Goal: Information Seeking & Learning: Learn about a topic

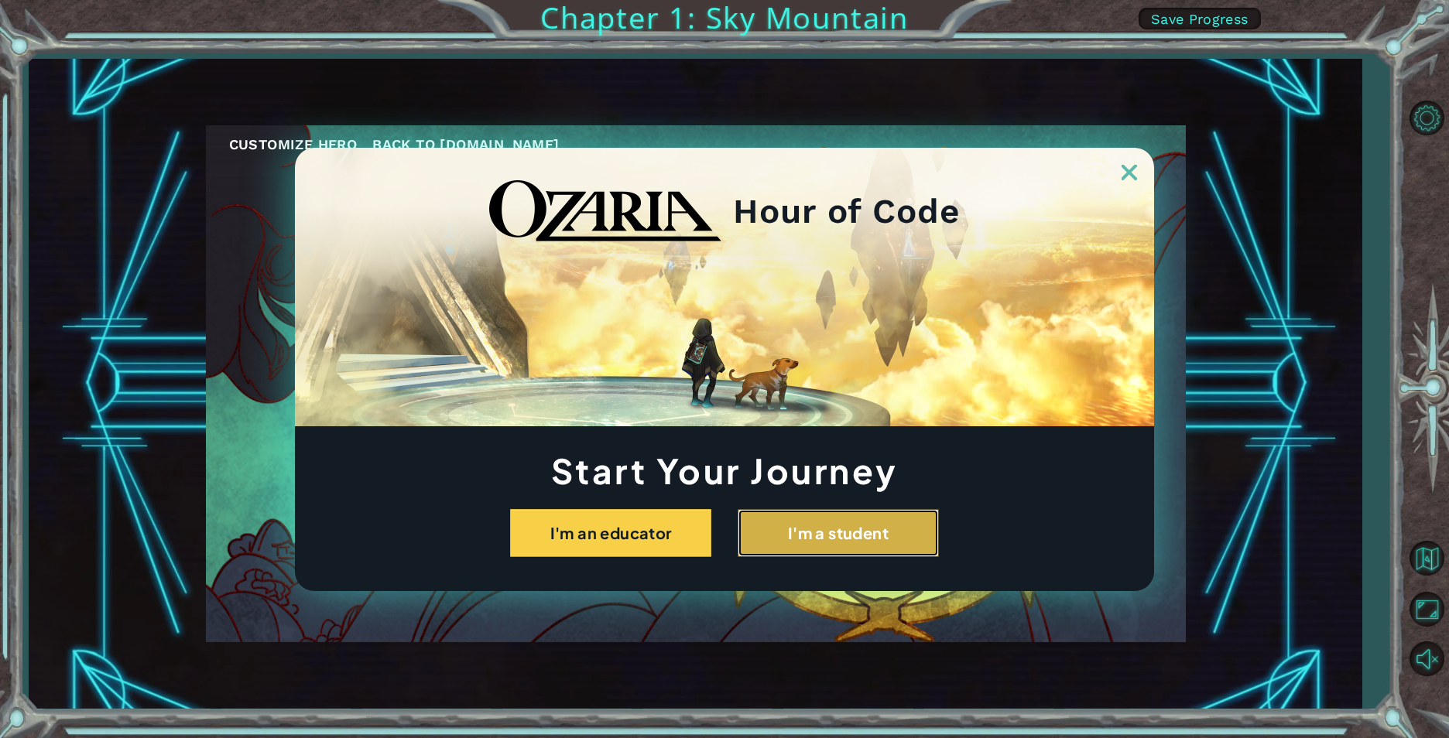
click at [871, 533] on button "I'm a student" at bounding box center [838, 533] width 201 height 48
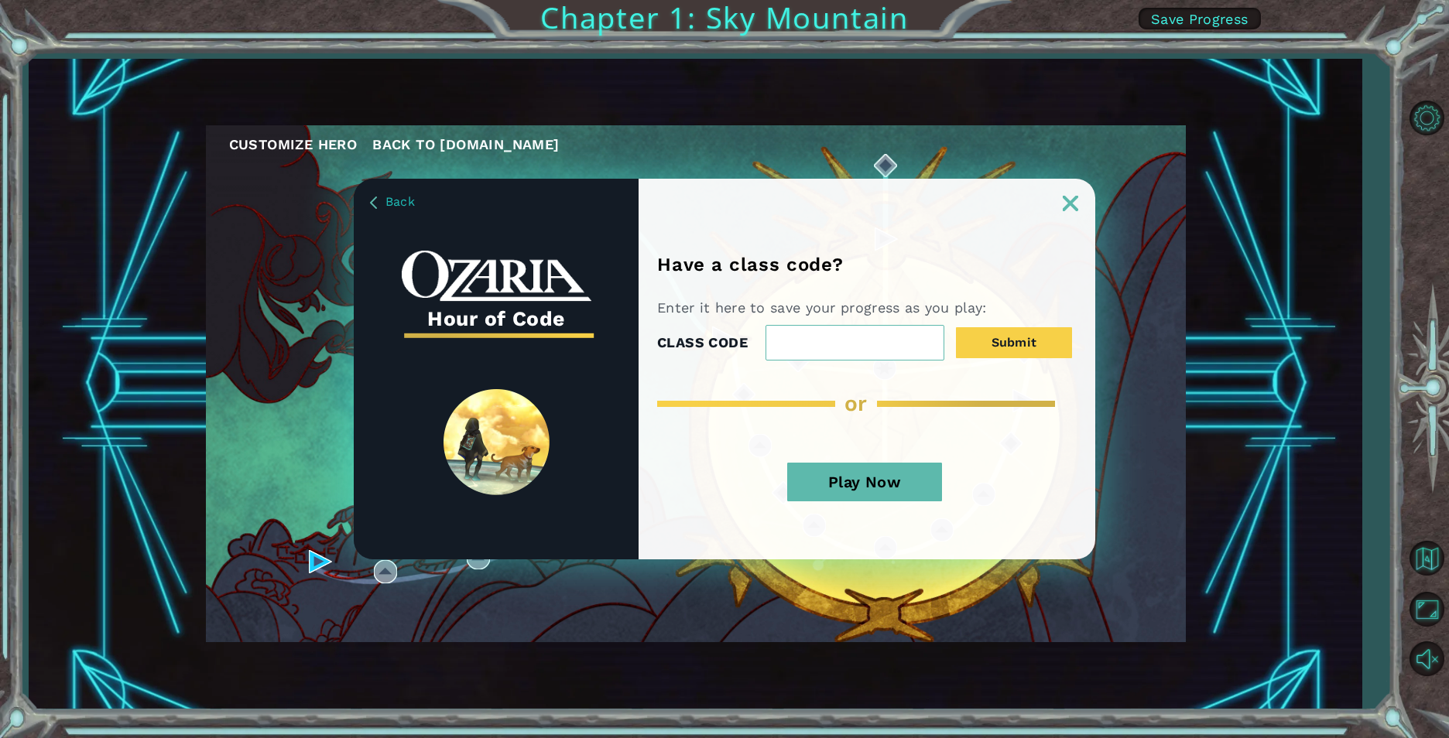
click at [892, 478] on button "Play Now" at bounding box center [864, 482] width 155 height 39
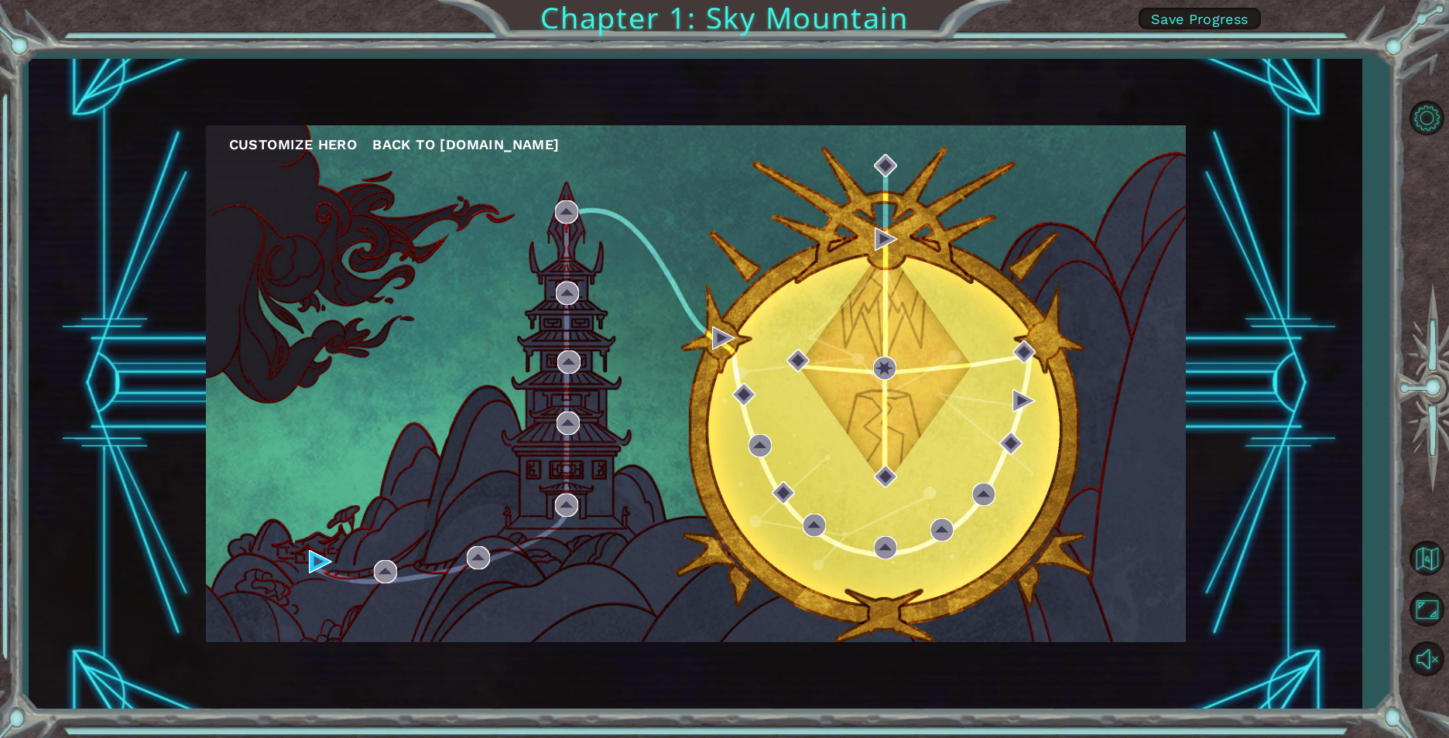
click at [307, 566] on div "Customize Hero Back to [DOMAIN_NAME]" at bounding box center [696, 383] width 980 height 517
click at [316, 565] on img at bounding box center [320, 561] width 23 height 23
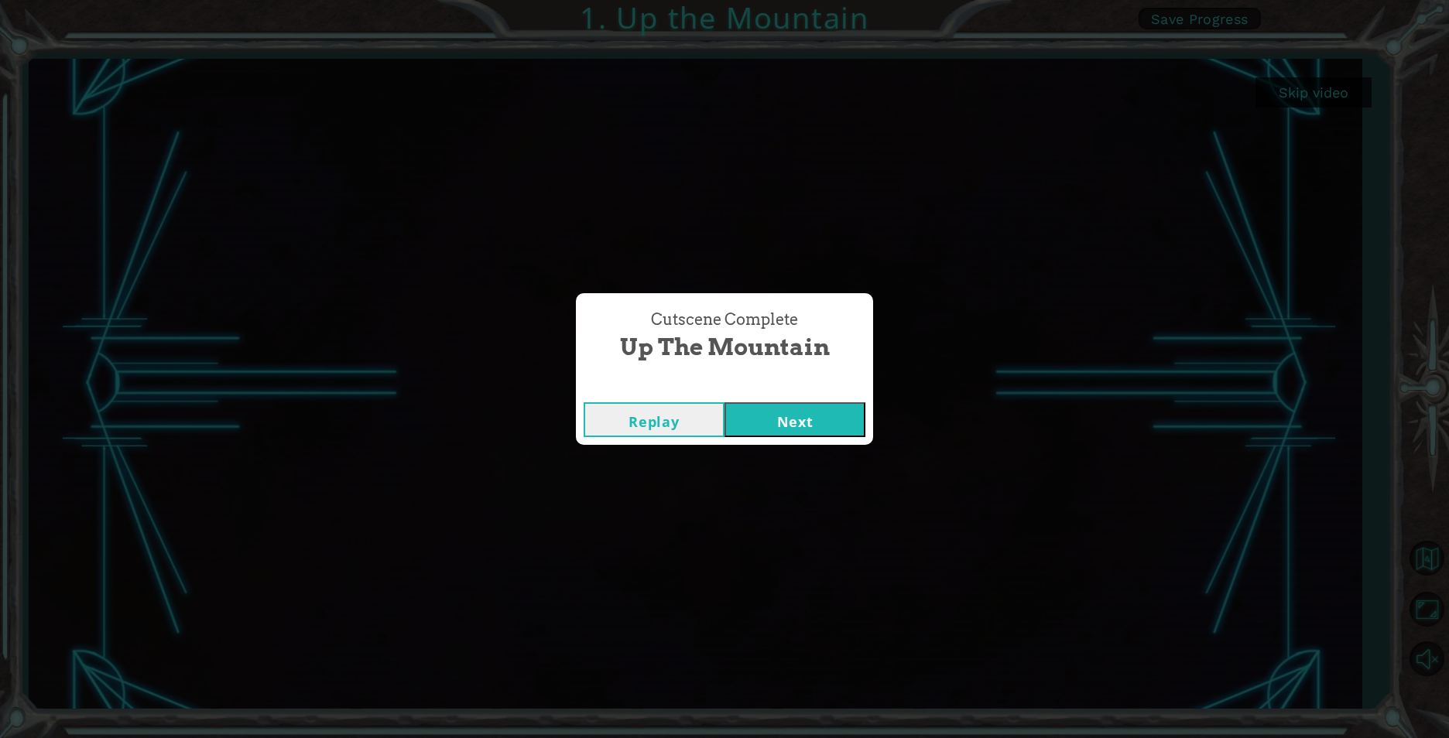
click at [820, 428] on button "Next" at bounding box center [794, 419] width 141 height 35
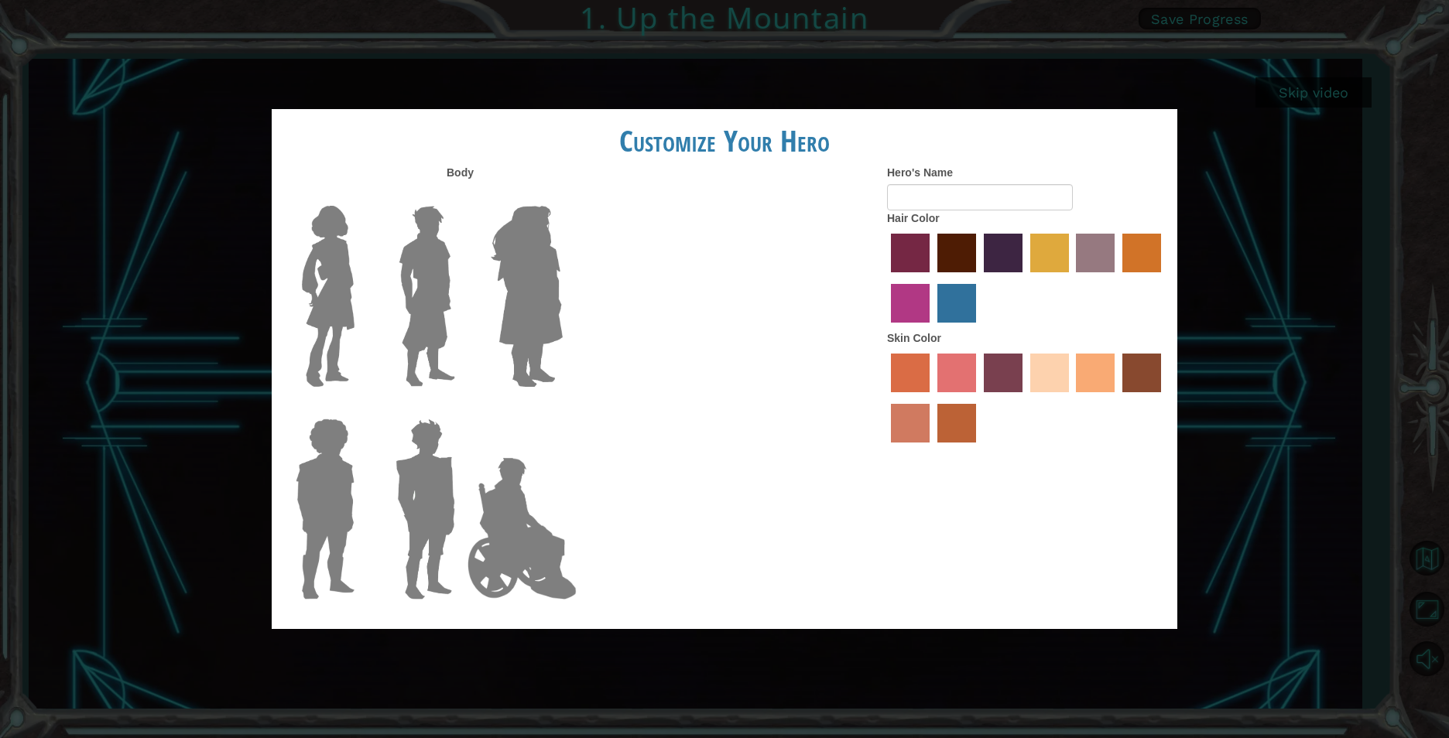
click at [904, 184] on form "Hero's Name" at bounding box center [1026, 188] width 279 height 46
click at [908, 204] on input "Hero's Name" at bounding box center [980, 197] width 186 height 26
type input "Zyrade"
click at [1077, 166] on form "Hero's Name Zyrade" at bounding box center [1026, 188] width 279 height 46
click at [955, 296] on label "lachmara hair color" at bounding box center [956, 303] width 39 height 39
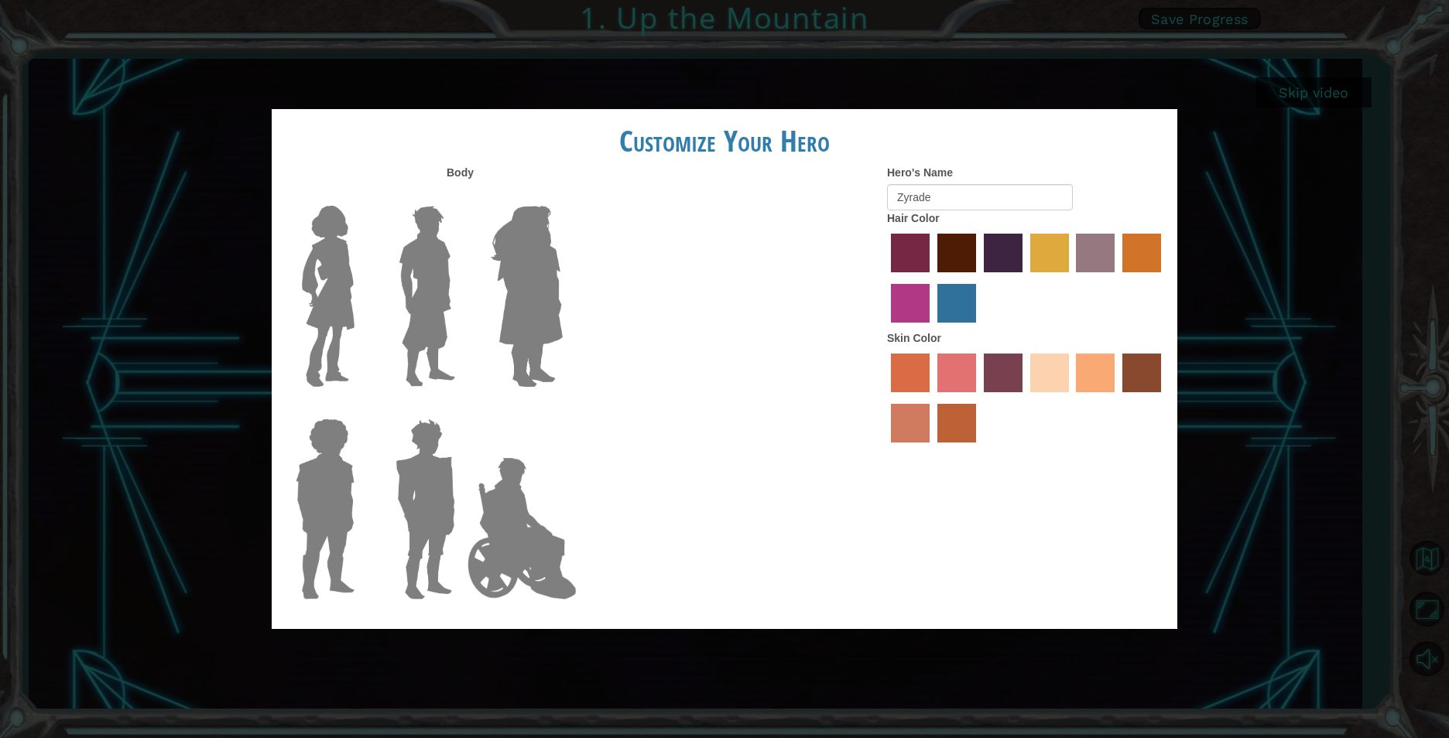
click at [932, 328] on input "lachmara hair color" at bounding box center [932, 328] width 0 height 0
click at [1042, 371] on label "sandy beach skin color" at bounding box center [1049, 373] width 39 height 39
click at [1025, 398] on input "sandy beach skin color" at bounding box center [1025, 398] width 0 height 0
click at [439, 286] on img at bounding box center [426, 296] width 69 height 193
click at [461, 196] on input "Hero Lars" at bounding box center [461, 196] width 0 height 0
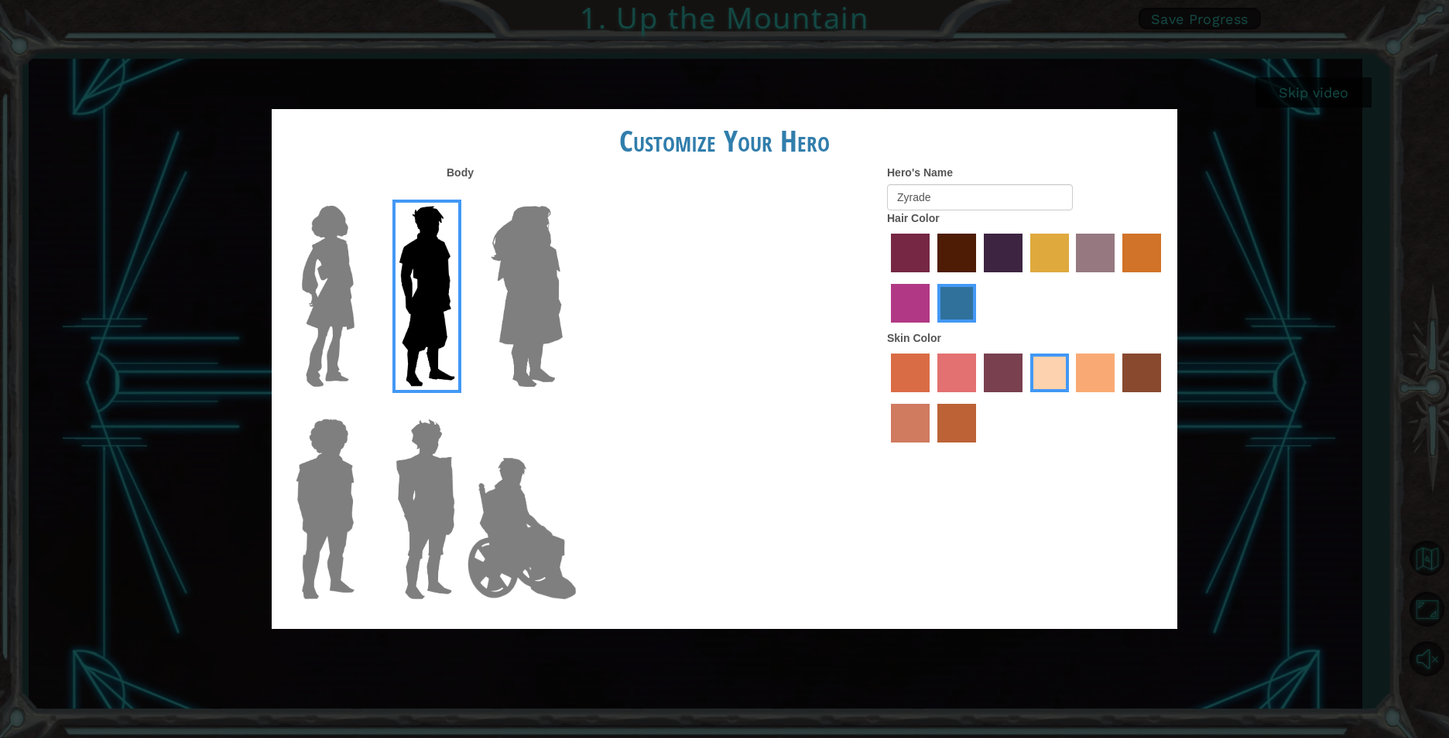
click at [436, 513] on img at bounding box center [425, 508] width 72 height 193
click at [461, 409] on input "Hero Garnet" at bounding box center [461, 409] width 0 height 0
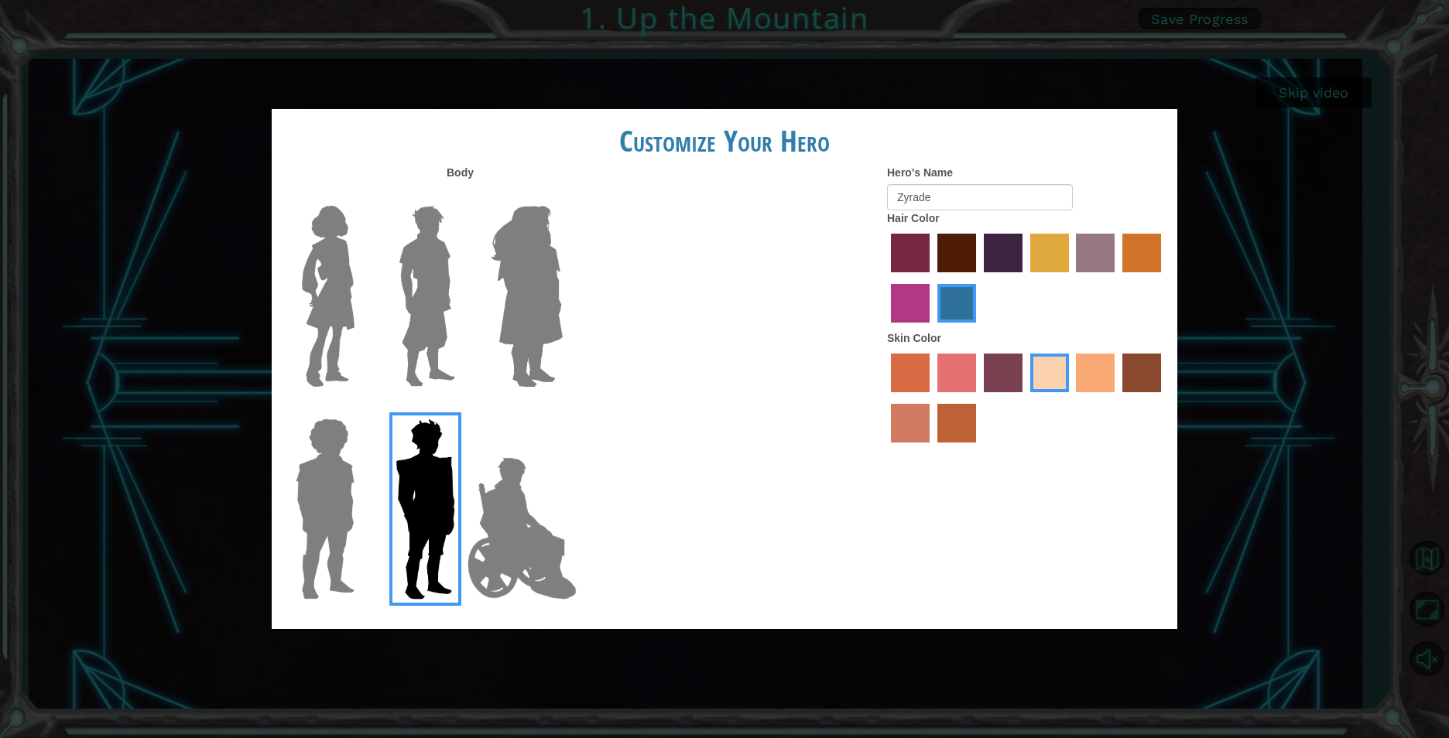
click at [415, 273] on img at bounding box center [426, 296] width 69 height 193
click at [461, 196] on input "Hero Lars" at bounding box center [461, 196] width 0 height 0
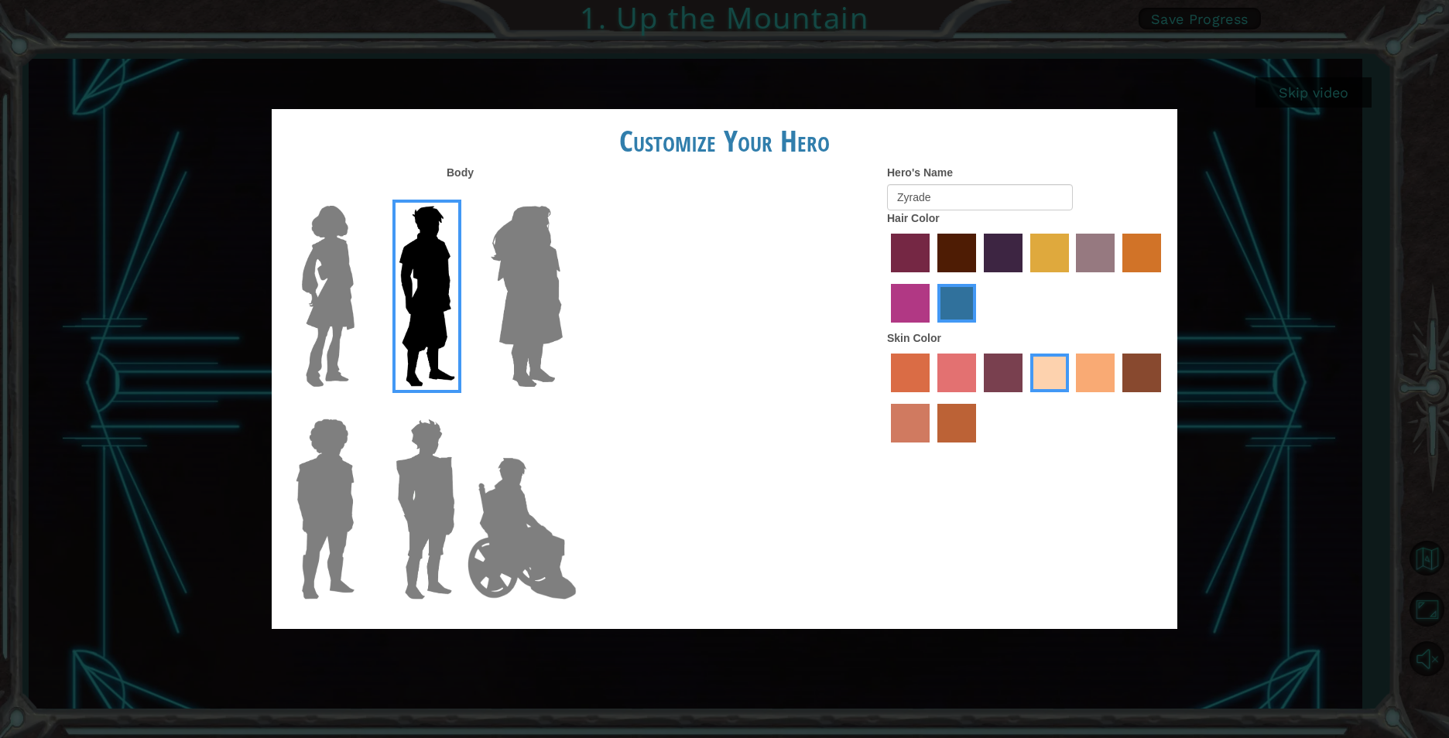
click at [775, 95] on div "Customize Your Hero Body Hero's Name Zyrade Hair Color Skin Color" at bounding box center [724, 369] width 1449 height 738
click at [1013, 193] on input "Zyrade" at bounding box center [980, 197] width 186 height 26
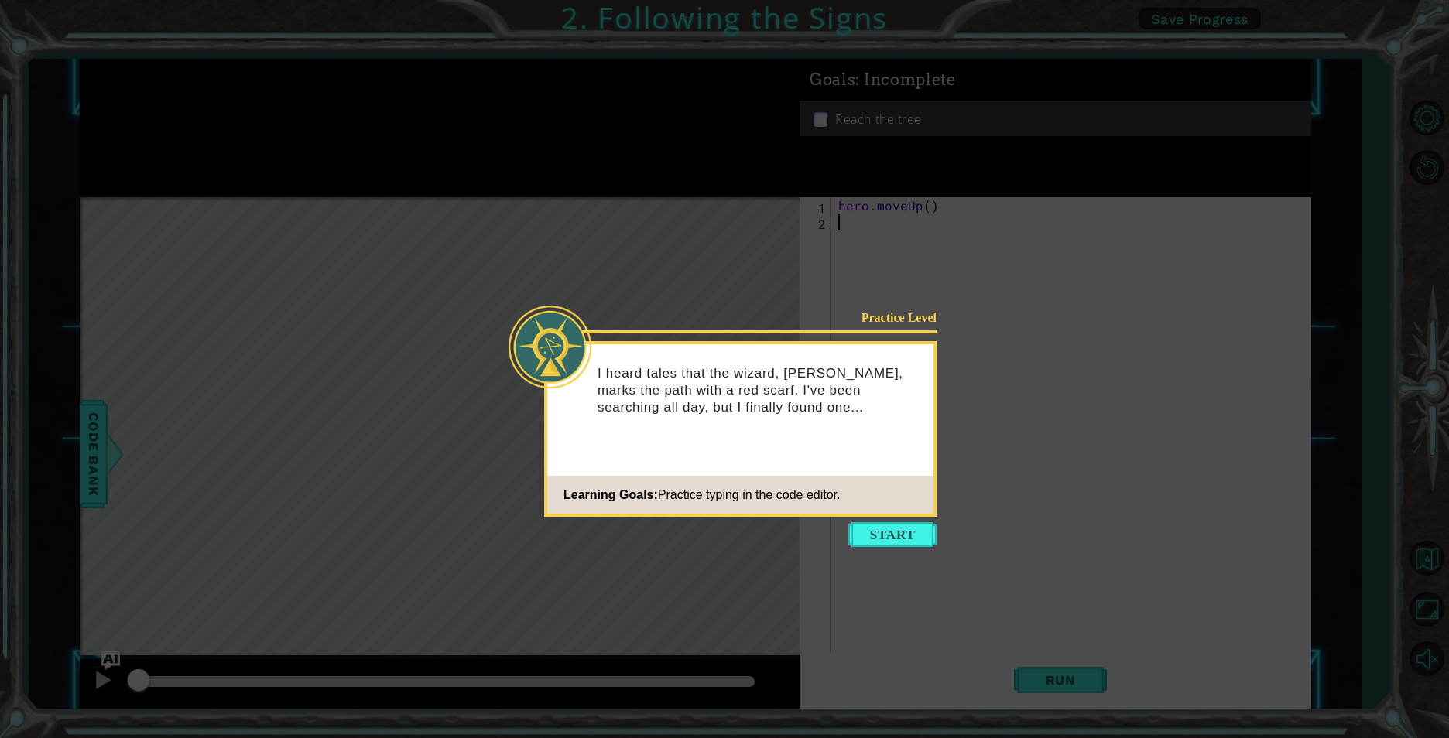
click at [926, 515] on div "Practice Level I heard tales that the wizard, [PERSON_NAME], marks the path wit…" at bounding box center [740, 429] width 392 height 176
click at [915, 549] on icon at bounding box center [724, 369] width 1449 height 738
click at [911, 536] on button "Start" at bounding box center [892, 534] width 88 height 25
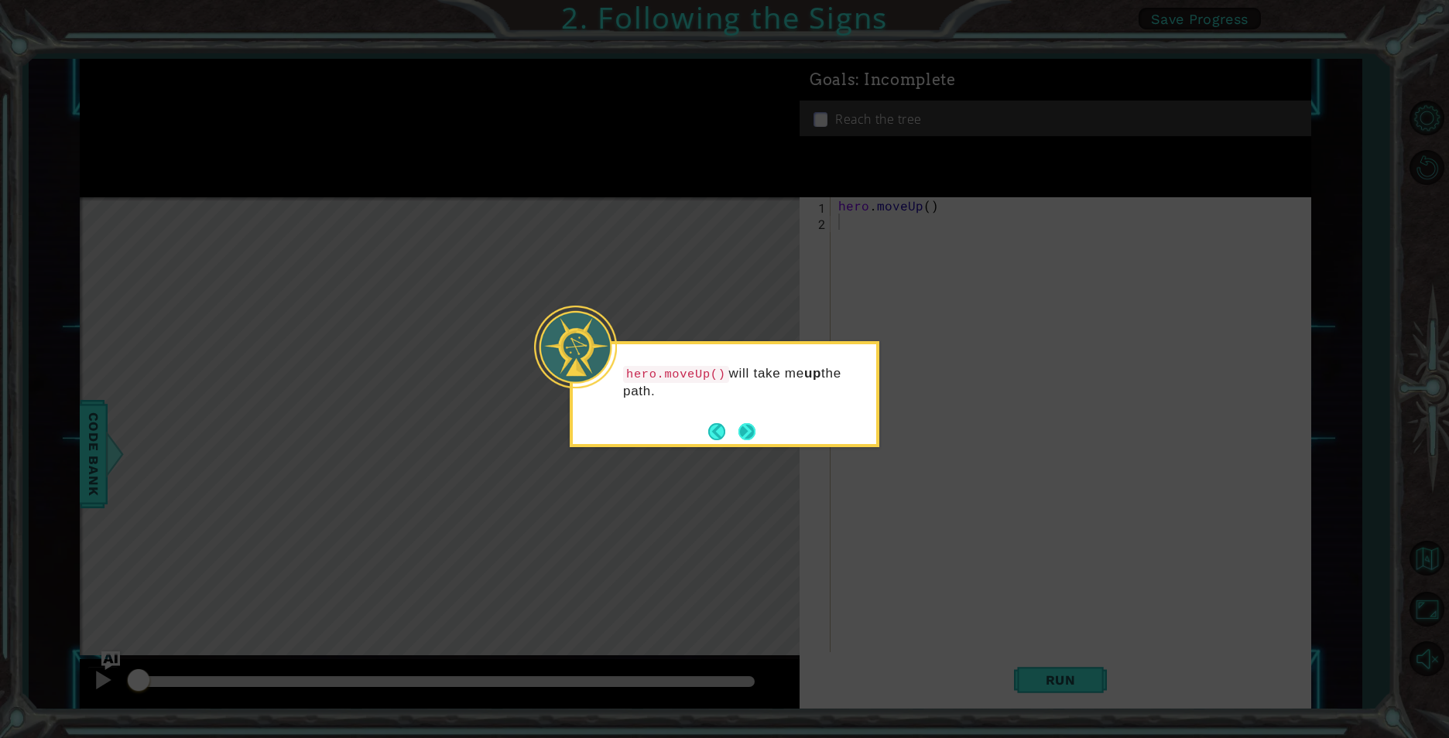
click at [748, 431] on button "Next" at bounding box center [746, 431] width 17 height 17
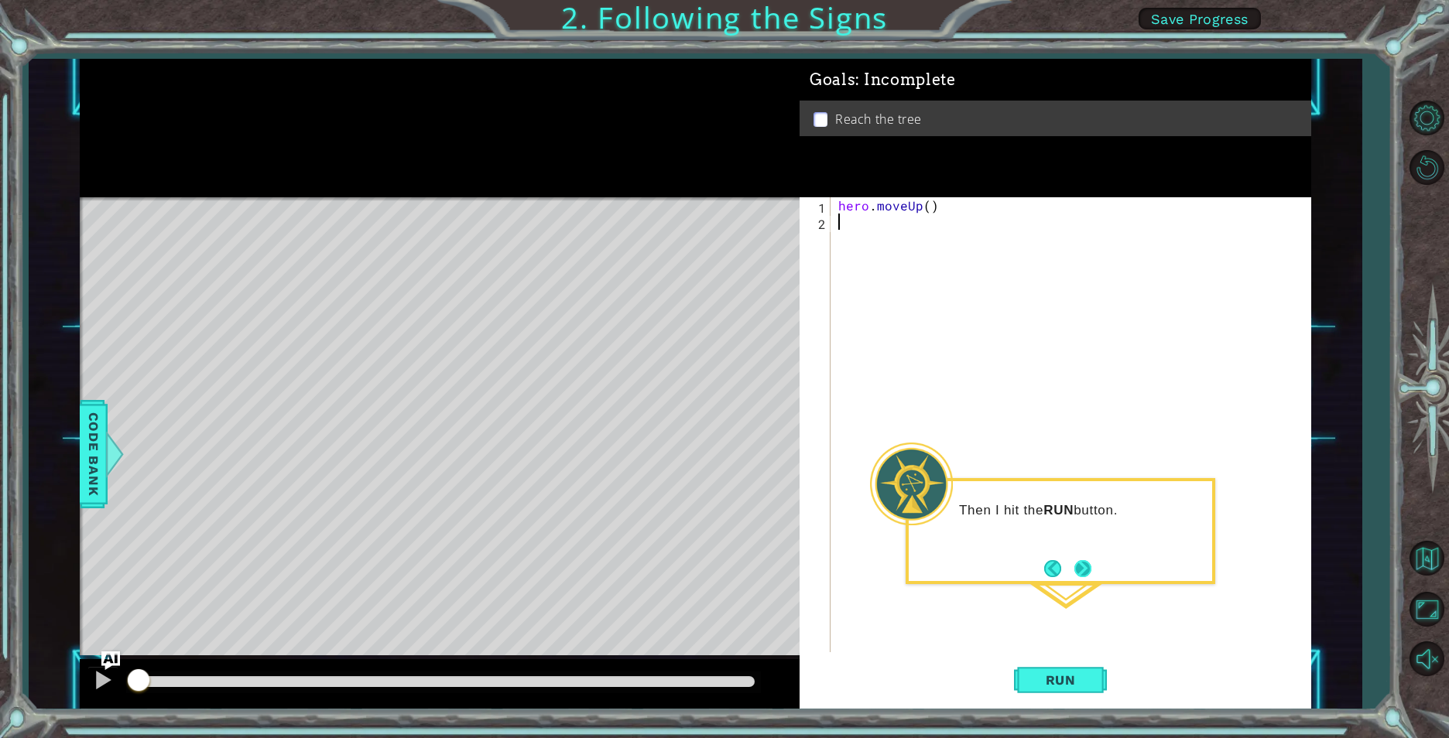
click at [1085, 560] on button "Next" at bounding box center [1082, 568] width 17 height 17
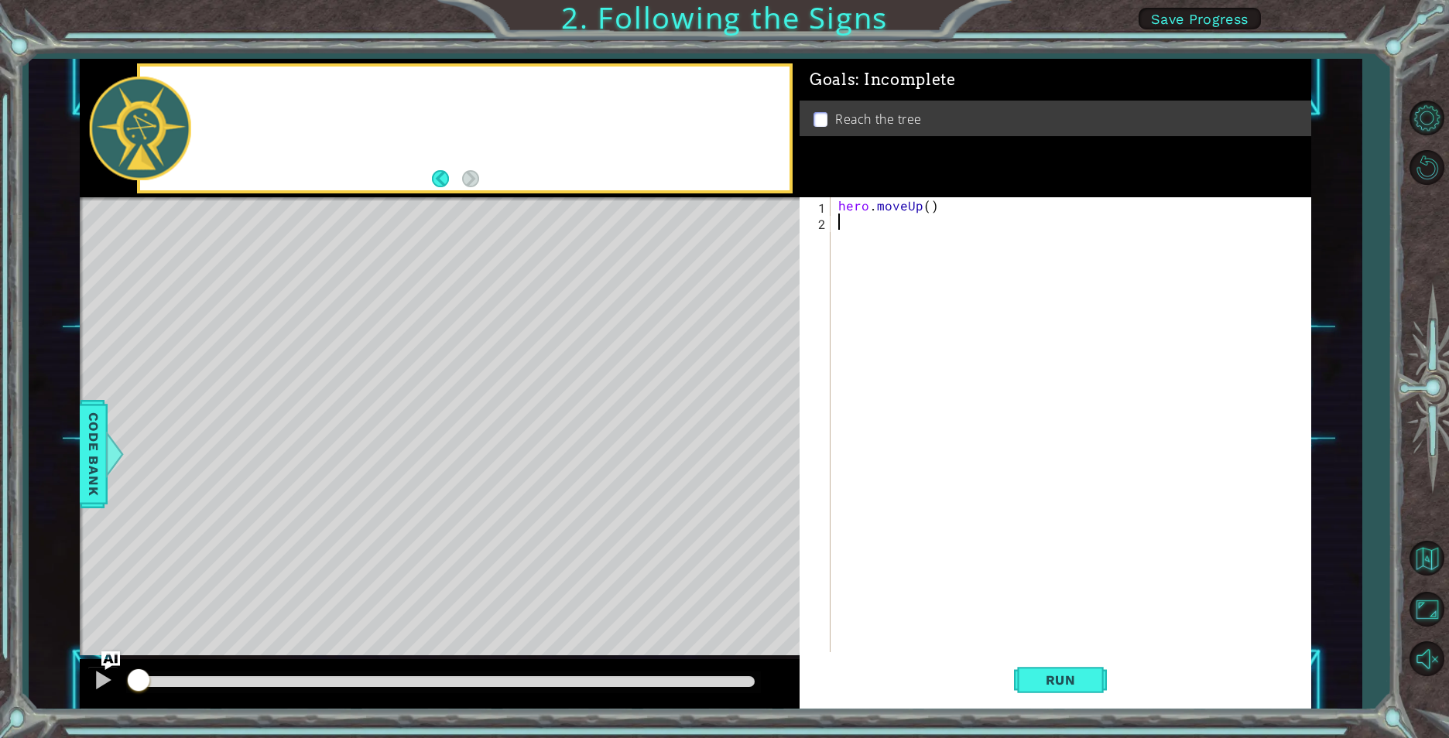
click at [1085, 556] on div "hero . moveUp ( )" at bounding box center [1074, 441] width 478 height 488
click at [858, 234] on div "hero . moveUp ( )" at bounding box center [1074, 441] width 478 height 488
type textarea "h"
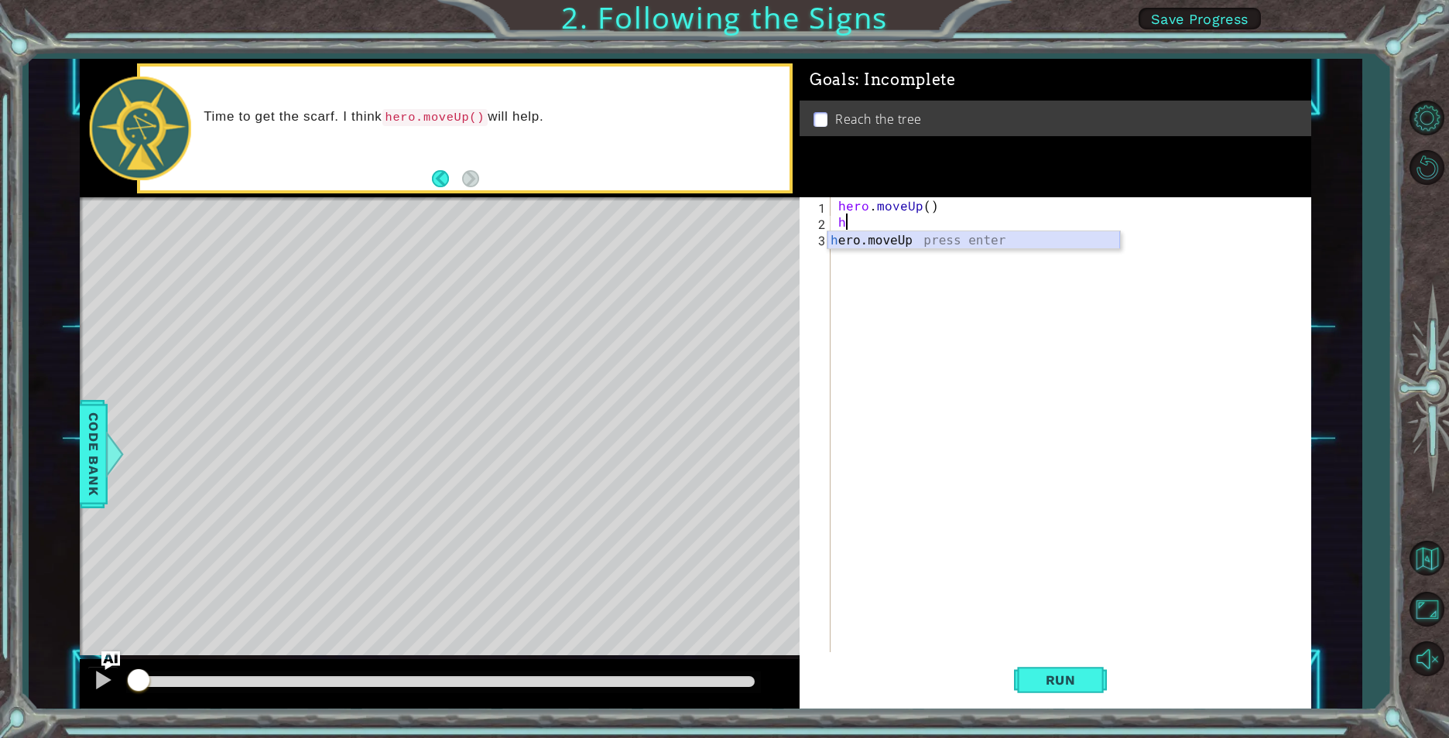
click at [863, 234] on div "h ero.moveUp press enter" at bounding box center [973, 259] width 293 height 56
type textarea "h"
click at [863, 250] on div "h ero.moveUp press enter" at bounding box center [973, 276] width 293 height 56
type textarea "h"
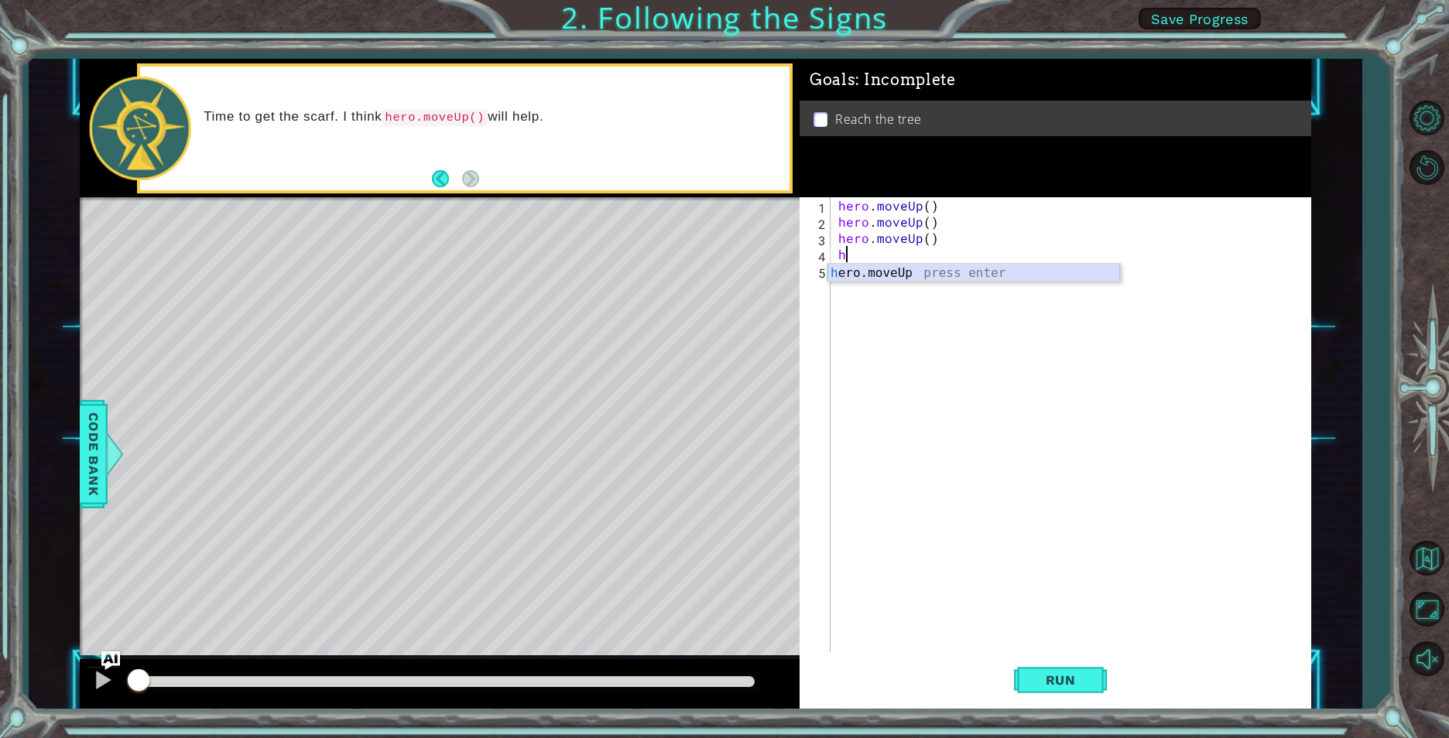
click at [864, 276] on div "h ero.moveUp press enter" at bounding box center [973, 292] width 293 height 56
type textarea "h"
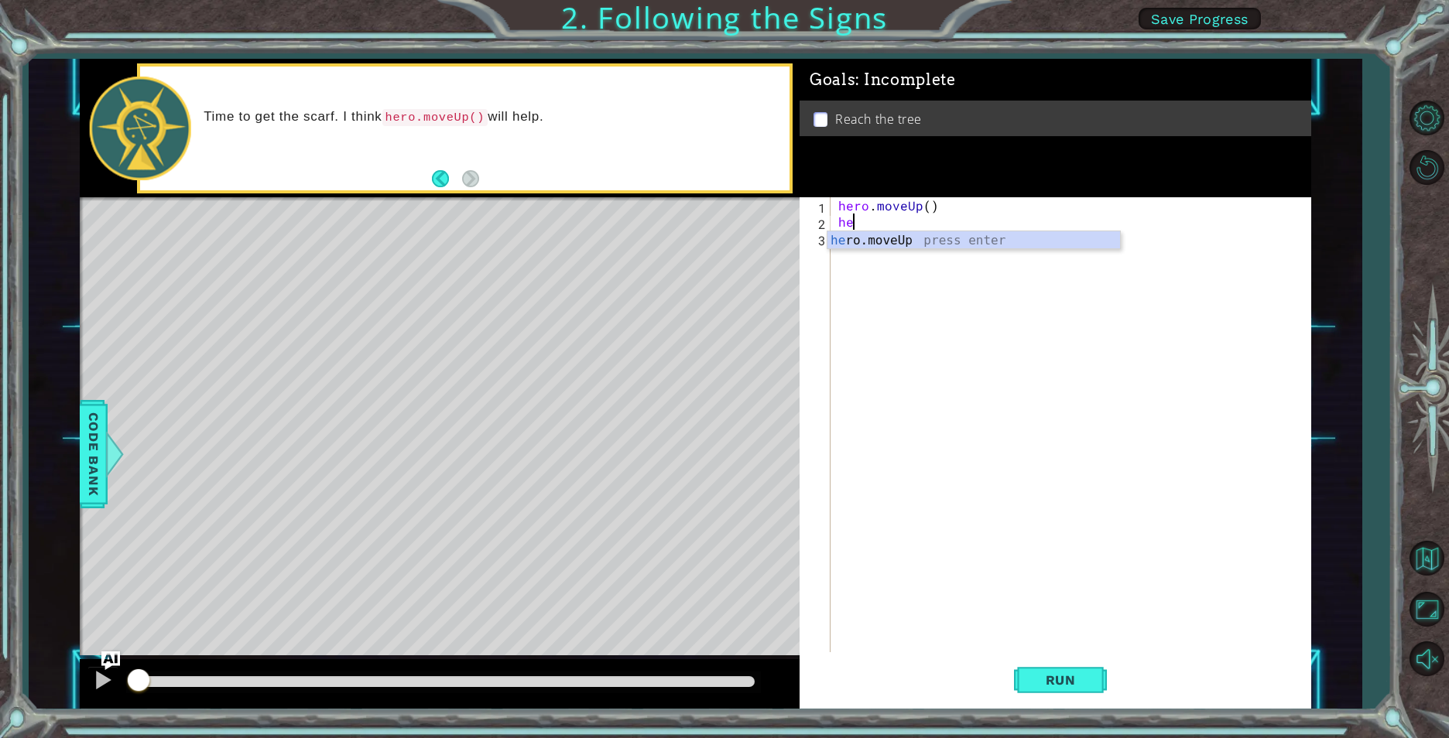
type textarea "h"
click at [925, 208] on div "hero . moveUp ( )" at bounding box center [1074, 441] width 478 height 488
type textarea "hero.moveUp(2)"
click at [1063, 683] on span "Run" at bounding box center [1060, 680] width 61 height 15
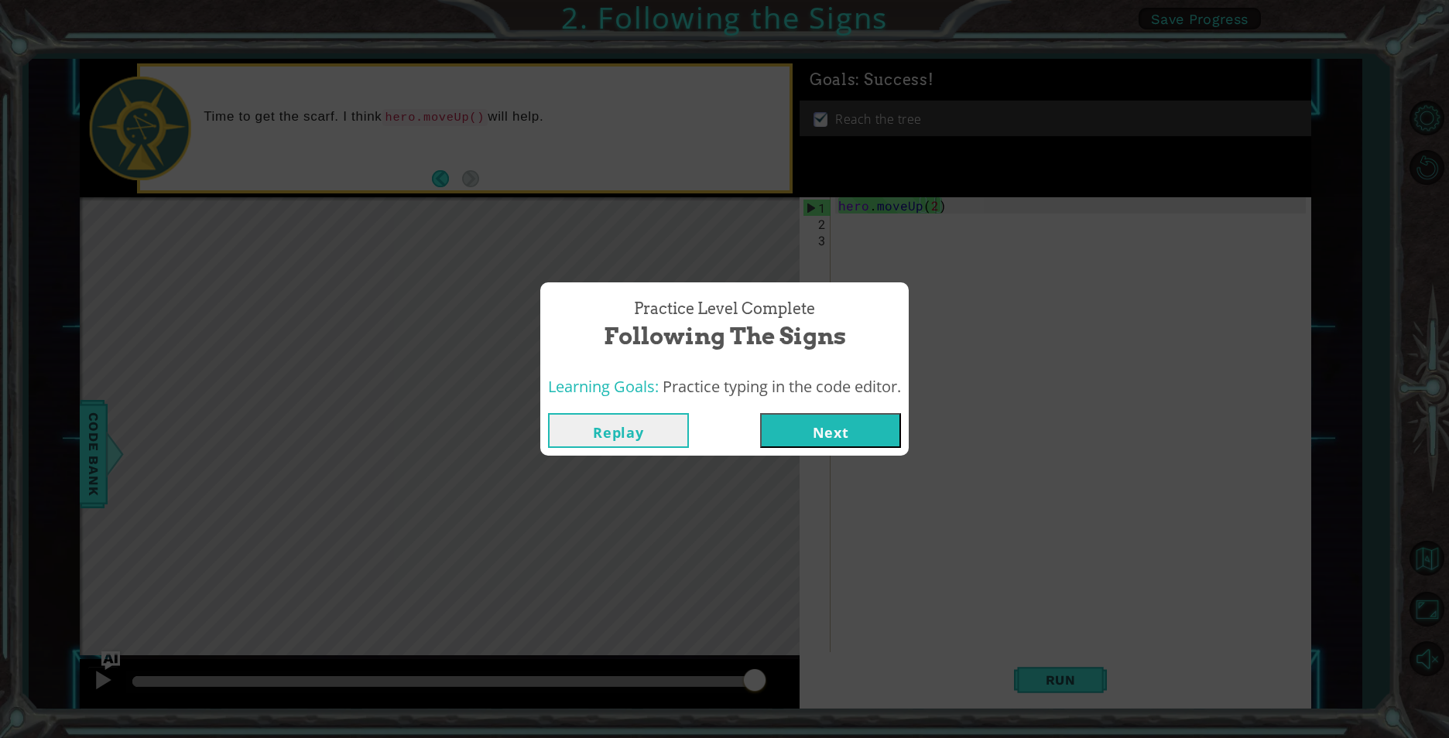
click at [832, 430] on button "Next" at bounding box center [830, 430] width 141 height 35
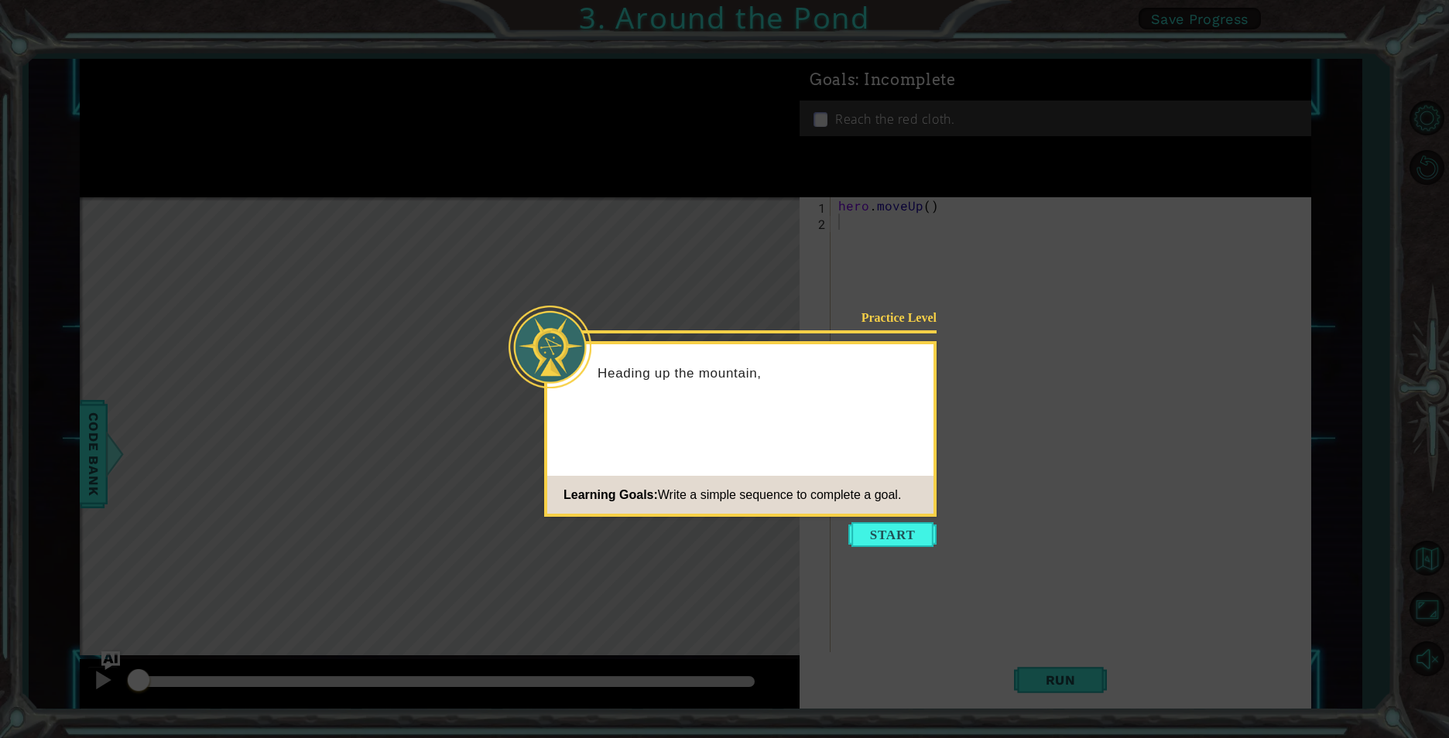
click at [871, 522] on icon at bounding box center [724, 369] width 1449 height 738
click at [878, 525] on button "Start" at bounding box center [892, 534] width 88 height 25
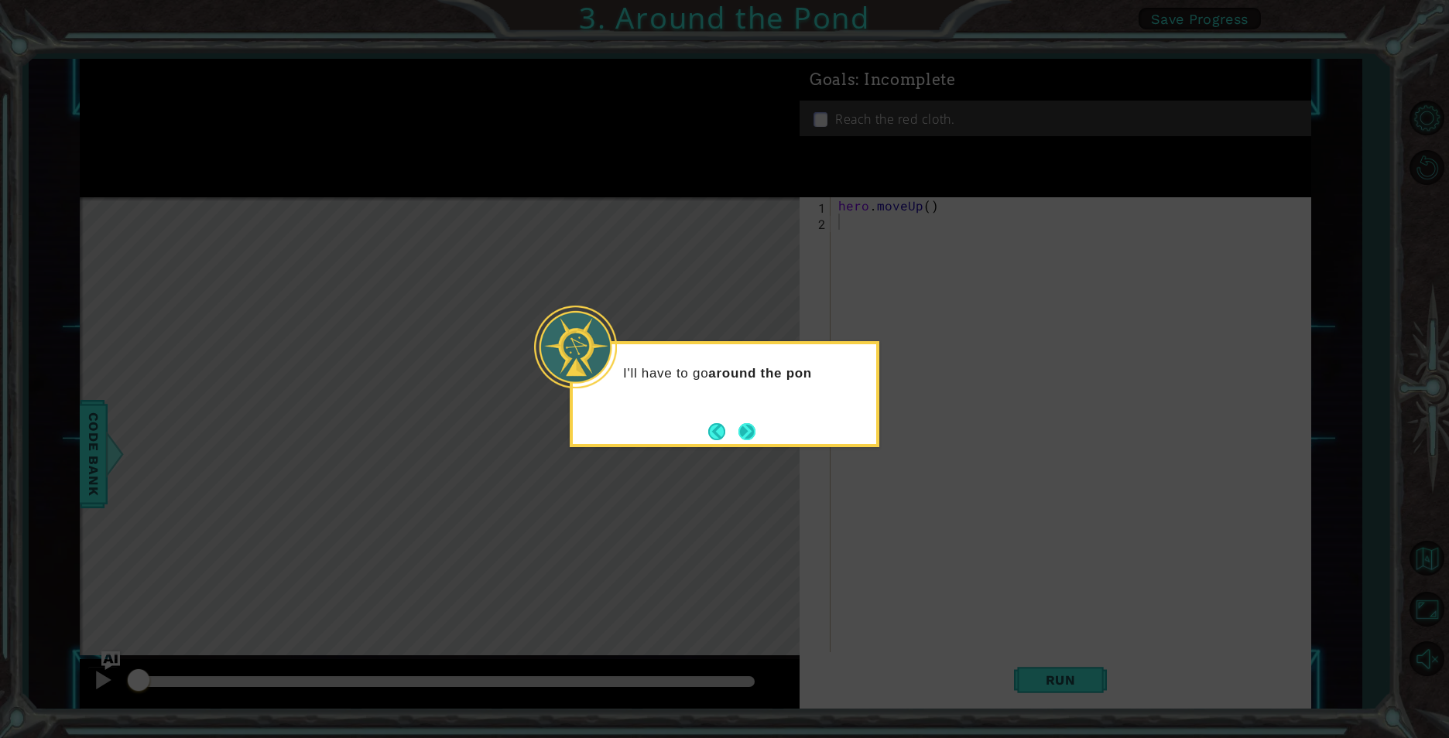
click at [741, 431] on button "Next" at bounding box center [746, 431] width 17 height 17
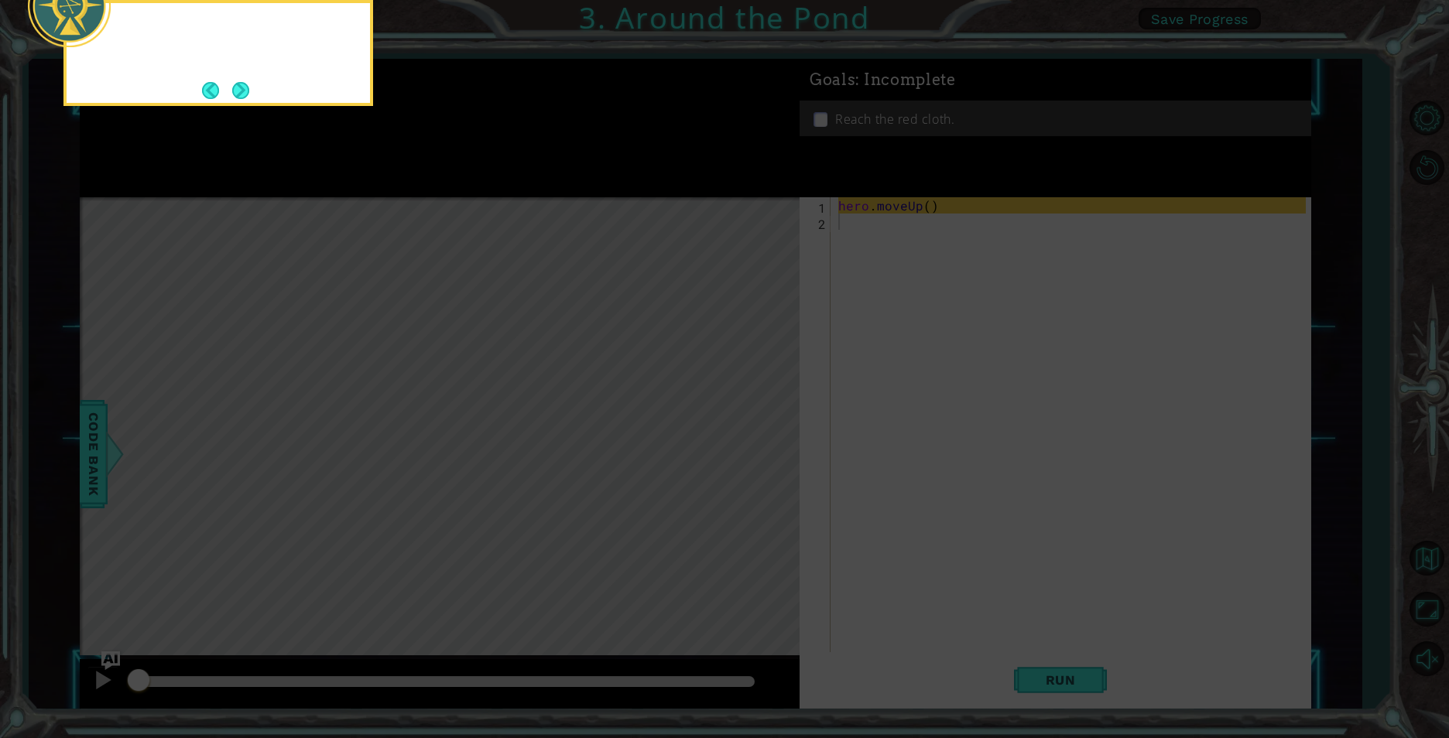
click at [741, 431] on icon at bounding box center [724, 110] width 1449 height 1255
click at [946, 295] on icon at bounding box center [724, 110] width 1449 height 1255
click at [250, 91] on div "If I need to move up on the map, I can use [DOMAIN_NAME]" at bounding box center [218, 53] width 310 height 106
click at [240, 91] on button "Next" at bounding box center [240, 90] width 17 height 17
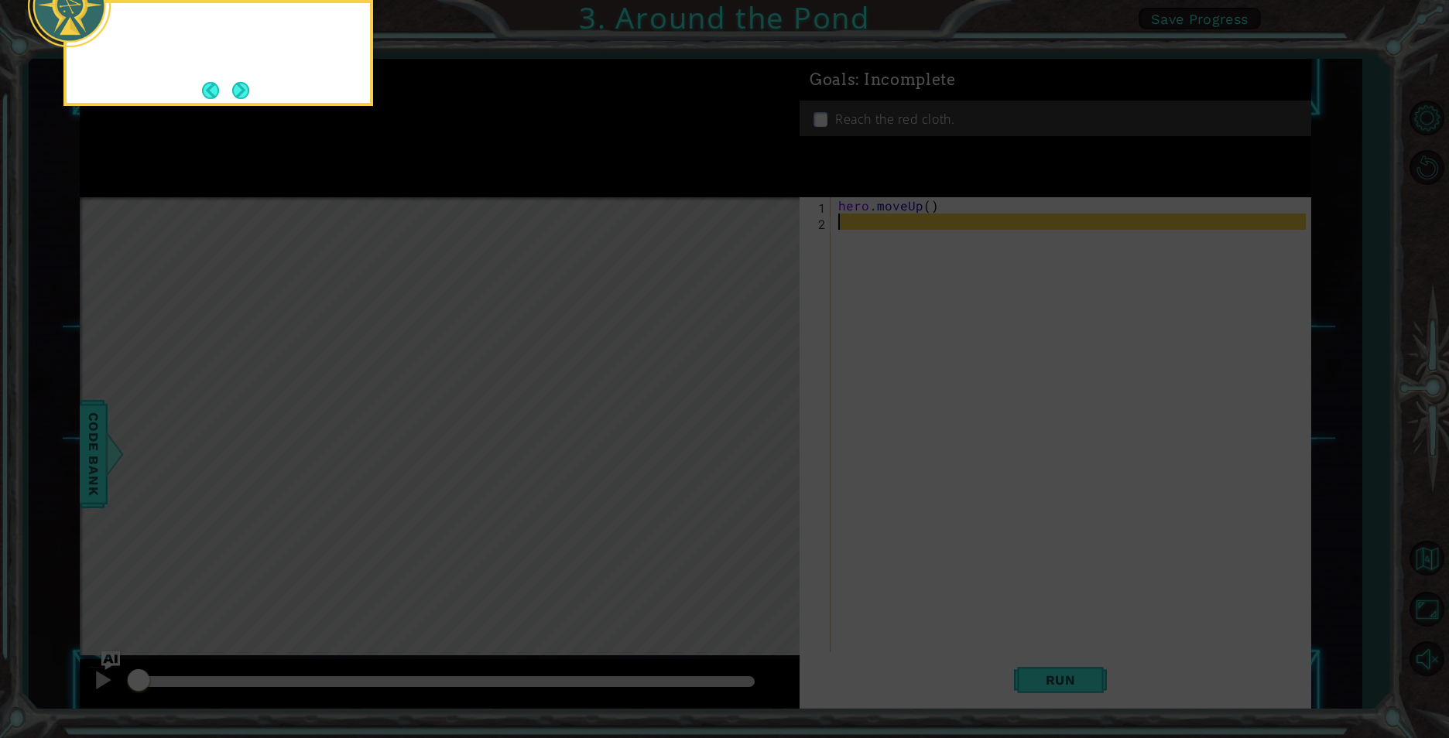
click at [240, 91] on button "Next" at bounding box center [240, 90] width 17 height 17
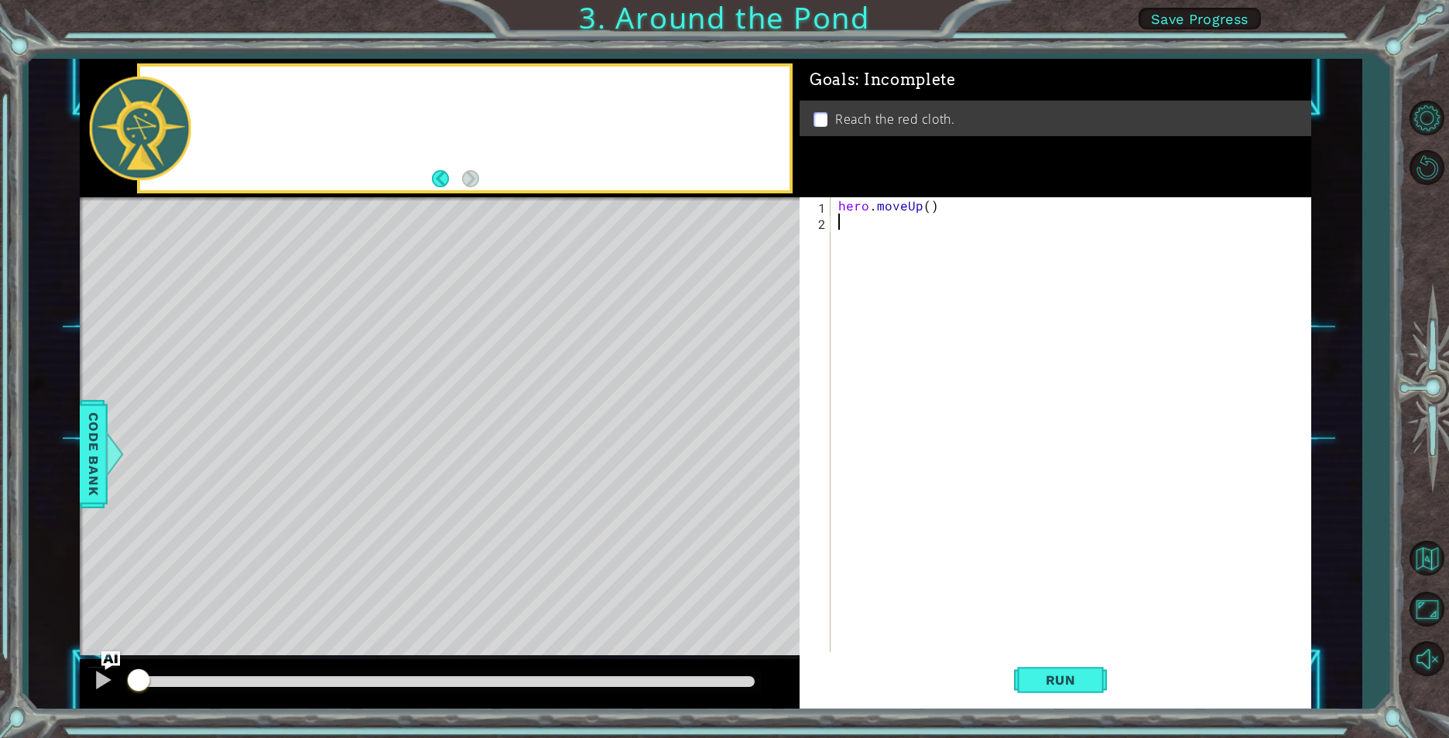
click at [240, 91] on div at bounding box center [464, 129] width 649 height 124
click at [928, 208] on div "hero . moveUp ( )" at bounding box center [1074, 441] width 478 height 488
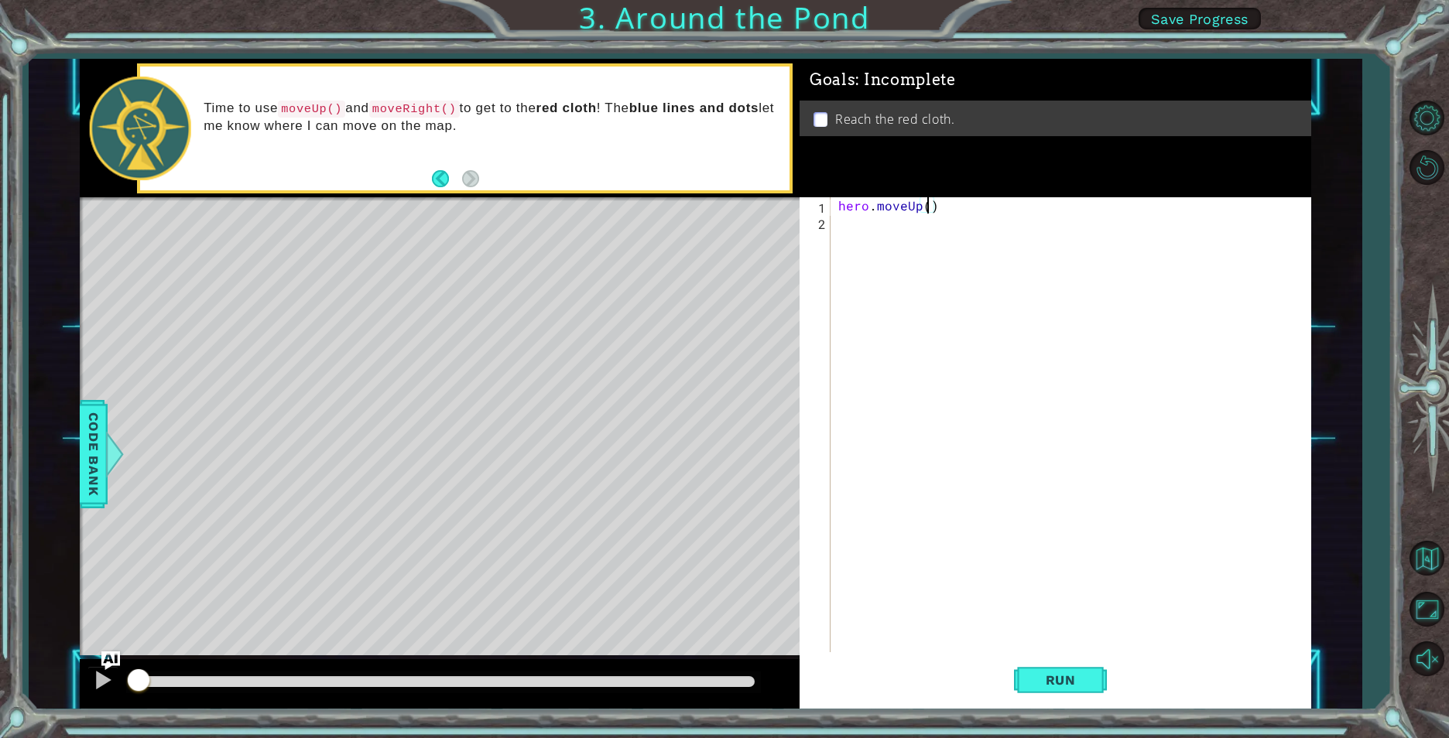
type textarea "hero.moveUp(2)"
drag, startPoint x: 891, startPoint y: 238, endPoint x: 881, endPoint y: 236, distance: 9.6
click at [886, 238] on div "hero . moveUp ( 2 )" at bounding box center [1074, 441] width 478 height 488
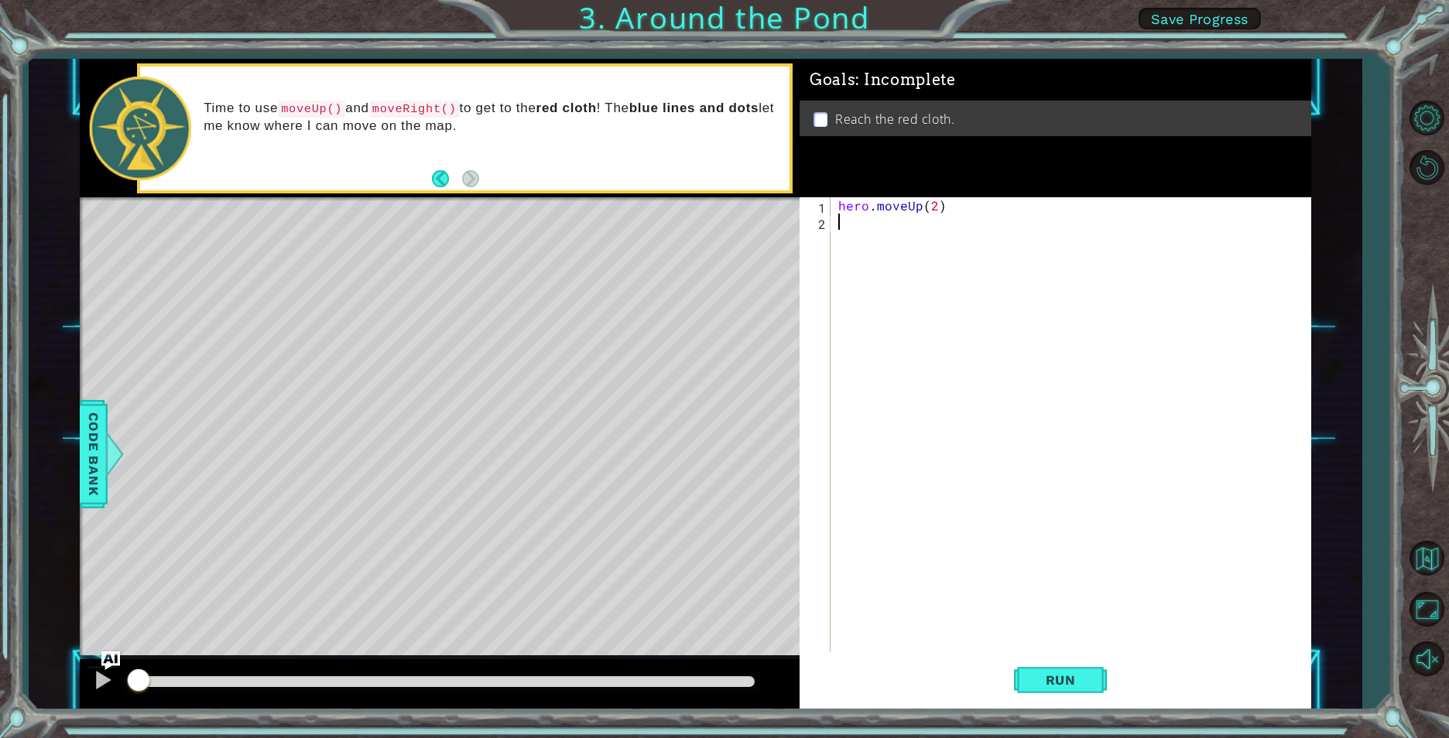
type textarea "h"
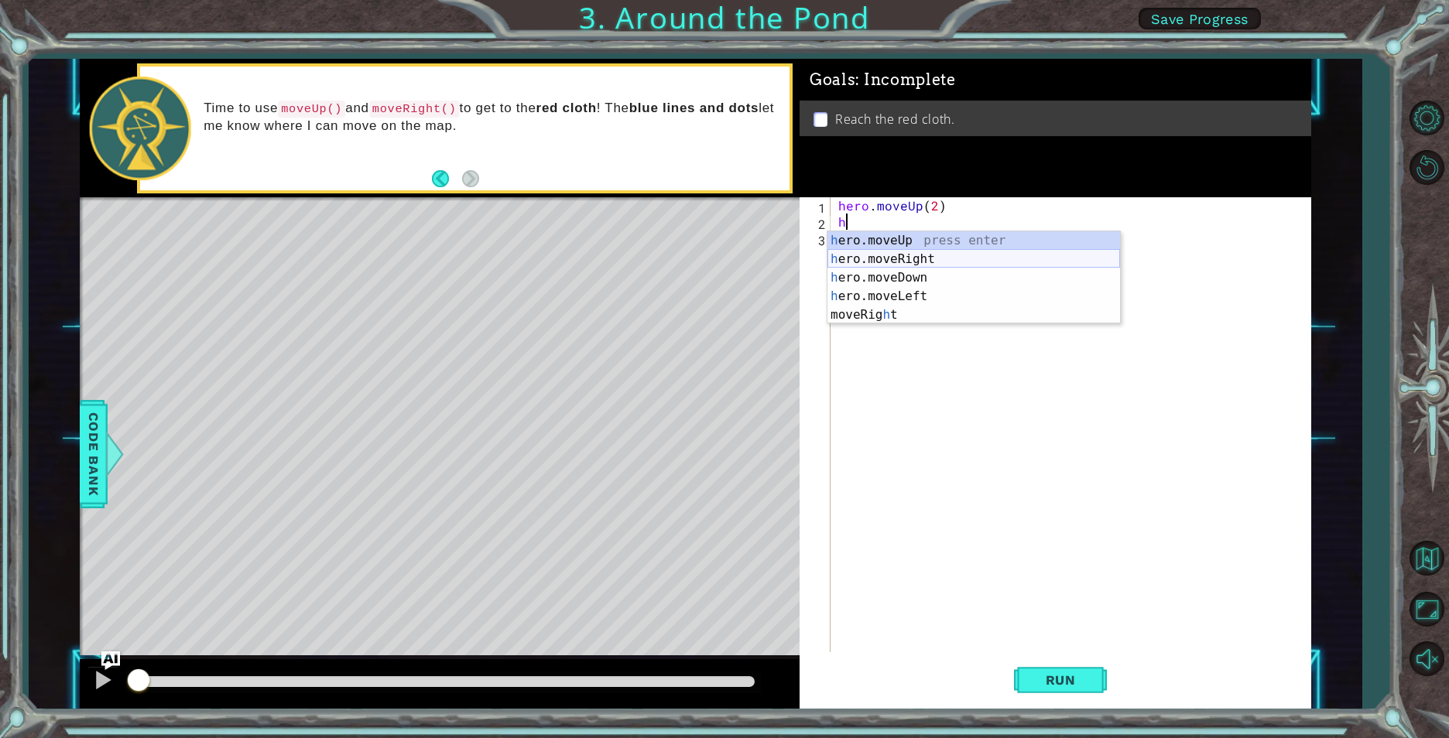
click at [881, 255] on div "h ero.moveUp press enter h ero.moveRight press enter h ero.moveDown press enter…" at bounding box center [973, 296] width 293 height 130
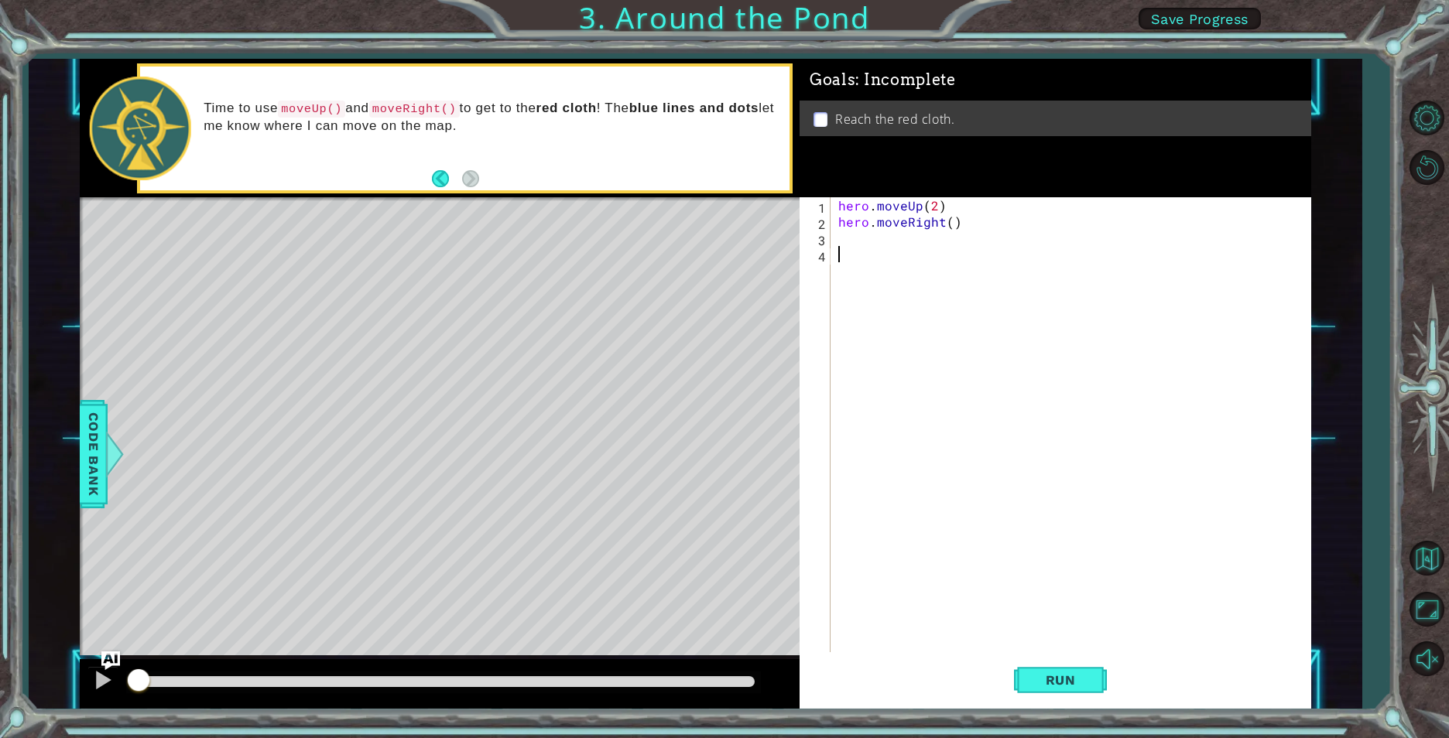
click at [881, 255] on div "hero . moveUp ( 2 ) hero . moveRight ( )" at bounding box center [1074, 441] width 478 height 488
click at [872, 234] on div "hero . moveUp ( 2 ) hero . moveRight ( )" at bounding box center [1074, 441] width 478 height 488
type textarea "h"
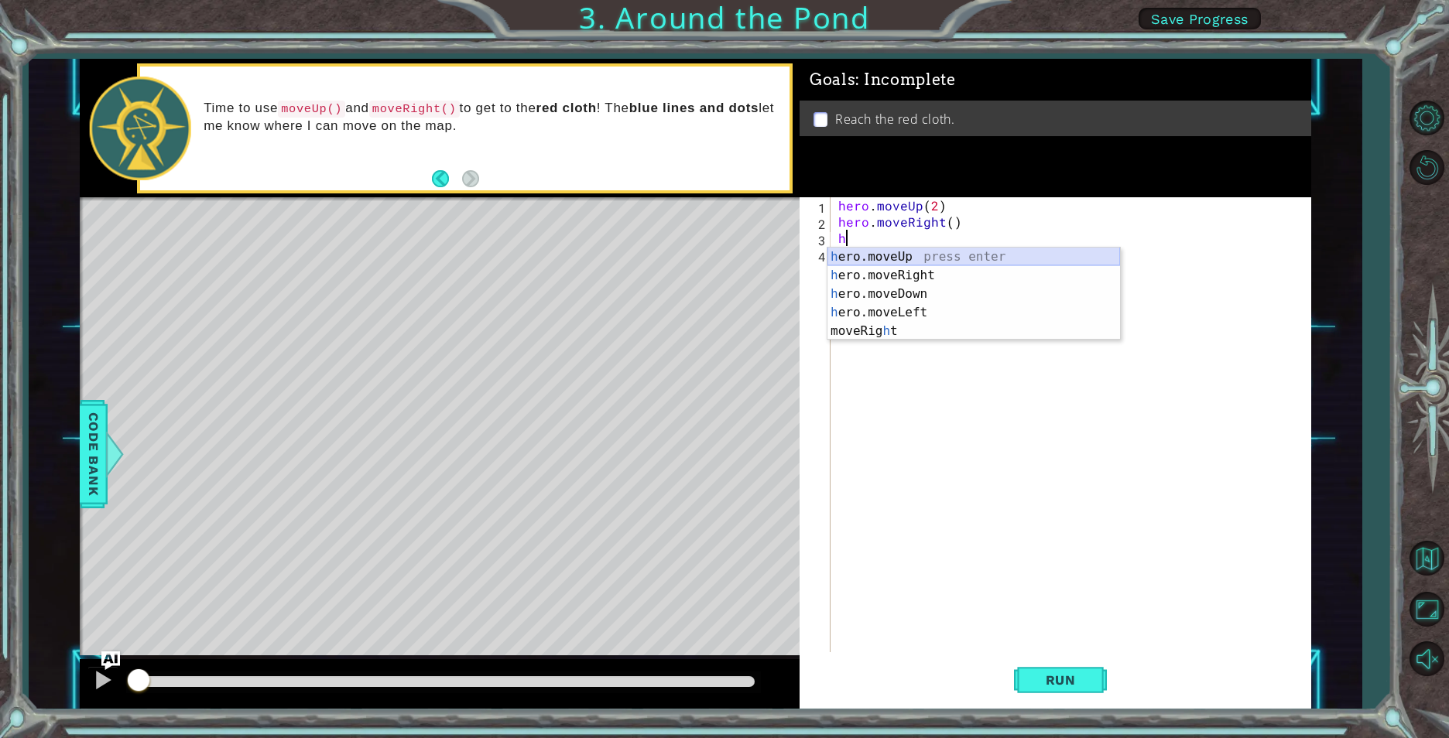
click at [892, 248] on div "h ero.moveUp press enter h ero.moveRight press enter h ero.moveDown press enter…" at bounding box center [973, 313] width 293 height 130
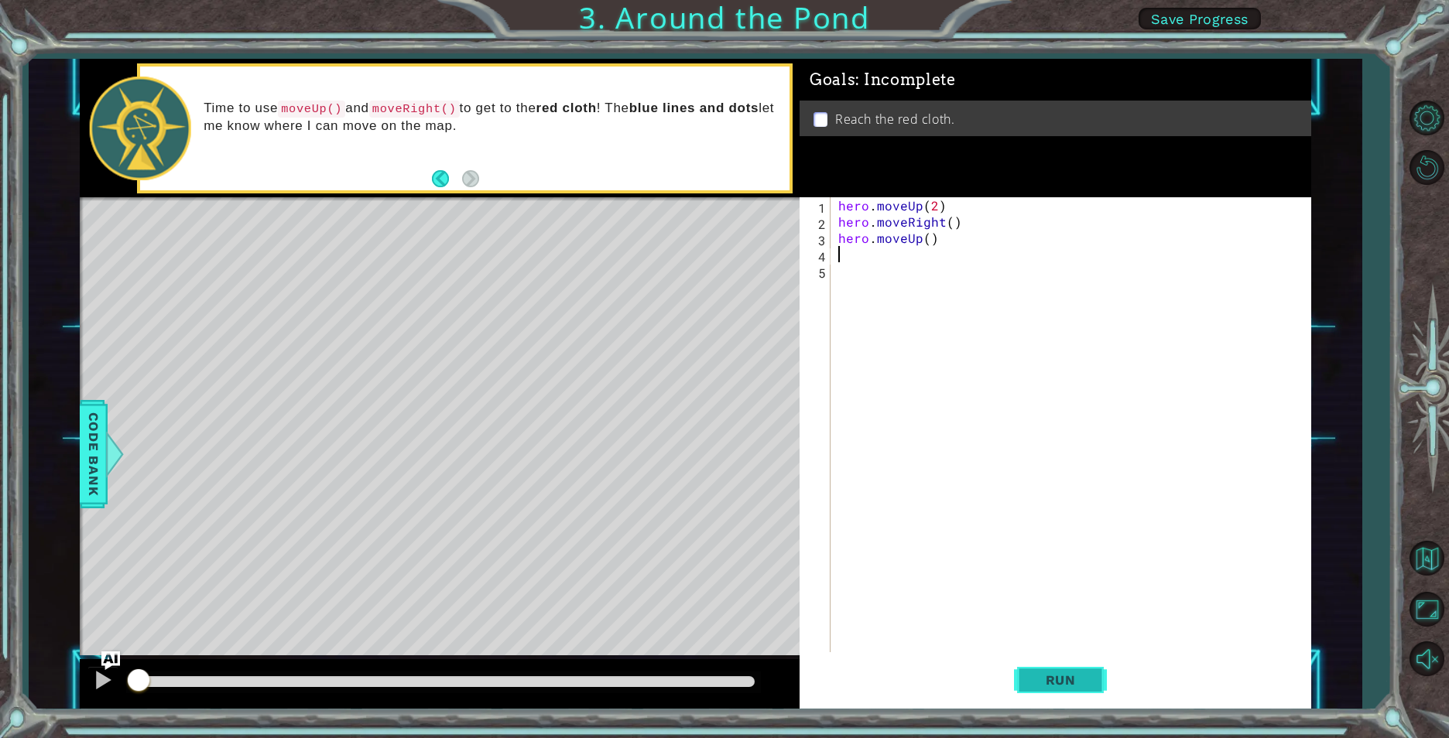
click at [1030, 686] on span "Run" at bounding box center [1060, 680] width 61 height 15
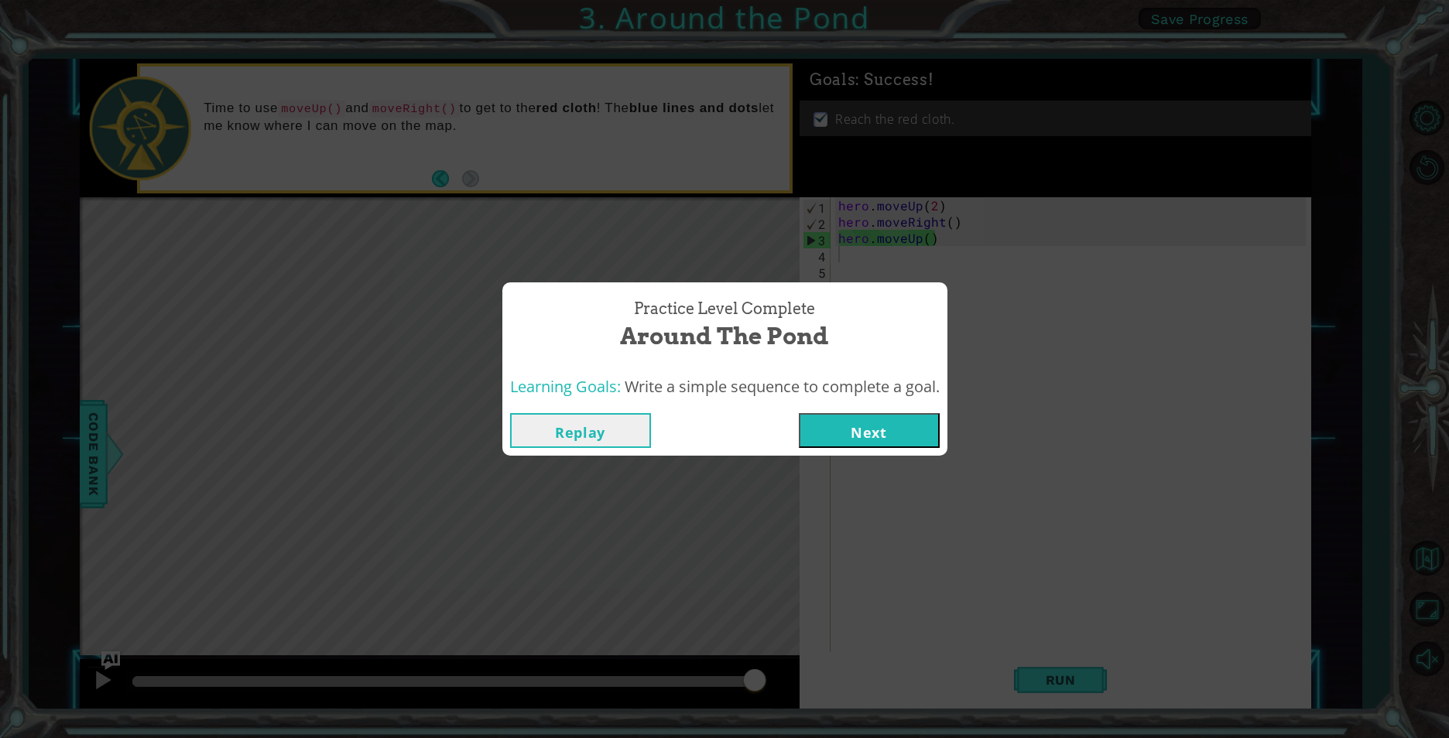
click at [890, 421] on button "Next" at bounding box center [869, 430] width 141 height 35
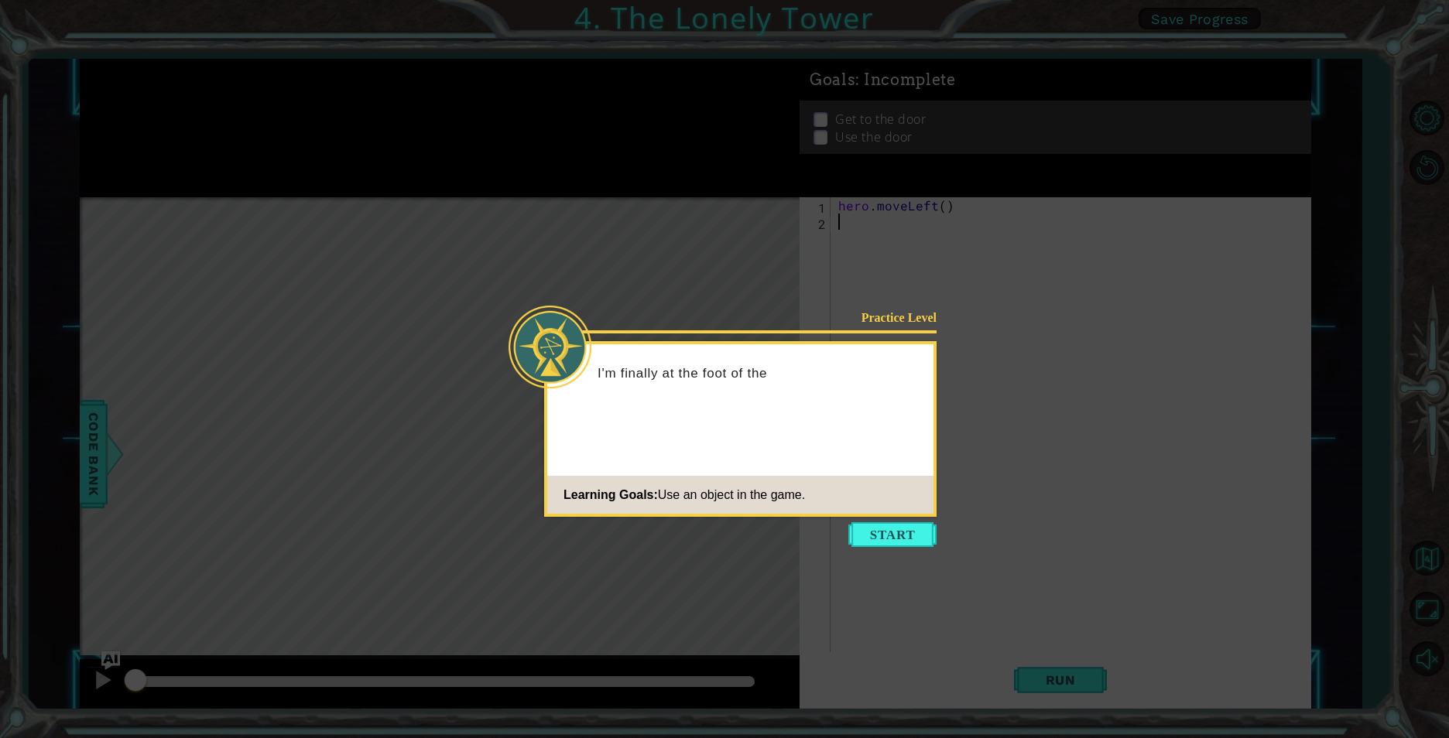
click at [902, 549] on icon at bounding box center [724, 369] width 1449 height 738
click at [910, 522] on icon at bounding box center [724, 369] width 1449 height 738
click at [901, 535] on button "Start" at bounding box center [892, 534] width 88 height 25
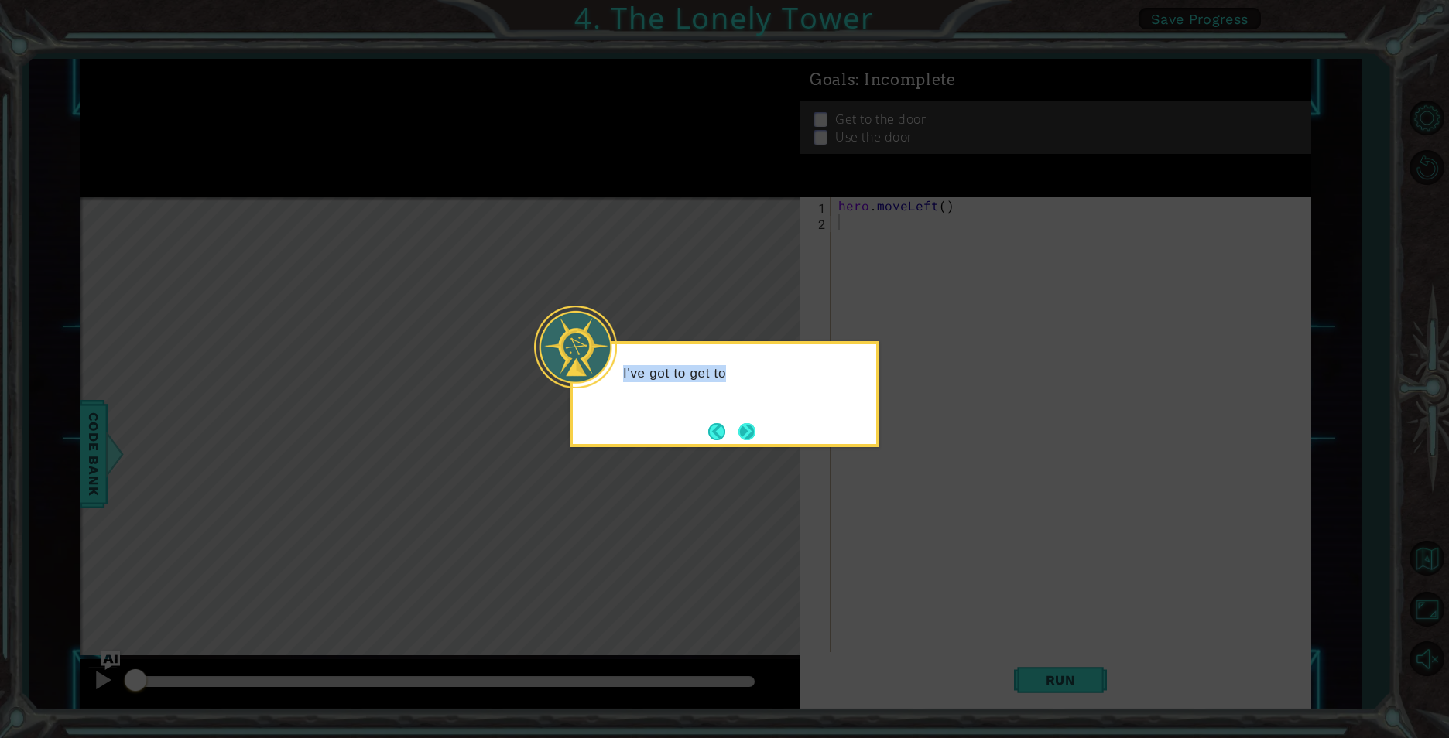
click at [757, 434] on div "I've got to get to" at bounding box center [725, 394] width 310 height 106
click at [751, 432] on button "Next" at bounding box center [747, 432] width 18 height 18
click at [745, 423] on button "Next" at bounding box center [746, 431] width 17 height 17
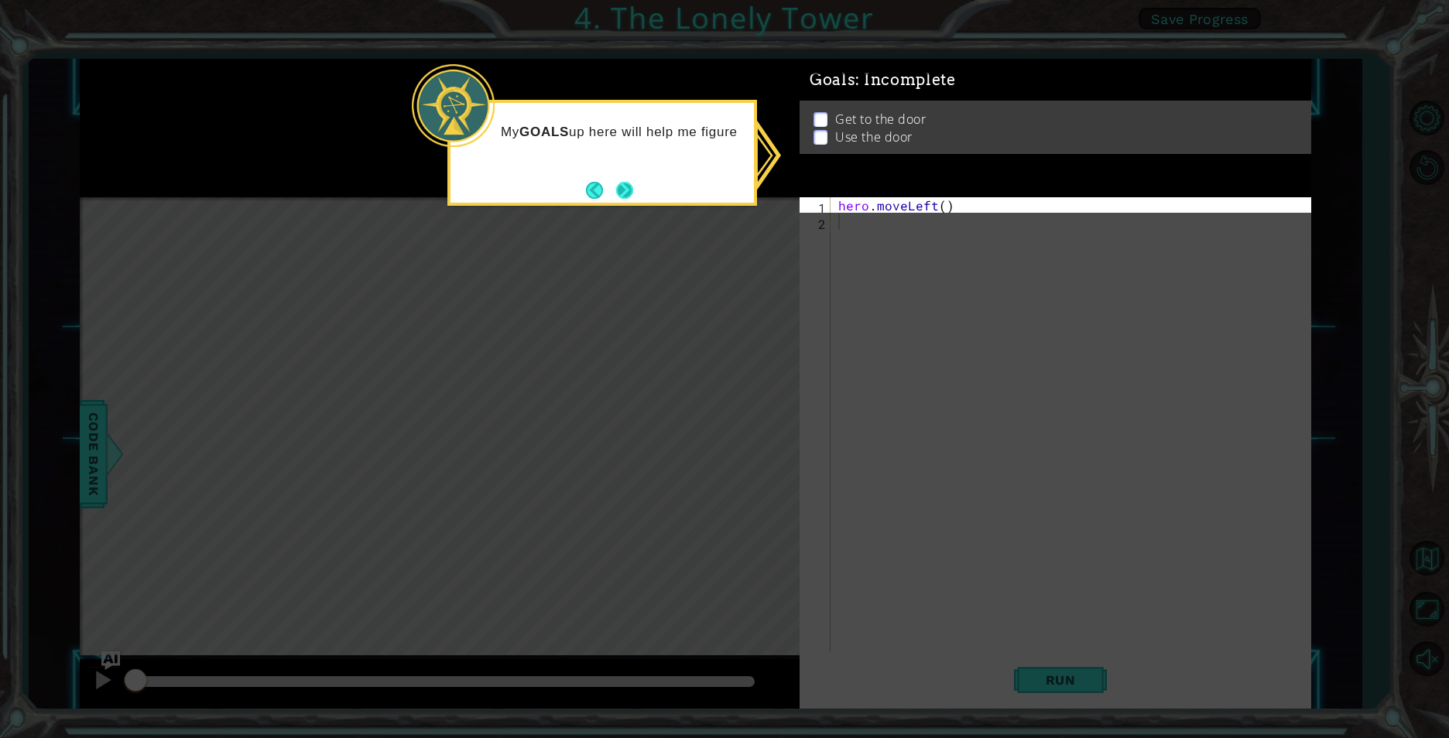
click at [631, 195] on button "Next" at bounding box center [625, 190] width 18 height 18
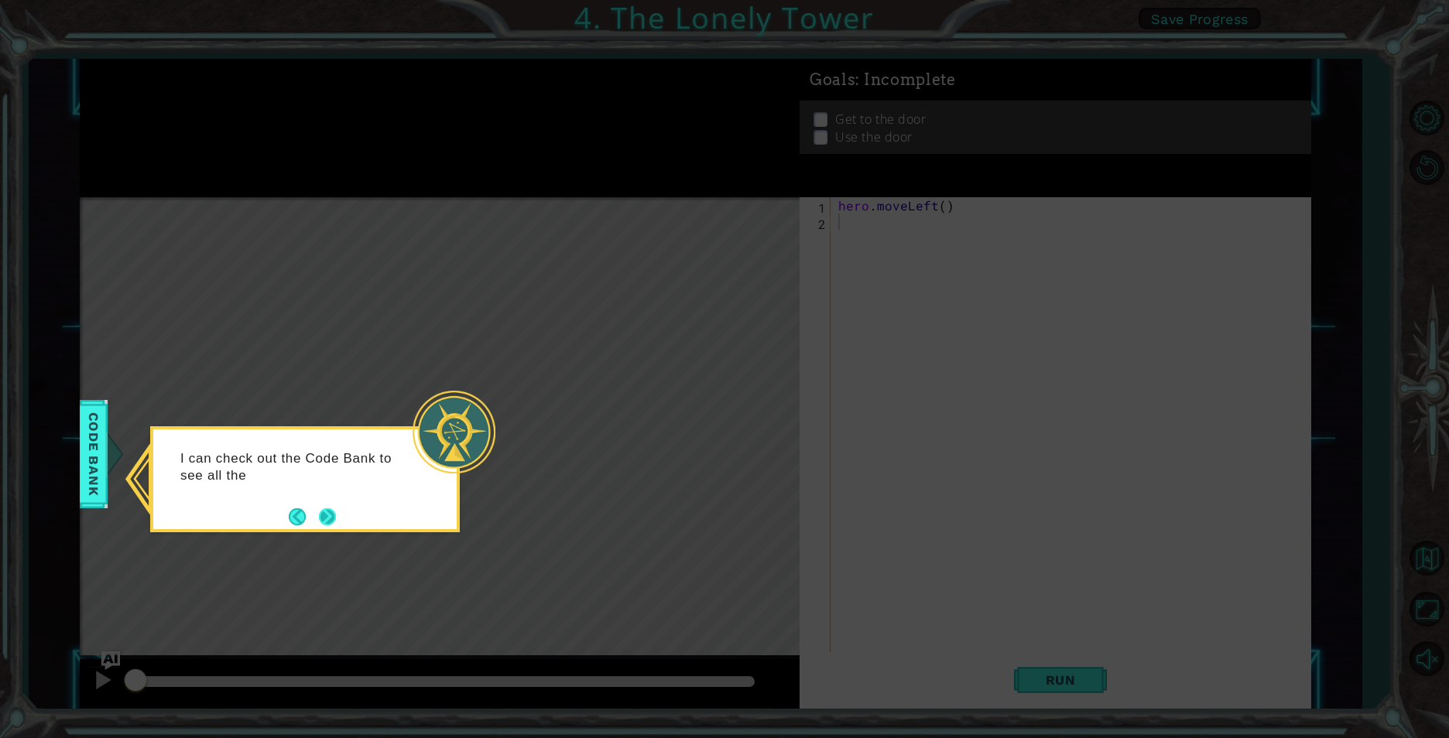
click at [330, 508] on button "Next" at bounding box center [327, 516] width 17 height 17
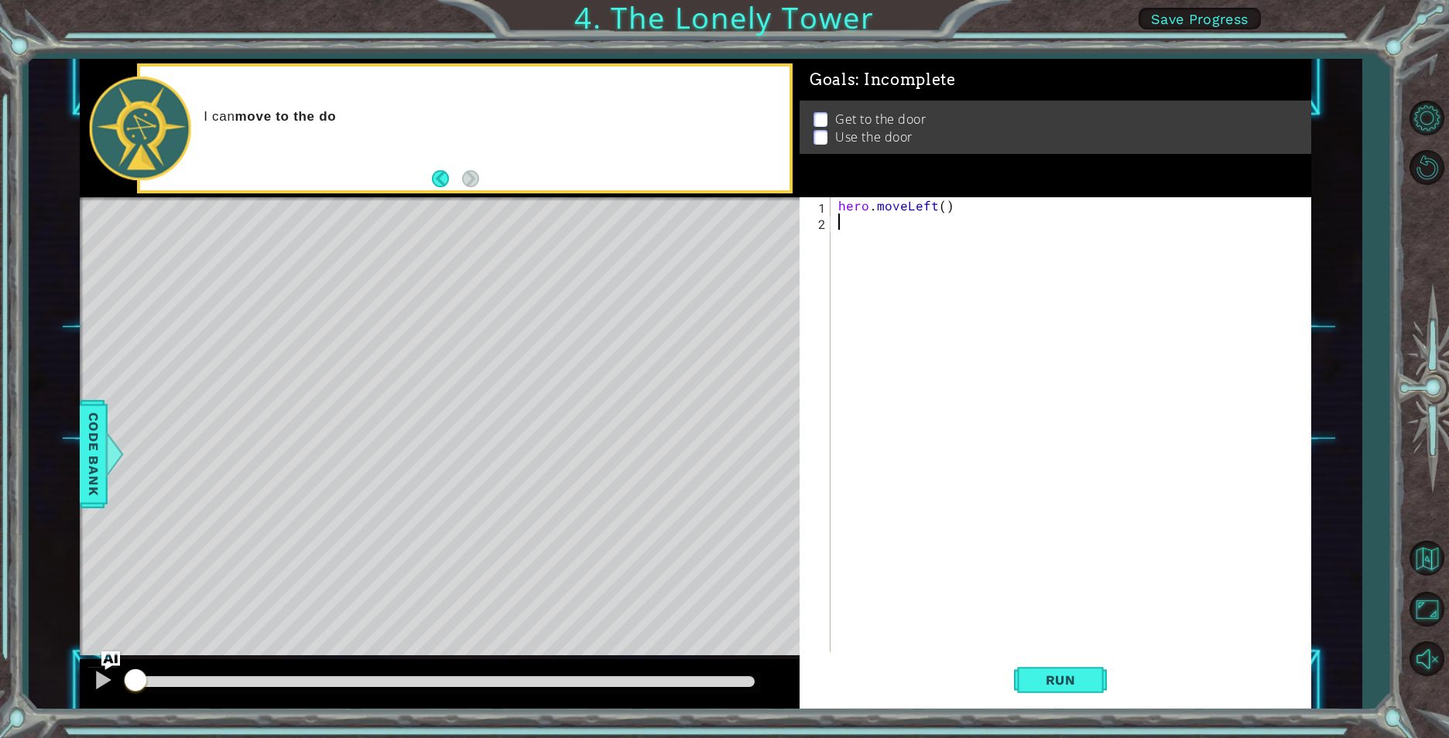
click at [953, 229] on div "hero . moveLeft ( )" at bounding box center [1074, 441] width 478 height 488
click at [944, 213] on div "hero . moveLeft ( )" at bounding box center [1074, 441] width 478 height 488
type textarea "hero.moveLeft(2)"
click at [894, 228] on div "hero . moveLeft ( 2 )" at bounding box center [1074, 441] width 478 height 488
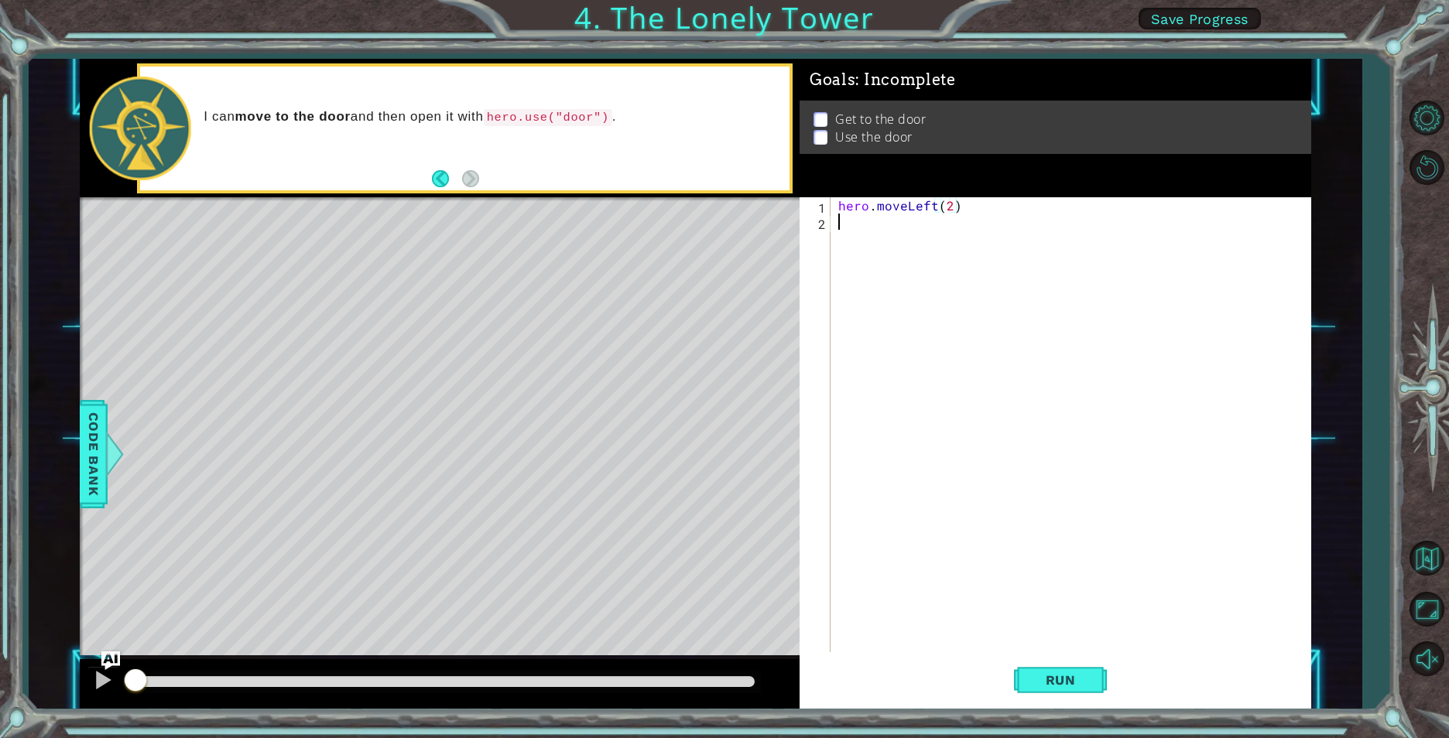
scroll to position [0, 0]
type textarea "h"
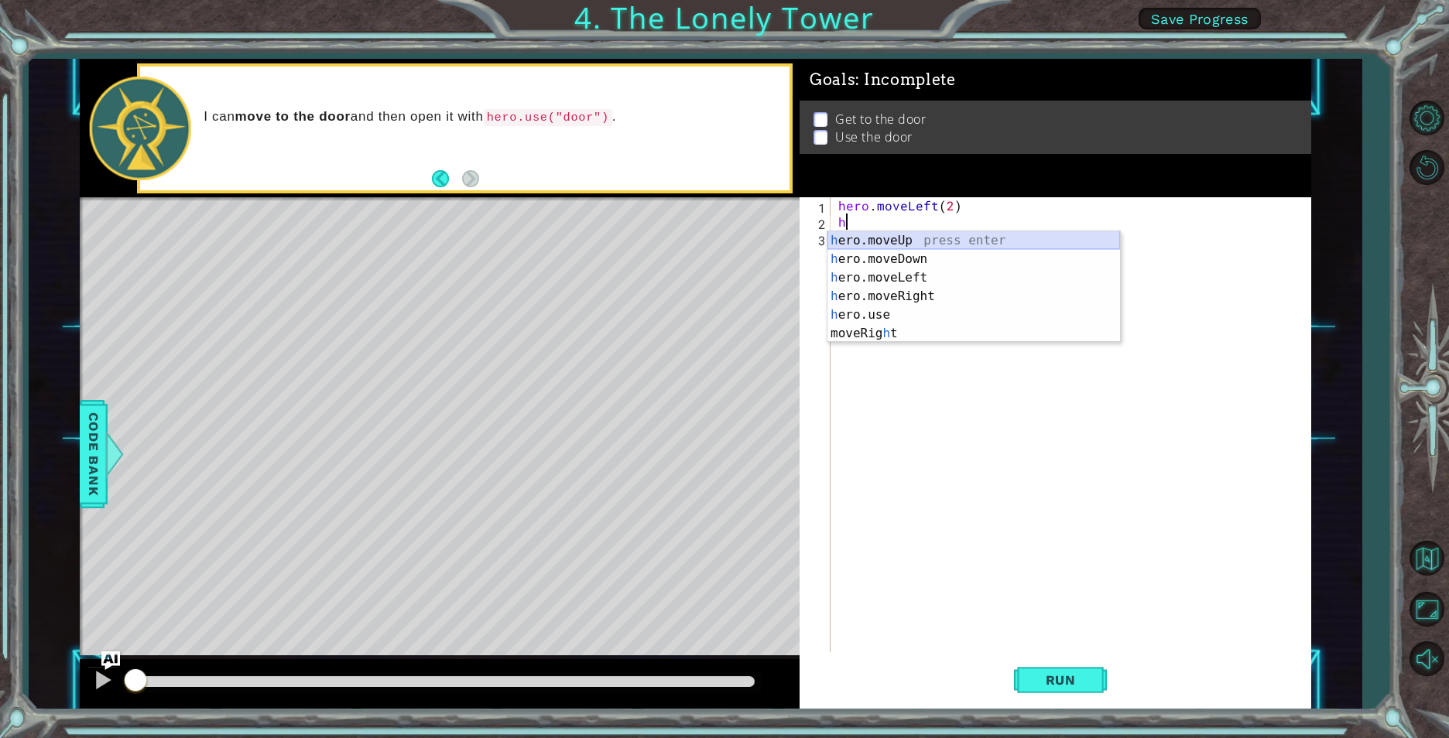
click at [912, 240] on div "h ero.moveUp press enter h ero.moveDown press enter h ero.moveLeft press enter …" at bounding box center [973, 305] width 293 height 149
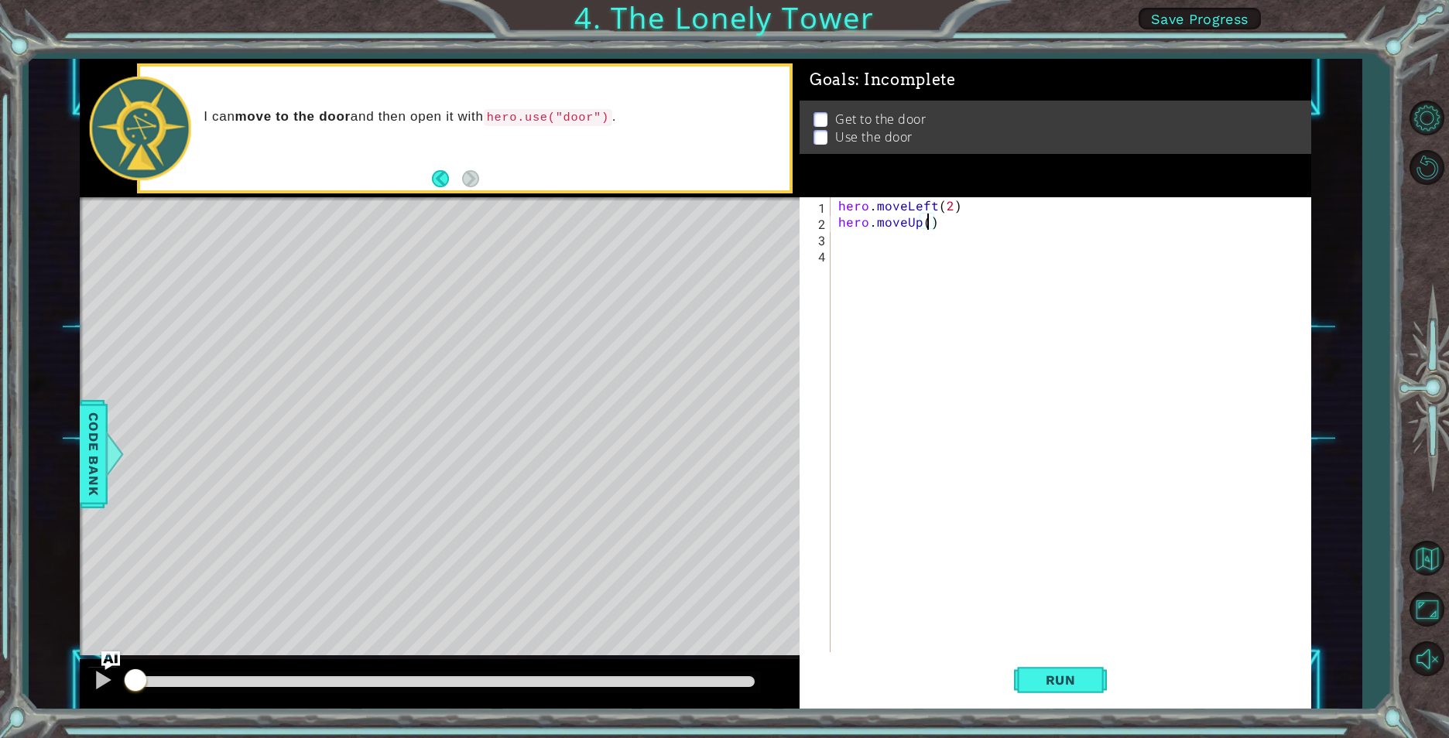
click at [928, 224] on div "hero . moveLeft ( 2 ) hero . moveUp ( )" at bounding box center [1074, 441] width 478 height 488
type textarea "hero.moveUp(2)"
click at [908, 257] on div "hero . moveLeft ( 2 ) hero . moveUp ( 2 )" at bounding box center [1074, 441] width 478 height 488
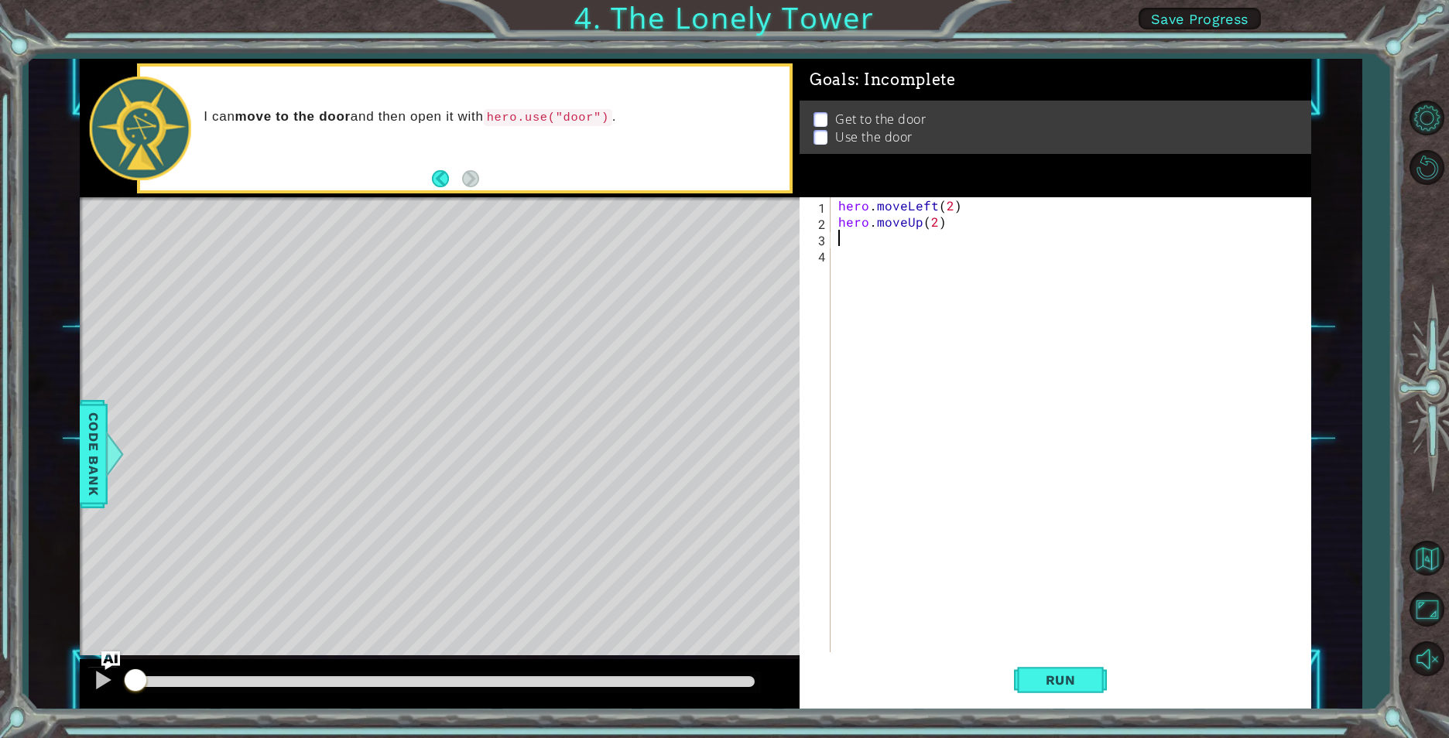
click at [910, 240] on div "hero . moveLeft ( 2 ) hero . moveUp ( 2 )" at bounding box center [1074, 441] width 478 height 488
type textarea "h"
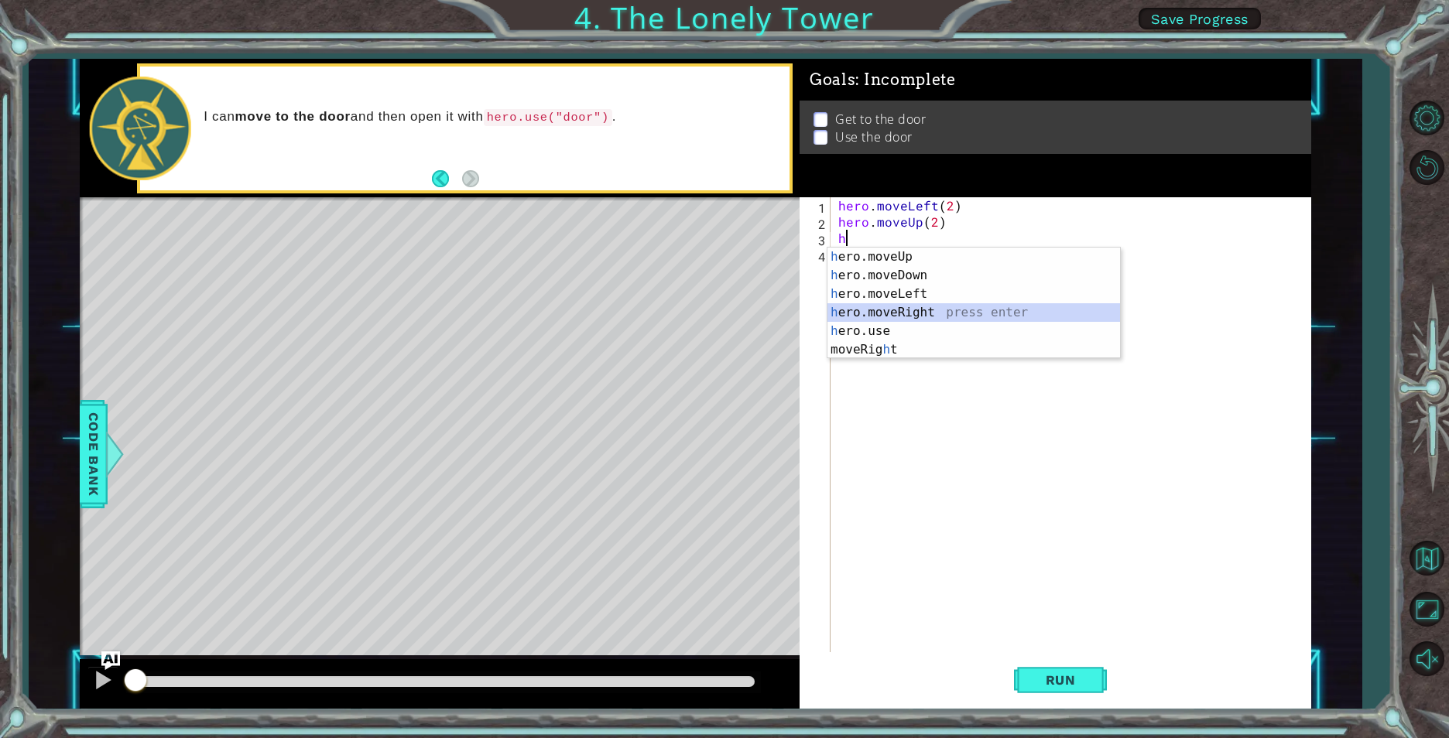
click at [902, 313] on div "h ero.moveUp press enter h ero.moveDown press enter h ero.moveLeft press enter …" at bounding box center [973, 322] width 293 height 149
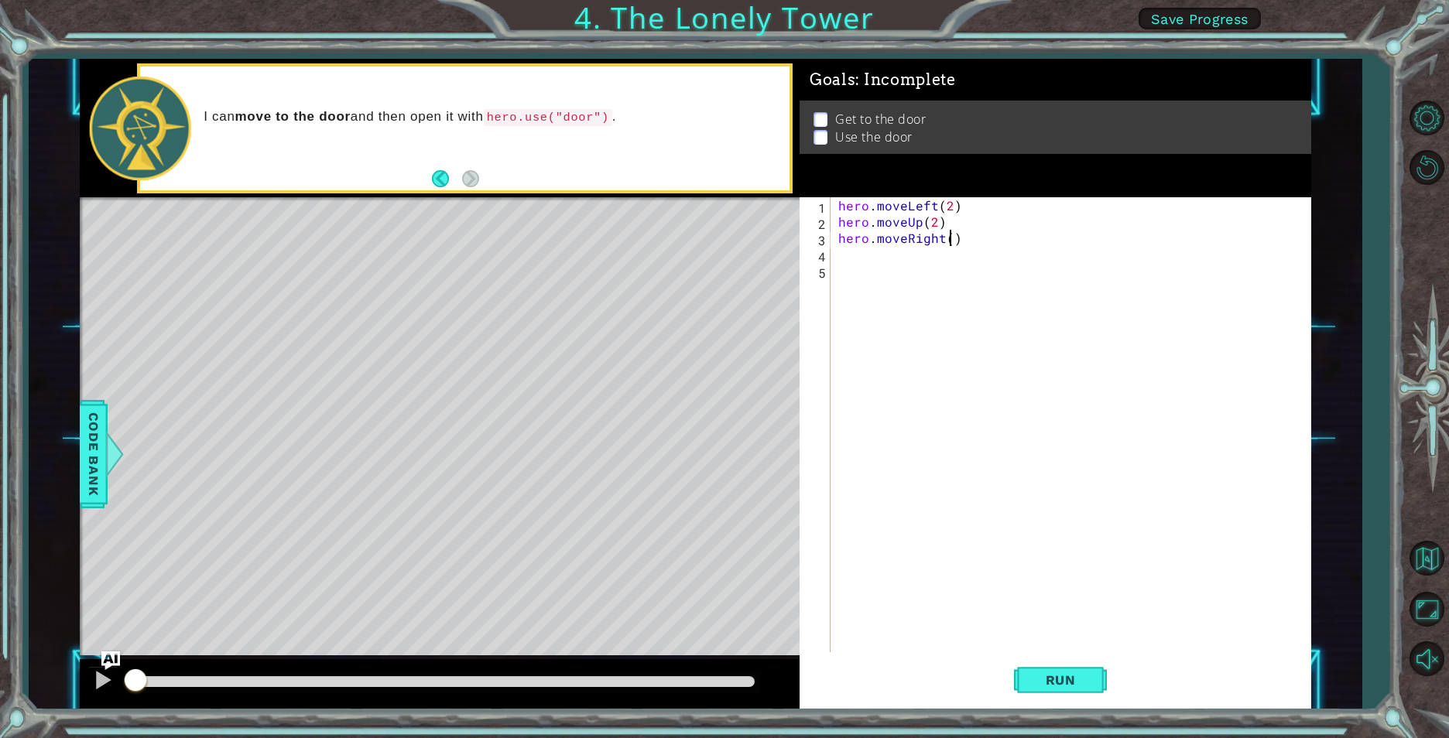
click at [948, 239] on div "hero . moveLeft ( 2 ) hero . moveUp ( 2 ) hero . moveRight ( )" at bounding box center [1074, 441] width 478 height 488
type textarea "hero.moveRight(3)"
click at [85, 453] on span "Code Bank" at bounding box center [92, 454] width 25 height 94
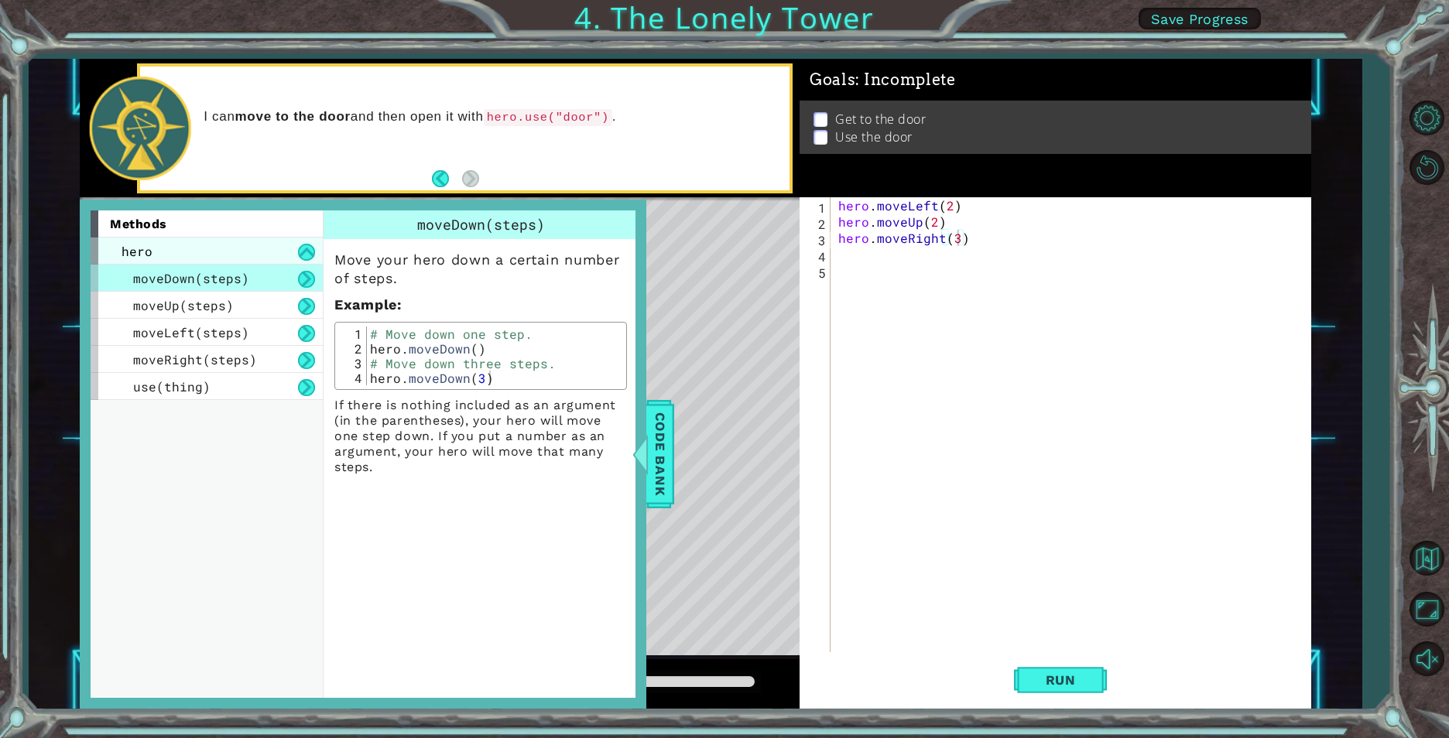
click at [131, 241] on div "hero" at bounding box center [207, 251] width 232 height 27
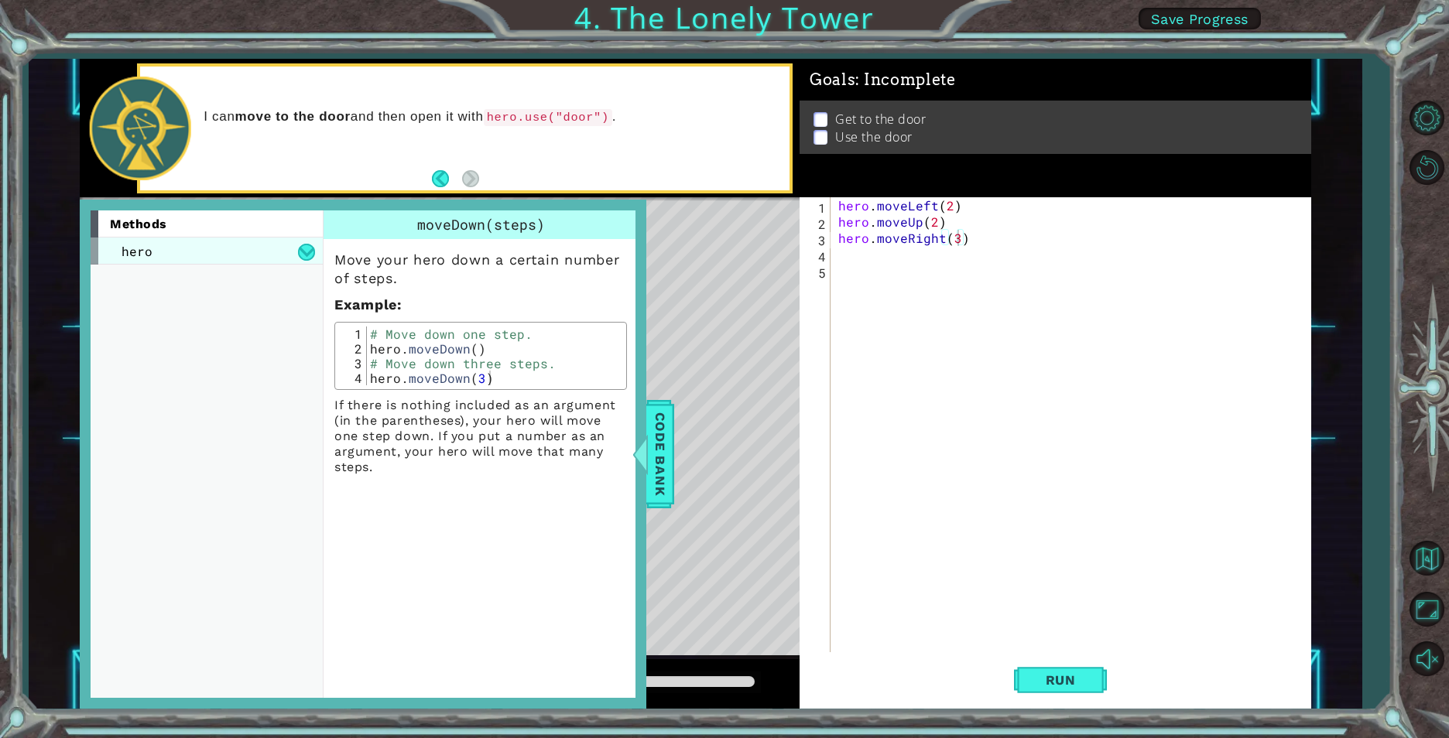
click at [272, 246] on div "hero" at bounding box center [207, 251] width 232 height 27
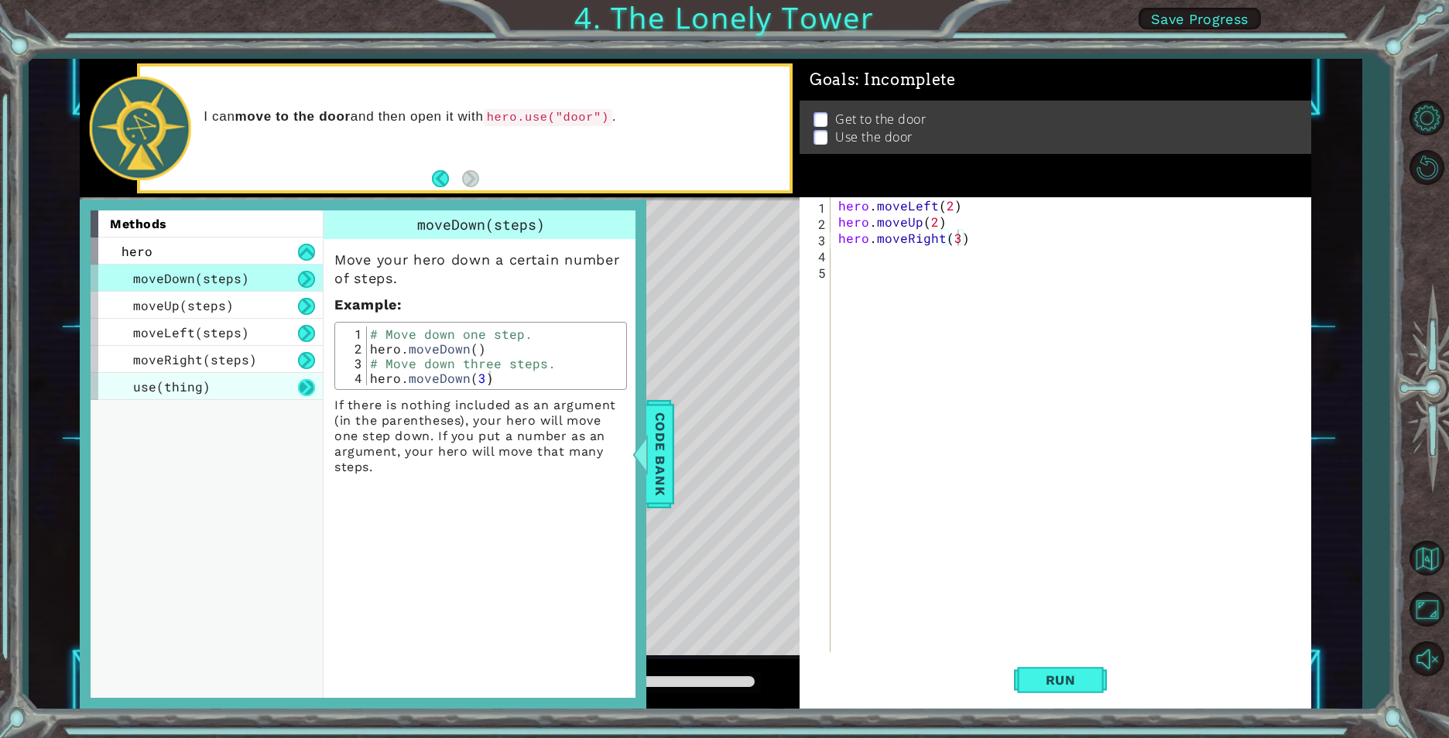
click at [300, 381] on button at bounding box center [306, 387] width 17 height 17
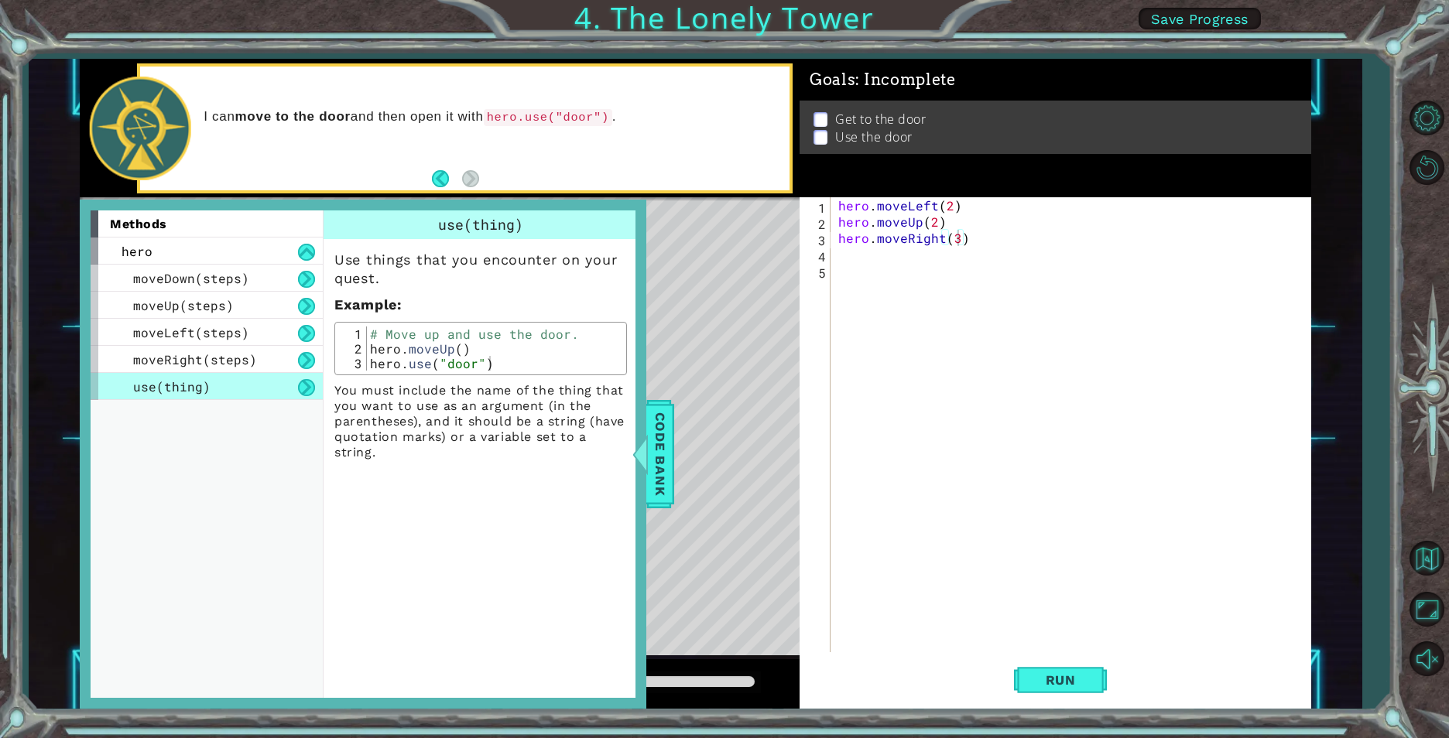
click at [675, 450] on div "Level Map" at bounding box center [437, 425] width 715 height 456
click at [667, 452] on span "Code Bank" at bounding box center [660, 454] width 25 height 94
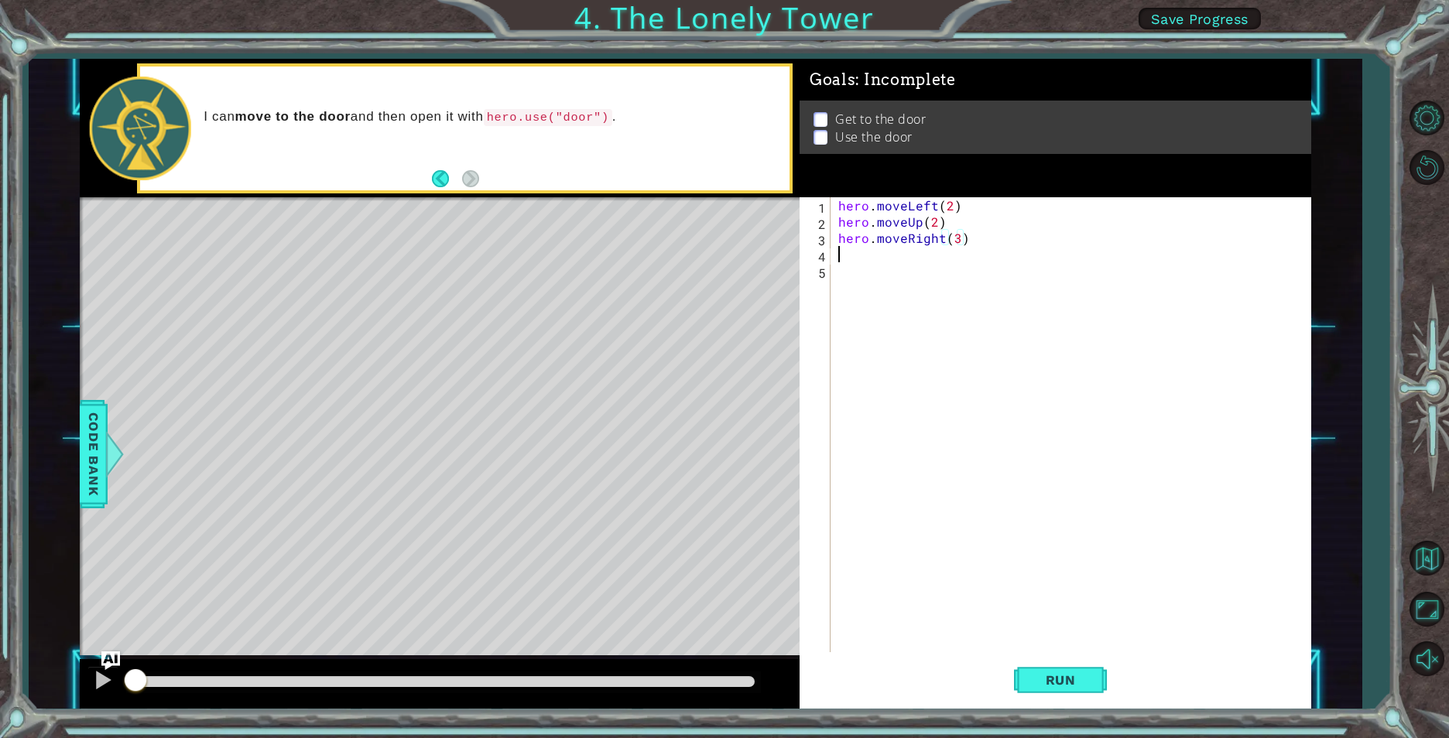
scroll to position [0, 0]
click at [861, 260] on div "hero . moveLeft ( 2 ) hero . moveUp ( 2 ) hero . moveRight ( 3 )" at bounding box center [1074, 441] width 478 height 488
click at [862, 287] on div "hero.move U p press enter hero. u se press enter" at bounding box center [973, 301] width 293 height 74
type textarea "hero.use("door")"
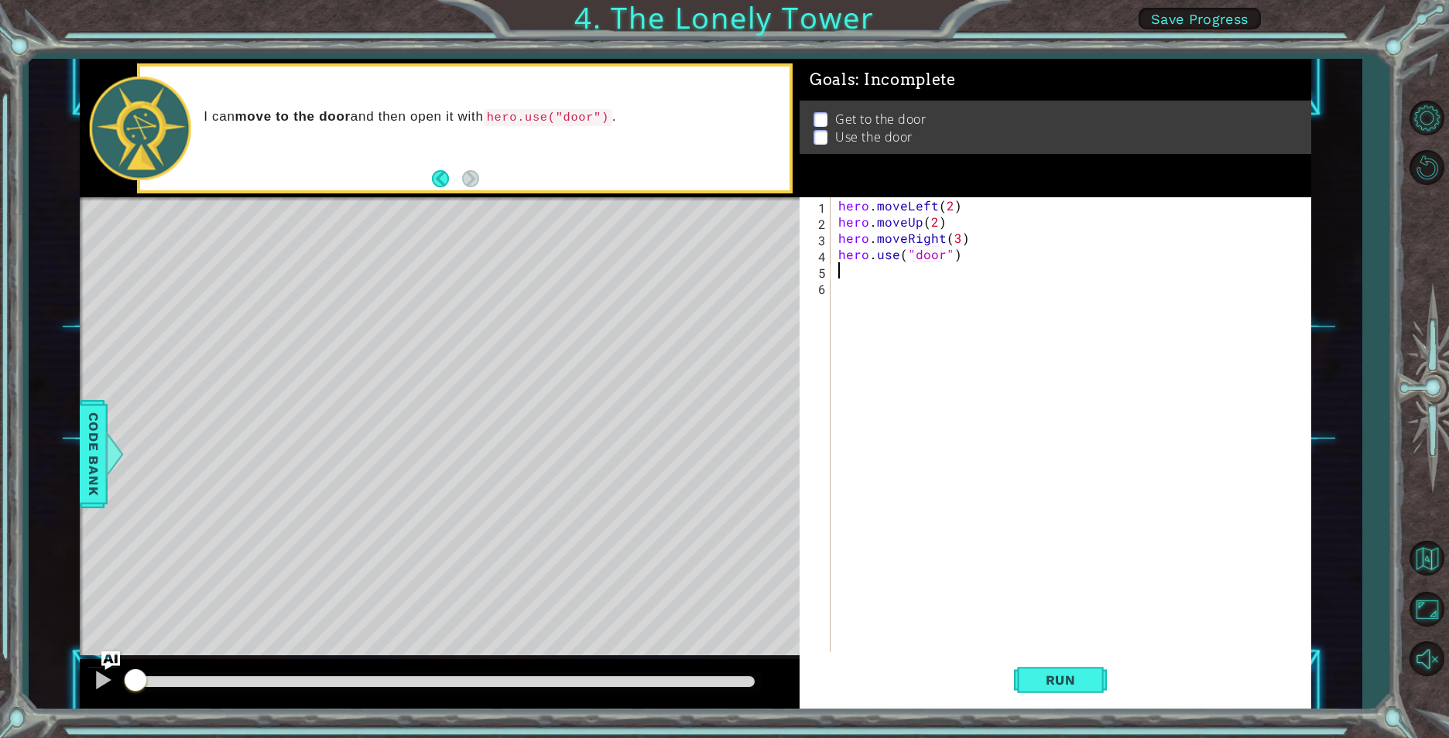
scroll to position [0, 0]
type textarea "hero.use("door")"
click at [1070, 678] on span "Run" at bounding box center [1060, 680] width 61 height 15
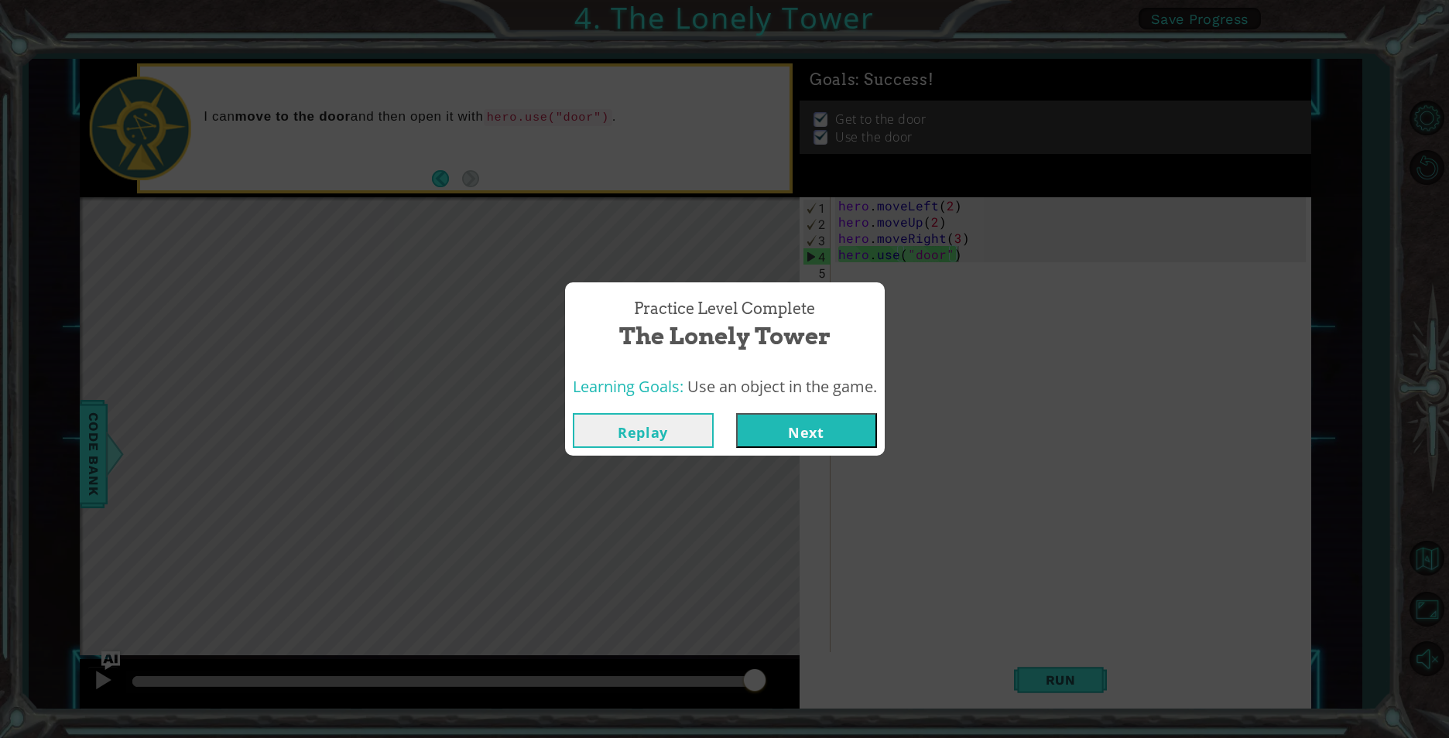
click at [813, 448] on button "Next" at bounding box center [806, 430] width 141 height 35
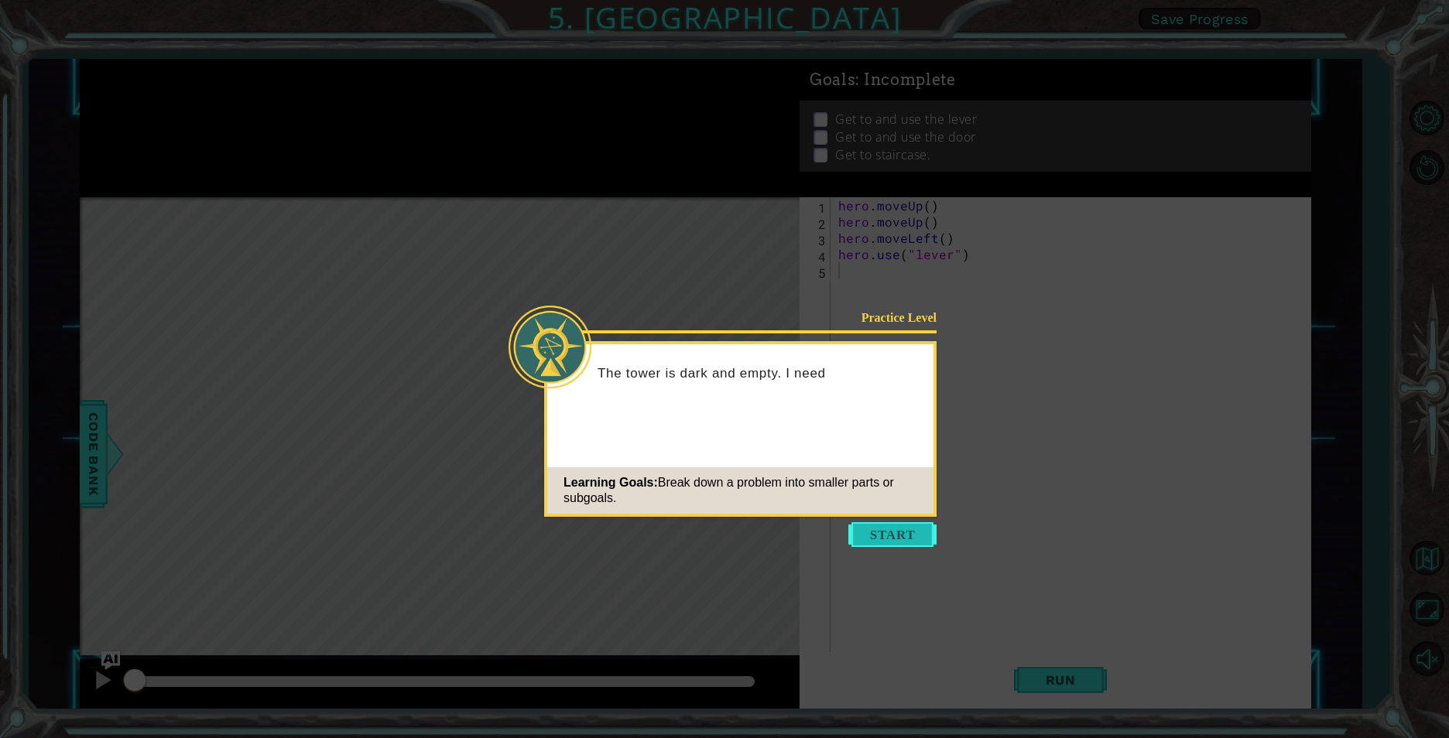
click at [884, 529] on button "Start" at bounding box center [892, 534] width 88 height 25
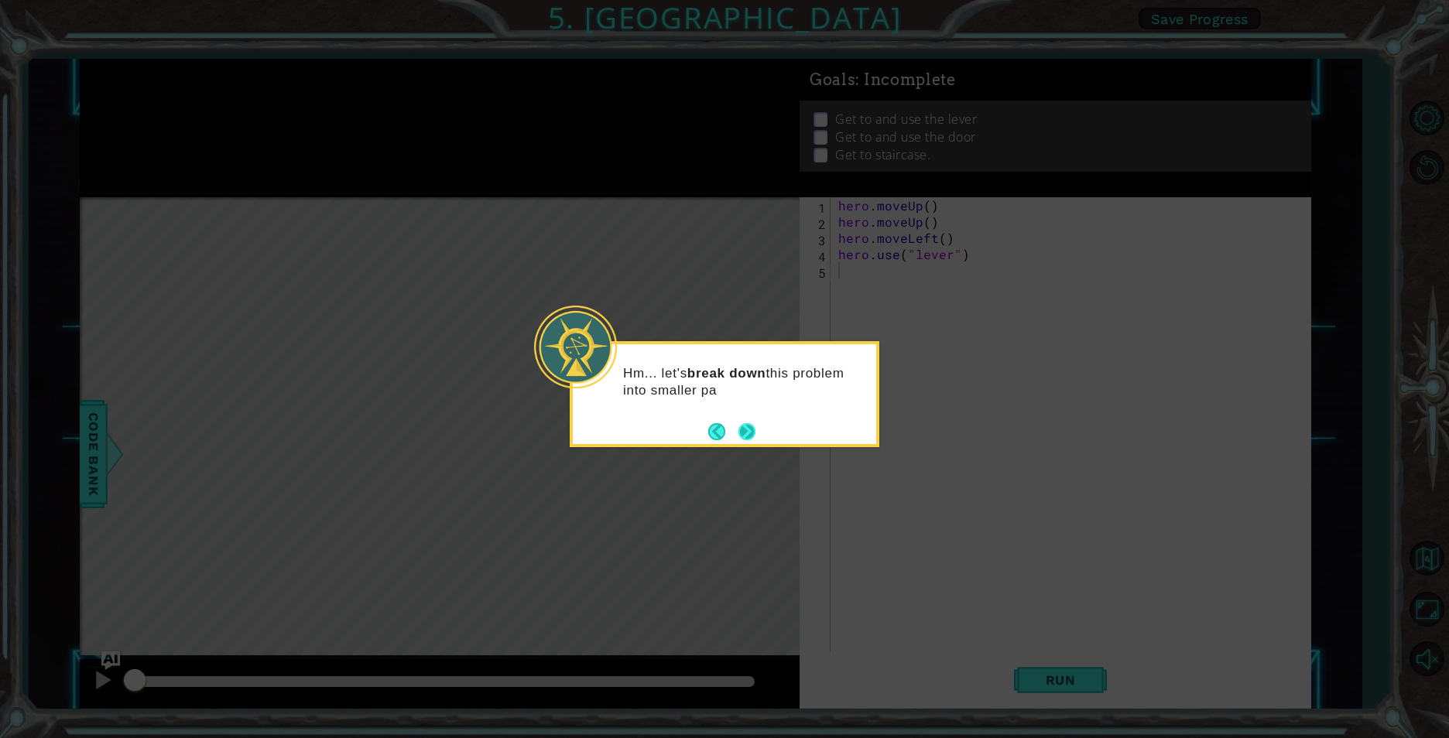
click at [753, 426] on button "Next" at bounding box center [746, 431] width 17 height 17
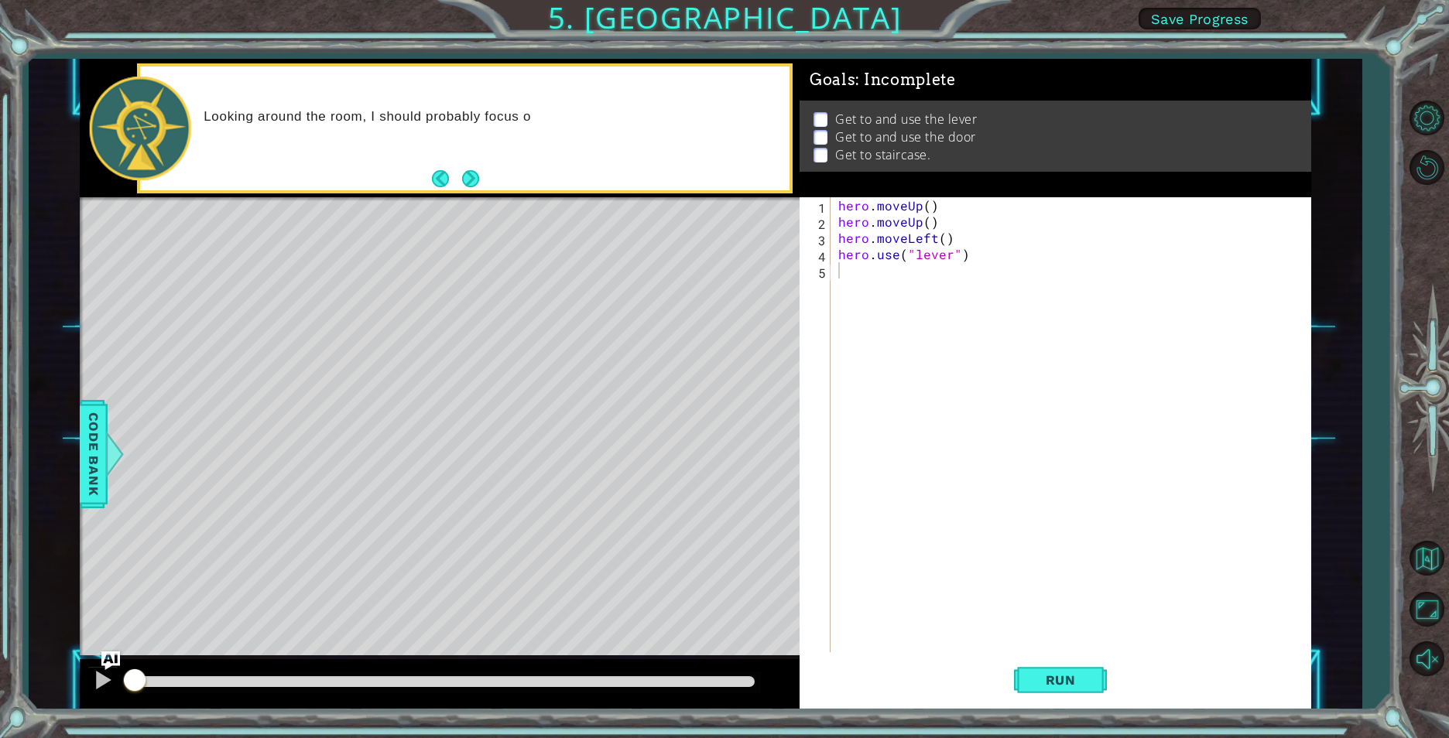
drag, startPoint x: 475, startPoint y: 195, endPoint x: 473, endPoint y: 165, distance: 30.3
click at [474, 186] on div "Looking around the room, I should probably focus o" at bounding box center [440, 128] width 720 height 139
click at [473, 165] on div "Looking around the room, I should probably focus on getti" at bounding box center [464, 129] width 649 height 124
click at [473, 165] on div "Looking around the room, I should probably focus on getting to" at bounding box center [464, 129] width 649 height 124
click at [473, 165] on div "Looking around the room, I should probably focus on getting to the l" at bounding box center [464, 129] width 649 height 124
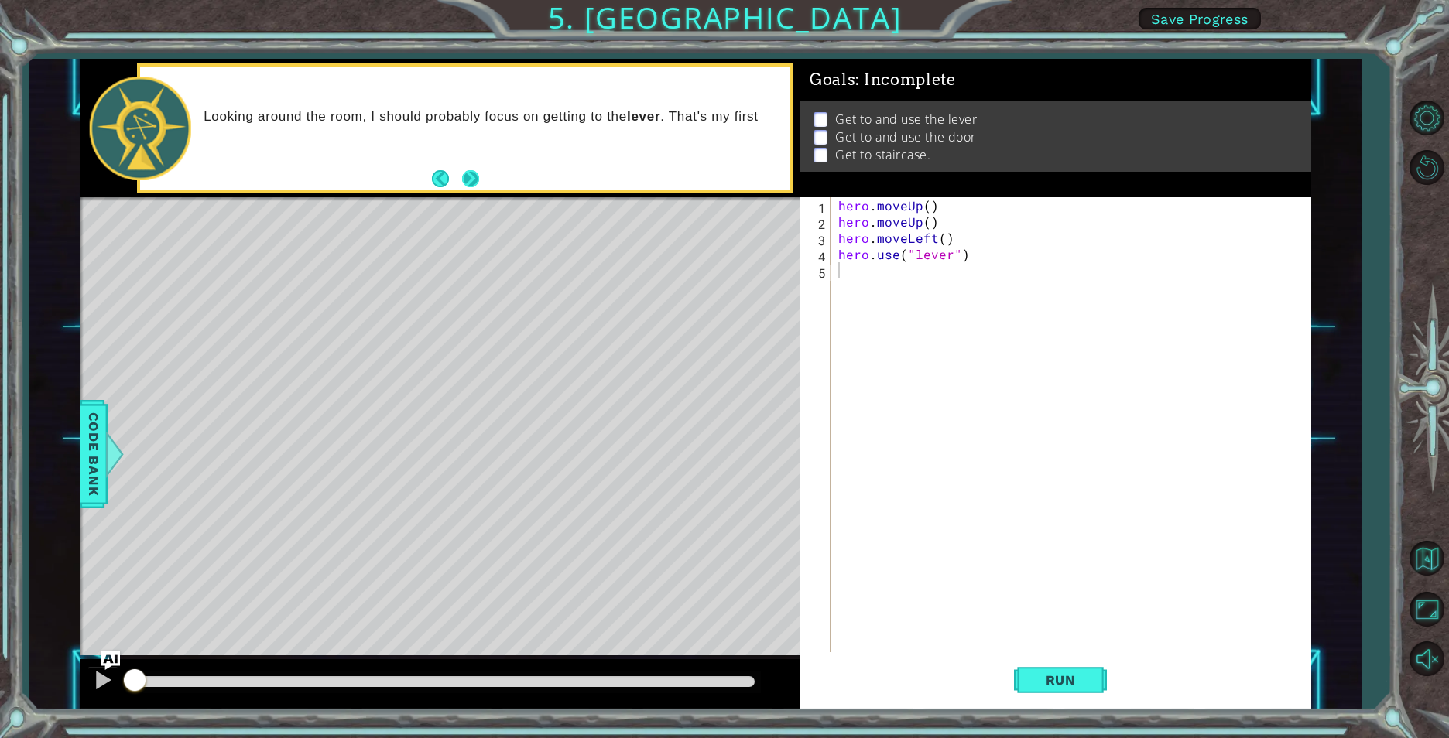
click at [464, 183] on button "Next" at bounding box center [470, 178] width 17 height 17
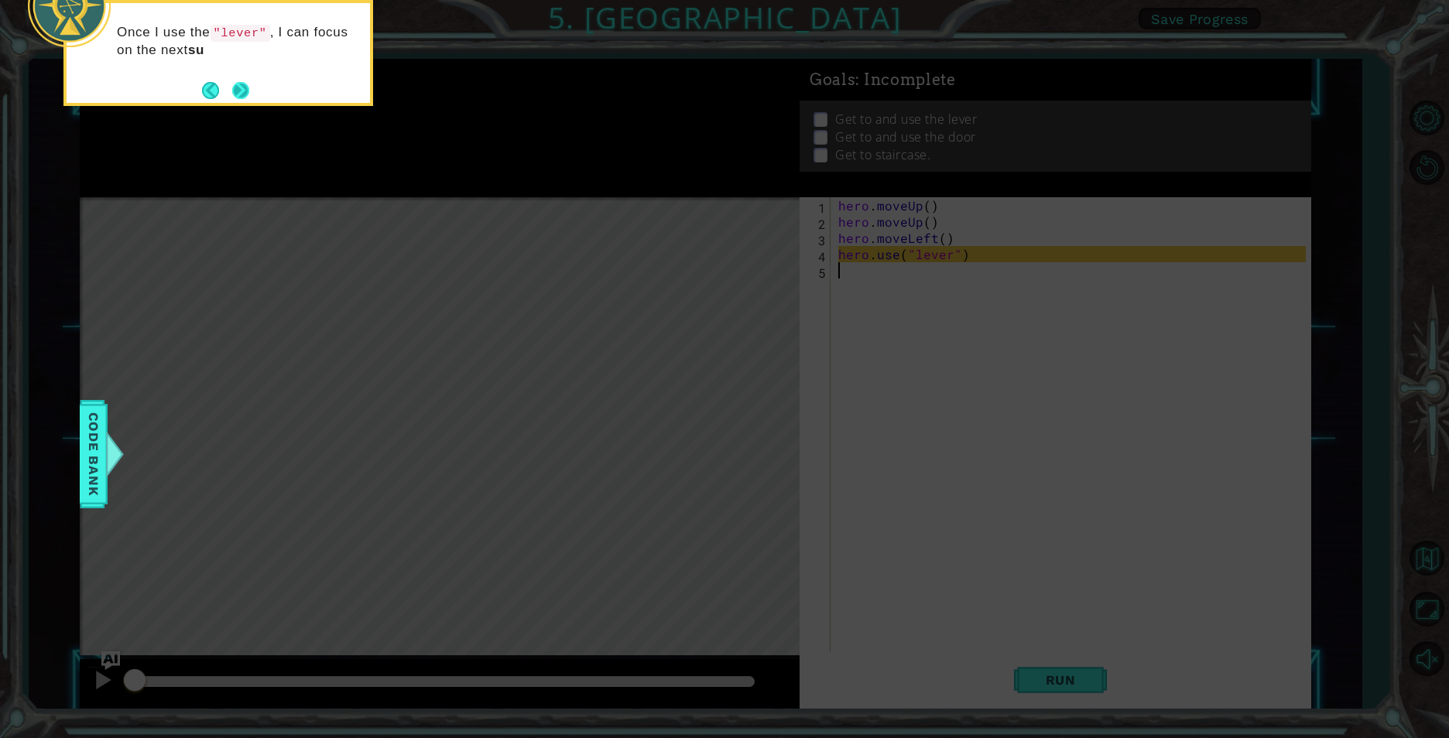
click at [241, 79] on footer at bounding box center [225, 90] width 47 height 23
click at [241, 78] on div "Once I use the "lever" , I can focus on the next subgoal and try to use" at bounding box center [218, 45] width 303 height 85
click at [233, 98] on button "Next" at bounding box center [240, 92] width 17 height 17
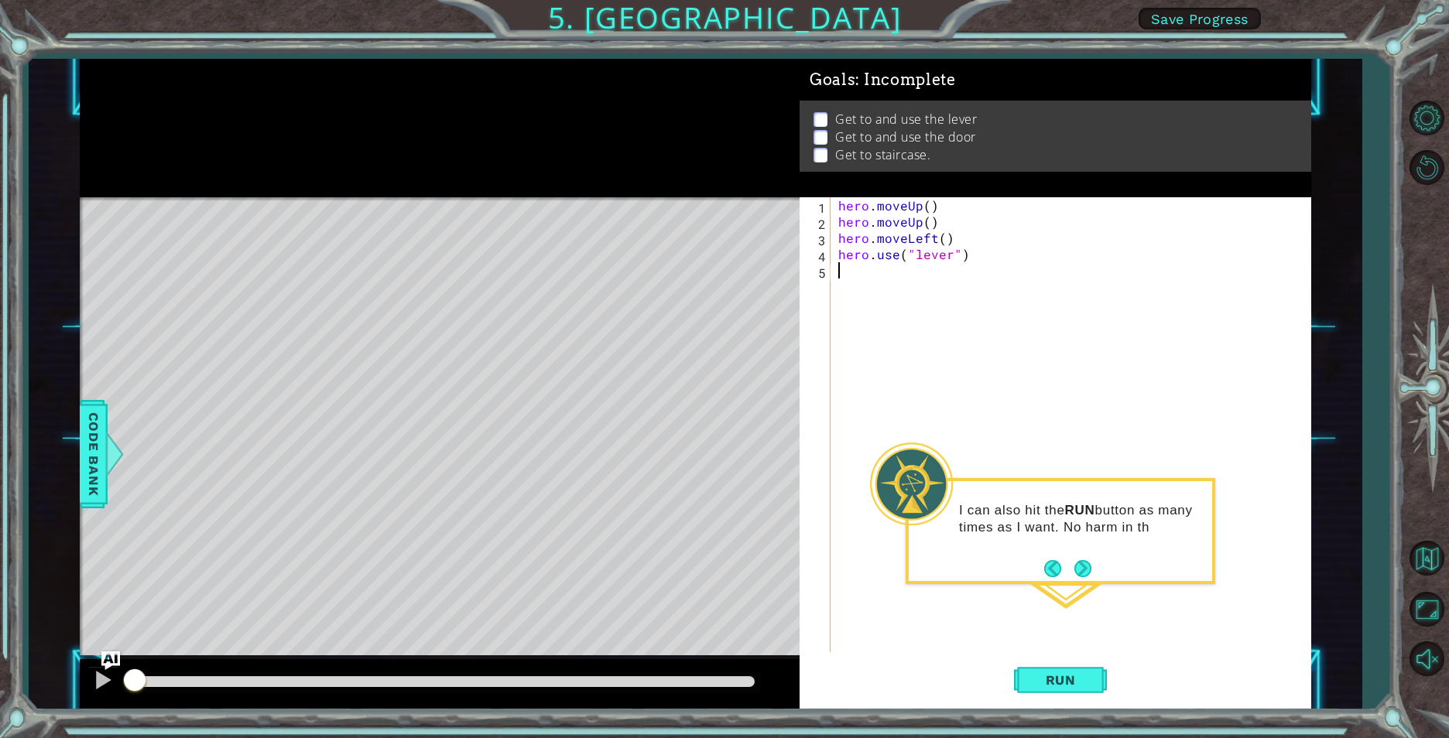
click at [969, 257] on div "hero . moveUp ( ) hero . moveUp ( ) hero . moveLeft ( ) hero . use ( "lever" )" at bounding box center [1074, 441] width 478 height 488
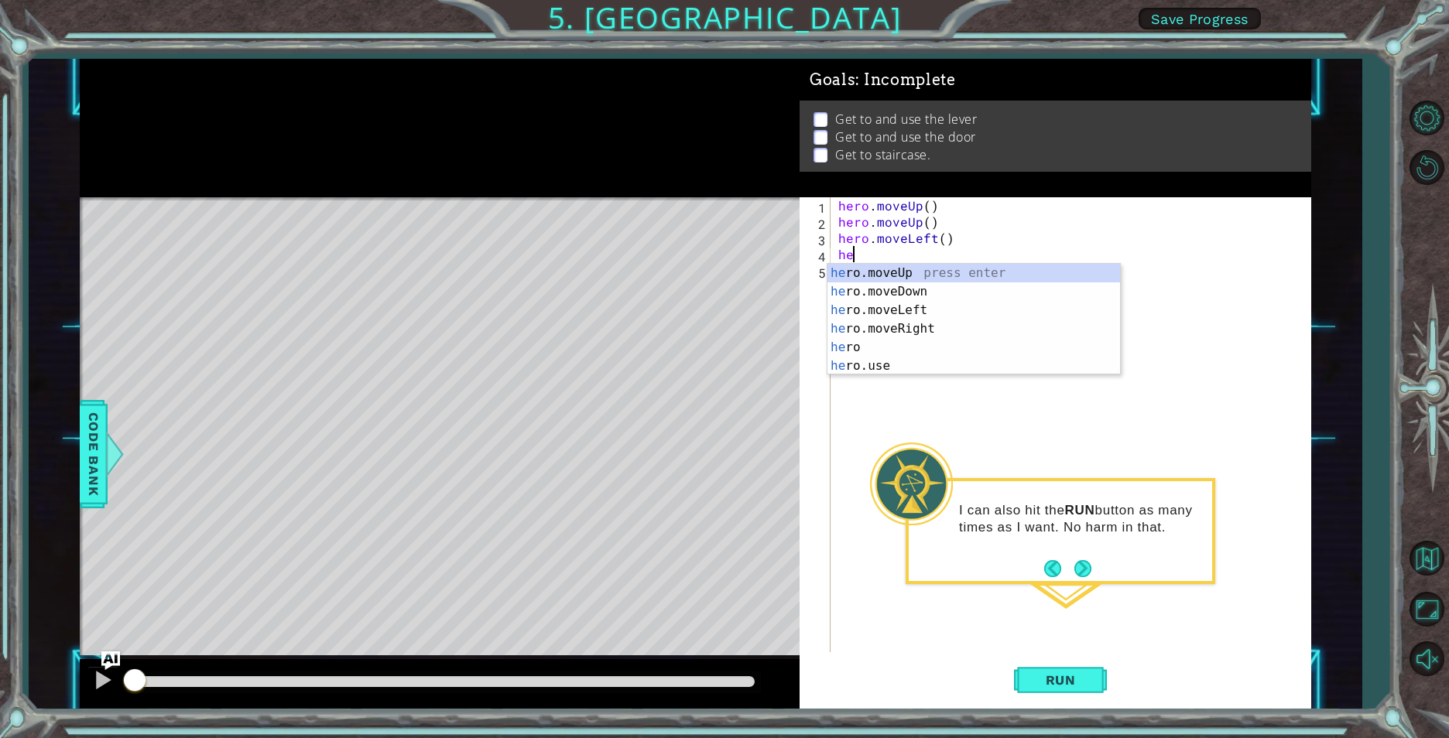
type textarea "h"
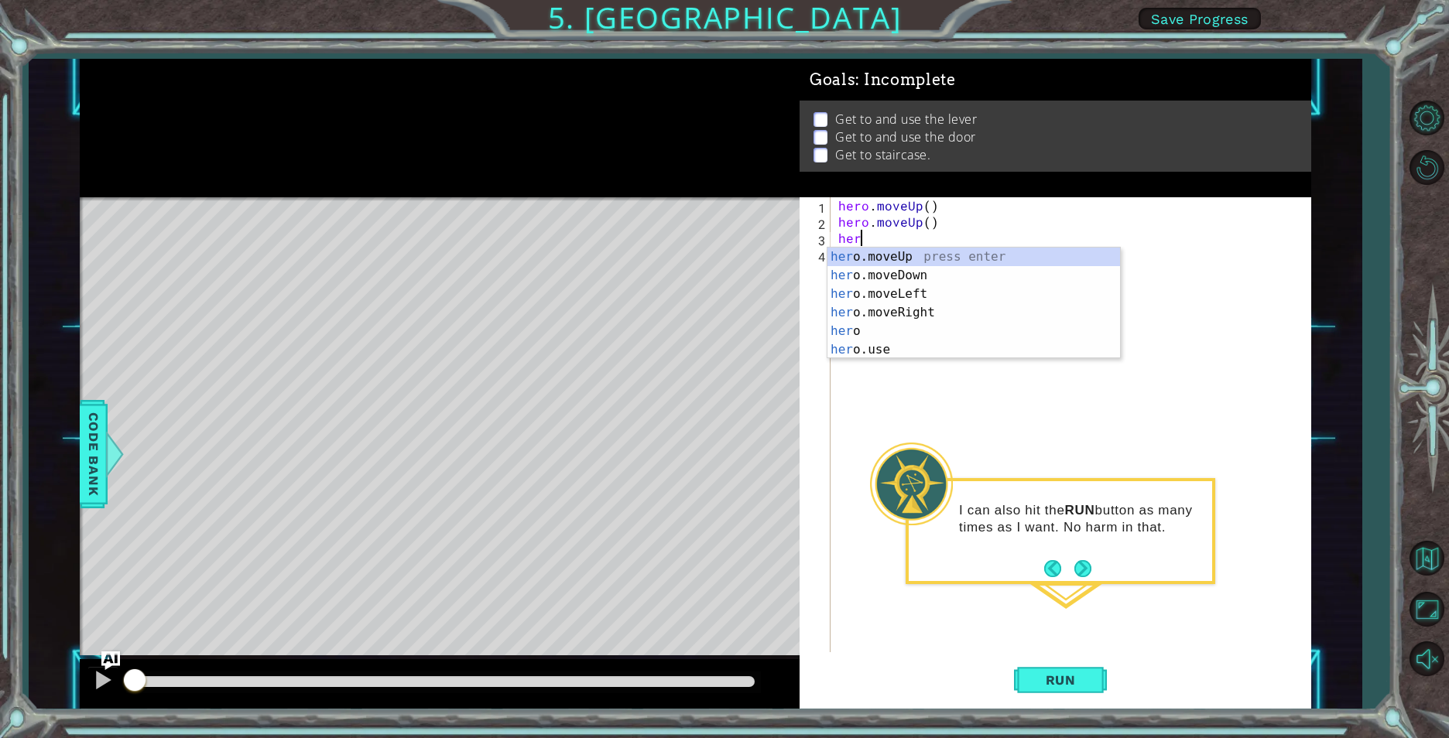
type textarea "h"
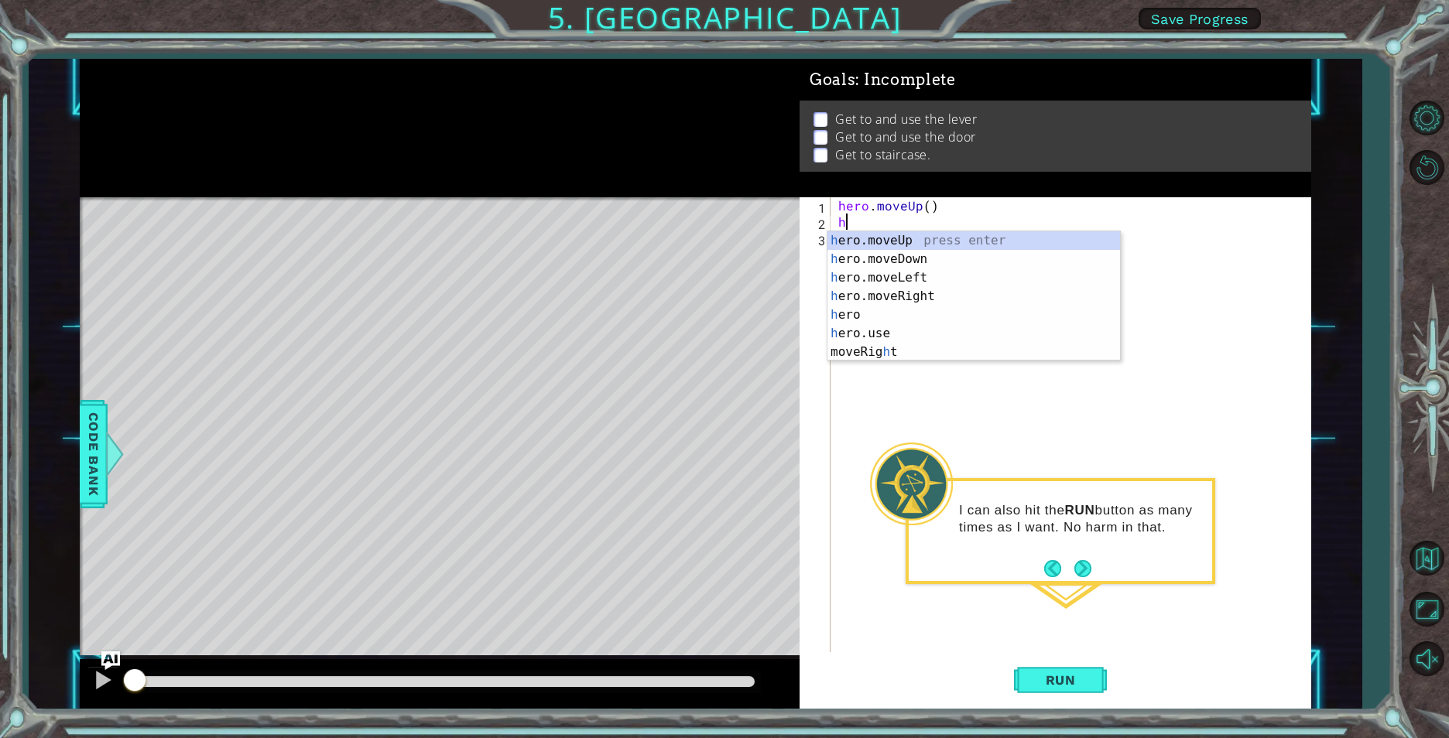
type textarea "h"
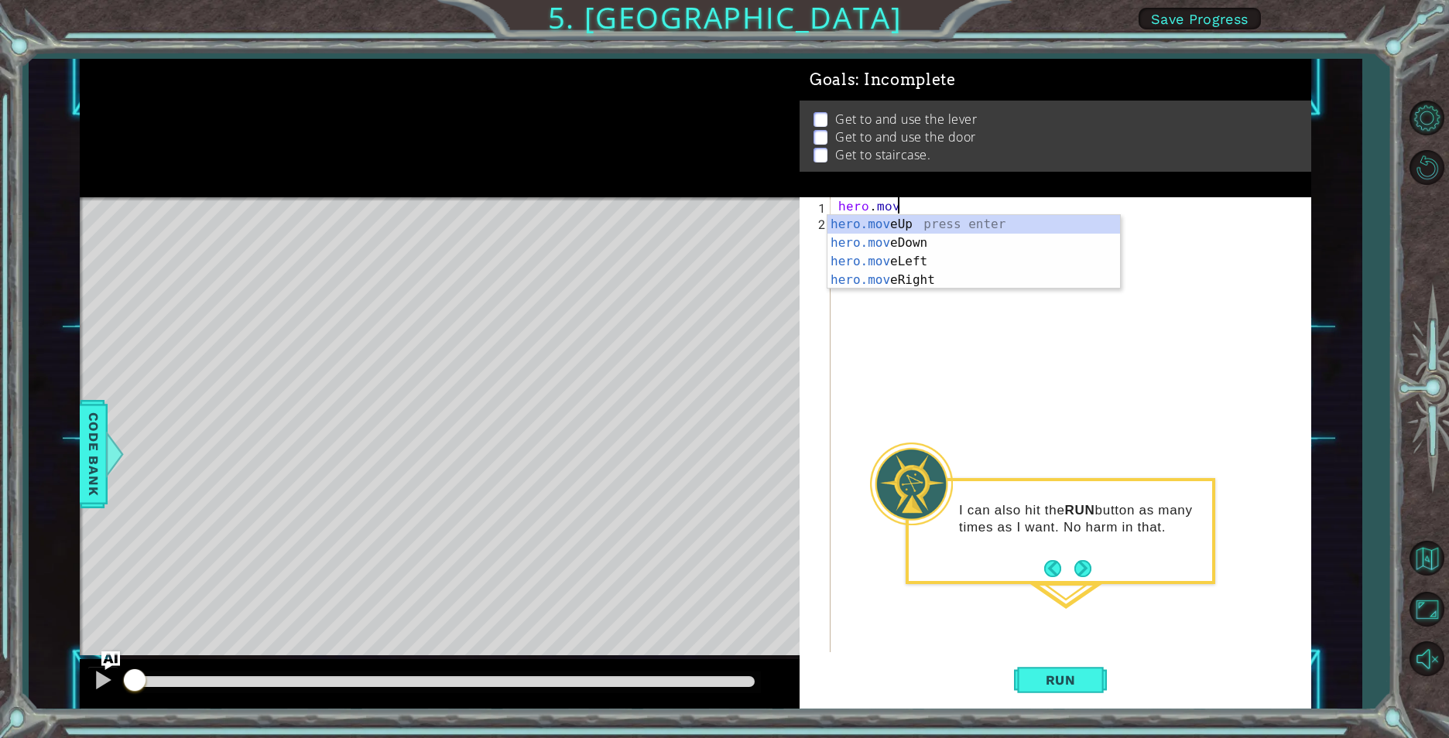
type textarea "h"
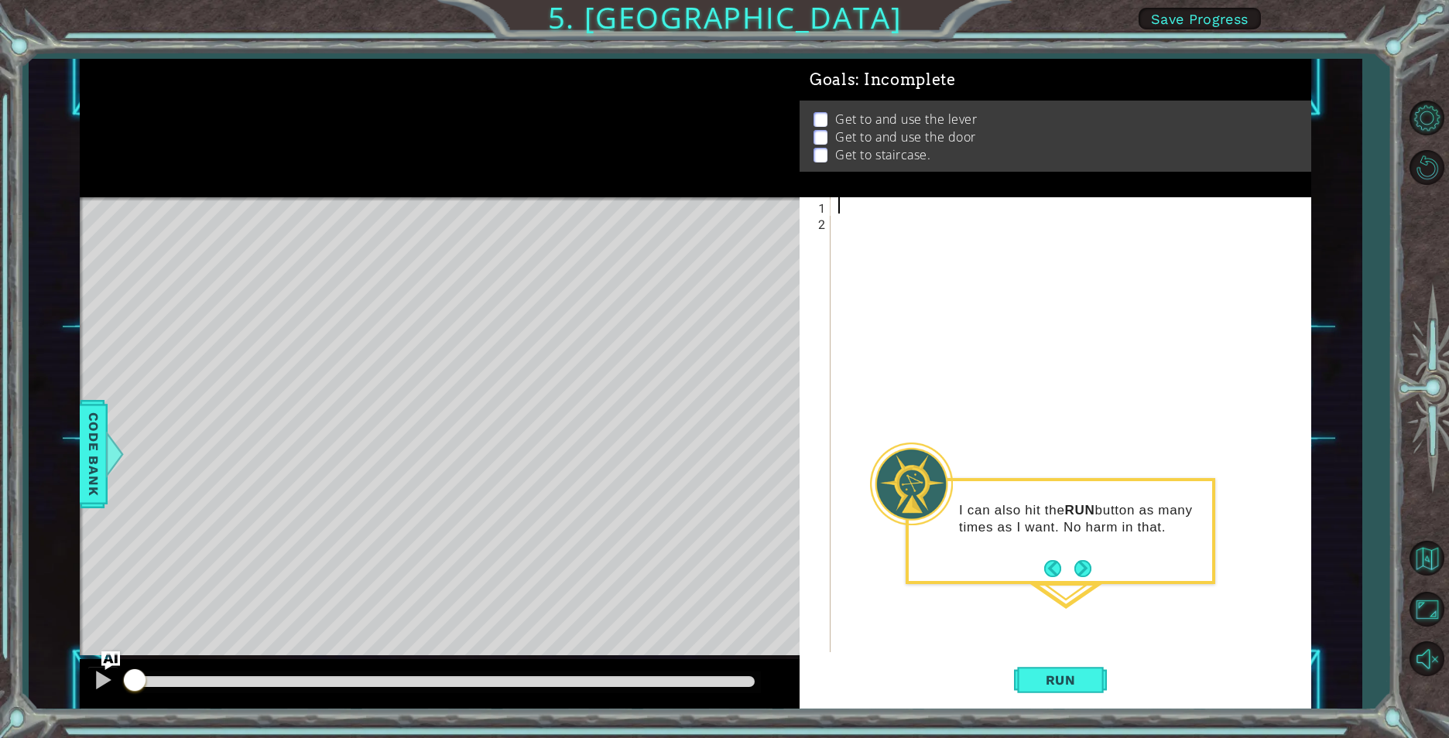
type textarea "m"
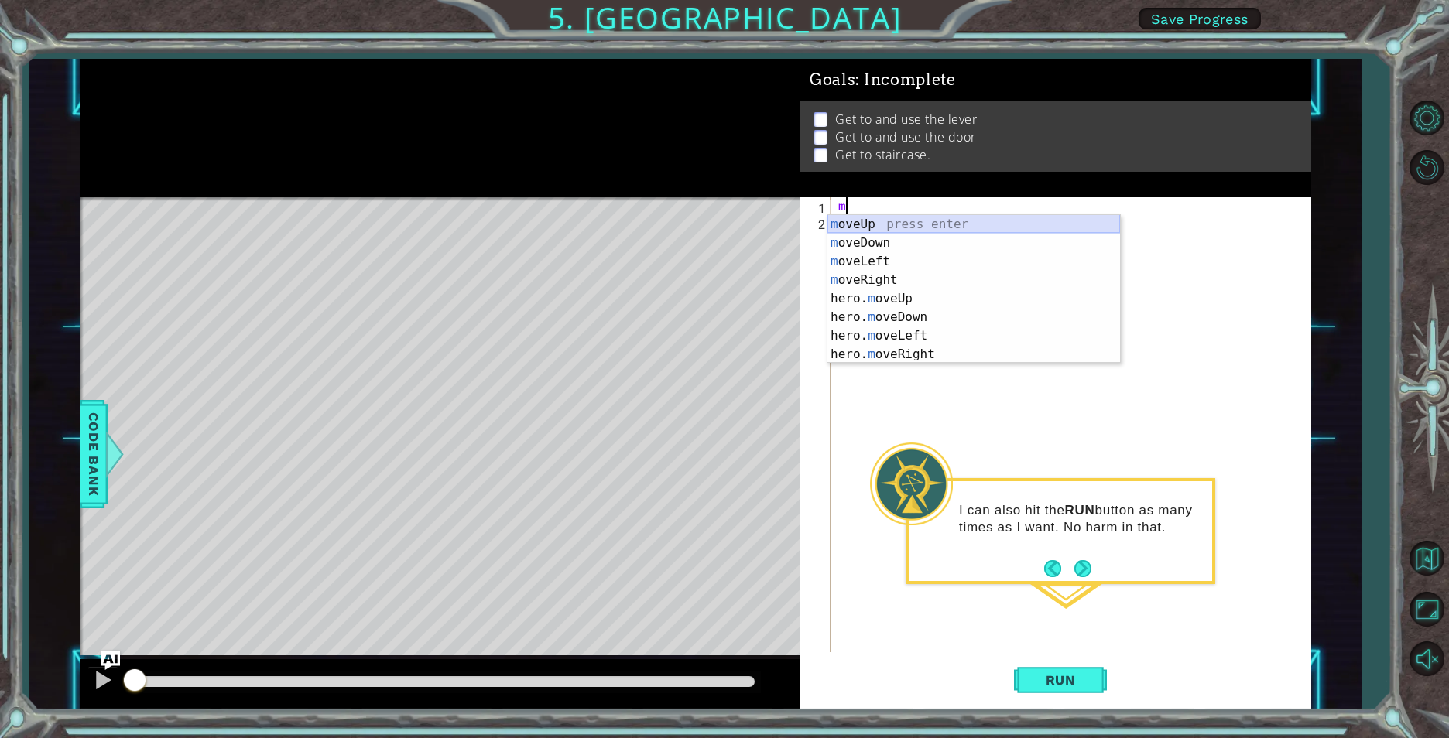
click at [842, 221] on div "m oveUp press enter m oveDown press enter m oveLeft press enter m oveRight pres…" at bounding box center [973, 308] width 293 height 186
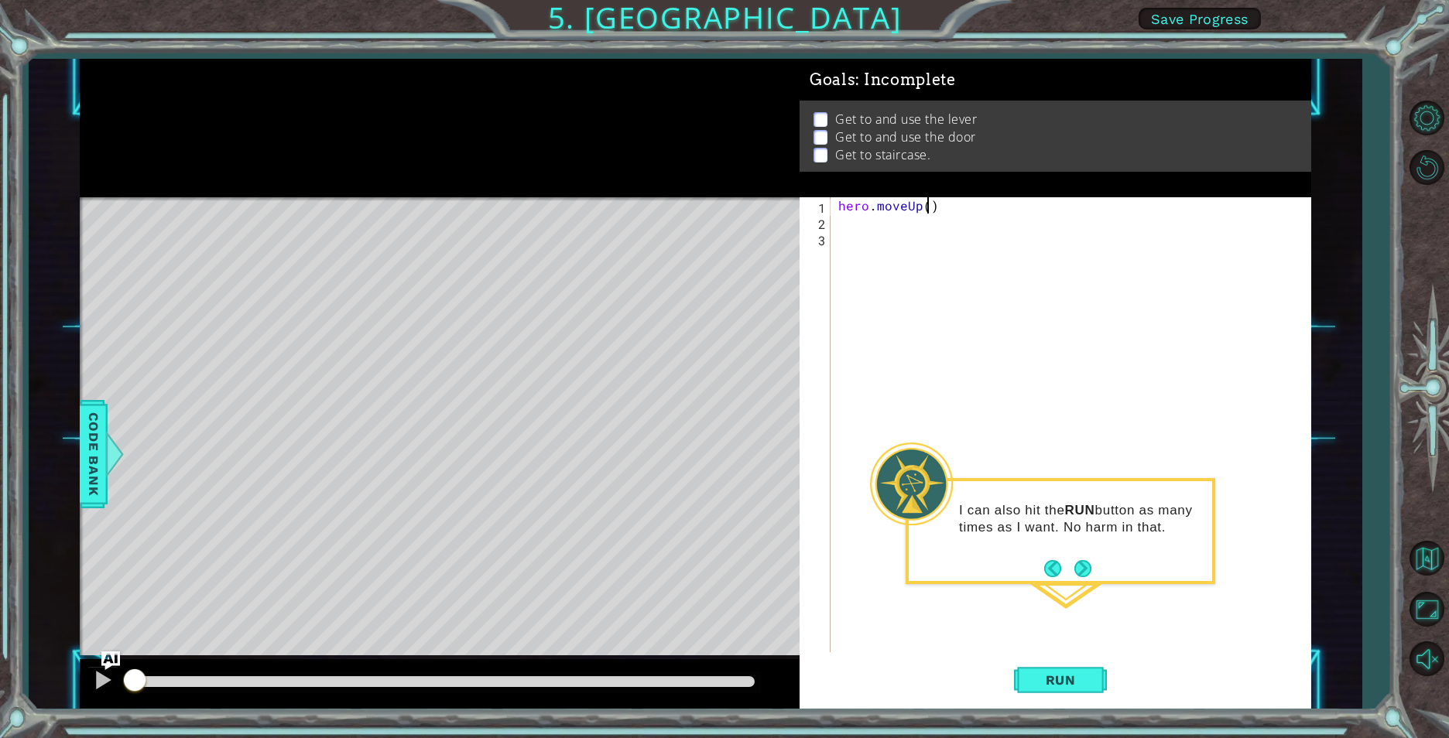
click at [924, 204] on div "hero . moveUp ( )" at bounding box center [1074, 441] width 478 height 488
type textarea "hero.moveUp(2)"
type textarea "h"
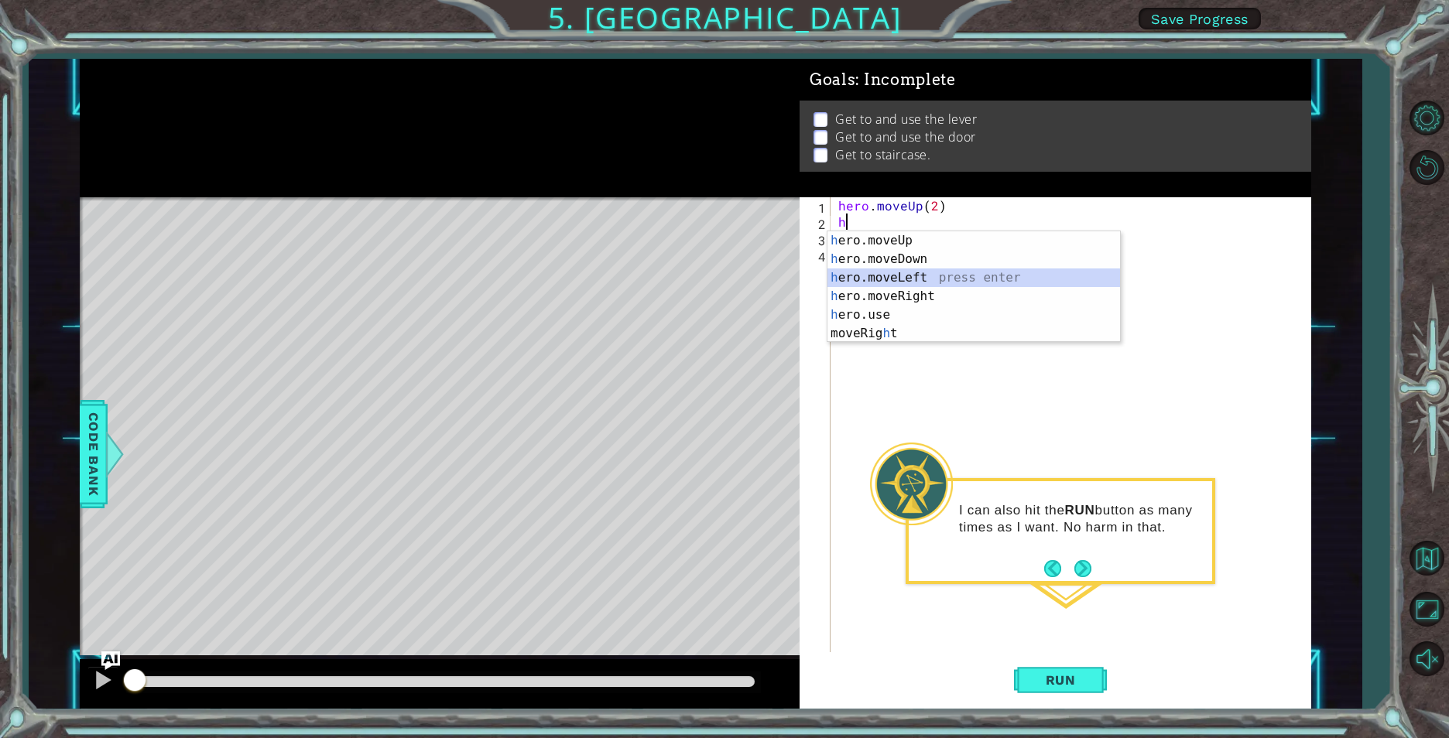
click at [915, 272] on div "h ero.moveUp press enter h ero.moveDown press enter h ero.moveLeft press enter …" at bounding box center [973, 305] width 293 height 149
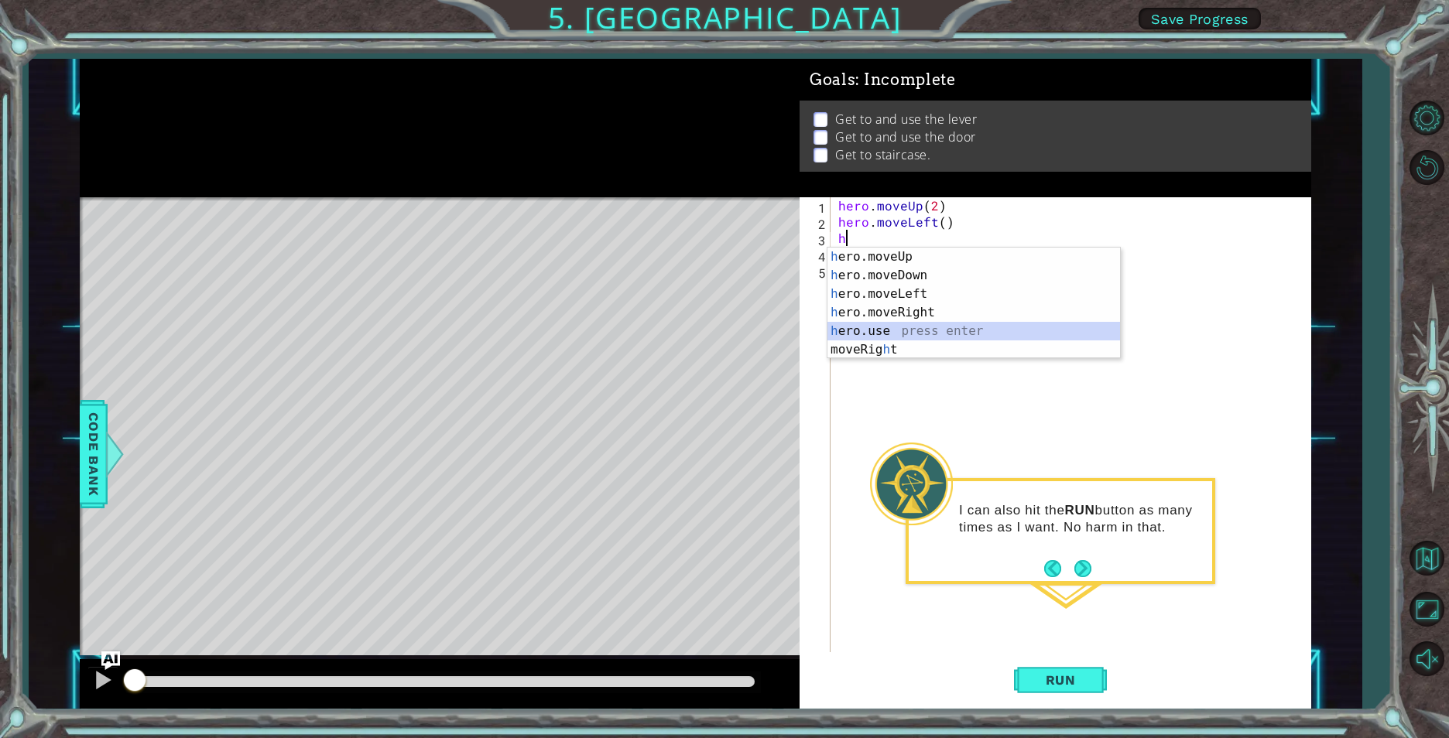
click at [913, 330] on div "h ero.moveUp press enter h ero.moveDown press enter h ero.moveLeft press enter …" at bounding box center [973, 322] width 293 height 149
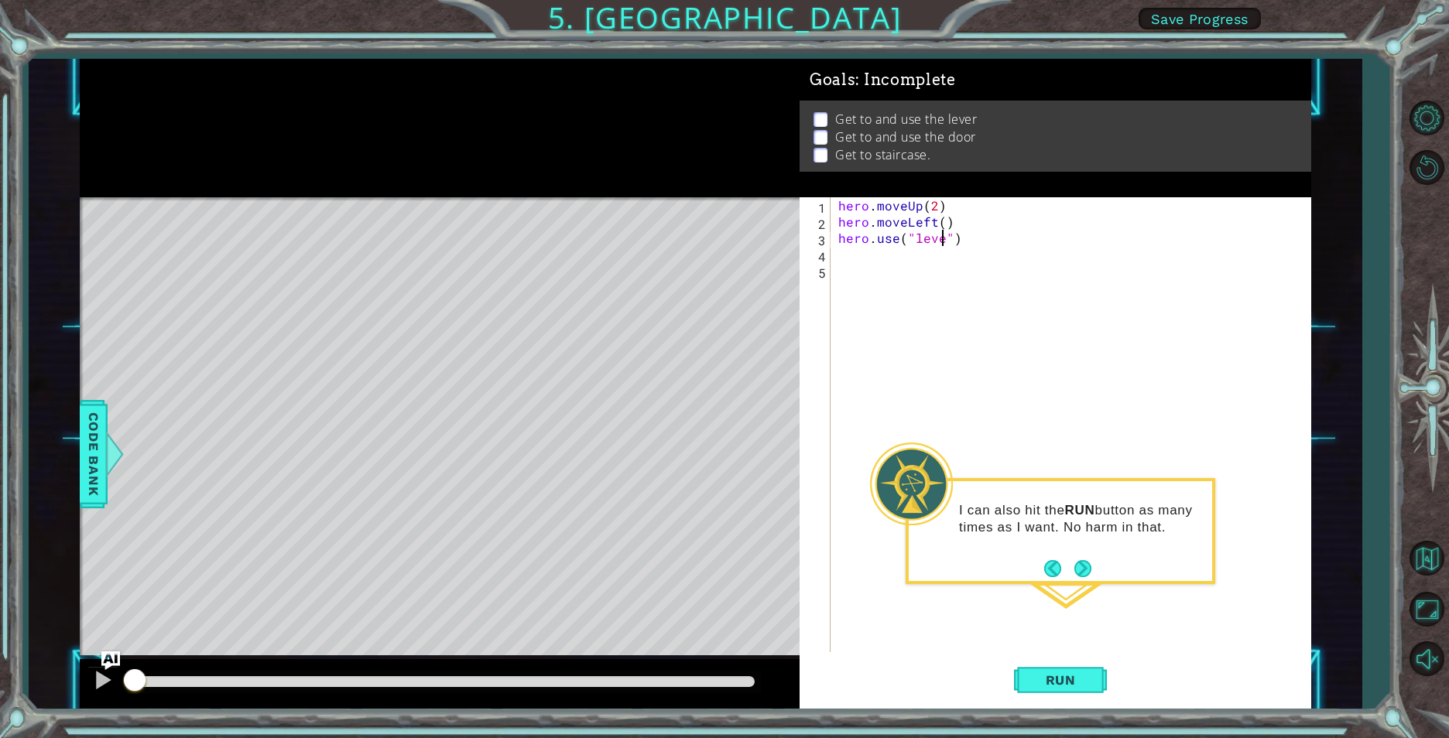
scroll to position [0, 7]
type textarea "hero.use("lever")"
click at [904, 269] on div "hero . moveUp ( 2 ) hero . moveLeft ( ) hero . use ( "lever" )" at bounding box center [1074, 441] width 478 height 488
click at [902, 248] on div "hero . moveUp ( 2 ) hero . moveLeft ( ) hero . use ( "lever" )" at bounding box center [1074, 441] width 478 height 488
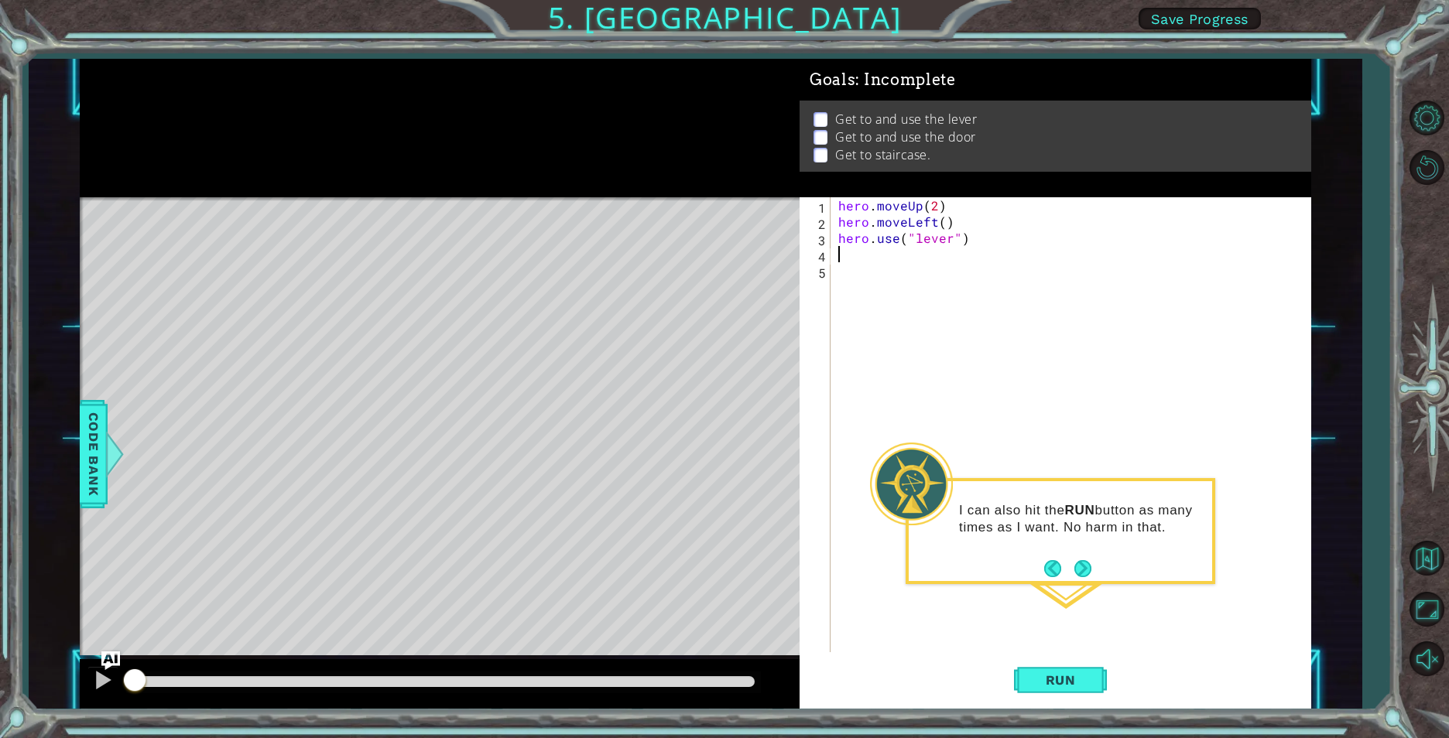
type textarea "m"
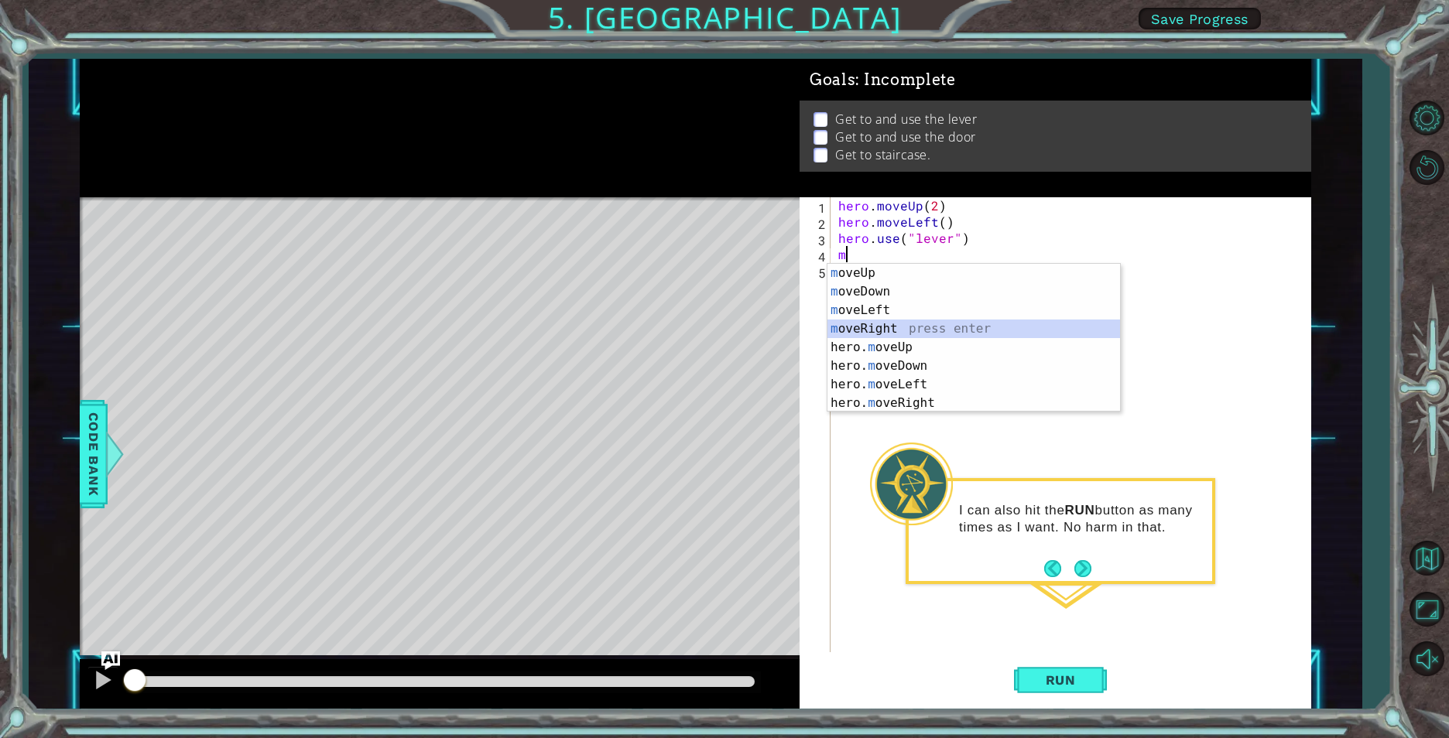
click at [882, 330] on div "m oveUp press enter m oveDown press enter m oveLeft press enter m oveRight pres…" at bounding box center [973, 357] width 293 height 186
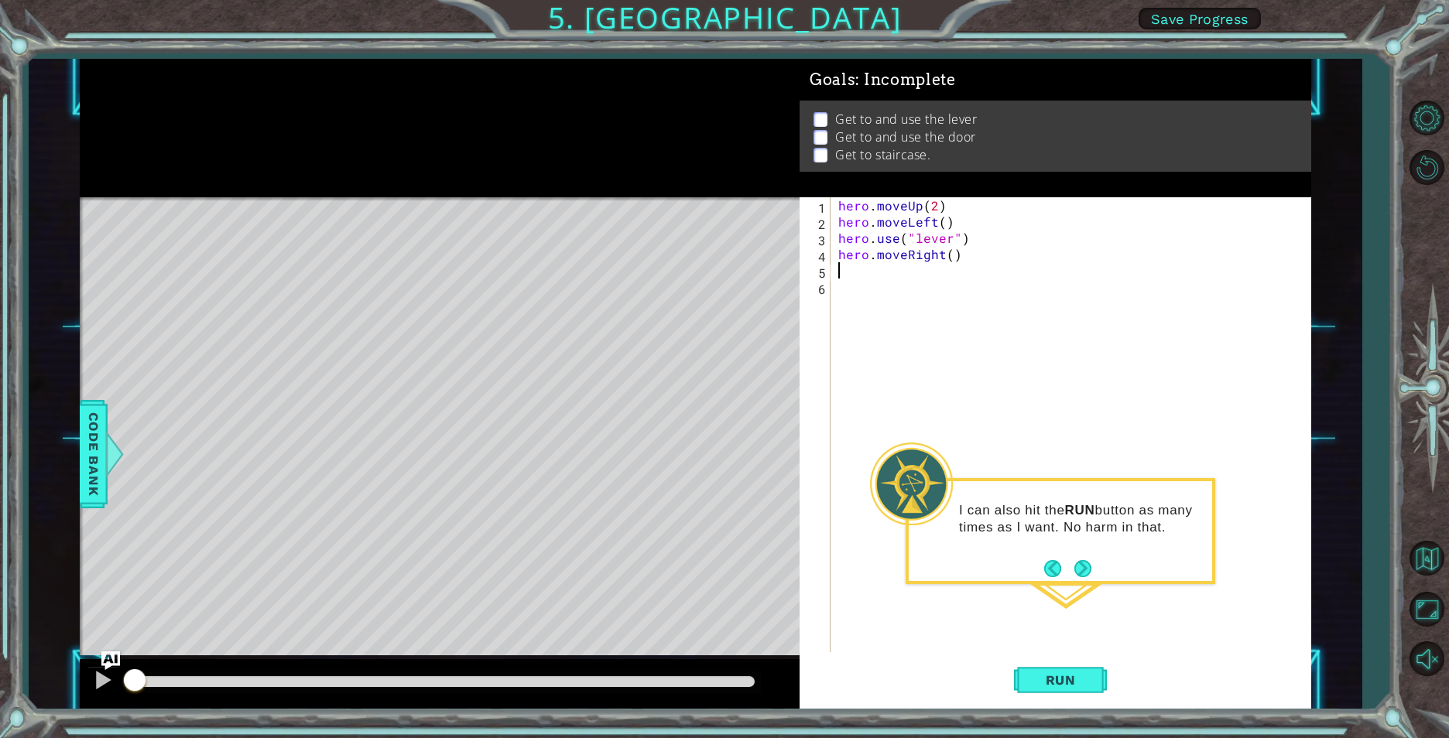
type textarea "3"
click at [951, 252] on div "hero . moveUp ( 2 ) hero . moveLeft ( ) hero . use ( "lever" ) hero . moveRight…" at bounding box center [1074, 441] width 478 height 488
type textarea "hero.moveRight(3)"
click at [905, 291] on div "hero . moveUp ( 2 ) hero . moveLeft ( ) hero . use ( "lever" ) hero . moveRight…" at bounding box center [1074, 441] width 478 height 488
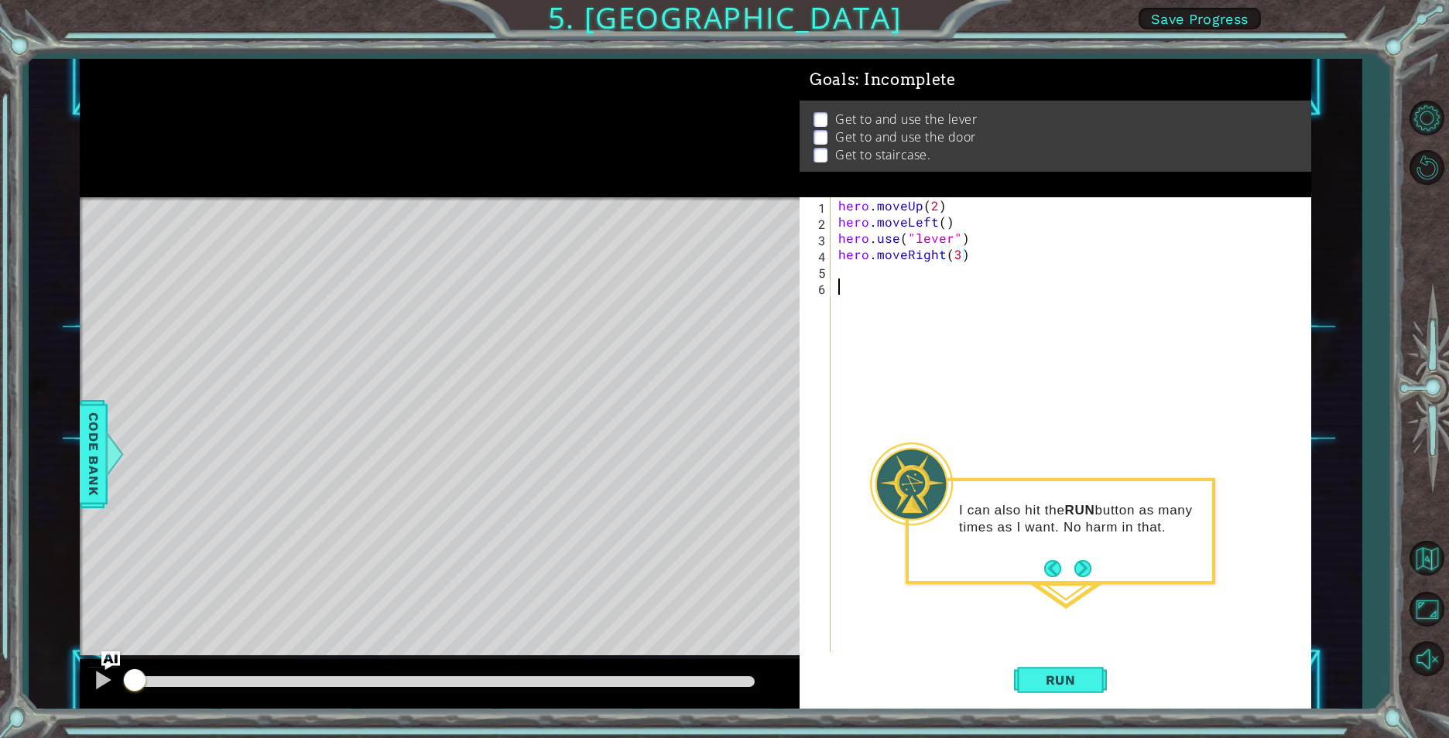
scroll to position [0, 0]
click at [893, 282] on div "hero . moveUp ( 2 ) hero . moveLeft ( ) hero . use ( "lever" ) hero . moveRight…" at bounding box center [1074, 441] width 478 height 488
click at [882, 272] on div "hero . moveUp ( 2 ) hero . moveLeft ( ) hero . use ( "lever" ) hero . moveRight…" at bounding box center [1074, 441] width 478 height 488
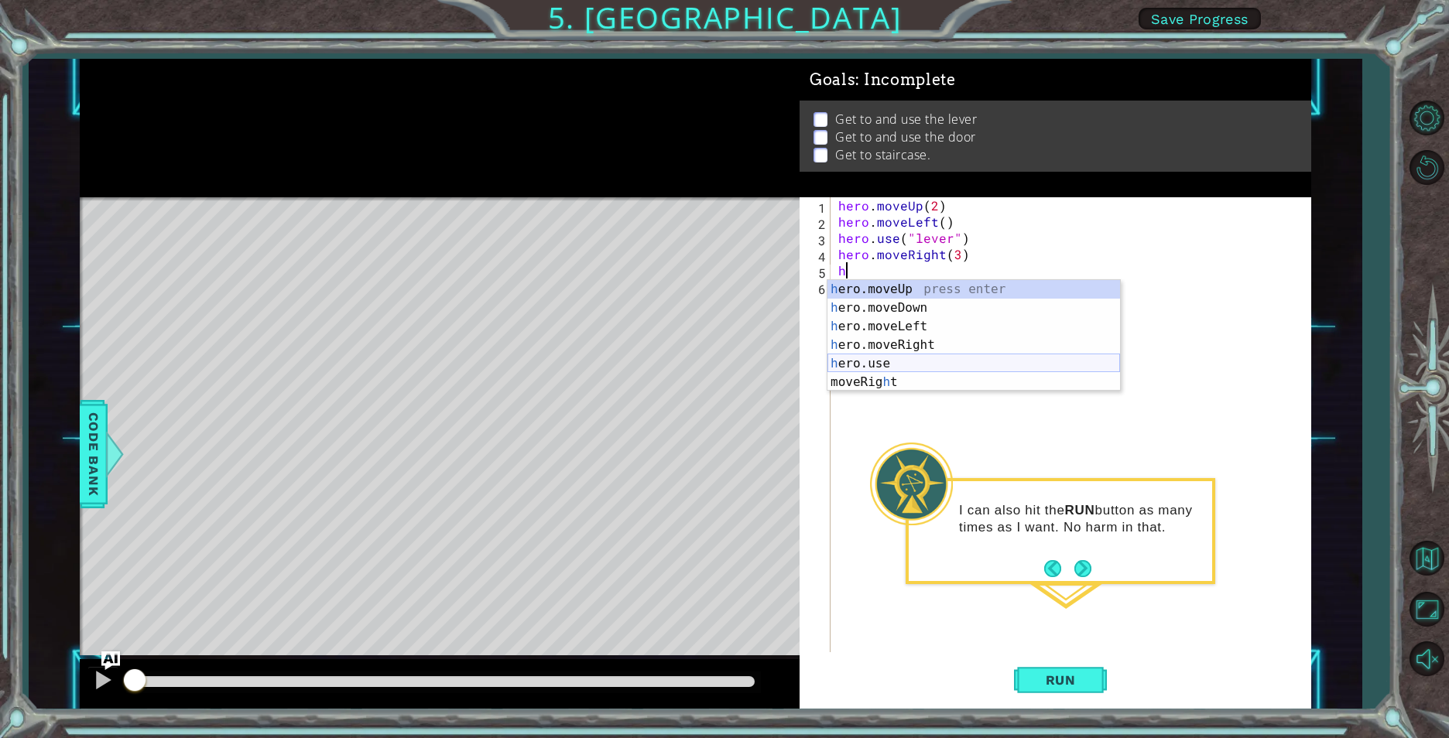
click at [865, 368] on div "h ero.moveUp press enter h ero.moveDown press enter h ero.moveLeft press enter …" at bounding box center [973, 354] width 293 height 149
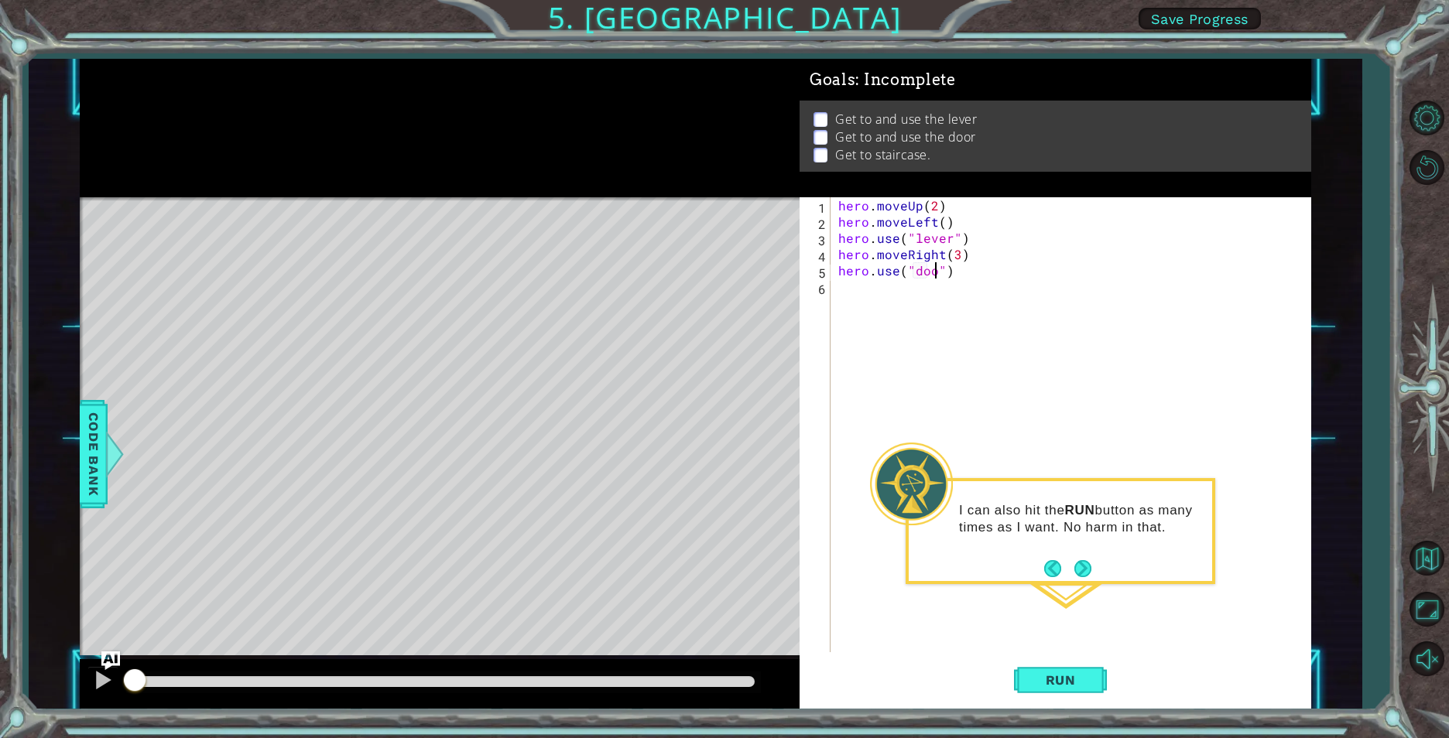
type textarea "hero.use("door")"
click at [876, 286] on div "hero . moveUp ( 2 ) hero . moveLeft ( ) hero . use ( "lever" ) hero . moveRight…" at bounding box center [1074, 441] width 478 height 488
type textarea "u"
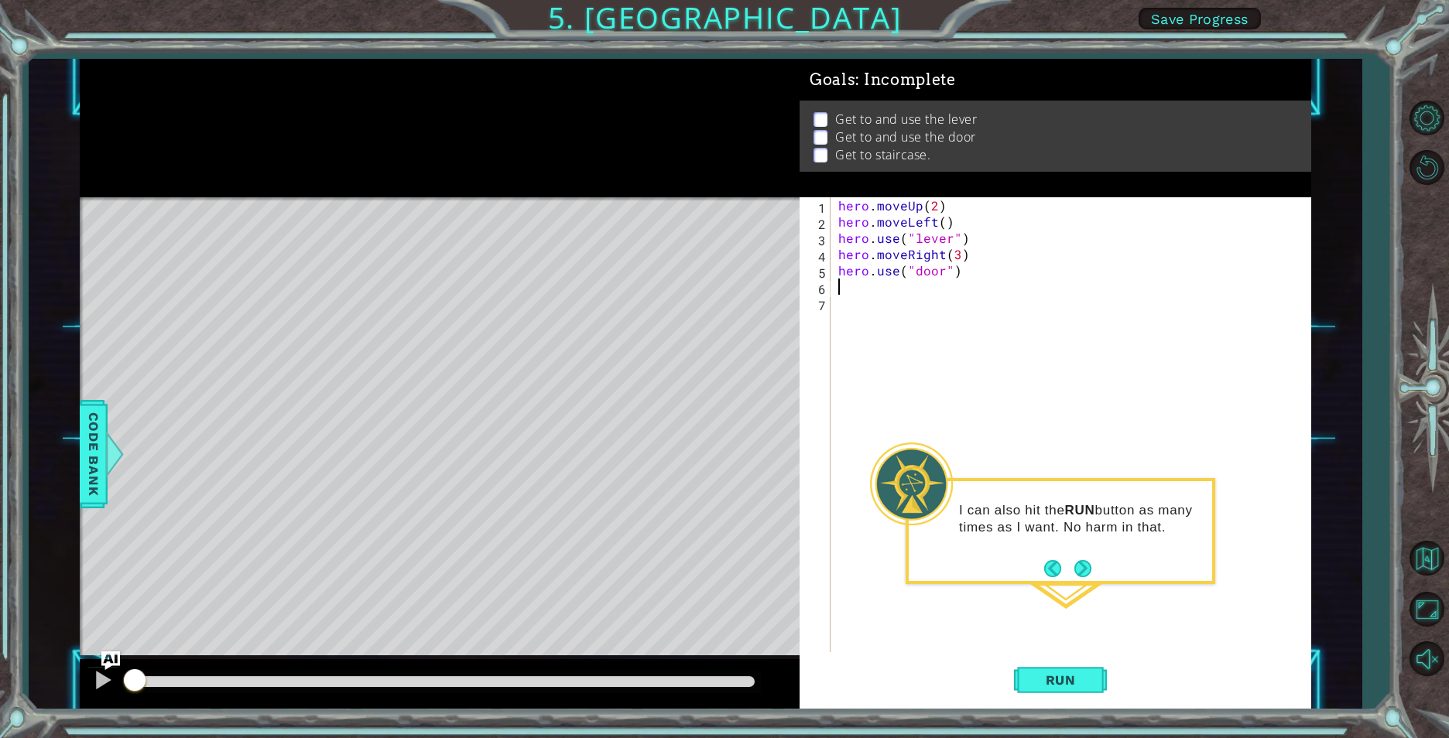
type textarea "h"
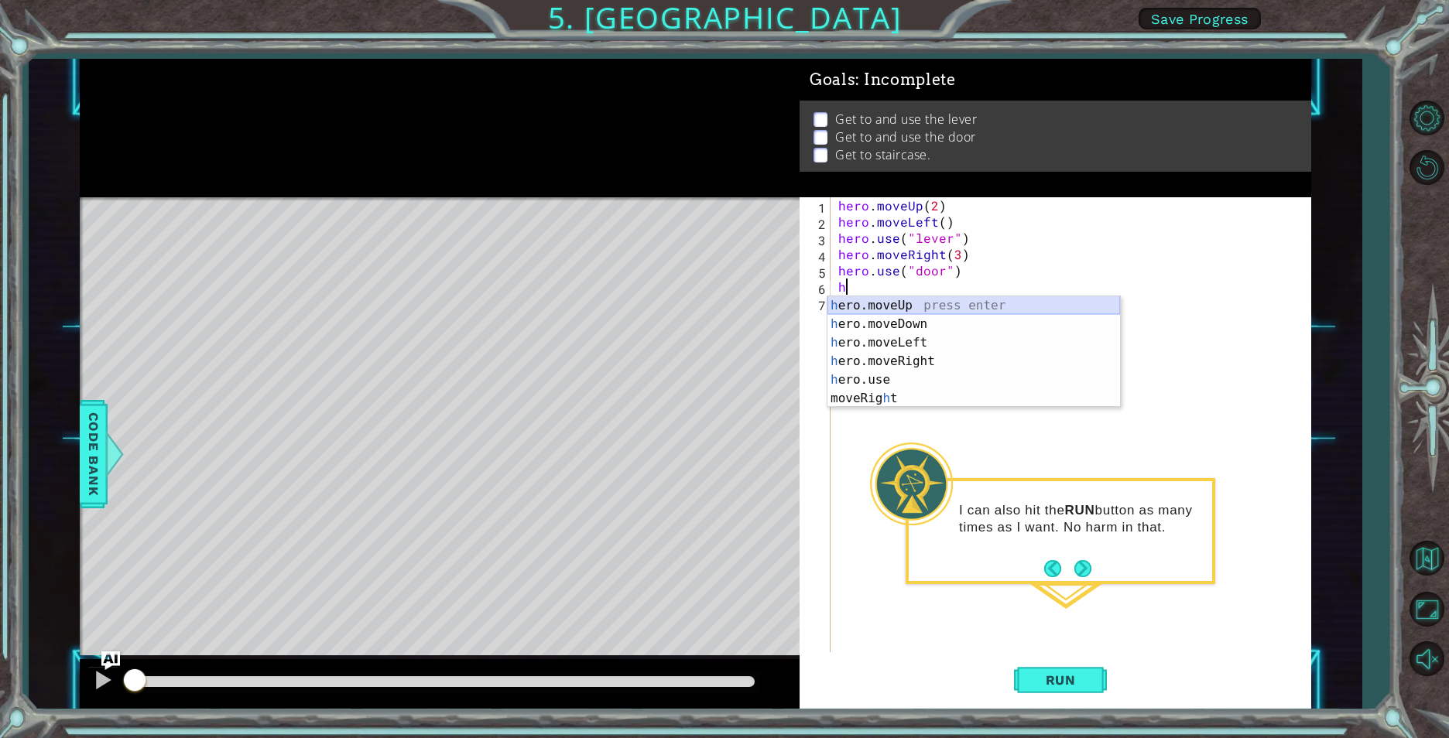
click at [857, 306] on div "h ero.moveUp press enter h ero.moveDown press enter h ero.moveLeft press enter …" at bounding box center [973, 370] width 293 height 149
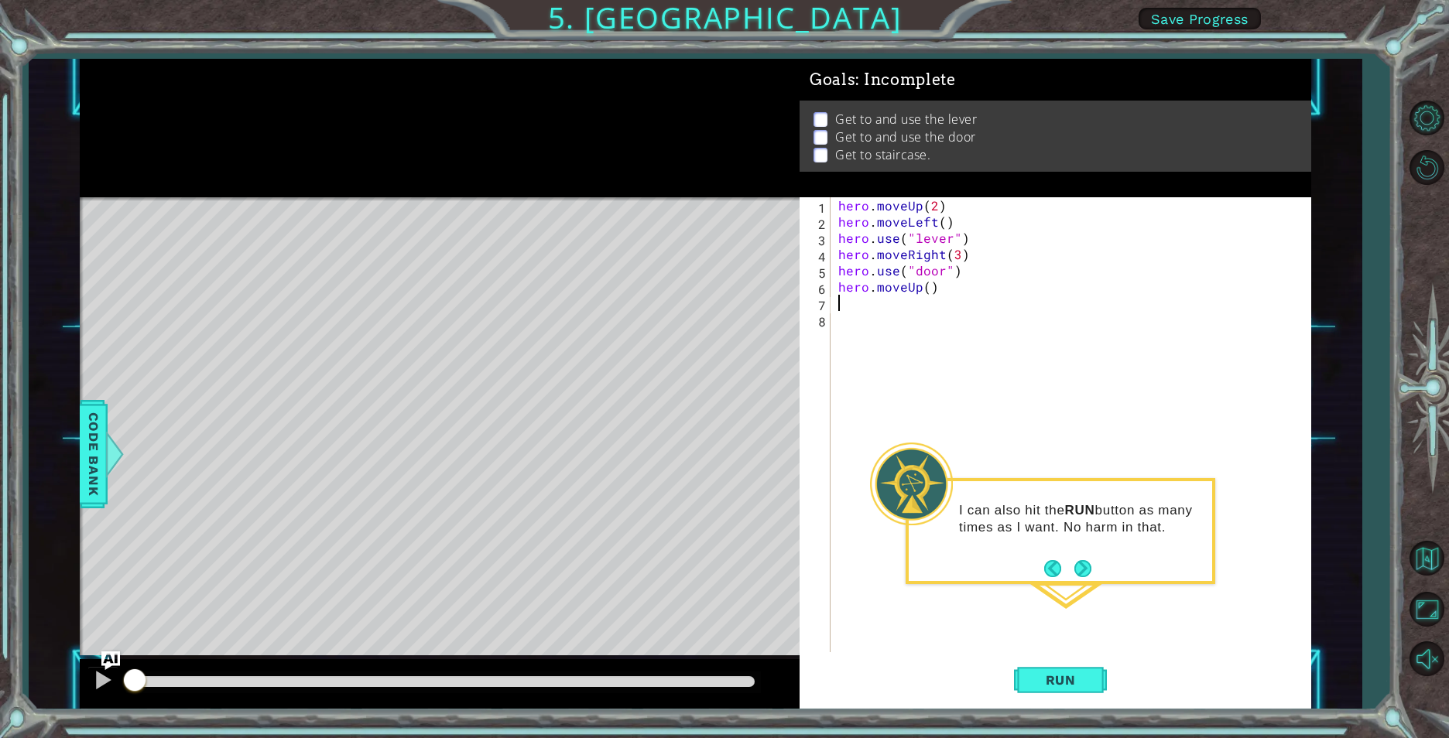
type textarea "h"
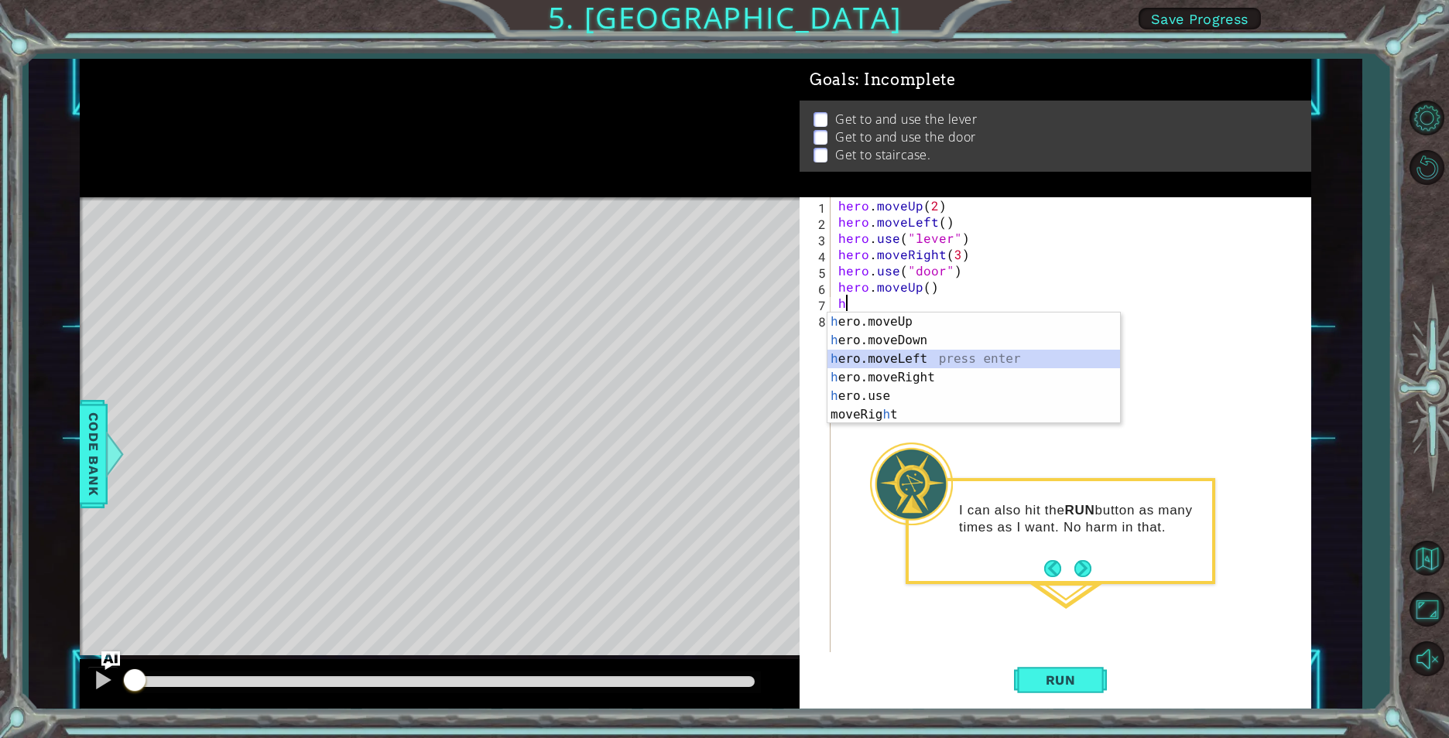
click at [868, 361] on div "h ero.moveUp press enter h ero.moveDown press enter h ero.moveLeft press enter …" at bounding box center [973, 387] width 293 height 149
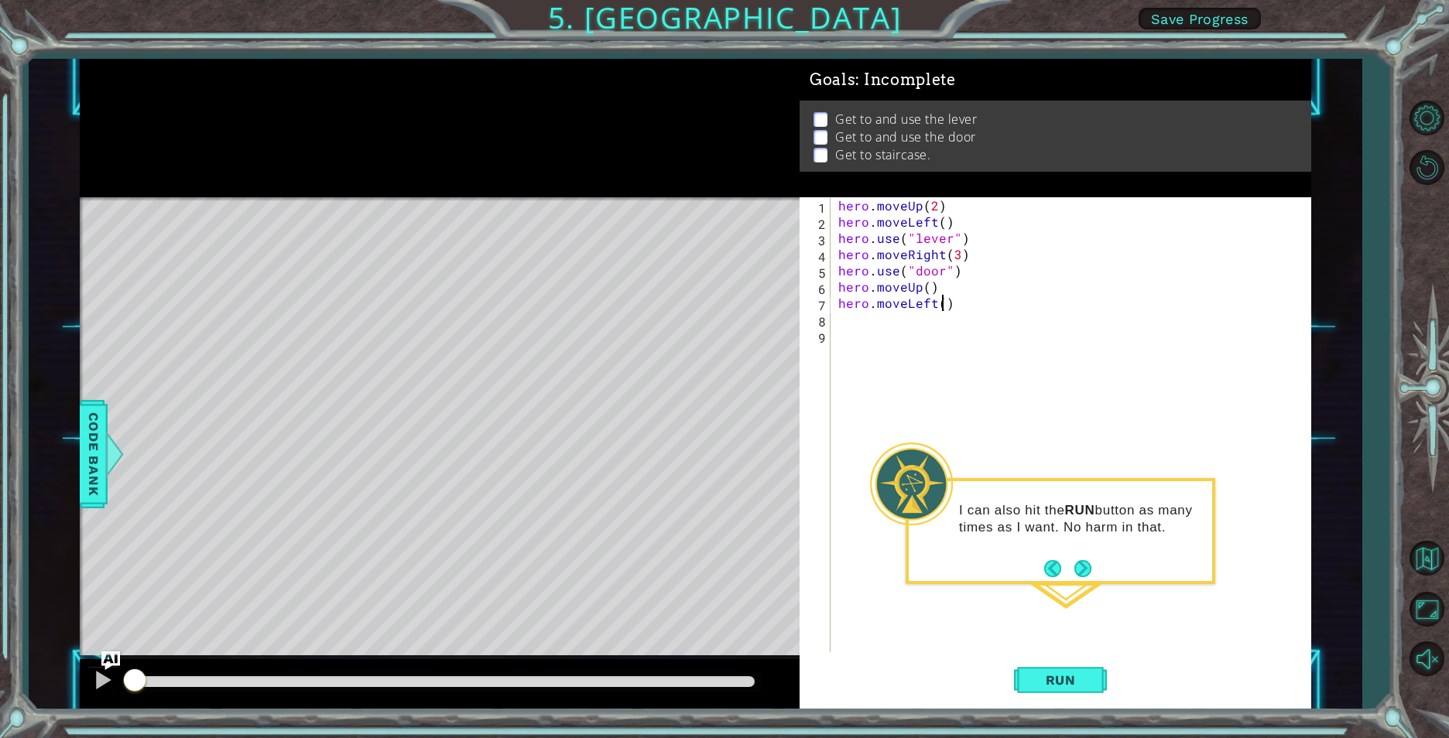
click at [939, 304] on div "hero . moveUp ( 2 ) hero . moveLeft ( ) hero . use ( "lever" ) hero . moveRight…" at bounding box center [1074, 441] width 478 height 488
type textarea "hero.moveLeft(3)"
click at [1049, 698] on button "Run" at bounding box center [1060, 680] width 93 height 51
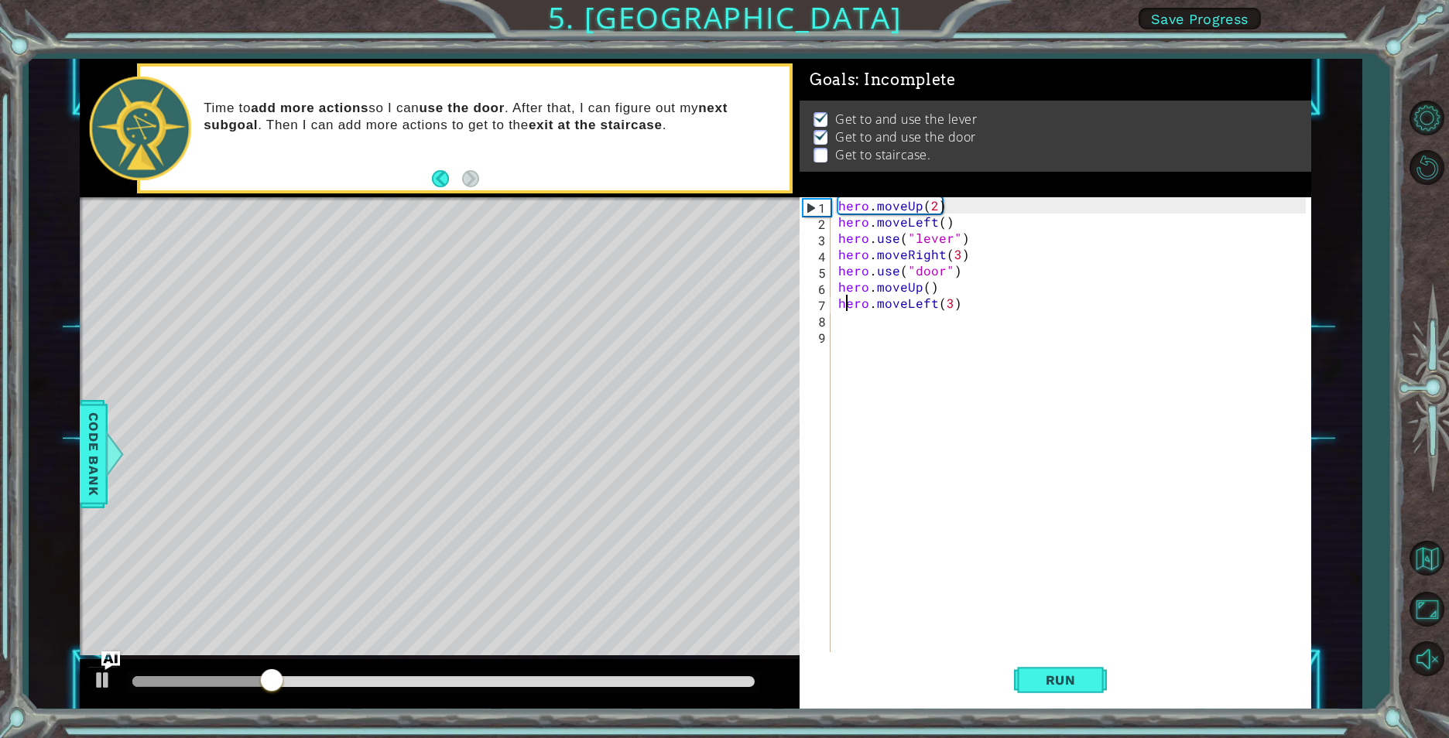
click at [849, 306] on div "hero . moveUp ( 2 ) hero . moveLeft ( ) hero . use ( "lever" ) hero . moveRight…" at bounding box center [1074, 441] width 478 height 488
click at [850, 334] on div "hero . moveUp ( 2 ) hero . moveLeft ( ) hero . use ( "lever" ) hero . moveRight…" at bounding box center [1074, 441] width 478 height 488
click at [846, 322] on div "hero . moveUp ( 2 ) hero . moveLeft ( ) hero . use ( "lever" ) hero . moveRight…" at bounding box center [1074, 441] width 478 height 488
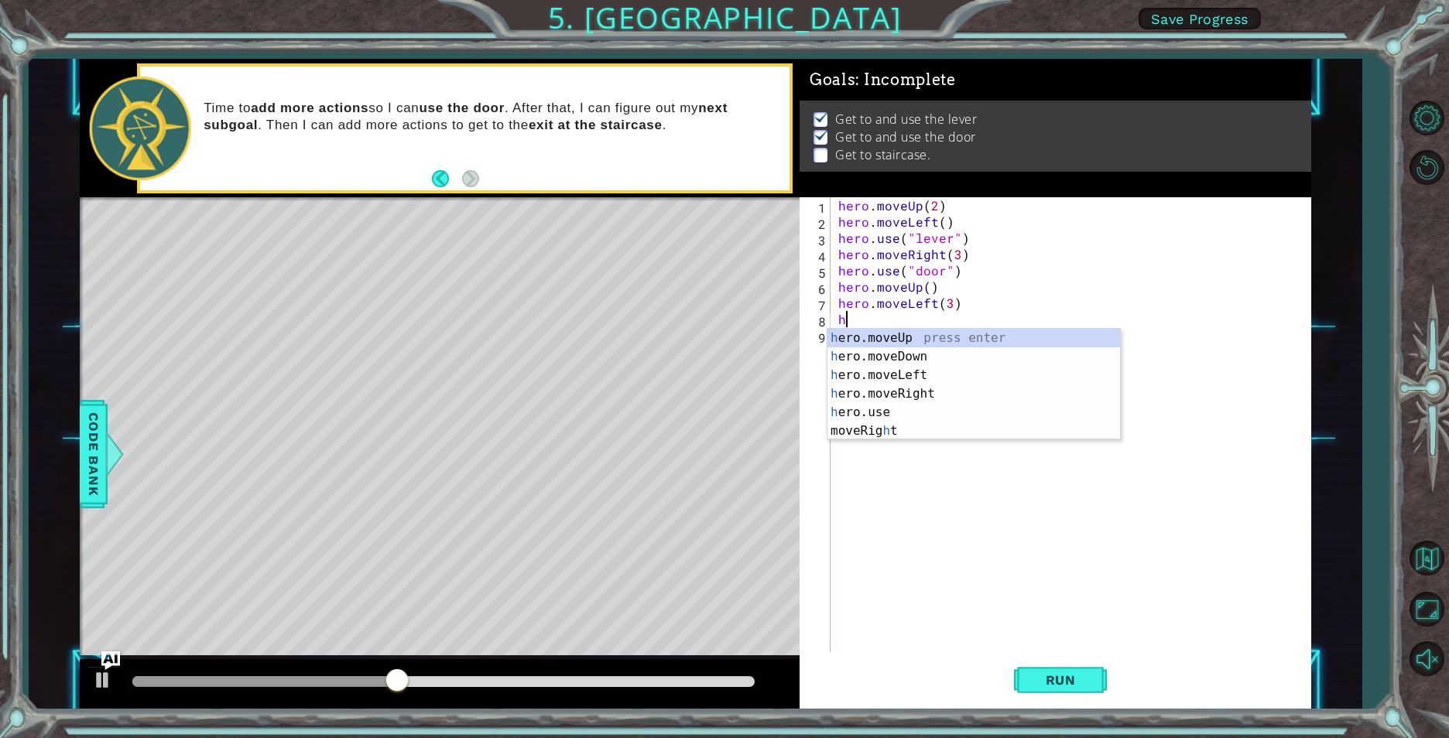
click at [890, 314] on div "hero . moveUp ( 2 ) hero . moveLeft ( ) hero . use ( "lever" ) hero . moveRight…" at bounding box center [1074, 441] width 478 height 488
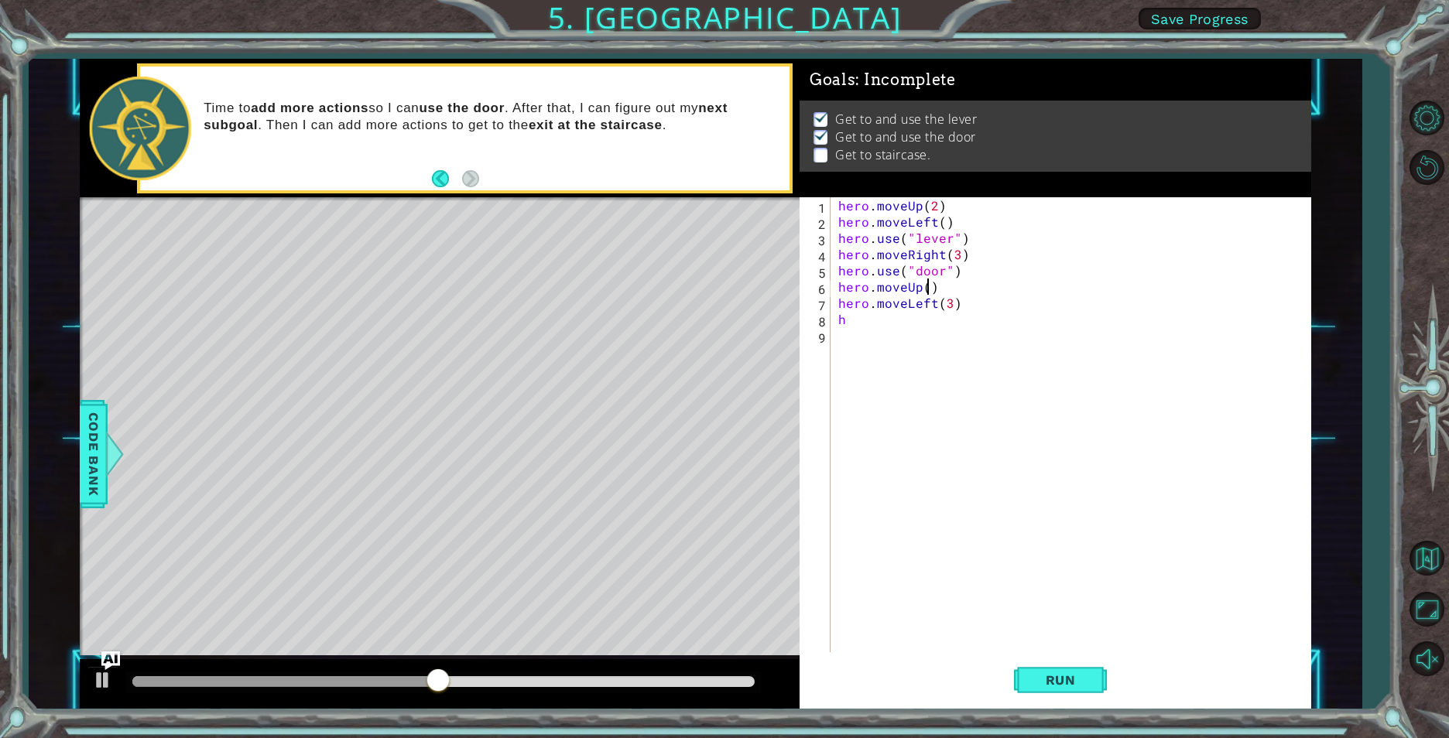
click at [928, 288] on div "hero . moveUp ( 2 ) hero . moveLeft ( ) hero . use ( "lever" ) hero . moveRight…" at bounding box center [1074, 441] width 478 height 488
type textarea "hero.moveUp(2)"
click at [893, 336] on div "hero . moveUp ( 2 ) hero . moveLeft ( ) hero . use ( "lever" ) hero . moveRight…" at bounding box center [1074, 441] width 478 height 488
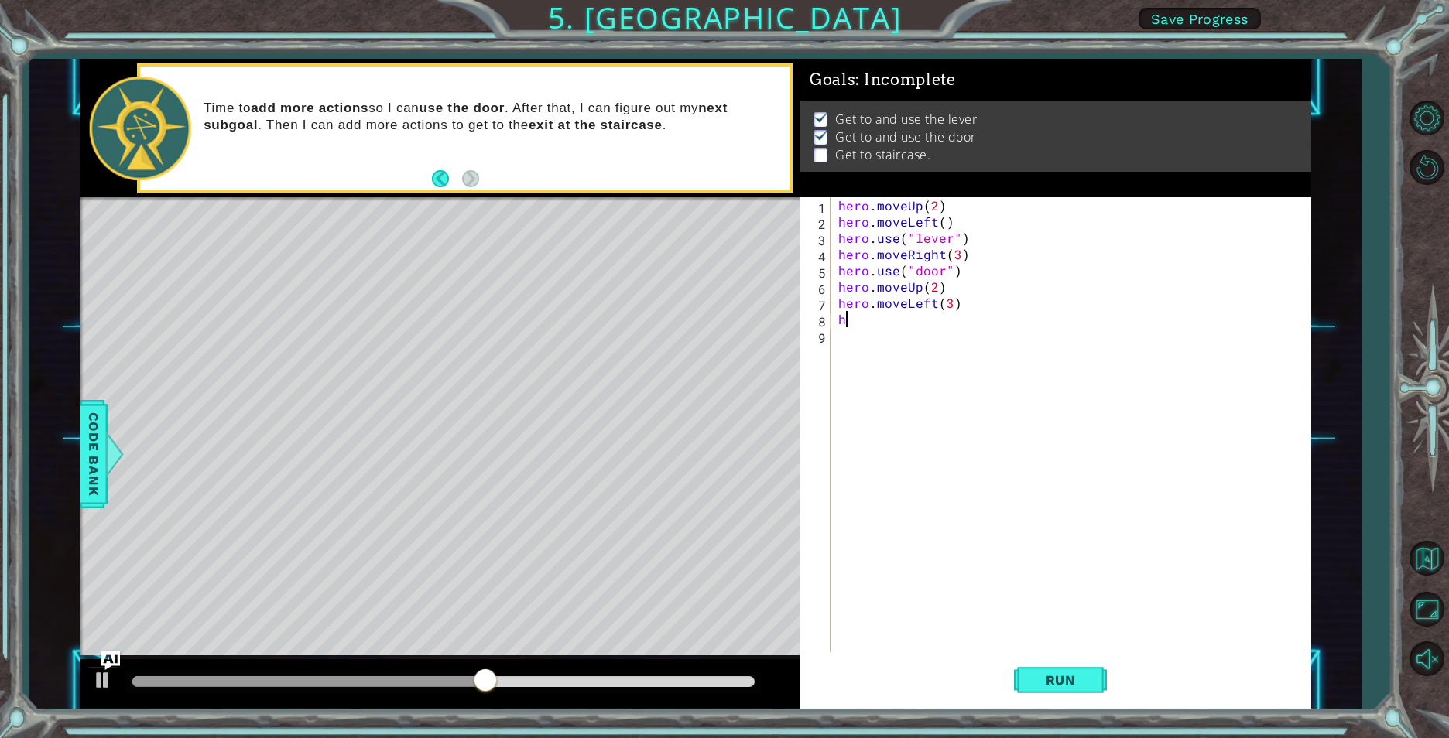
click at [888, 325] on div "hero . moveUp ( 2 ) hero . moveLeft ( ) hero . use ( "lever" ) hero . moveRight…" at bounding box center [1074, 441] width 478 height 488
type textarea "her"
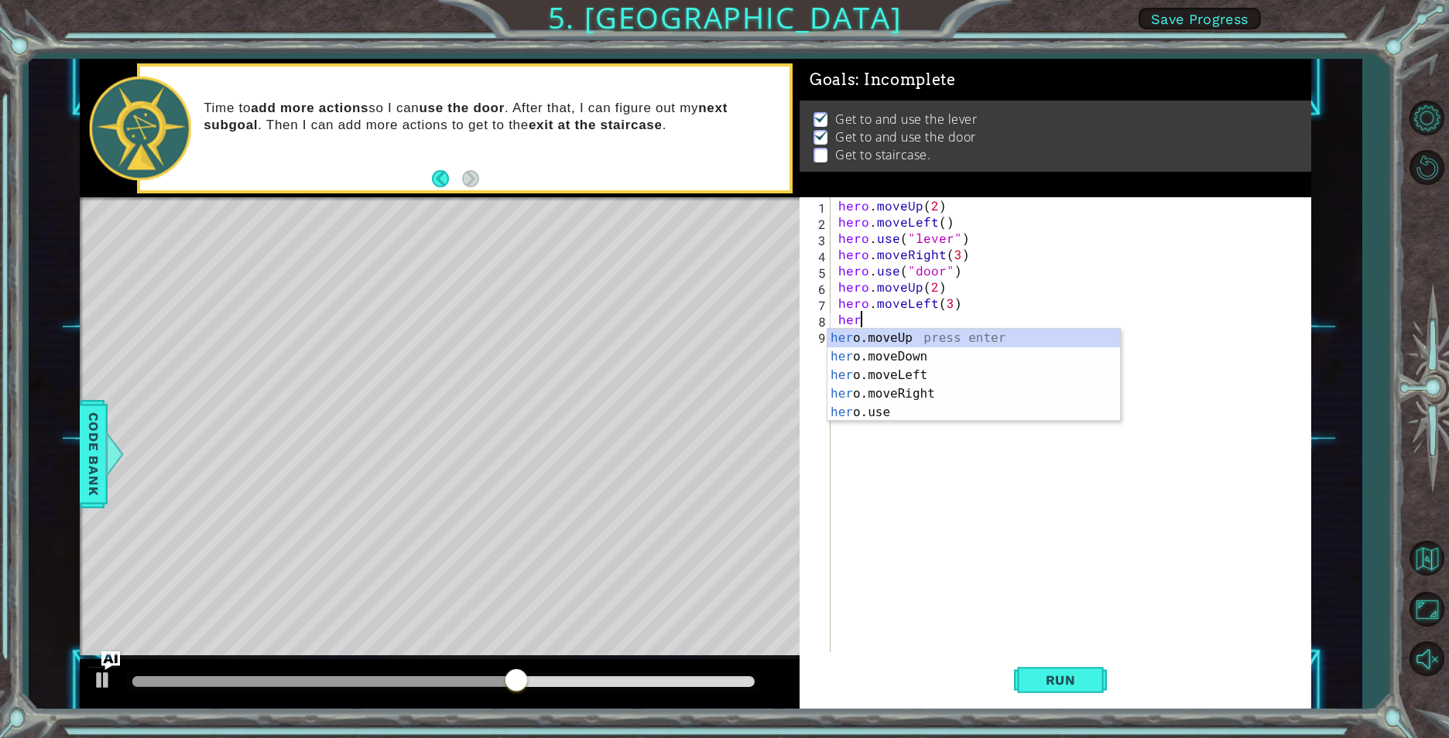
scroll to position [0, 1]
click at [879, 336] on div "her o.moveUp press enter her o.moveDown press enter her o.moveLeft press enter …" at bounding box center [973, 394] width 293 height 130
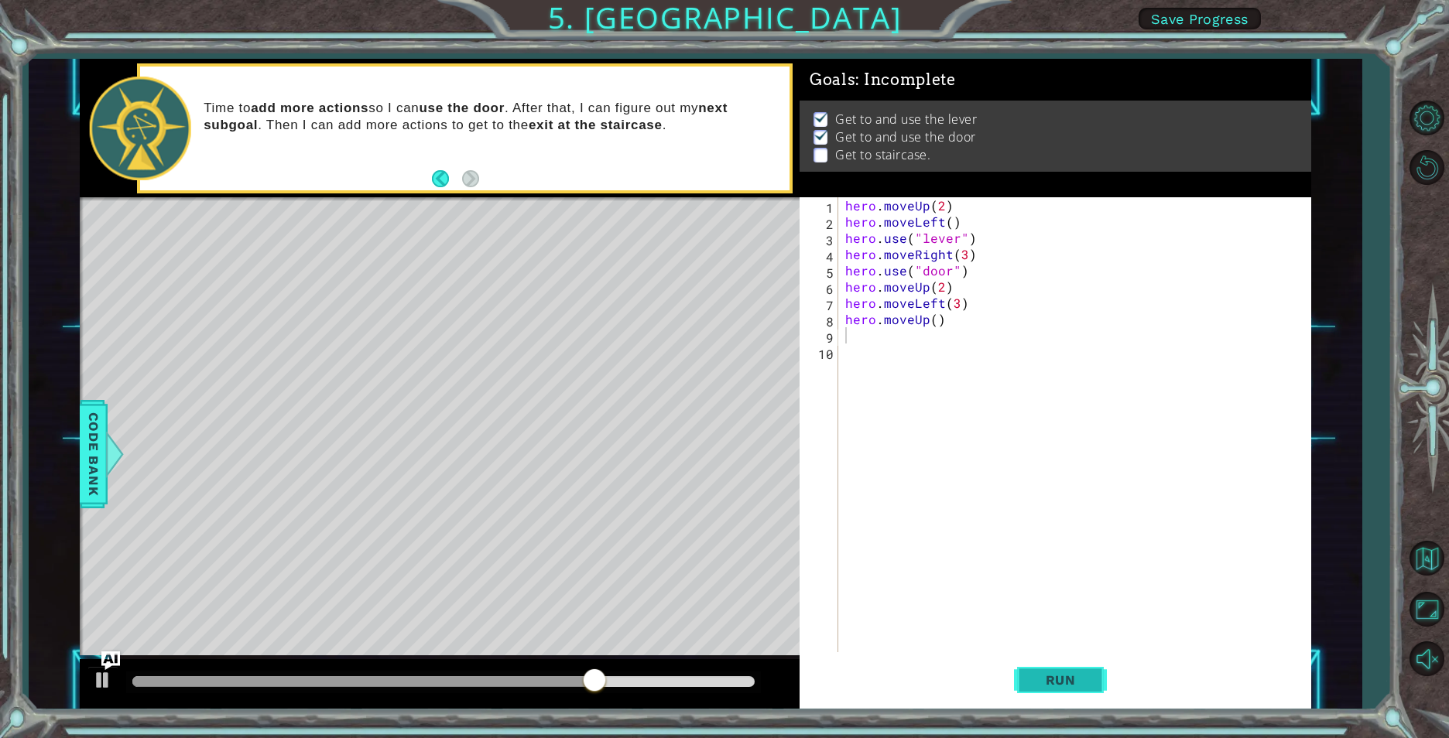
click at [1059, 663] on button "Run" at bounding box center [1060, 680] width 93 height 51
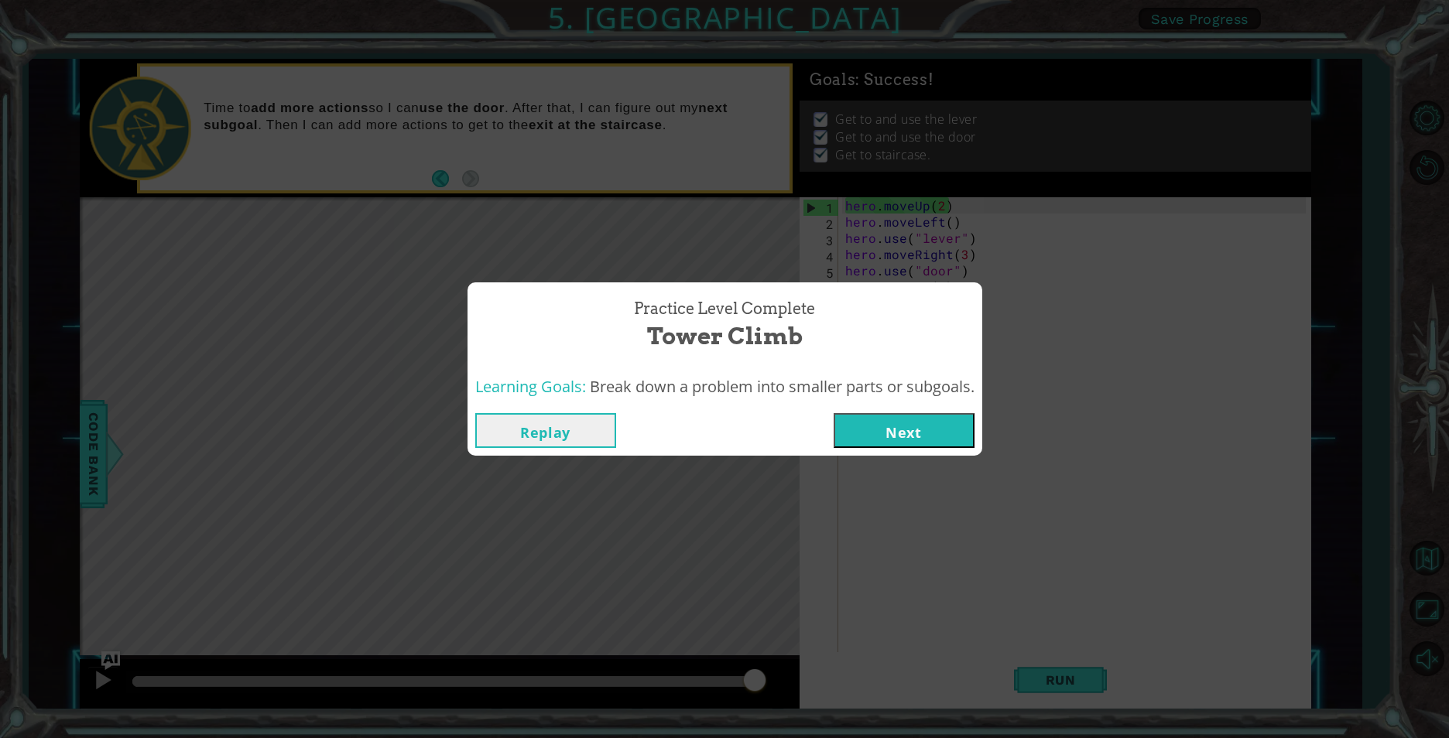
click at [905, 419] on button "Next" at bounding box center [903, 430] width 141 height 35
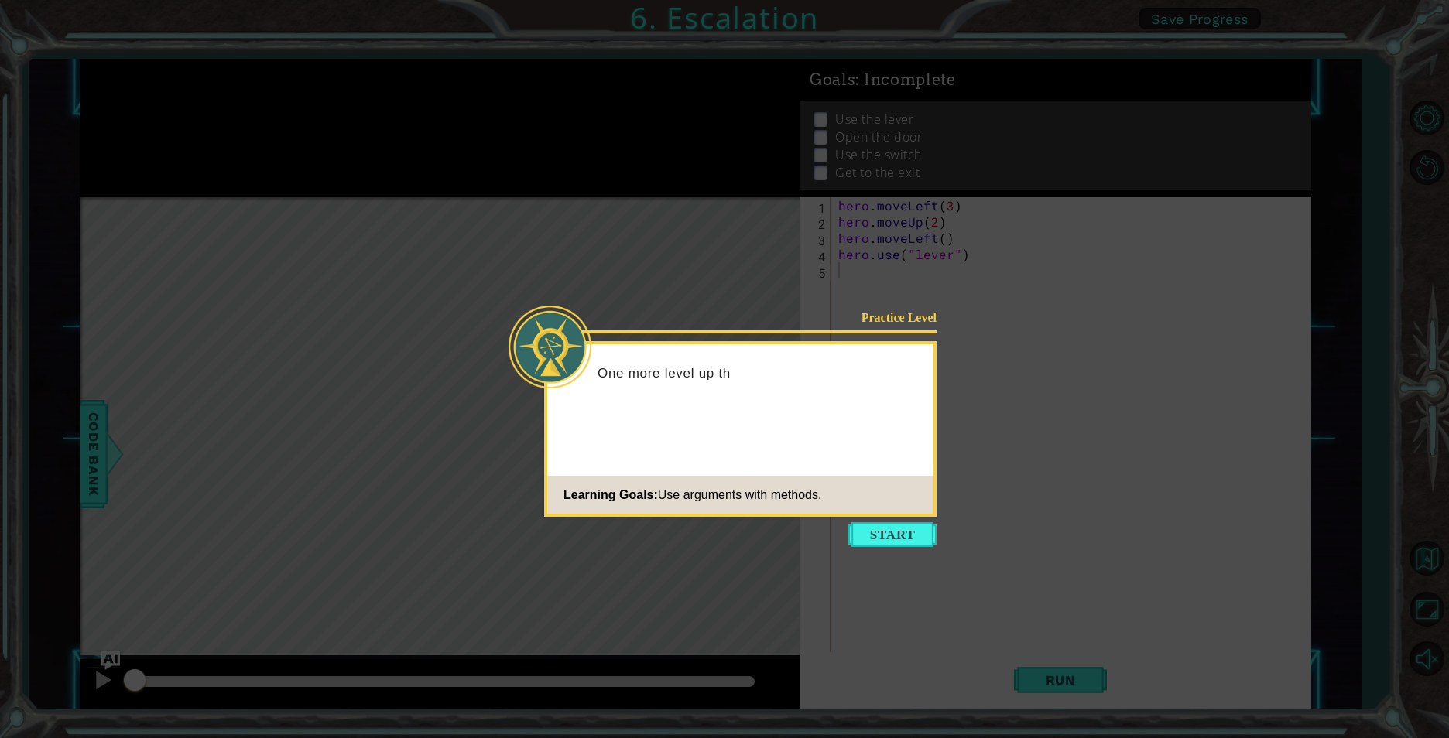
click at [839, 486] on footer "Learning Goals: Use arguments with methods." at bounding box center [740, 495] width 386 height 38
click at [848, 471] on div "Practice Level One more level up the tower. Let's see w Learning Goals: Use arg…" at bounding box center [740, 429] width 392 height 176
click at [840, 549] on icon at bounding box center [724, 369] width 1449 height 738
click at [849, 532] on button "Start" at bounding box center [892, 534] width 88 height 25
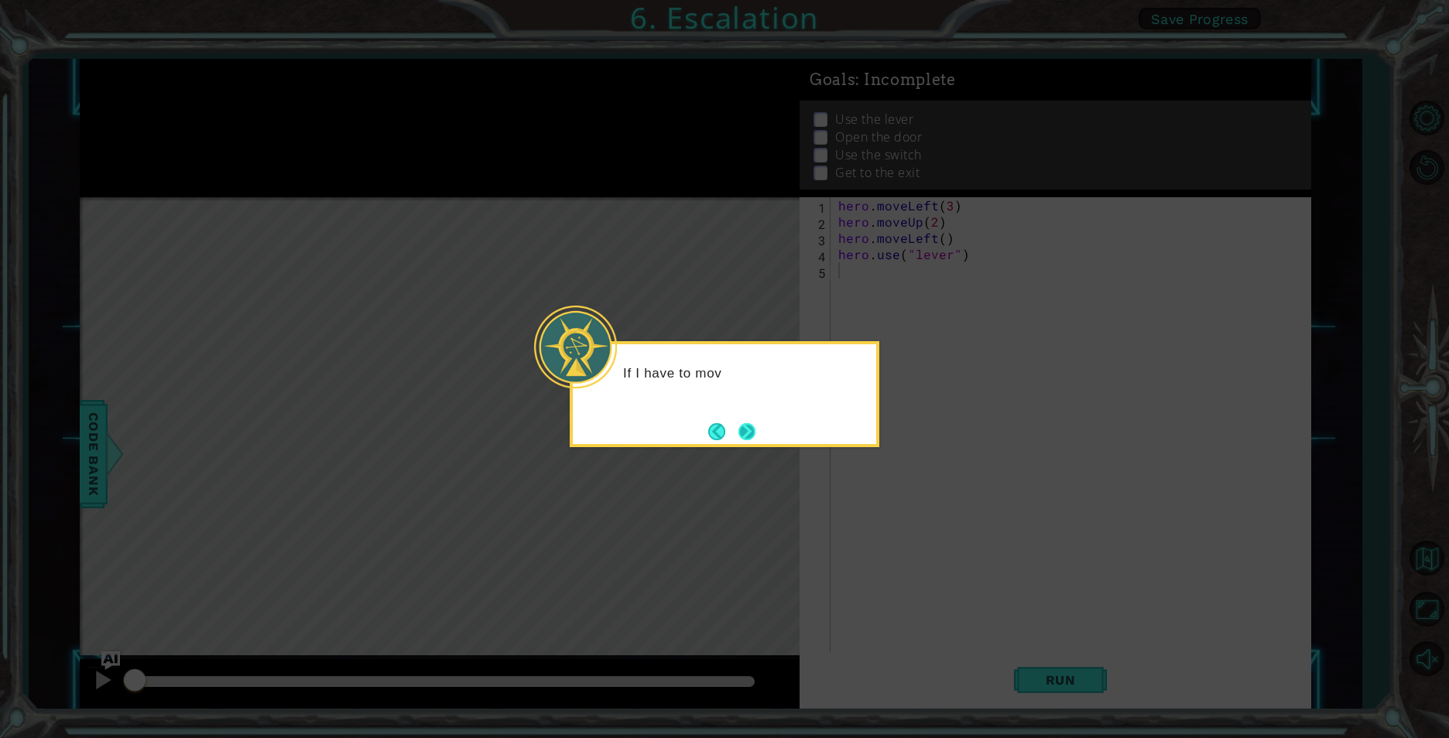
click at [755, 426] on button "Next" at bounding box center [746, 431] width 17 height 17
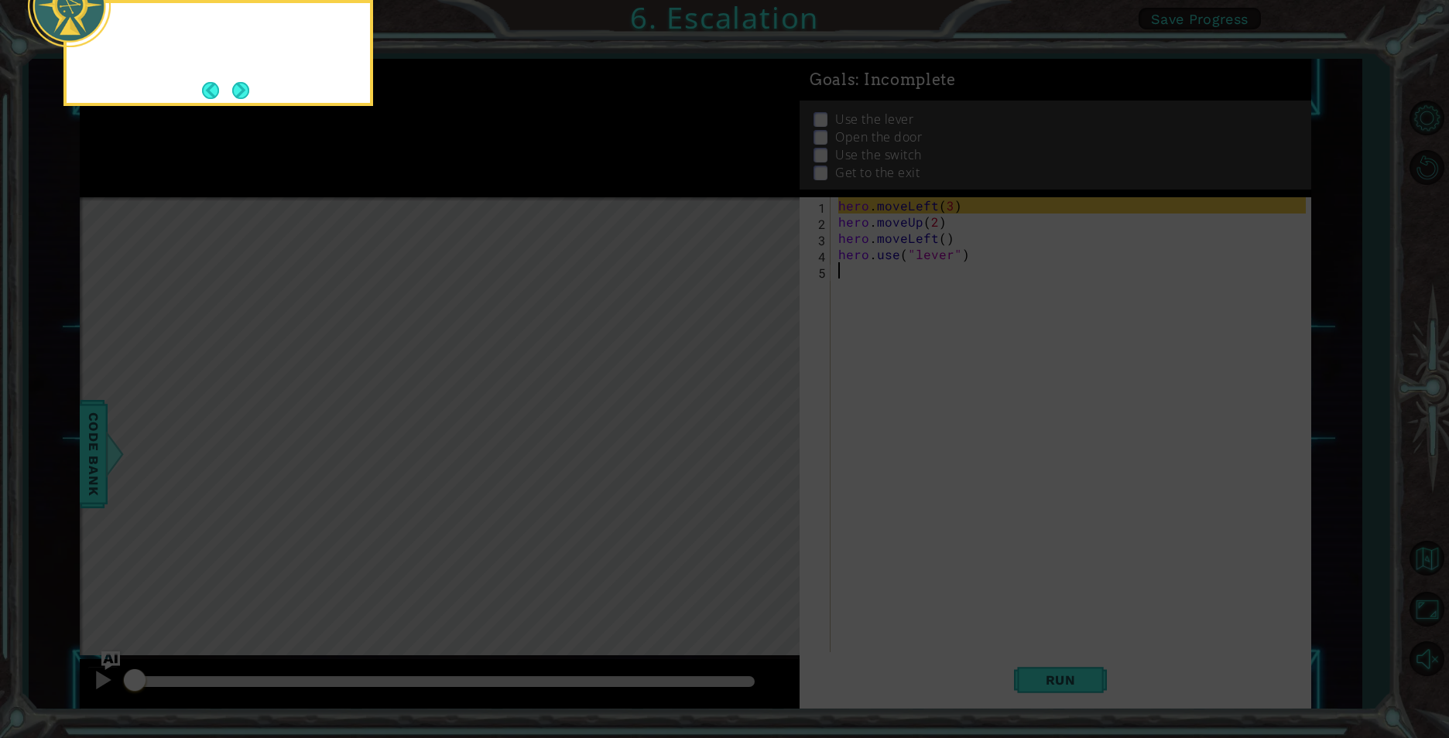
click at [759, 426] on icon at bounding box center [724, 110] width 1449 height 1255
click at [248, 85] on button "Next" at bounding box center [240, 90] width 17 height 17
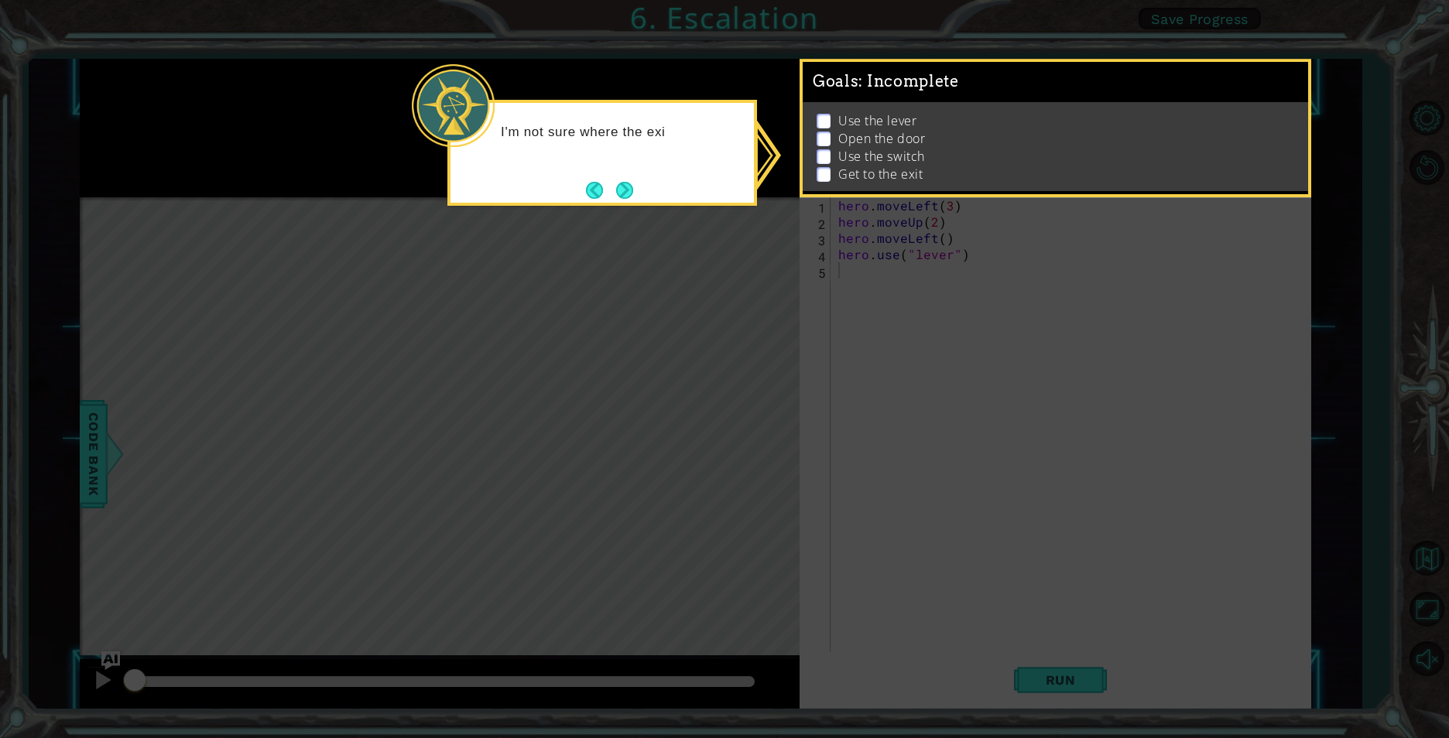
click at [633, 186] on button "Next" at bounding box center [625, 190] width 18 height 18
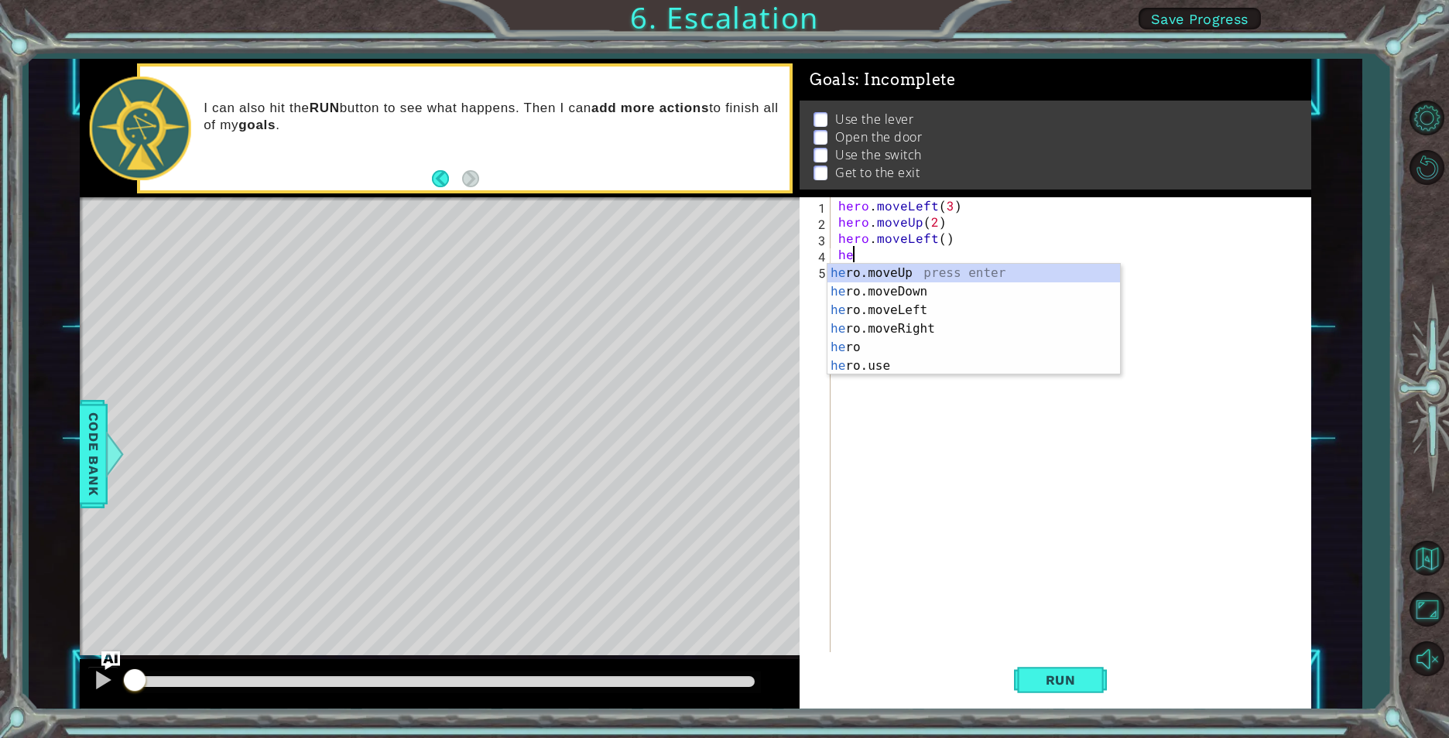
type textarea "h"
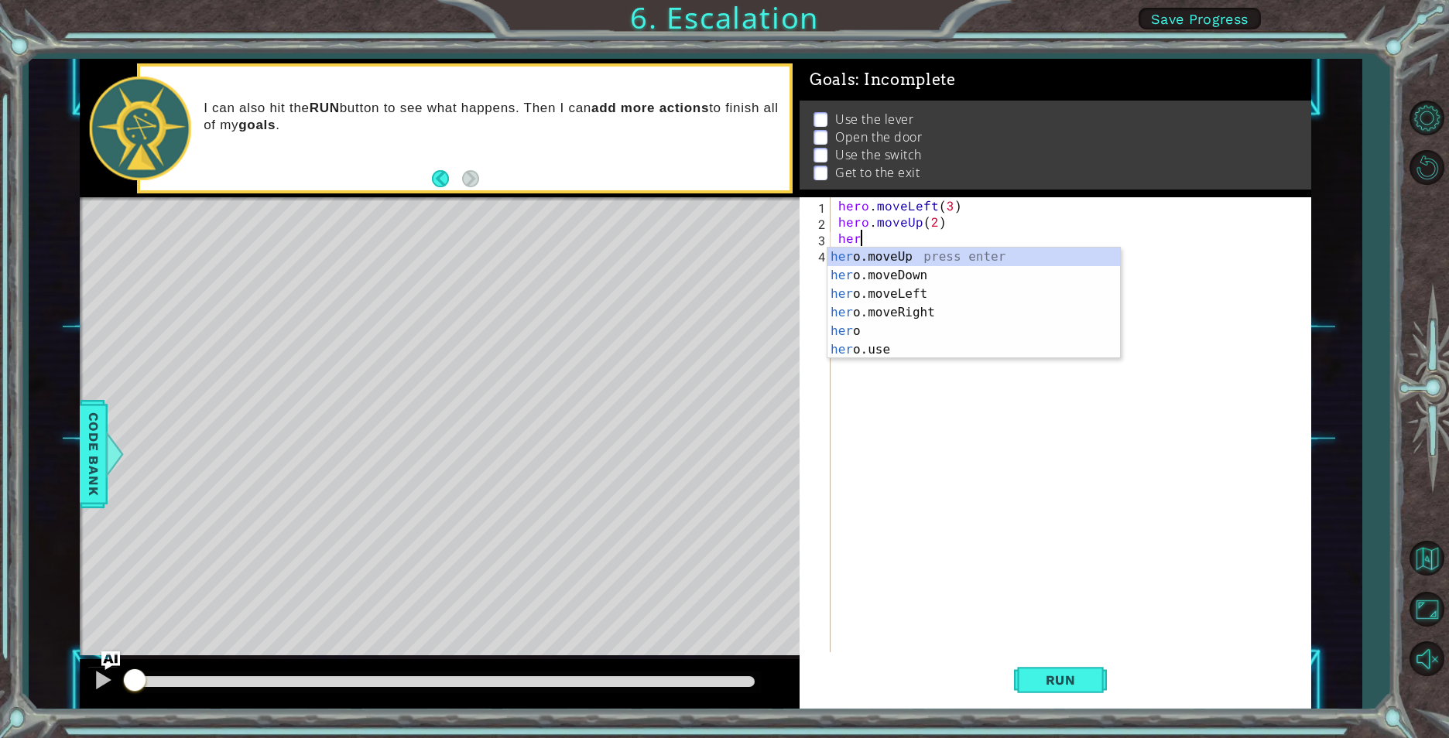
type textarea "h"
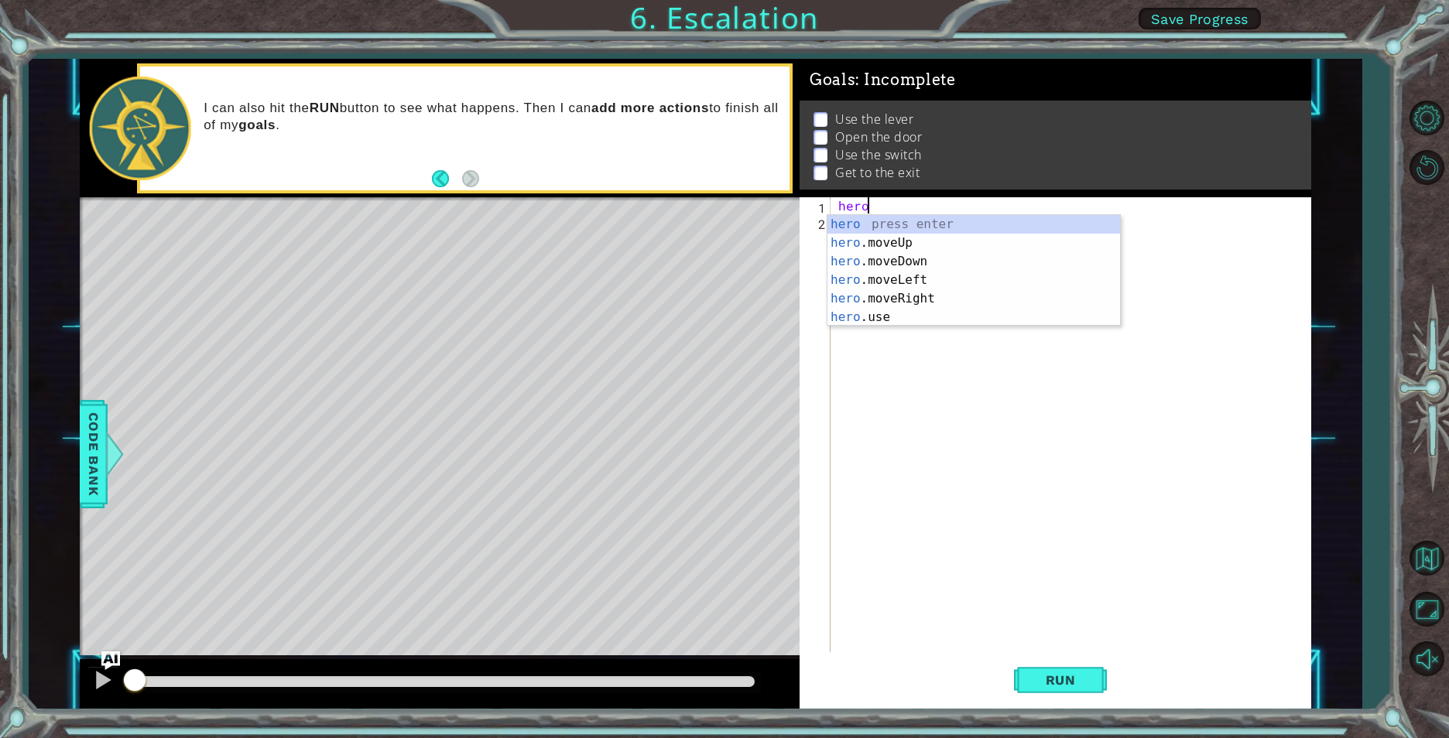
type textarea "h"
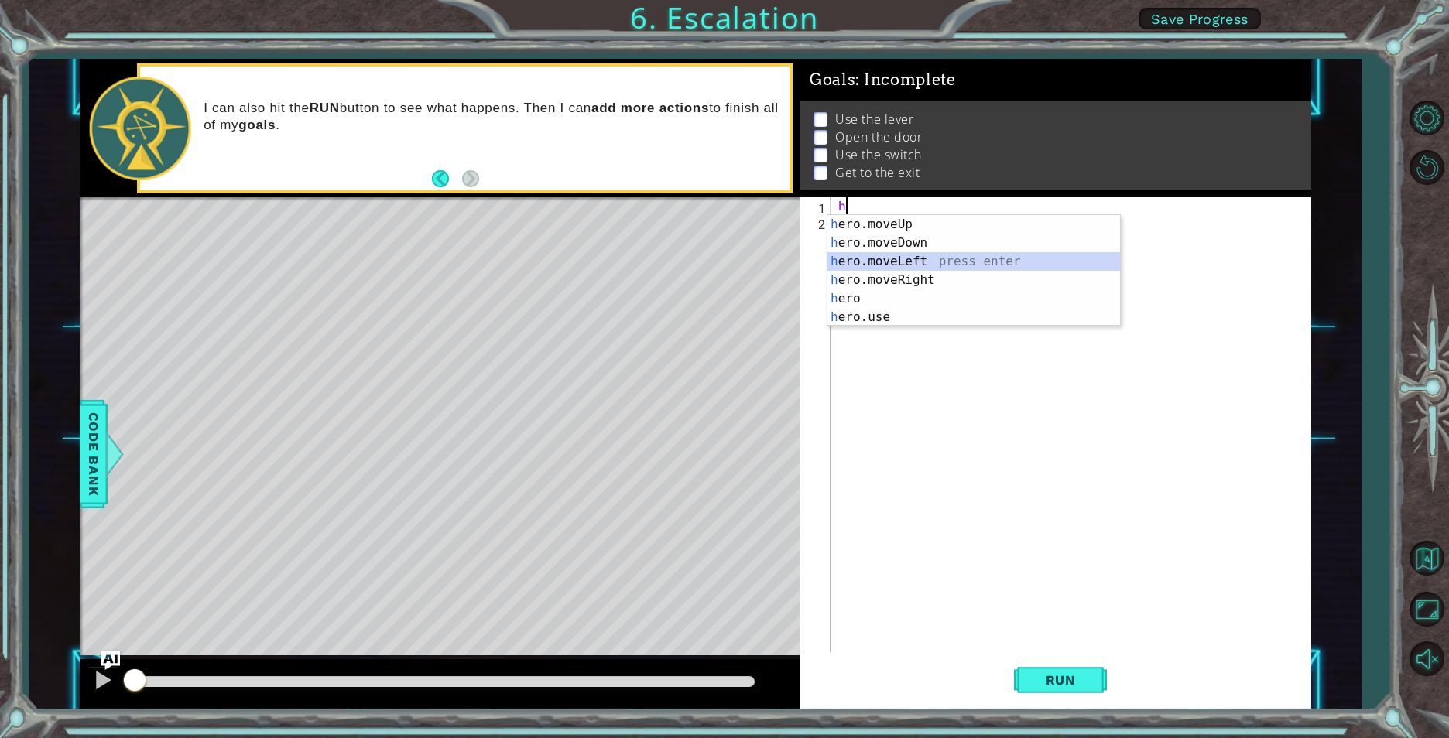
click at [906, 260] on div "h ero.moveUp press enter h ero.moveDown press enter h ero.moveLeft press enter …" at bounding box center [973, 289] width 293 height 149
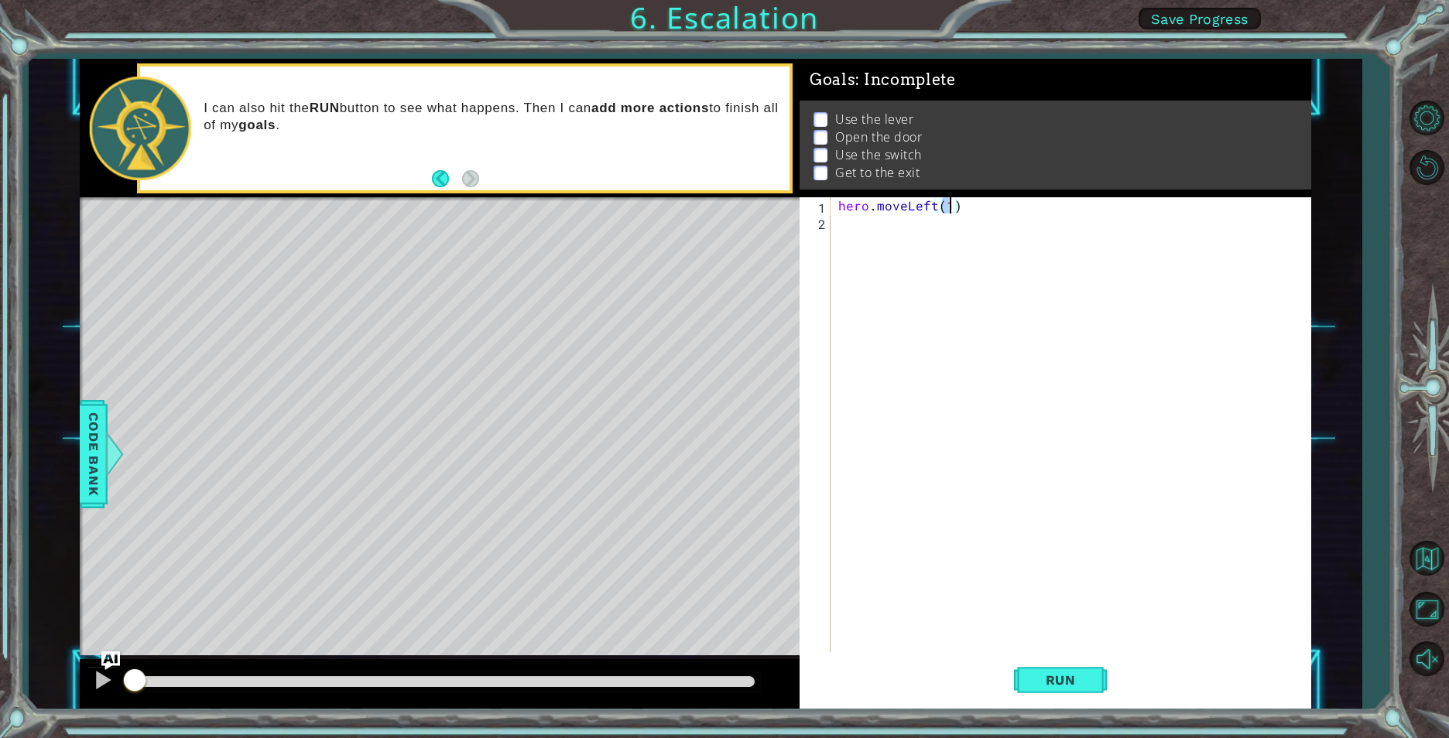
type textarea "hero.moveLeft(3)"
click at [866, 217] on div "hero . moveLeft ( 3 )" at bounding box center [1074, 441] width 478 height 488
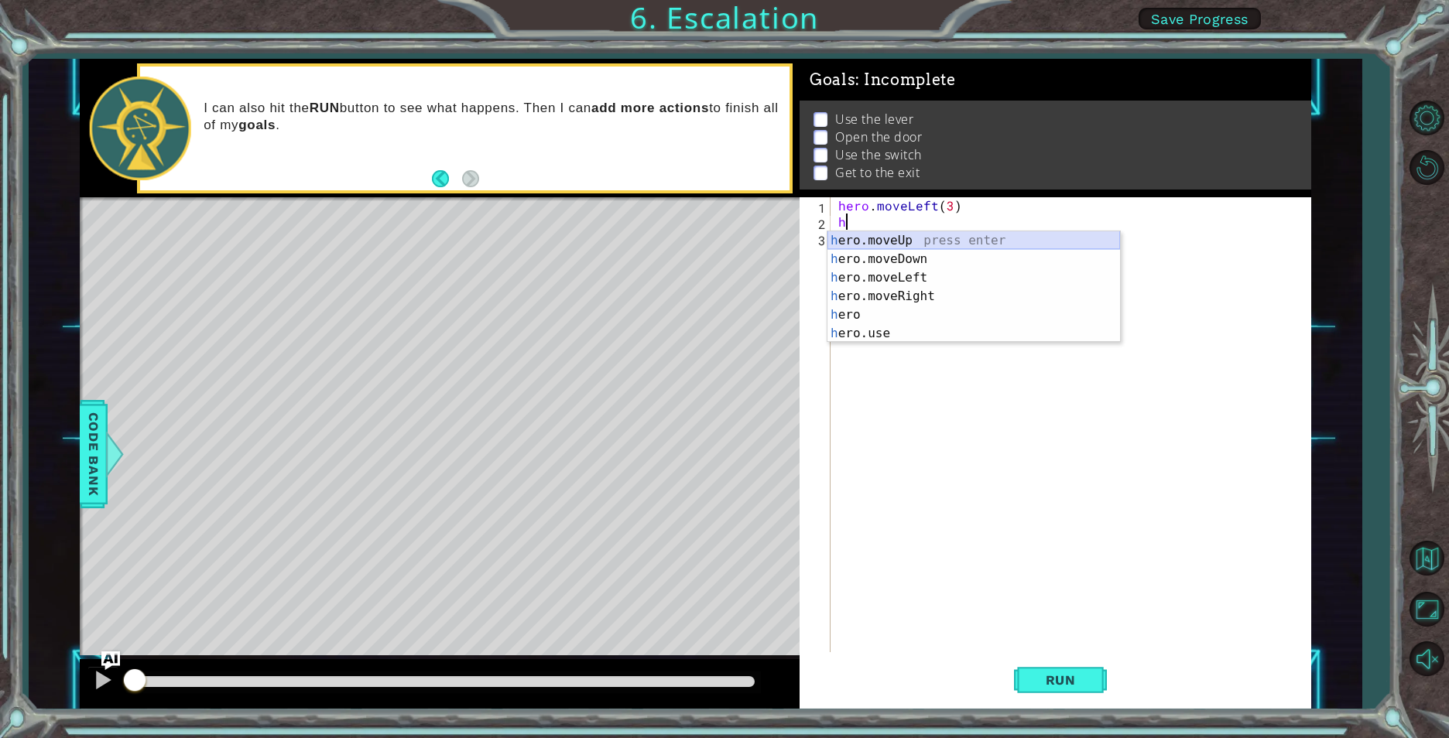
click at [870, 235] on div "h ero.moveUp press enter h ero.moveDown press enter h ero.moveLeft press enter …" at bounding box center [973, 305] width 293 height 149
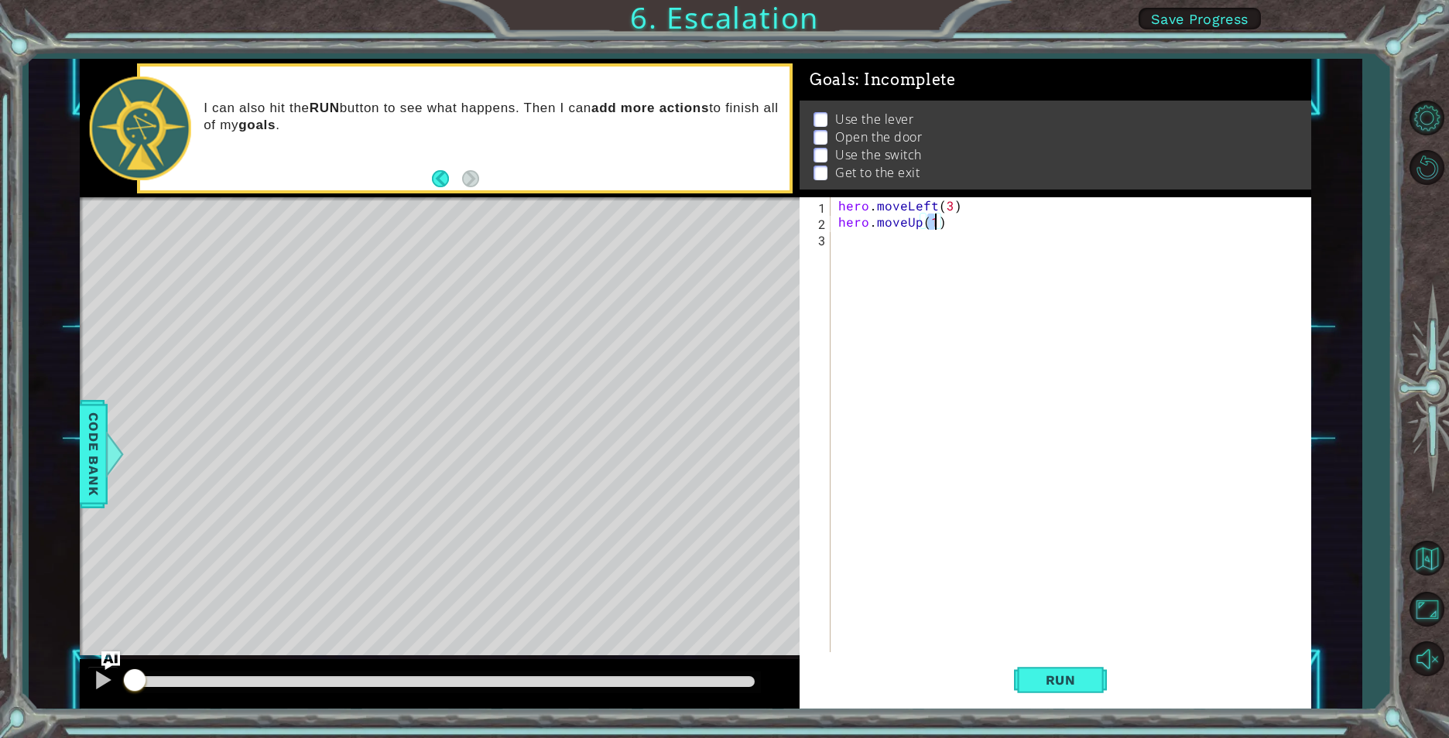
type textarea "hero.moveUp(2)"
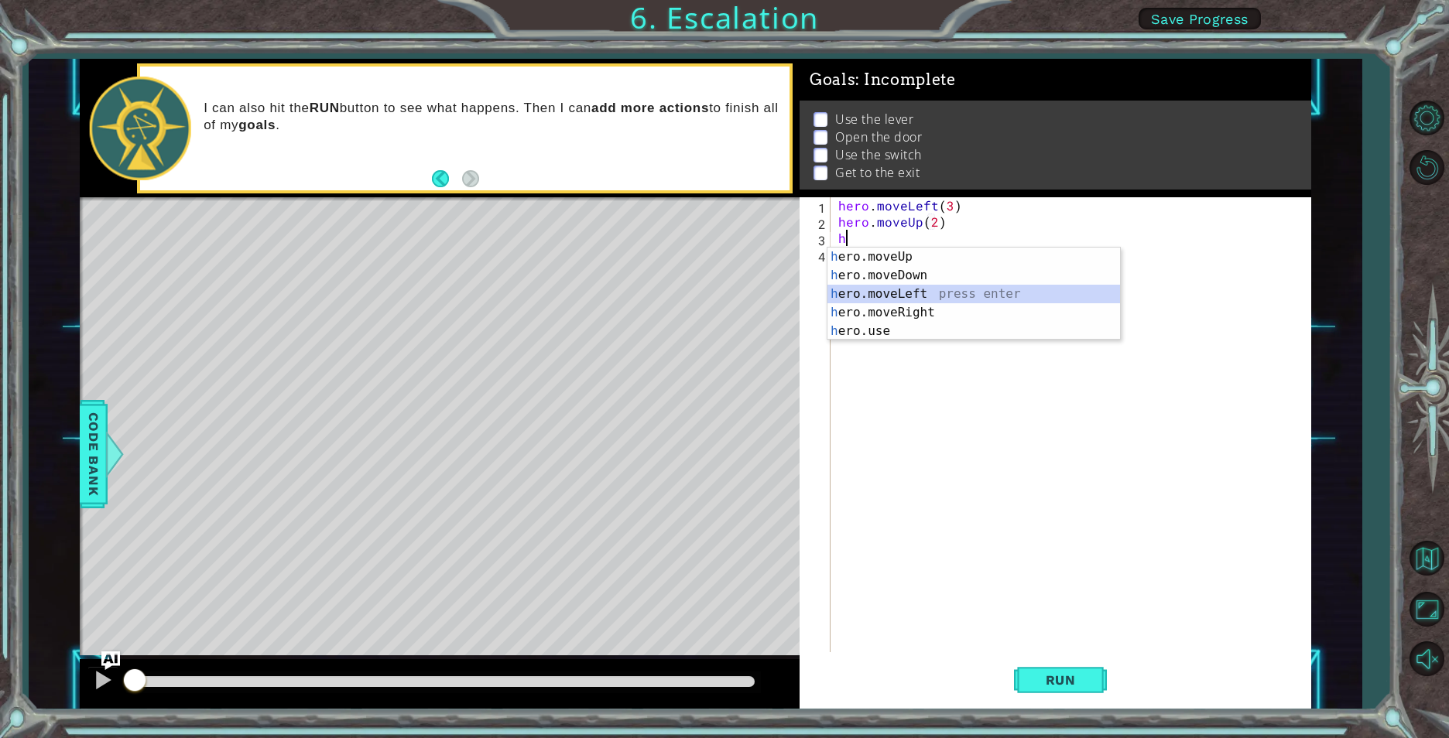
click at [885, 297] on div "h ero.moveUp press enter h ero.moveDown press enter h ero.moveLeft press enter …" at bounding box center [973, 313] width 293 height 130
type textarea "hero.moveLeft(1)"
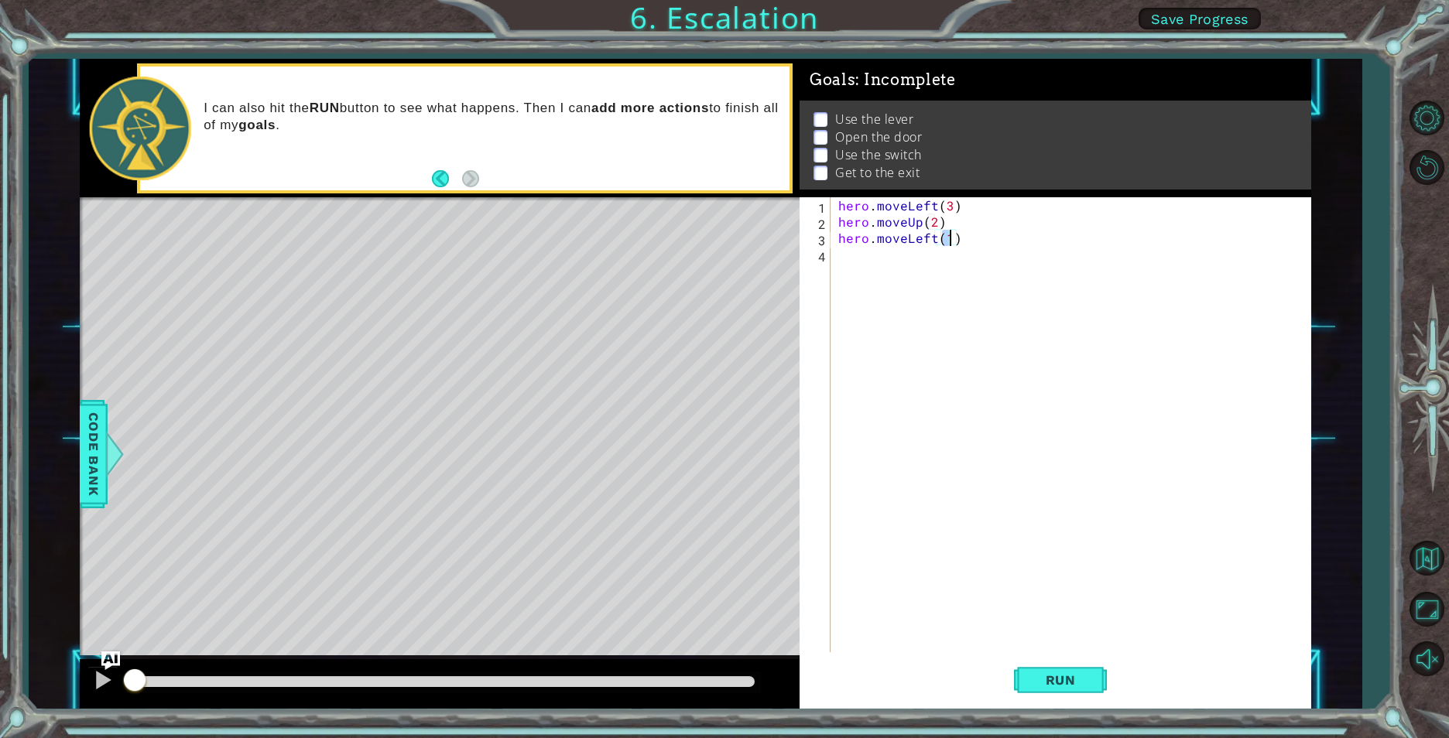
click at [857, 270] on div "hero . moveLeft ( 3 ) hero . moveUp ( 2 ) hero . moveLeft ( 1 )" at bounding box center [1074, 441] width 478 height 488
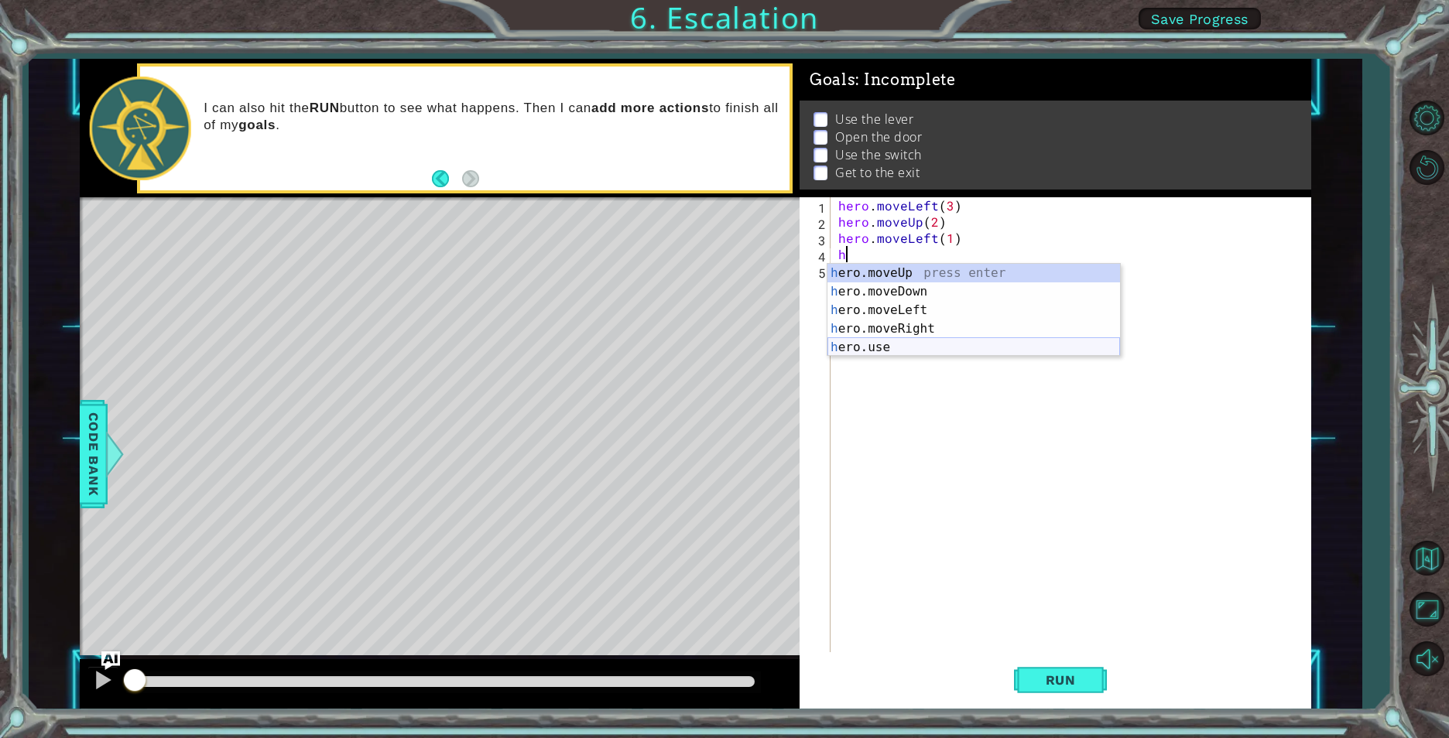
click at [878, 348] on div "h ero.moveUp press enter h ero.moveDown press enter h ero.moveLeft press enter …" at bounding box center [973, 329] width 293 height 130
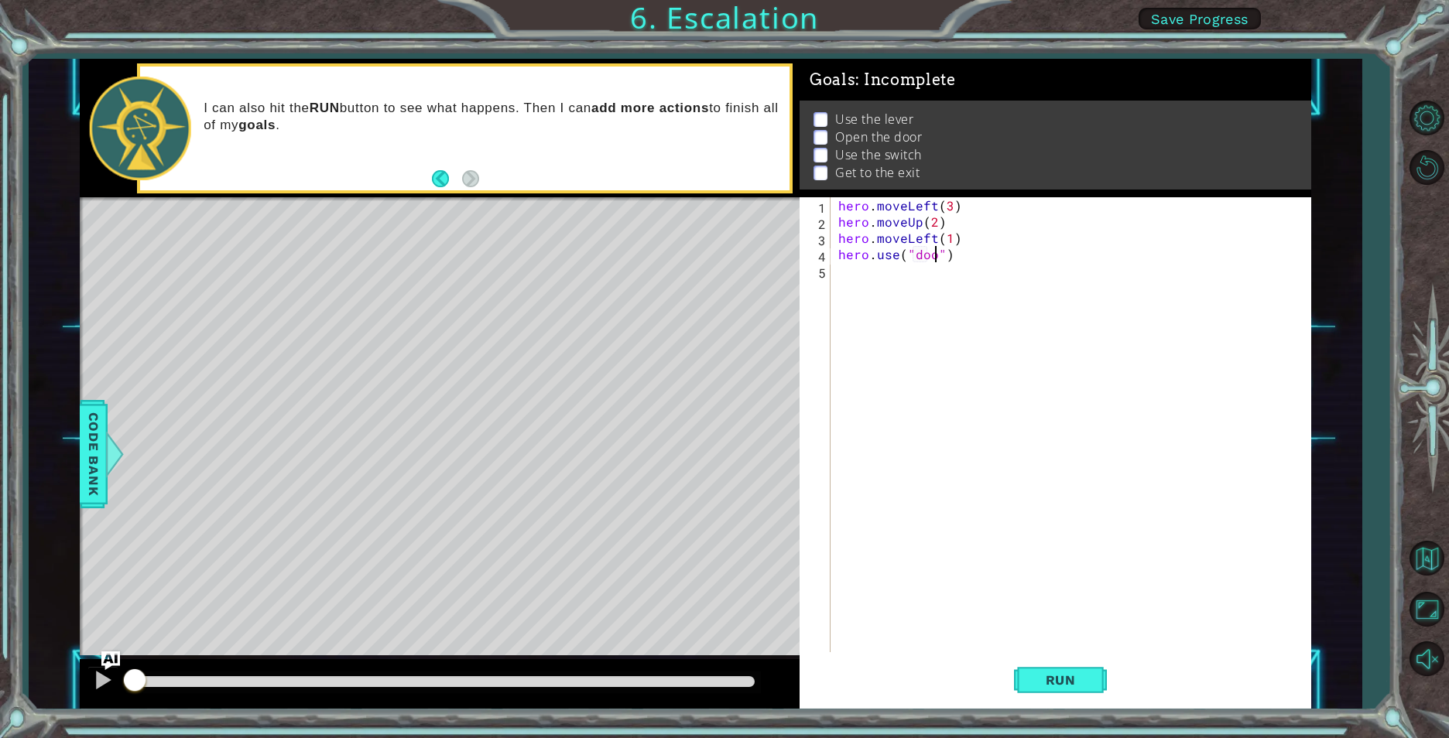
scroll to position [0, 7]
type textarea "hero.use("door")"
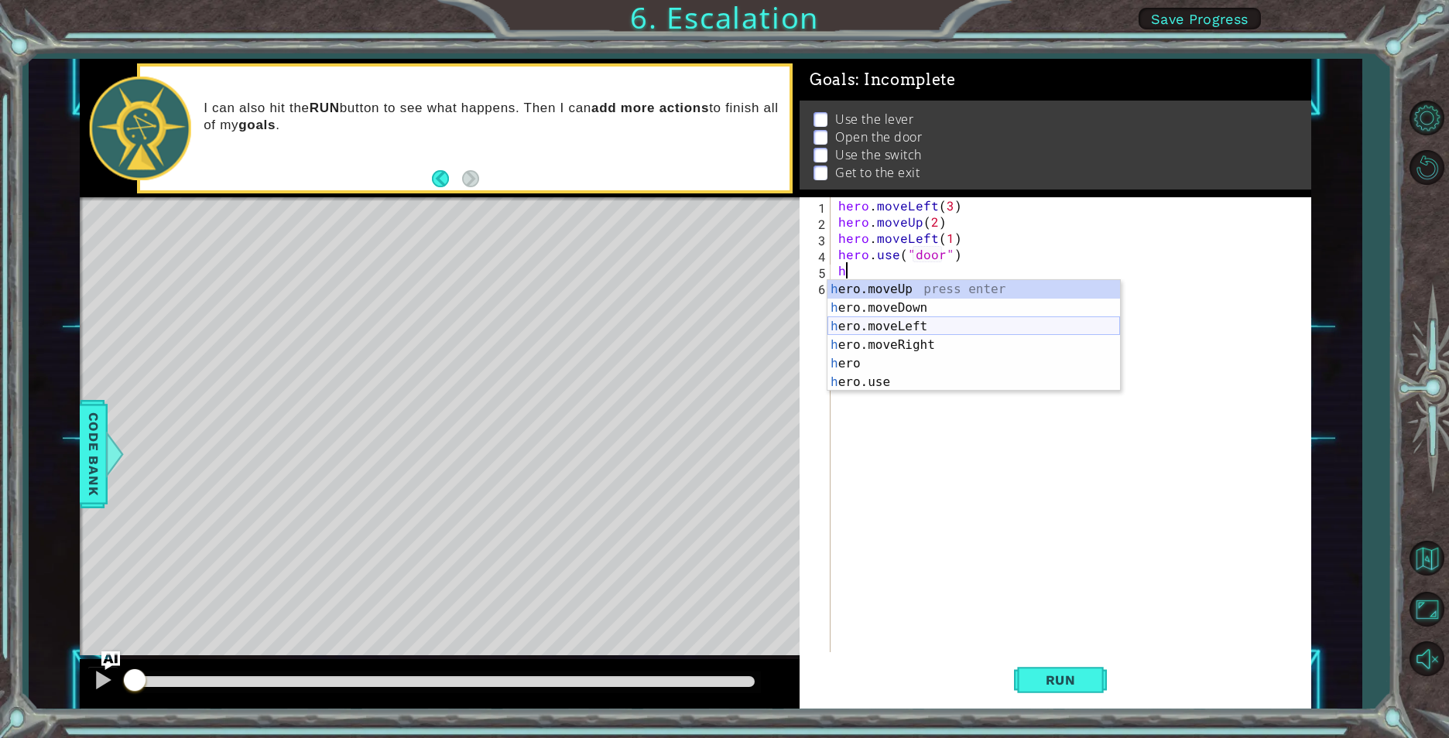
click at [881, 326] on div "h ero.moveUp press enter h ero.moveDown press enter h ero.moveLeft press enter …" at bounding box center [973, 354] width 293 height 149
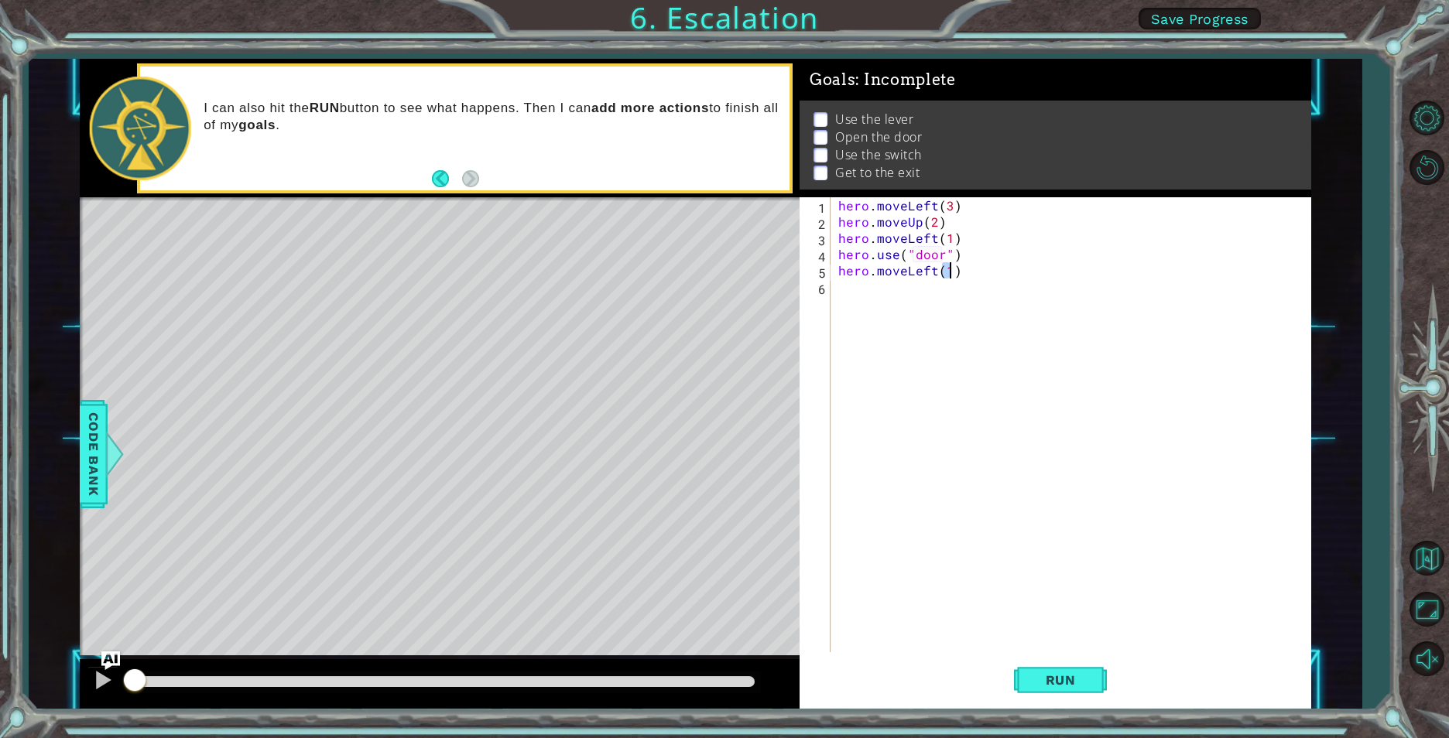
type textarea "hero.moveLeft(1)"
click at [870, 296] on div "hero . moveLeft ( 3 ) hero . moveUp ( 2 ) hero . moveLeft ( 1 ) hero . use ( "d…" at bounding box center [1074, 441] width 478 height 488
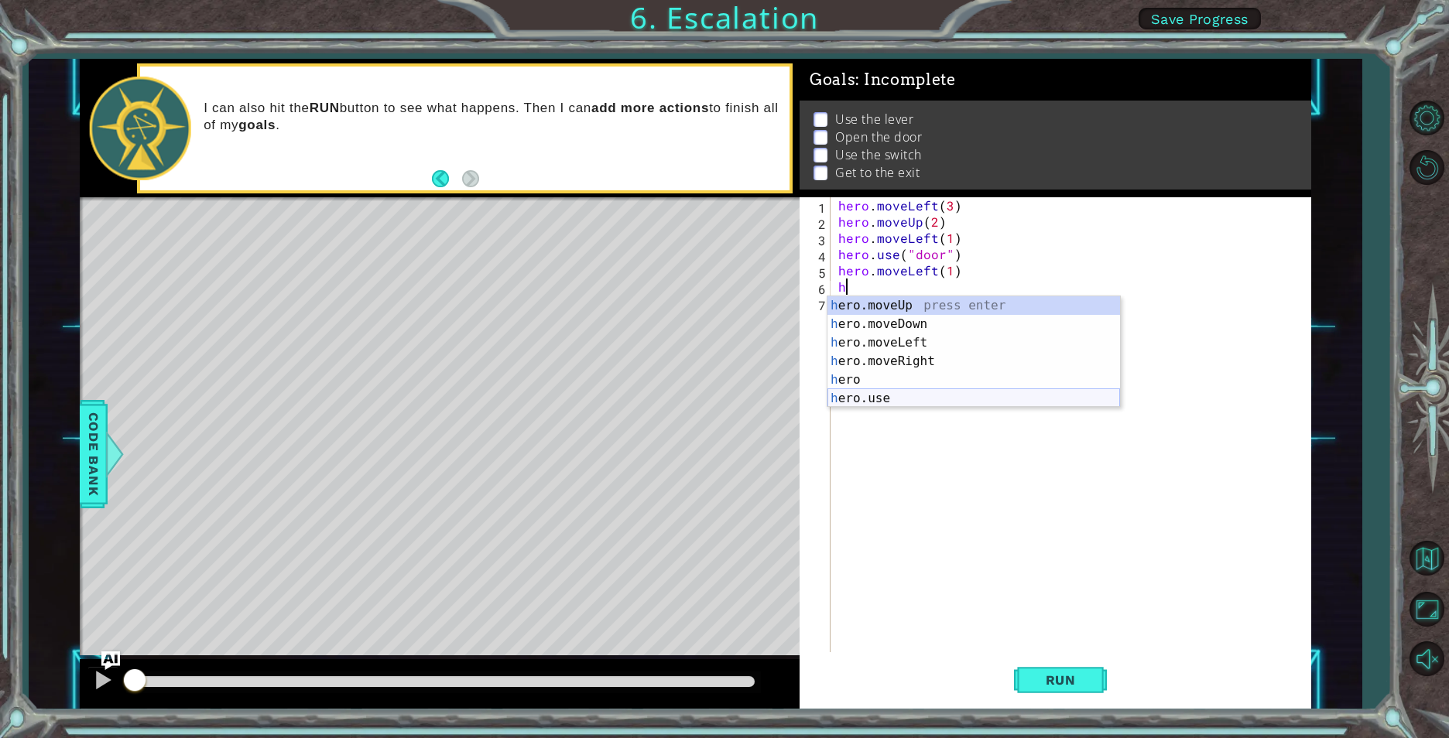
click at [871, 396] on div "h ero.moveUp press enter h ero.moveDown press enter h ero.moveLeft press enter …" at bounding box center [973, 370] width 293 height 149
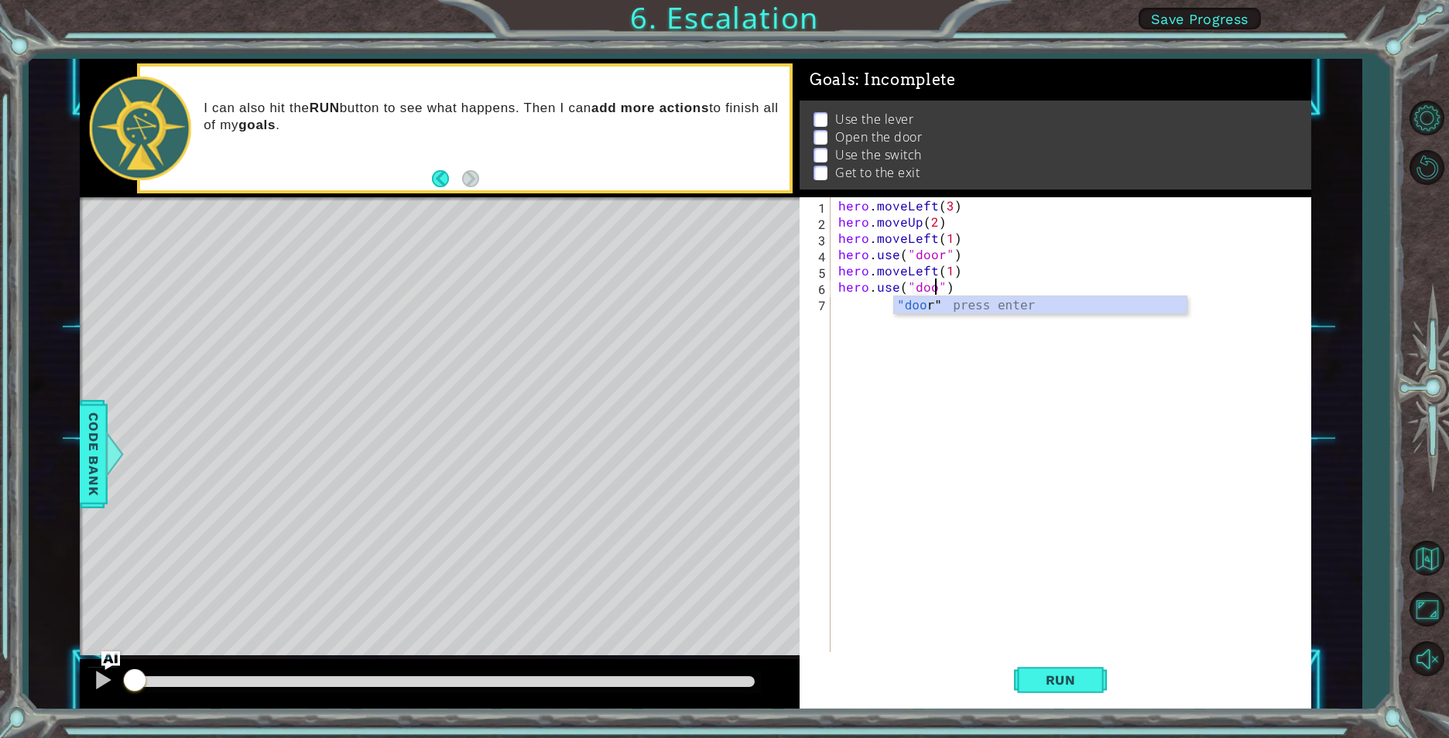
type textarea "hero.use("door")"
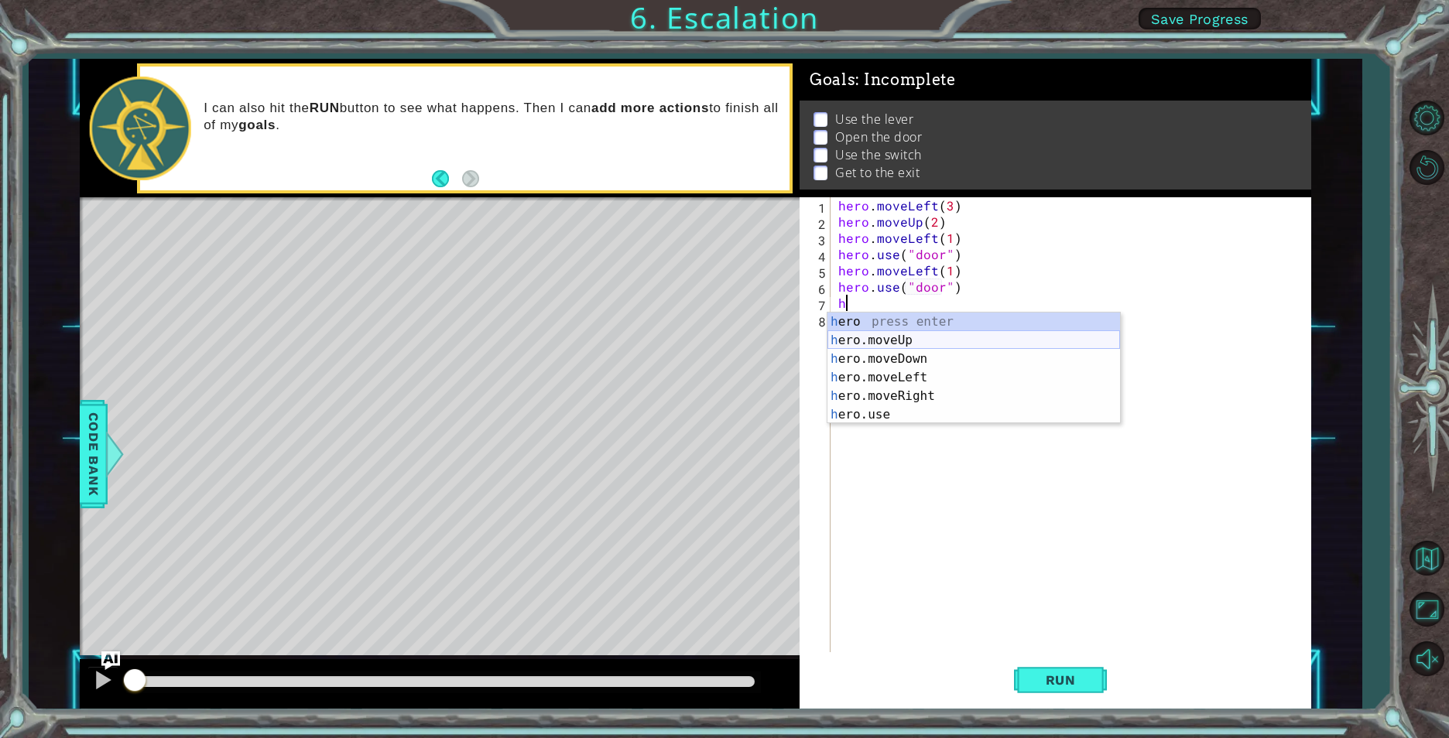
click at [893, 339] on div "h ero press enter h ero.moveUp press enter h ero.moveDown press enter h ero.mov…" at bounding box center [973, 387] width 293 height 149
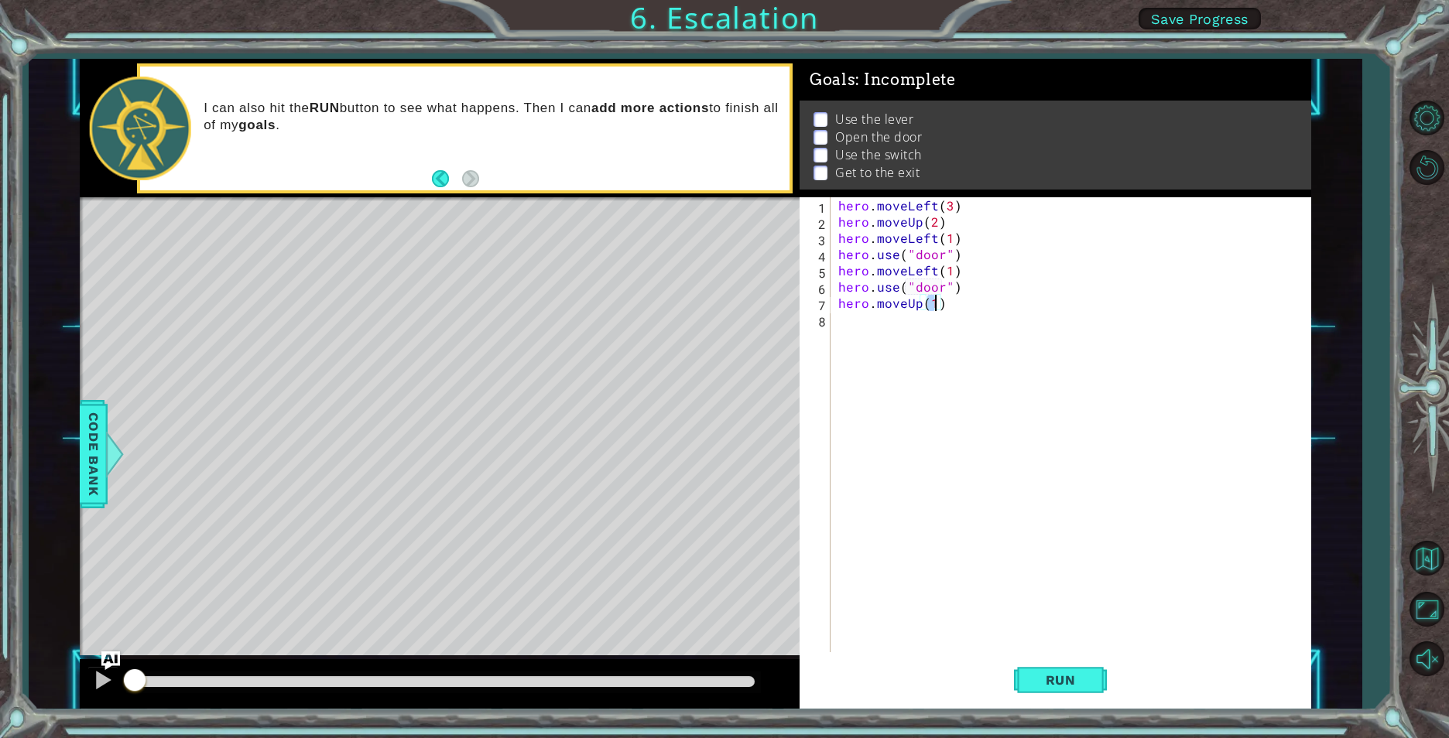
type textarea "hero.moveUp(2)"
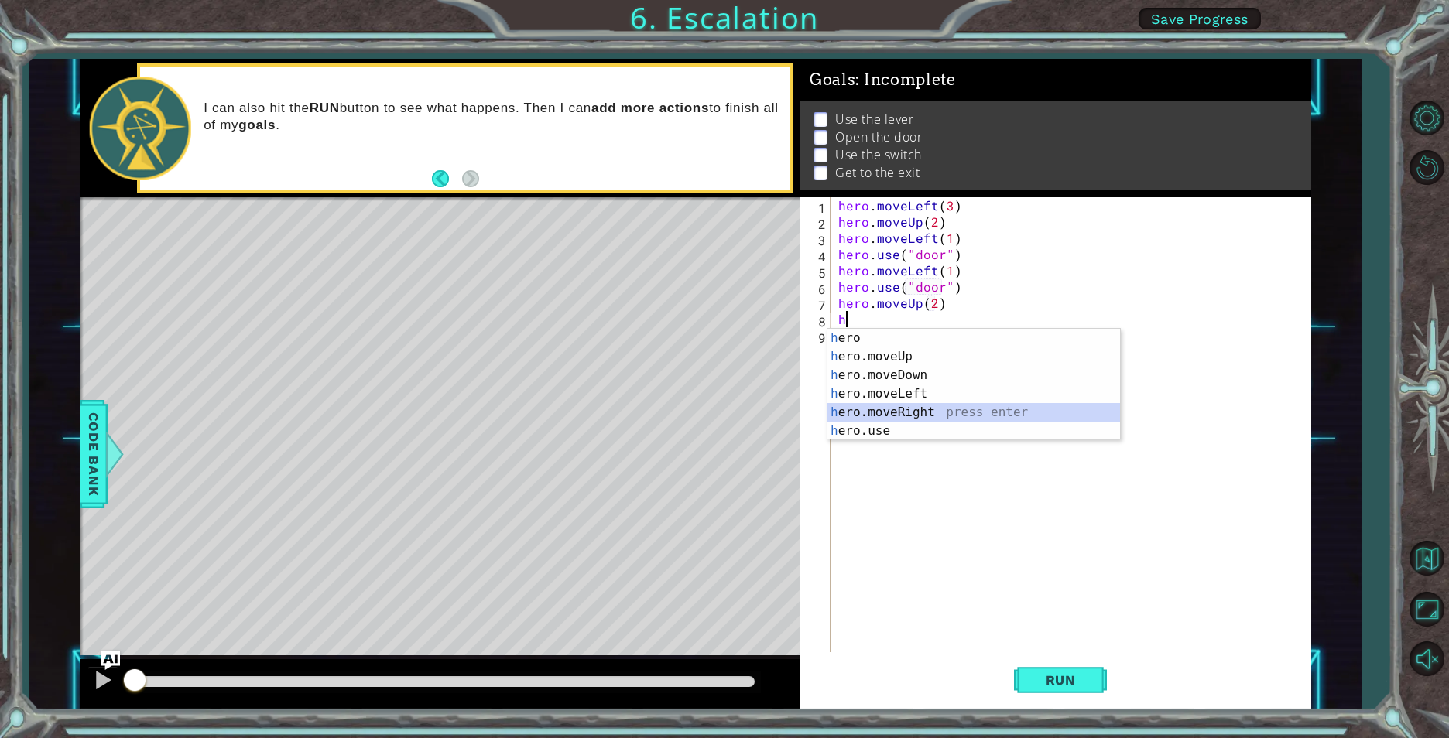
click at [912, 405] on div "h ero press enter h ero.moveUp press enter h ero.moveDown press enter h ero.mov…" at bounding box center [973, 403] width 293 height 149
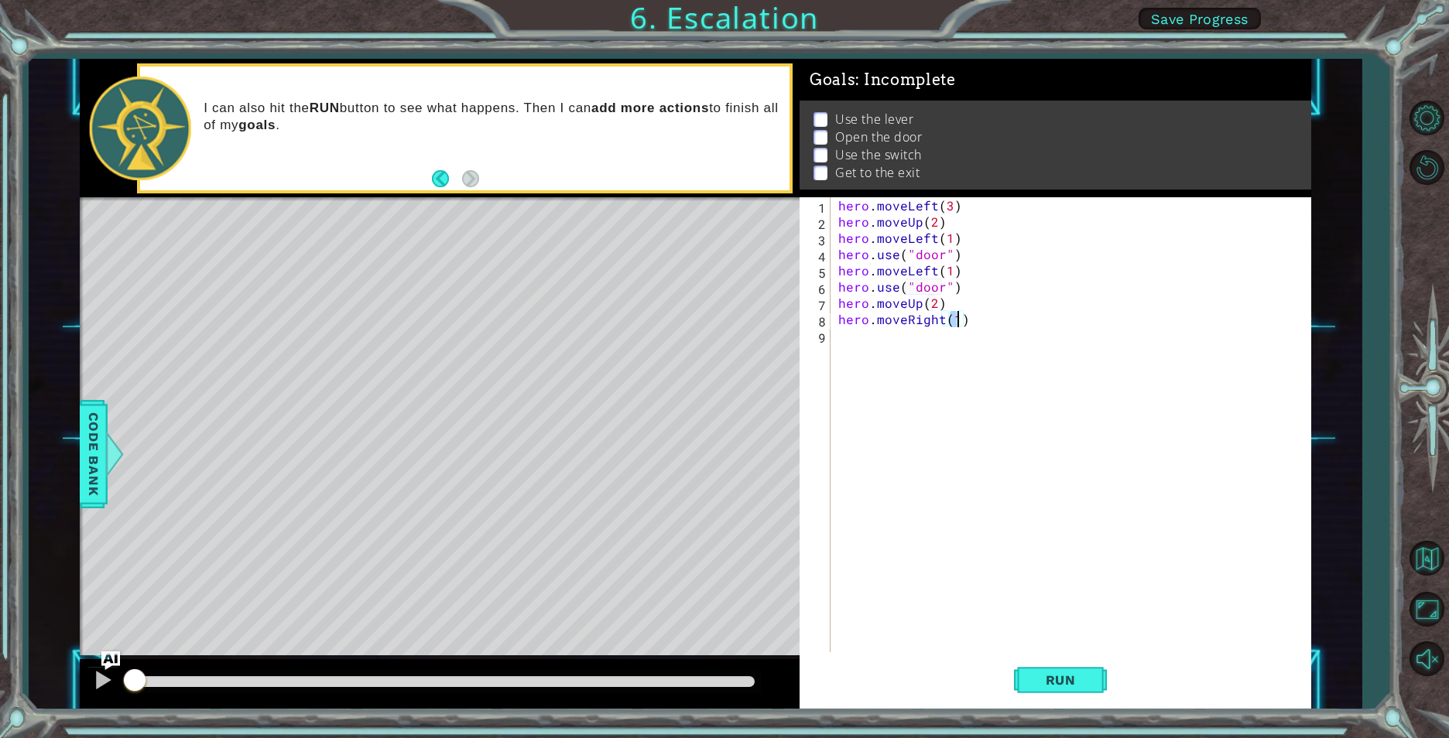
type textarea "hero.moveRight(2)"
click at [841, 368] on div "hero.move U p press enter hero. u se press enter" at bounding box center [980, 382] width 293 height 74
type textarea "hero.use("switch")"
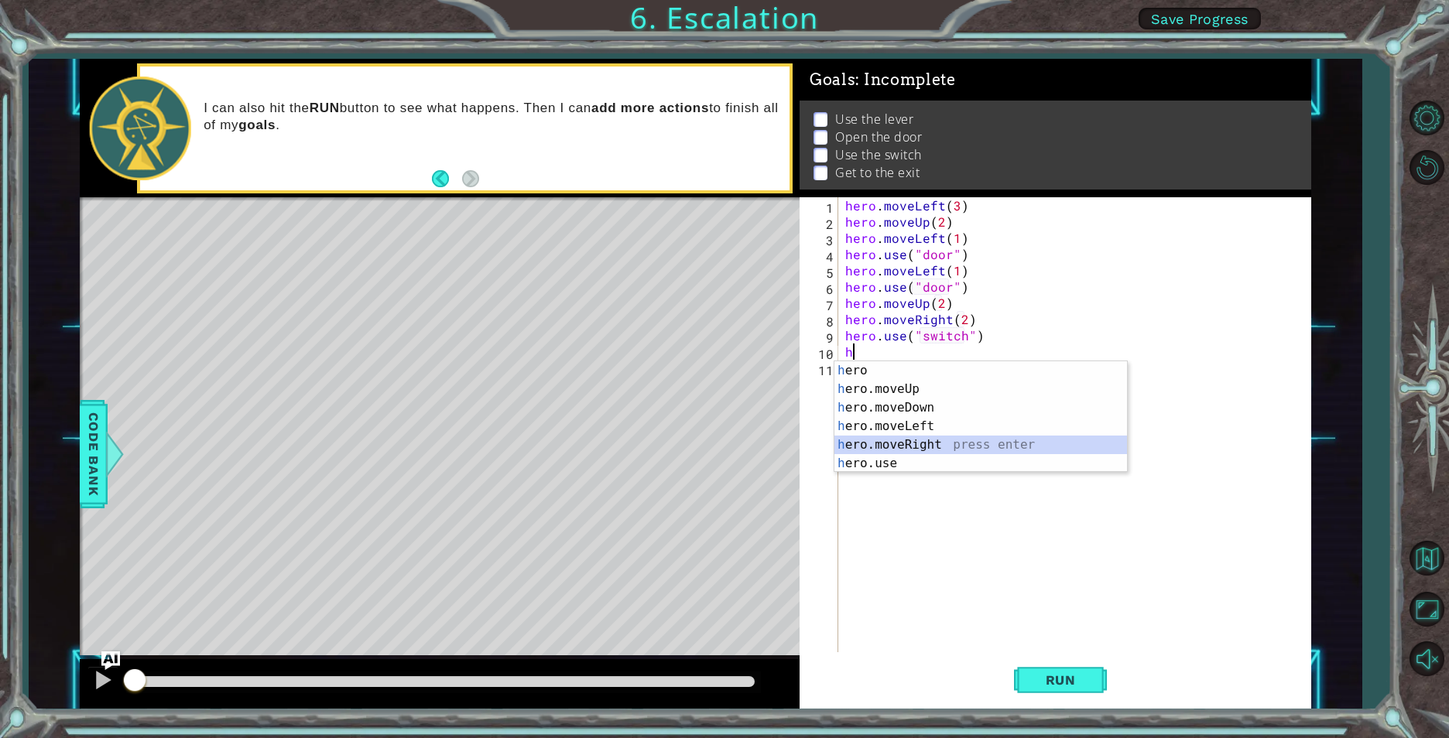
click at [856, 437] on div "h ero press enter h ero.moveUp press enter h ero.moveDown press enter h ero.mov…" at bounding box center [980, 435] width 293 height 149
type textarea "hero.moveRight(1)"
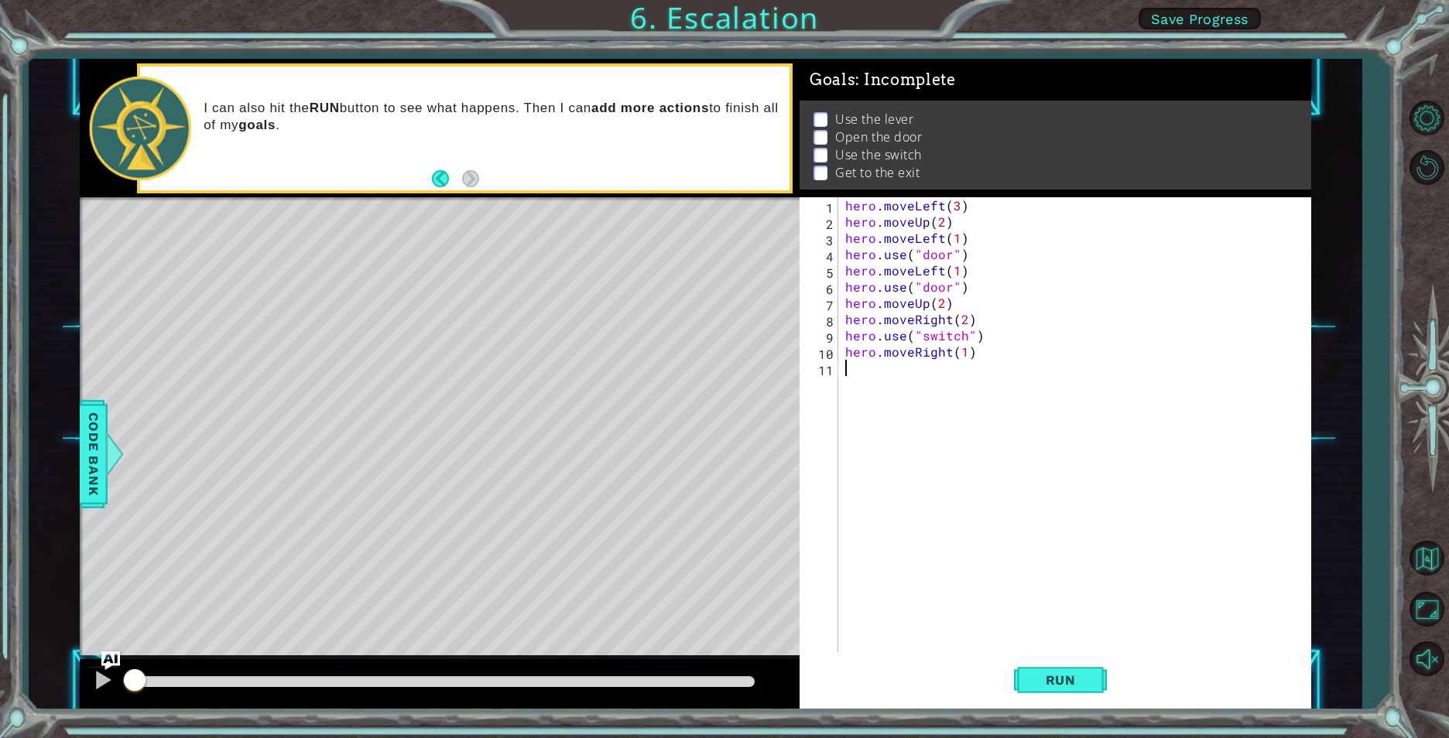
click at [853, 460] on div "hero . moveLeft ( 3 ) hero . moveUp ( 2 ) hero . moveLeft ( 1 ) hero . use ( "d…" at bounding box center [1077, 441] width 471 height 488
click at [1042, 695] on button "Run" at bounding box center [1060, 680] width 93 height 51
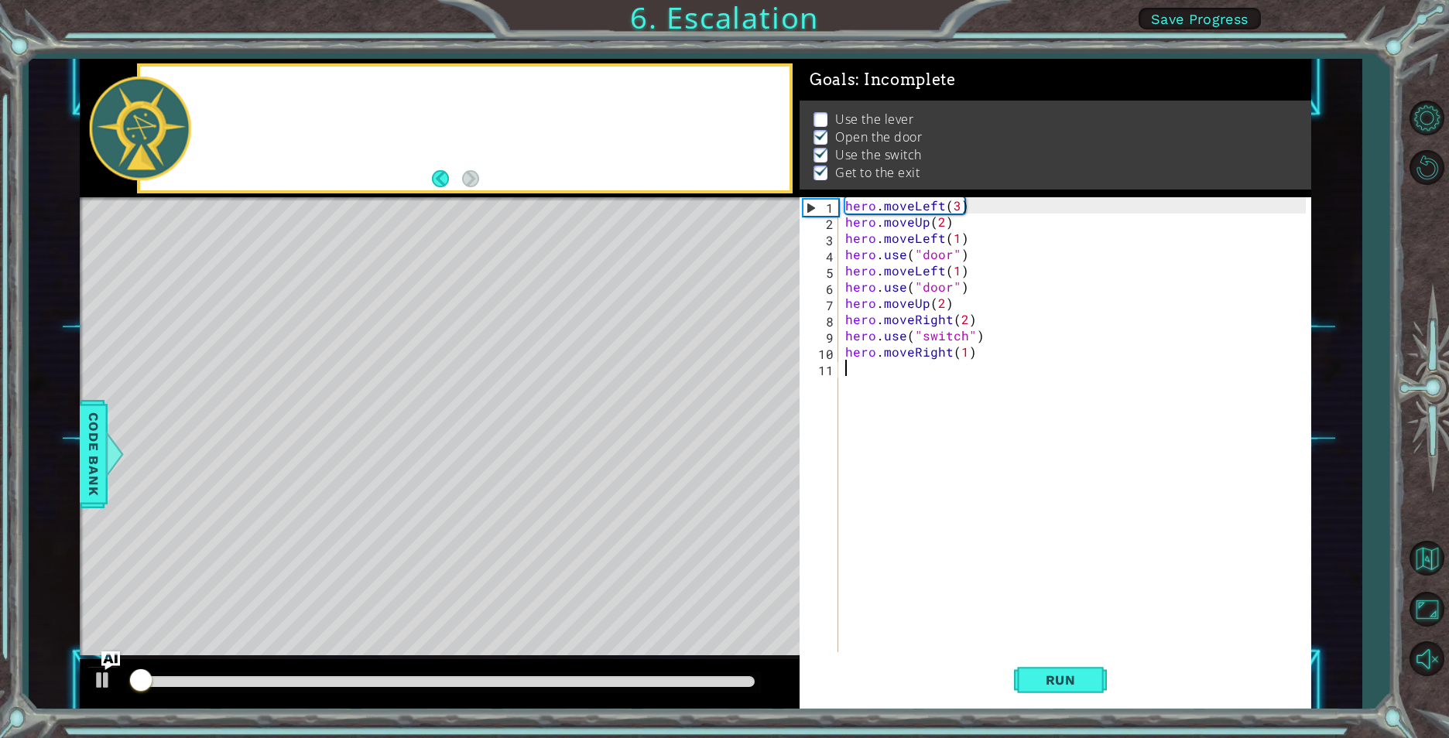
scroll to position [6, 0]
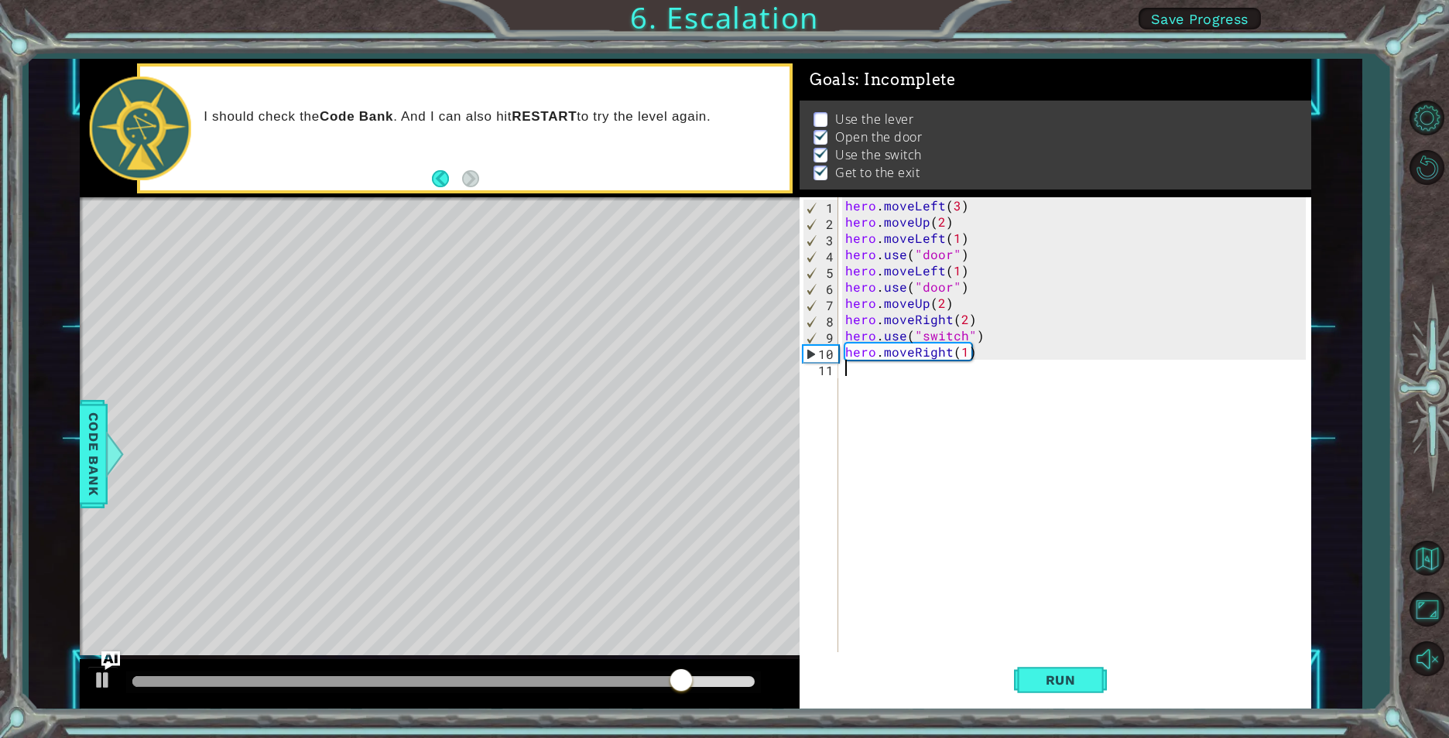
click at [942, 333] on div "hero . moveLeft ( 3 ) hero . moveUp ( 2 ) hero . moveLeft ( 1 ) hero . use ( "d…" at bounding box center [1077, 441] width 471 height 488
click at [960, 339] on div "hero . moveLeft ( 3 ) hero . moveUp ( 2 ) hero . moveLeft ( 1 ) hero . use ( "d…" at bounding box center [1077, 441] width 471 height 488
click at [959, 337] on div "hero . moveLeft ( 3 ) hero . moveUp ( 2 ) hero . moveLeft ( 1 ) hero . use ( "d…" at bounding box center [1077, 441] width 471 height 488
click at [962, 337] on div "hero . moveLeft ( 3 ) hero . moveUp ( 2 ) hero . moveLeft ( 1 ) hero . use ( "d…" at bounding box center [1077, 441] width 471 height 488
click at [953, 357] on div "hero . moveLeft ( 3 ) hero . moveUp ( 2 ) hero . moveLeft ( 1 ) hero . use ( "d…" at bounding box center [1077, 441] width 471 height 488
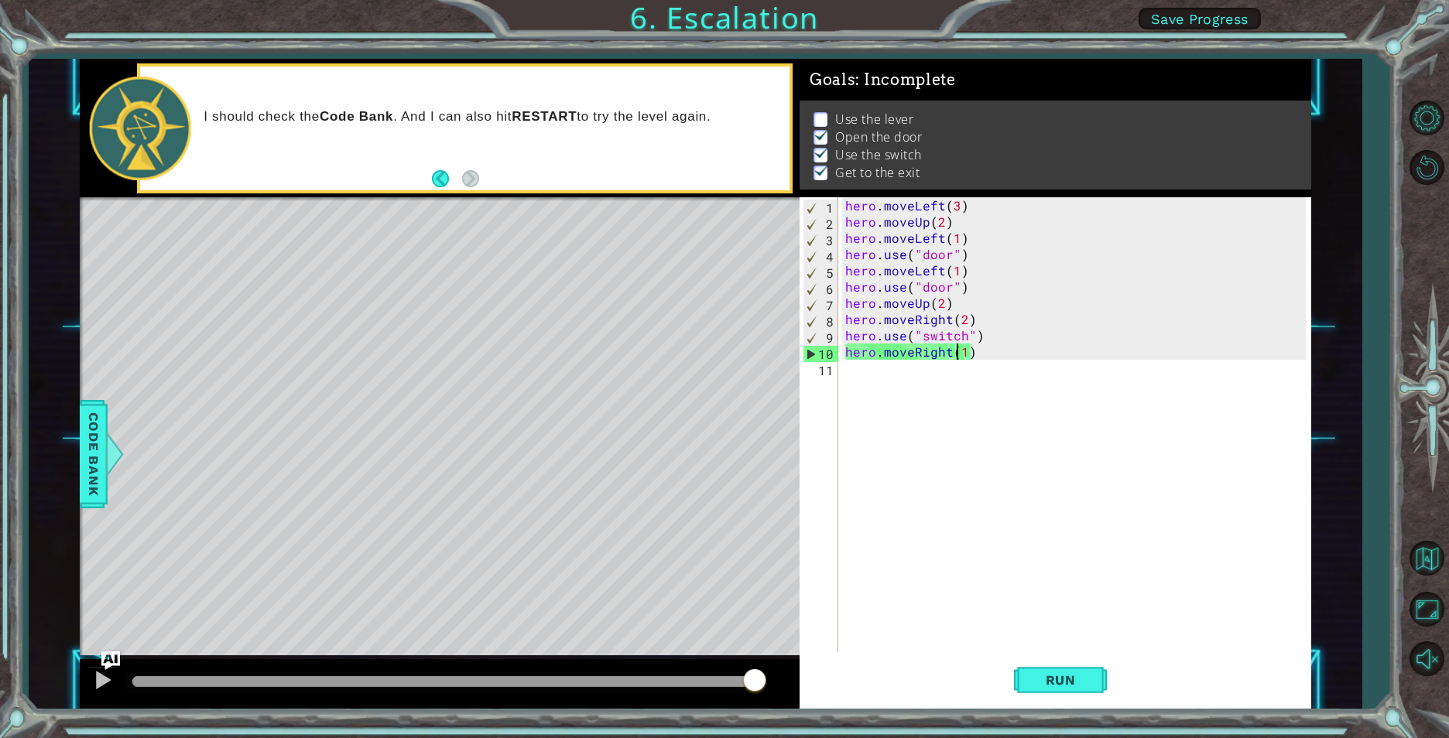
click at [960, 357] on div "hero . moveLeft ( 3 ) hero . moveUp ( 2 ) hero . moveLeft ( 1 ) hero . use ( "d…" at bounding box center [1077, 441] width 471 height 488
click at [965, 357] on div "hero . moveLeft ( 3 ) hero . moveUp ( 2 ) hero . moveLeft ( 1 ) hero . use ( "d…" at bounding box center [1077, 441] width 471 height 488
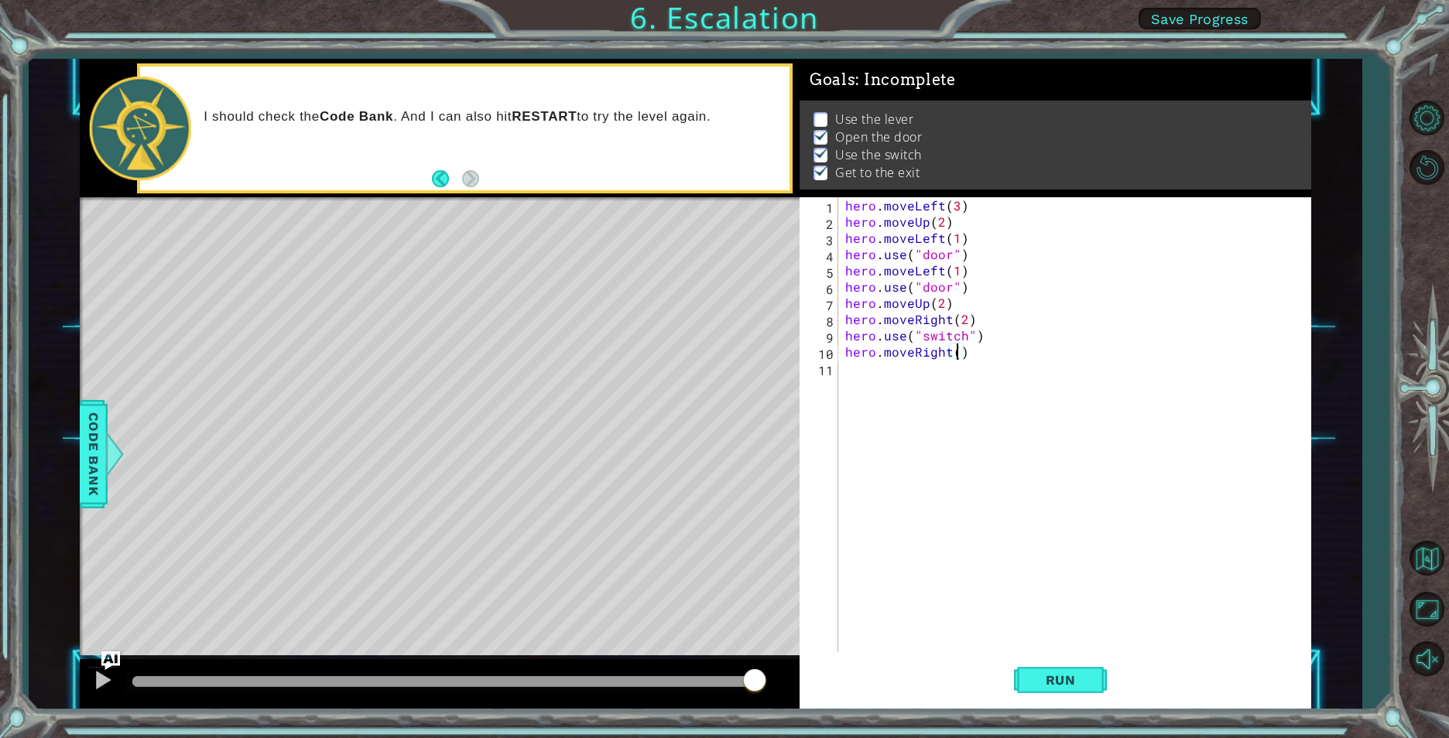
scroll to position [0, 7]
click at [1060, 679] on span "Run" at bounding box center [1060, 680] width 61 height 15
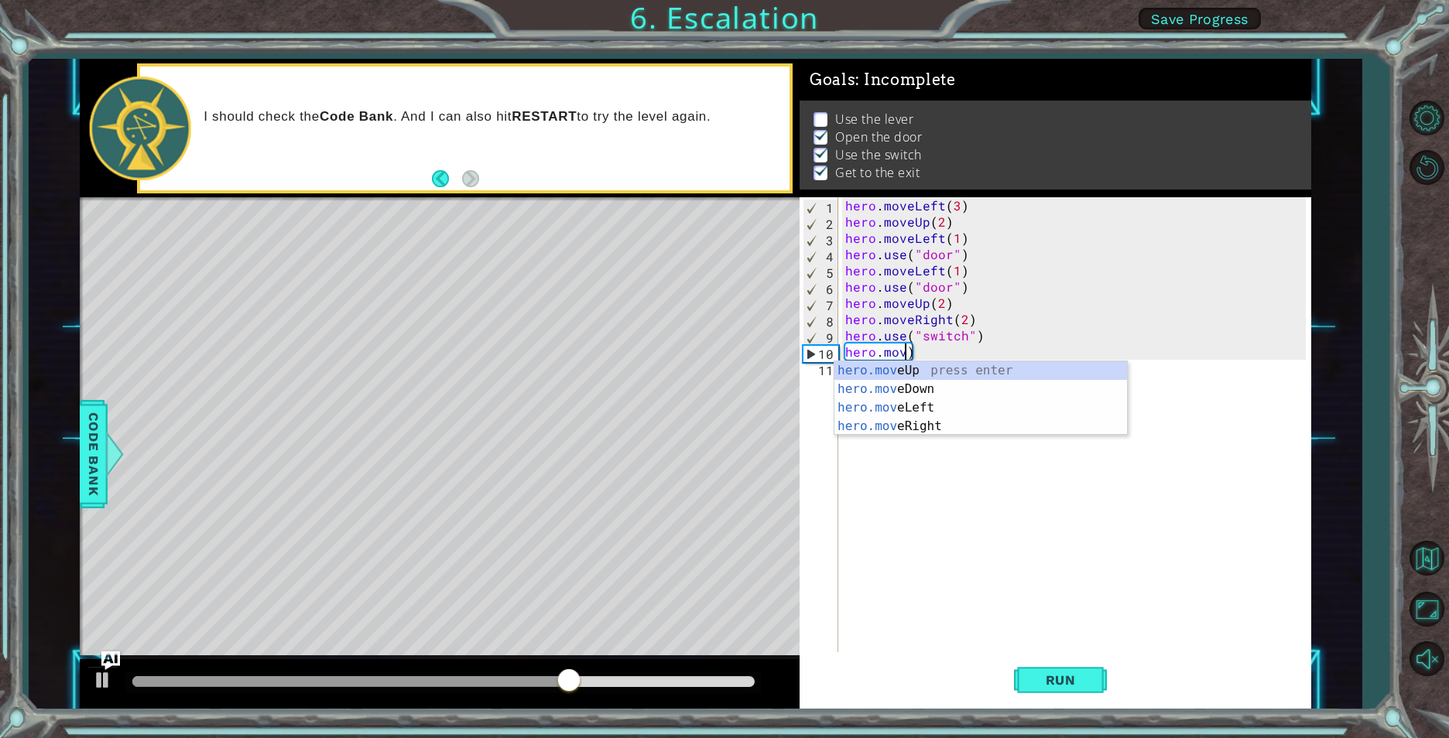
scroll to position [0, 0]
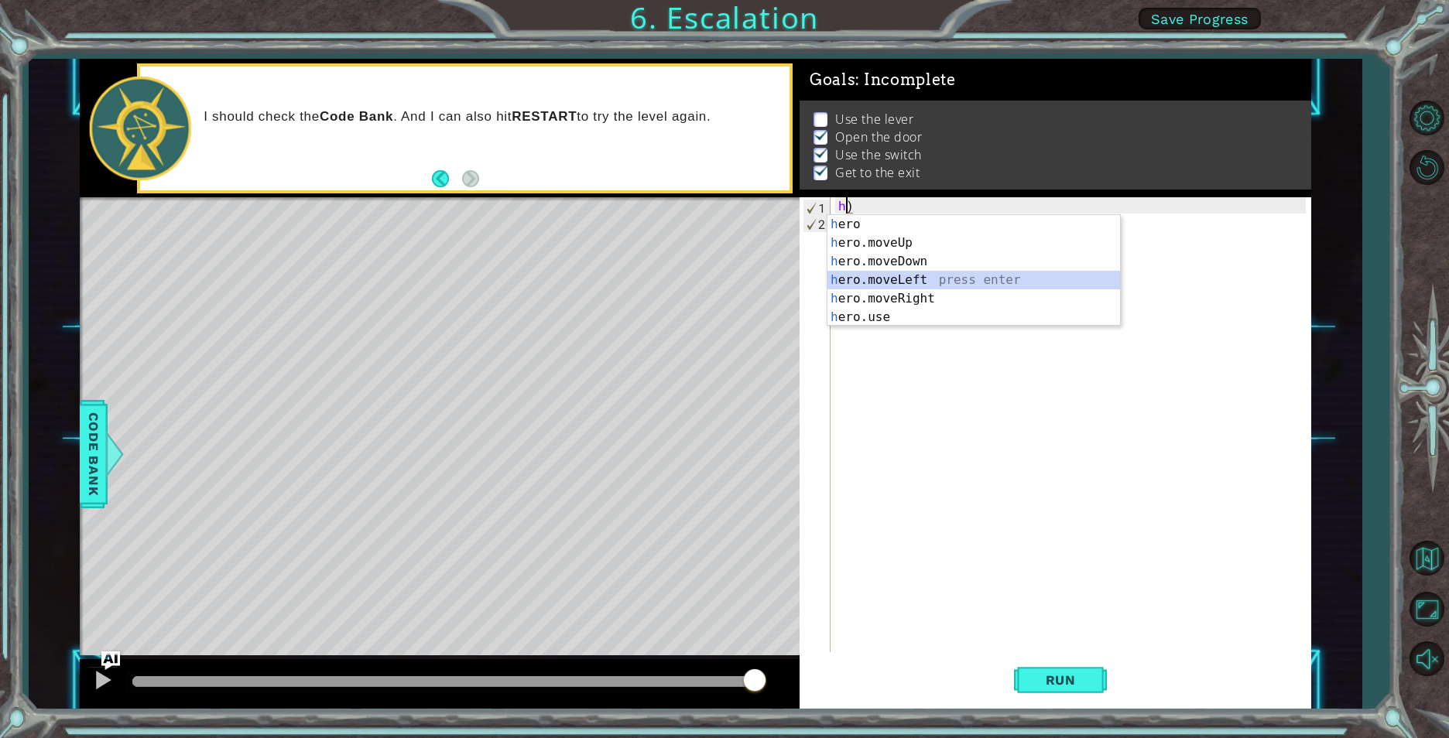
click at [890, 286] on div "h ero press enter h ero.moveUp press enter h ero.moveDown press enter h ero.mov…" at bounding box center [973, 289] width 293 height 149
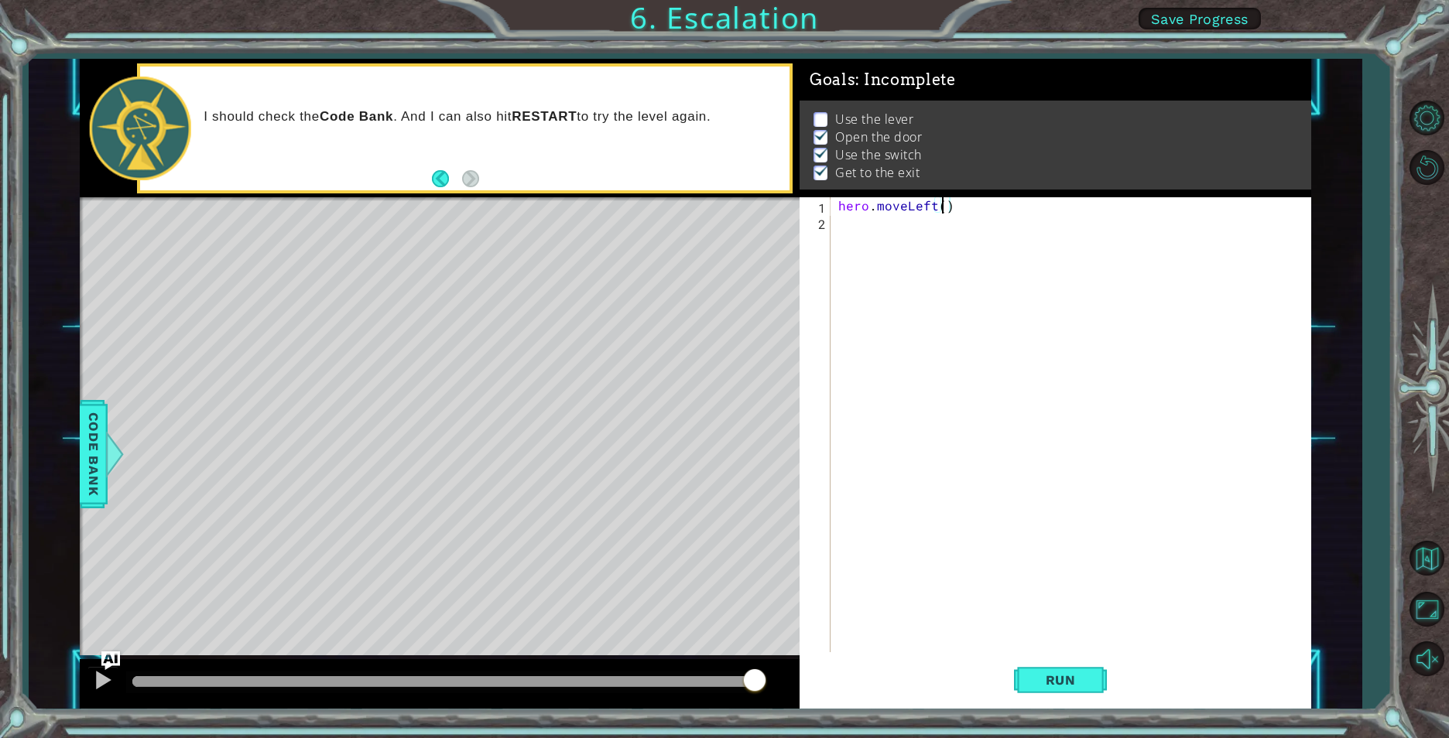
scroll to position [0, 6]
type textarea "hero.moveLeft(3)"
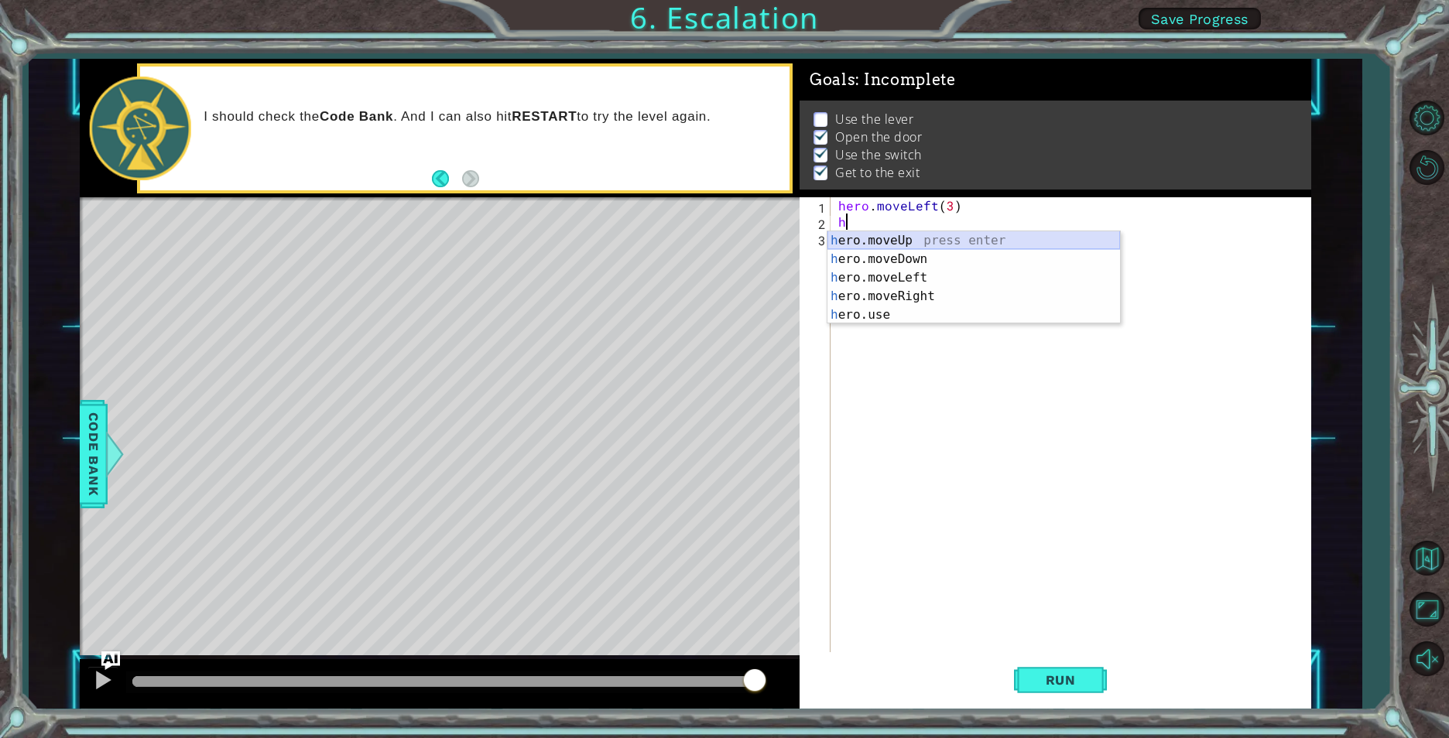
click at [900, 240] on div "h ero.moveUp press enter h ero.moveDown press enter h ero.moveLeft press enter …" at bounding box center [973, 296] width 293 height 130
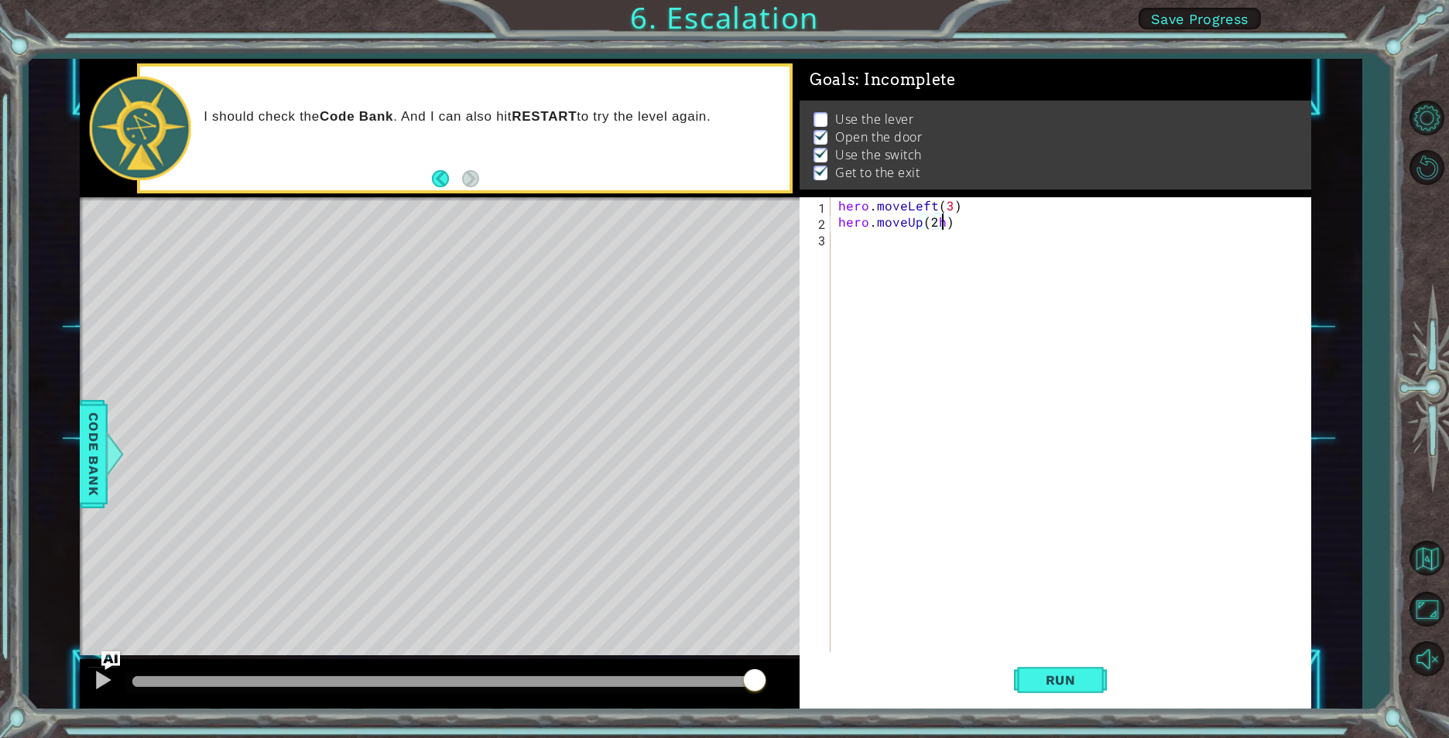
scroll to position [0, 6]
type textarea "hero.moveUp(2)"
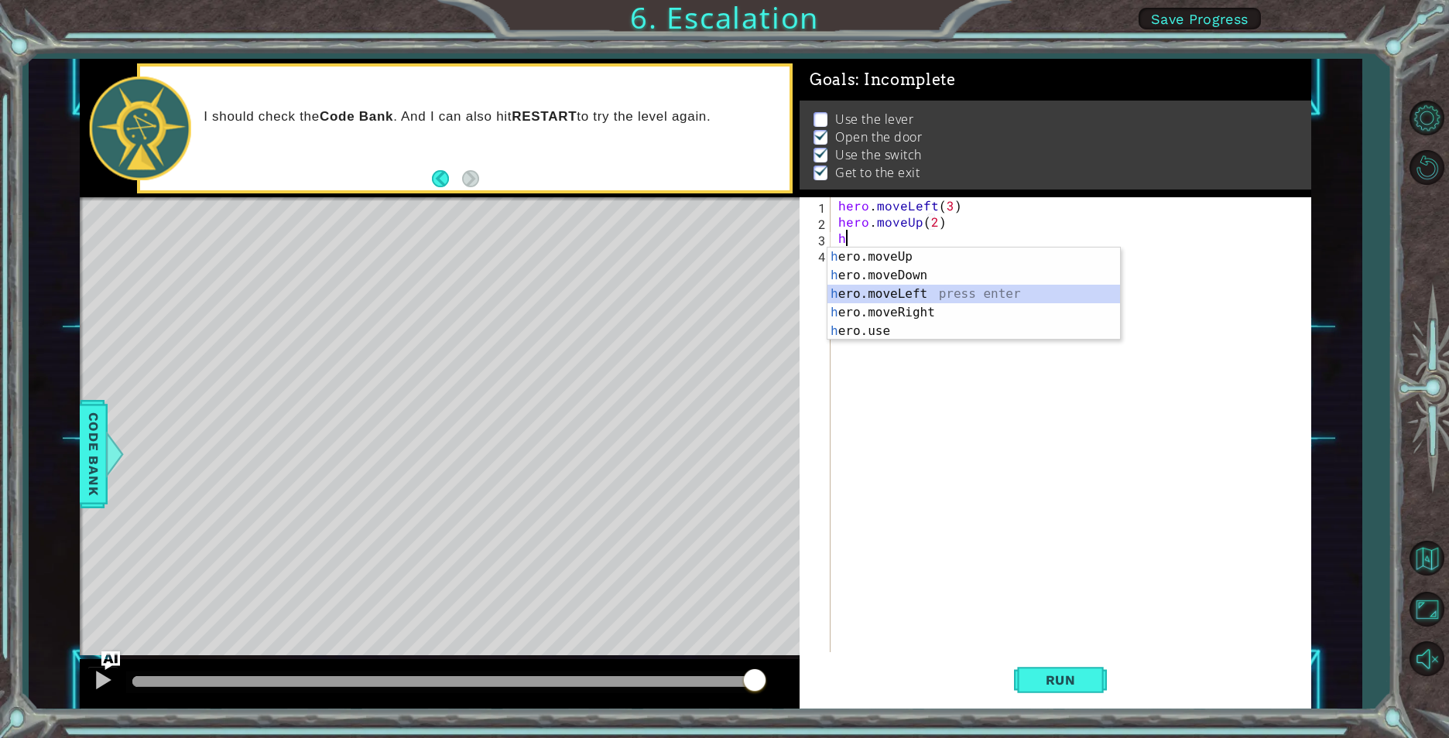
click at [894, 294] on div "h ero.moveUp press enter h ero.moveDown press enter h ero.moveLeft press enter …" at bounding box center [973, 313] width 293 height 130
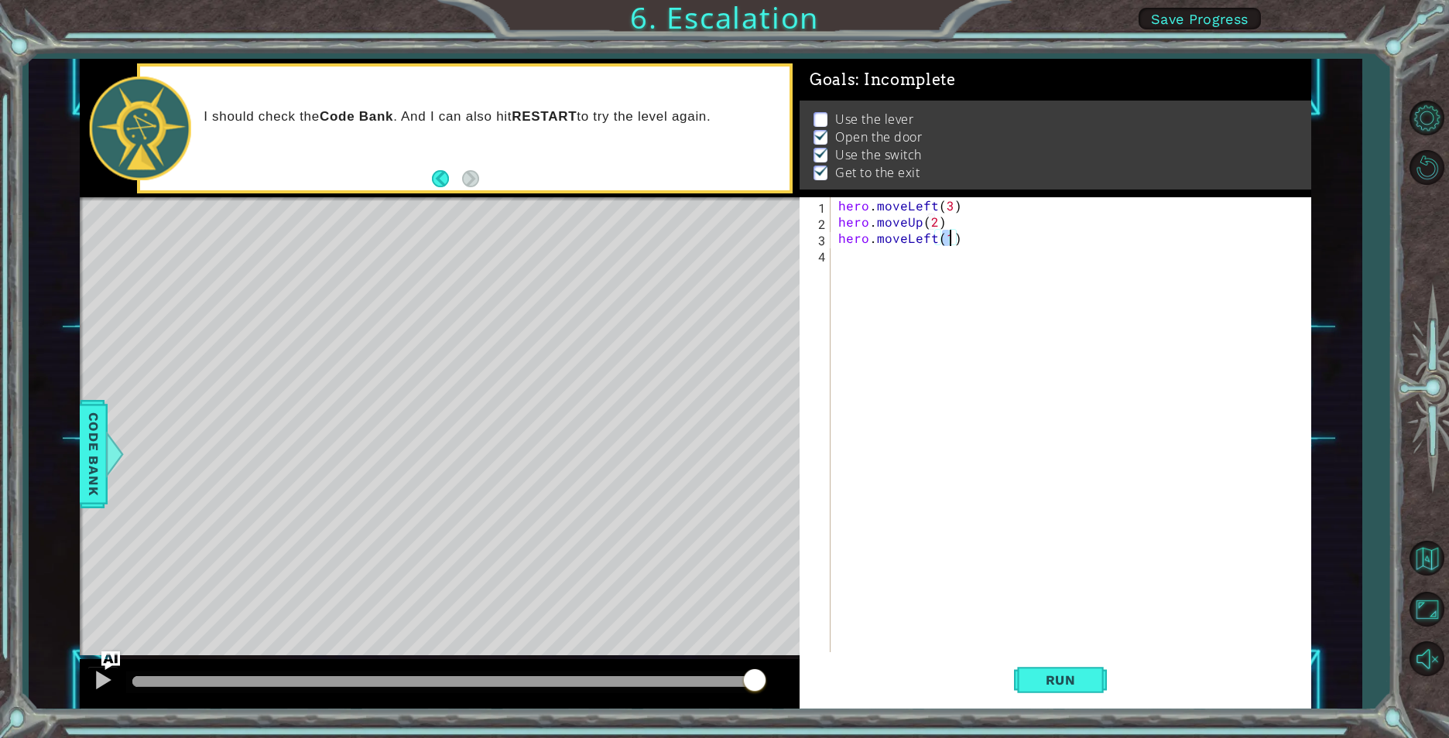
type textarea "hero.moveLeft(2)"
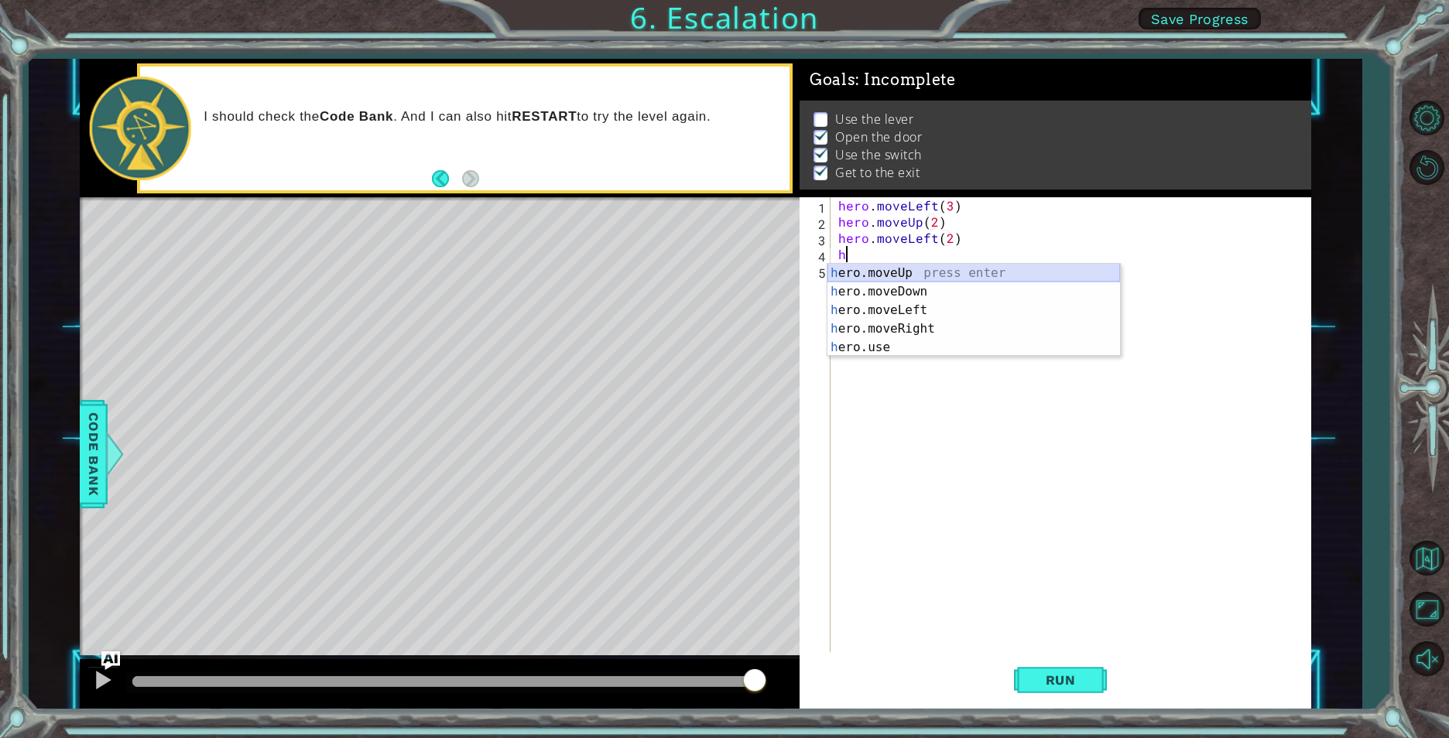
click at [911, 269] on div "h ero.moveUp press enter h ero.moveDown press enter h ero.moveLeft press enter …" at bounding box center [973, 329] width 293 height 130
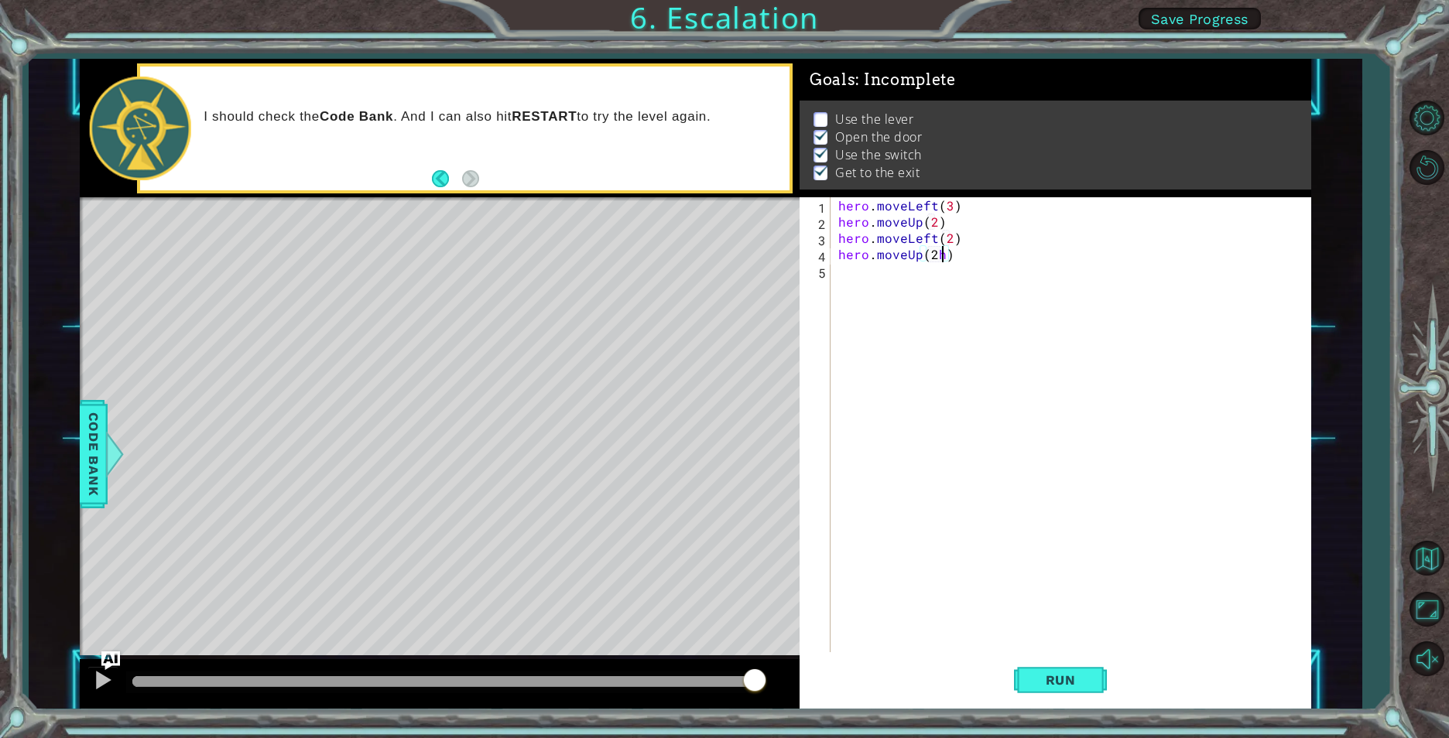
scroll to position [0, 6]
type textarea "hero.moveUp(2)"
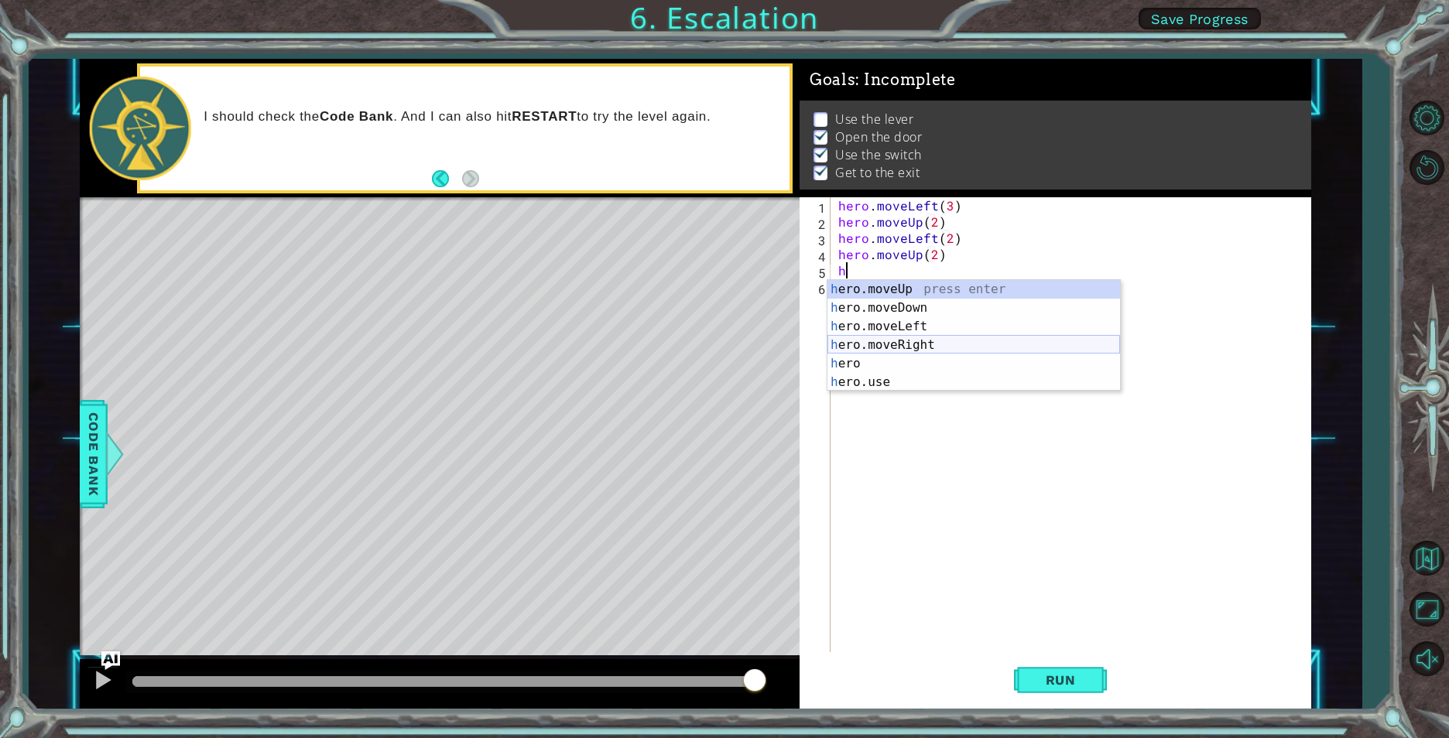
click at [897, 343] on div "h ero.moveUp press enter h ero.moveDown press enter h ero.moveLeft press enter …" at bounding box center [973, 354] width 293 height 149
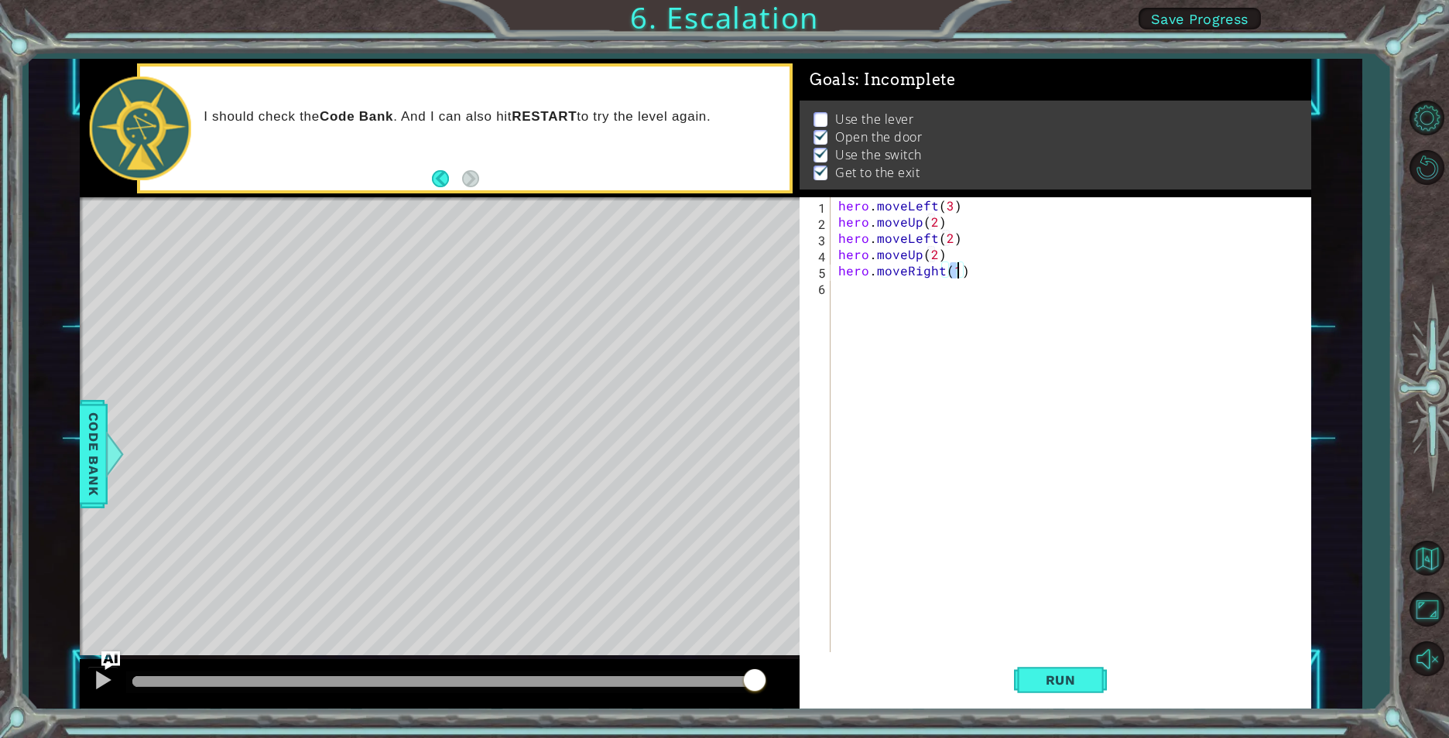
type textarea "hero.moveRight(2)"
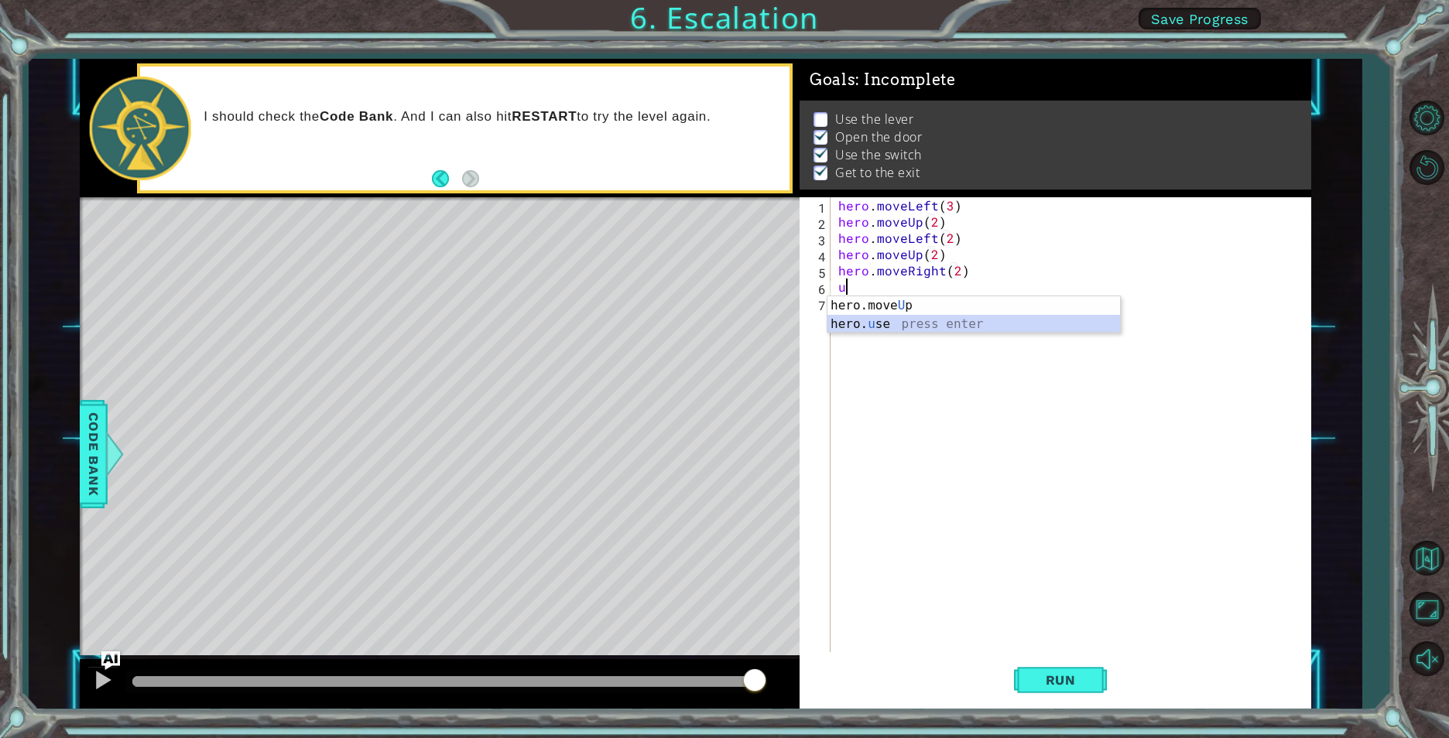
click at [895, 325] on div "hero.move U p press enter hero. u se press enter" at bounding box center [973, 333] width 293 height 74
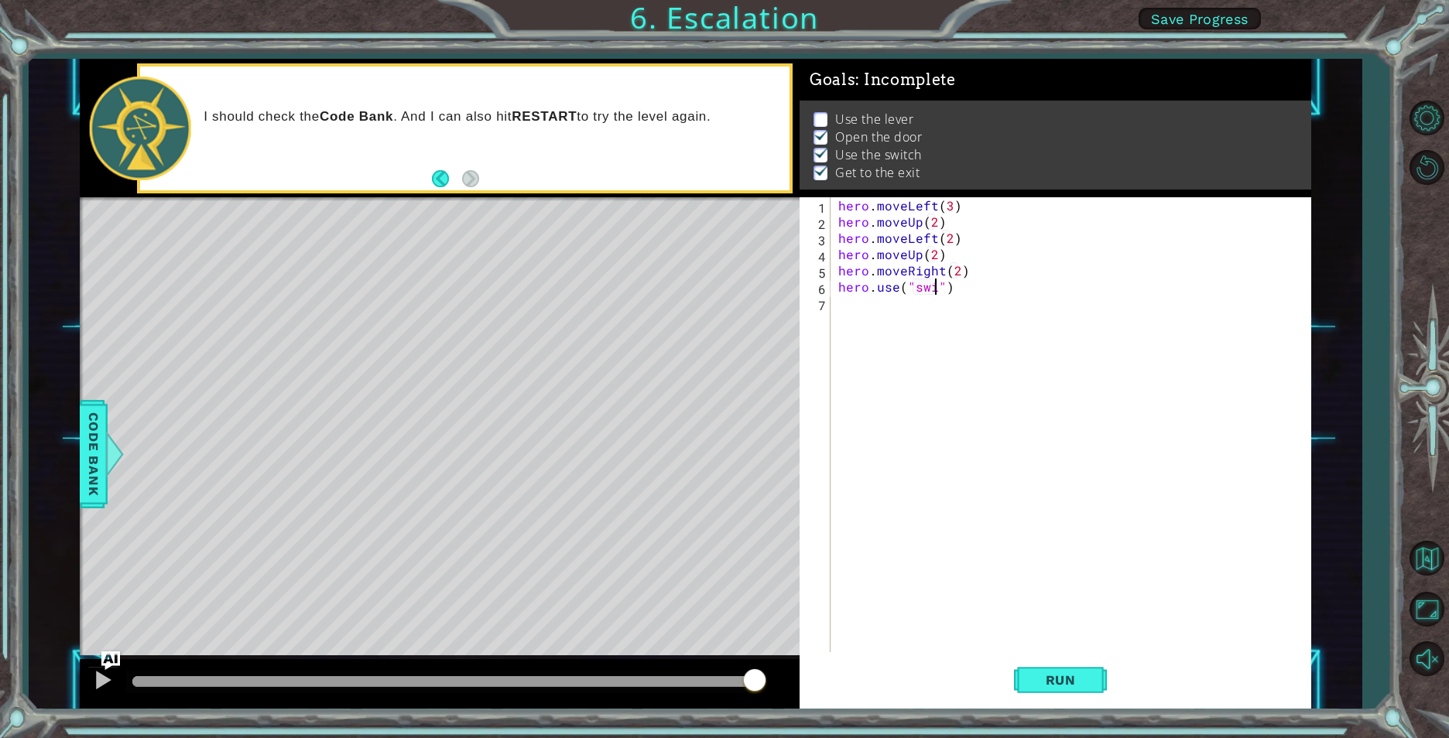
scroll to position [0, 7]
type textarea "hero.use("switch")"
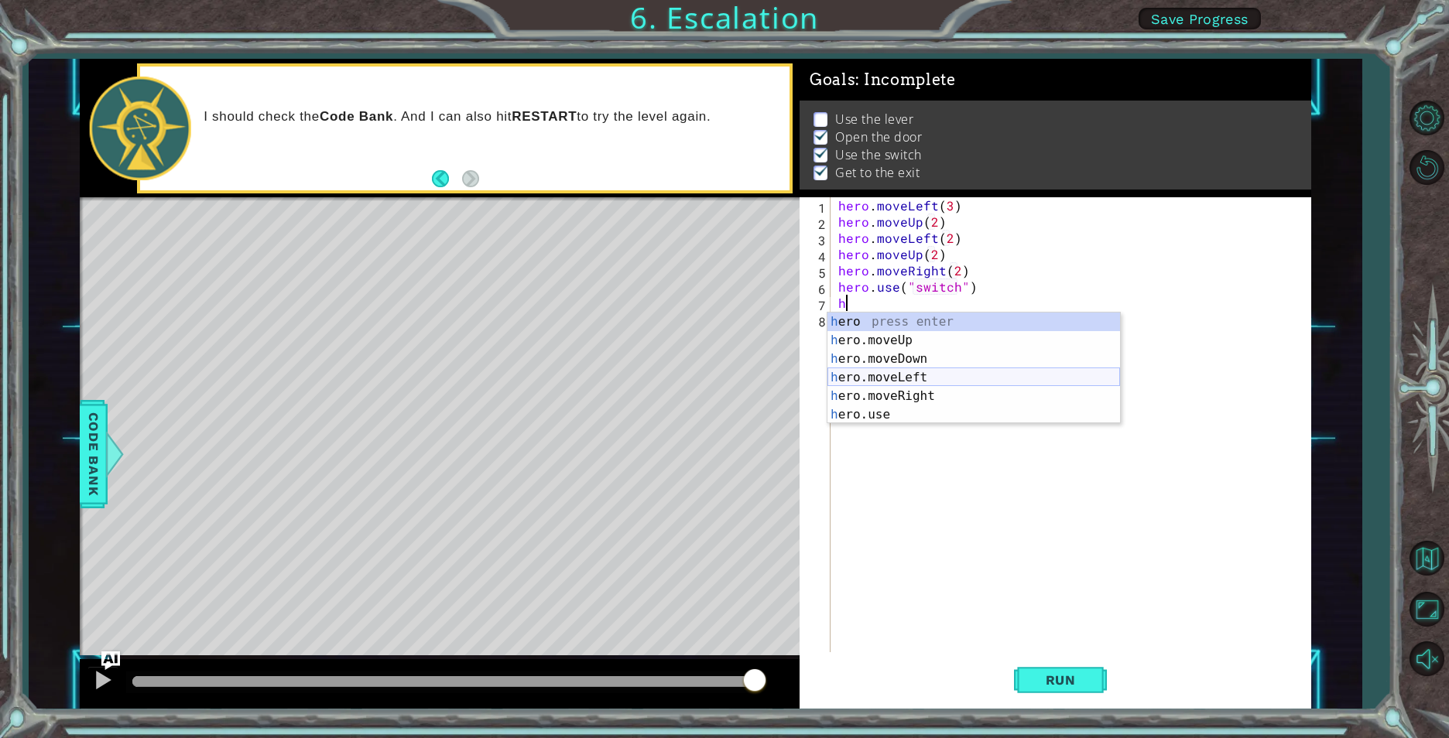
click at [907, 380] on div "h ero press enter h ero.moveUp press enter h ero.moveDown press enter h ero.mov…" at bounding box center [973, 387] width 293 height 149
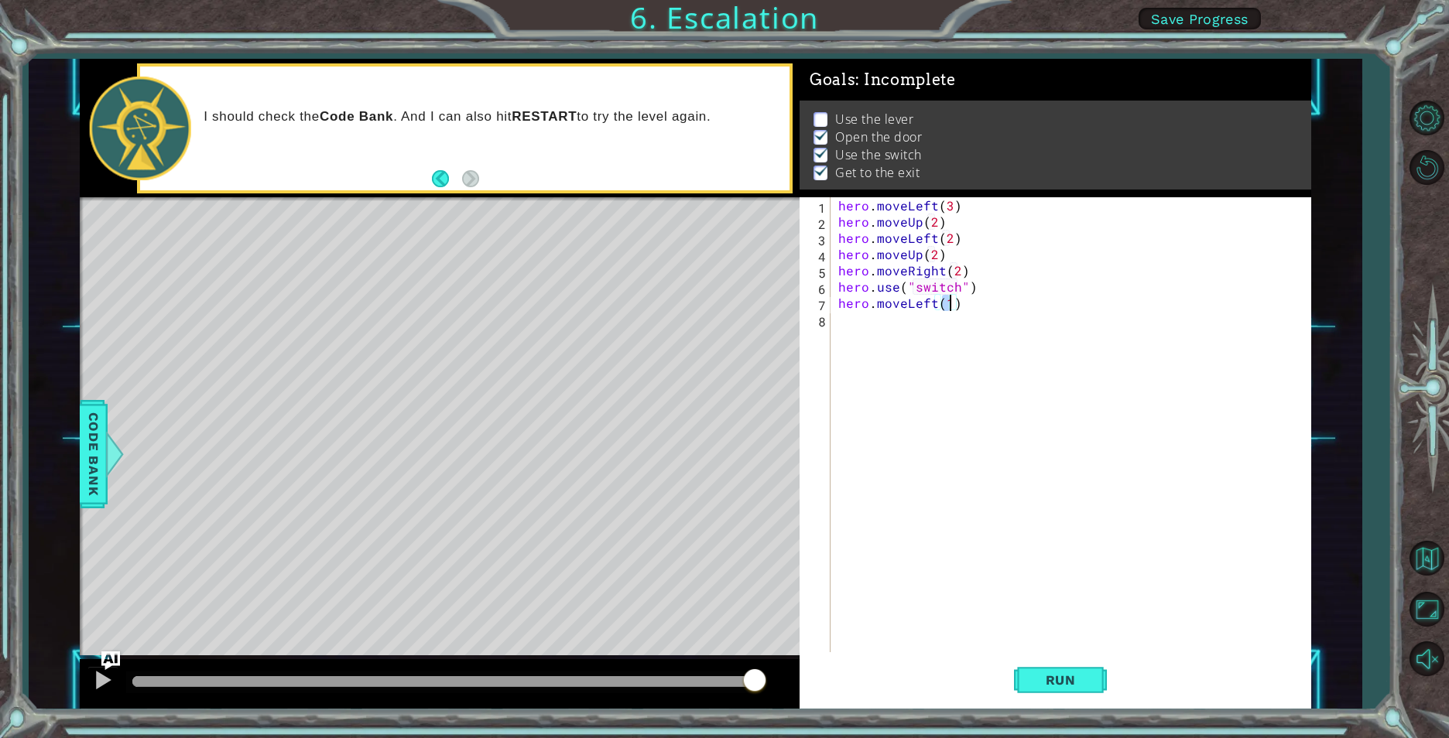
type textarea "hero.moveLeft(2)"
click at [864, 323] on div "hero . moveLeft ( 3 ) hero . moveUp ( 2 ) hero . moveLeft ( 2 ) hero . moveUp (…" at bounding box center [1074, 441] width 478 height 488
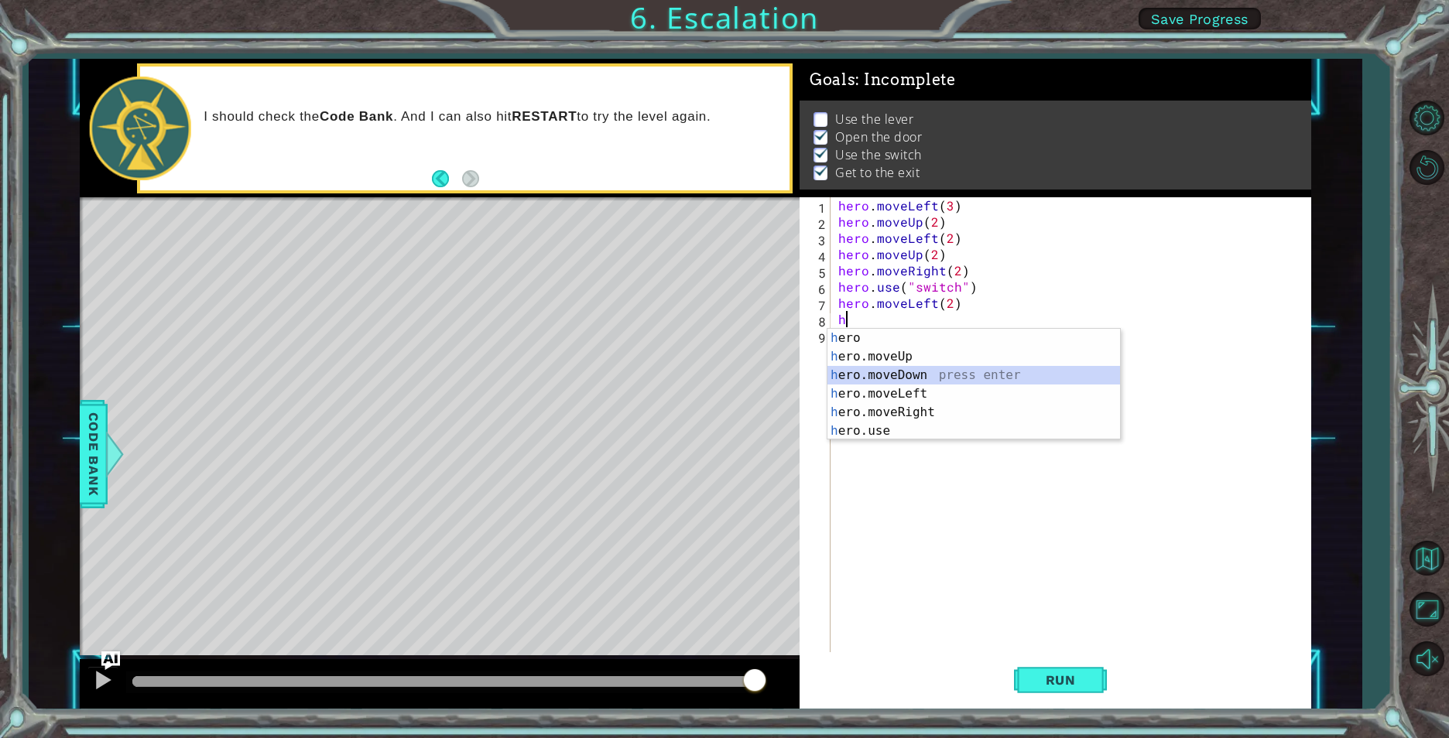
click at [905, 370] on div "h ero press enter h ero.moveUp press enter h ero.moveDown press enter h ero.mov…" at bounding box center [973, 403] width 293 height 149
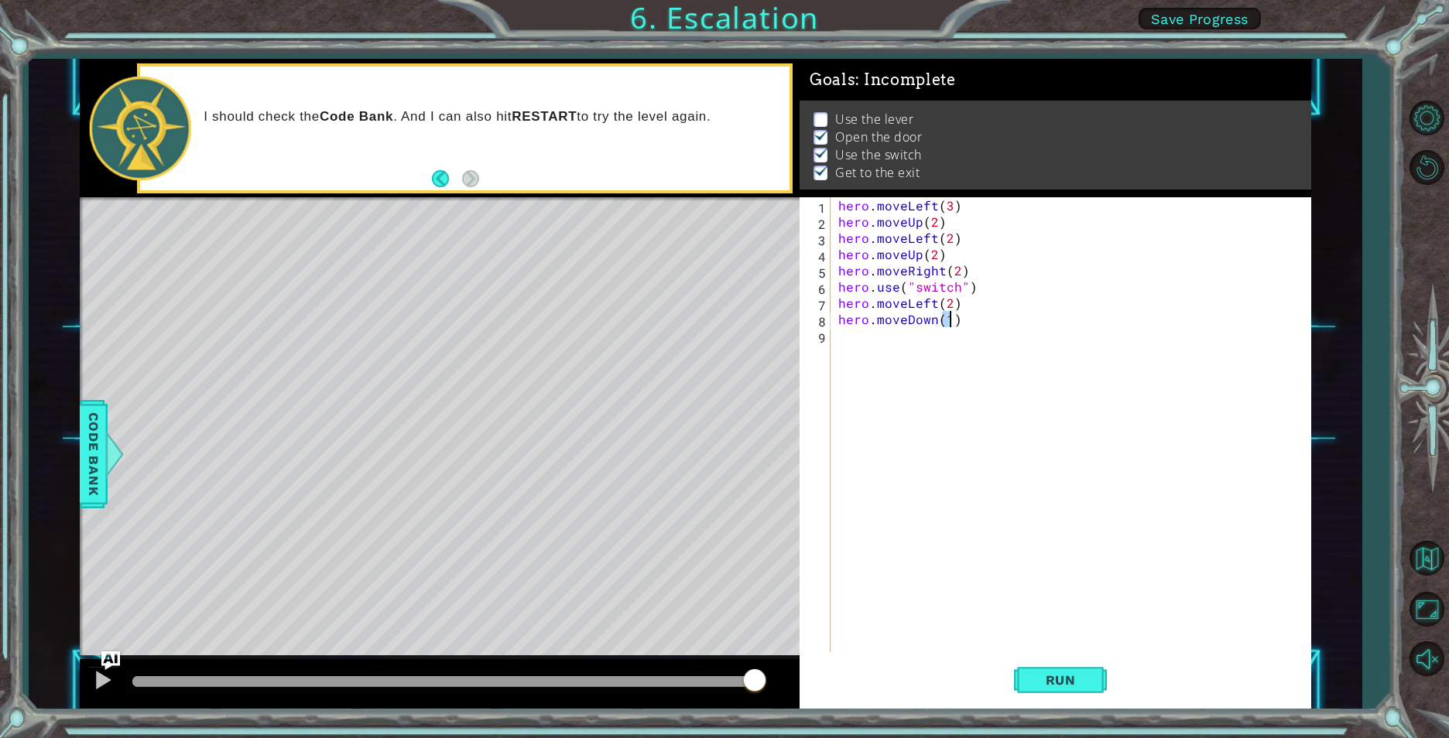
type textarea "hero.moveDown(2)"
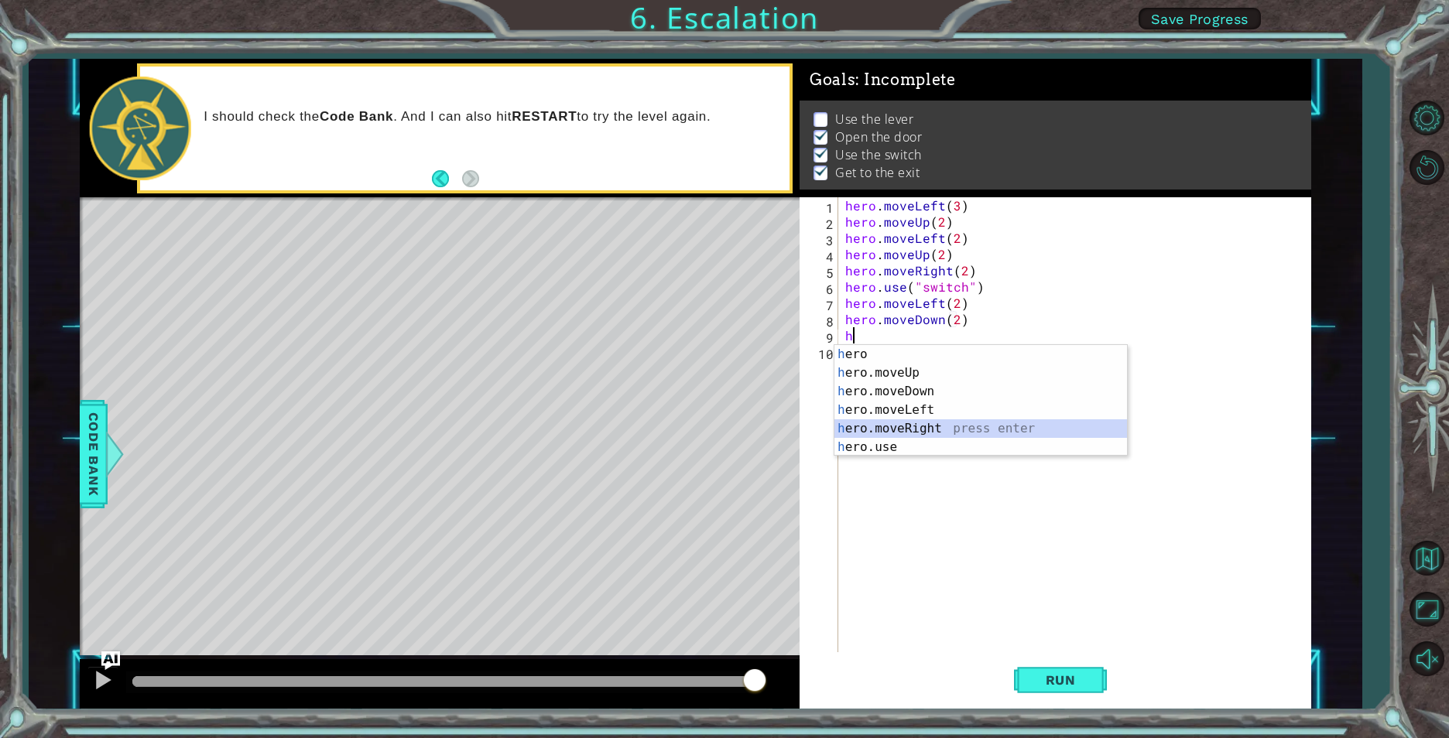
click at [908, 425] on div "h ero press enter h ero.moveUp press enter h ero.moveDown press enter h ero.mov…" at bounding box center [980, 419] width 293 height 149
type textarea "hero.moveRight(1)"
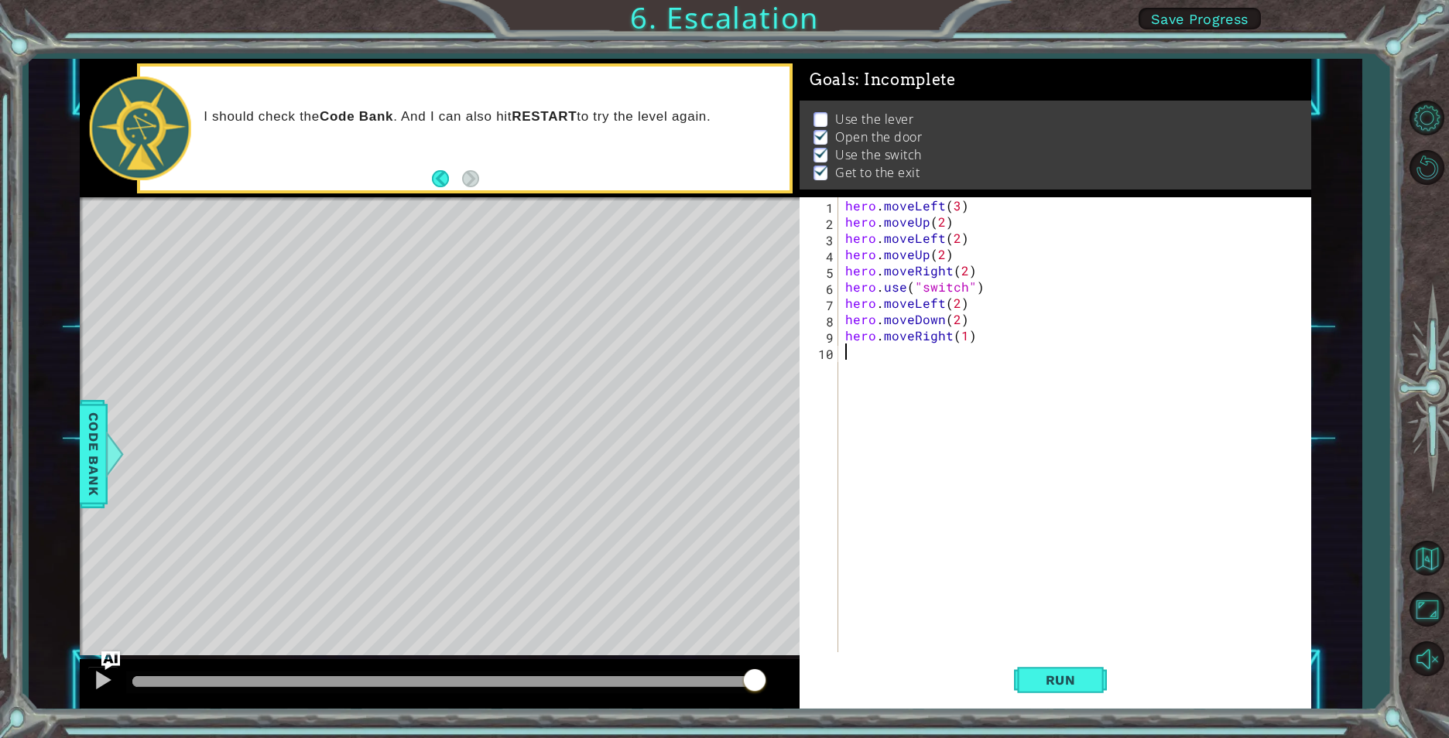
click at [849, 358] on div "hero . moveLeft ( 3 ) hero . moveUp ( 2 ) hero . moveLeft ( 2 ) hero . moveUp (…" at bounding box center [1077, 441] width 471 height 488
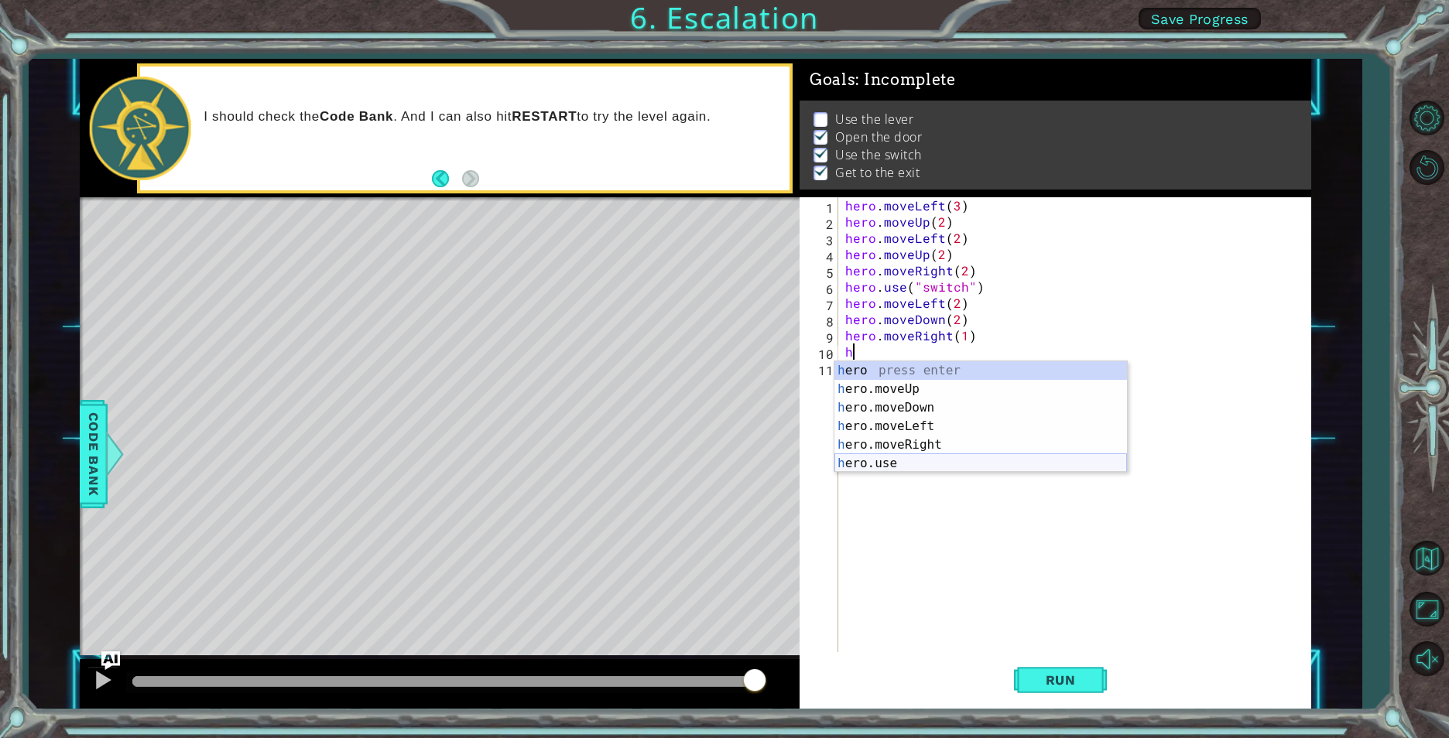
click at [879, 466] on div "h ero press enter h ero.moveUp press enter h ero.moveDown press enter h ero.mov…" at bounding box center [980, 435] width 293 height 149
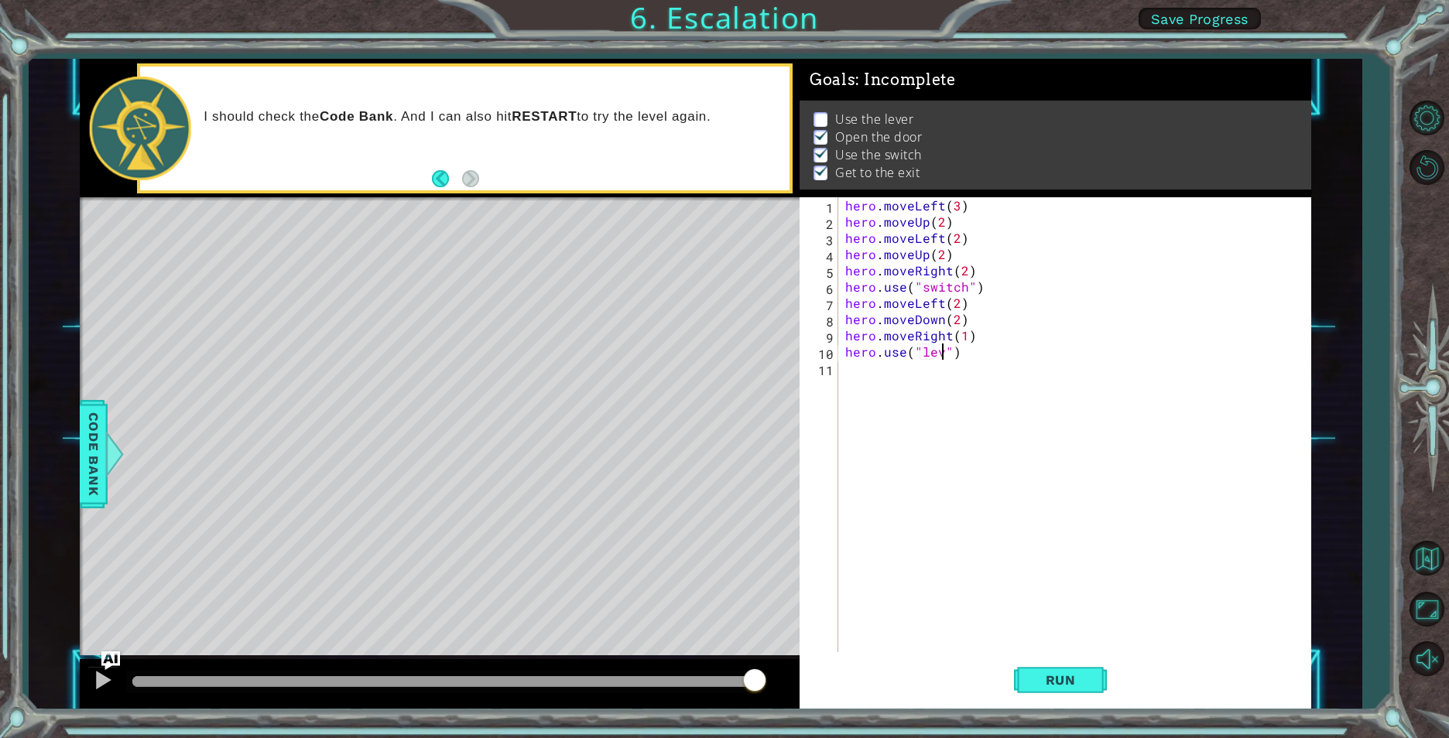
scroll to position [0, 7]
type textarea "hero.use("lever")"
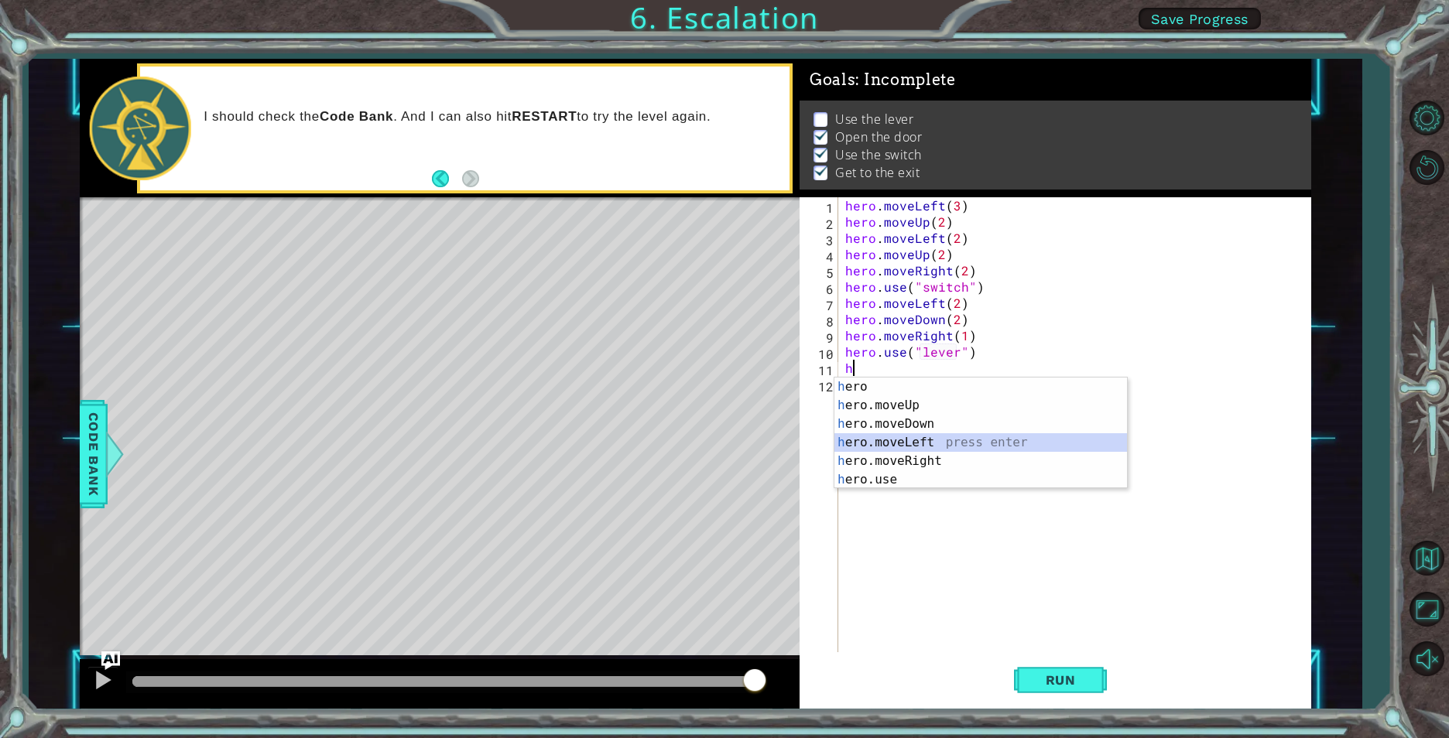
click at [862, 440] on div "h ero press enter h ero.moveUp press enter h ero.moveDown press enter h ero.mov…" at bounding box center [980, 452] width 293 height 149
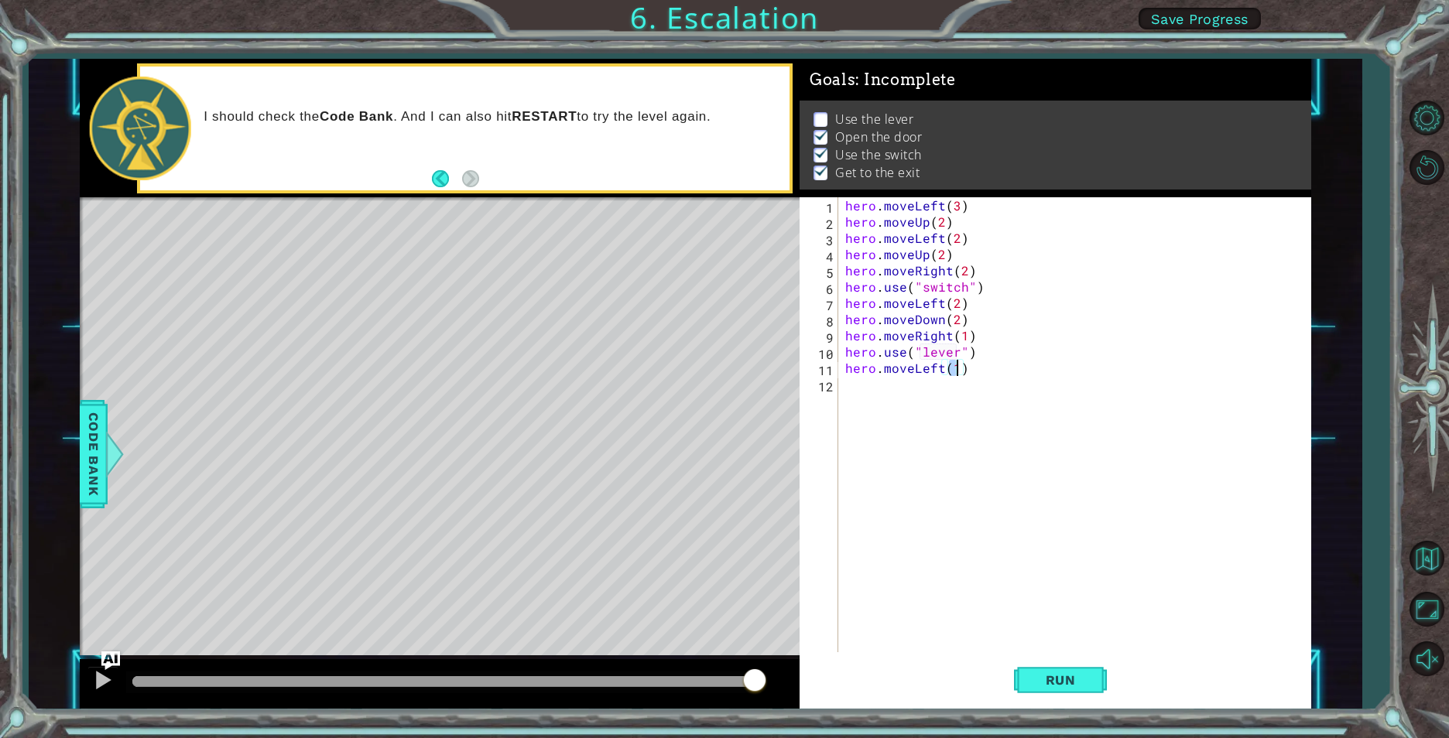
scroll to position [0, 7]
type textarea "hero.moveLeft(1)"
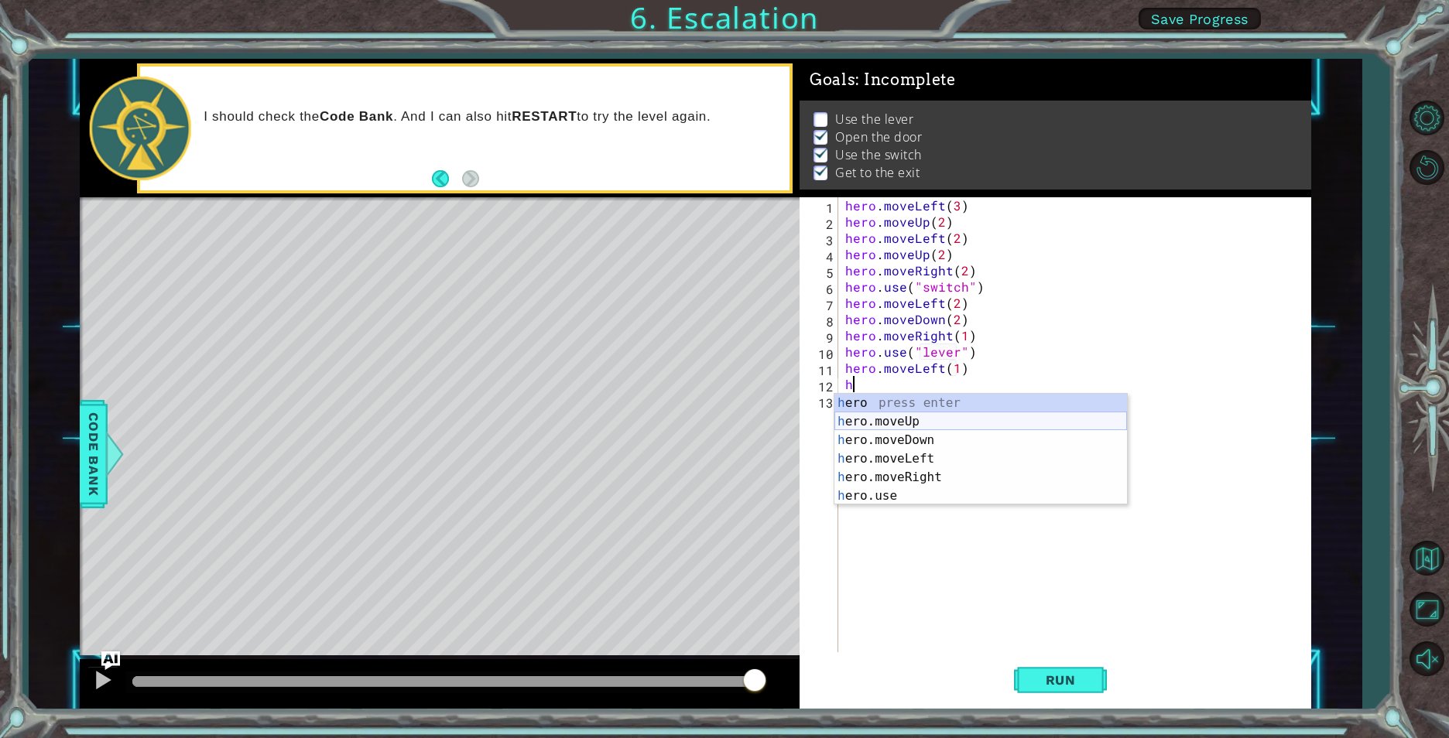
click at [895, 416] on div "h ero press enter h ero.moveUp press enter h ero.moveDown press enter h ero.mov…" at bounding box center [980, 468] width 293 height 149
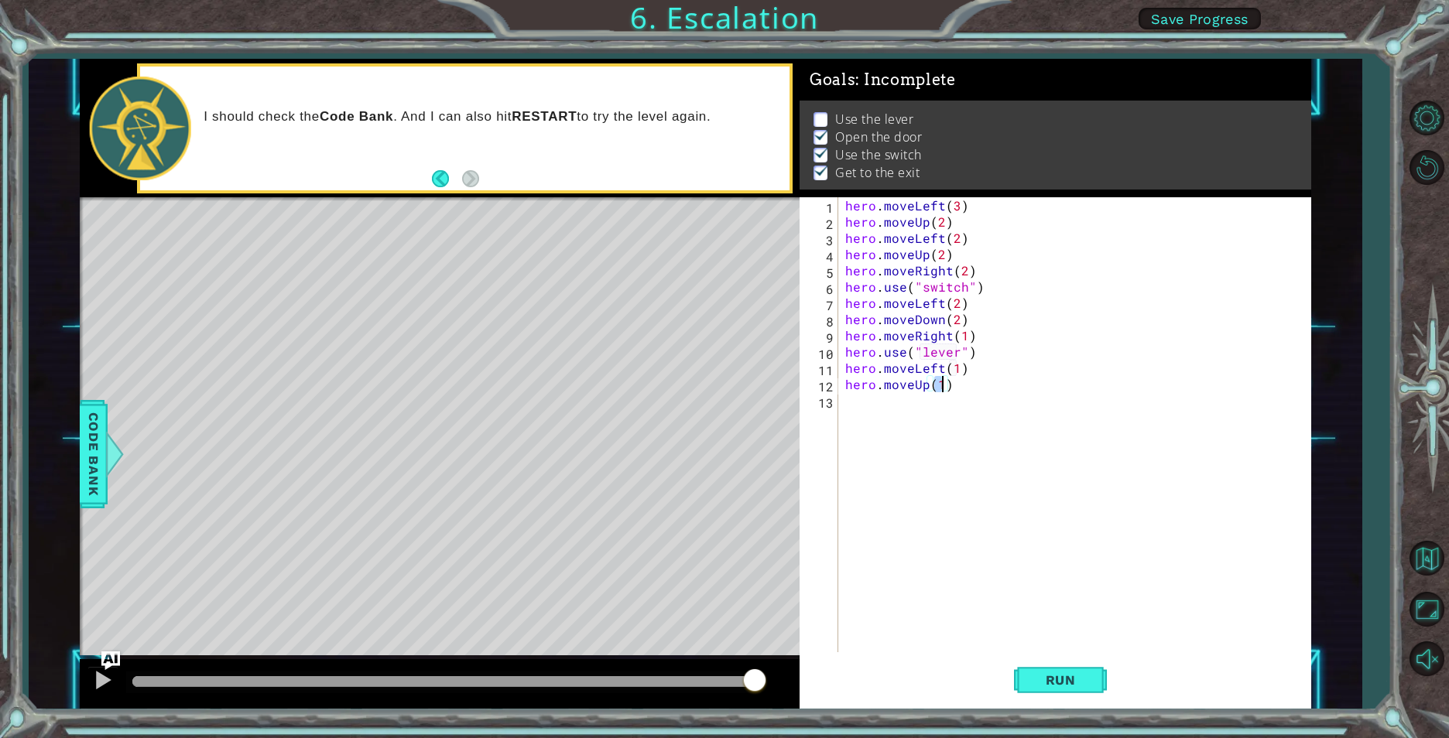
type textarea "hero.moveUp(2)"
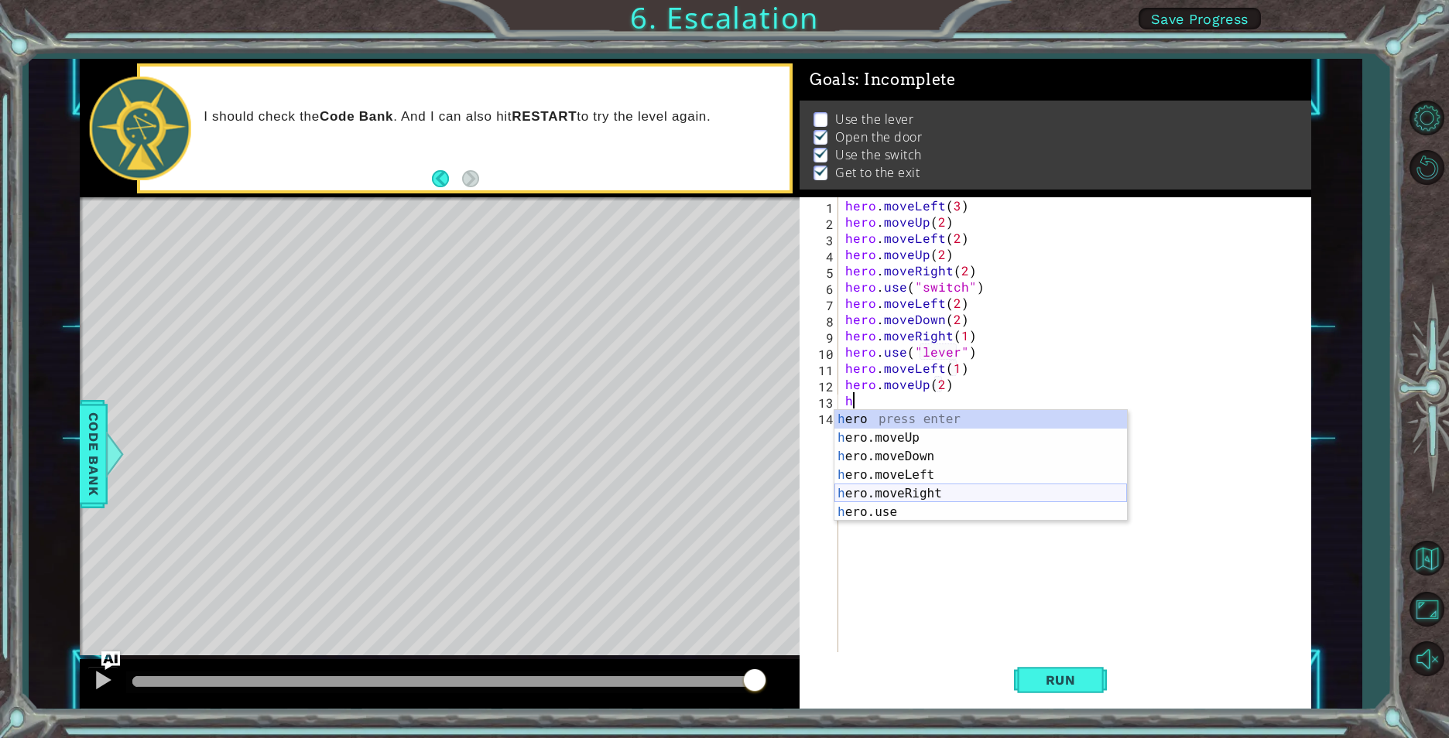
click at [925, 496] on div "h ero press enter h ero.moveUp press enter h ero.moveDown press enter h ero.mov…" at bounding box center [980, 484] width 293 height 149
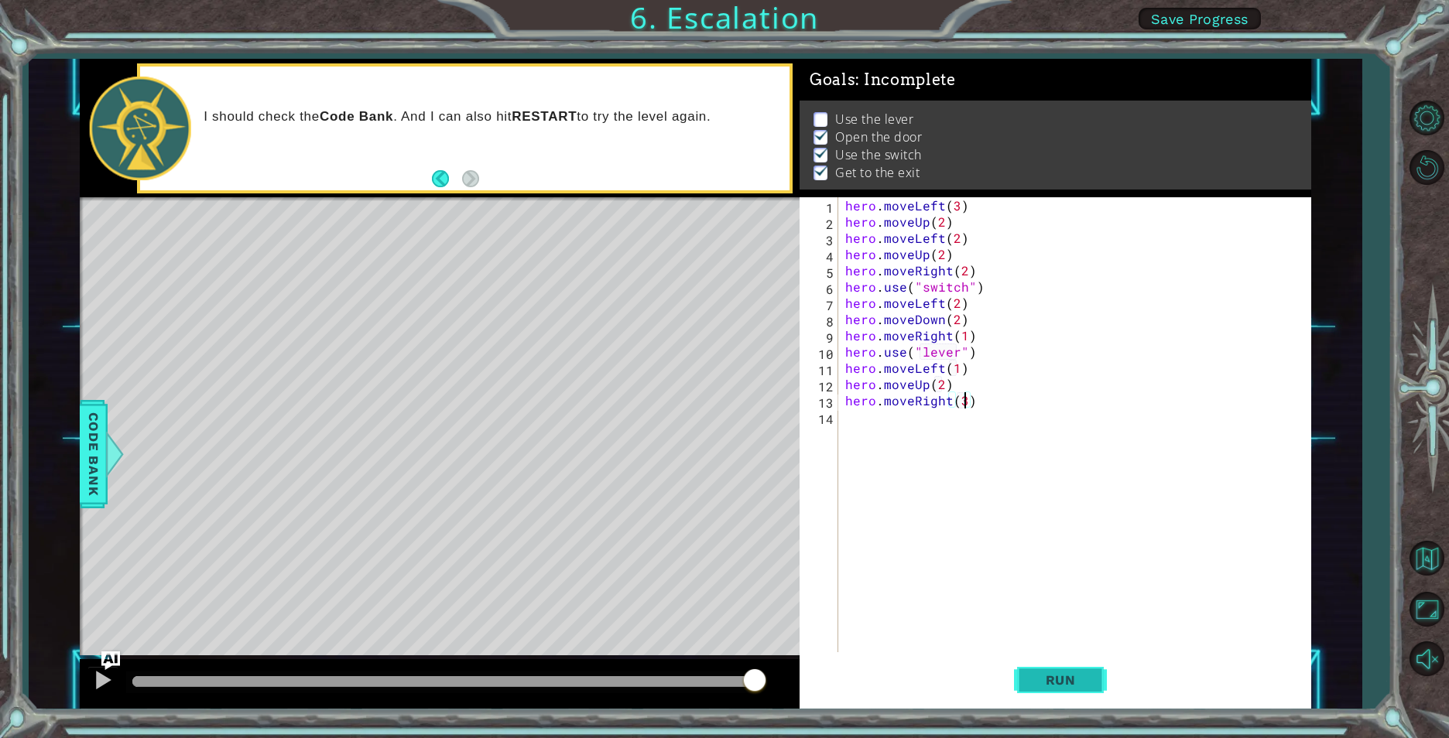
scroll to position [0, 7]
click at [1075, 679] on span "Run" at bounding box center [1060, 680] width 61 height 15
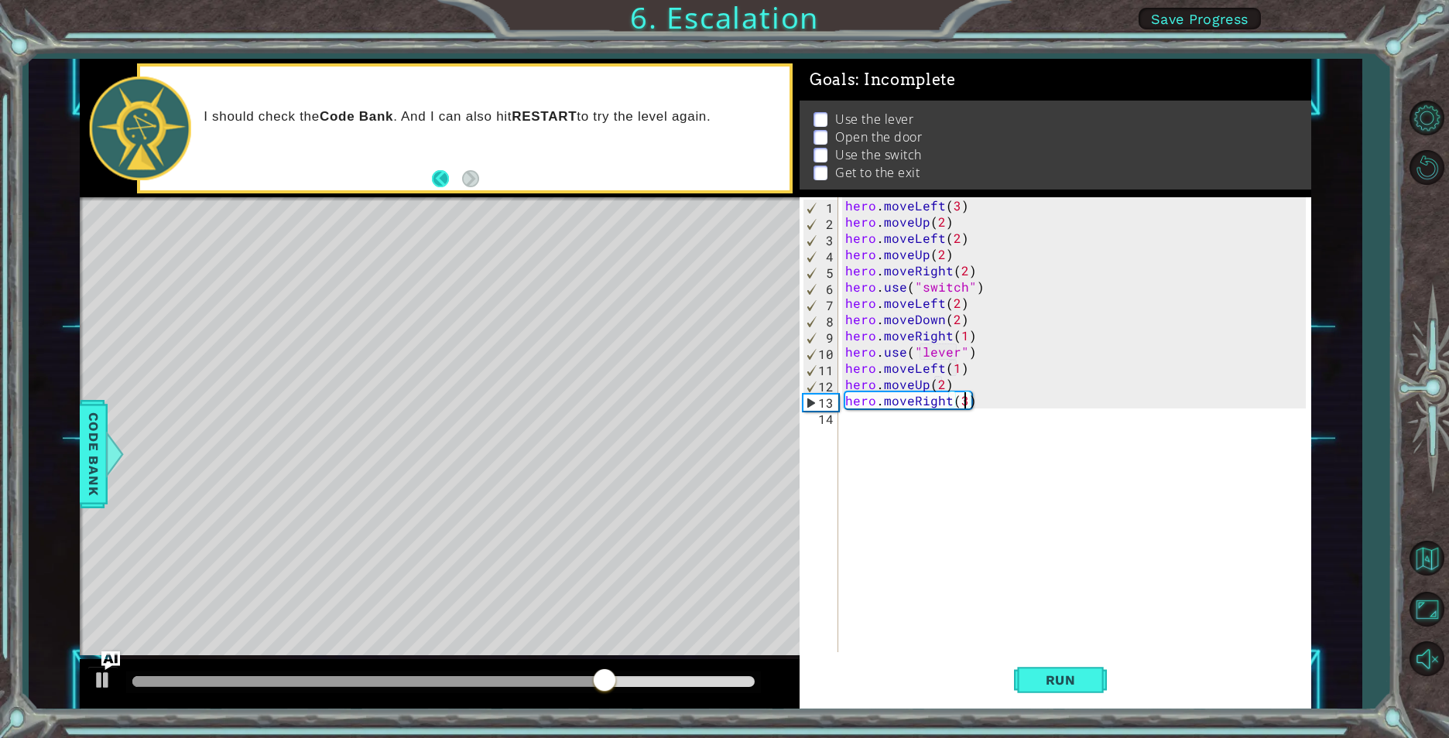
click at [457, 186] on button "Back" at bounding box center [447, 178] width 30 height 17
drag, startPoint x: 80, startPoint y: 445, endPoint x: 96, endPoint y: 434, distance: 19.5
click at [91, 440] on div "Code Bank" at bounding box center [94, 454] width 28 height 108
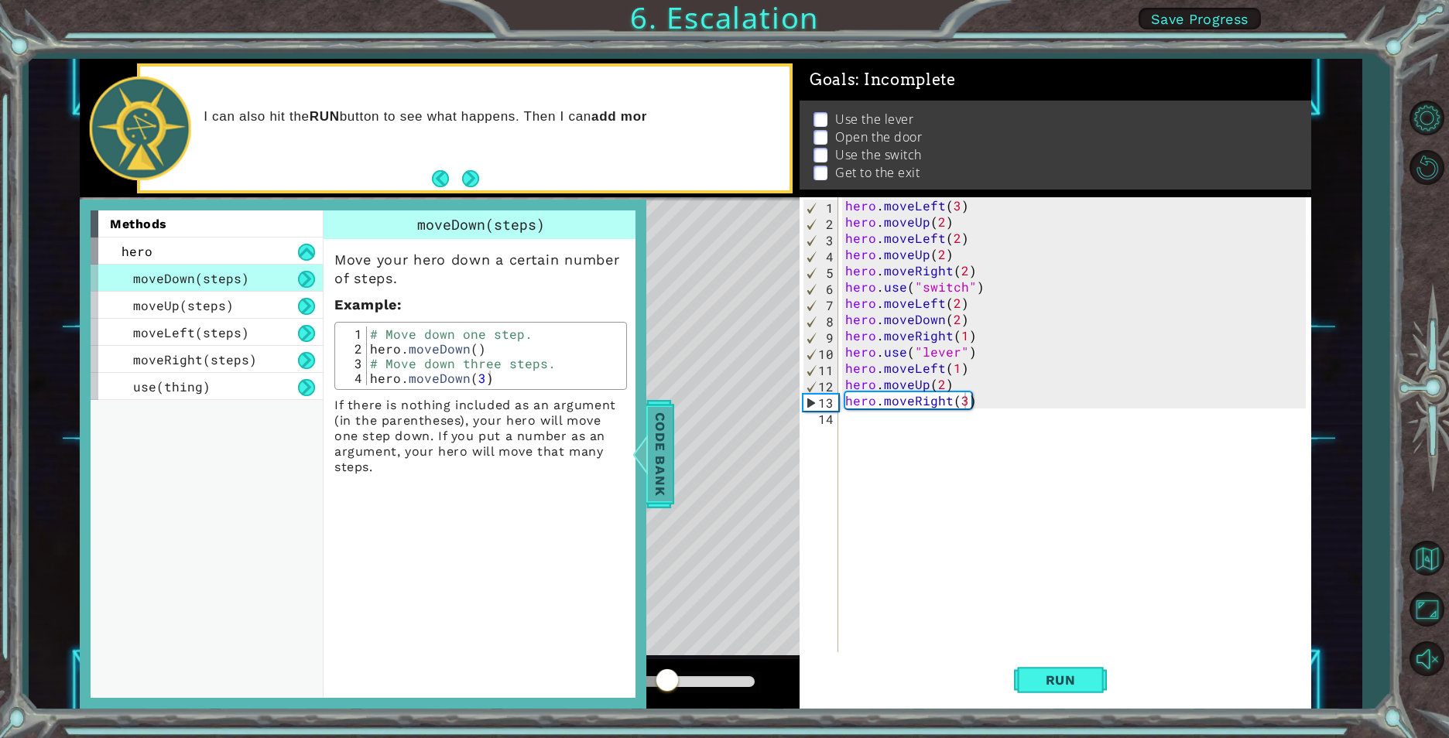
click at [652, 436] on span "Code Bank" at bounding box center [660, 454] width 25 height 94
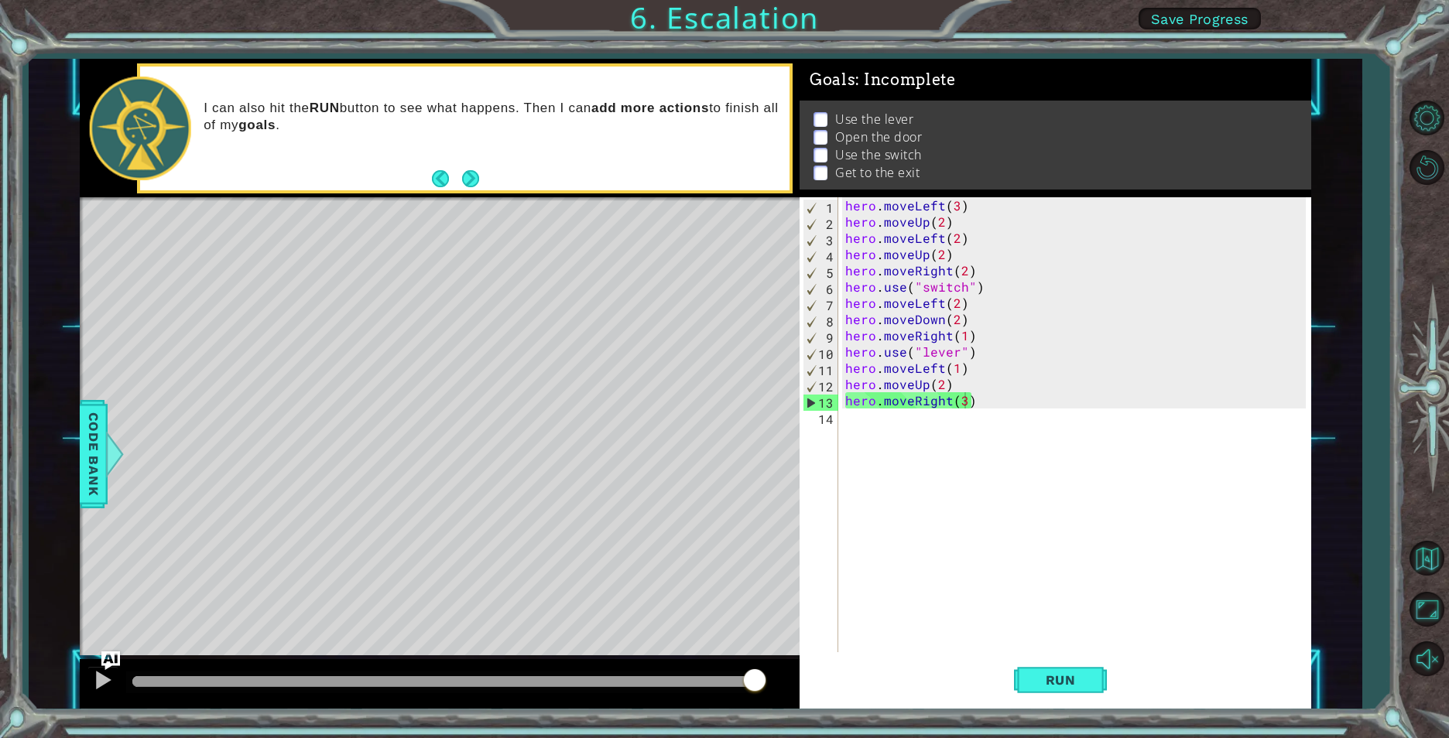
type textarea "hero.moveLeft(2)"
click at [968, 245] on div "hero . moveLeft ( 3 ) hero . moveUp ( 2 ) hero . moveLeft ( 2 ) hero . moveUp (…" at bounding box center [1077, 441] width 471 height 488
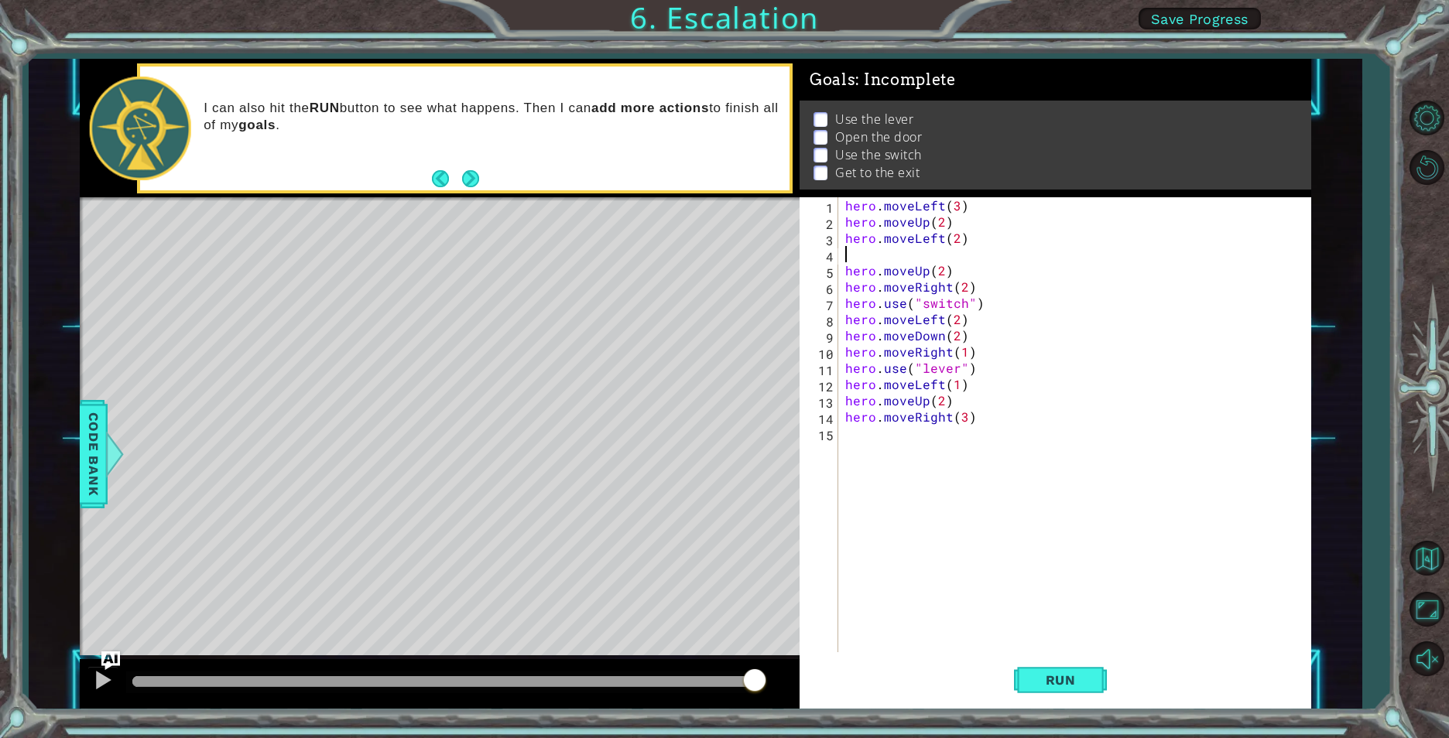
scroll to position [0, 0]
click at [907, 285] on div "hero.move U p press enter hero. u se press enter" at bounding box center [980, 301] width 293 height 74
type textarea "hero.use("door")"
click at [1045, 683] on span "Run" at bounding box center [1060, 680] width 61 height 15
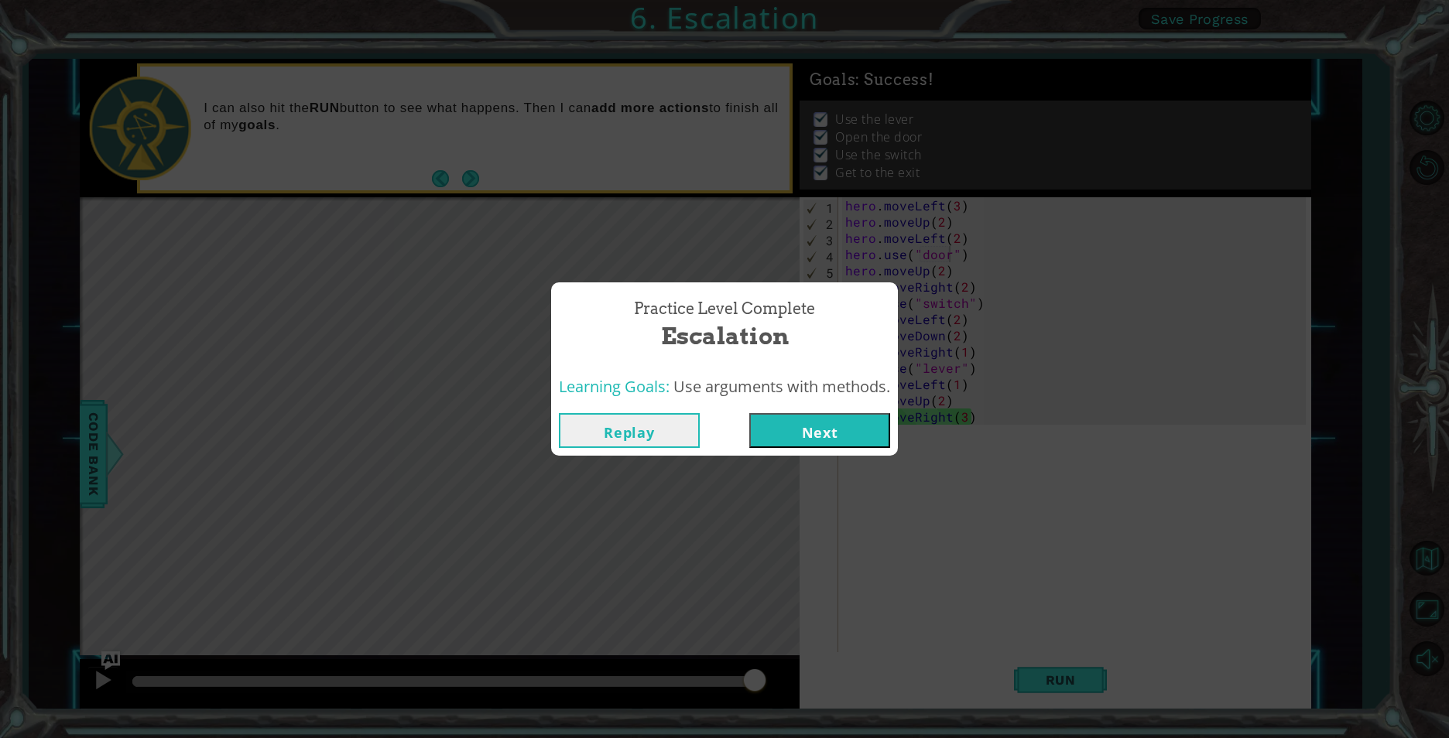
click at [829, 424] on button "Next" at bounding box center [819, 430] width 141 height 35
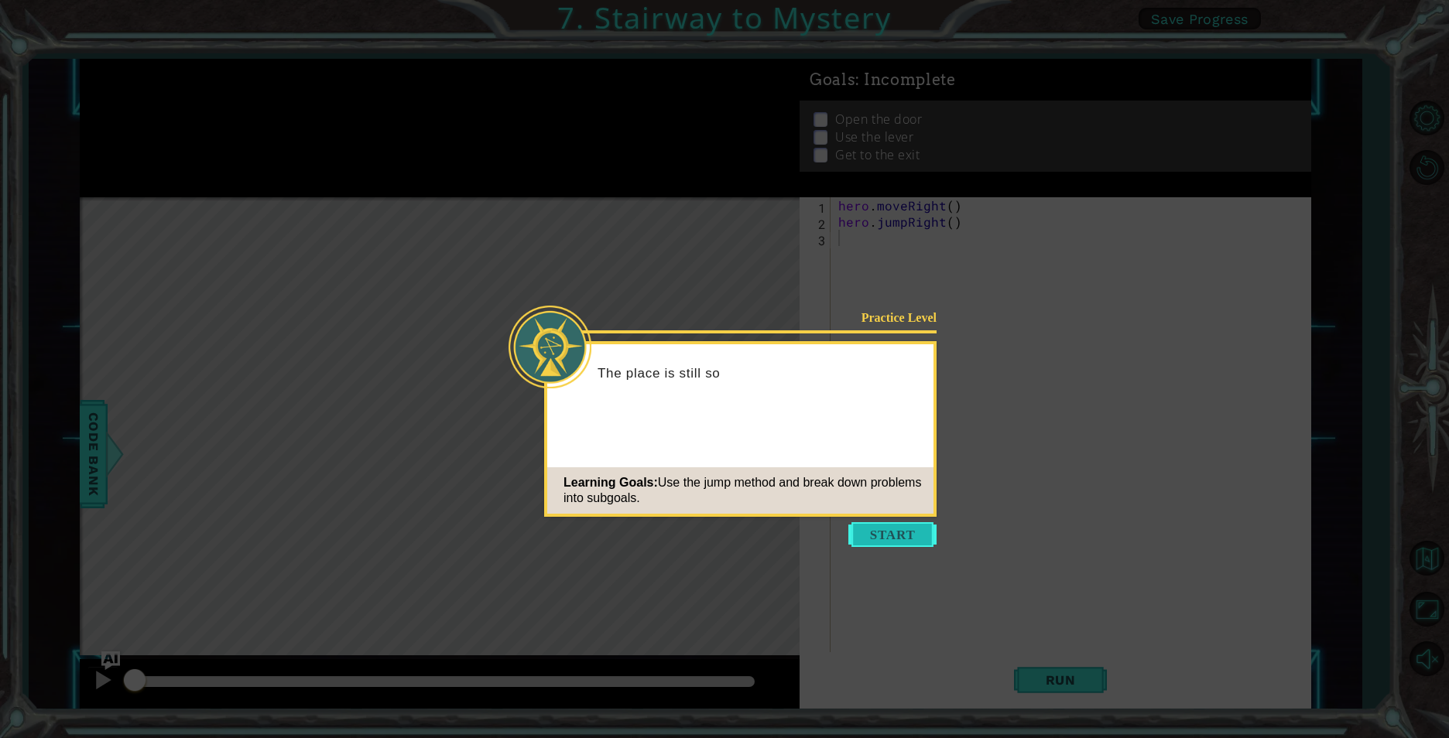
click at [916, 529] on button "Start" at bounding box center [892, 534] width 88 height 25
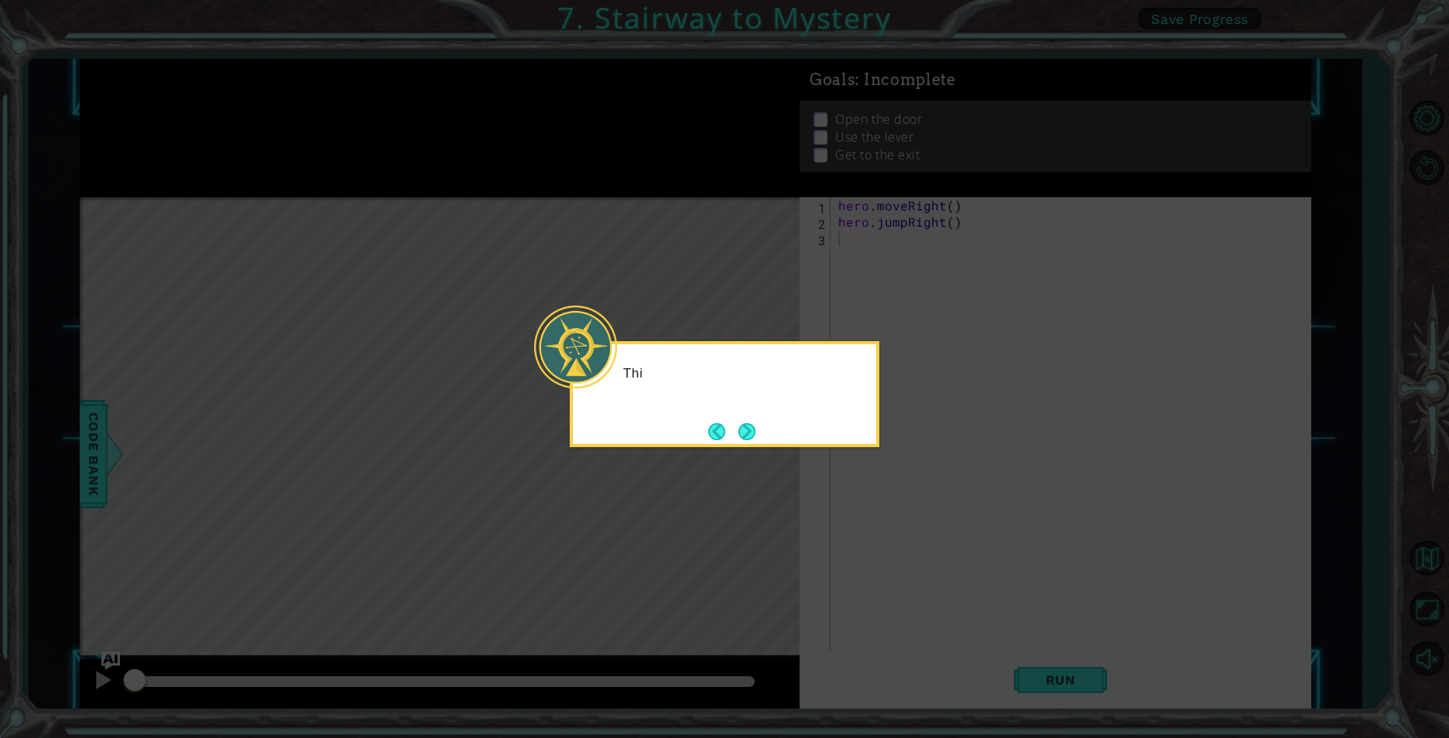
click at [916, 529] on icon at bounding box center [724, 369] width 1449 height 738
click at [753, 395] on div "This floor looks a little more" at bounding box center [724, 381] width 303 height 61
click at [752, 427] on button "Next" at bounding box center [746, 431] width 17 height 17
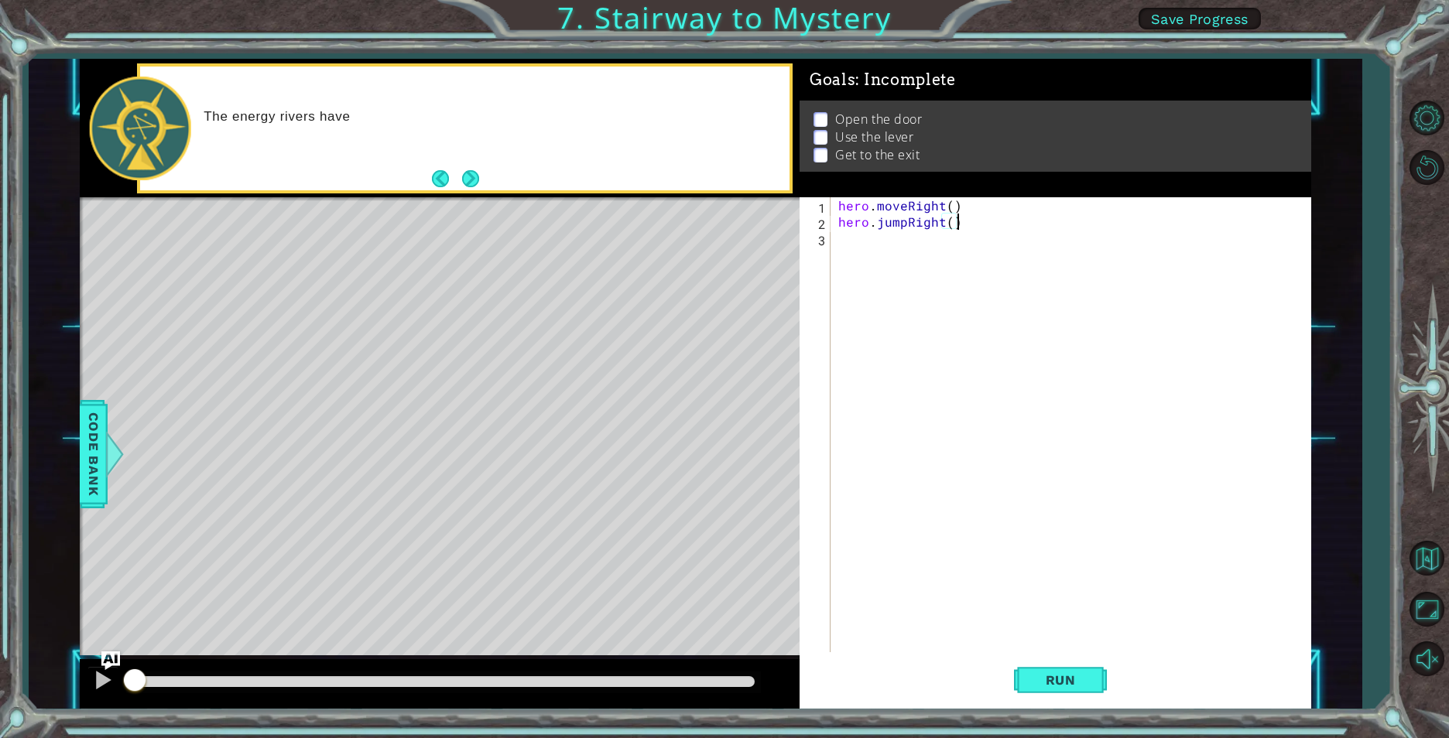
click at [1017, 229] on div "hero . moveRight ( ) hero . jumpRight ( )" at bounding box center [1074, 441] width 478 height 488
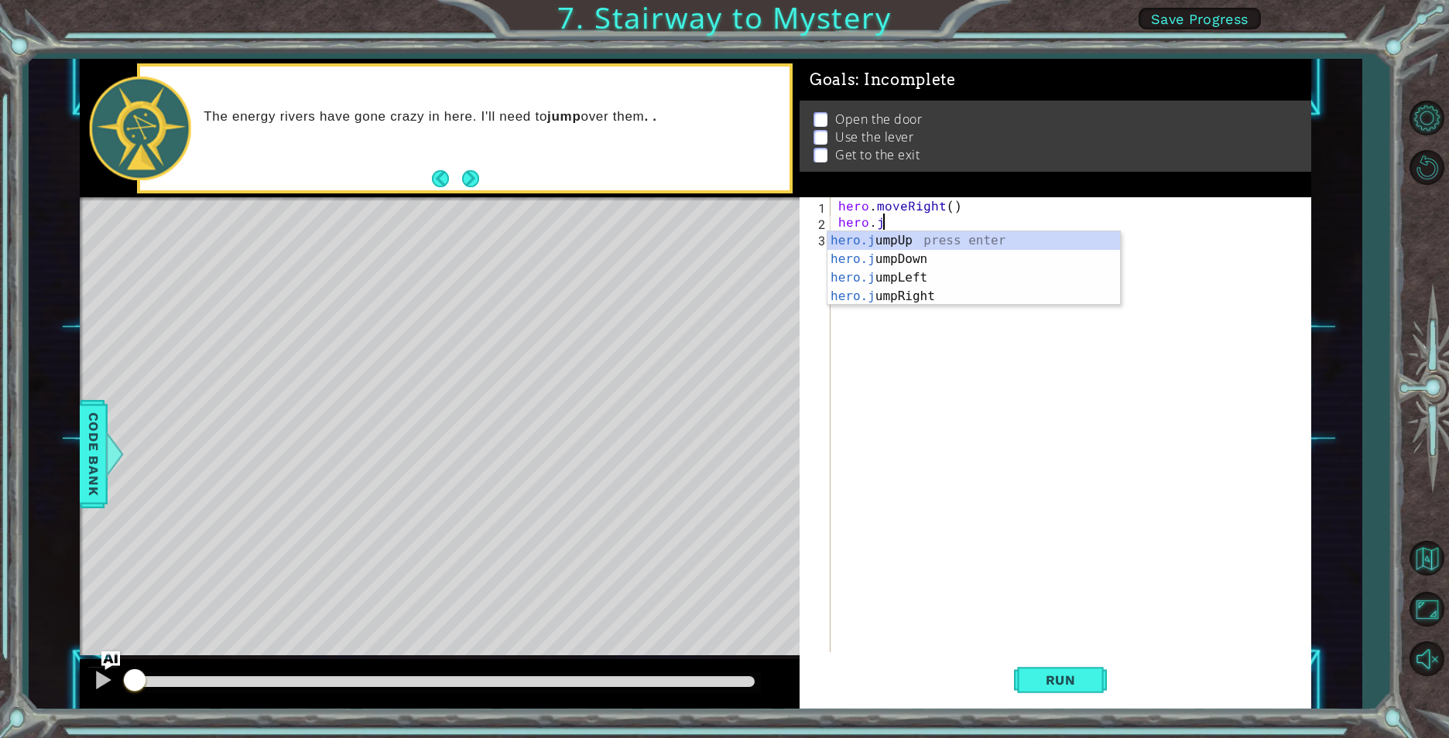
type textarea "h"
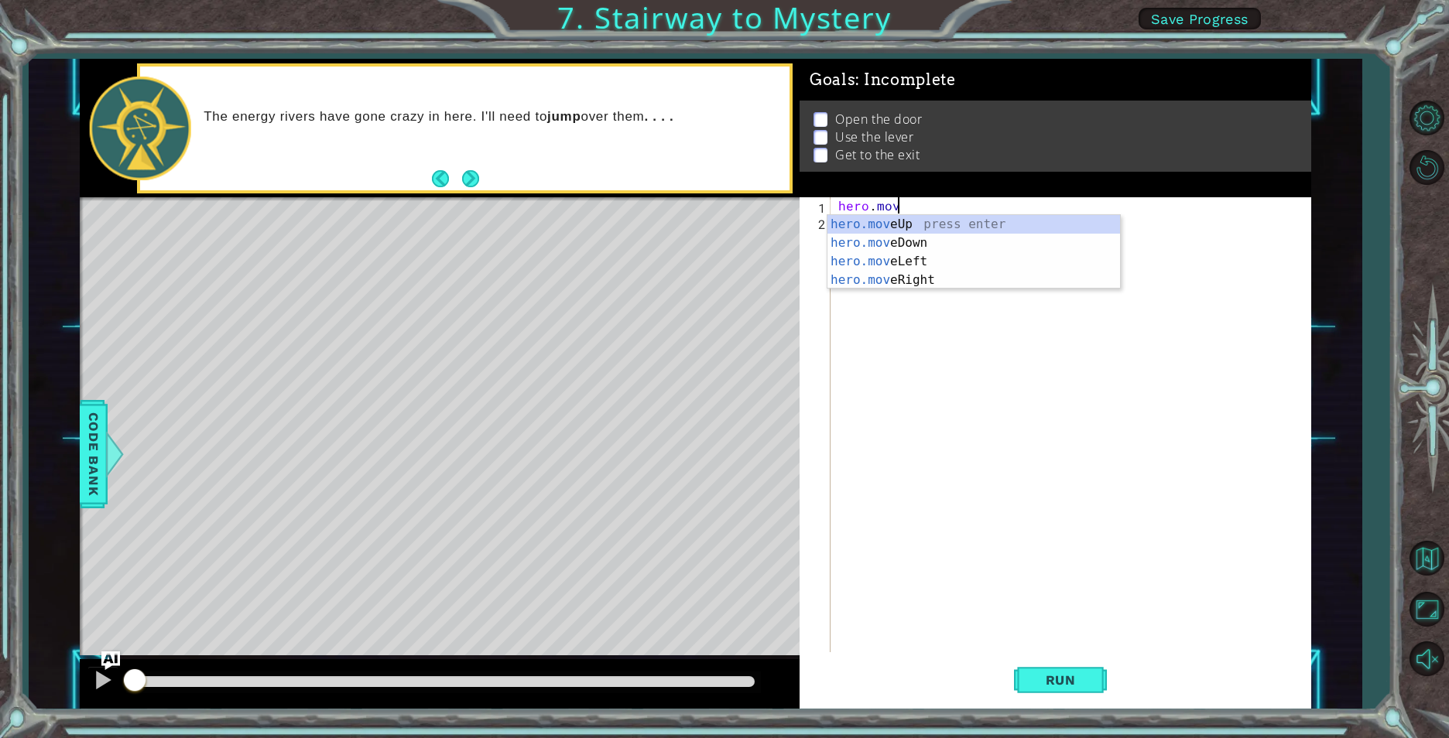
type textarea "h"
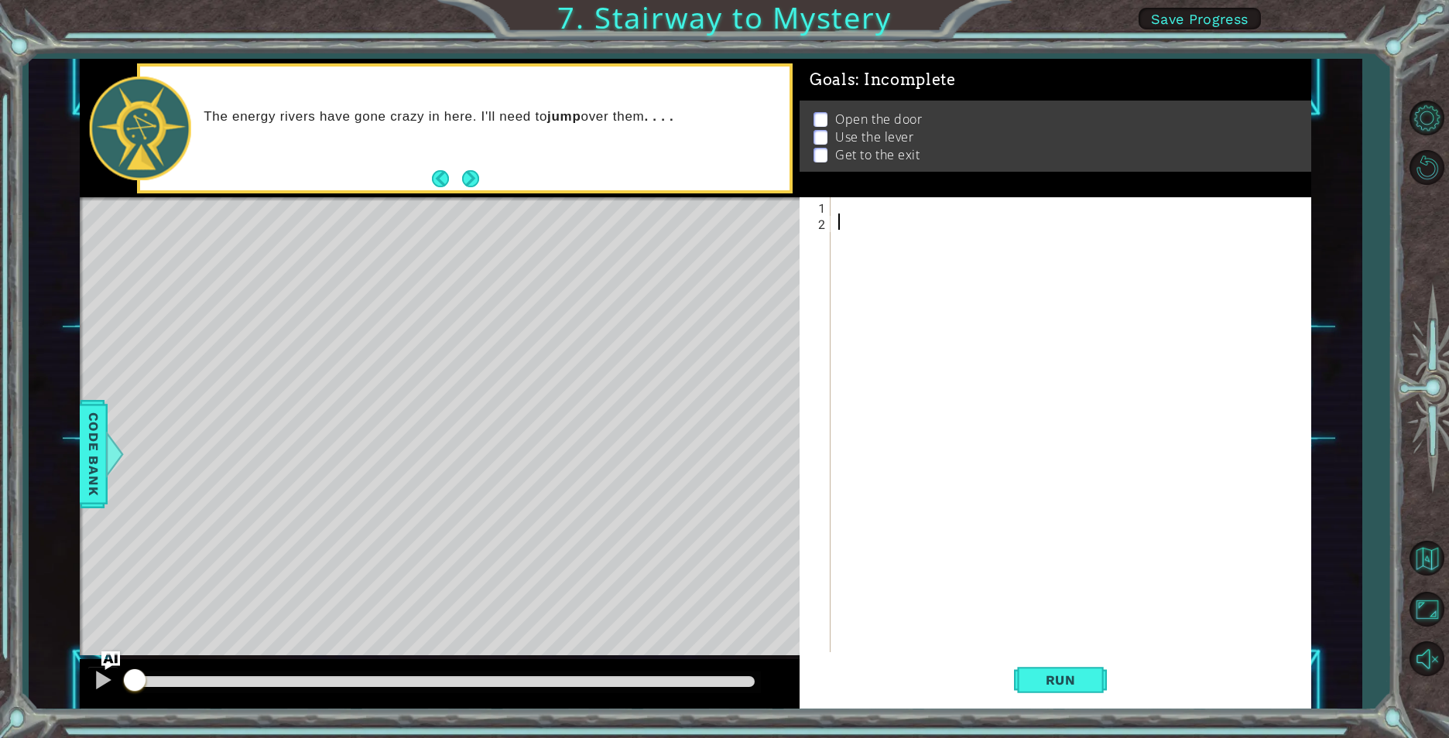
click at [875, 221] on div at bounding box center [1074, 441] width 478 height 488
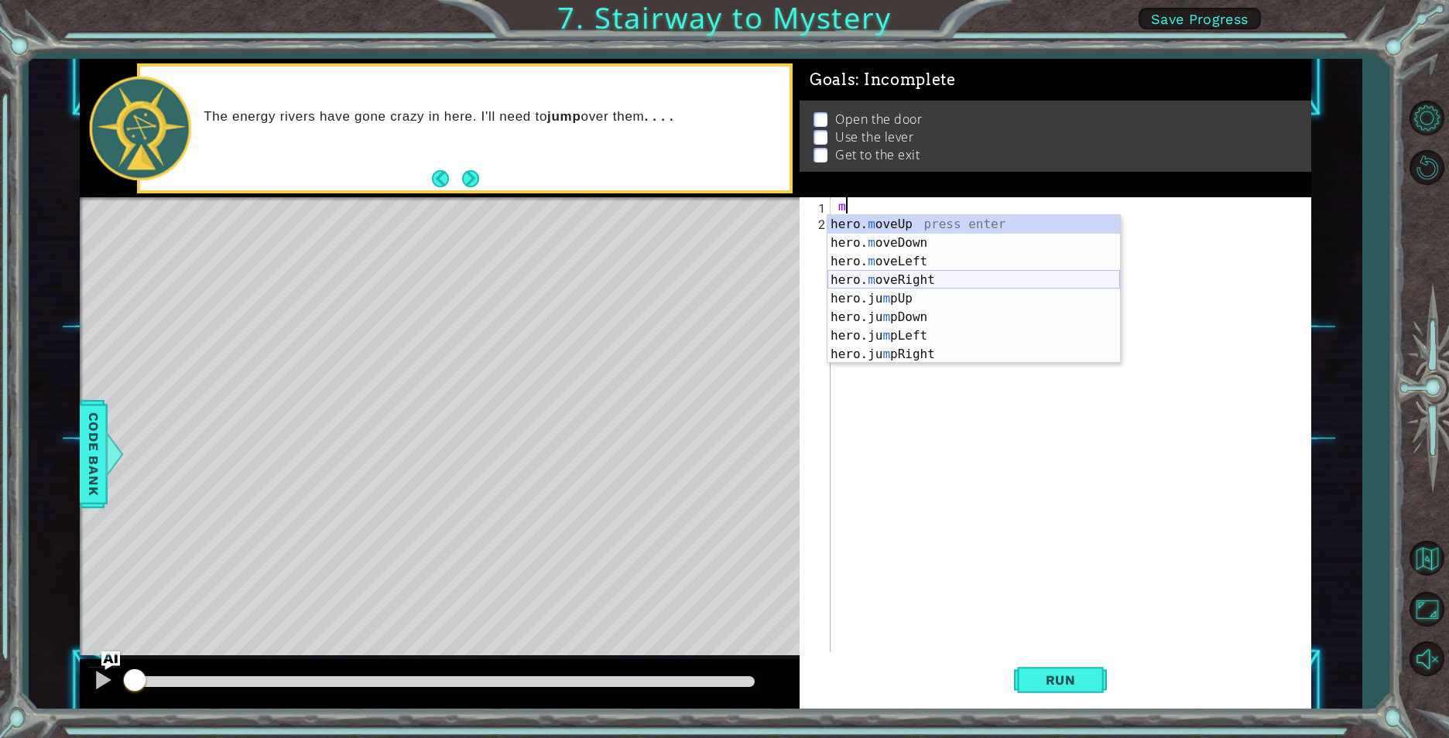
click at [892, 277] on div "hero. m oveUp press enter hero. m oveDown press enter hero. m oveLeft press ent…" at bounding box center [973, 308] width 293 height 186
type textarea "hero.moveRight(1)"
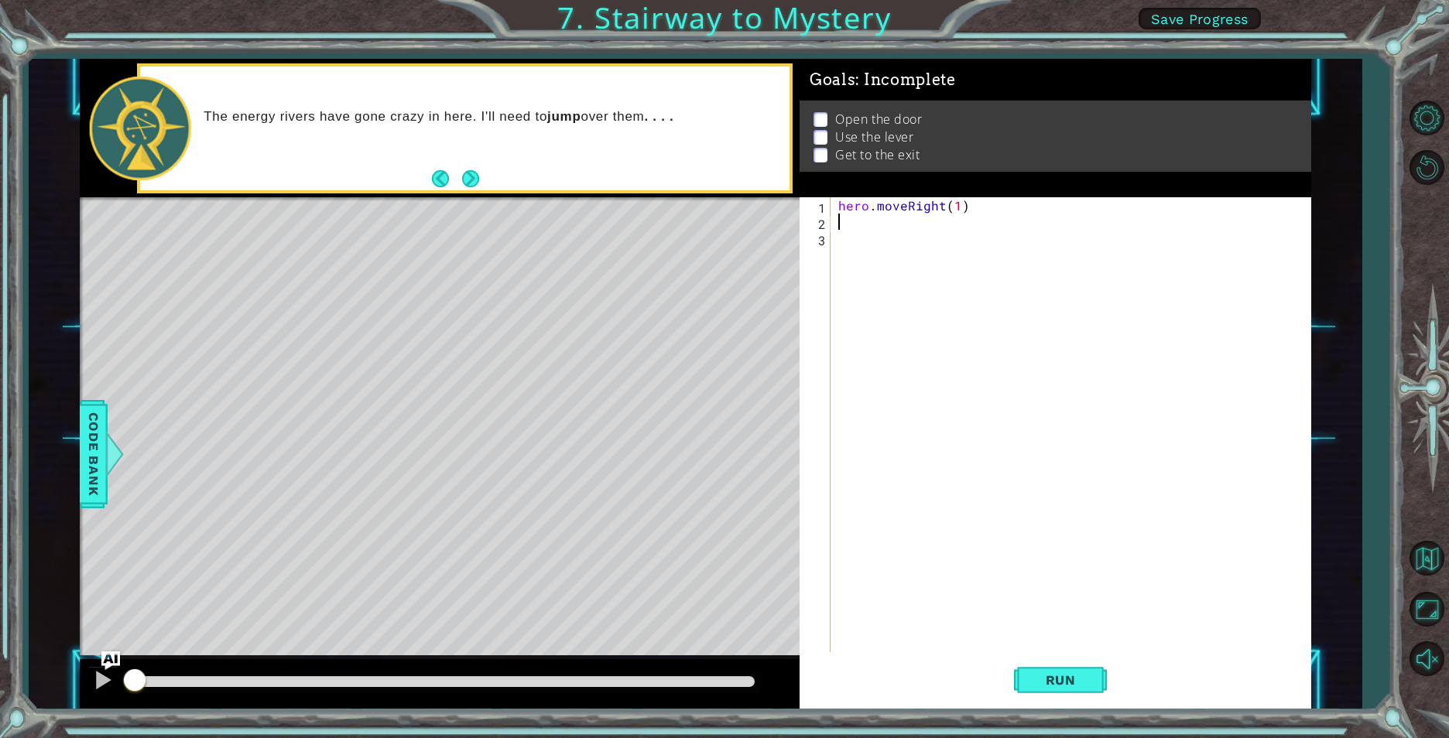
type textarea "h"
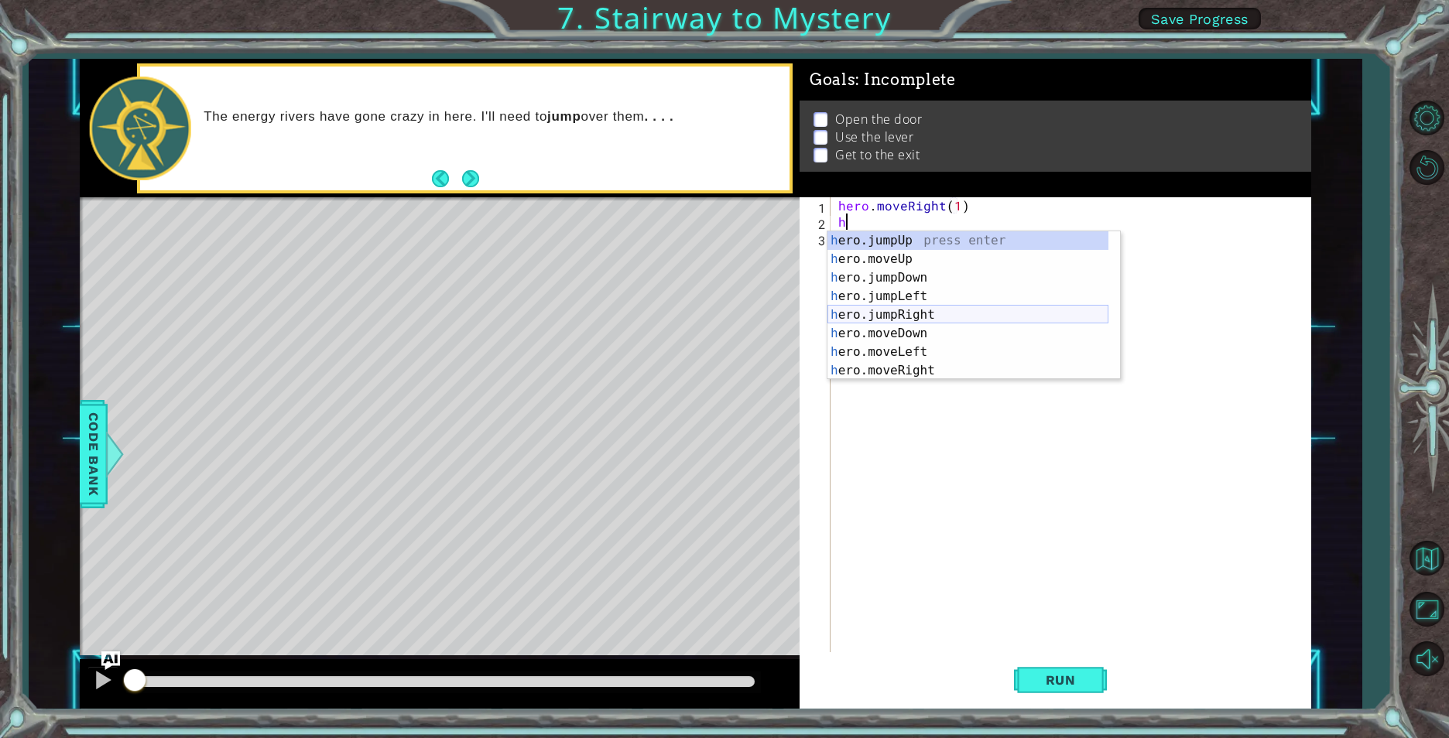
click at [903, 311] on div "h ero.jumpUp press enter h ero.moveUp press enter h ero.jumpDown press enter h …" at bounding box center [967, 324] width 281 height 186
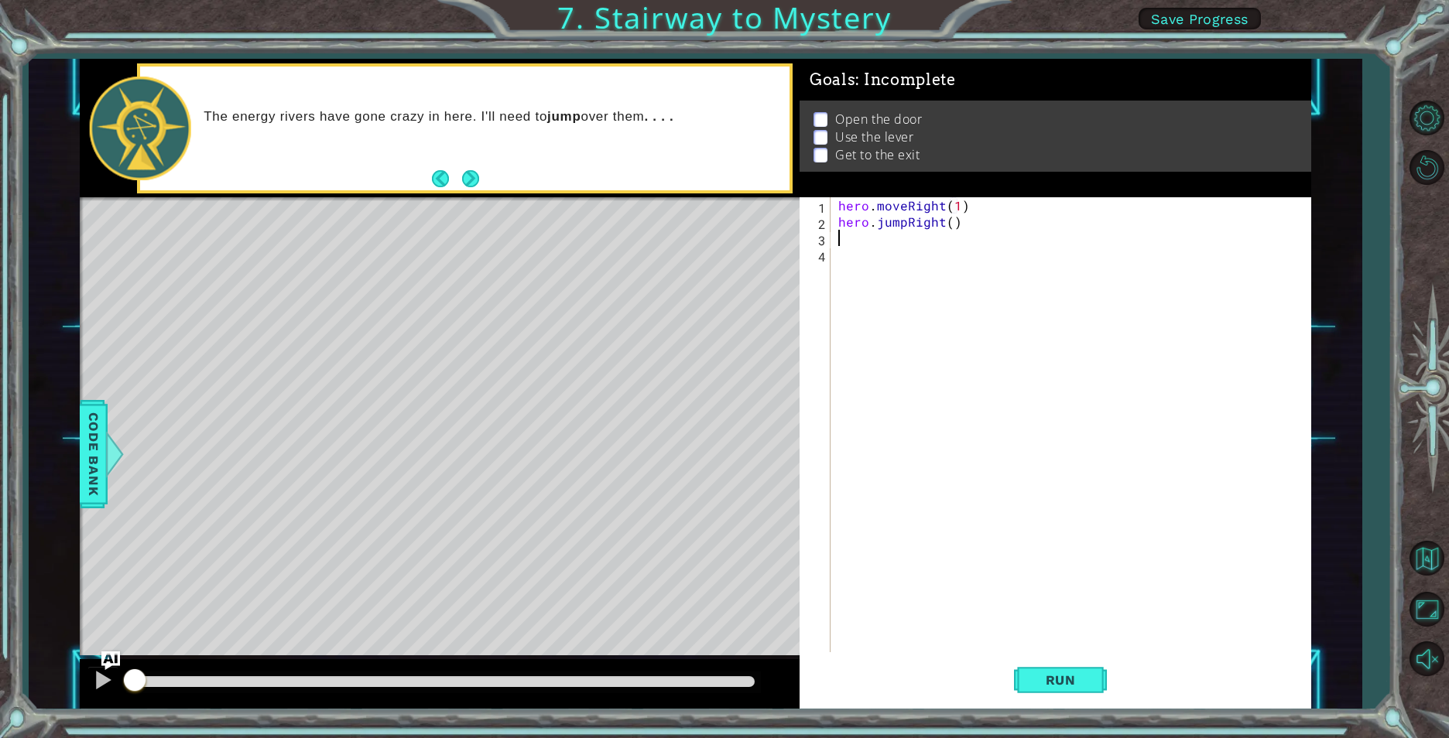
click at [947, 223] on div "hero . moveRight ( 1 ) hero . jumpRight ( )" at bounding box center [1074, 441] width 478 height 488
type textarea "hero.jumpRight(1)"
click at [1051, 671] on button "Run" at bounding box center [1060, 680] width 93 height 51
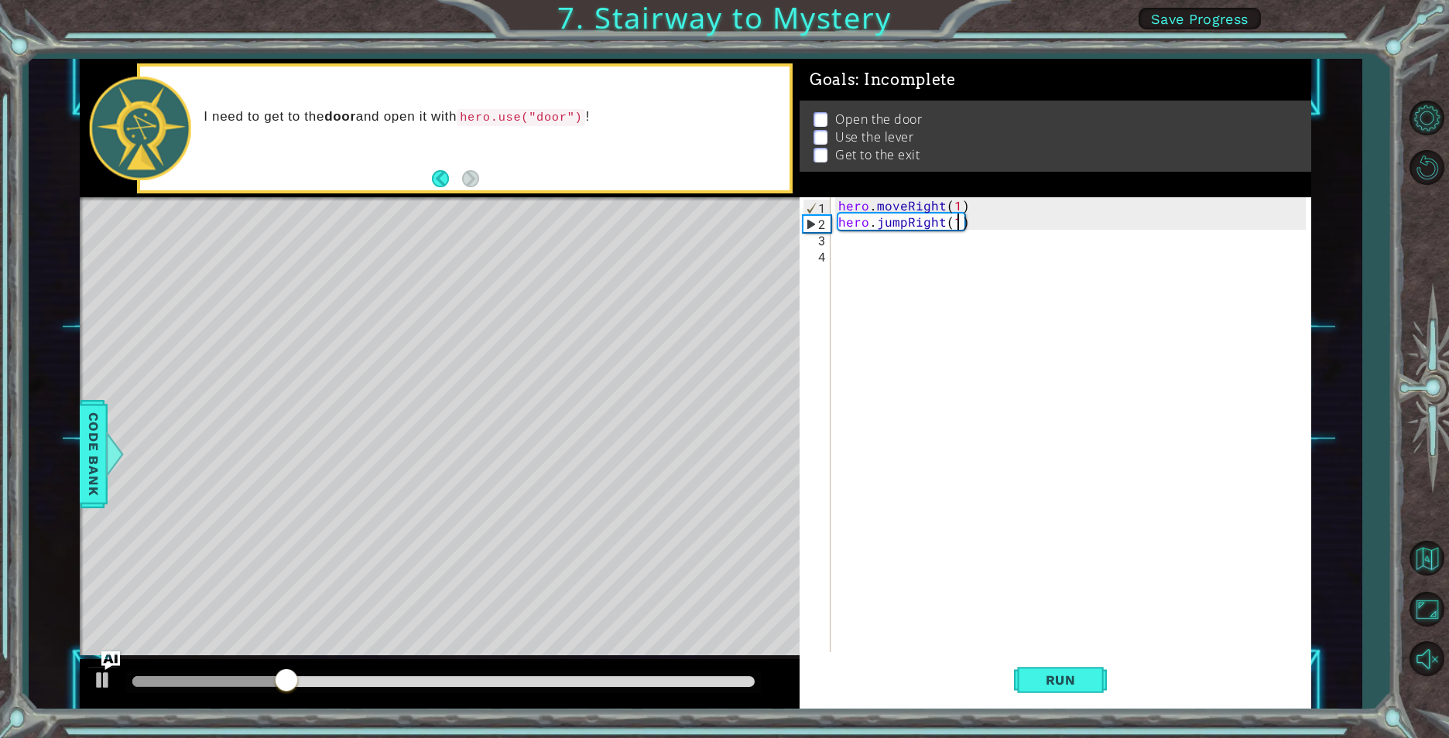
click at [984, 222] on div "hero . moveRight ( 1 ) hero . jumpRight ( 1 )" at bounding box center [1074, 441] width 478 height 488
type textarea "h"
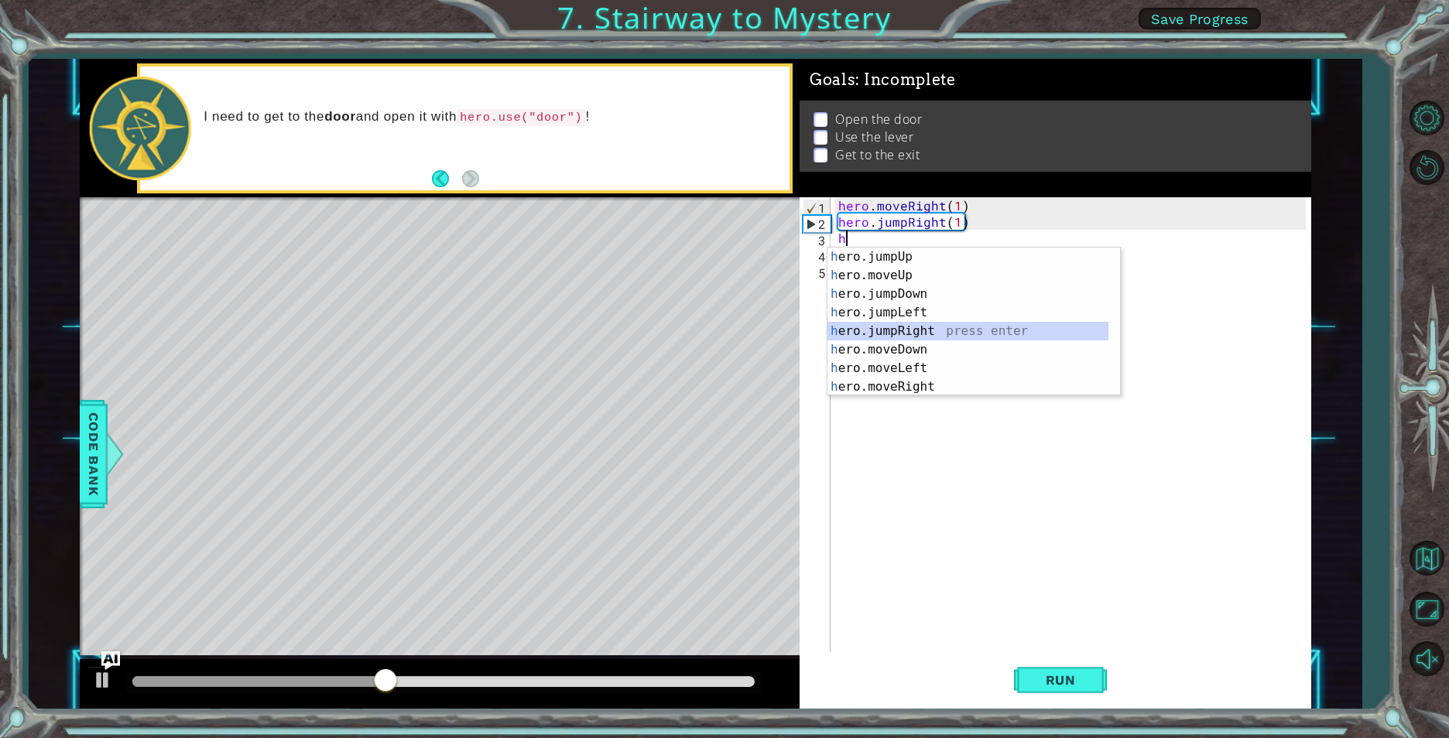
click at [916, 332] on div "h ero.jumpUp press enter h ero.moveUp press enter h ero.jumpDown press enter h …" at bounding box center [967, 341] width 281 height 186
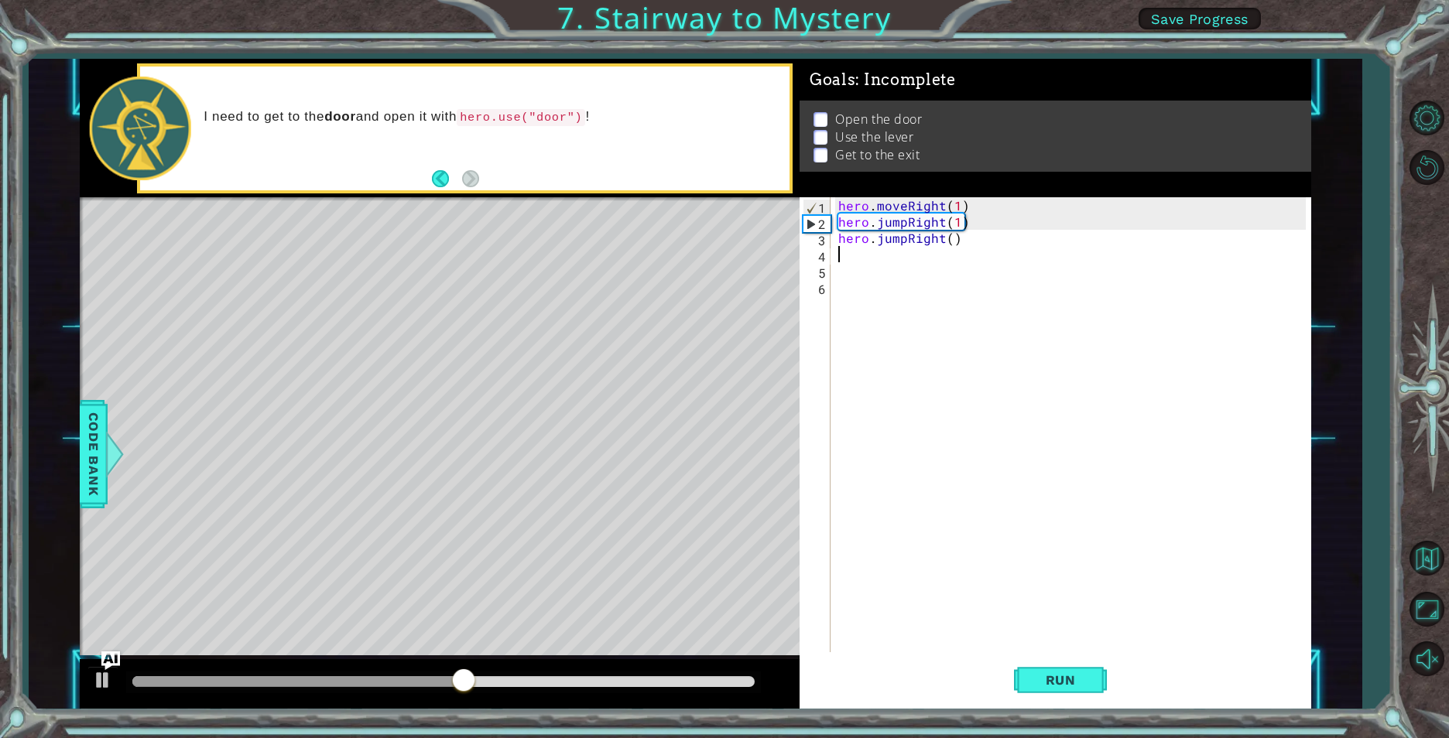
click at [950, 240] on div "hero . moveRight ( 1 ) hero . jumpRight ( 1 ) hero . jumpRight ( )" at bounding box center [1074, 441] width 478 height 488
type textarea "hero.jumpRight(1)"
click at [954, 248] on div "hero . moveRight ( 1 ) hero . jumpRight ( 1 ) hero . jumpRight ( 1 )" at bounding box center [1074, 441] width 478 height 488
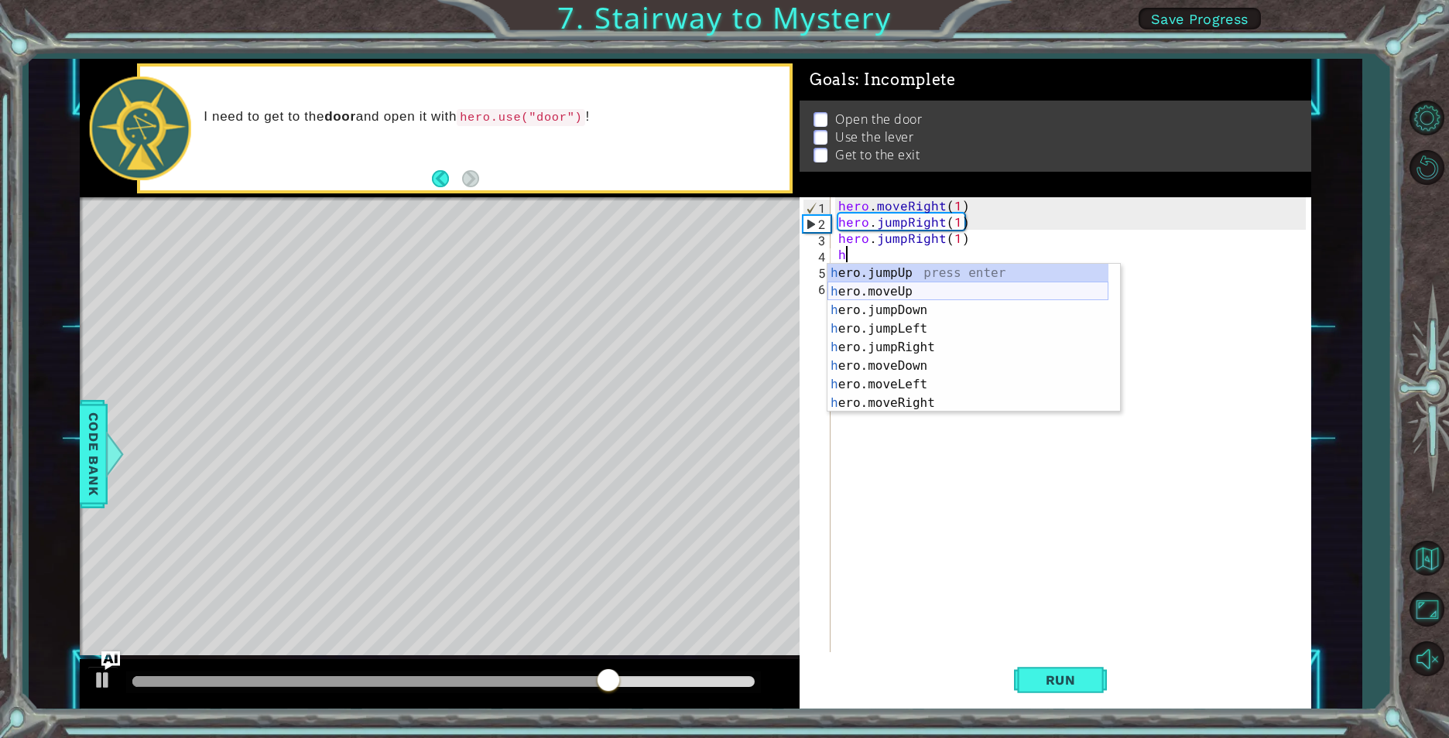
click at [895, 289] on div "h ero.jumpUp press enter h ero.moveUp press enter h ero.jumpDown press enter h …" at bounding box center [967, 357] width 281 height 186
type textarea "hero.moveUp(1)"
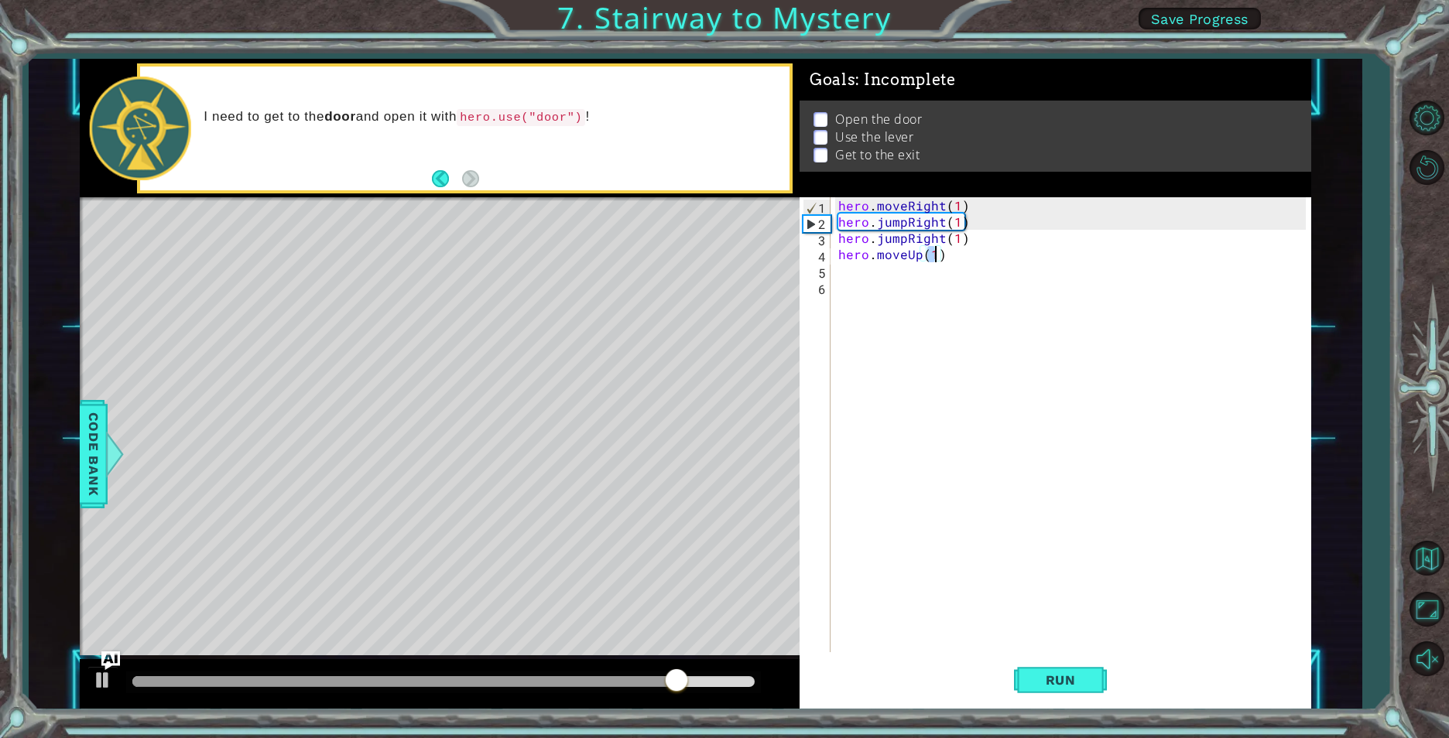
scroll to position [0, 5]
click at [921, 277] on div "hero . moveRight ( 1 ) hero . jumpRight ( 1 ) hero . jumpRight ( 1 ) hero . mov…" at bounding box center [1074, 441] width 478 height 488
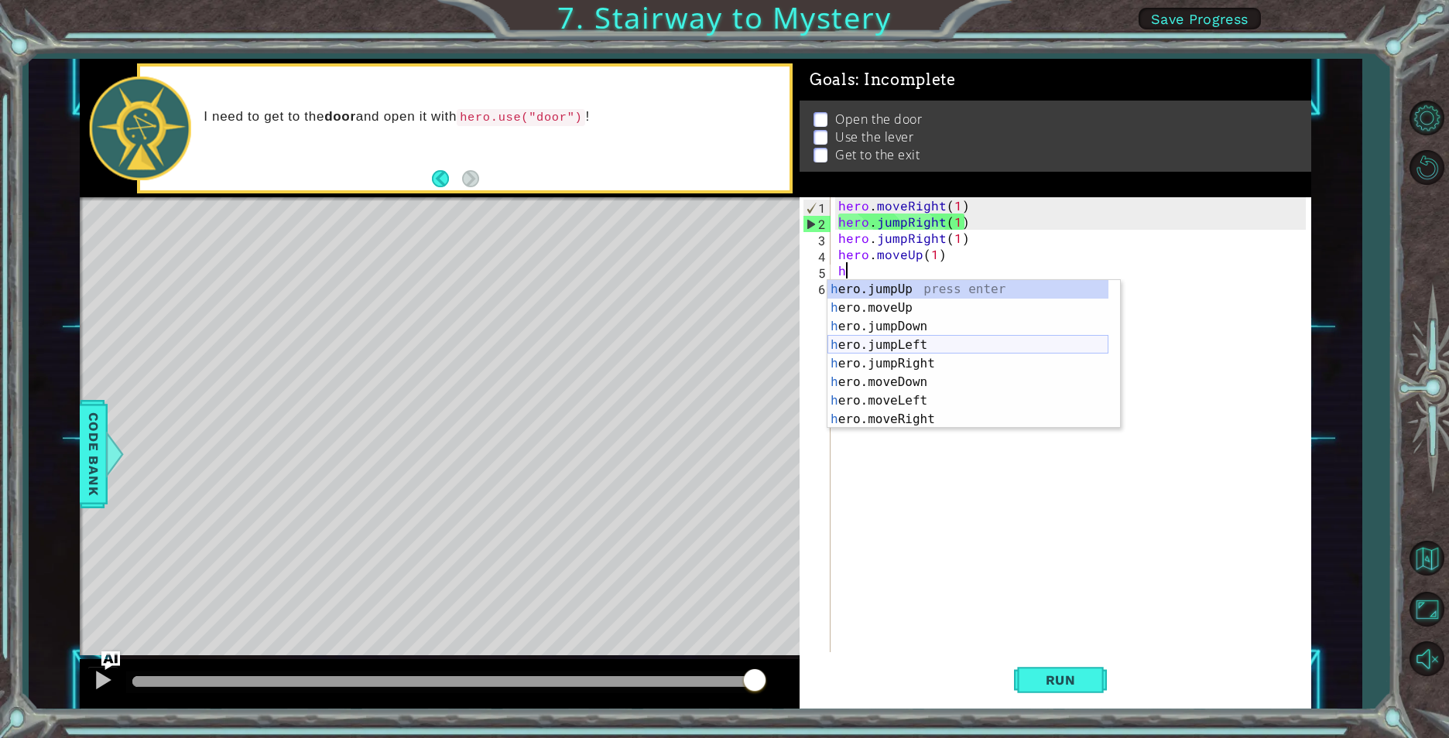
scroll to position [19, 0]
click at [883, 417] on div "h ero.moveUp press enter h ero.jumpDown press enter h ero.jumpLeft press enter …" at bounding box center [967, 373] width 281 height 186
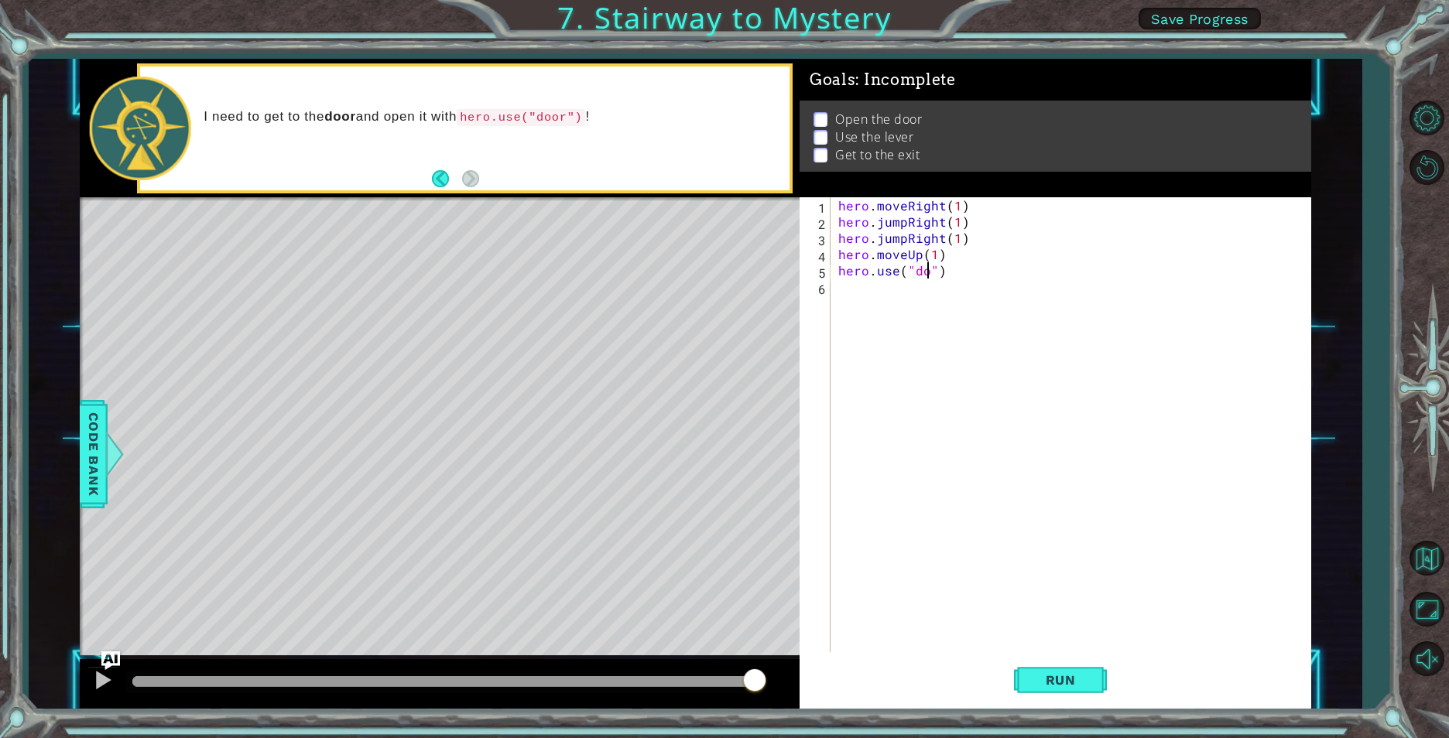
scroll to position [0, 6]
type textarea "hero.use("door")"
click at [943, 278] on div "hero . moveRight ( 1 ) hero . jumpRight ( 1 ) hero . jumpRight ( 1 ) hero . mov…" at bounding box center [1074, 441] width 478 height 488
click at [937, 306] on div "hero . moveRight ( 1 ) hero . jumpRight ( 1 ) hero . jumpRight ( 1 ) hero . mov…" at bounding box center [1074, 441] width 478 height 488
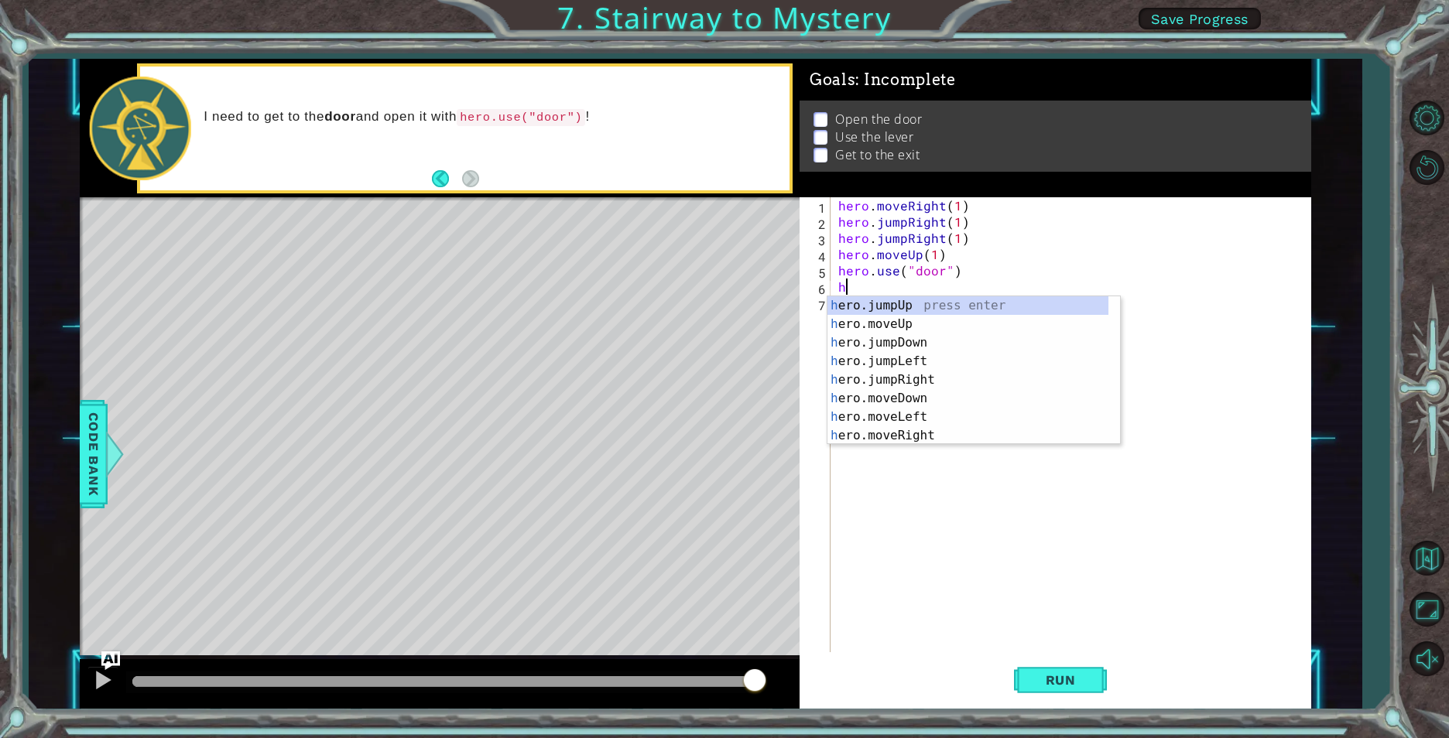
scroll to position [0, 0]
click at [914, 320] on div "h ero.jumpUp press enter h ero.moveUp press enter h ero.jumpDown press enter h …" at bounding box center [967, 389] width 281 height 186
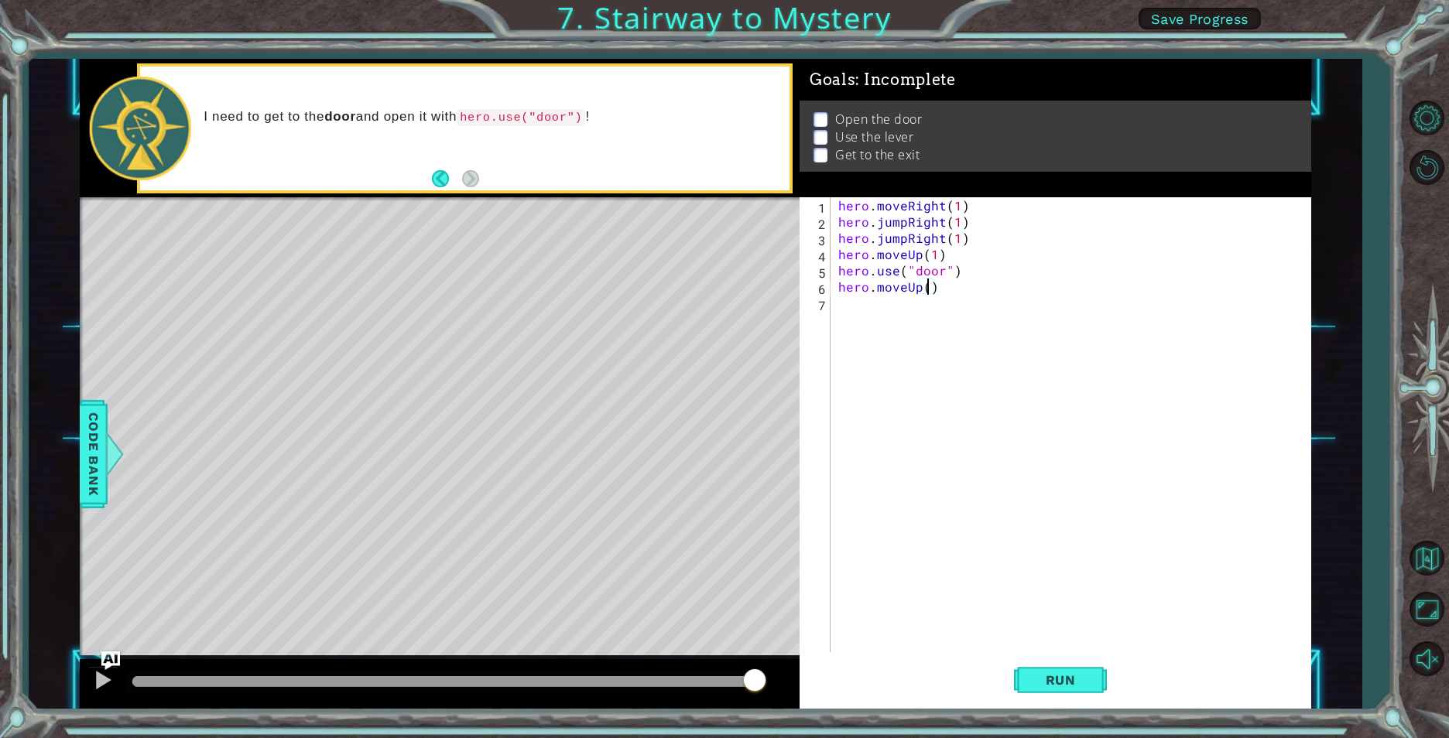
type textarea "hero.moveUp(2)"
click at [866, 314] on div "hero . moveRight ( 1 ) hero . jumpRight ( 1 ) hero . jumpRight ( 1 ) hero . mov…" at bounding box center [1074, 441] width 478 height 488
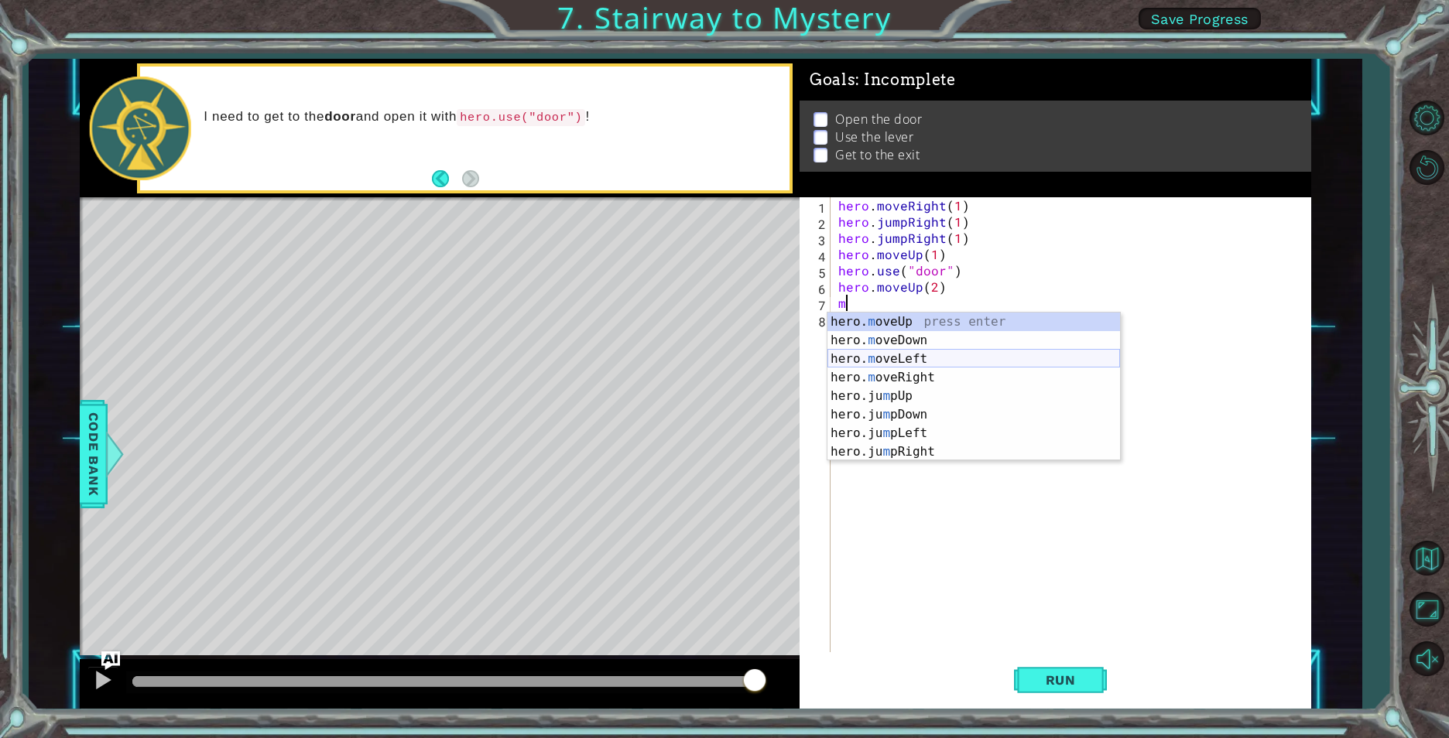
click at [888, 360] on div "hero. m oveUp press enter hero. m oveDown press enter hero. m oveLeft press ent…" at bounding box center [973, 406] width 293 height 186
type textarea "hero.moveLeft(1)"
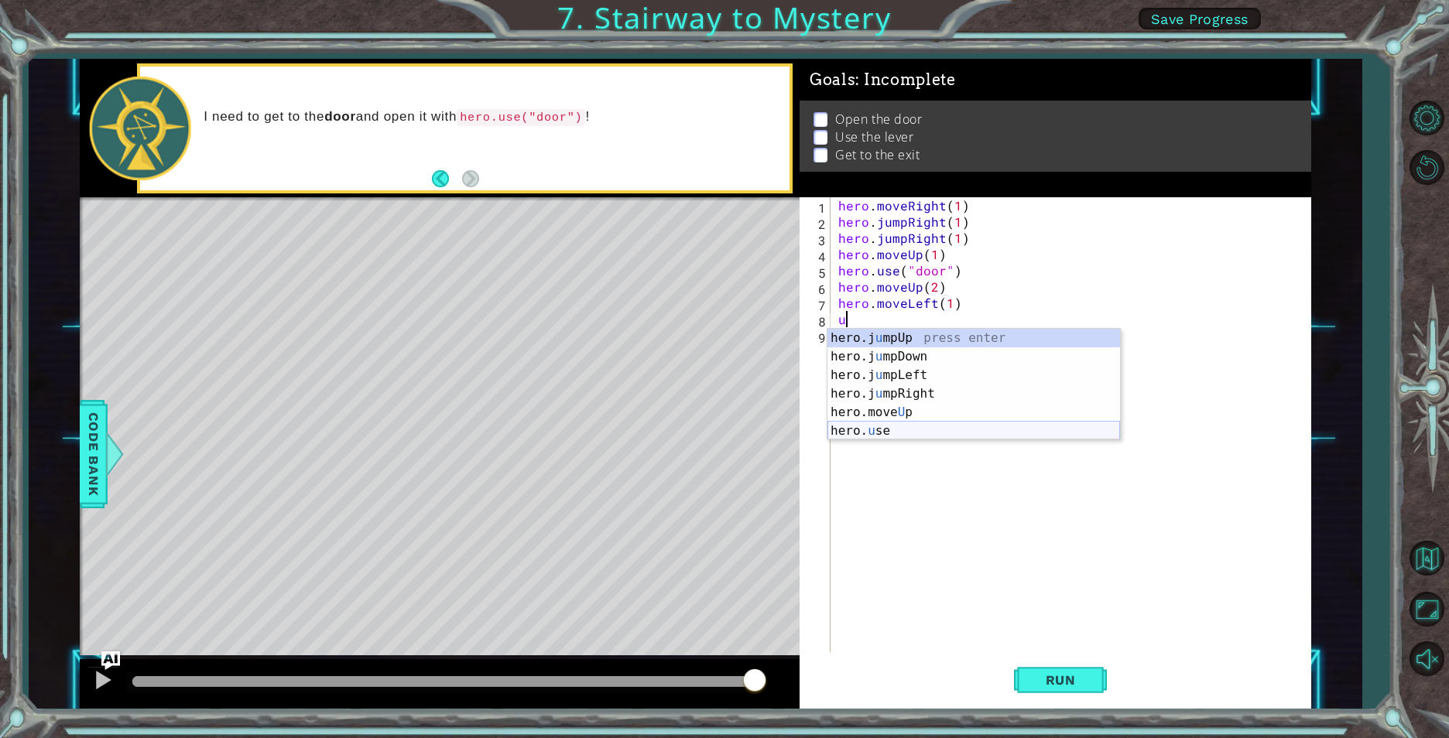
click at [882, 426] on div "hero.j u mpUp press enter hero.j u mpDown press enter hero.j u mpLeft press ent…" at bounding box center [973, 403] width 293 height 149
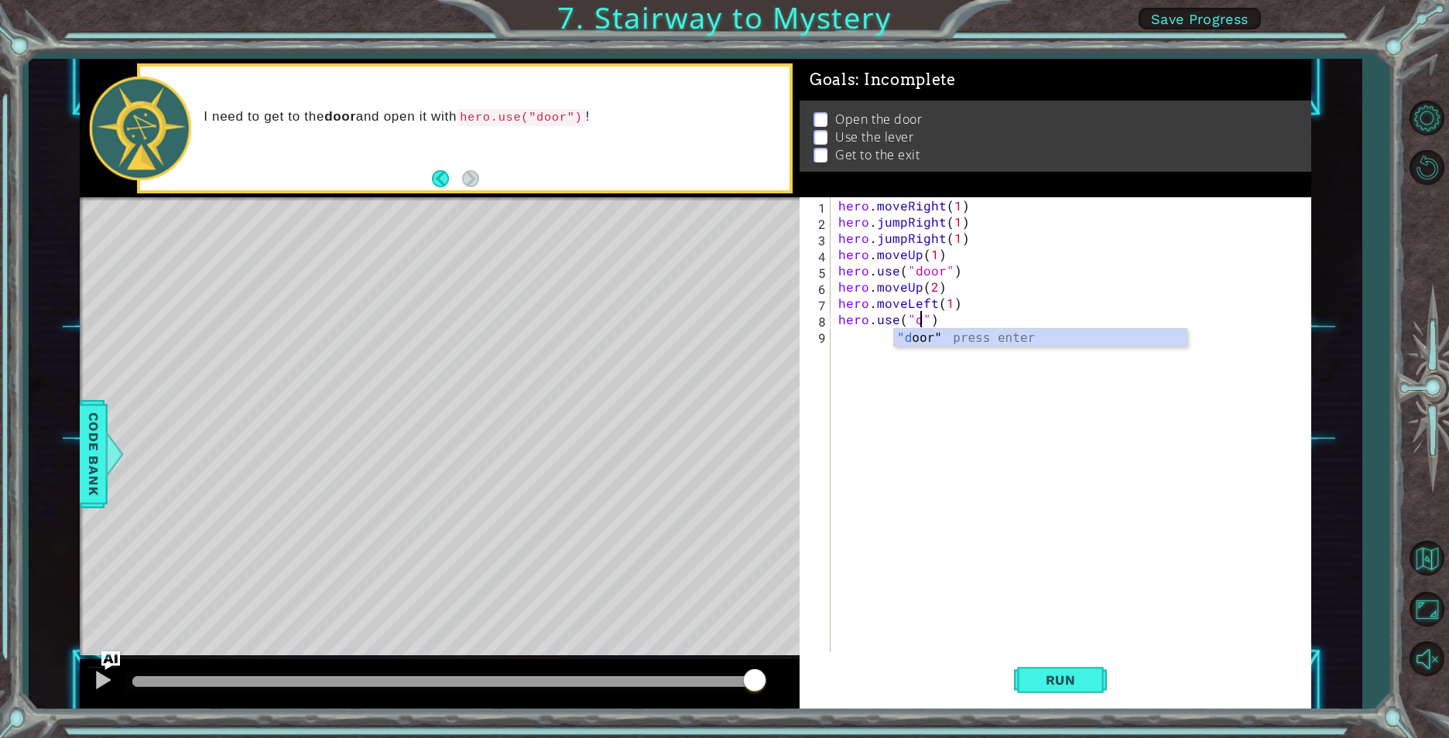
scroll to position [0, 5]
type textarea "hero.use("door")"
click at [876, 344] on div "hero . moveRight ( 1 ) hero . jumpRight ( 1 ) hero . jumpRight ( 1 ) hero . mov…" at bounding box center [1074, 441] width 478 height 488
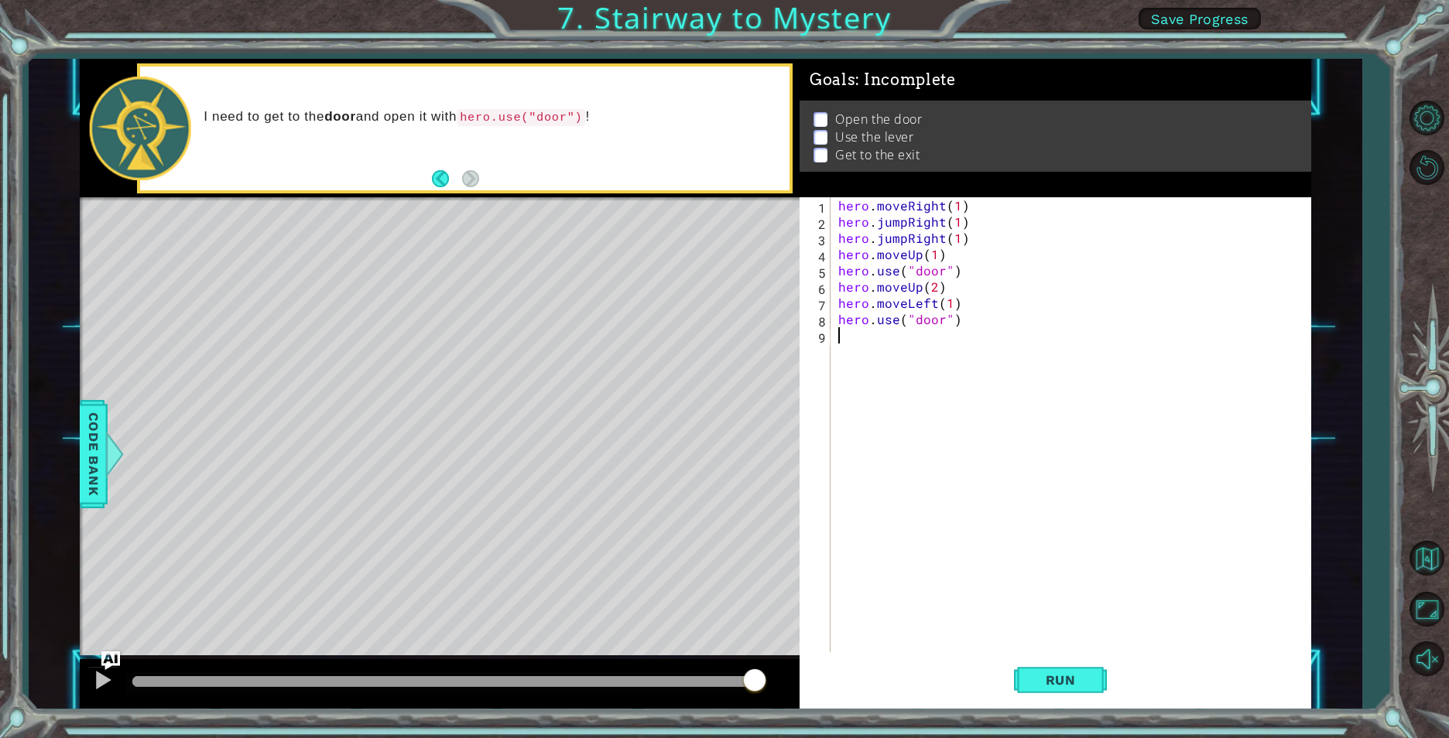
type textarea "m"
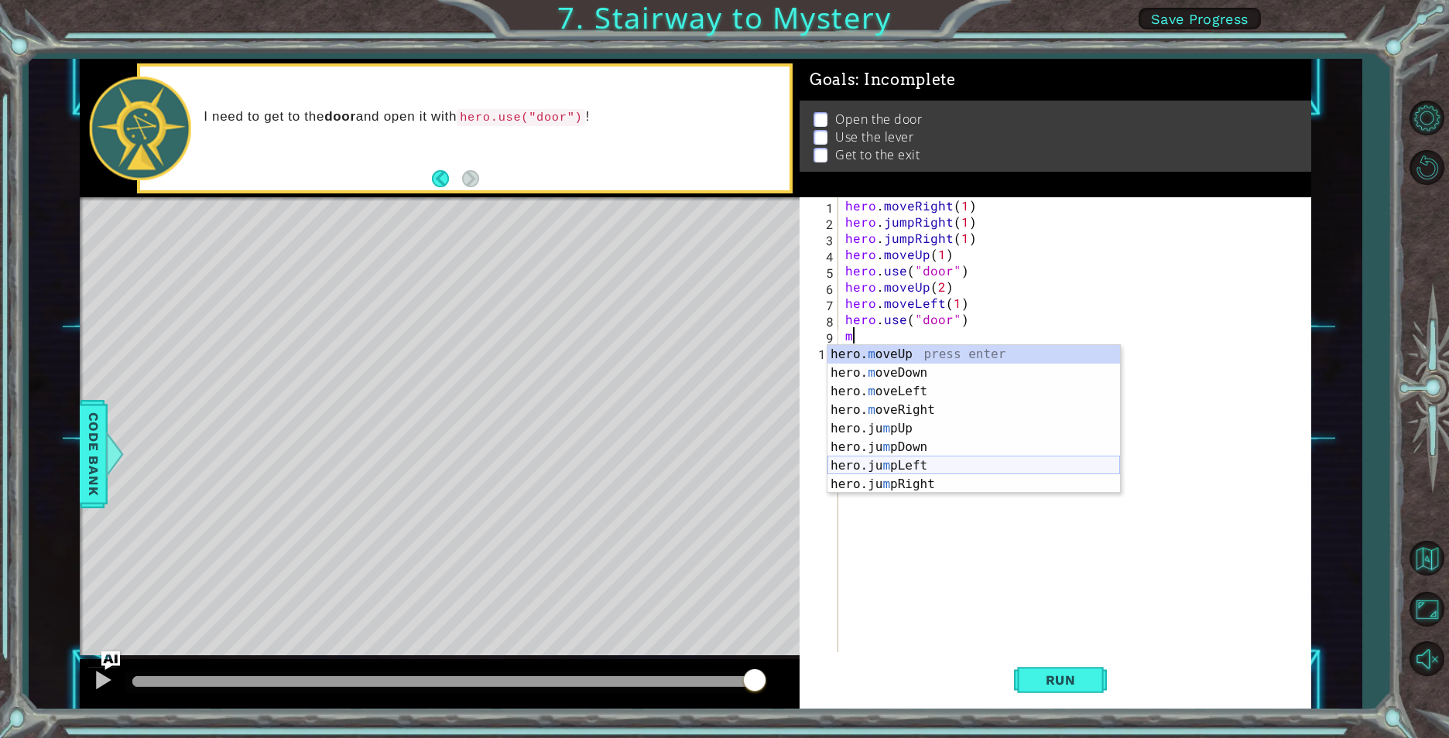
click at [878, 466] on div "hero. m oveUp press enter hero. m oveDown press enter hero. m oveLeft press ent…" at bounding box center [973, 438] width 293 height 186
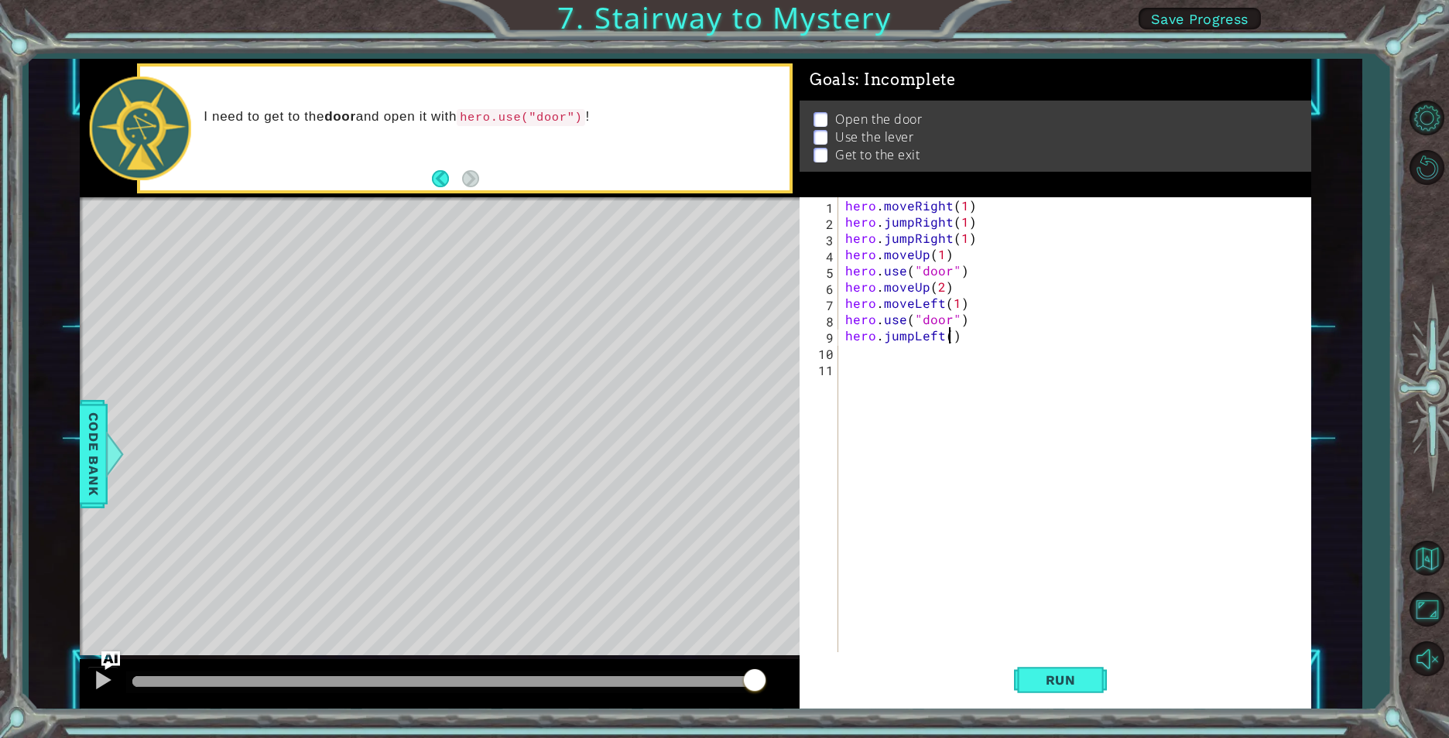
click at [950, 334] on div "hero . moveRight ( 1 ) hero . jumpRight ( 1 ) hero . jumpRight ( 1 ) hero . mov…" at bounding box center [1077, 441] width 471 height 488
type textarea "hero.jumpLeft(2)"
click at [843, 346] on div "hero . moveRight ( 1 ) hero . jumpRight ( 1 ) hero . jumpRight ( 1 ) hero . mov…" at bounding box center [1077, 441] width 471 height 488
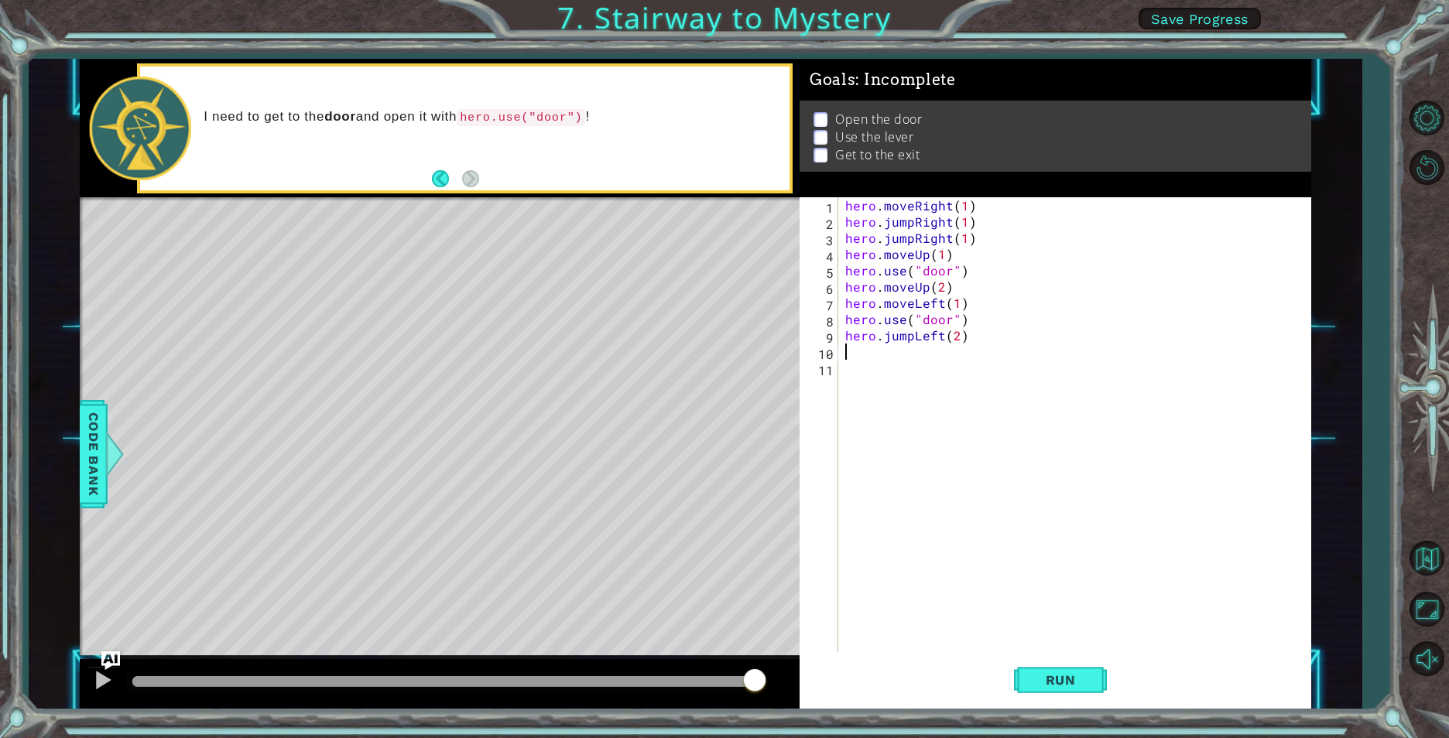
type textarea "j"
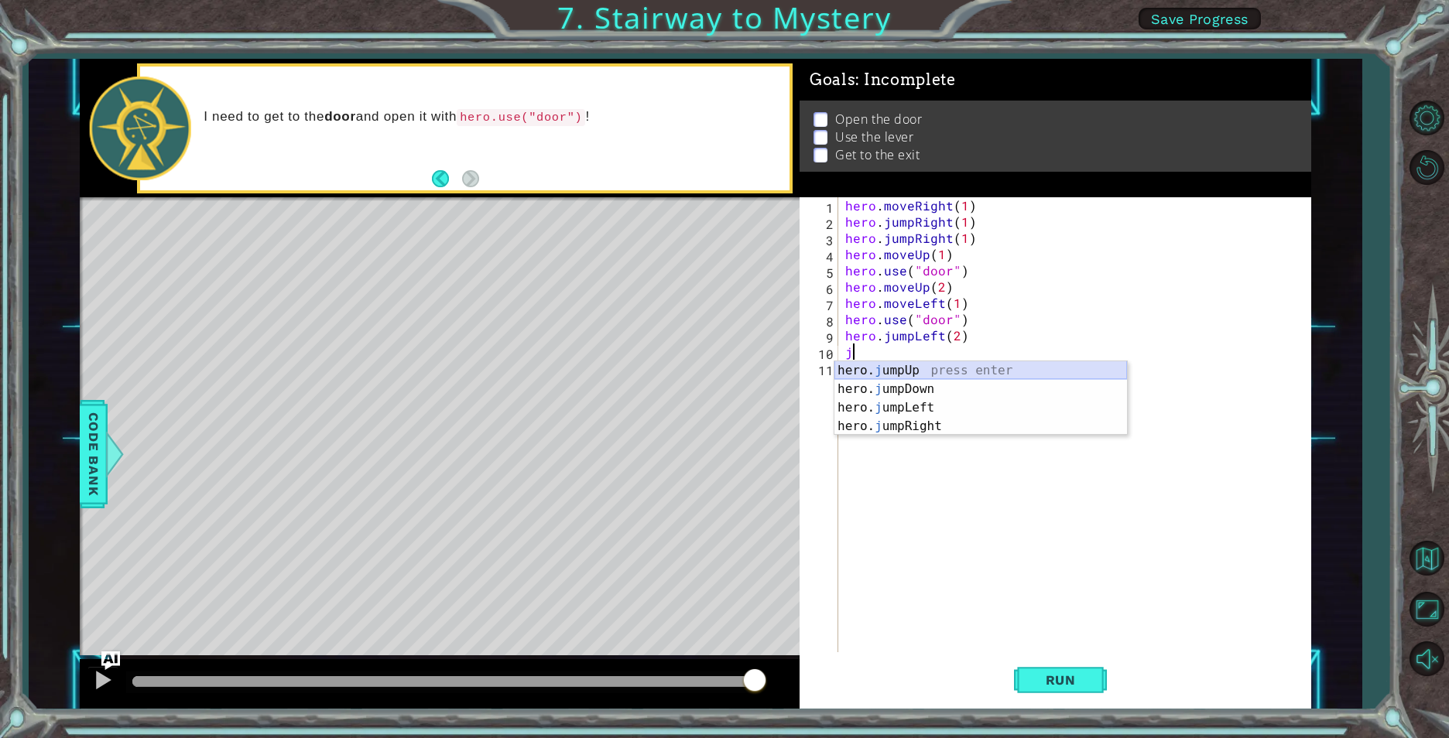
click at [900, 362] on div "hero. j umpUp press enter hero. j umpDown press enter hero. j umpLeft press ent…" at bounding box center [980, 416] width 293 height 111
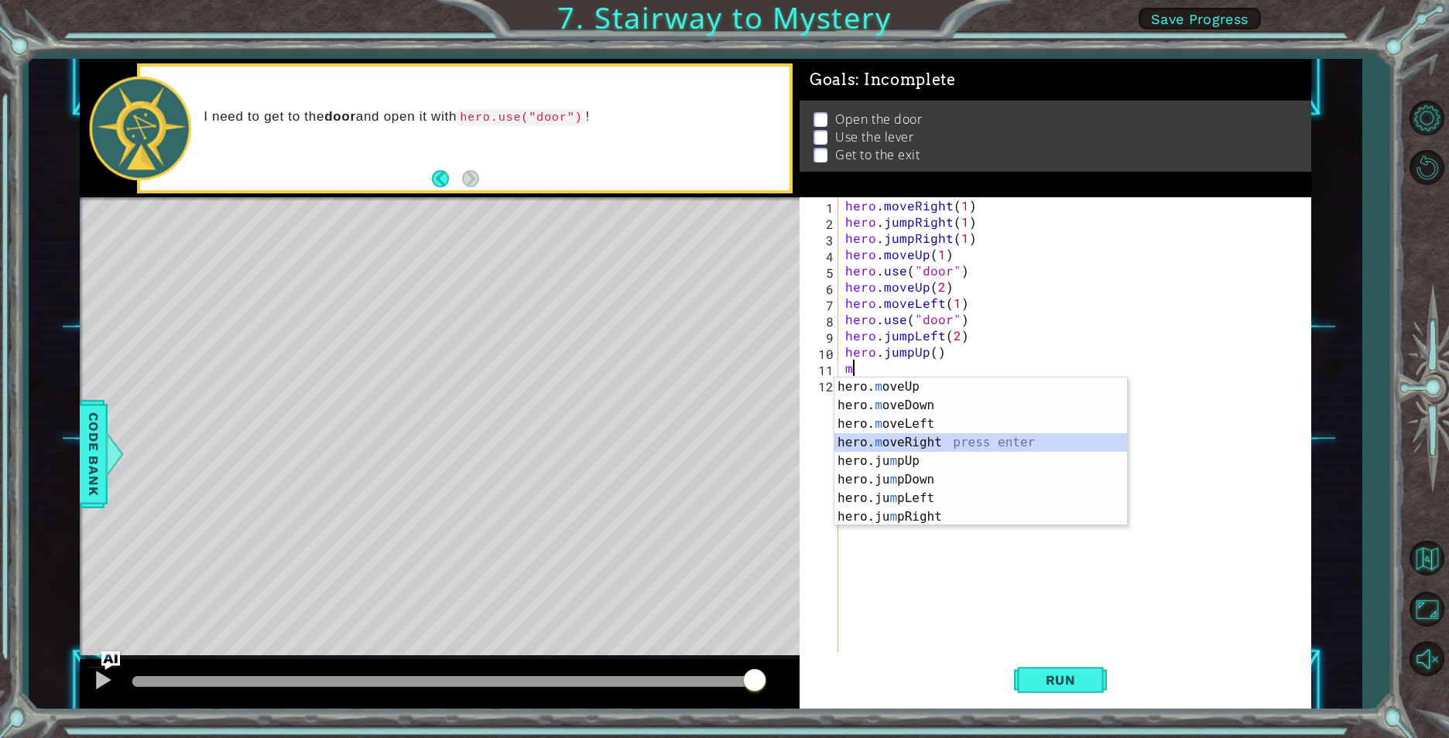
click at [895, 440] on div "hero. m oveUp press enter hero. m oveDown press enter hero. m oveLeft press ent…" at bounding box center [980, 471] width 293 height 186
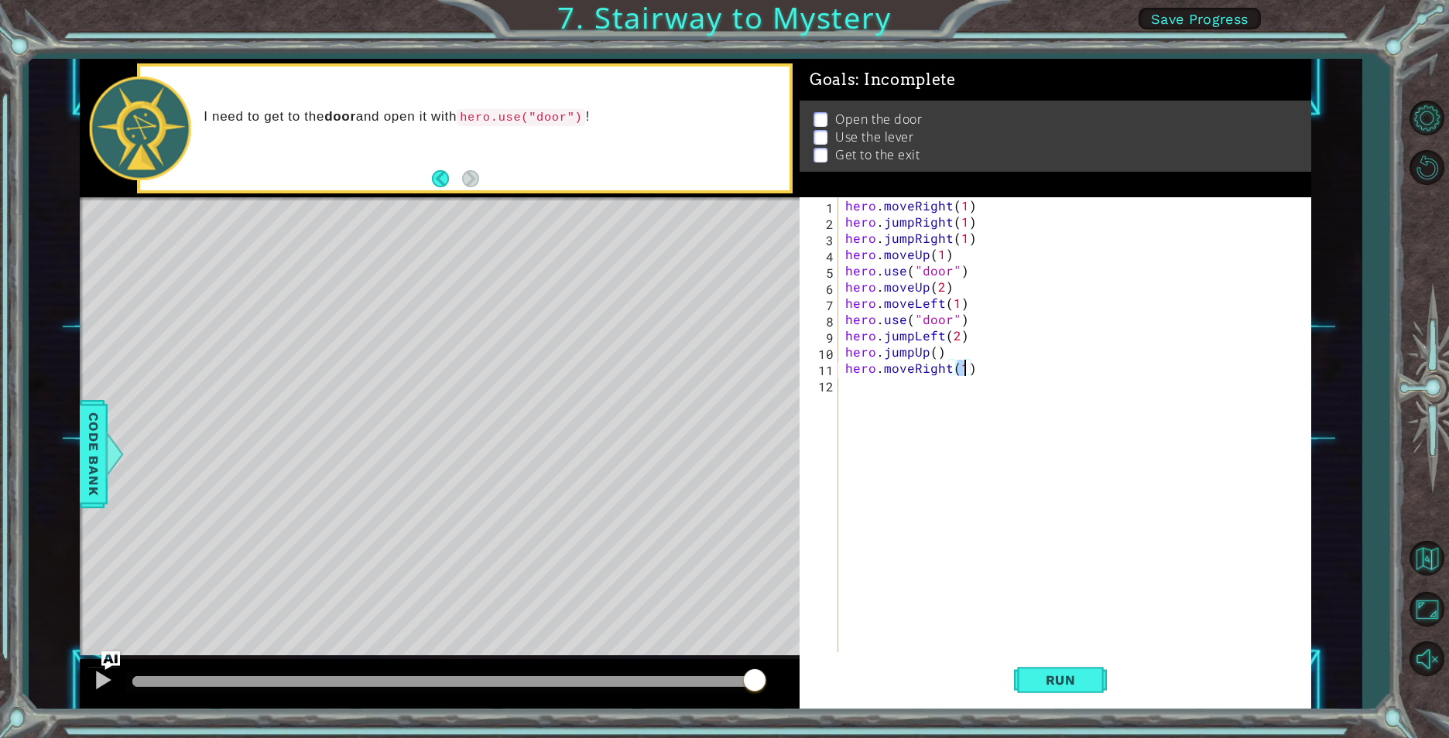
type textarea "hero.moveRight(2)"
click at [870, 409] on div "hero . moveRight ( 1 ) hero . jumpRight ( 1 ) hero . jumpRight ( 1 ) hero . mov…" at bounding box center [1077, 441] width 471 height 488
click at [1018, 688] on button "Run" at bounding box center [1060, 680] width 93 height 51
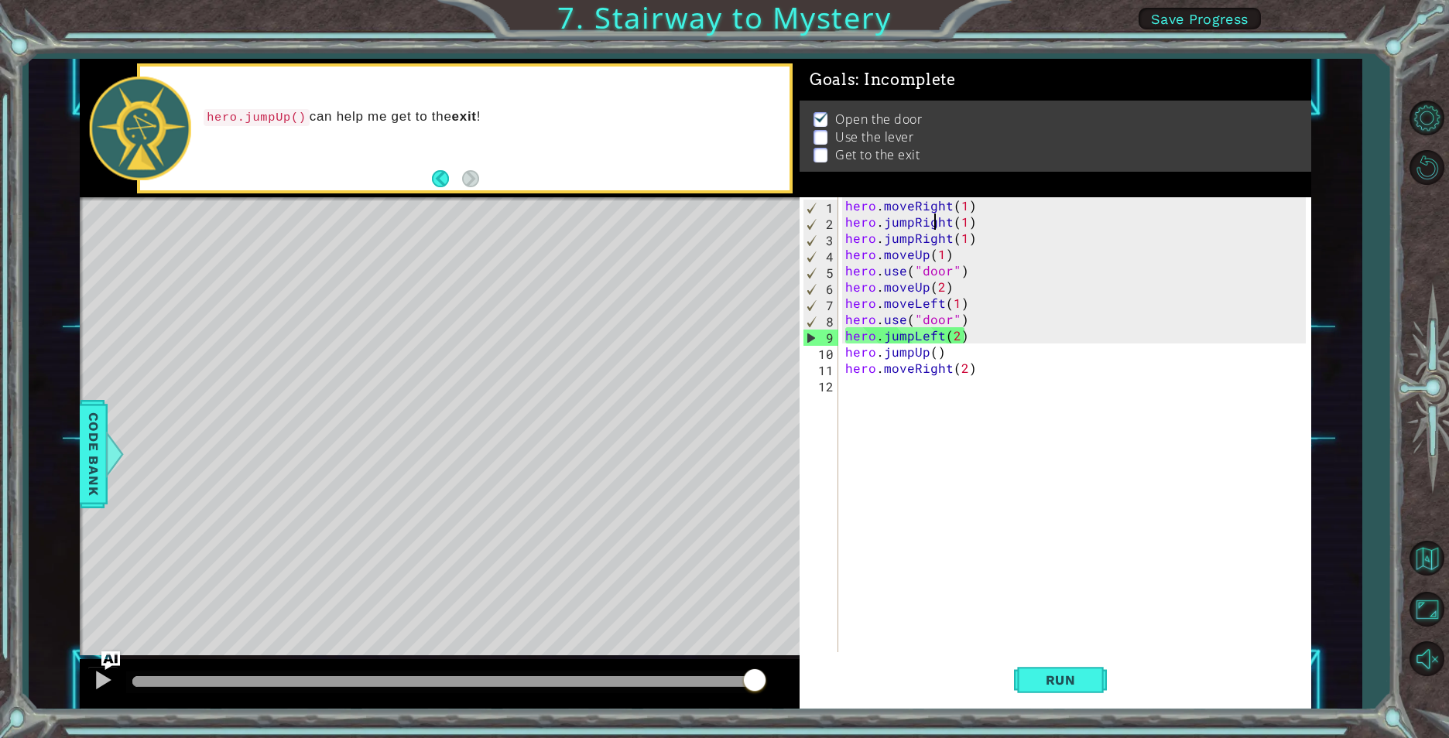
click at [932, 223] on div "hero . moveRight ( 1 ) hero . jumpRight ( 1 ) hero . jumpRight ( 1 ) hero . mov…" at bounding box center [1077, 441] width 471 height 488
click at [943, 223] on div "hero . moveRight ( 1 ) hero . jumpRight ( 1 ) hero . jumpRight ( 1 ) hero . mov…" at bounding box center [1077, 441] width 471 height 488
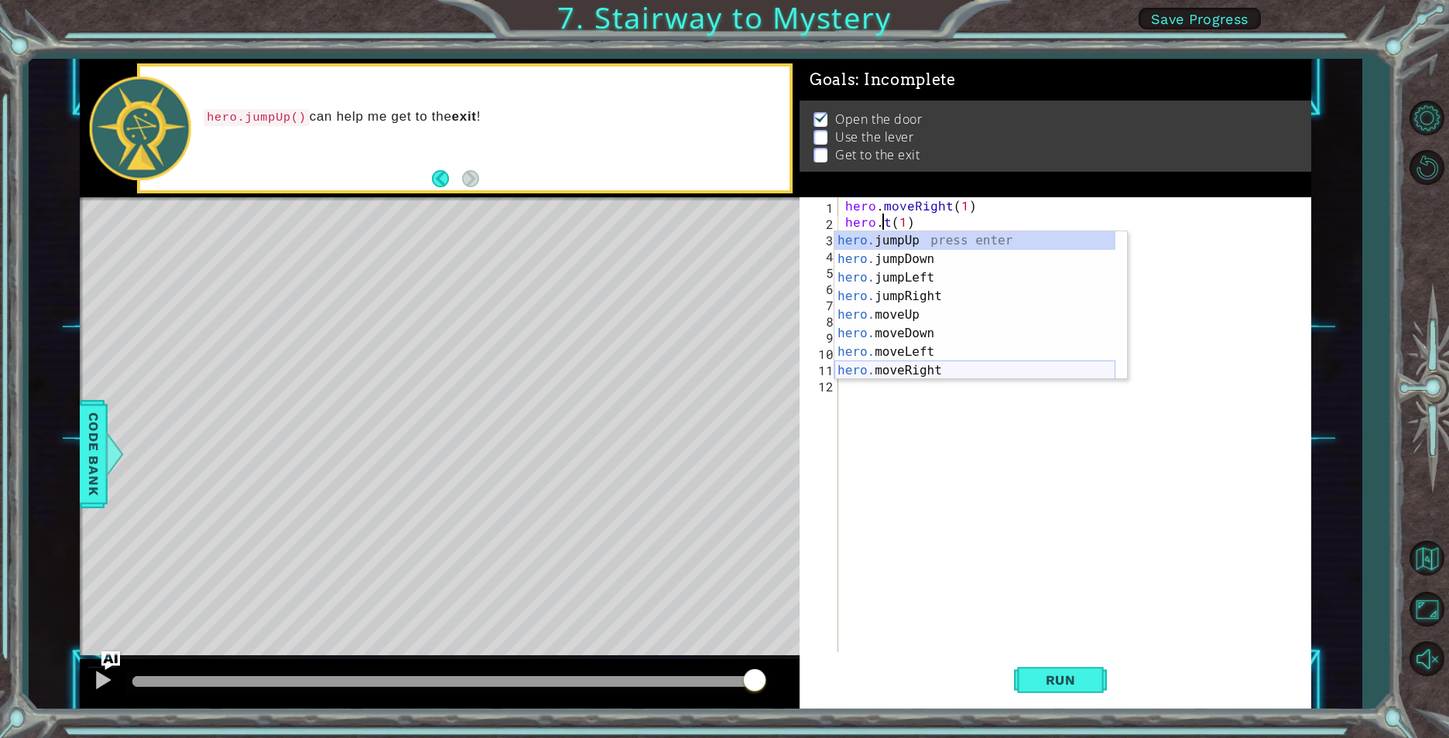
click at [918, 368] on div "hero. jumpUp press enter hero. jumpDown press enter hero. jumpLeft press enter …" at bounding box center [974, 324] width 281 height 186
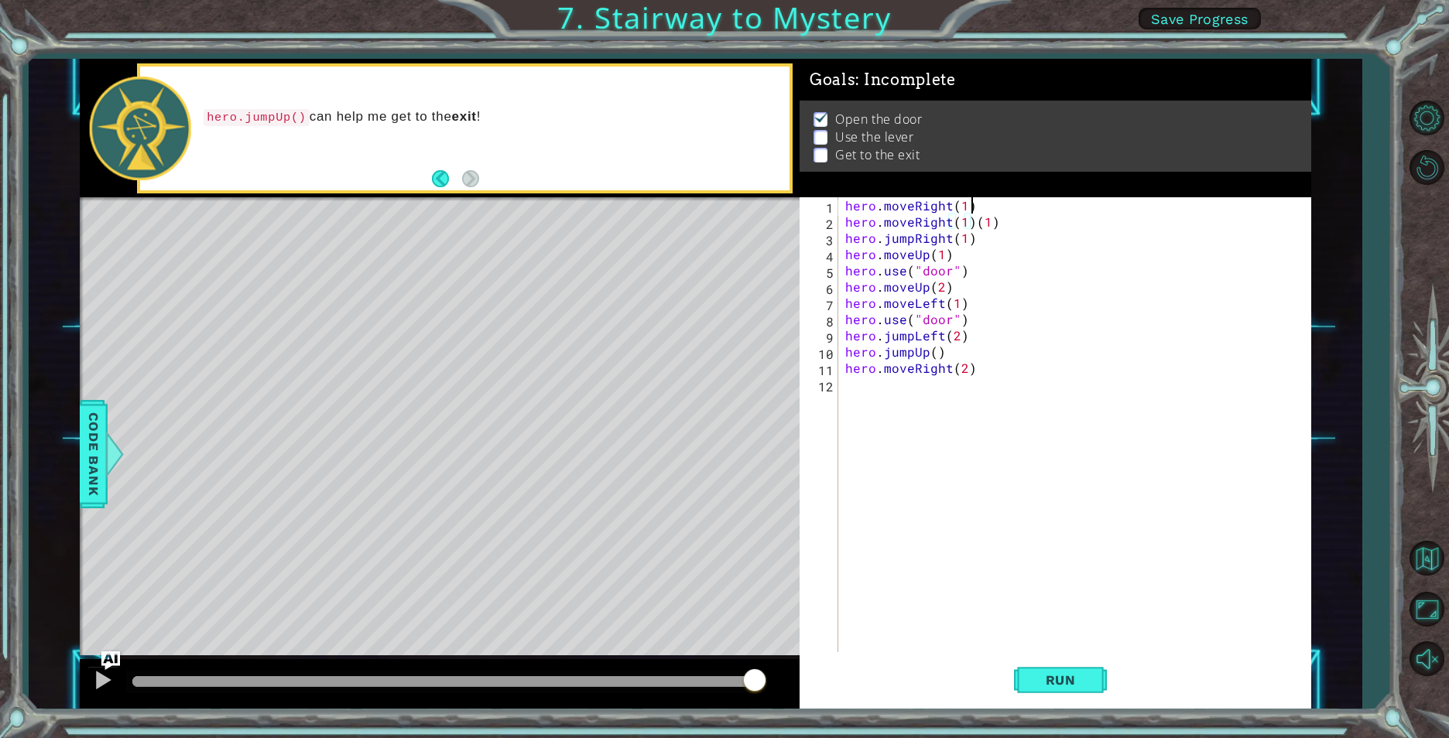
click at [997, 214] on div "hero . moveRight ( 1 ) hero . moveRight ( 1 ) ( 1 ) hero . jumpRight ( 1 ) hero…" at bounding box center [1077, 441] width 471 height 488
click at [1002, 231] on div "hero . moveRight ( 1 ) hero . moveRight ( 1 ) ( 1 ) hero . jumpRight ( 1 ) hero…" at bounding box center [1077, 441] width 471 height 488
click at [1001, 223] on div "hero . moveRight ( 1 ) hero . moveRight ( 1 ) ( 1 ) hero . jumpRight ( 1 ) hero…" at bounding box center [1077, 441] width 471 height 488
click at [948, 221] on div "hero . moveRight ( 1 ) hero . moveRight ( 1 ) hero . jumpRight ( 1 ) hero . mov…" at bounding box center [1077, 441] width 471 height 488
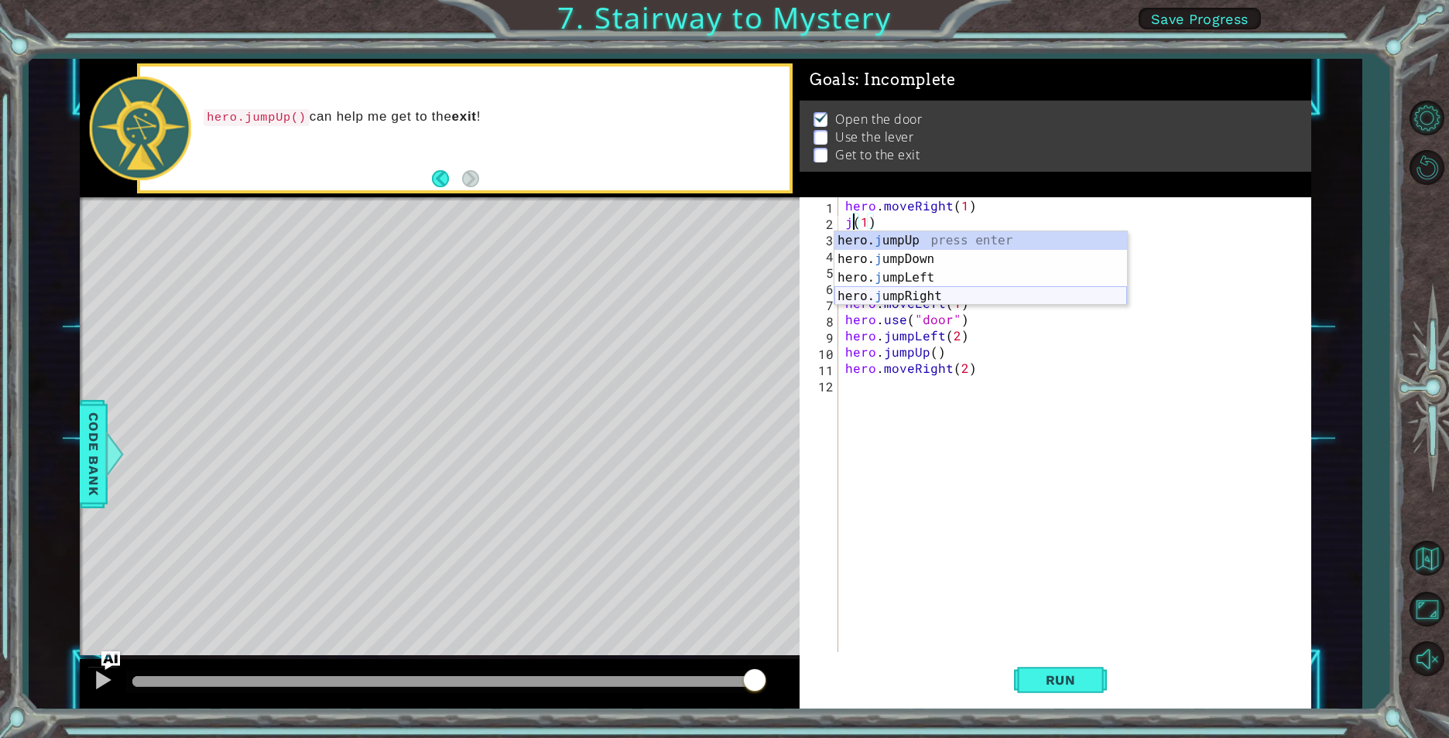
click at [917, 293] on div "hero. j umpUp press enter hero. j umpDown press enter hero. j umpLeft press ent…" at bounding box center [980, 286] width 293 height 111
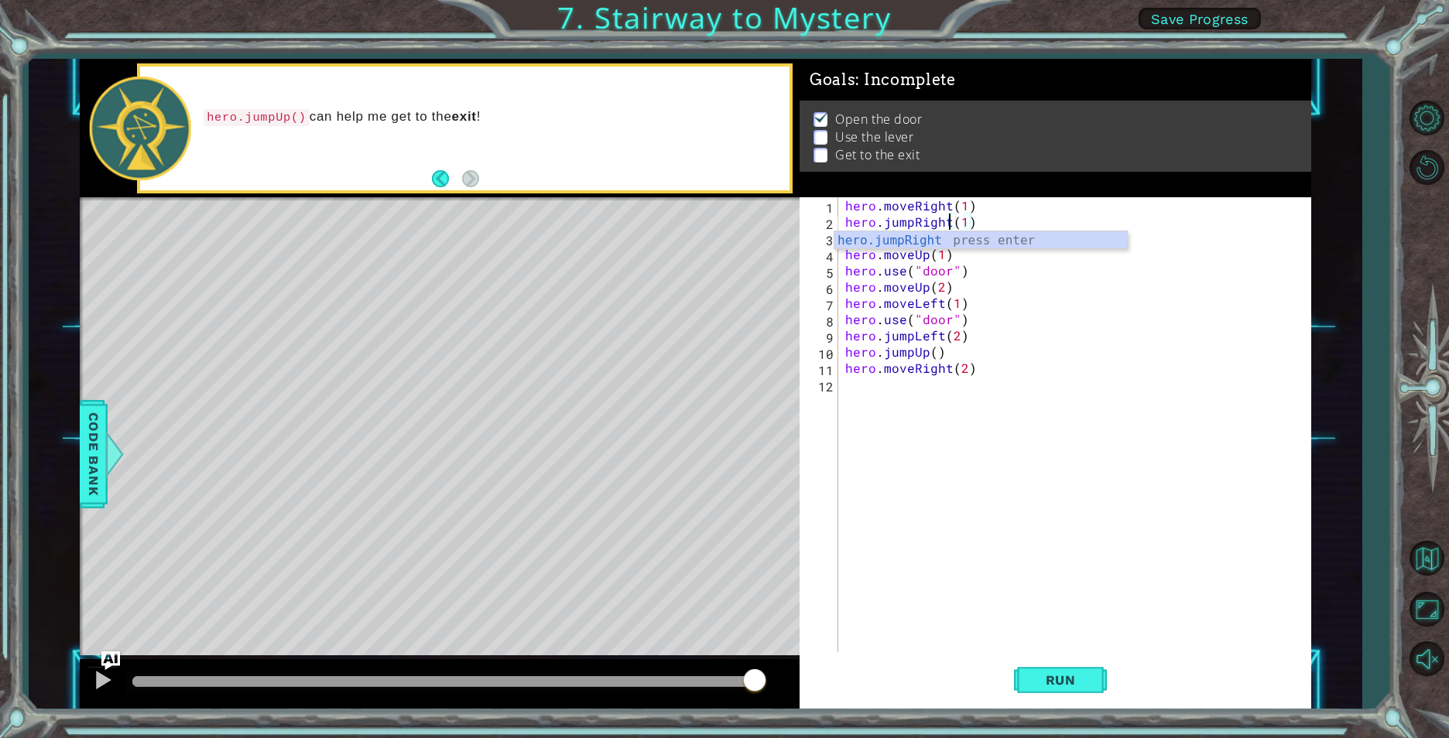
click at [960, 251] on div "hero . moveRight ( 1 ) hero . jumpRight ( 1 ) hero . jumpRight ( 1 ) hero . mov…" at bounding box center [1077, 441] width 471 height 488
click at [966, 240] on div "hero . moveRight ( 1 ) hero . jumpRight ( 1 ) hero . jumpRight ( 1 ) hero . mov…" at bounding box center [1077, 441] width 471 height 488
click at [948, 234] on div "hero . moveRight ( 1 ) hero . jumpRight ( 1 ) hero . jumpRight ( 1 ) hero . mov…" at bounding box center [1077, 441] width 471 height 488
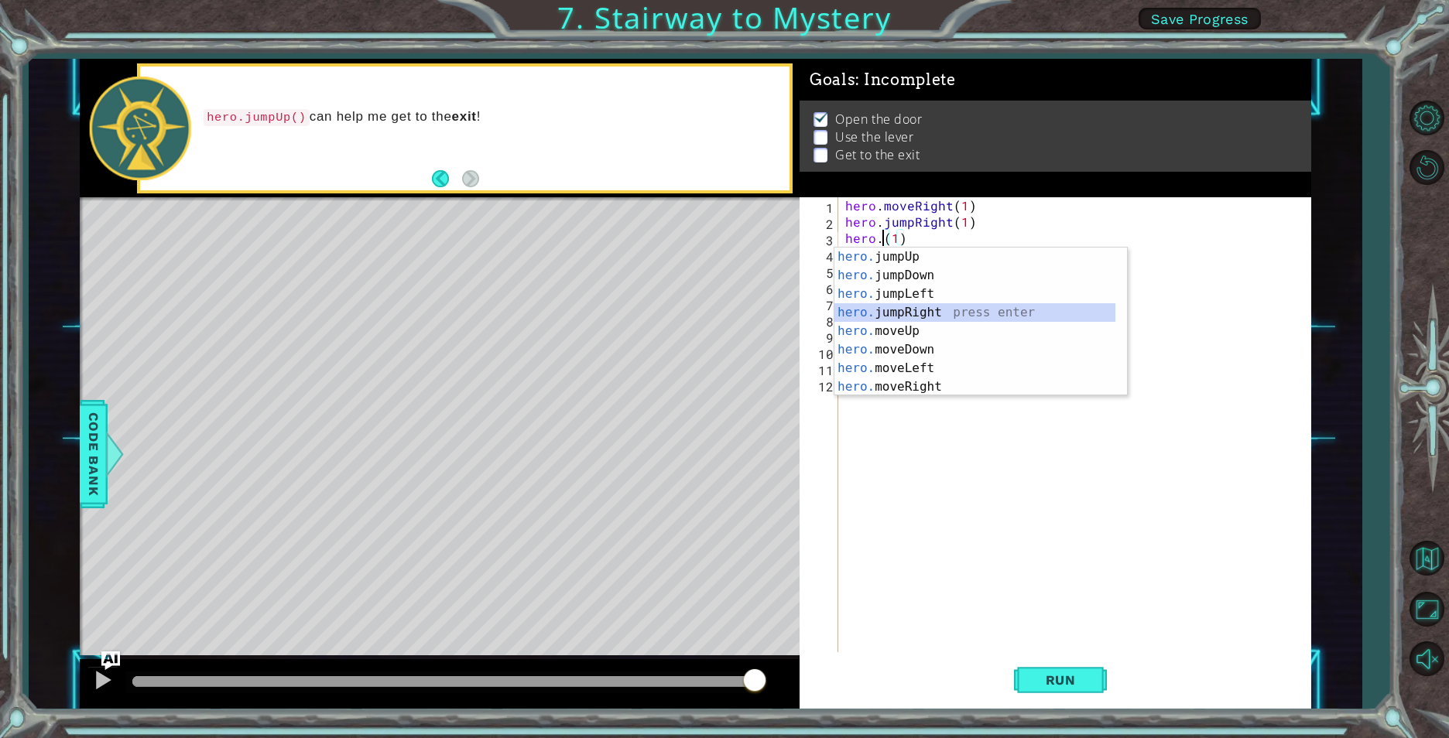
click at [933, 306] on div "hero. jumpUp press enter hero. jumpDown press enter hero. jumpLeft press enter …" at bounding box center [974, 341] width 281 height 186
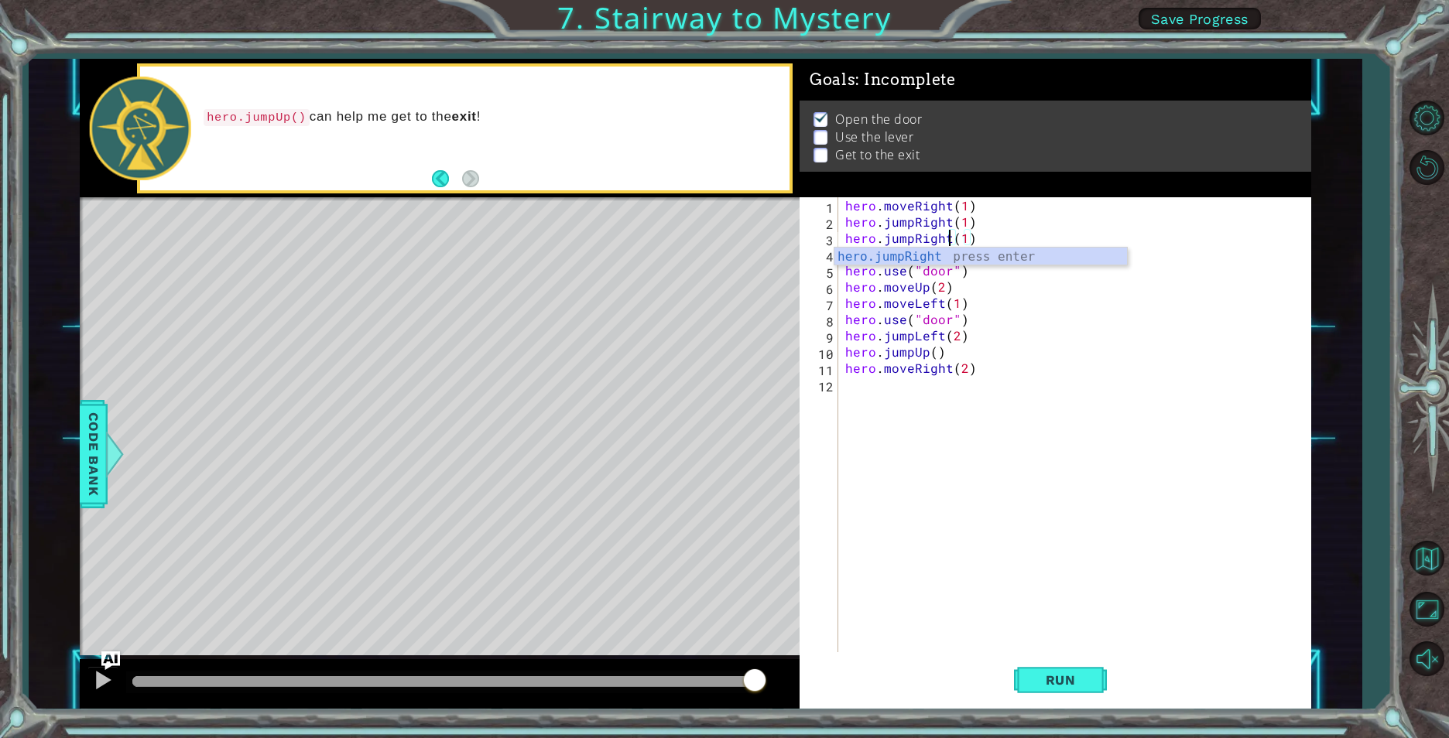
click at [909, 239] on div "hero . moveRight ( 1 ) hero . jumpRight ( 1 ) hero . jumpRight ( 1 ) hero . mov…" at bounding box center [1077, 441] width 471 height 488
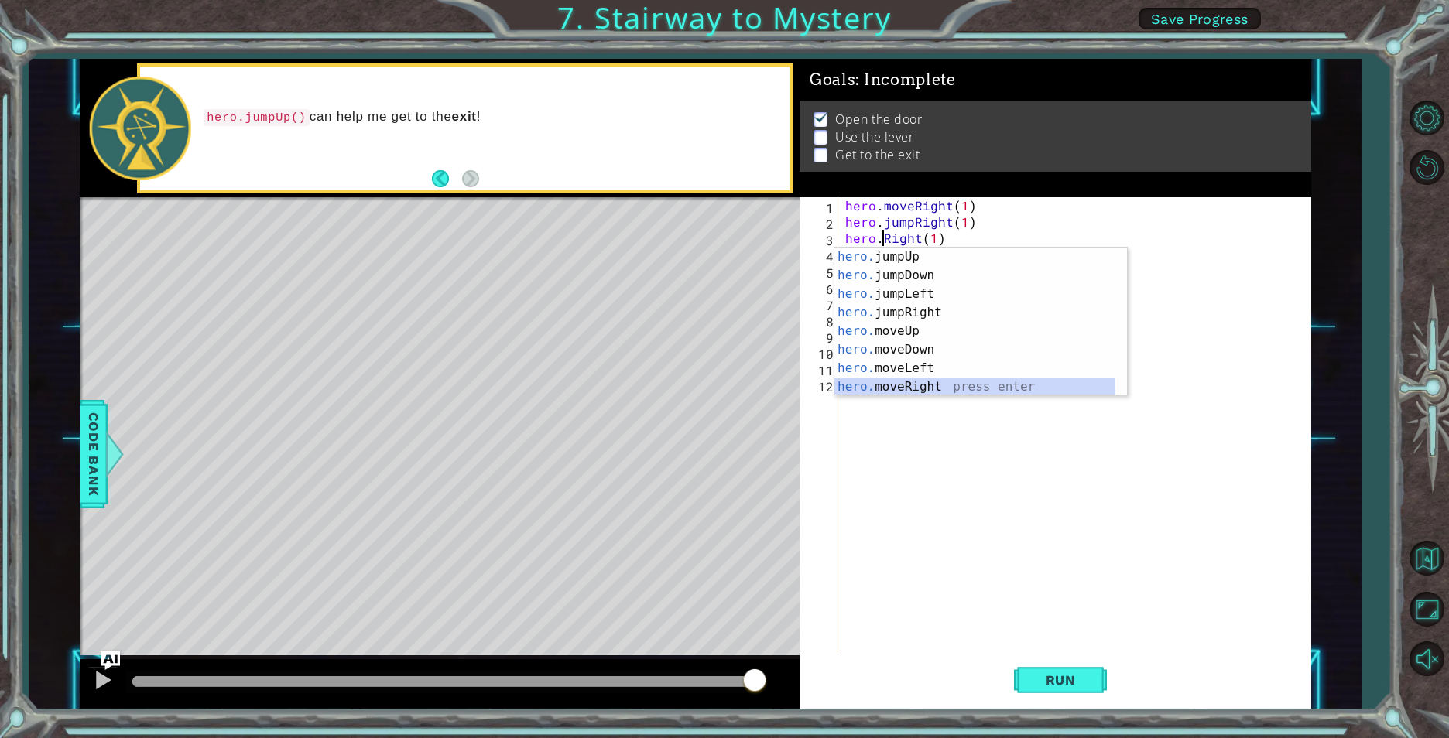
click at [910, 380] on div "hero. jumpUp press enter hero. jumpDown press enter hero. jumpLeft press enter …" at bounding box center [974, 341] width 281 height 186
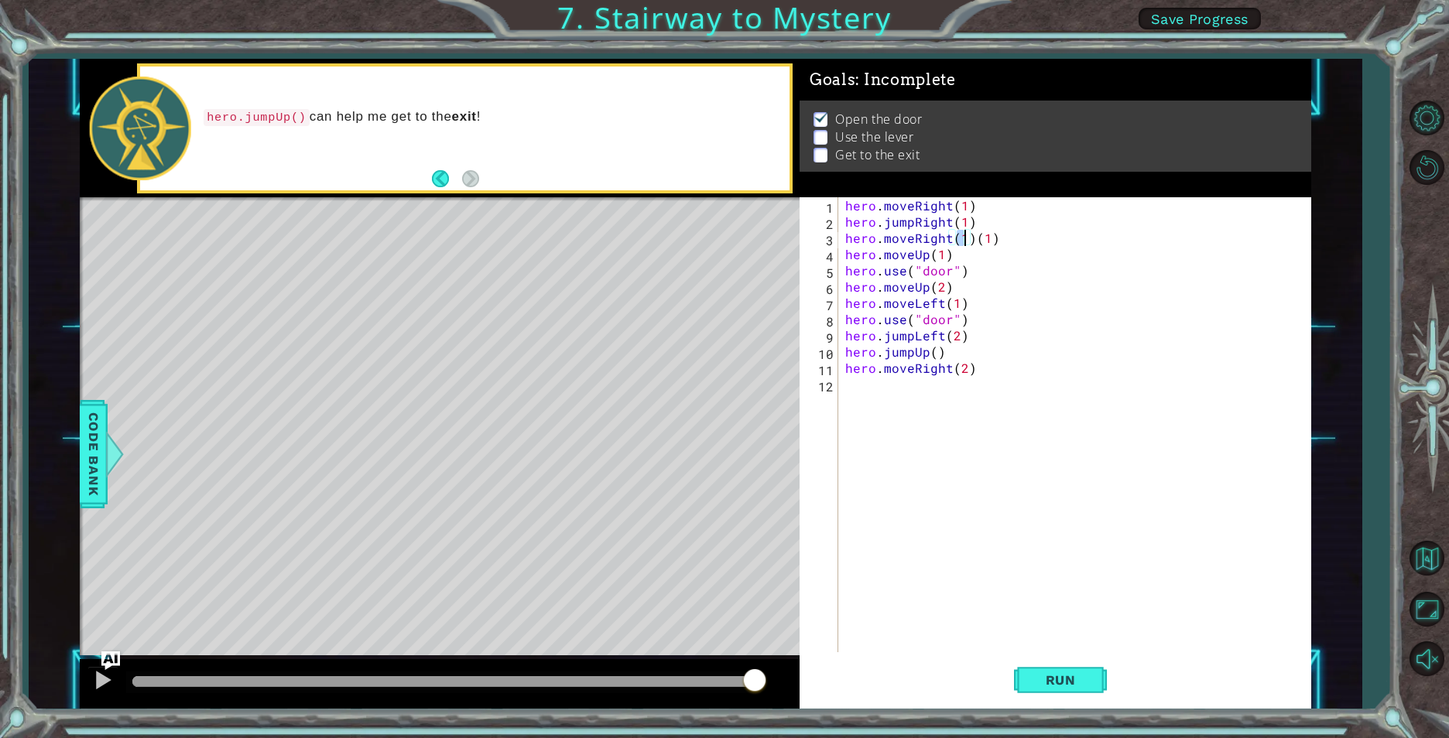
click at [994, 235] on div "hero . moveRight ( 1 ) hero . jumpRight ( 1 ) hero . moveRight ( 1 ) ( 1 ) hero…" at bounding box center [1077, 441] width 471 height 488
click at [960, 252] on div "hero . moveRight ( 1 ) hero . jumpRight ( 1 ) hero . moveRight ( 1 ) hero . mov…" at bounding box center [1077, 441] width 471 height 488
click at [1051, 686] on span "Run" at bounding box center [1060, 680] width 61 height 15
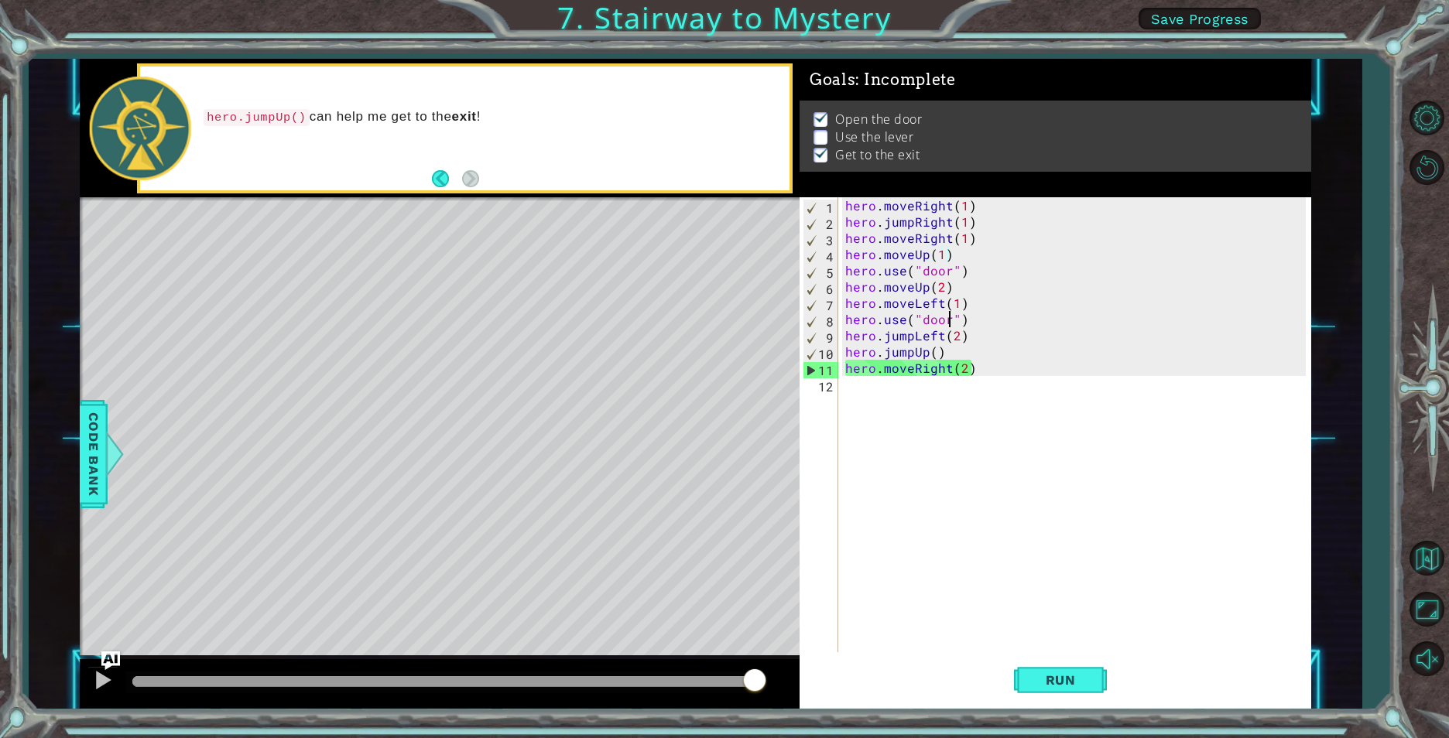
click at [950, 323] on div "hero . moveRight ( 1 ) hero . jumpRight ( 1 ) hero . moveRight ( 1 ) hero . mov…" at bounding box center [1077, 441] width 471 height 488
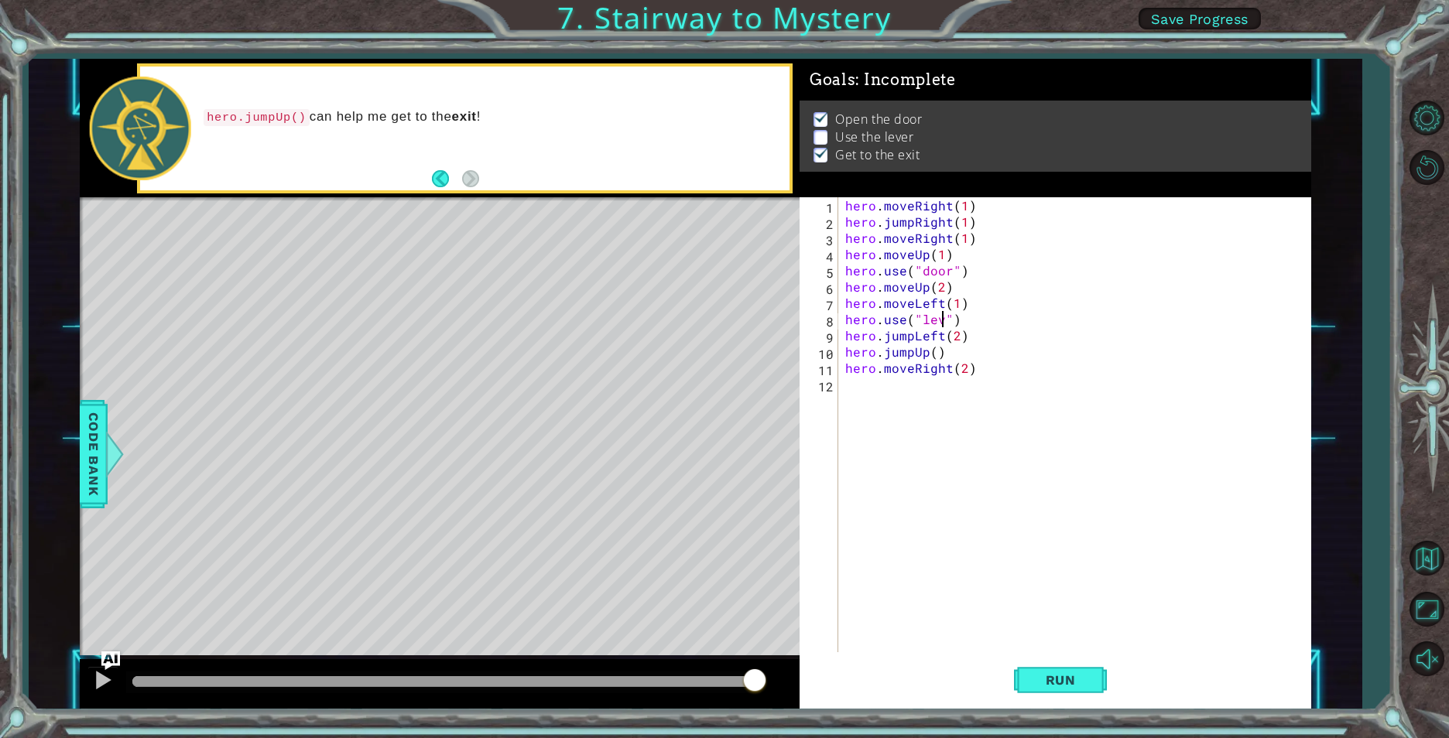
scroll to position [0, 7]
click at [1077, 686] on span "Run" at bounding box center [1060, 680] width 61 height 15
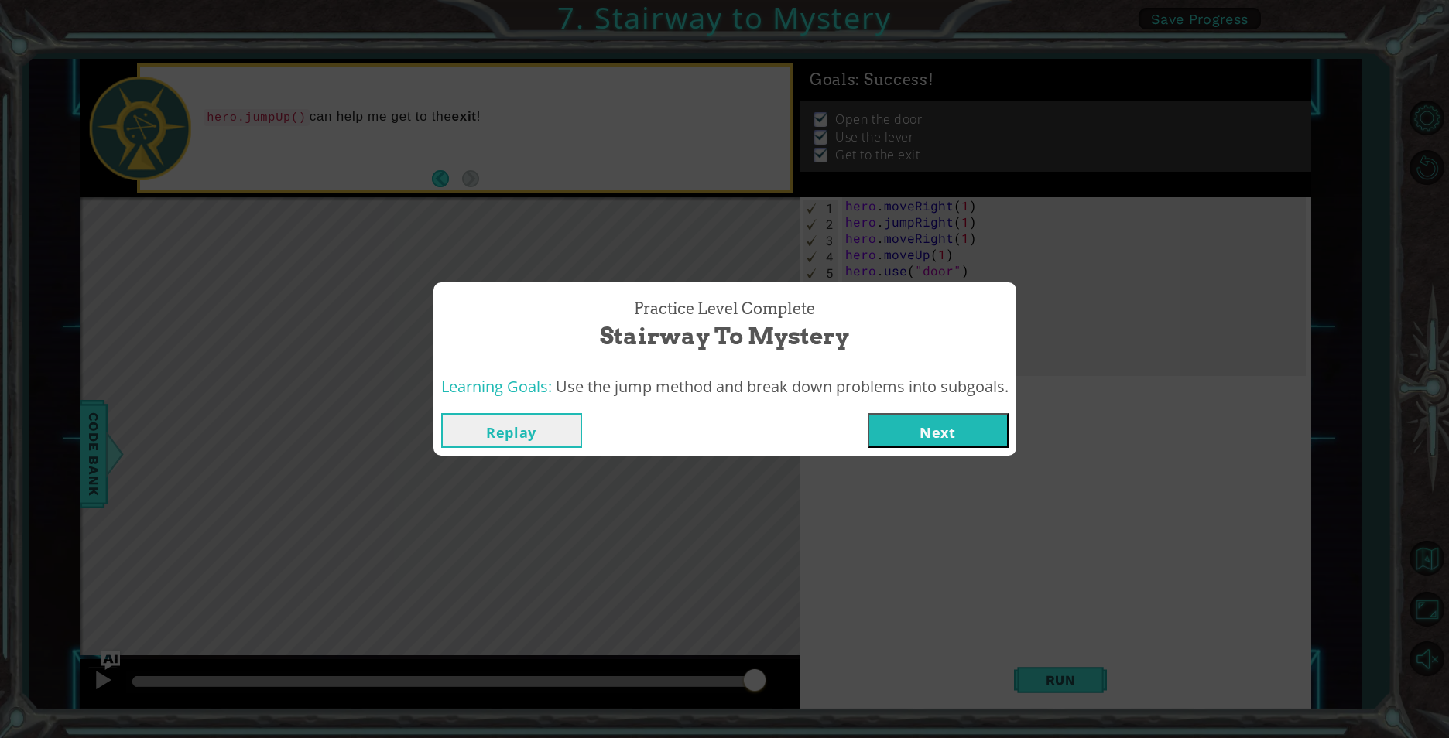
click at [913, 461] on div "Practice Level Complete Stairway to Mystery Learning Goals: Use the jump method…" at bounding box center [724, 369] width 1449 height 738
click at [709, 280] on div "Practice Level Complete Stairway to Mystery Learning Goals: Use the jump method…" at bounding box center [724, 369] width 1449 height 738
drag, startPoint x: 709, startPoint y: 280, endPoint x: 750, endPoint y: 270, distance: 42.2
click at [750, 270] on div "Practice Level Complete Stairway to Mystery Learning Goals: Use the jump method…" at bounding box center [724, 369] width 1449 height 738
drag, startPoint x: 750, startPoint y: 270, endPoint x: 1129, endPoint y: 336, distance: 384.9
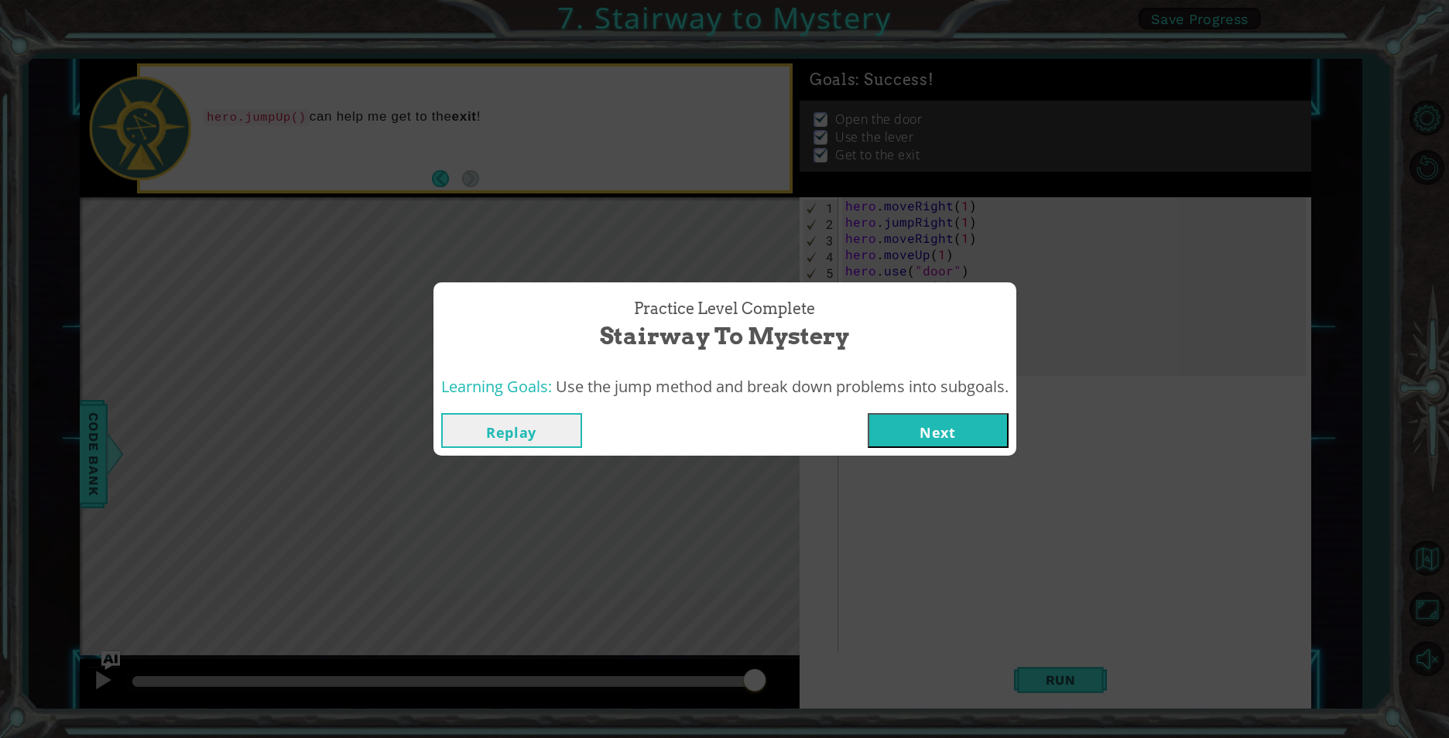
click at [1134, 334] on div "Practice Level Complete Stairway to Mystery Learning Goals: Use the jump method…" at bounding box center [724, 369] width 1449 height 738
click at [564, 435] on button "Replay" at bounding box center [511, 430] width 141 height 35
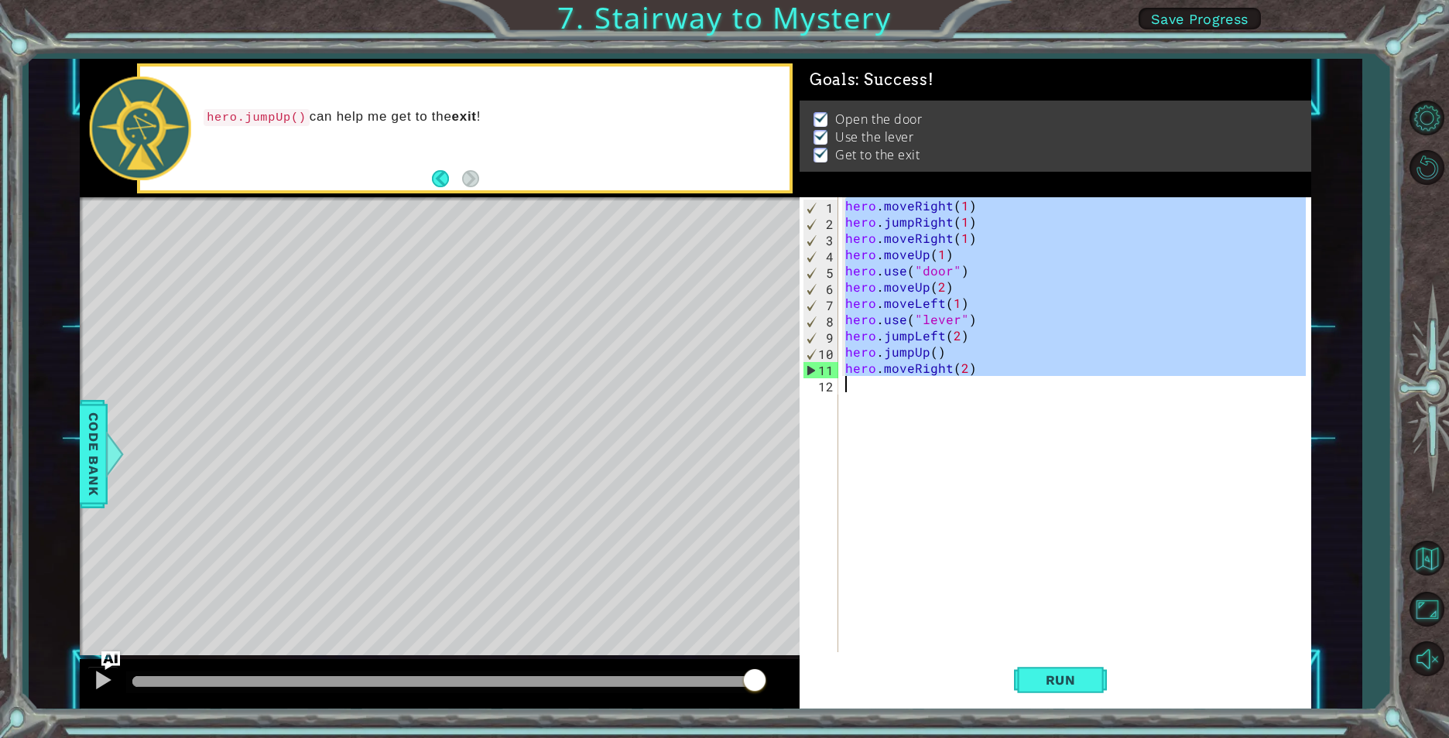
drag, startPoint x: 844, startPoint y: 204, endPoint x: 963, endPoint y: 383, distance: 215.1
click at [963, 383] on div "hero . moveRight ( 1 ) hero . jumpRight ( 1 ) hero . moveRight ( 1 ) hero . mov…" at bounding box center [1077, 441] width 471 height 488
type textarea "hero.moveRight(2)"
click at [855, 528] on div "hero . moveRight ( 1 ) hero . jumpRight ( 1 ) hero . moveRight ( 1 ) hero . mov…" at bounding box center [1074, 424] width 464 height 455
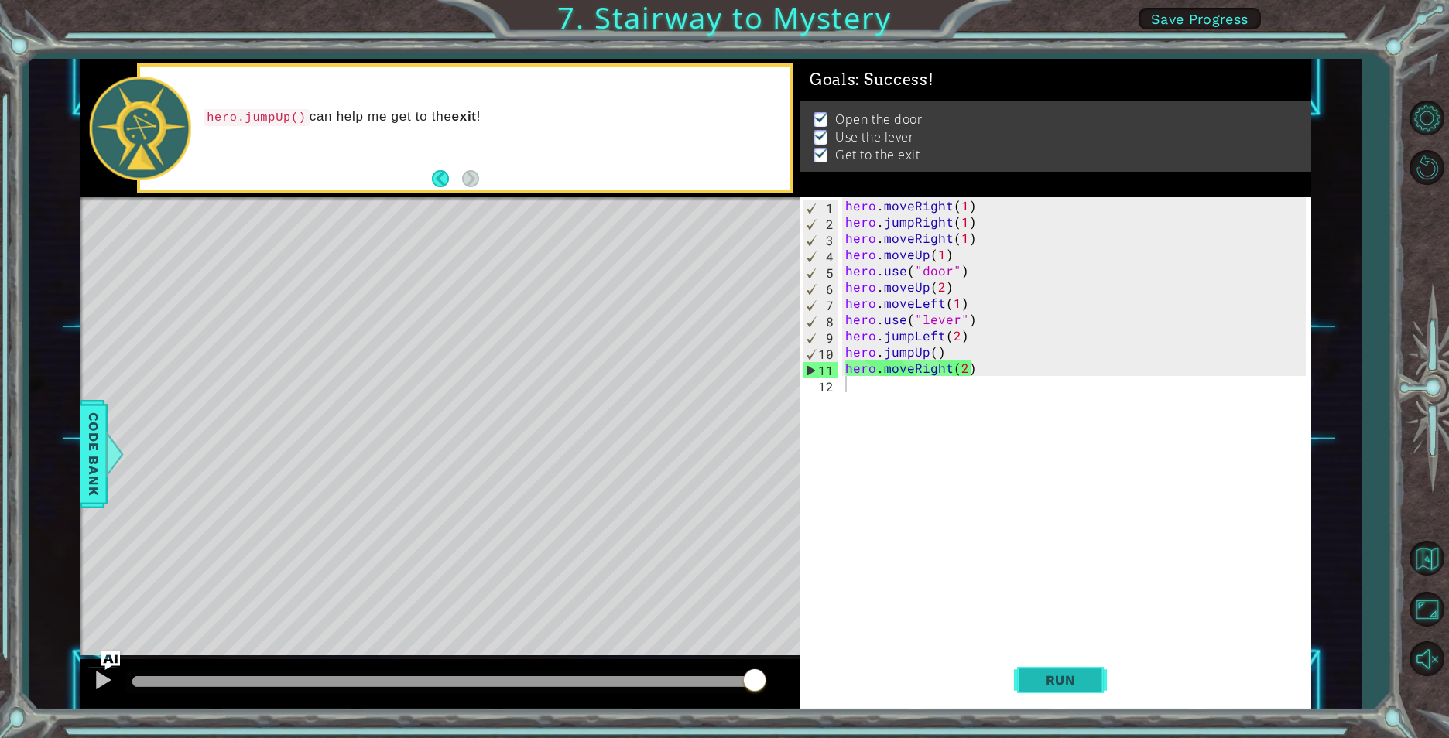
click at [1052, 679] on span "Run" at bounding box center [1060, 680] width 61 height 15
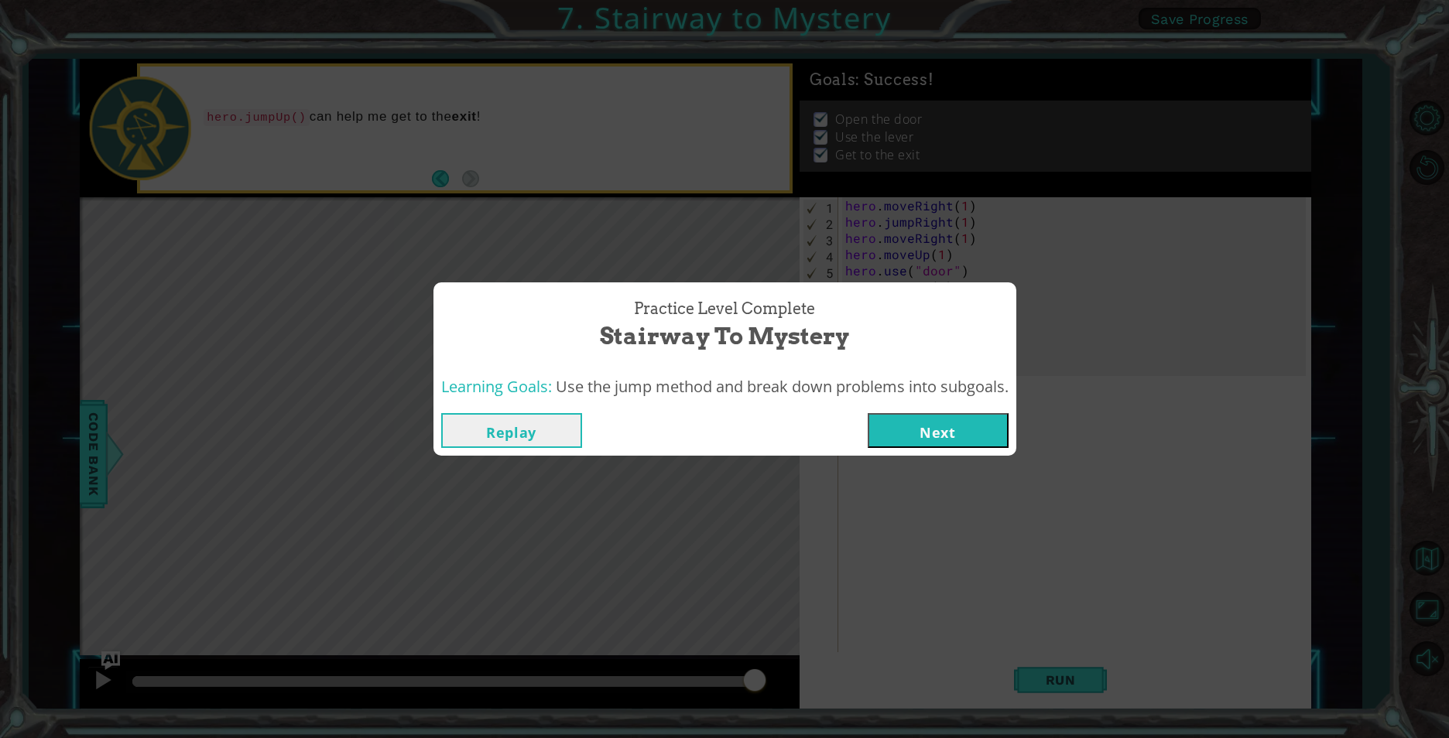
click at [555, 443] on button "Replay" at bounding box center [511, 430] width 141 height 35
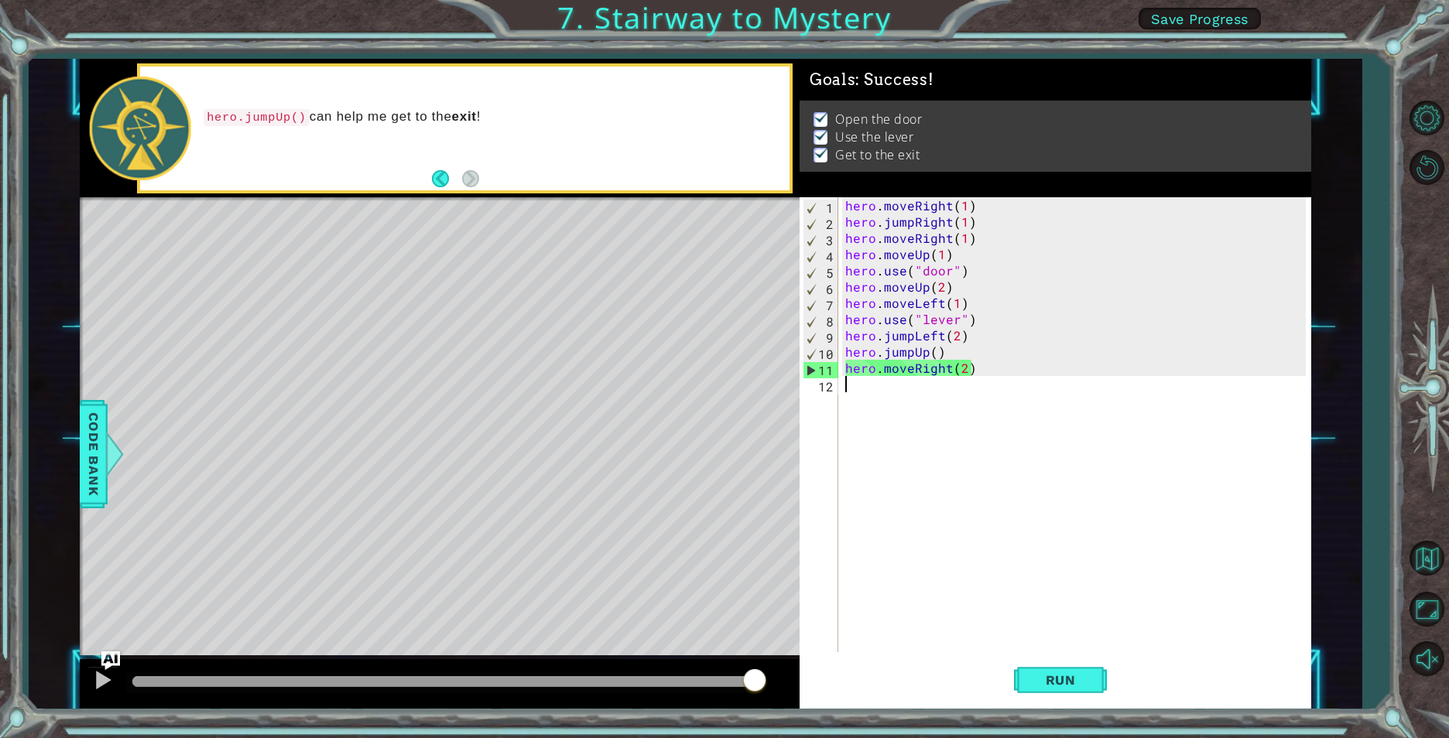
click at [953, 334] on div "hero . moveRight ( 1 ) hero . jumpRight ( 1 ) hero . moveRight ( 1 ) hero . mov…" at bounding box center [1077, 441] width 471 height 488
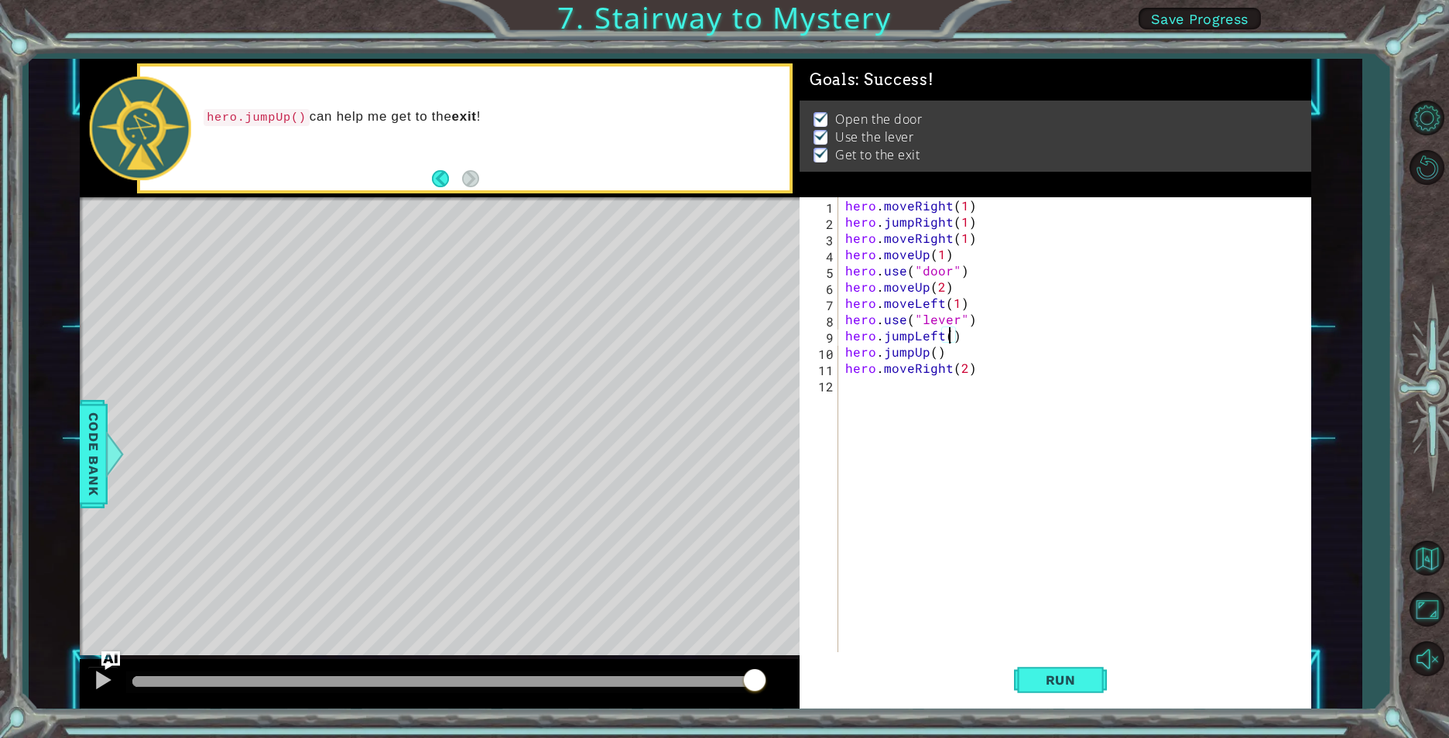
type textarea "hero.jumpLeft(1)"
click at [1043, 683] on span "Run" at bounding box center [1060, 680] width 61 height 15
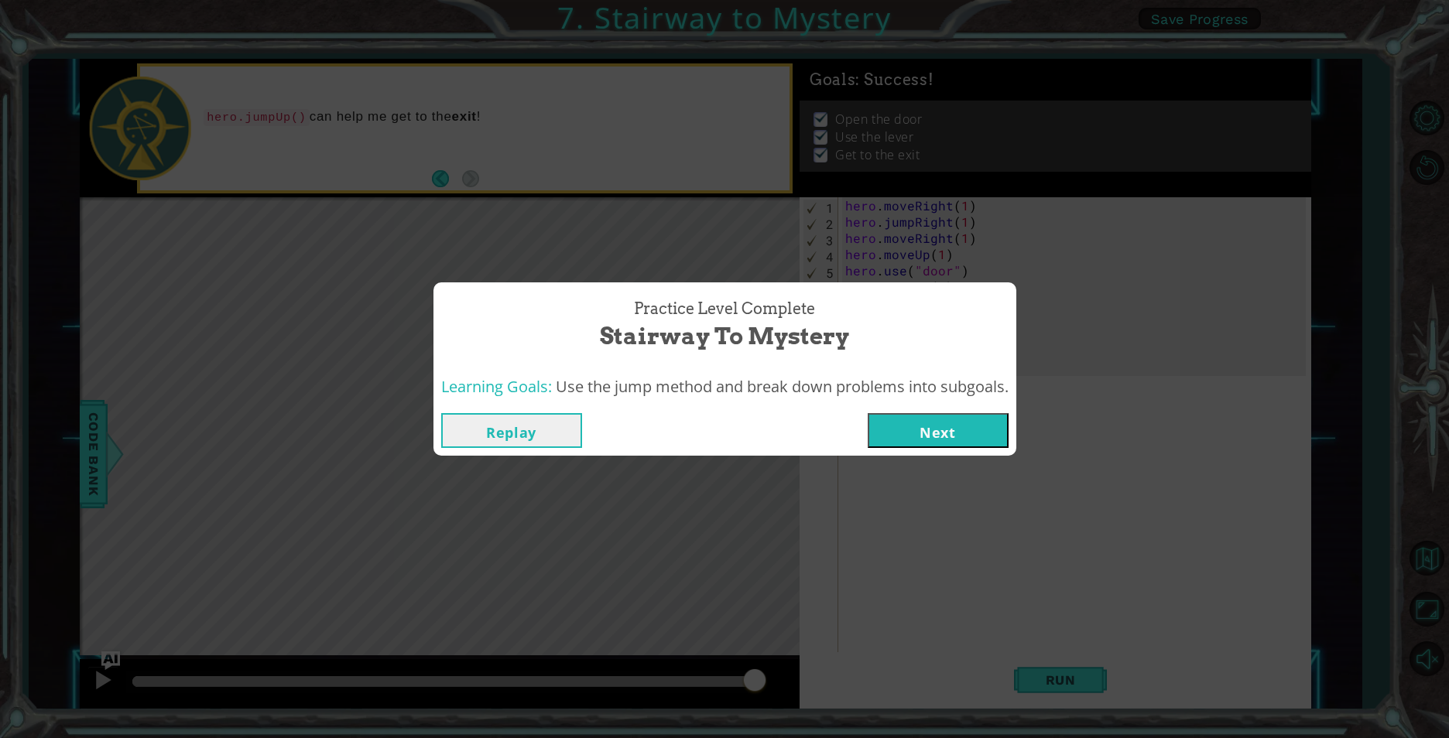
click at [547, 447] on button "Replay" at bounding box center [511, 430] width 141 height 35
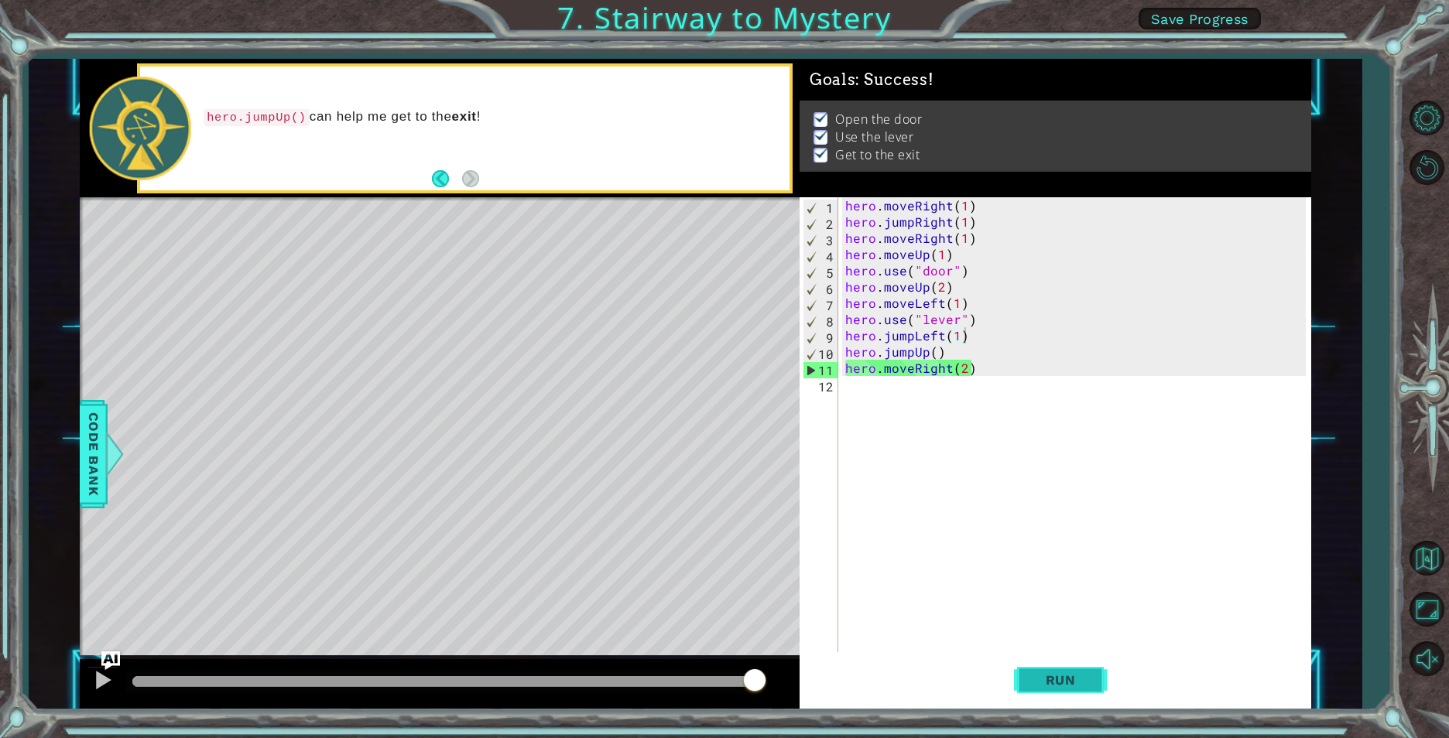
click at [1070, 669] on button "Run" at bounding box center [1060, 680] width 93 height 51
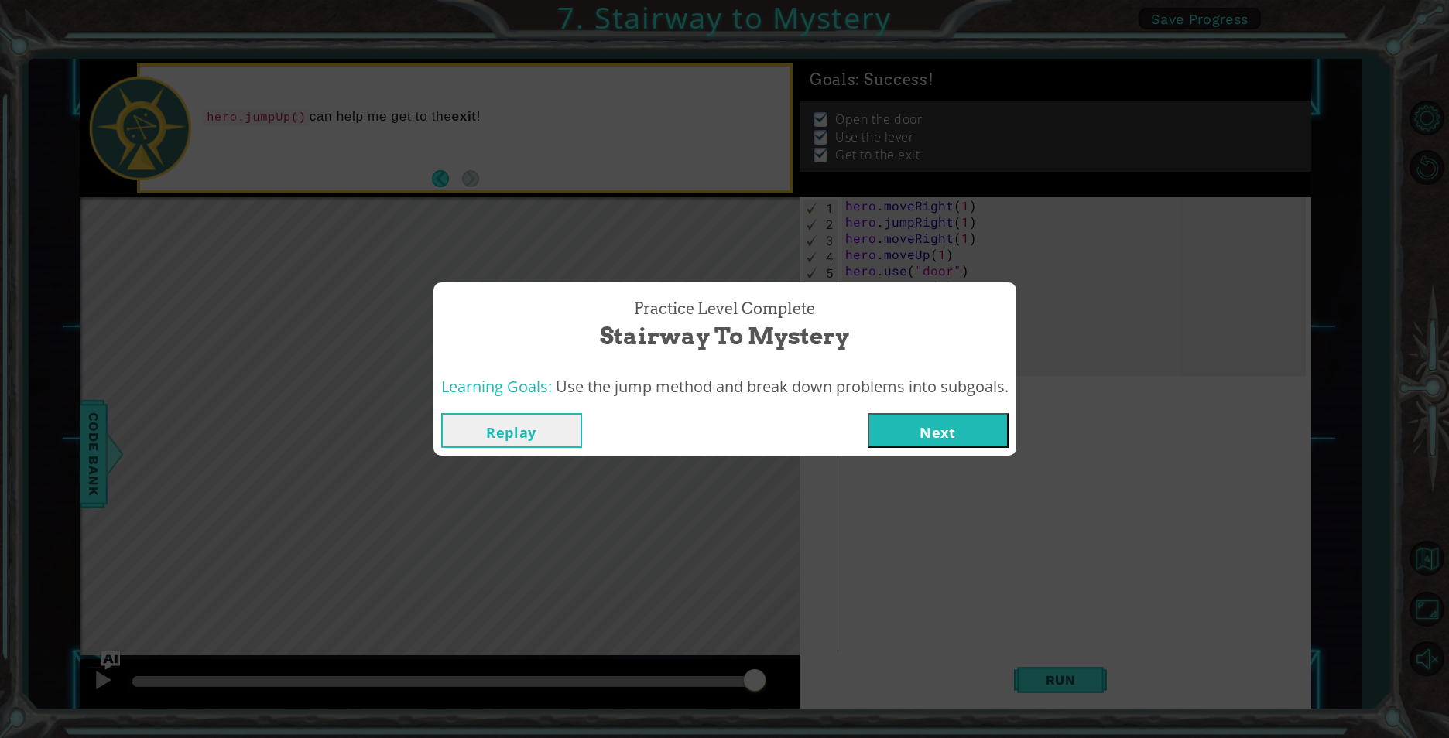
drag, startPoint x: 938, startPoint y: 401, endPoint x: 933, endPoint y: 436, distance: 35.9
click at [936, 405] on div "Learning Goals: Use the jump method and break down problems into subgoals." at bounding box center [724, 387] width 583 height 38
click at [933, 448] on button "Next" at bounding box center [938, 430] width 141 height 35
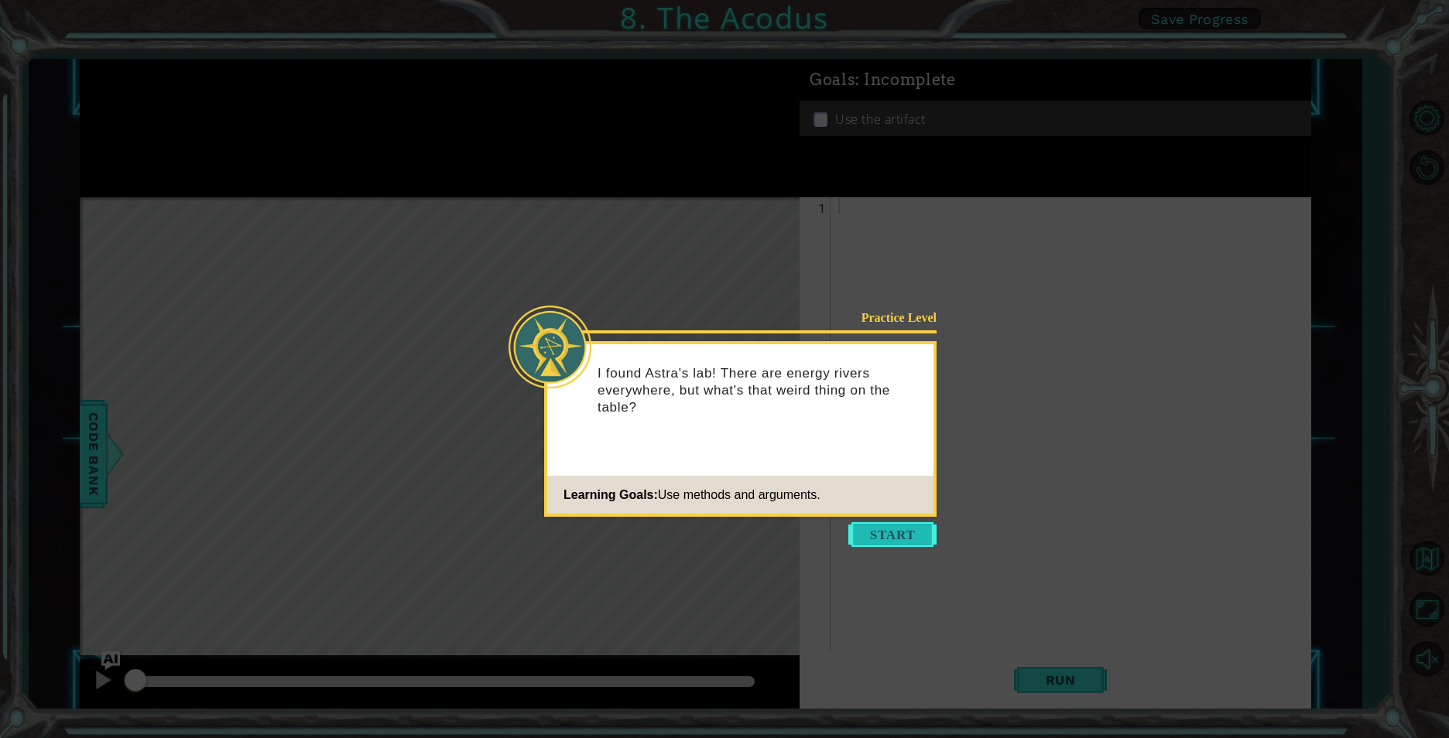
click at [872, 524] on button "Start" at bounding box center [892, 534] width 88 height 25
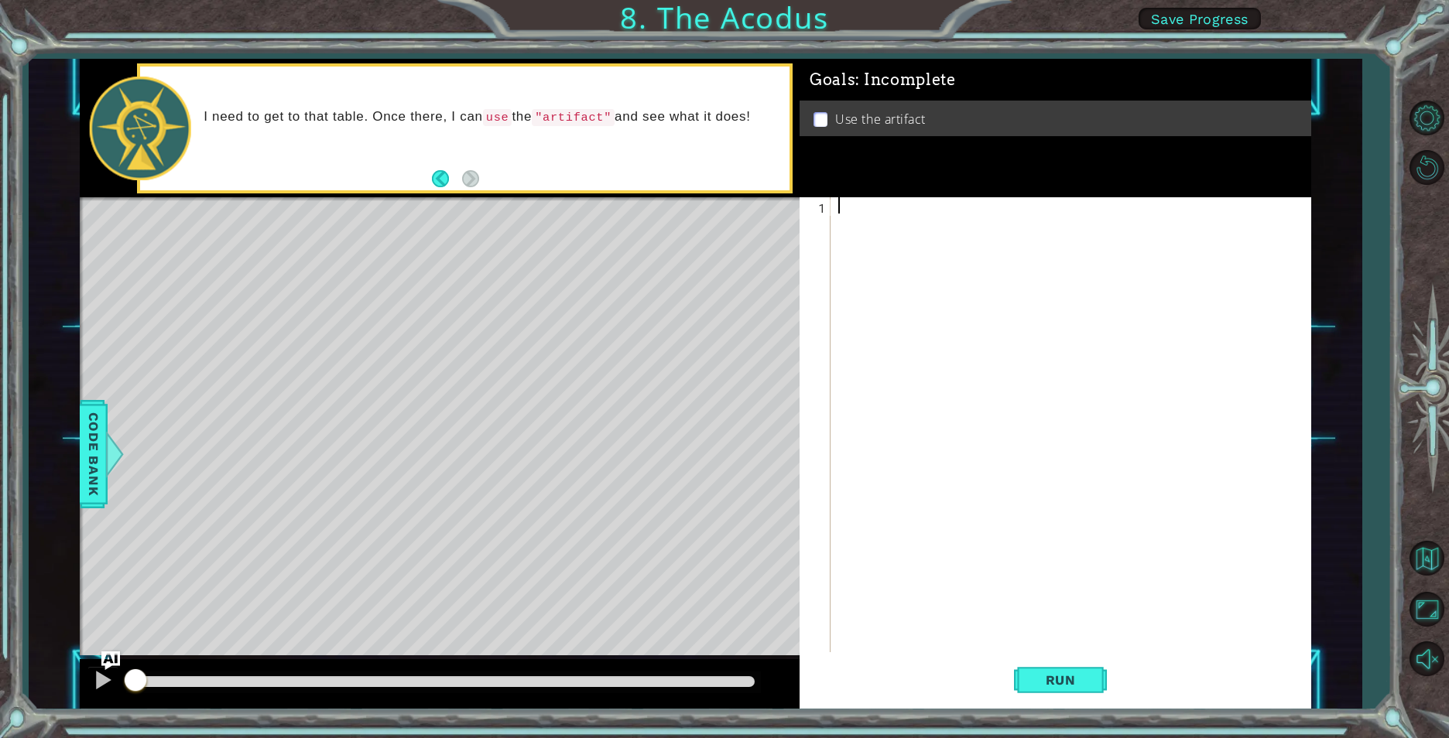
type textarea "j"
type textarea "h"
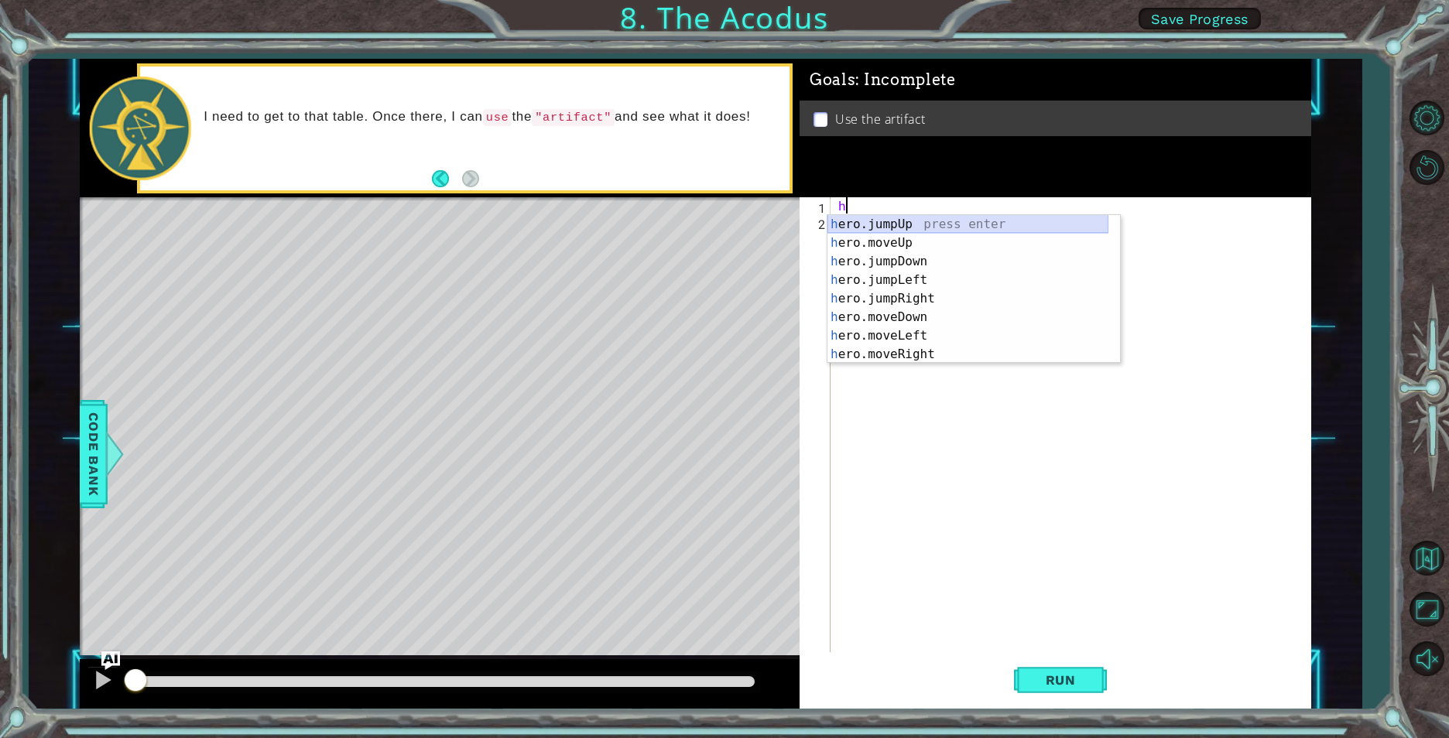
click at [929, 225] on div "h ero.jumpUp press enter h ero.moveUp press enter h ero.jumpDown press enter h …" at bounding box center [967, 308] width 281 height 186
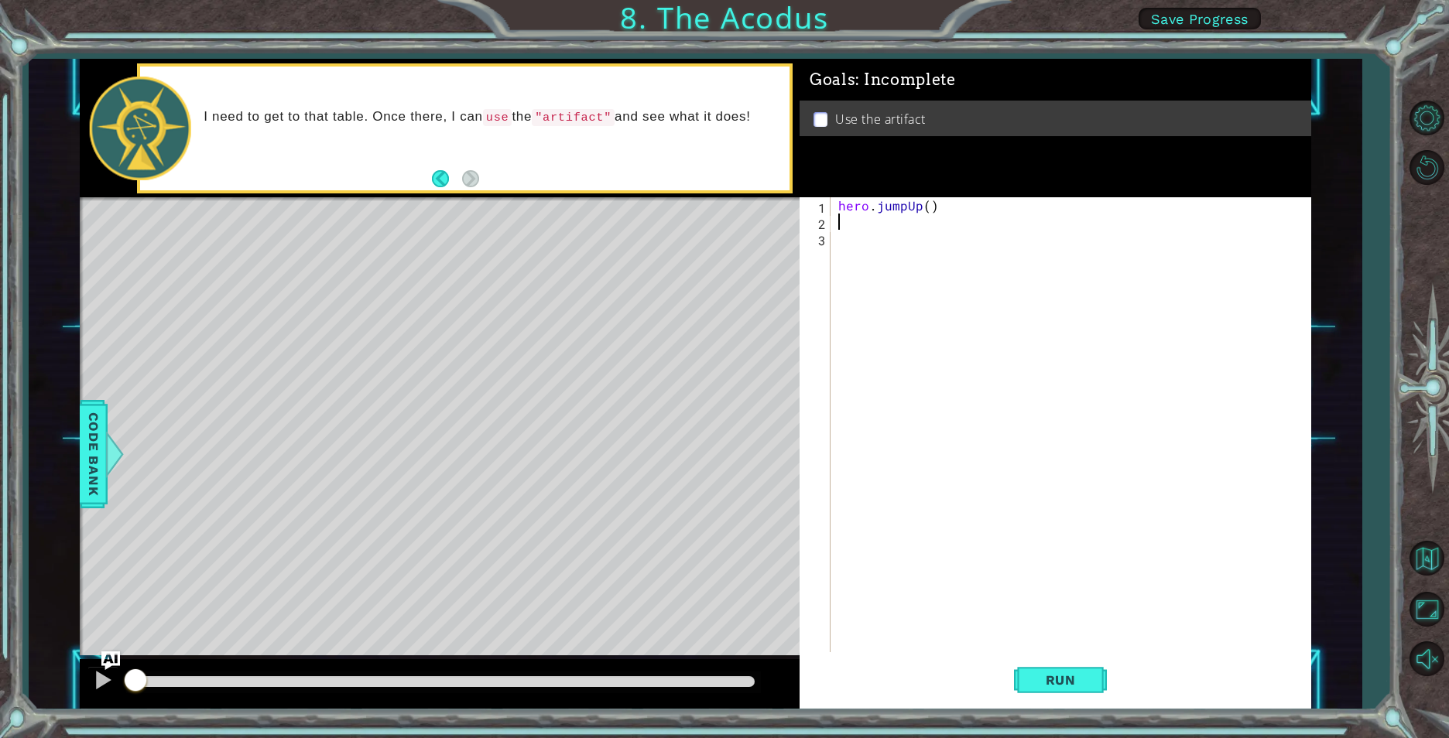
type textarea "h"
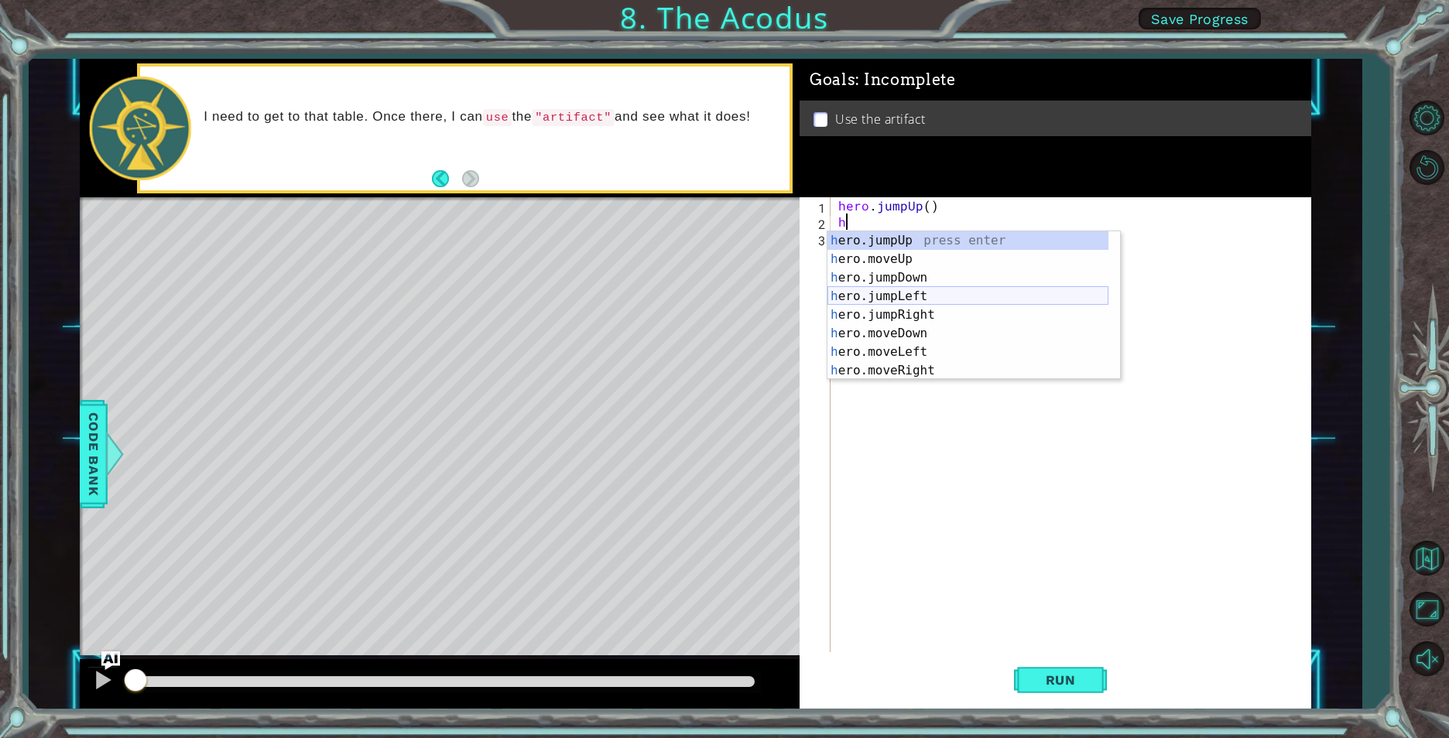
click at [908, 298] on div "h ero.jumpUp press enter h ero.moveUp press enter h ero.jumpDown press enter h …" at bounding box center [967, 324] width 281 height 186
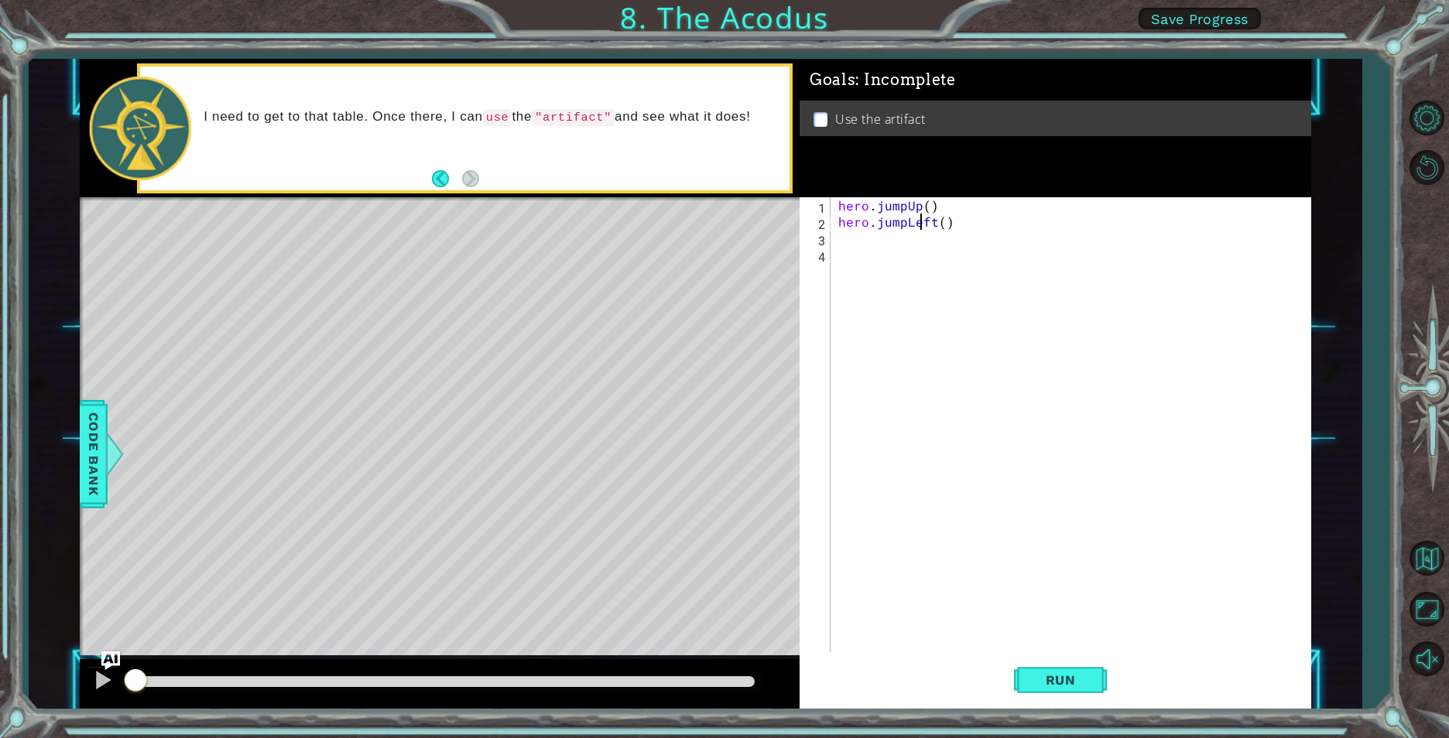
click at [920, 220] on div "hero . jumpUp ( ) hero . jumpLeft ( )" at bounding box center [1074, 441] width 478 height 488
click at [927, 220] on div "hero . jumpUp ( ) hero . jumpLeft ( )" at bounding box center [1074, 441] width 478 height 488
click at [930, 220] on div "hero . jumpUp ( ) hero . jumpLeft ( )" at bounding box center [1074, 441] width 478 height 488
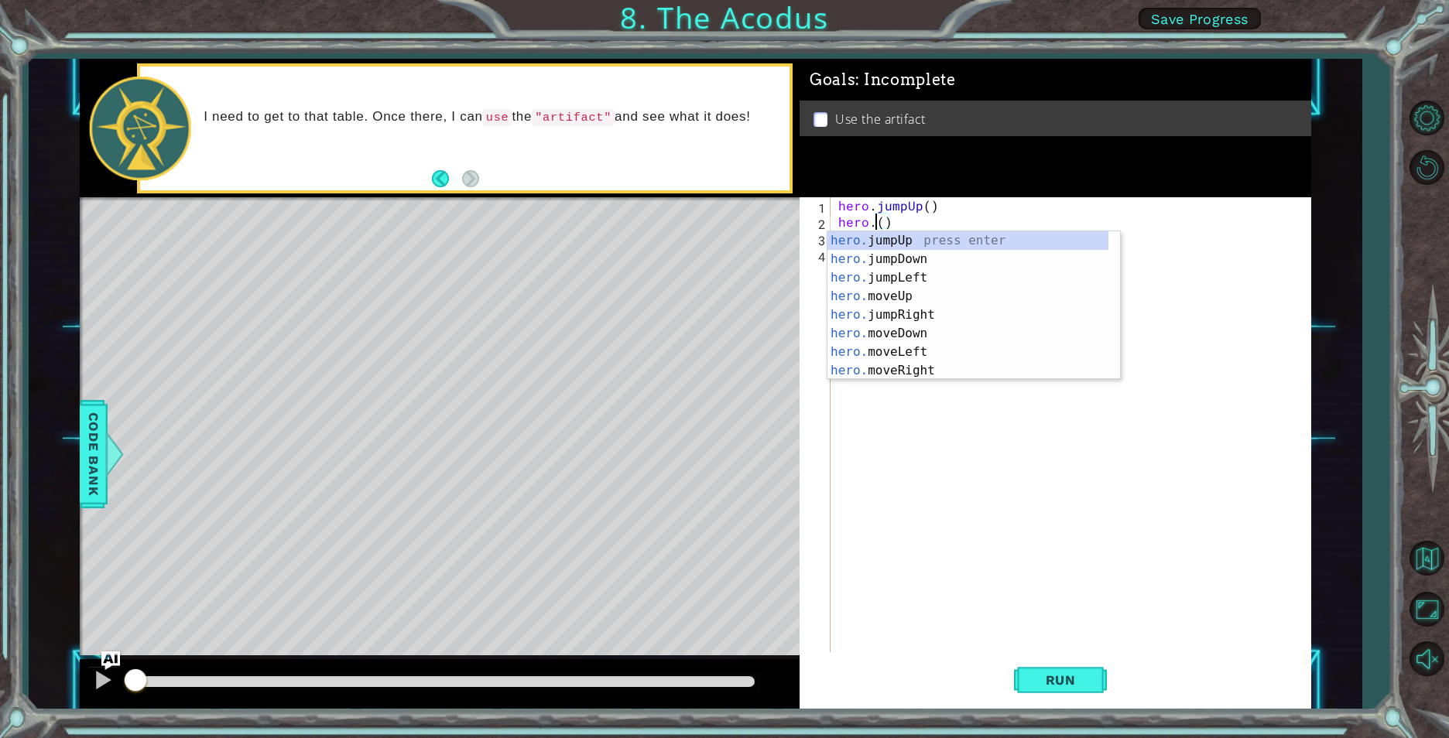
scroll to position [0, 3]
click at [908, 279] on div "hero.m oveUp press enter hero.m oveDown press enter hero.m oveLeft press enter …" at bounding box center [973, 324] width 293 height 186
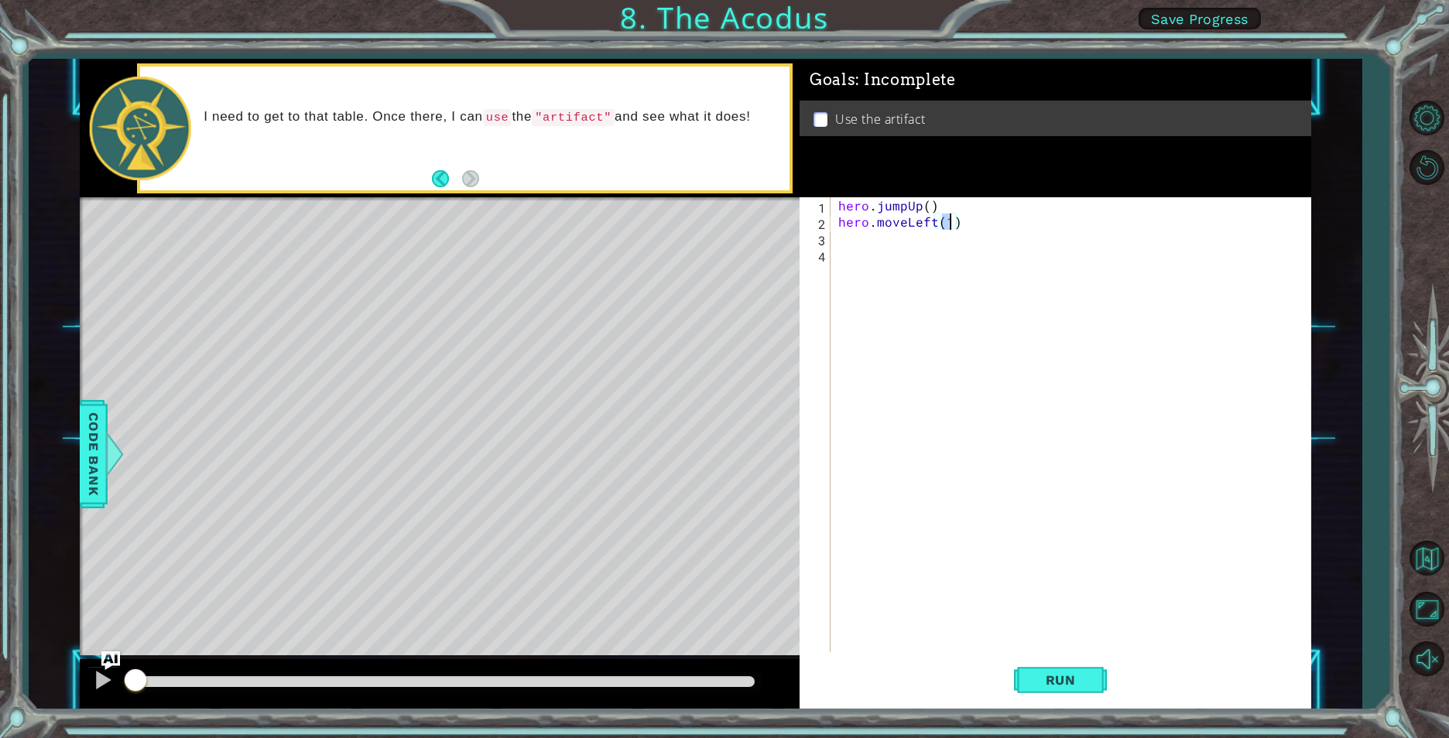
type textarea "hero.moveLeft()"
click at [913, 241] on div "hero . jumpUp ( ) hero . moveLeft ( )" at bounding box center [1074, 441] width 478 height 488
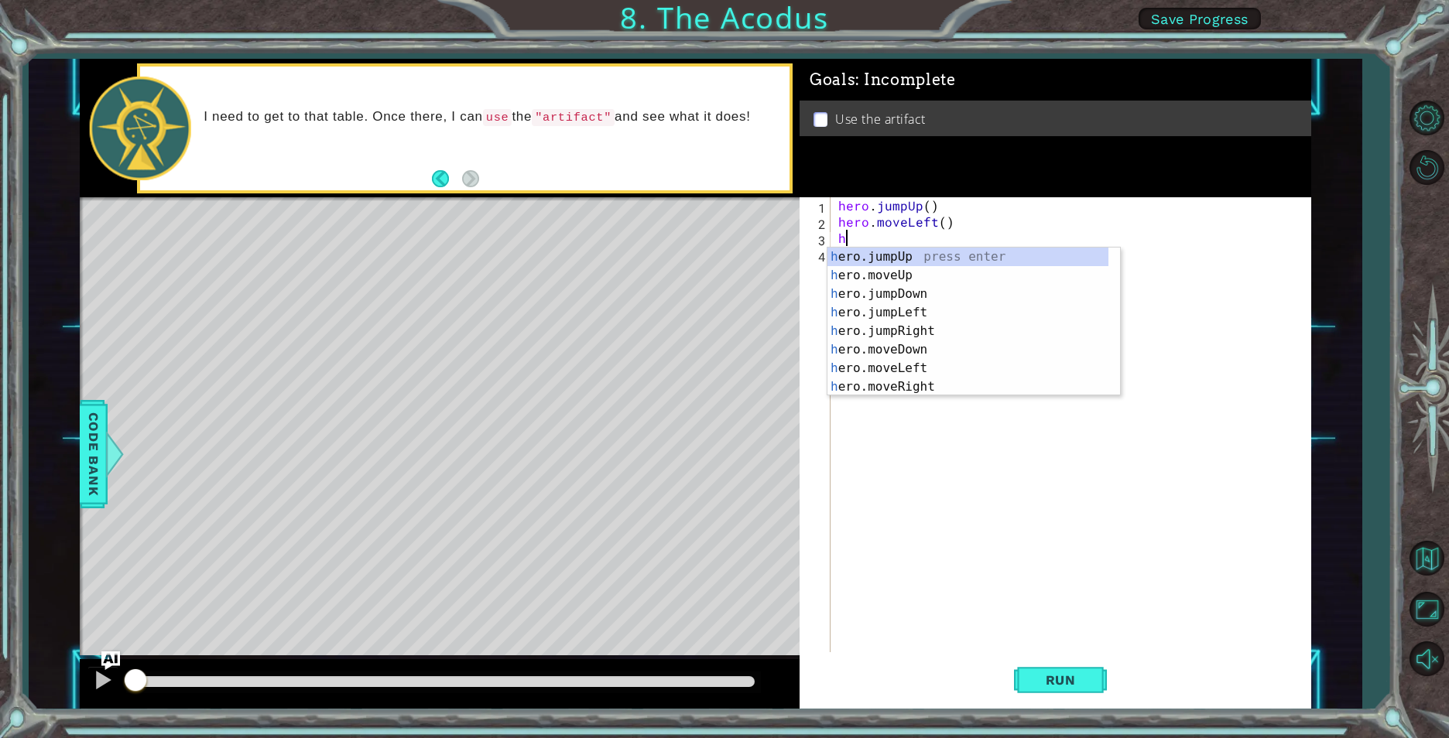
type textarea "h"
click at [896, 289] on div "h ero.jumpUp press enter h ero.moveUp press enter h ero.jumpDown press enter h …" at bounding box center [967, 341] width 281 height 186
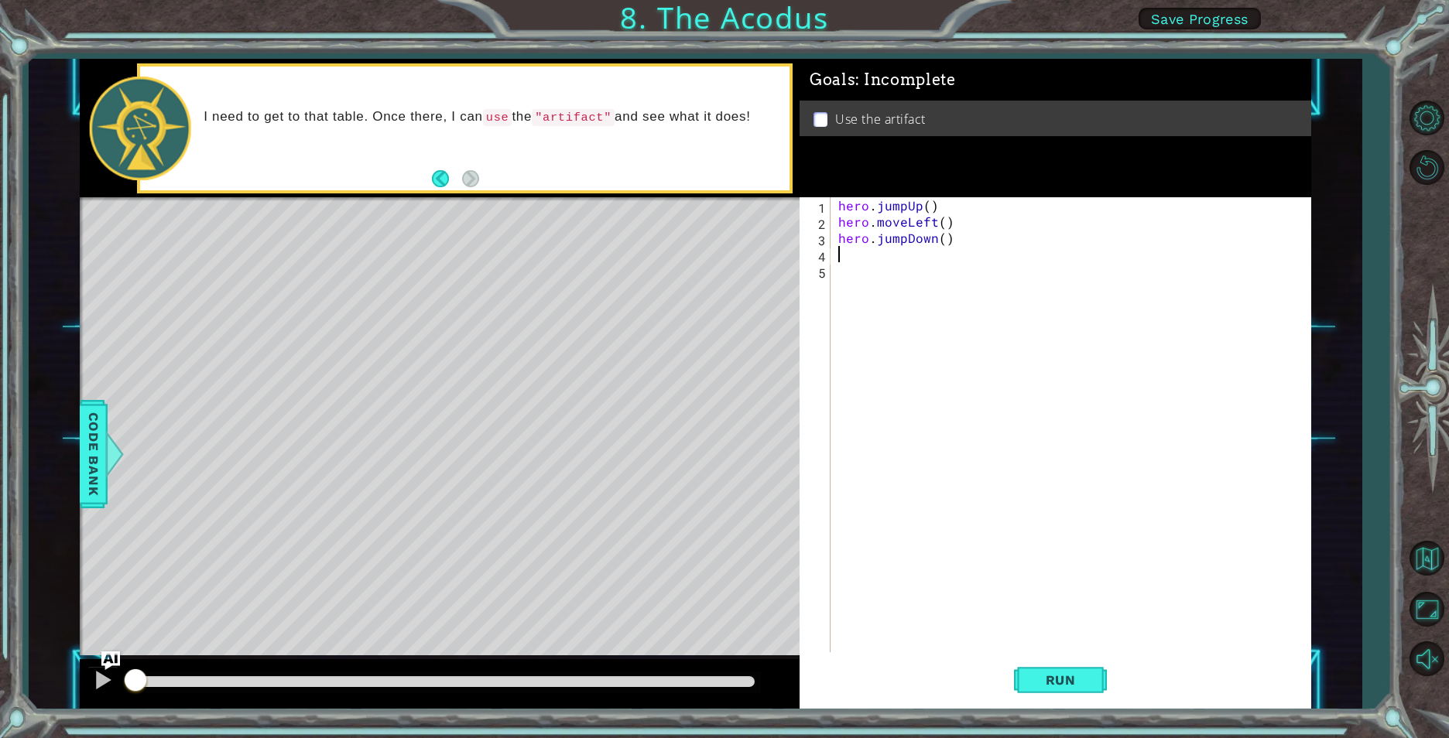
type textarea "h"
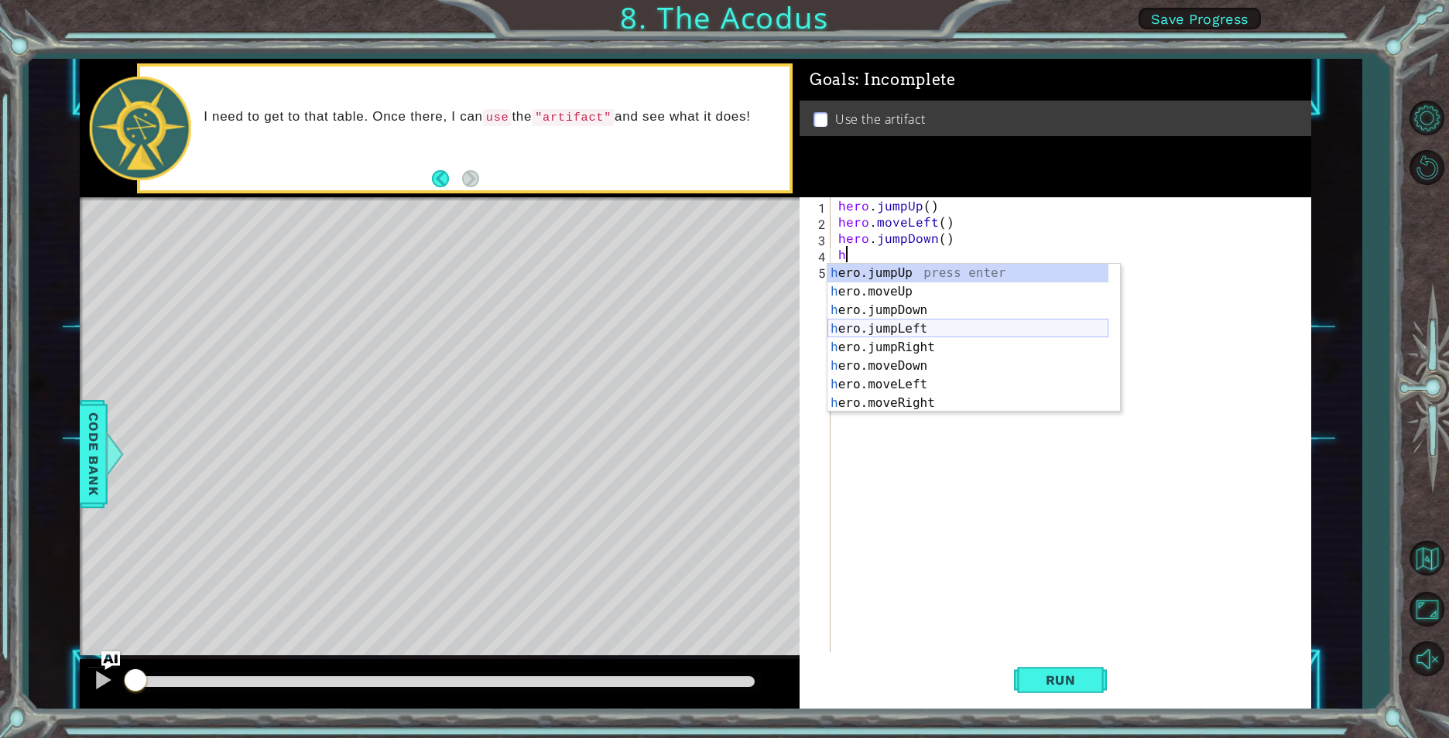
click at [894, 329] on div "h ero.jumpUp press enter h ero.moveUp press enter h ero.jumpDown press enter h …" at bounding box center [967, 357] width 281 height 186
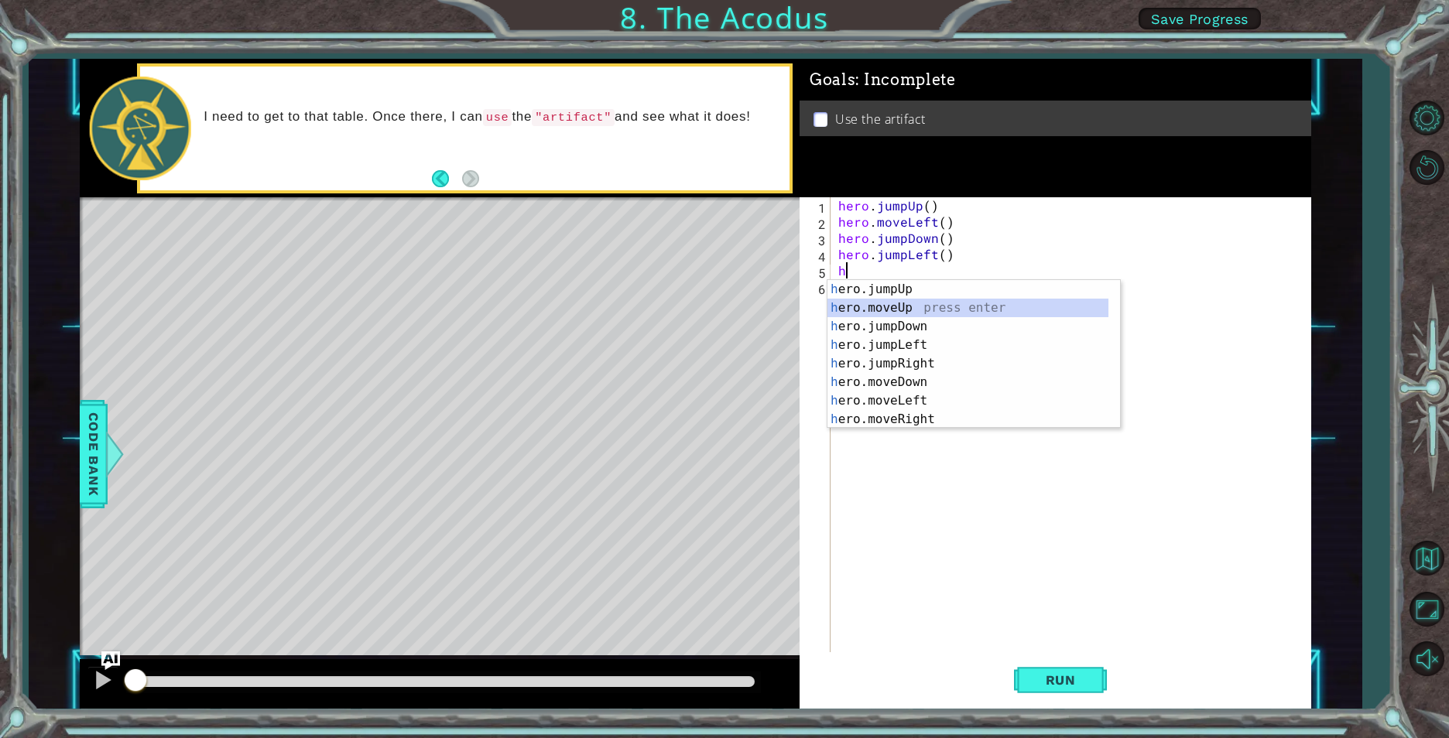
click at [924, 310] on div "h ero.jumpUp press enter h ero.moveUp press enter h ero.jumpDown press enter h …" at bounding box center [967, 373] width 281 height 186
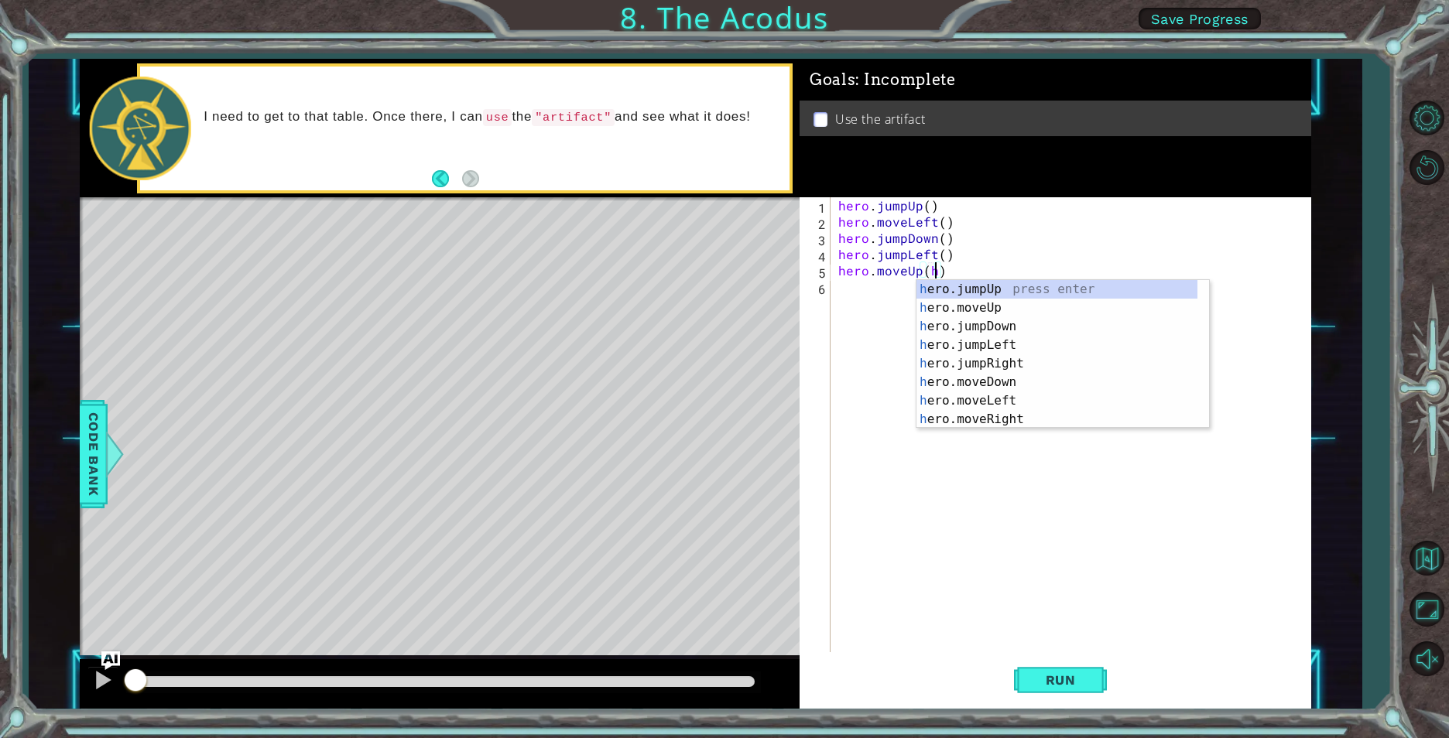
scroll to position [0, 5]
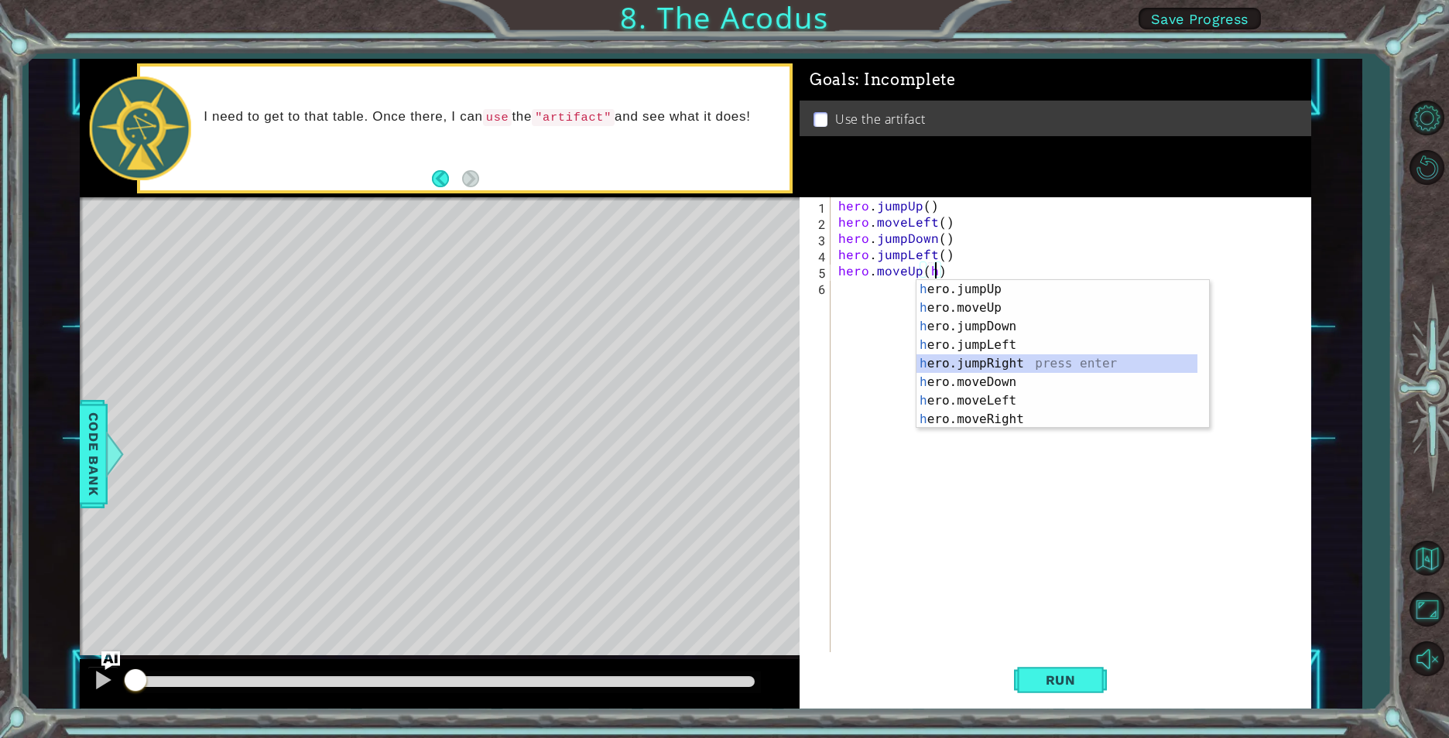
click at [1022, 363] on div "h ero.jumpUp press enter h ero.moveUp press enter h ero.jumpDown press enter h …" at bounding box center [1056, 373] width 281 height 186
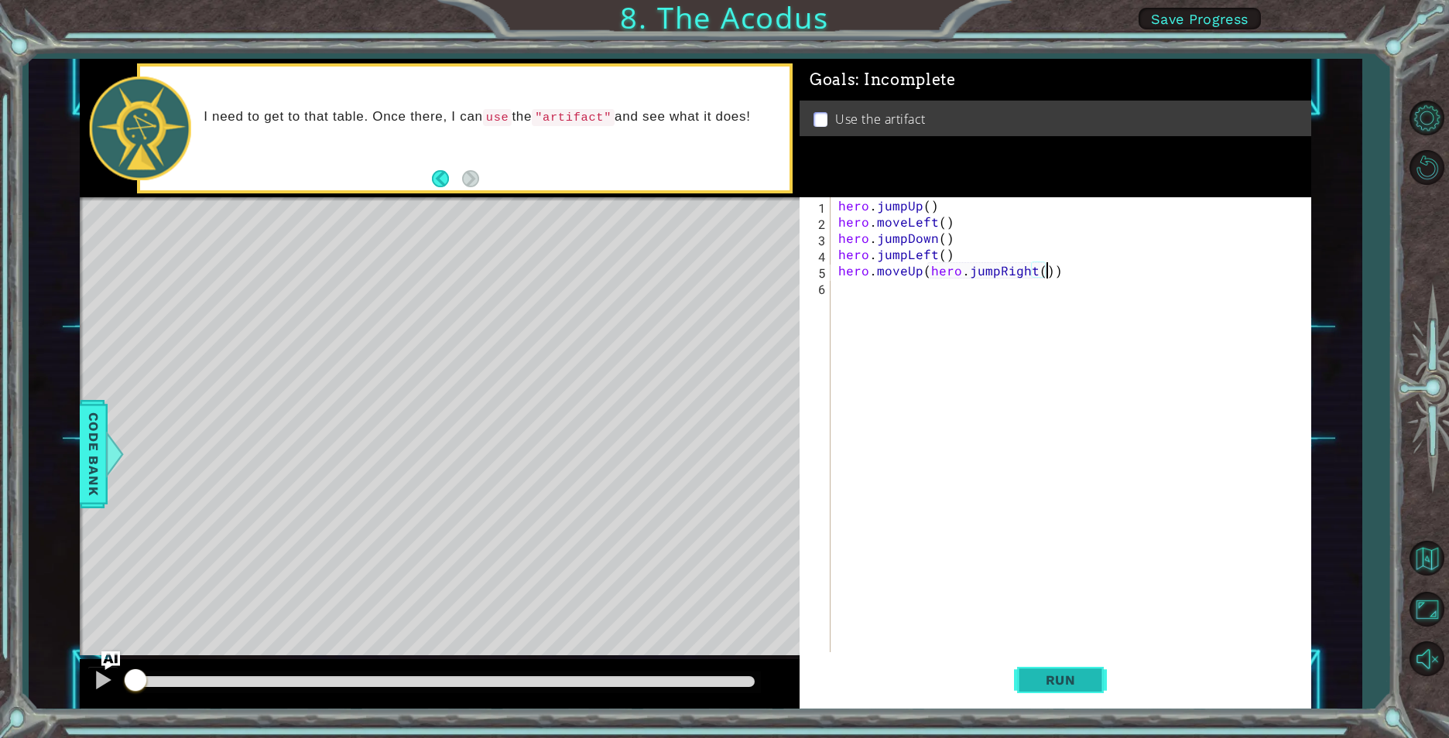
click at [1046, 688] on button "Run" at bounding box center [1060, 680] width 93 height 51
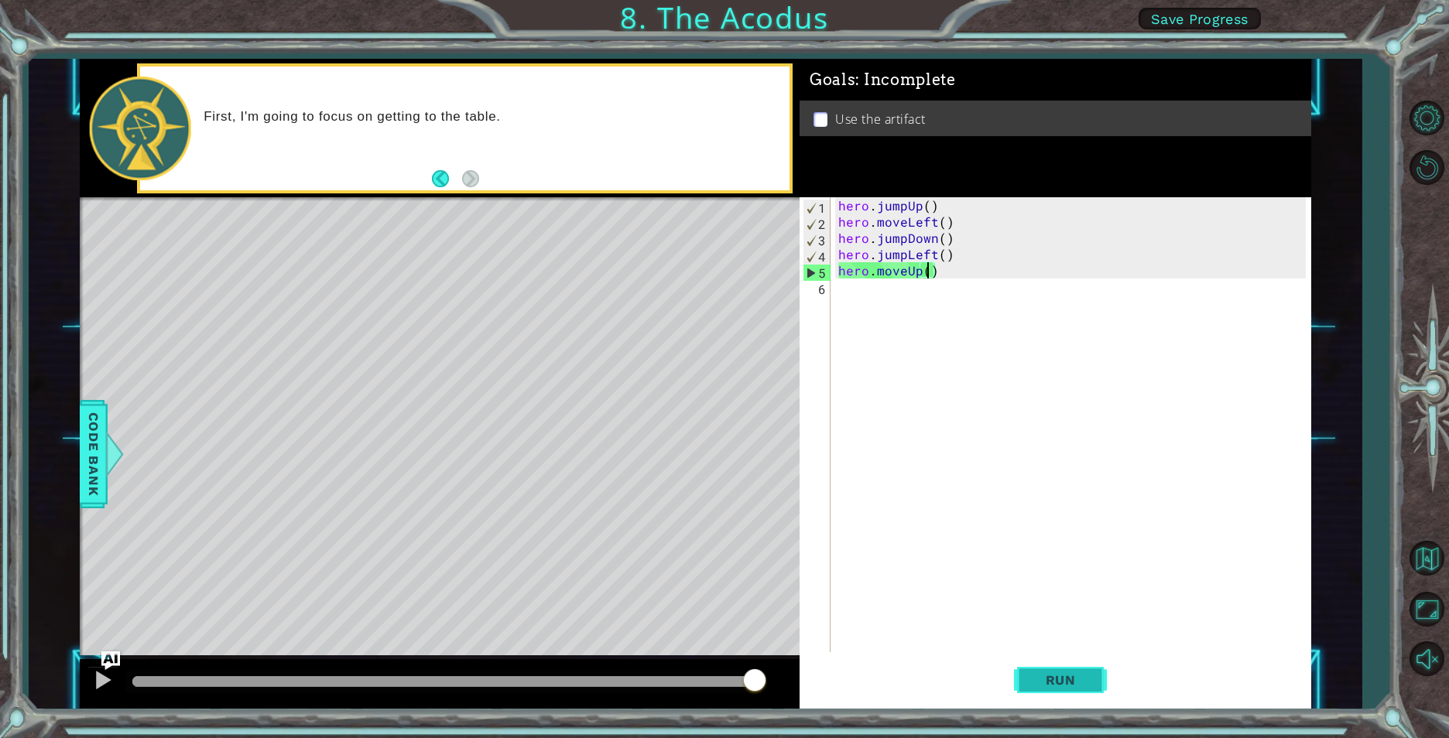
type textarea "hero.moveUp()"
click at [1075, 678] on span "Run" at bounding box center [1060, 680] width 61 height 15
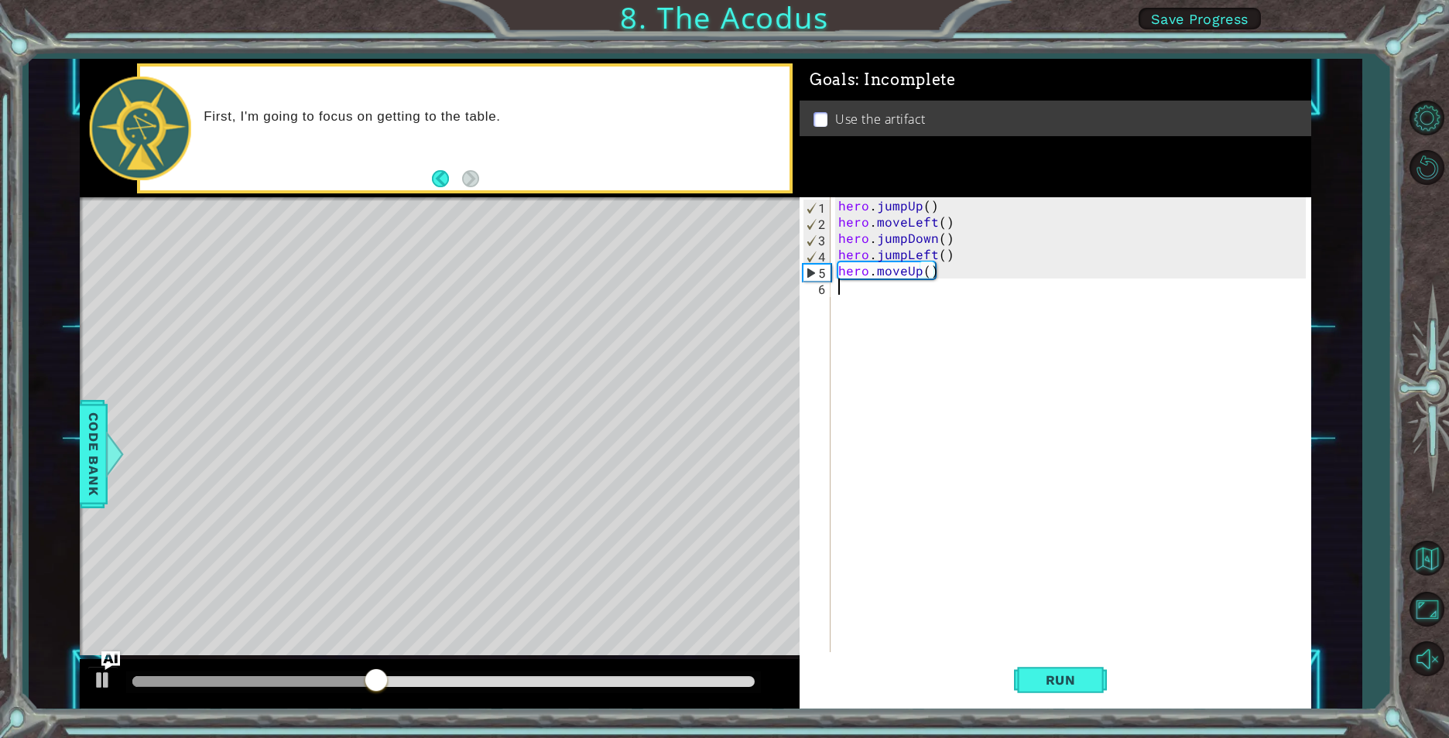
click at [844, 292] on div "hero . jumpUp ( ) hero . moveLeft ( ) hero . jumpDown ( ) hero . jumpLeft ( ) h…" at bounding box center [1074, 441] width 478 height 488
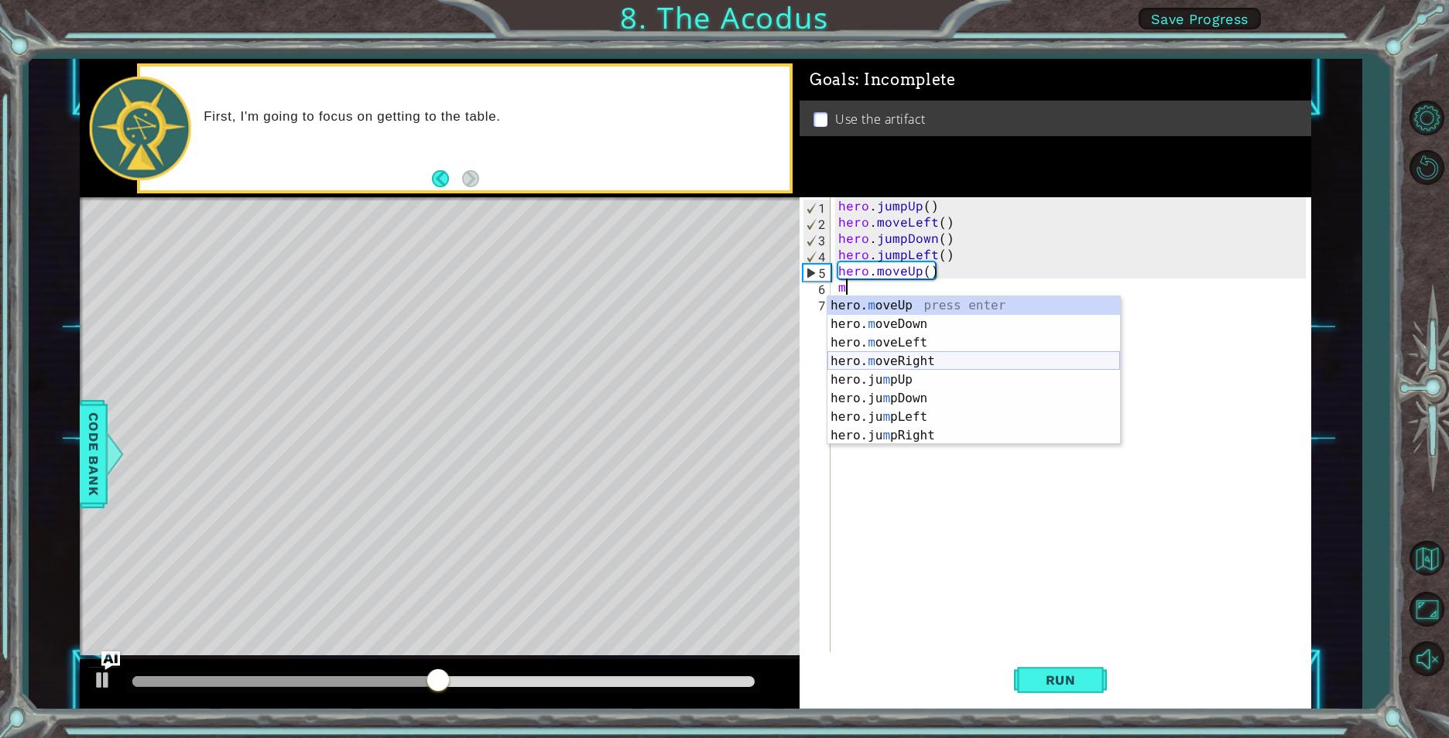
click at [870, 360] on div "hero. m oveUp press enter hero. m oveDown press enter hero. m oveLeft press ent…" at bounding box center [973, 389] width 293 height 186
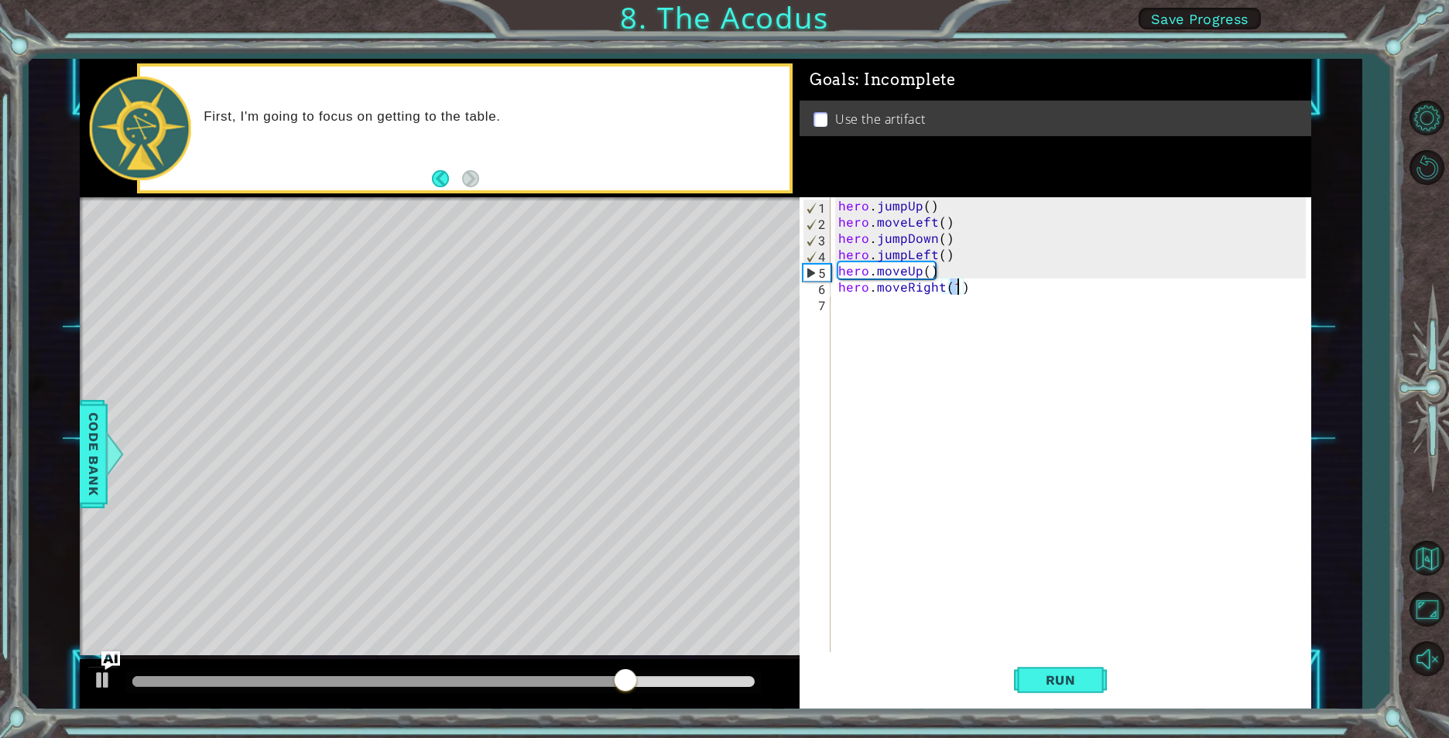
click at [947, 253] on div "hero . jumpUp ( ) hero . moveLeft ( ) hero . jumpDown ( ) hero . jumpLeft ( ) h…" at bounding box center [1074, 441] width 478 height 488
type textarea "hero.jumpLeft()"
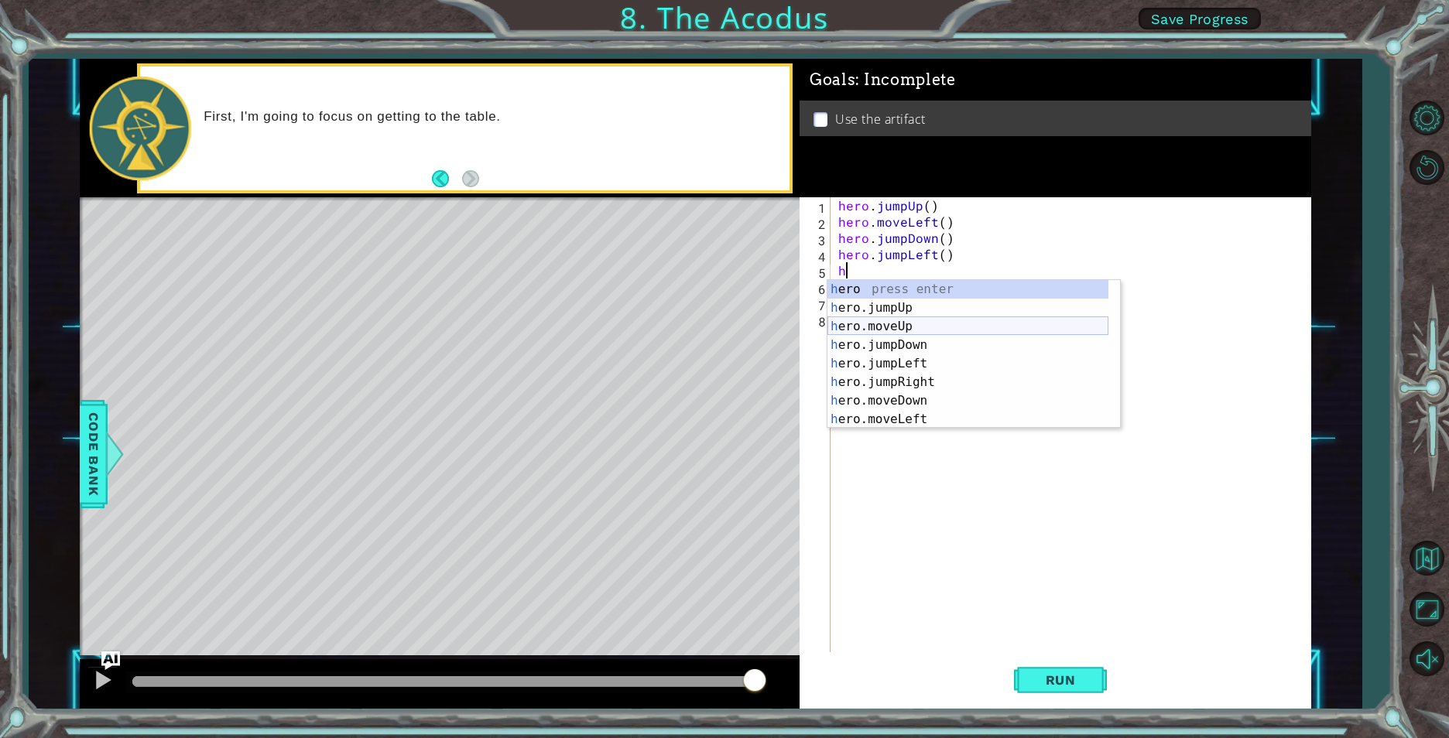
click at [893, 329] on div "h ero press enter h ero.jumpUp press enter h ero.moveUp press enter h ero.jumpD…" at bounding box center [967, 373] width 281 height 186
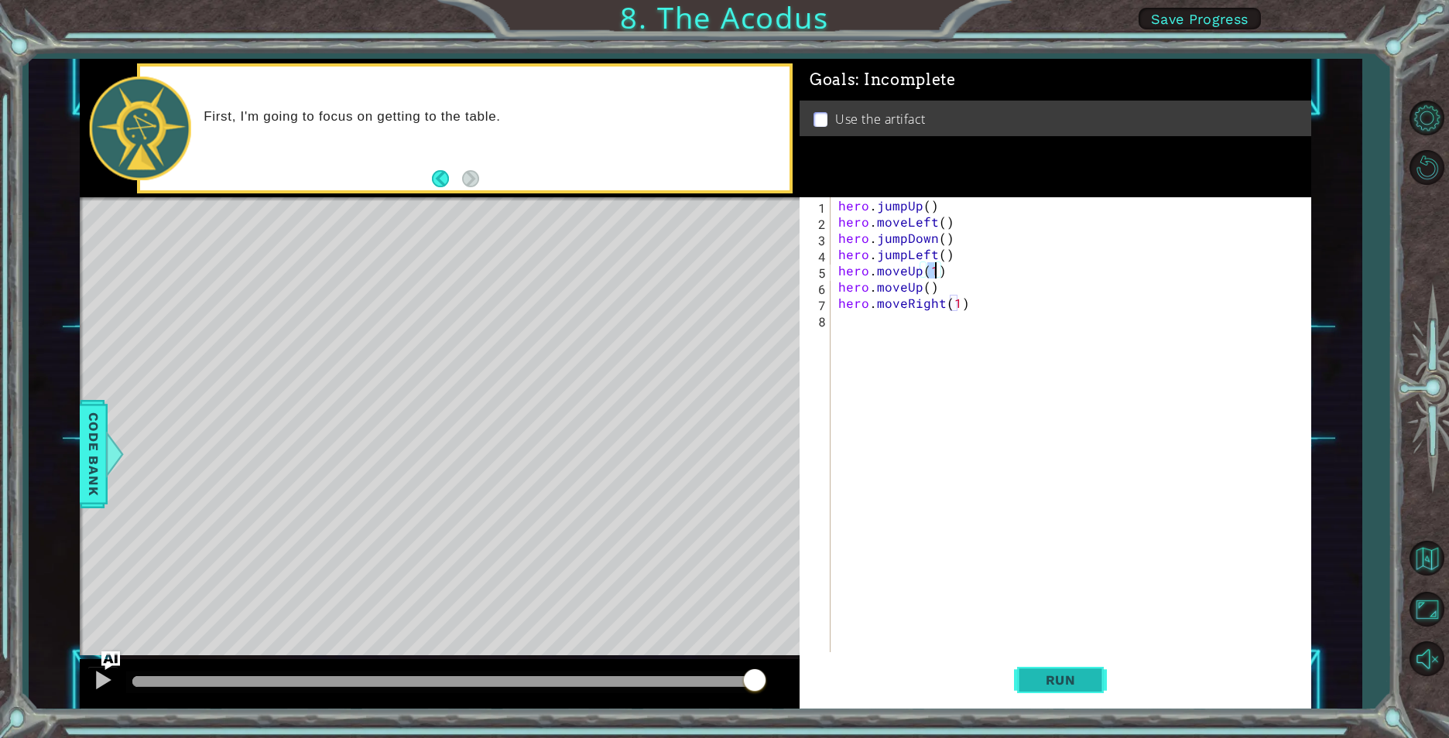
type textarea "hero.moveUp(1)"
click at [1057, 673] on span "Run" at bounding box center [1060, 680] width 61 height 15
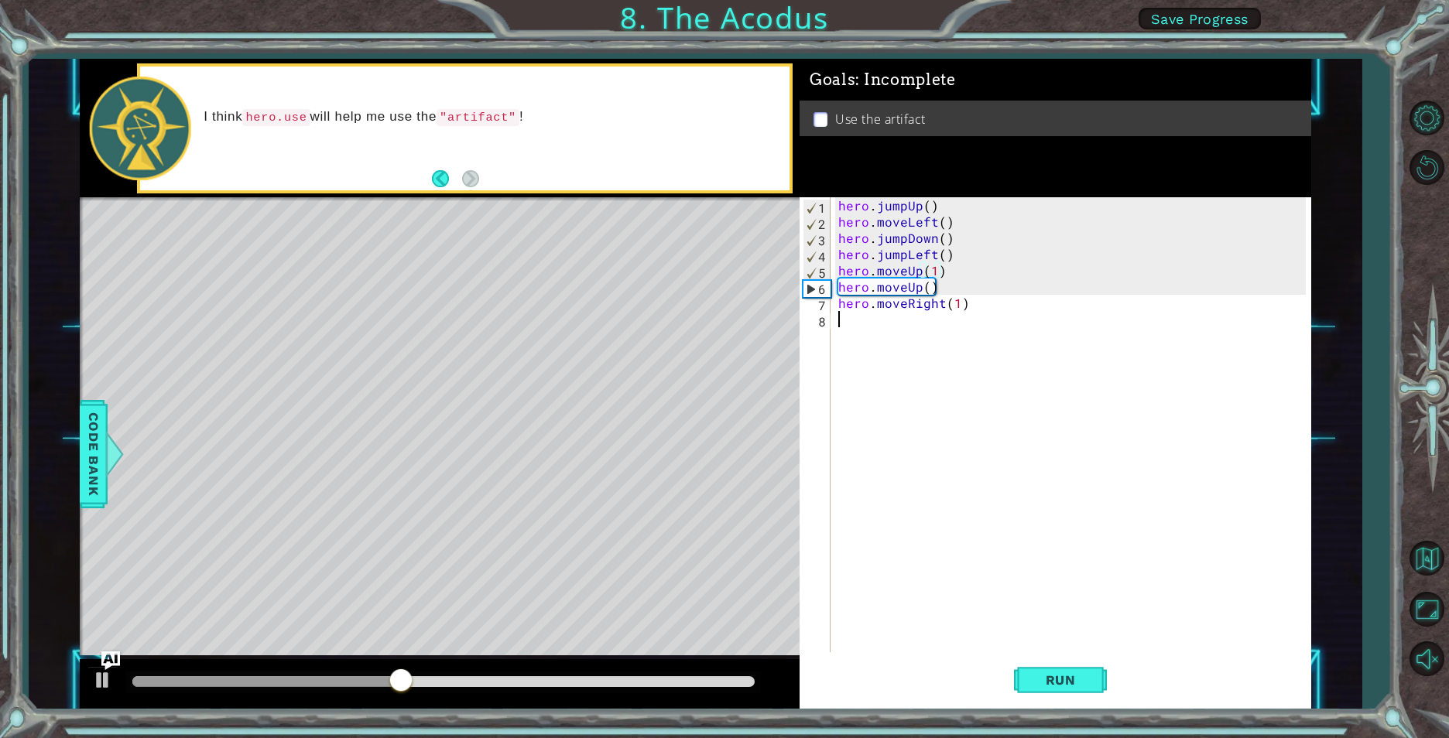
click at [1101, 341] on div "hero . jumpUp ( ) hero . moveLeft ( ) hero . jumpDown ( ) hero . jumpLeft ( ) h…" at bounding box center [1074, 441] width 478 height 488
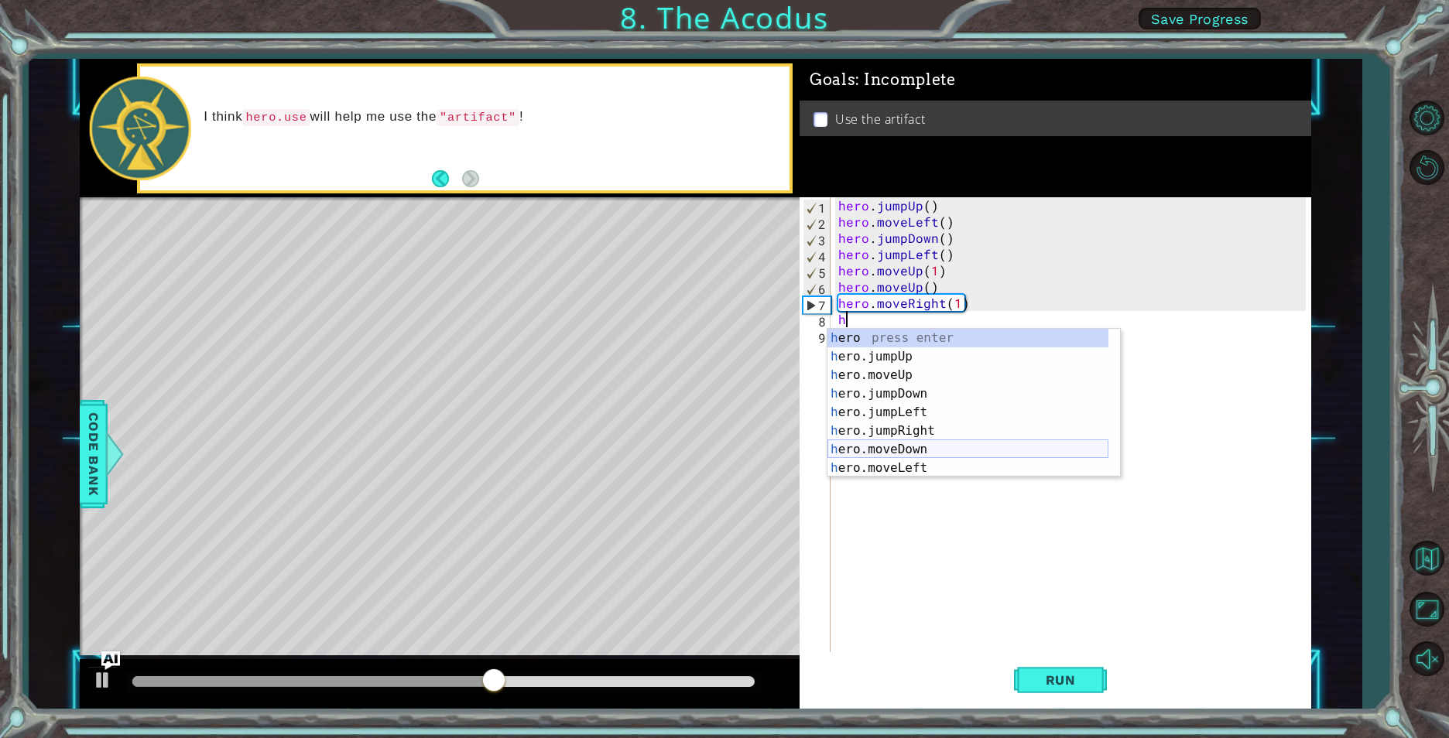
scroll to position [37, 0]
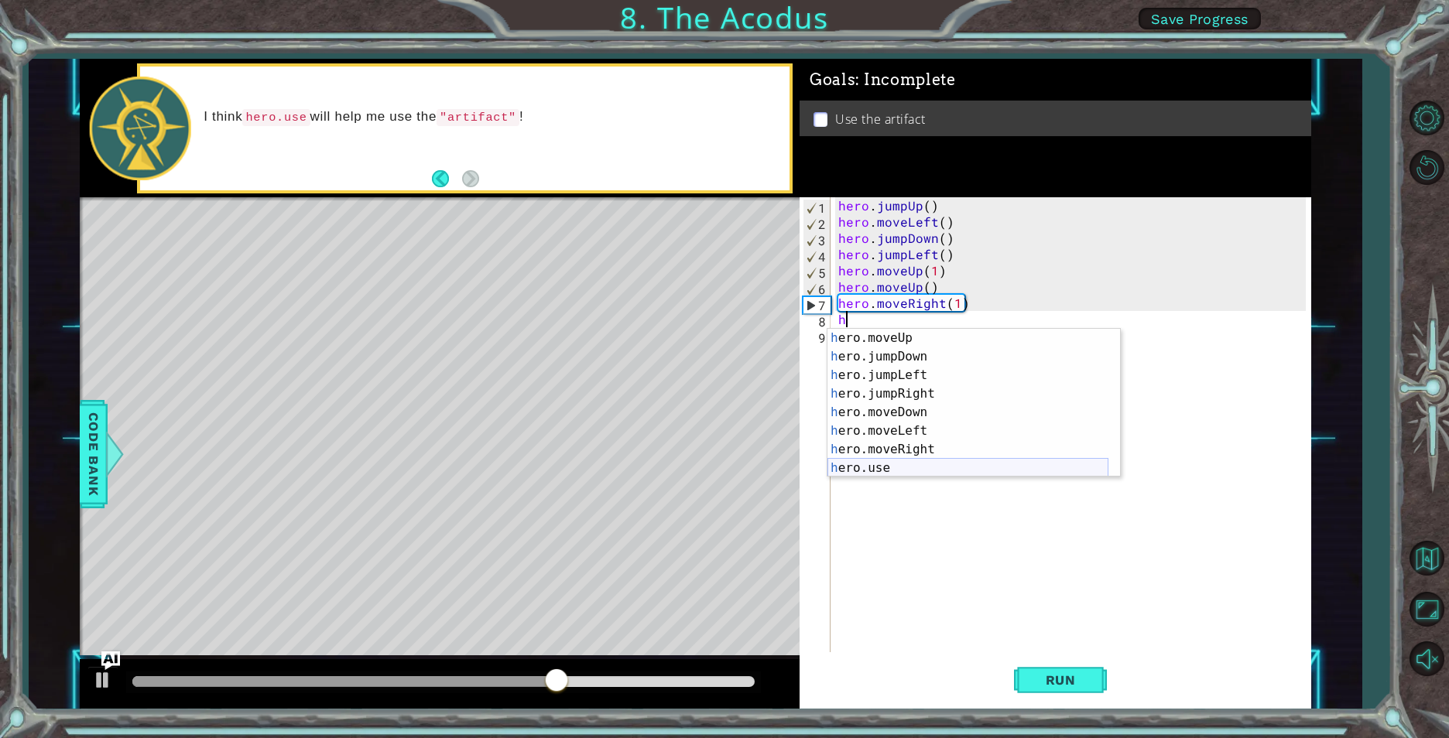
click at [895, 463] on div "h ero.moveUp press enter h ero.jumpDown press enter h ero.jumpLeft press enter …" at bounding box center [967, 422] width 281 height 186
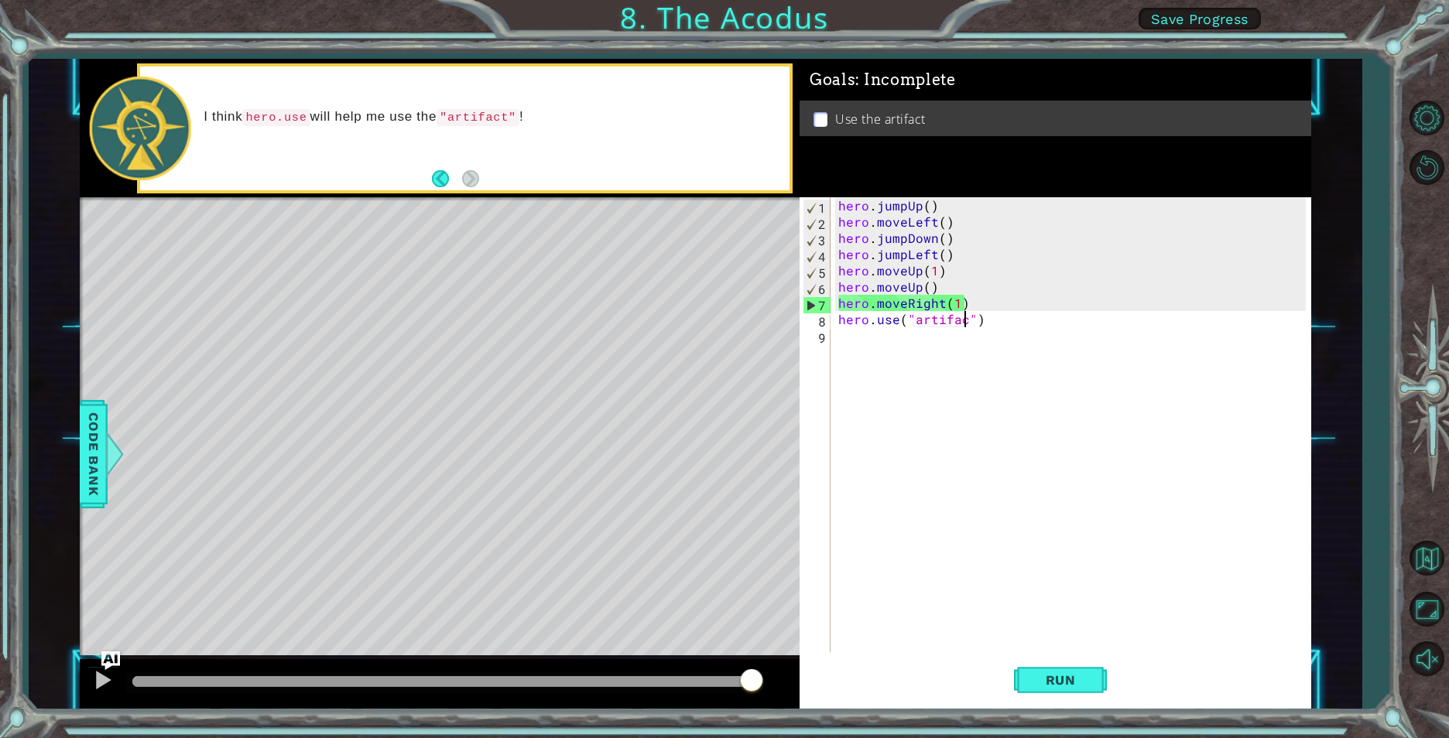
scroll to position [0, 9]
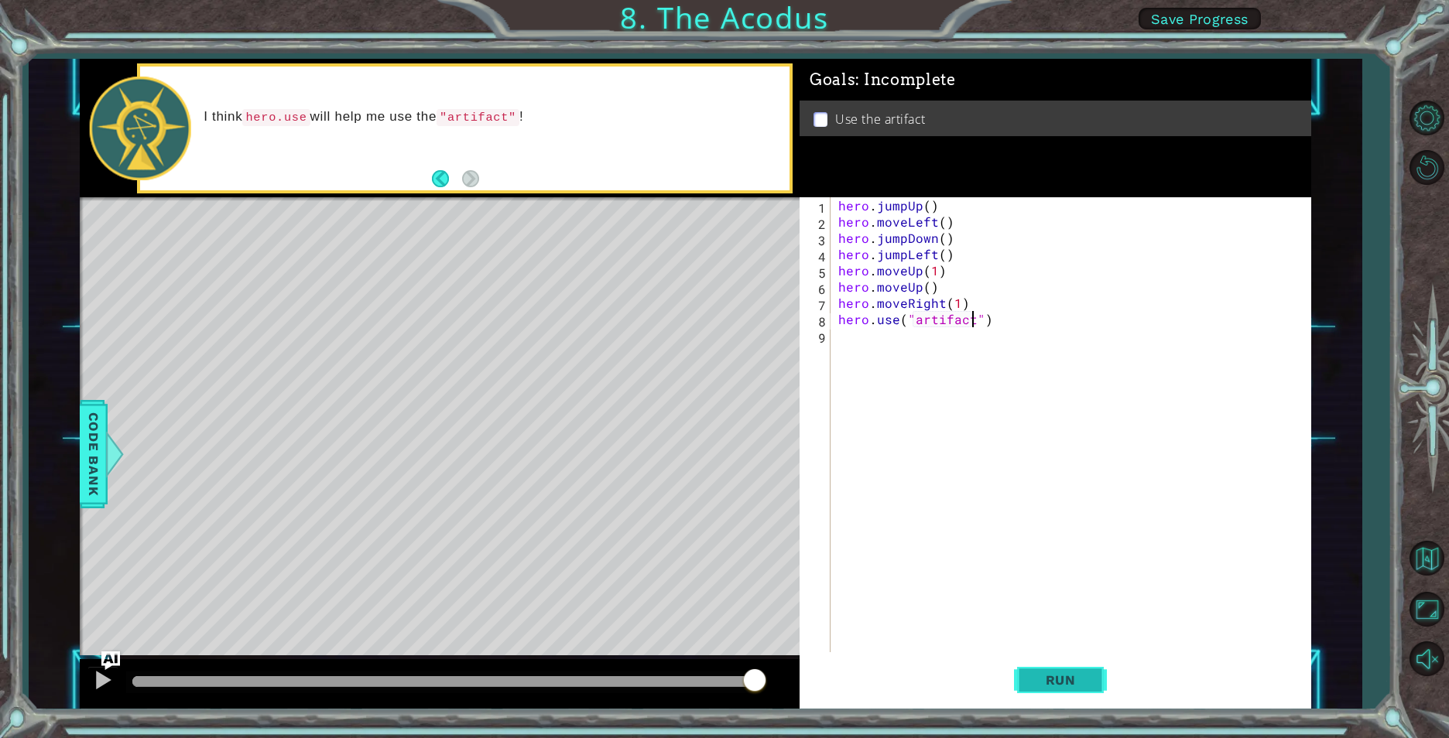
type textarea "hero.use("artifact")"
click at [1093, 668] on button "Run" at bounding box center [1060, 680] width 93 height 51
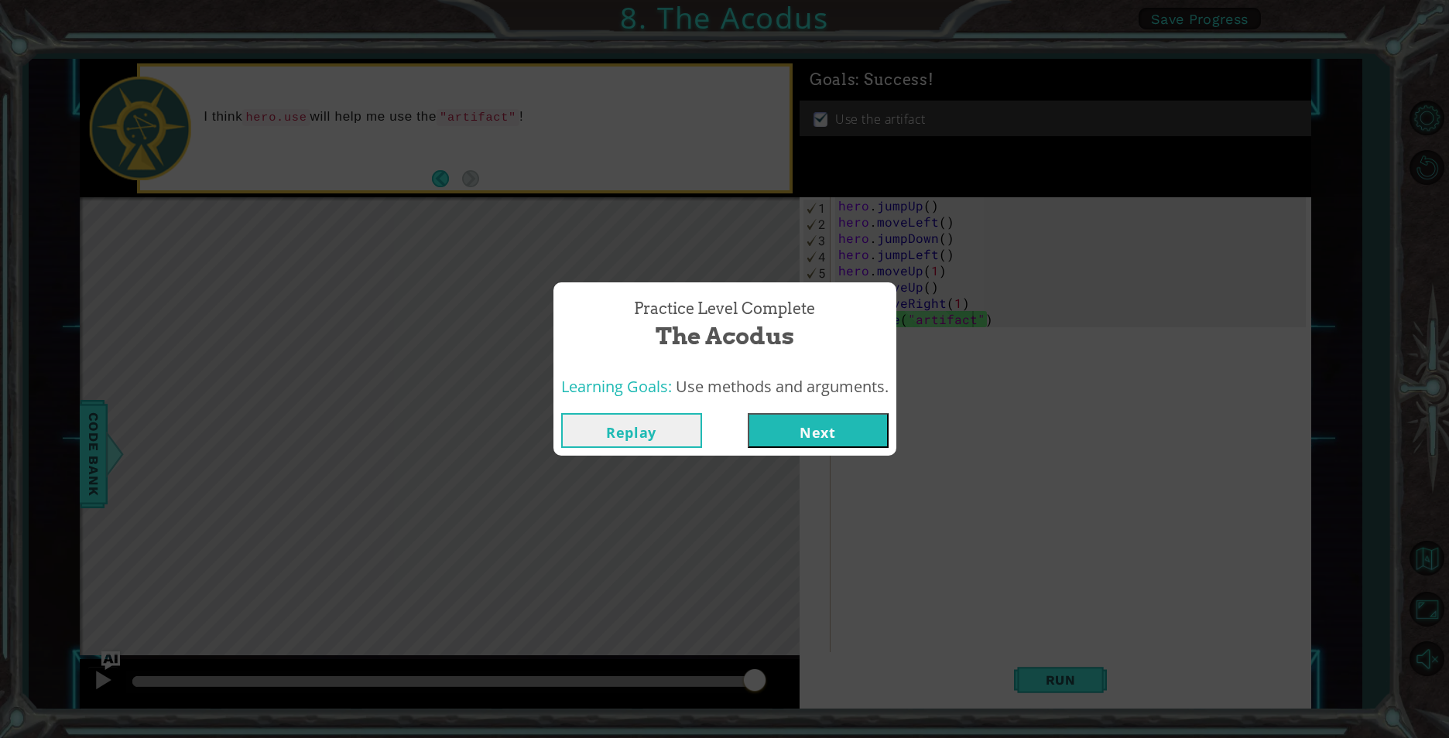
click at [839, 437] on button "Next" at bounding box center [818, 430] width 141 height 35
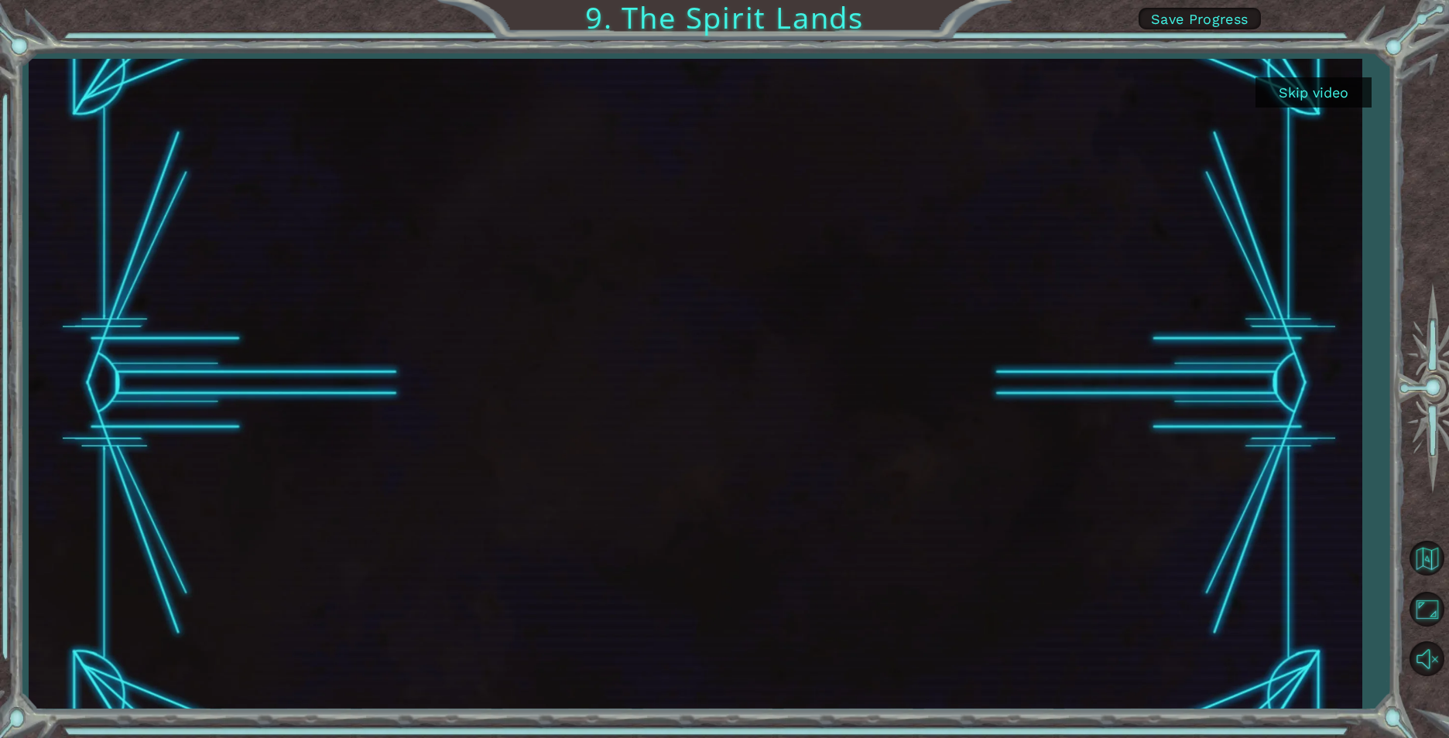
click at [1318, 70] on div at bounding box center [695, 384] width 1333 height 650
click at [1319, 86] on button "Skip video" at bounding box center [1313, 92] width 116 height 30
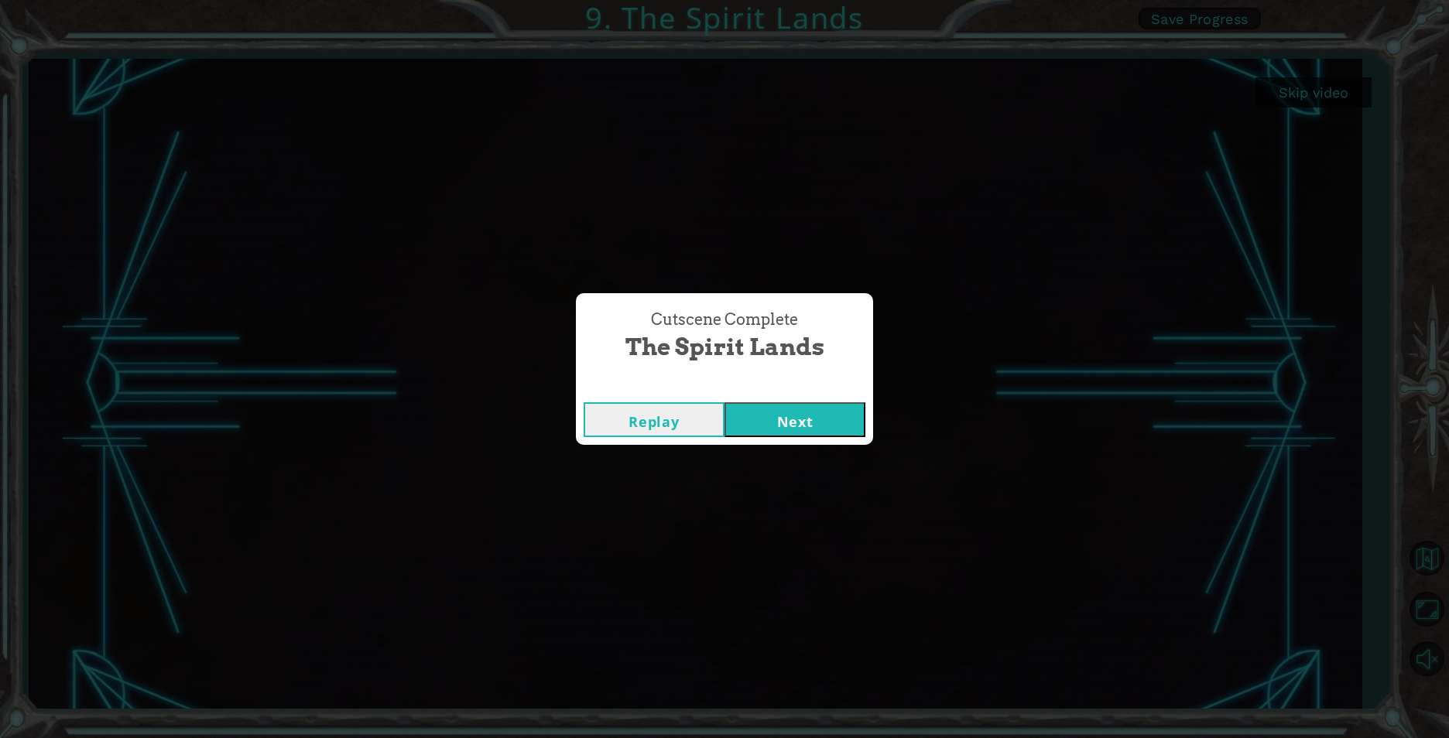
click at [831, 438] on div "Replay Next" at bounding box center [724, 420] width 297 height 50
click at [830, 416] on button "Next" at bounding box center [794, 419] width 141 height 35
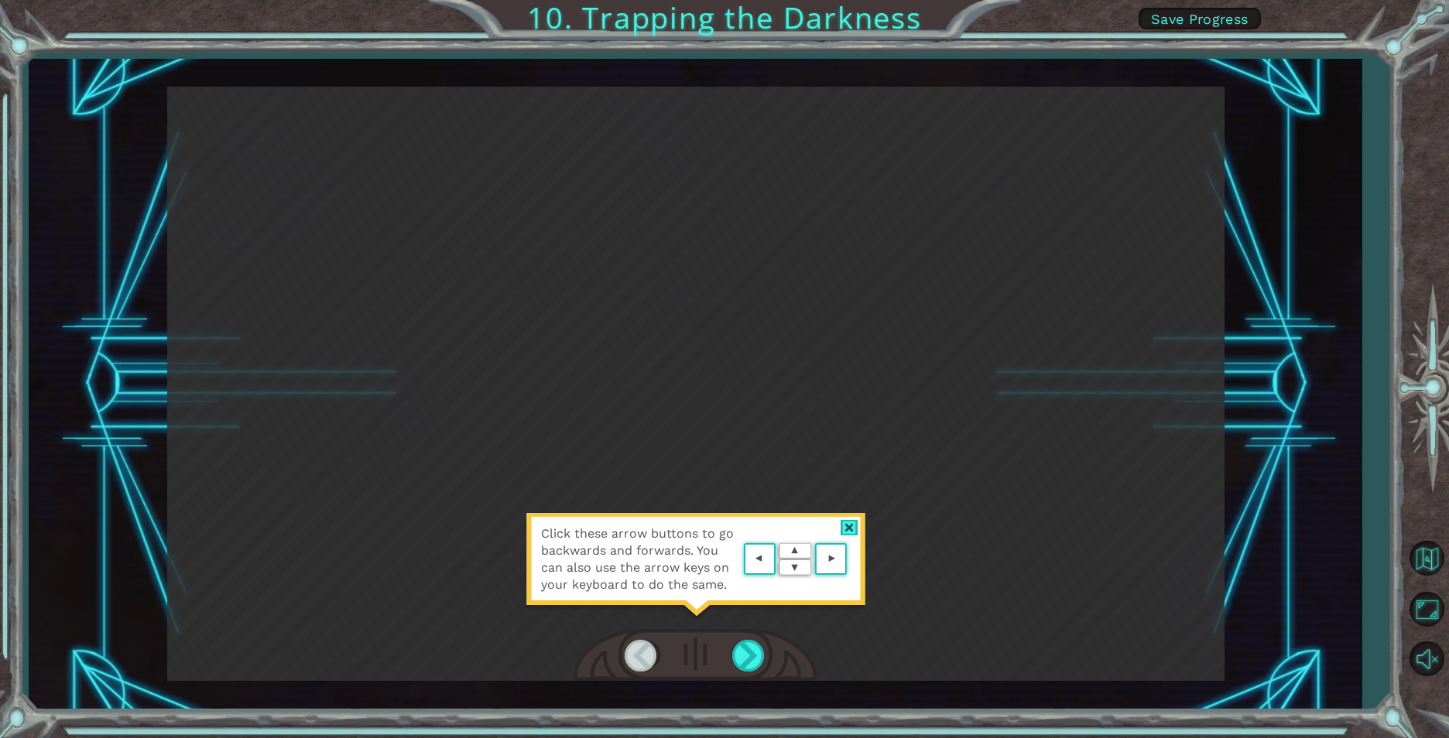
click at [852, 508] on div "Click these arrow buttons to go backwards and forwards. You can also use the ar…" at bounding box center [695, 384] width 1057 height 594
click at [849, 527] on div at bounding box center [849, 528] width 18 height 16
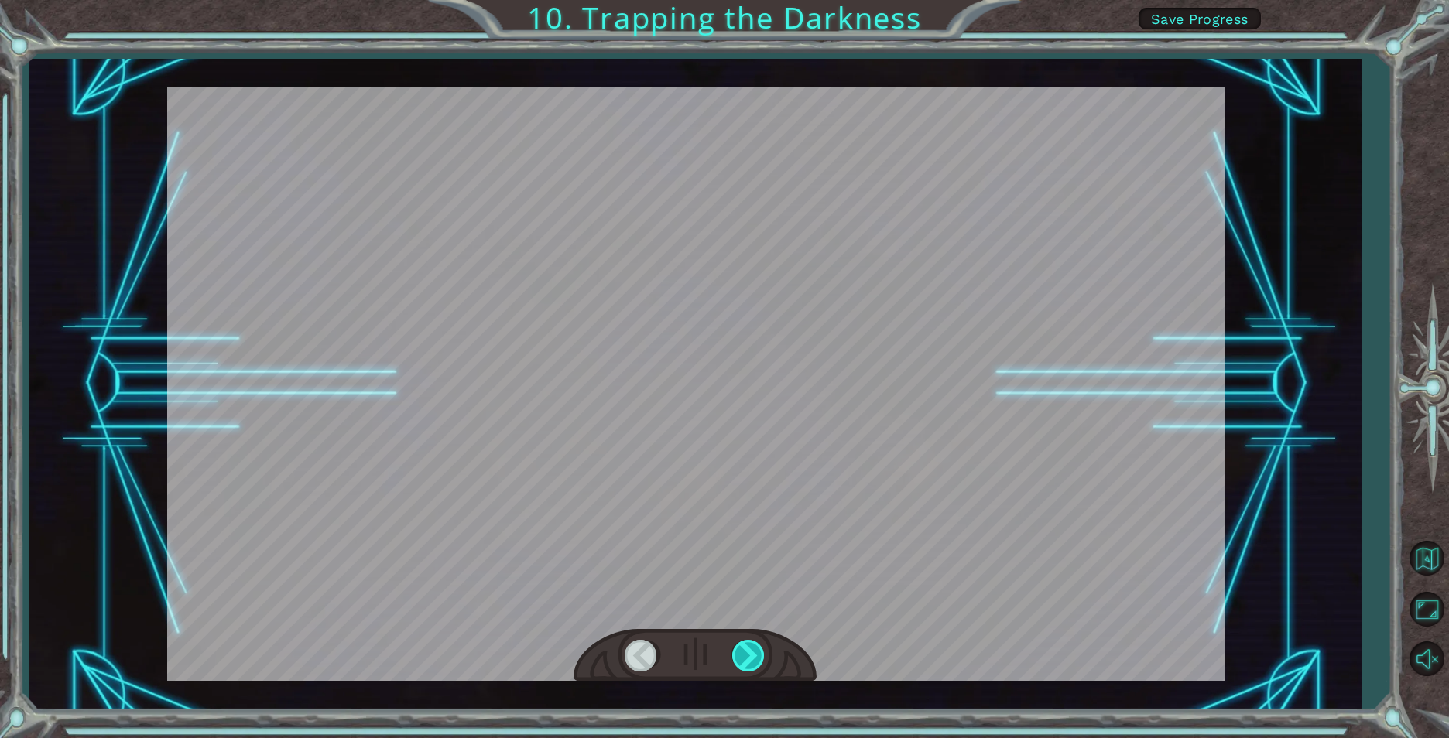
click at [741, 650] on div at bounding box center [749, 656] width 35 height 32
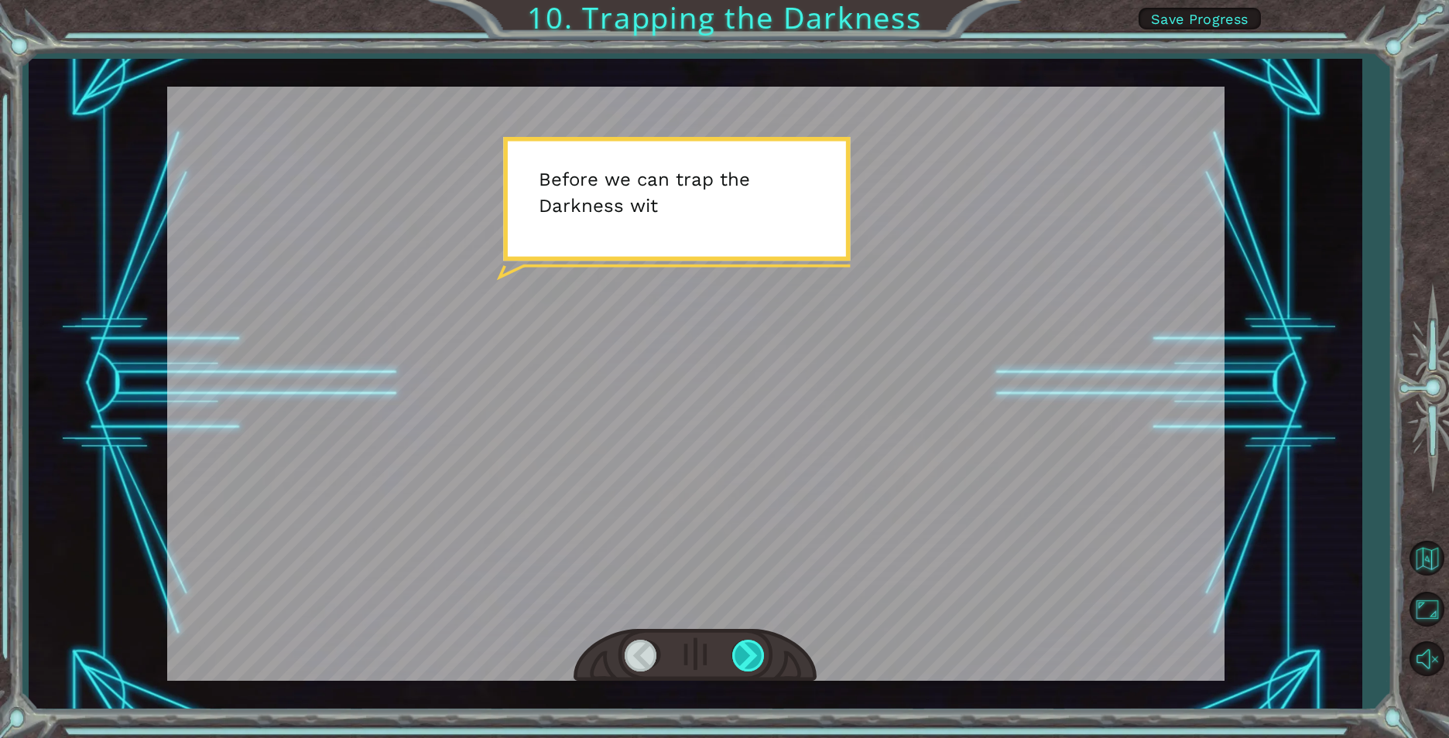
click at [741, 650] on div at bounding box center [749, 656] width 35 height 32
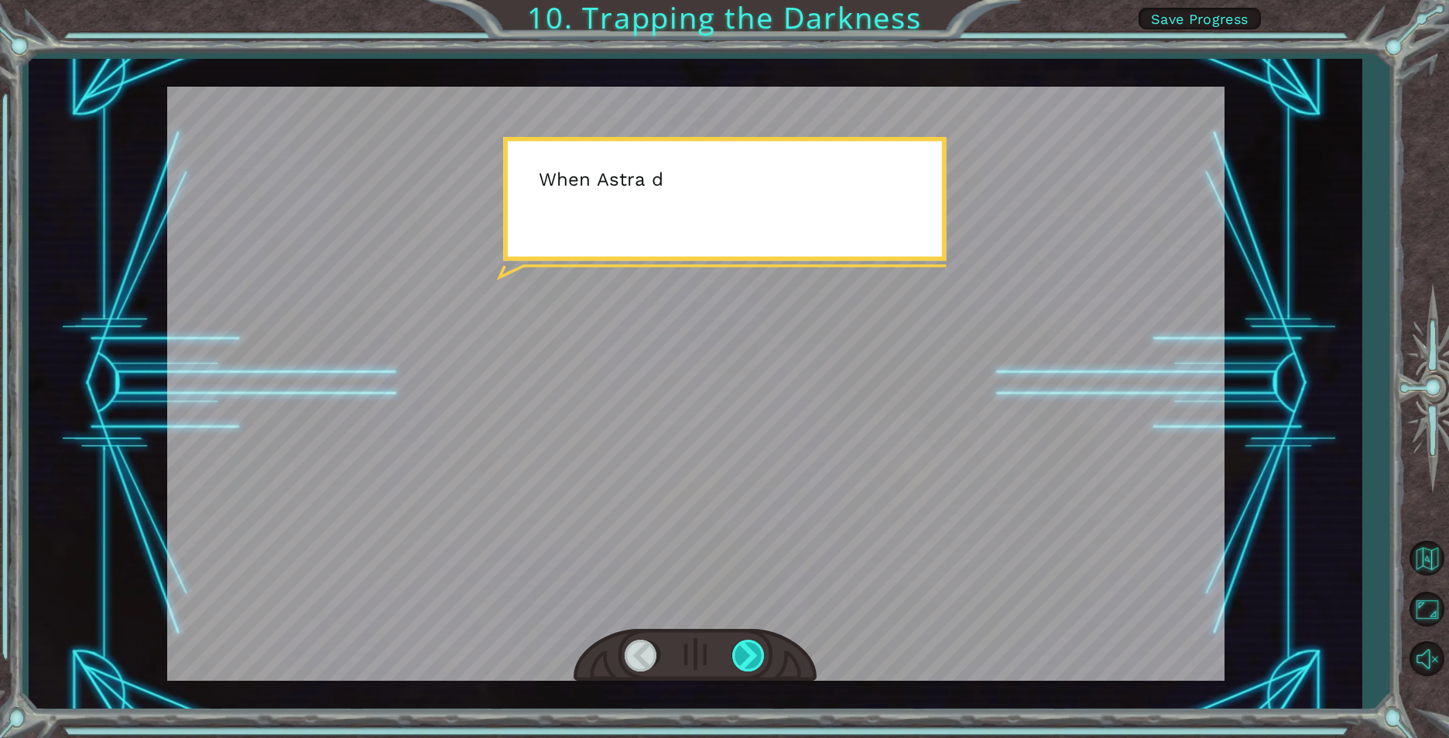
click at [741, 650] on div at bounding box center [749, 656] width 35 height 32
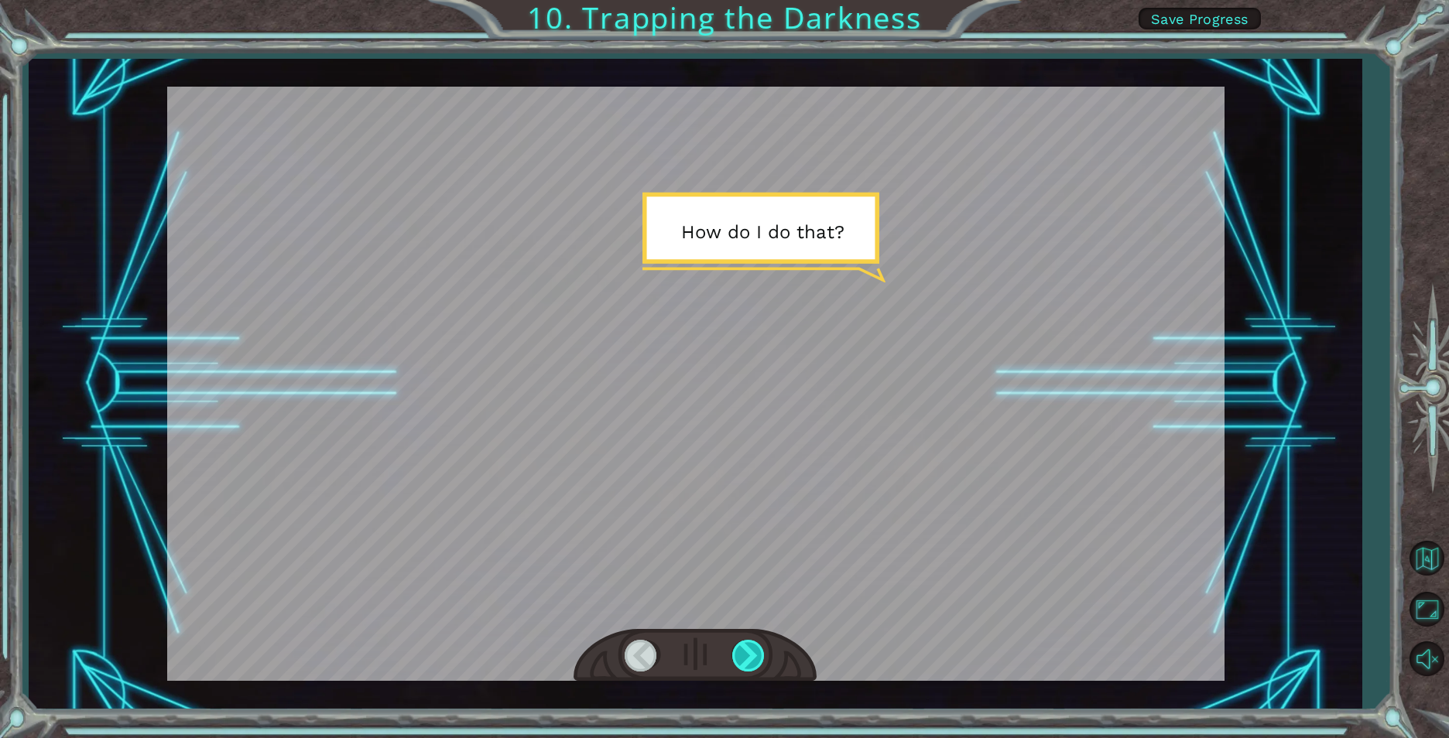
click at [741, 650] on div at bounding box center [749, 656] width 35 height 32
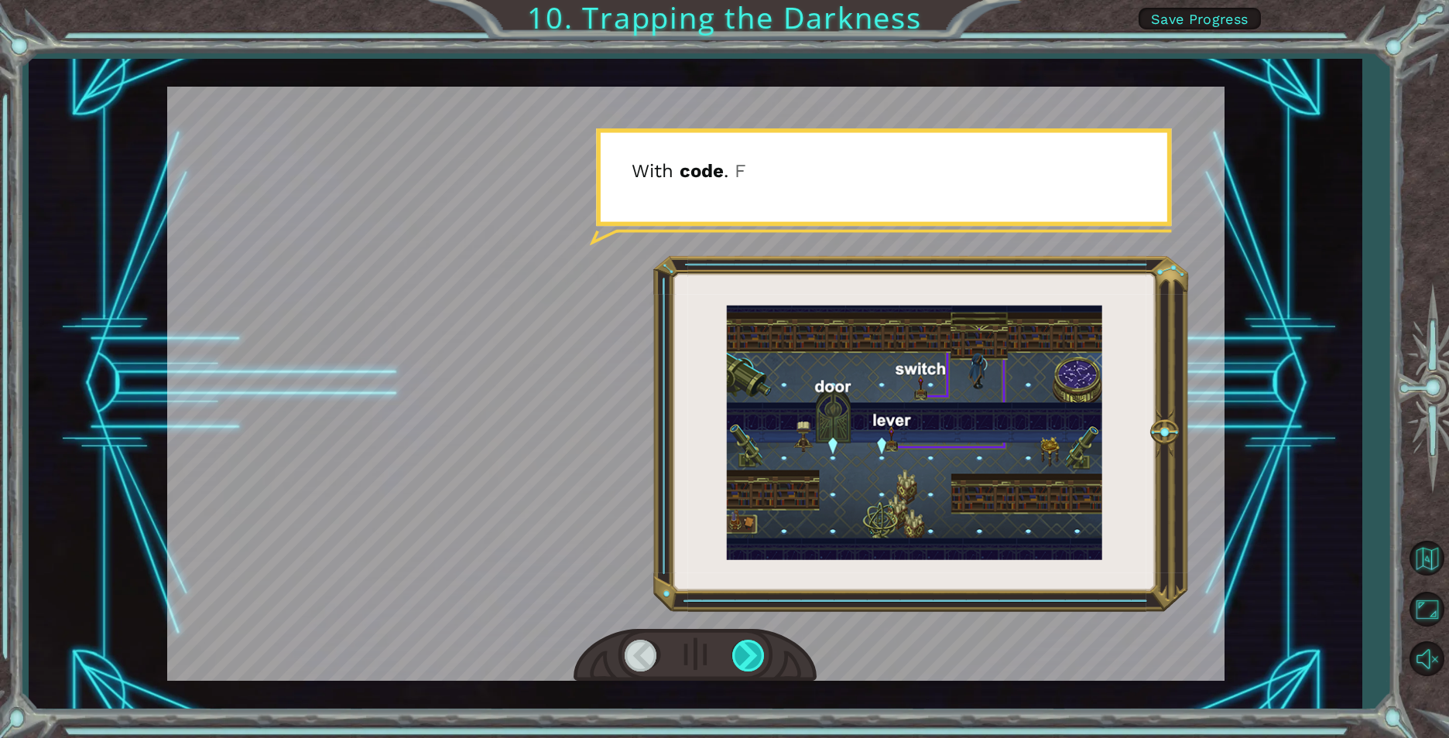
click at [741, 650] on div at bounding box center [749, 656] width 35 height 32
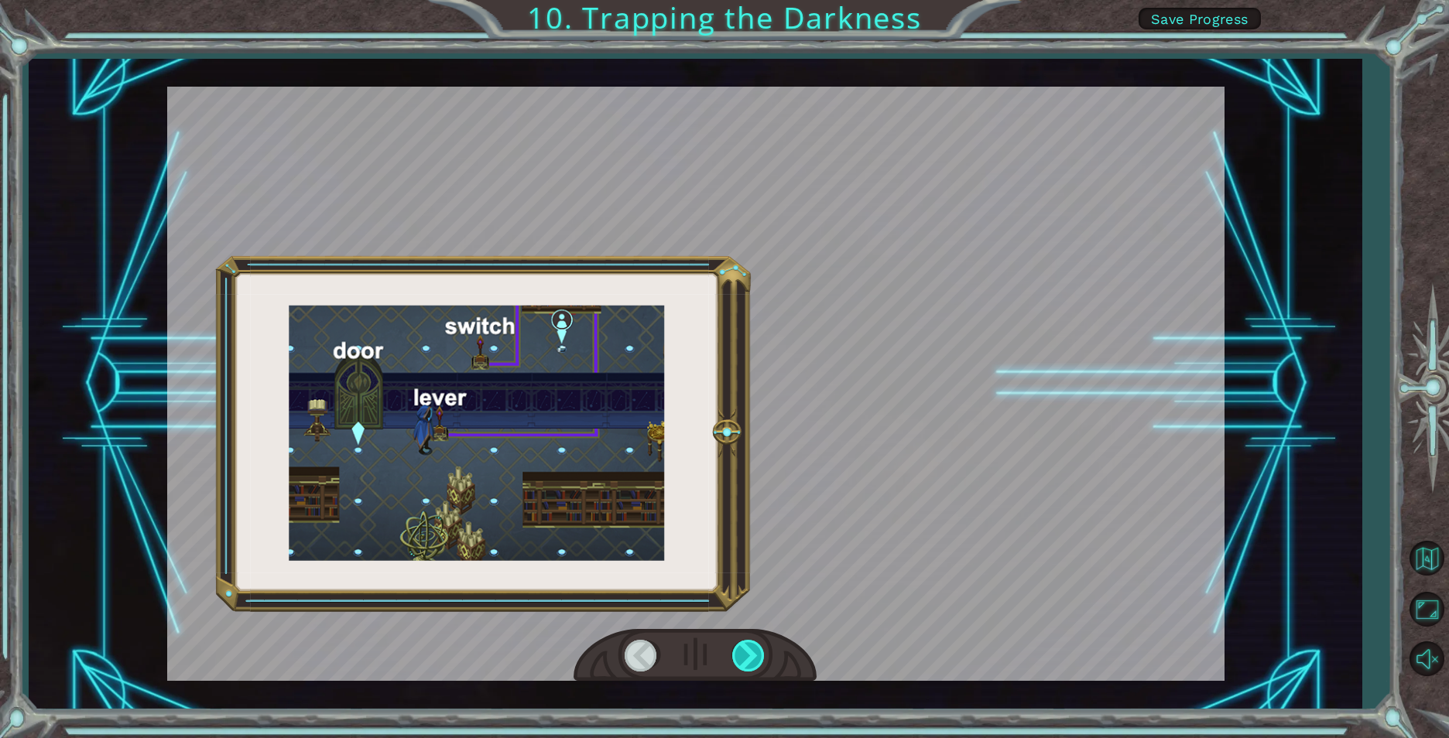
click at [741, 650] on div at bounding box center [749, 656] width 35 height 32
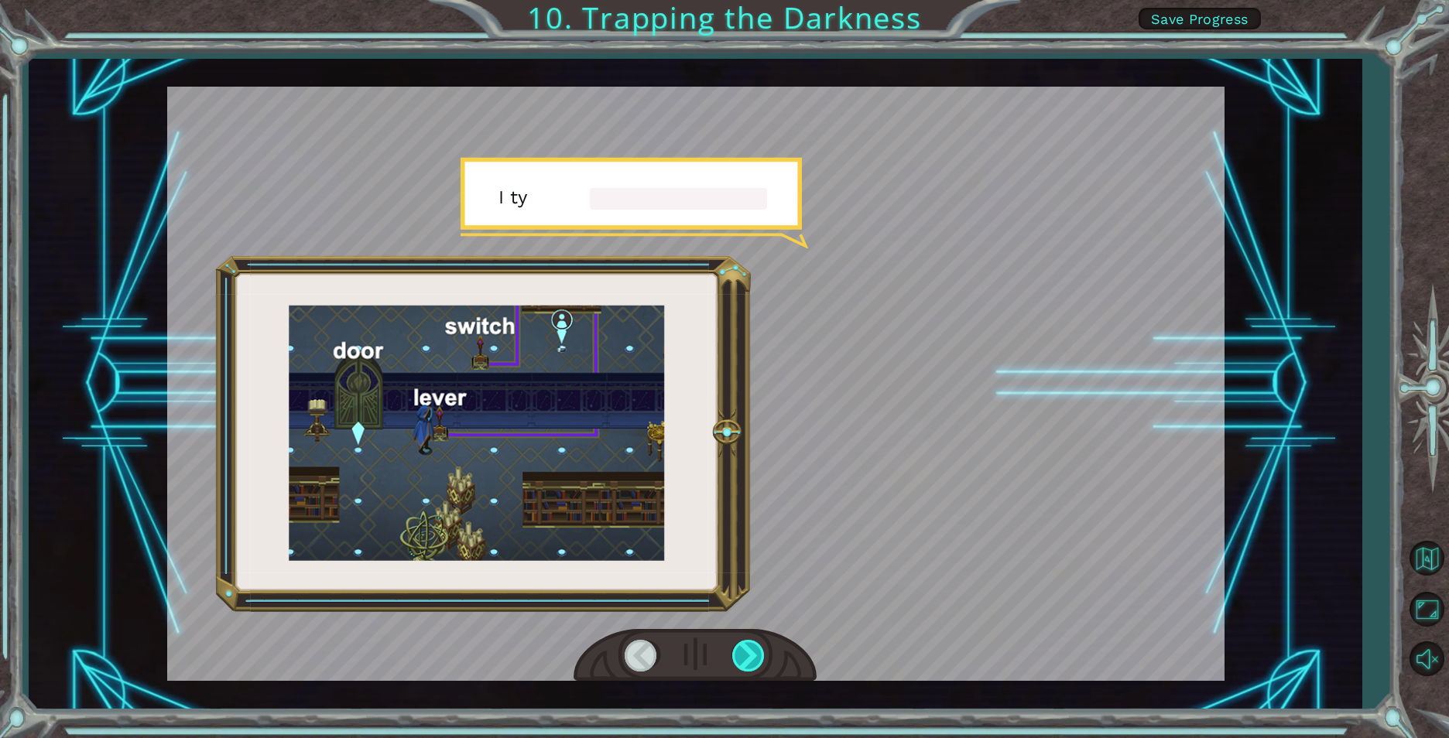
click at [741, 650] on div at bounding box center [749, 656] width 35 height 32
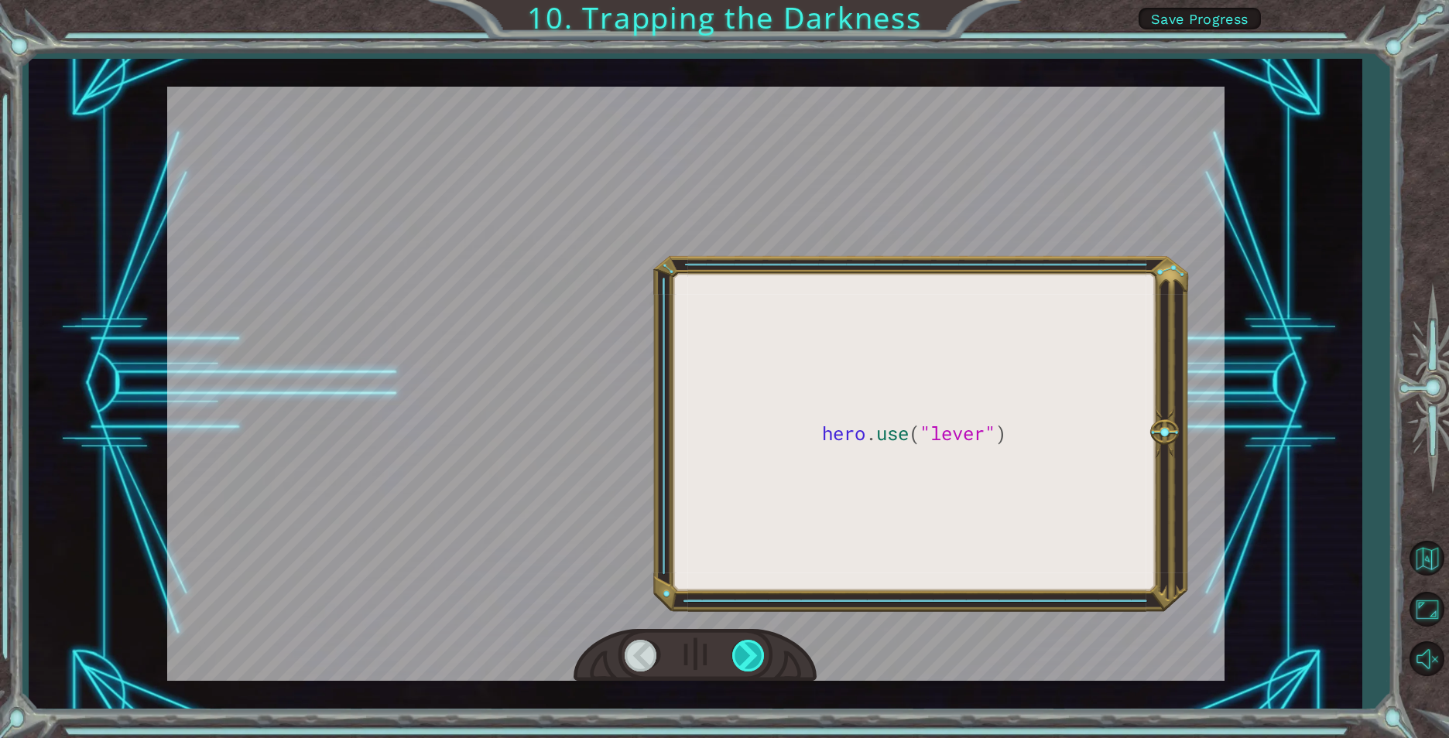
click at [741, 650] on div at bounding box center [749, 656] width 35 height 32
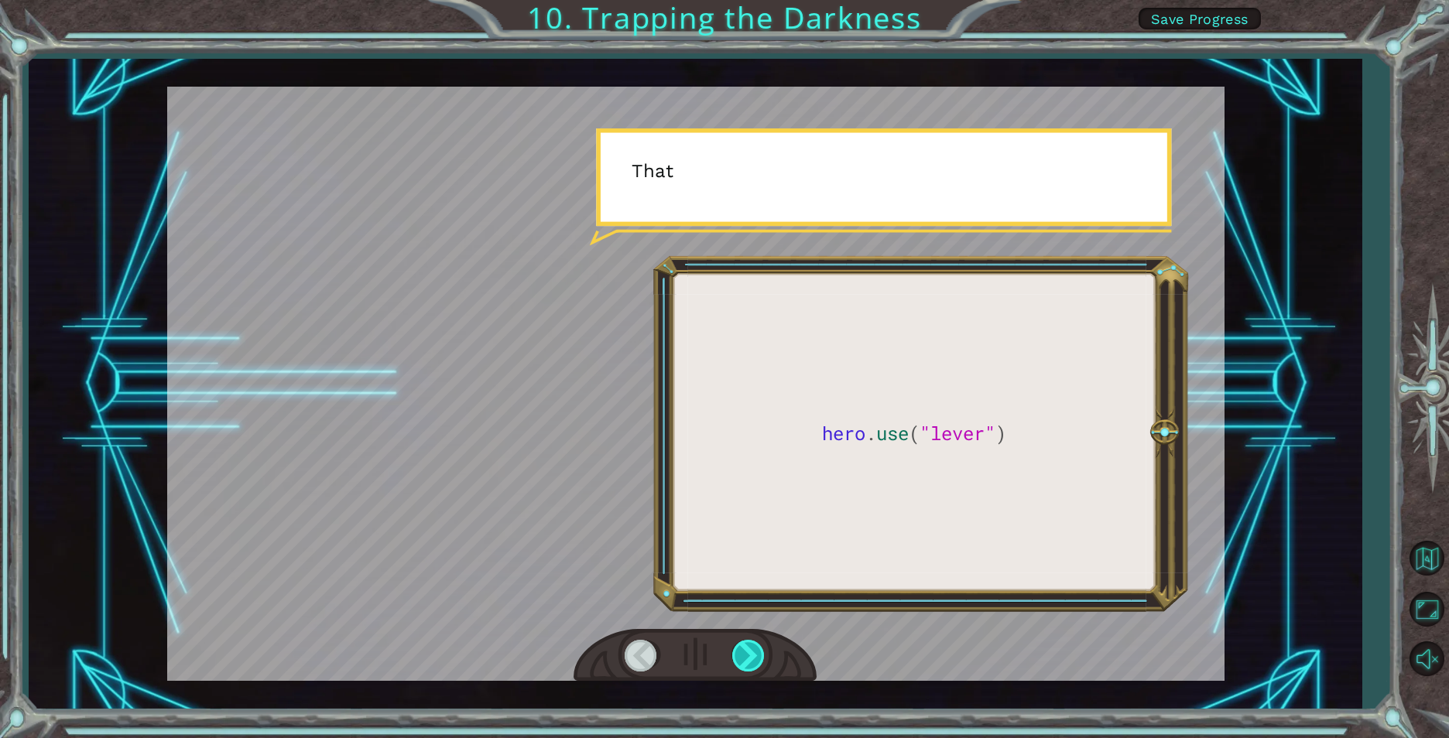
click at [741, 650] on div at bounding box center [749, 656] width 35 height 32
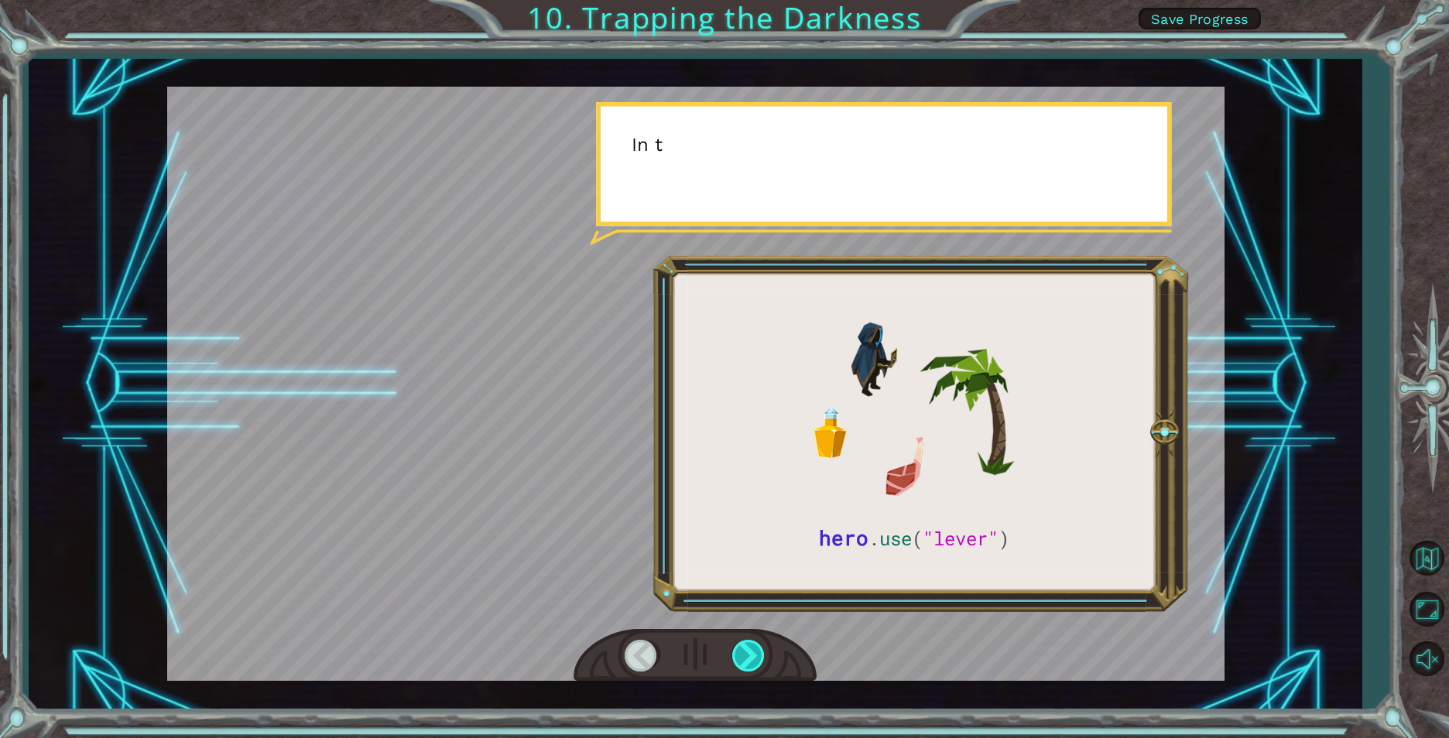
click at [741, 650] on div at bounding box center [749, 656] width 35 height 32
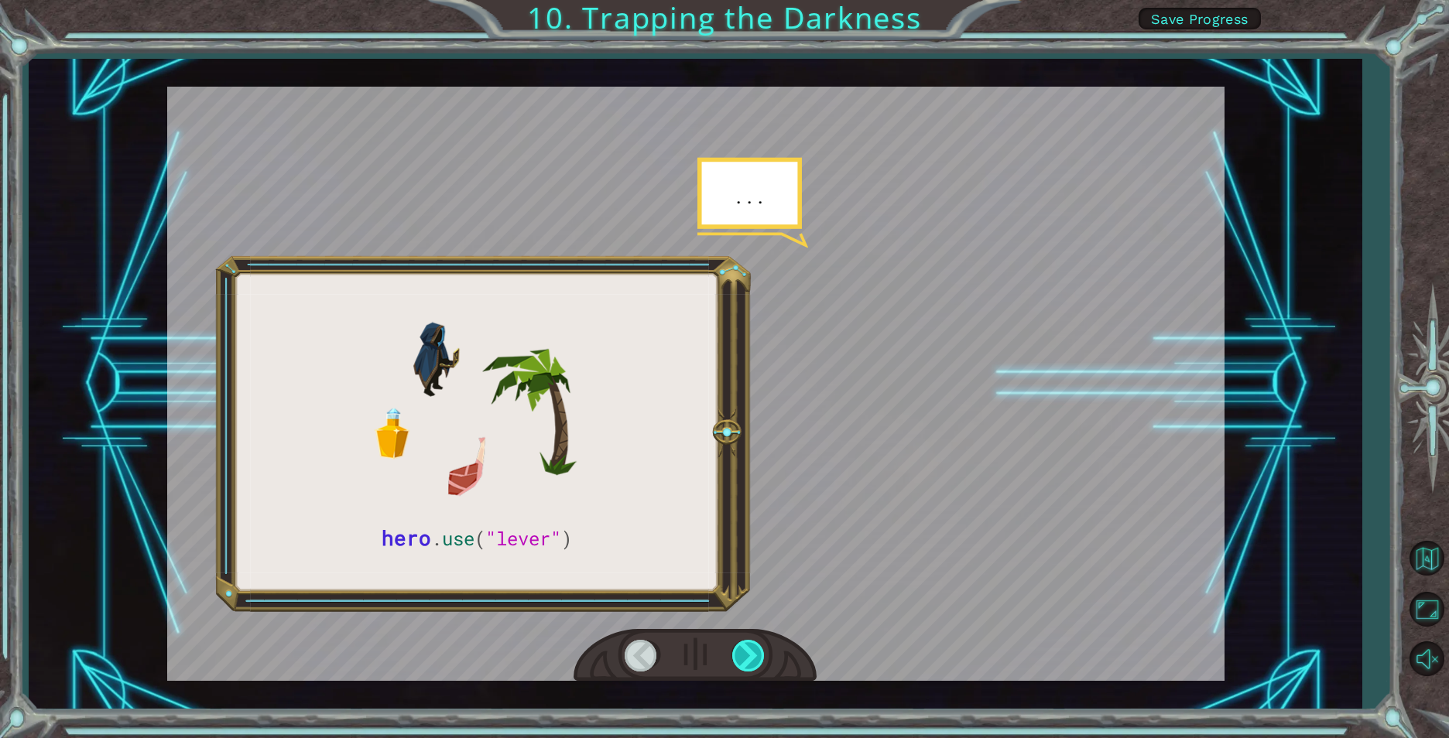
click at [741, 650] on div at bounding box center [749, 656] width 35 height 32
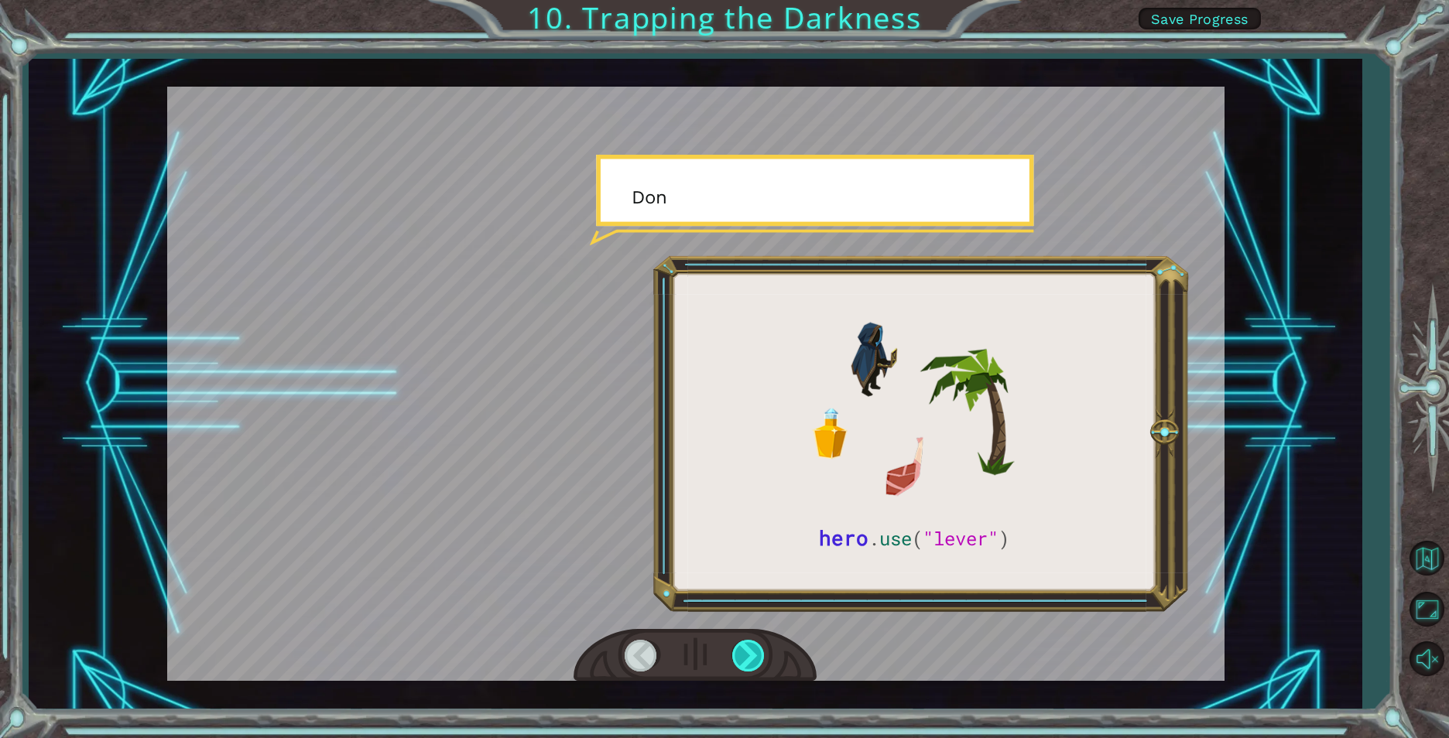
click at [741, 650] on div at bounding box center [749, 656] width 35 height 32
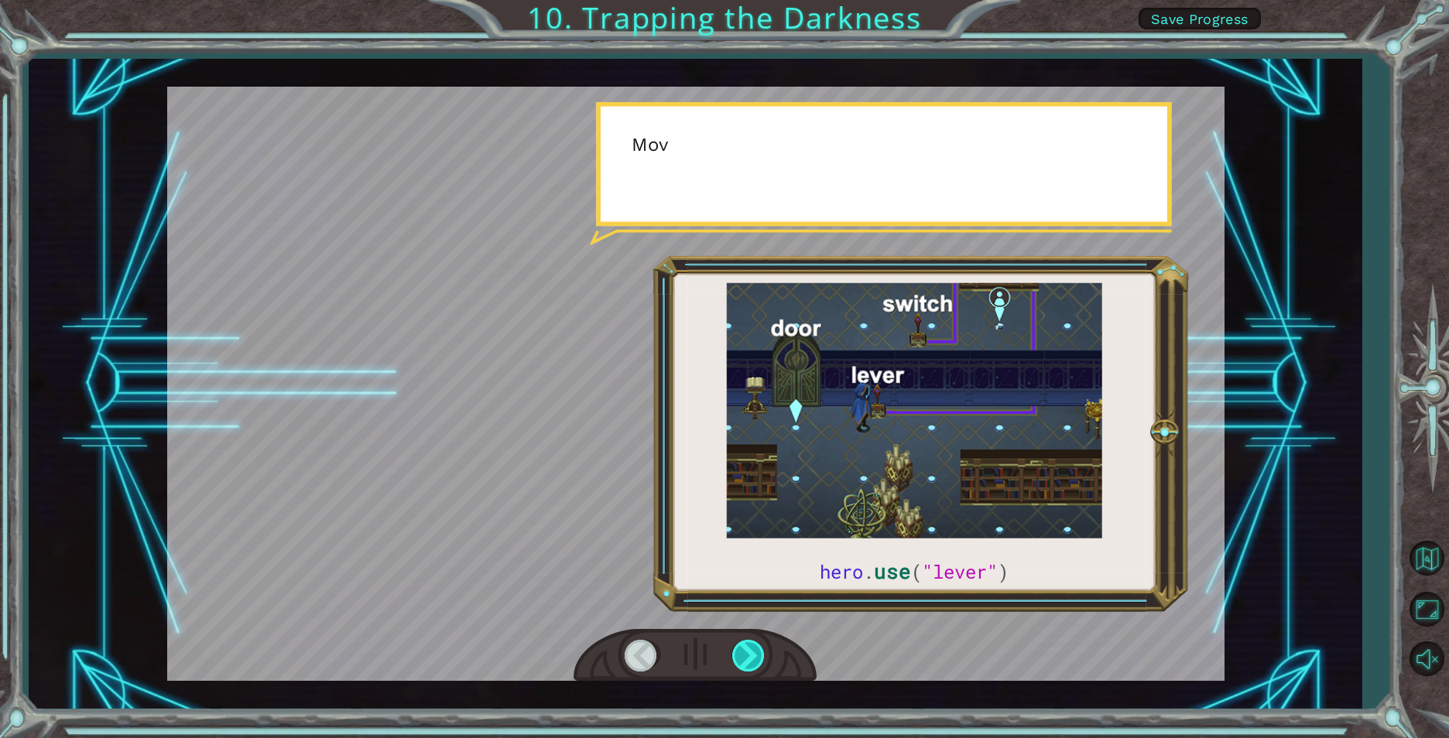
click at [741, 650] on div at bounding box center [749, 656] width 35 height 32
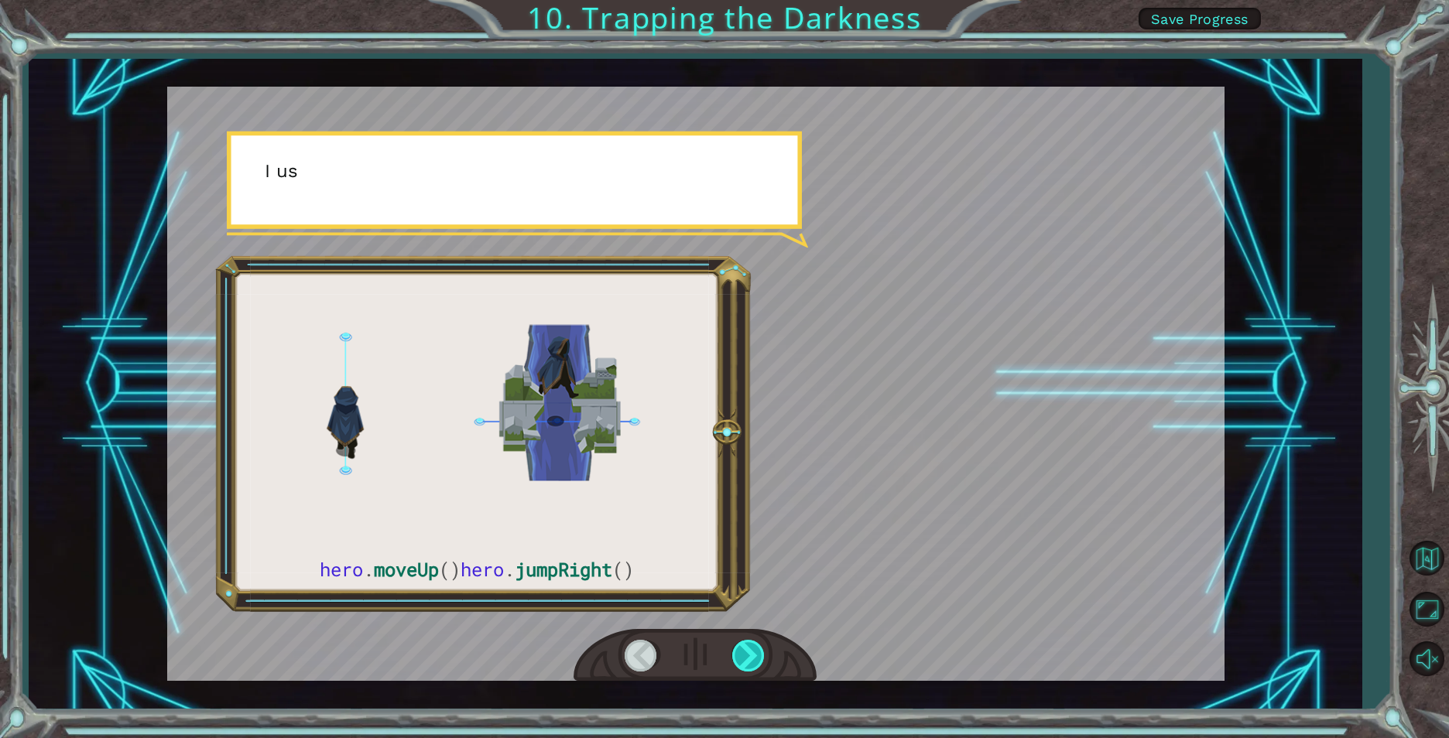
click at [741, 650] on div at bounding box center [749, 656] width 35 height 32
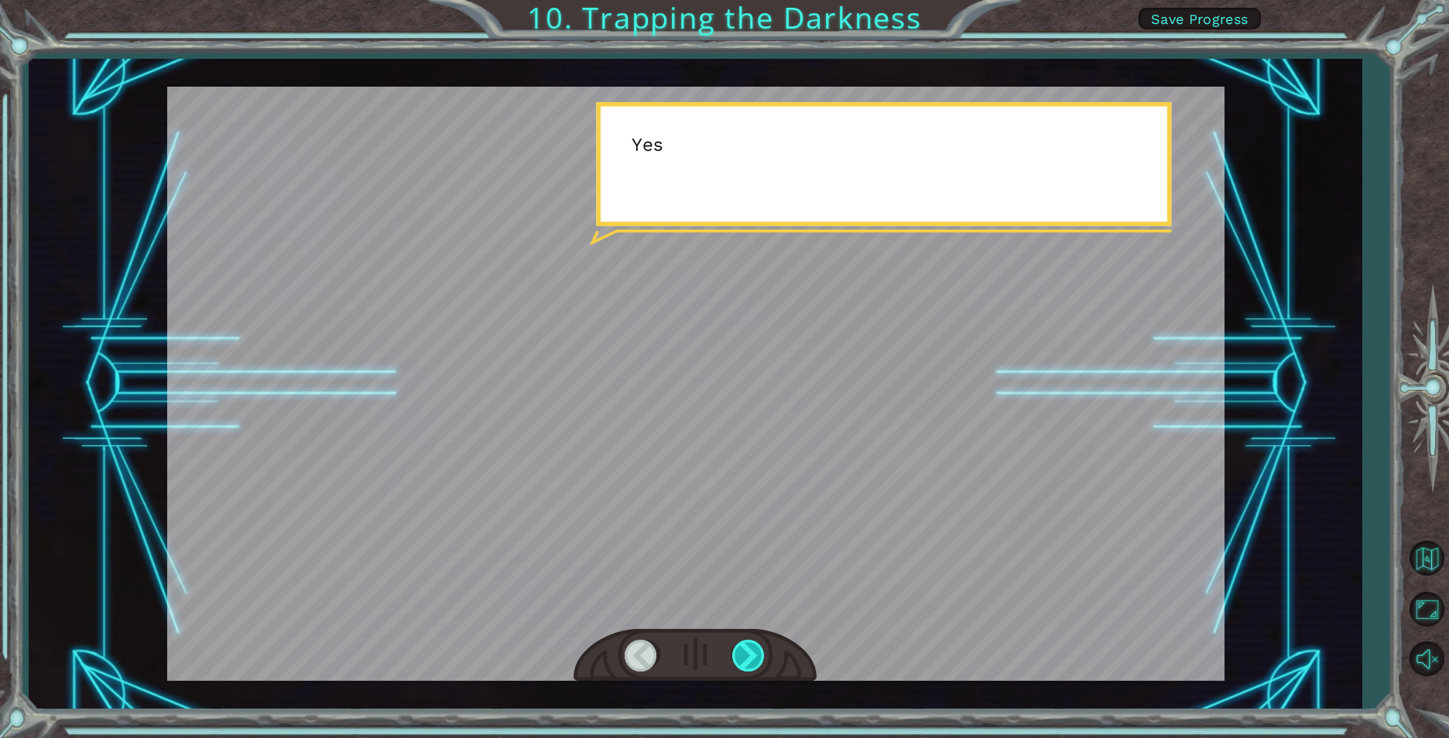
click at [741, 650] on div at bounding box center [749, 656] width 35 height 32
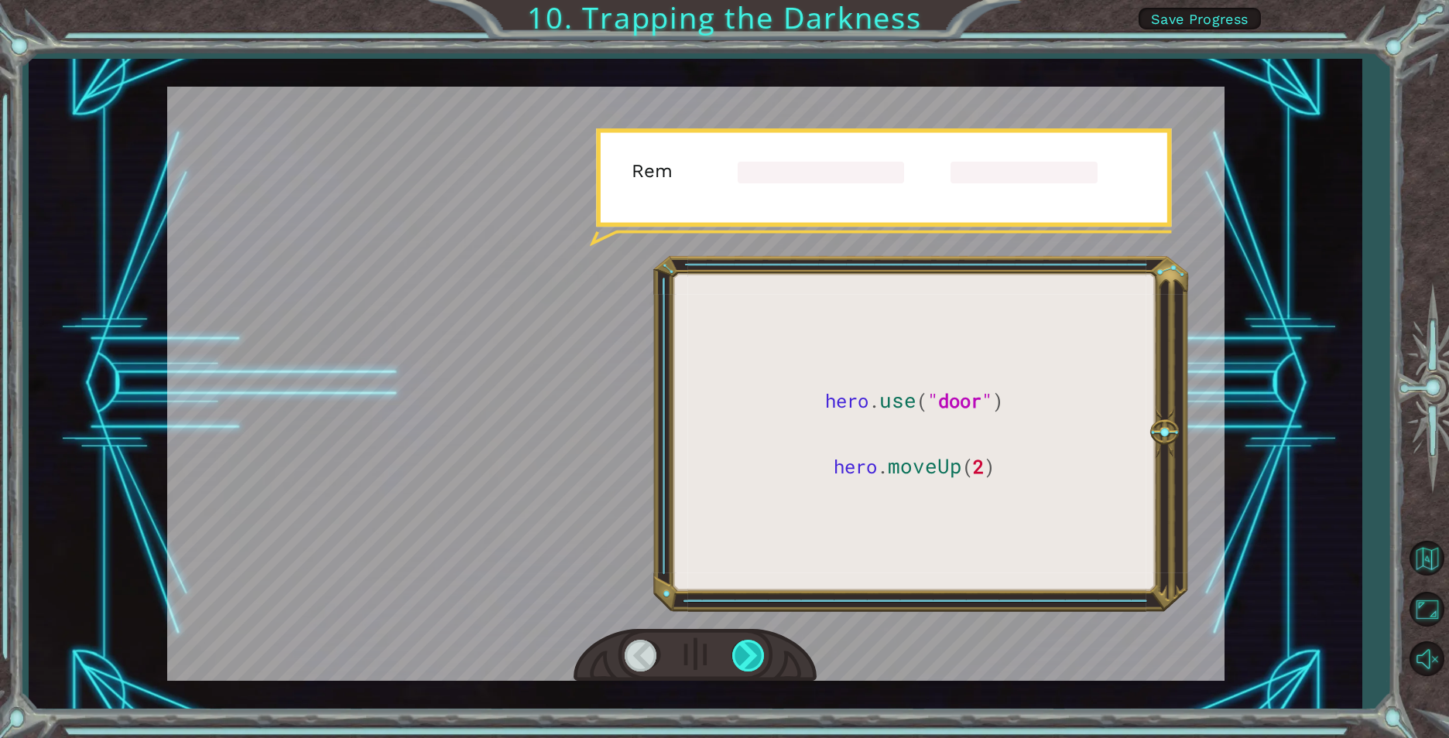
click at [741, 650] on div at bounding box center [749, 656] width 35 height 32
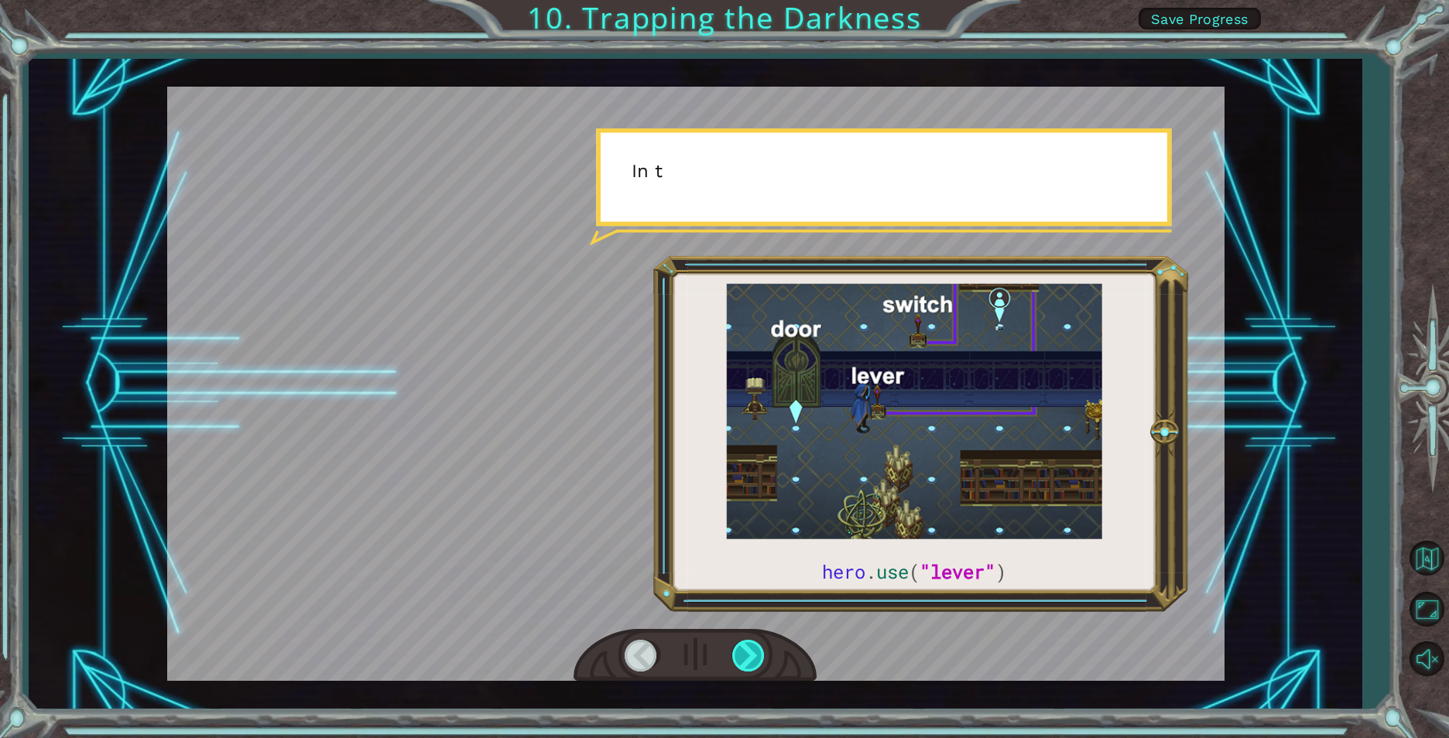
click at [741, 650] on div at bounding box center [749, 656] width 35 height 32
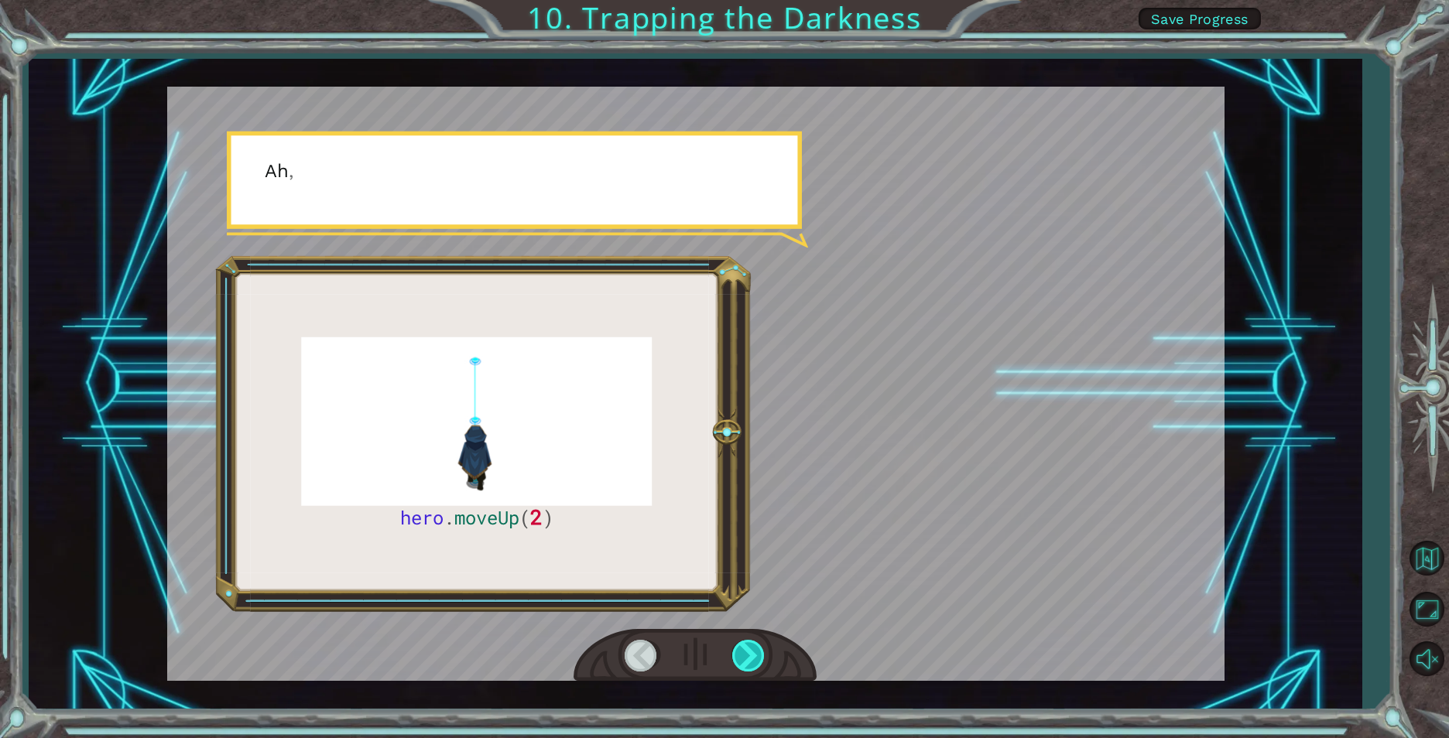
click at [741, 650] on div at bounding box center [749, 656] width 35 height 32
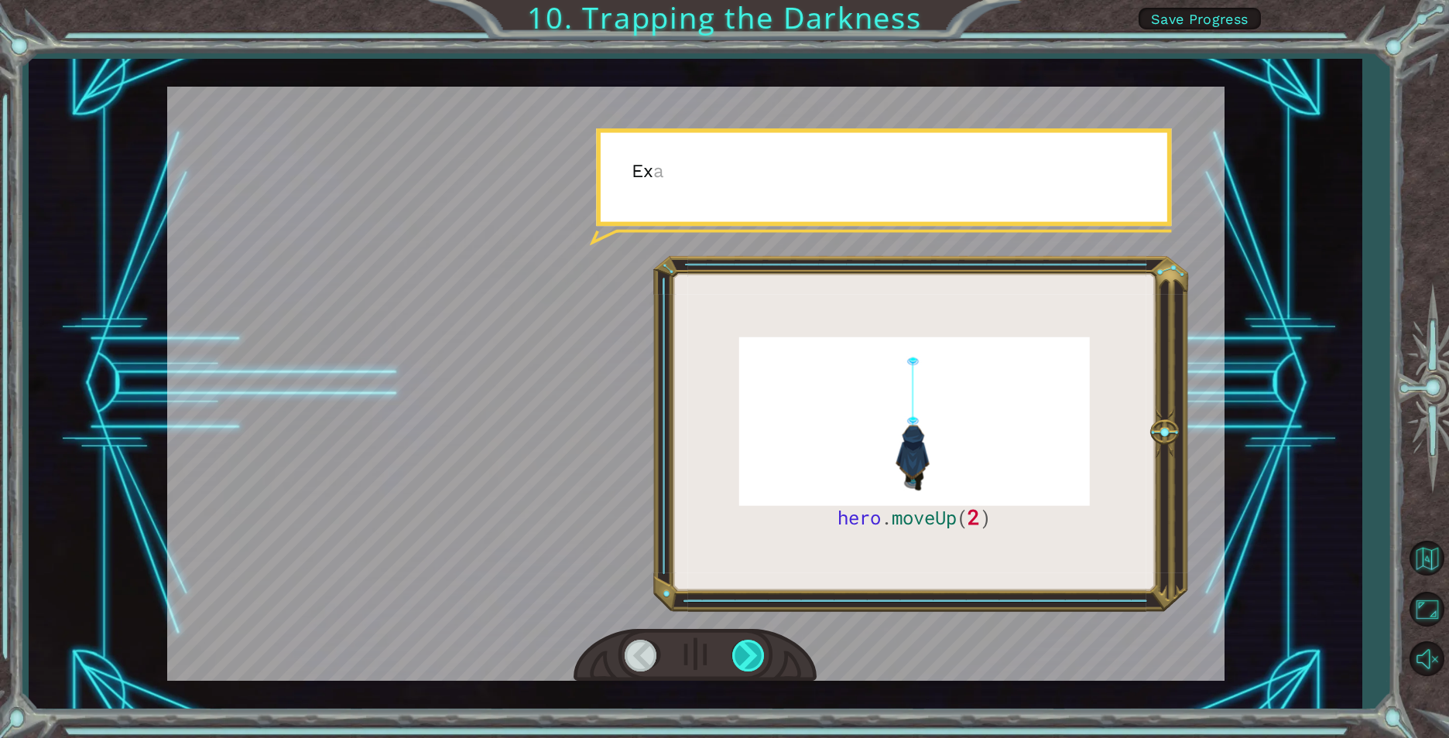
click at [741, 650] on div at bounding box center [749, 656] width 35 height 32
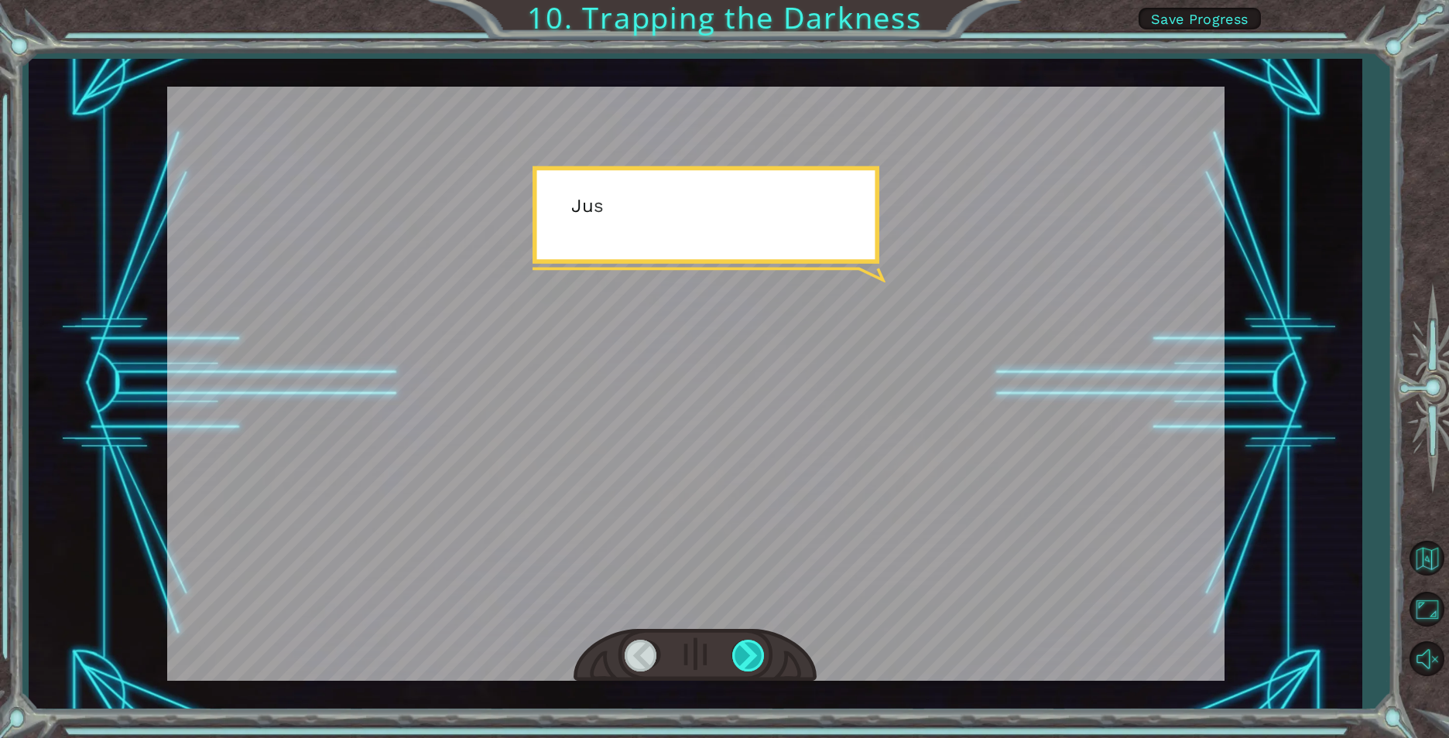
click at [741, 650] on div at bounding box center [749, 656] width 35 height 32
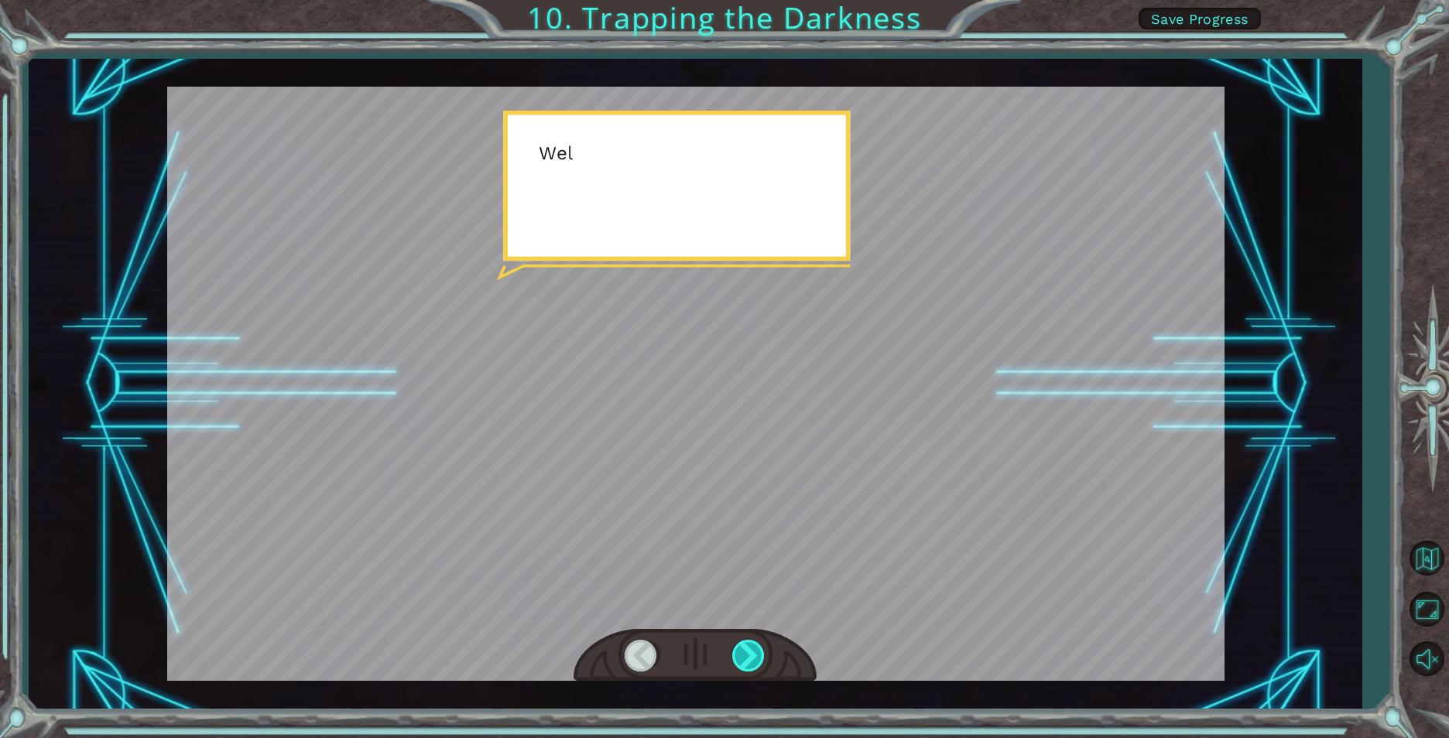
click at [741, 650] on div at bounding box center [749, 656] width 35 height 32
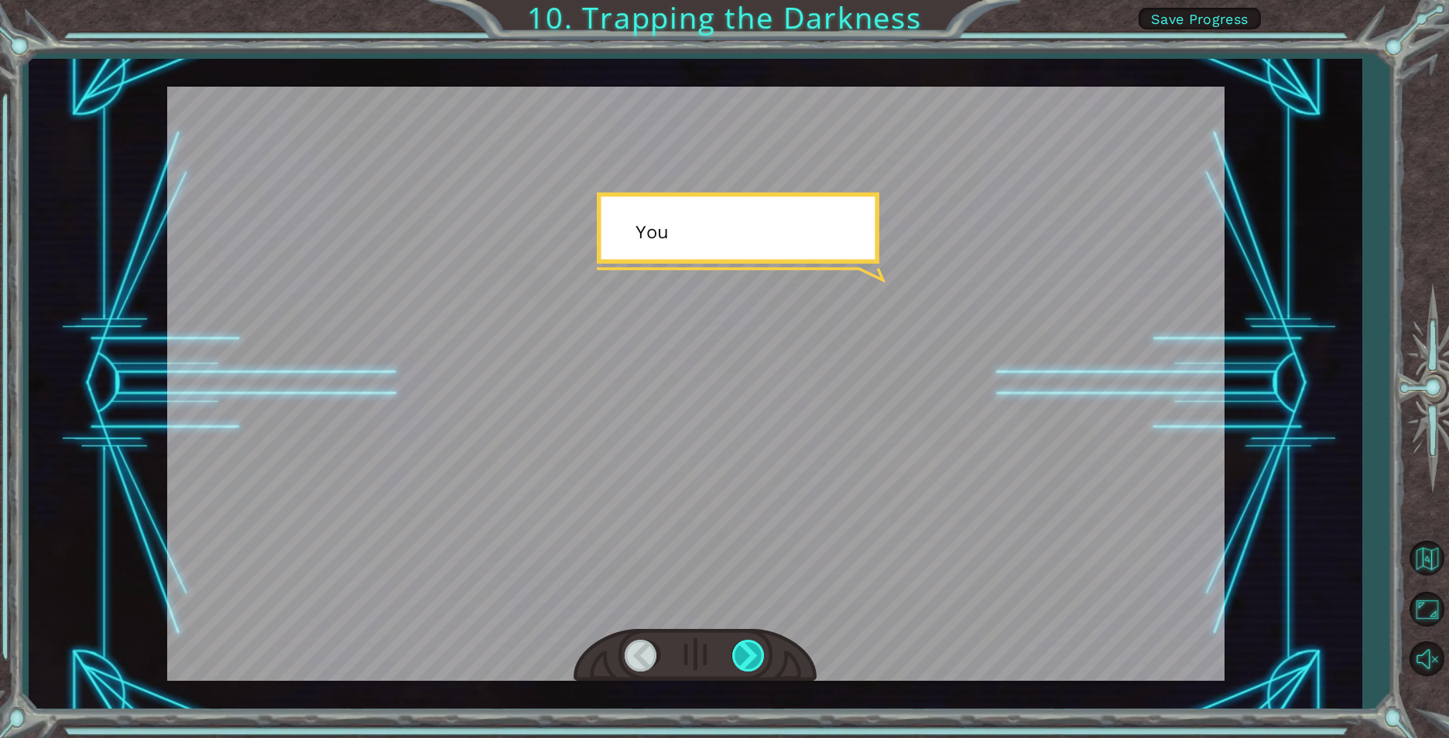
click at [741, 650] on div at bounding box center [749, 656] width 35 height 32
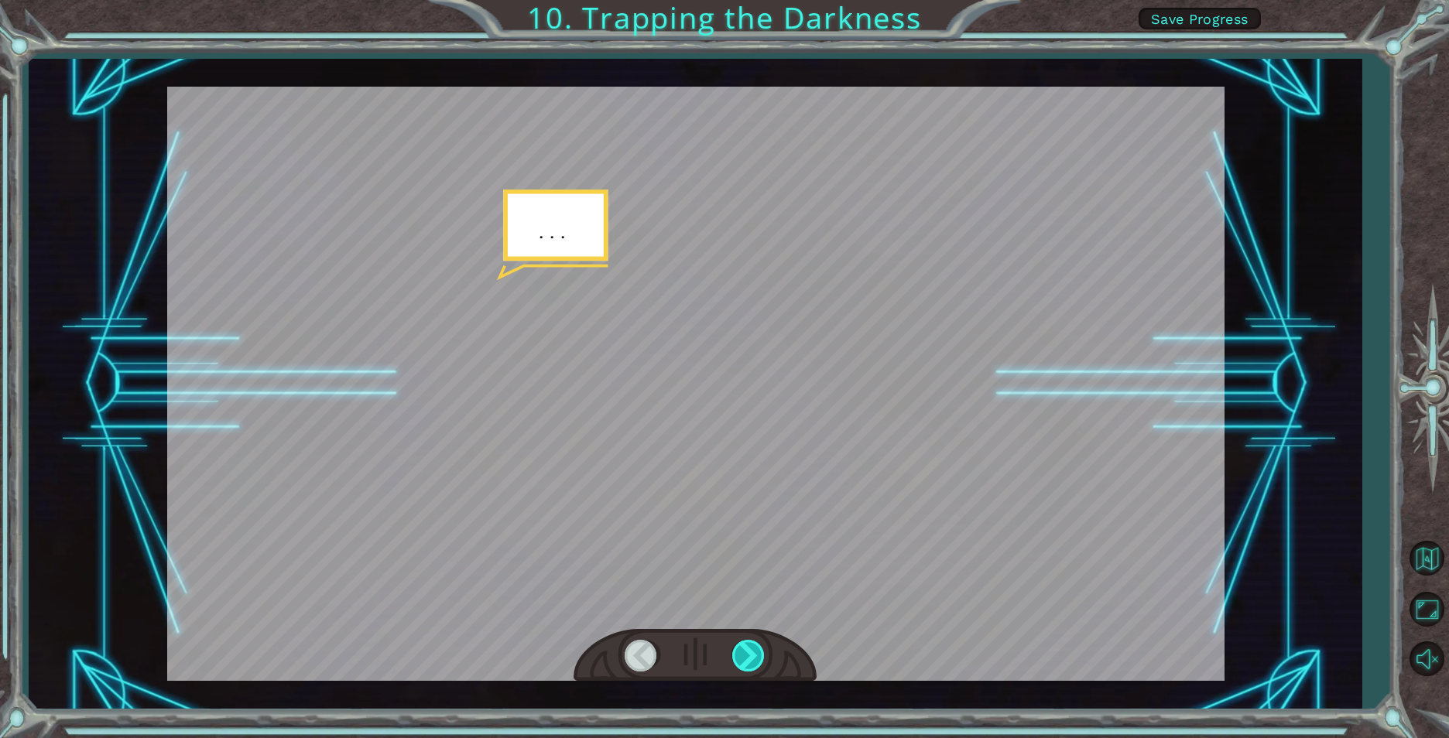
click at [741, 650] on div at bounding box center [749, 656] width 35 height 32
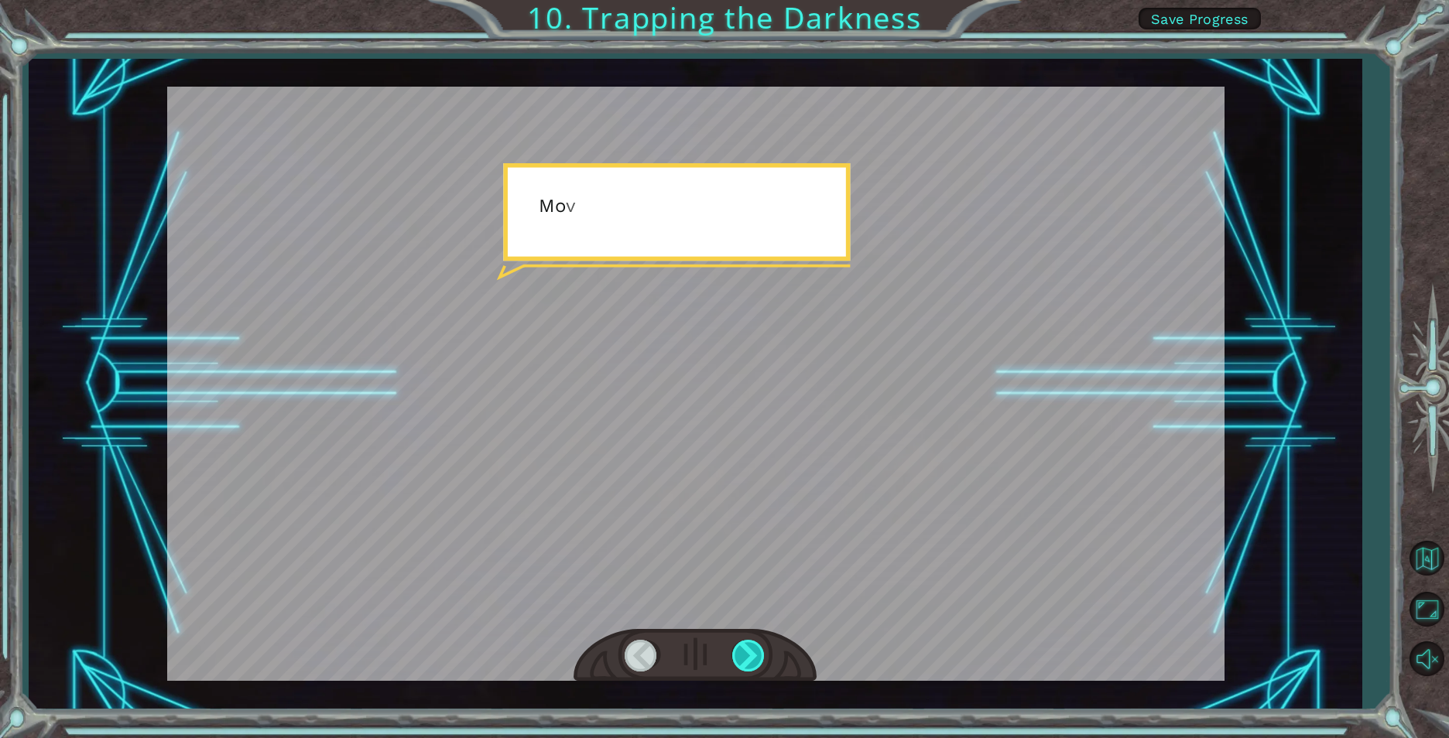
click at [741, 650] on div at bounding box center [749, 656] width 35 height 32
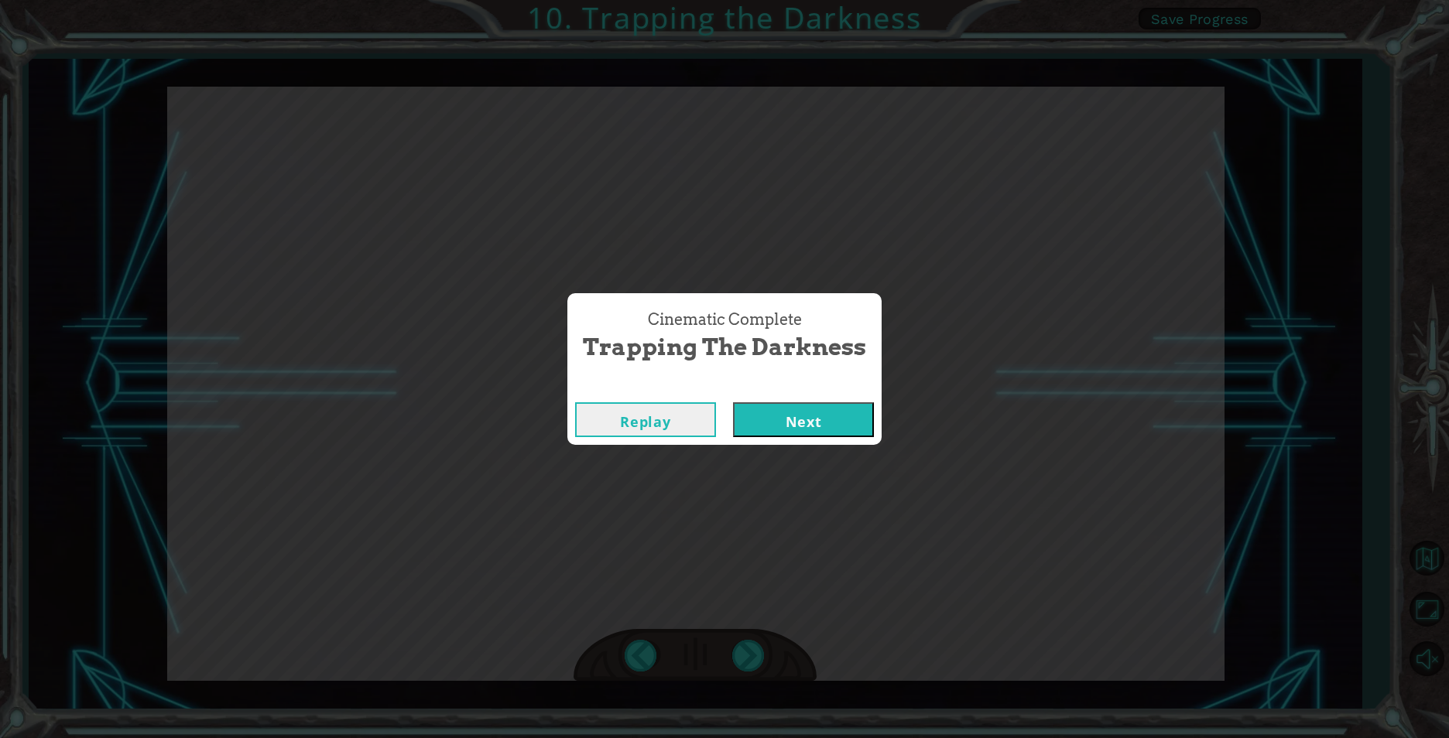
click at [741, 650] on div "Cinematic Complete Trapping the Darkness Replay Next" at bounding box center [724, 369] width 1449 height 738
drag, startPoint x: 741, startPoint y: 650, endPoint x: 744, endPoint y: 423, distance: 226.8
click at [744, 423] on button "Next" at bounding box center [803, 419] width 141 height 35
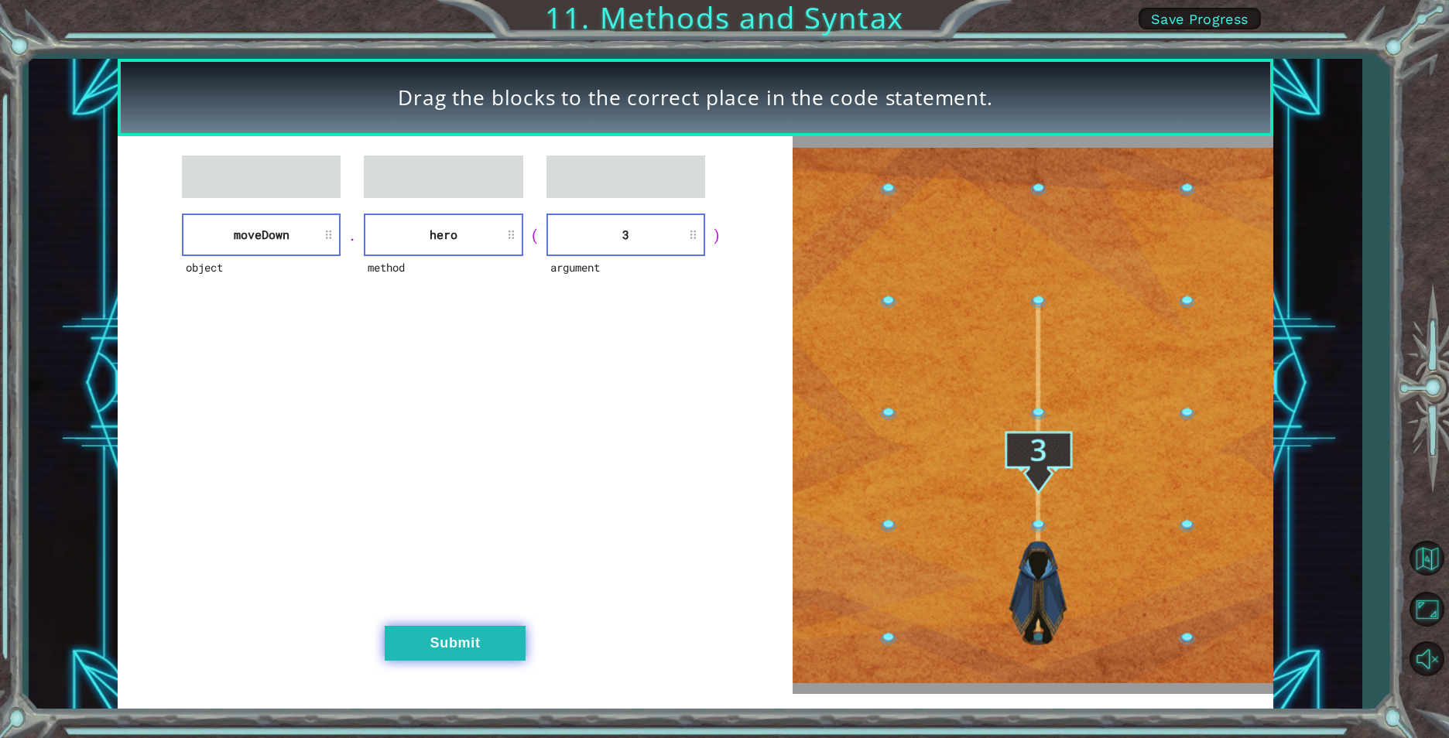
click at [438, 647] on button "Submit" at bounding box center [455, 643] width 141 height 35
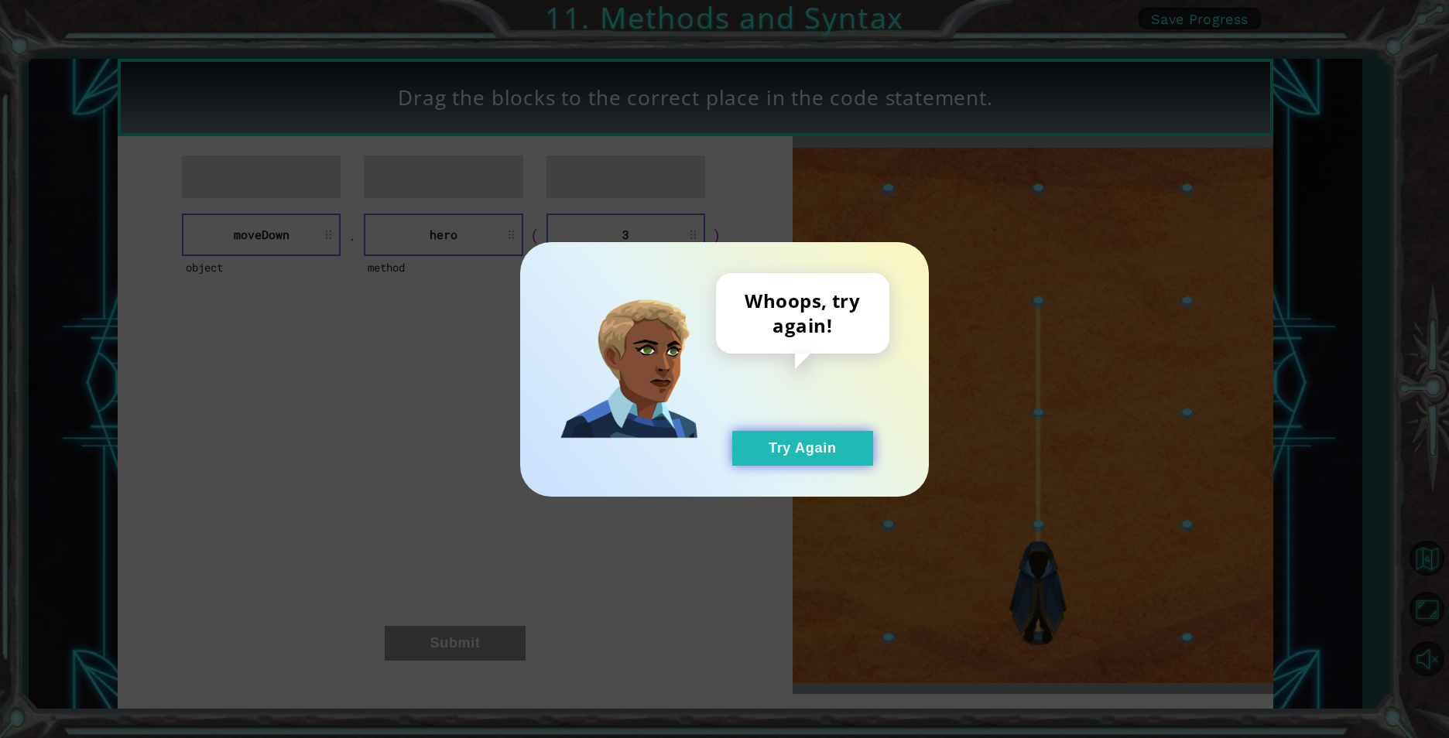
click at [755, 457] on button "Try Again" at bounding box center [802, 448] width 141 height 35
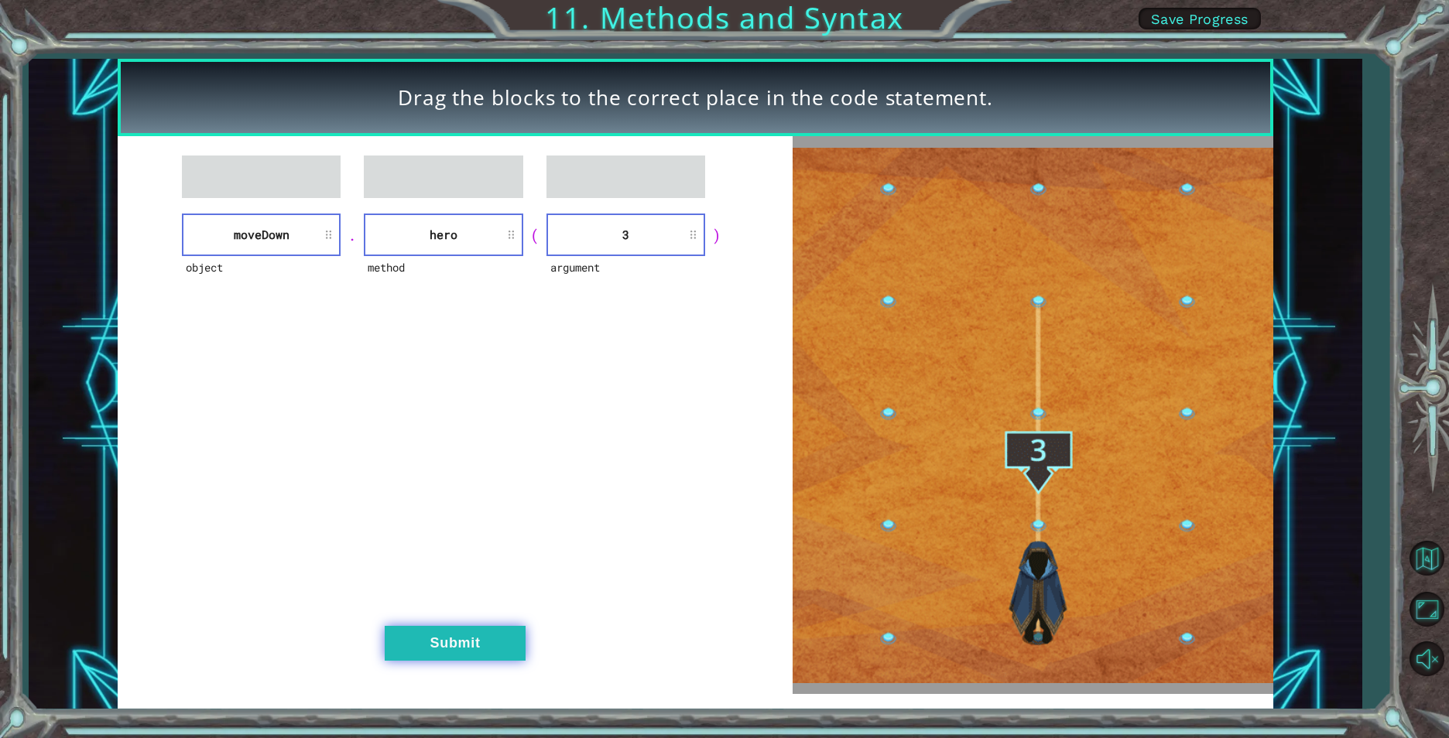
click at [516, 643] on button "Submit" at bounding box center [455, 643] width 141 height 35
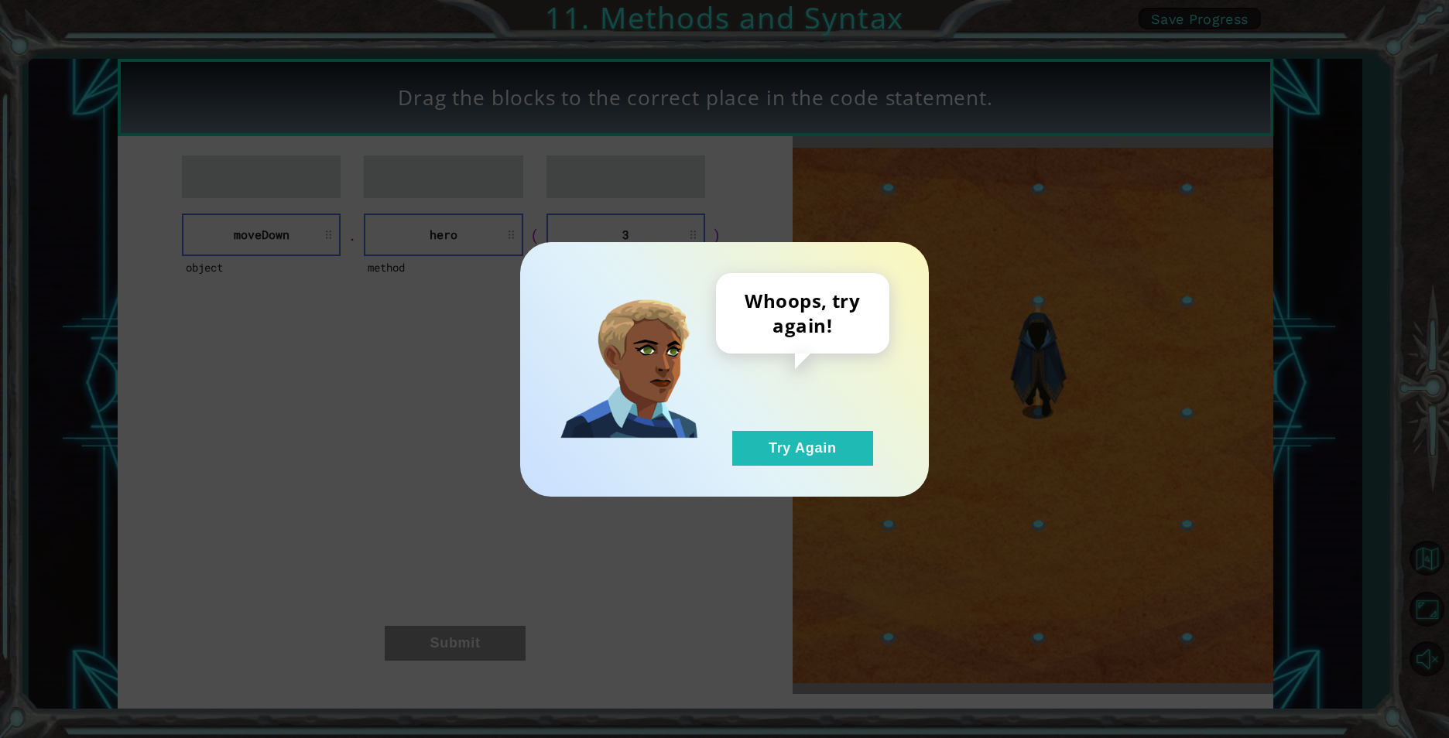
click at [833, 472] on div "Whoops, try again! Try Again" at bounding box center [724, 369] width 409 height 255
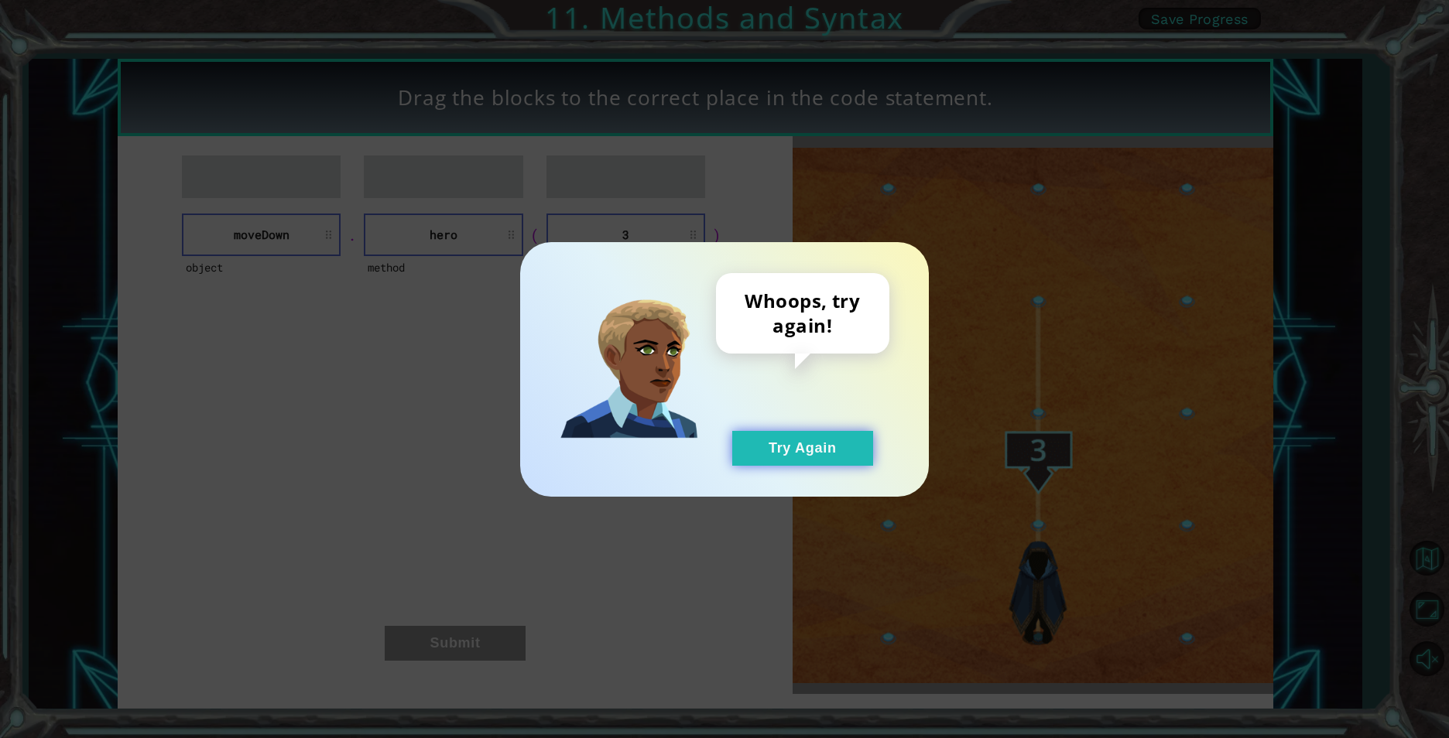
click at [828, 460] on button "Try Again" at bounding box center [802, 448] width 141 height 35
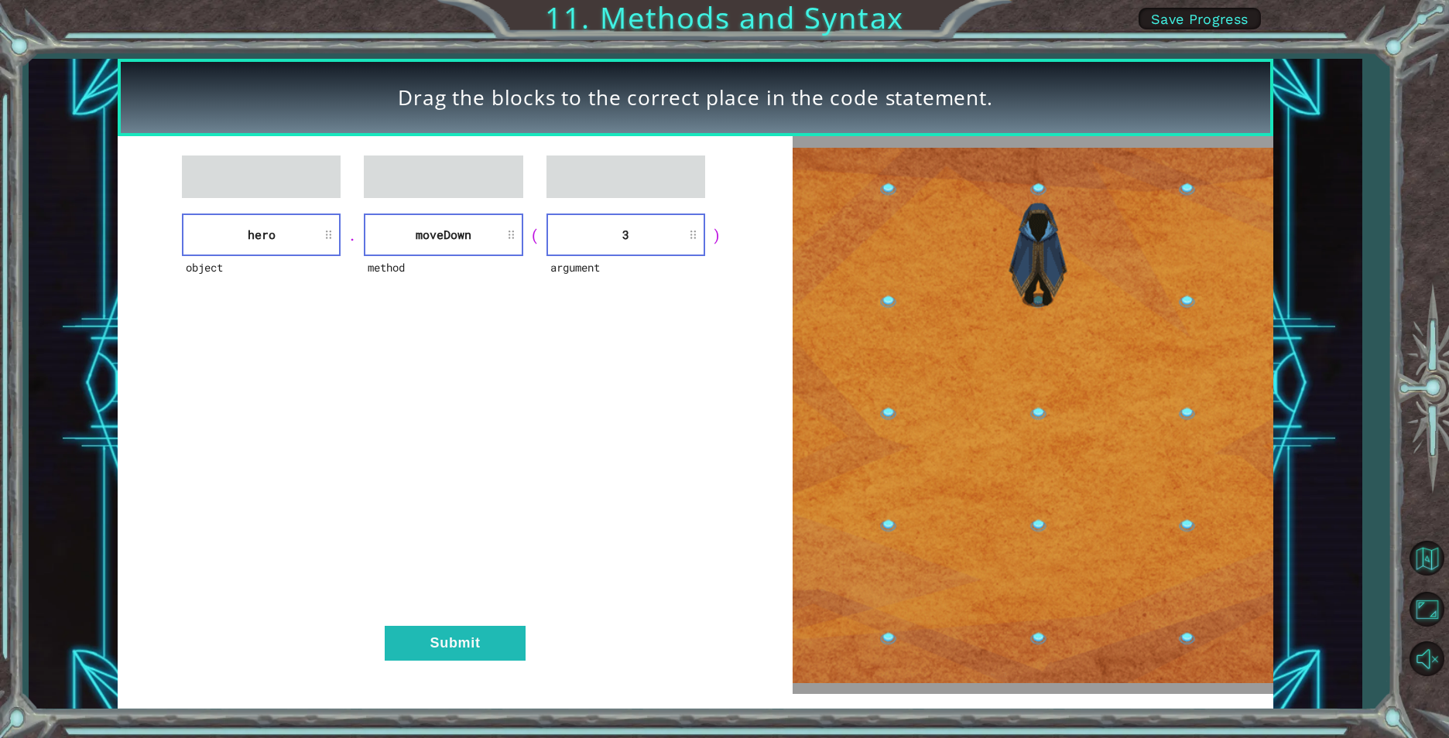
click at [447, 625] on div "object hero . method [GEOGRAPHIC_DATA] ( argument 3 ) Submit" at bounding box center [455, 415] width 675 height 558
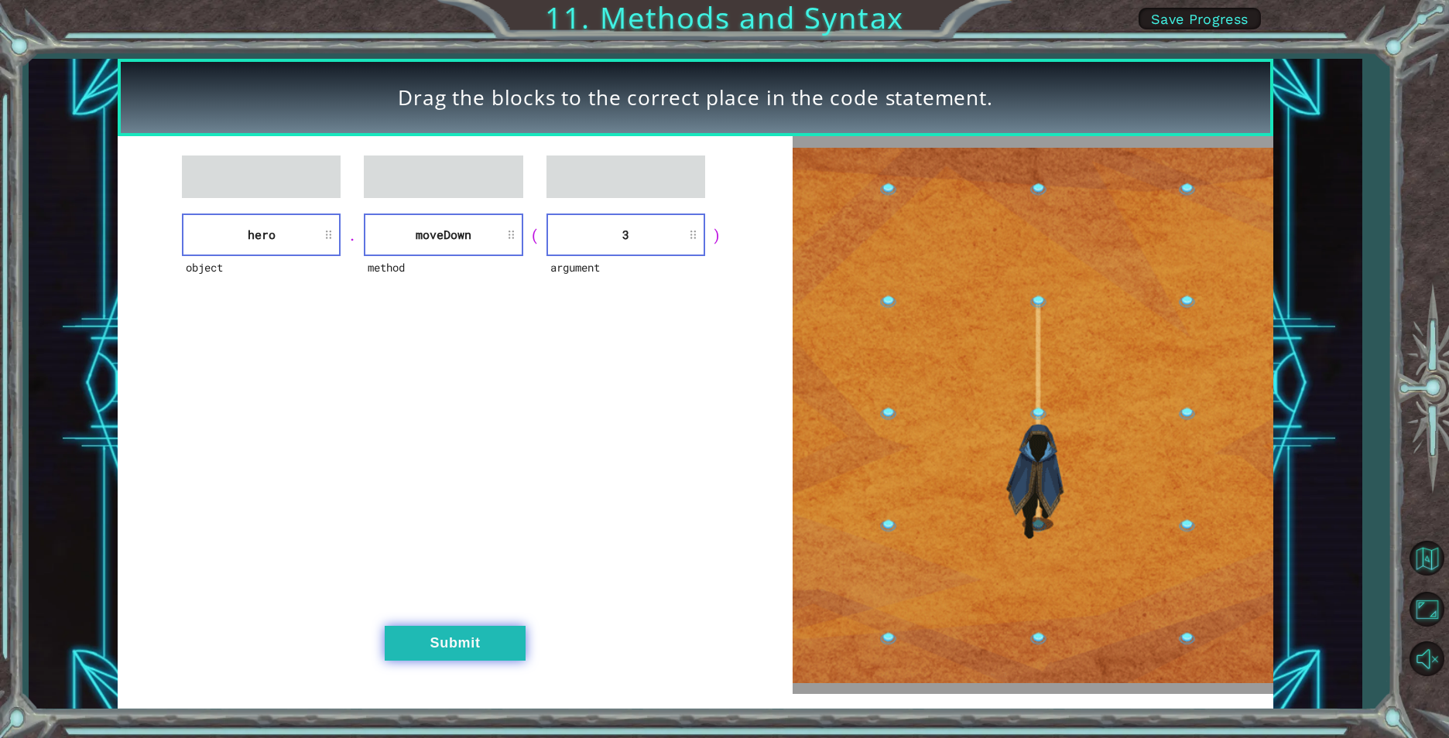
click at [440, 640] on button "Submit" at bounding box center [455, 643] width 141 height 35
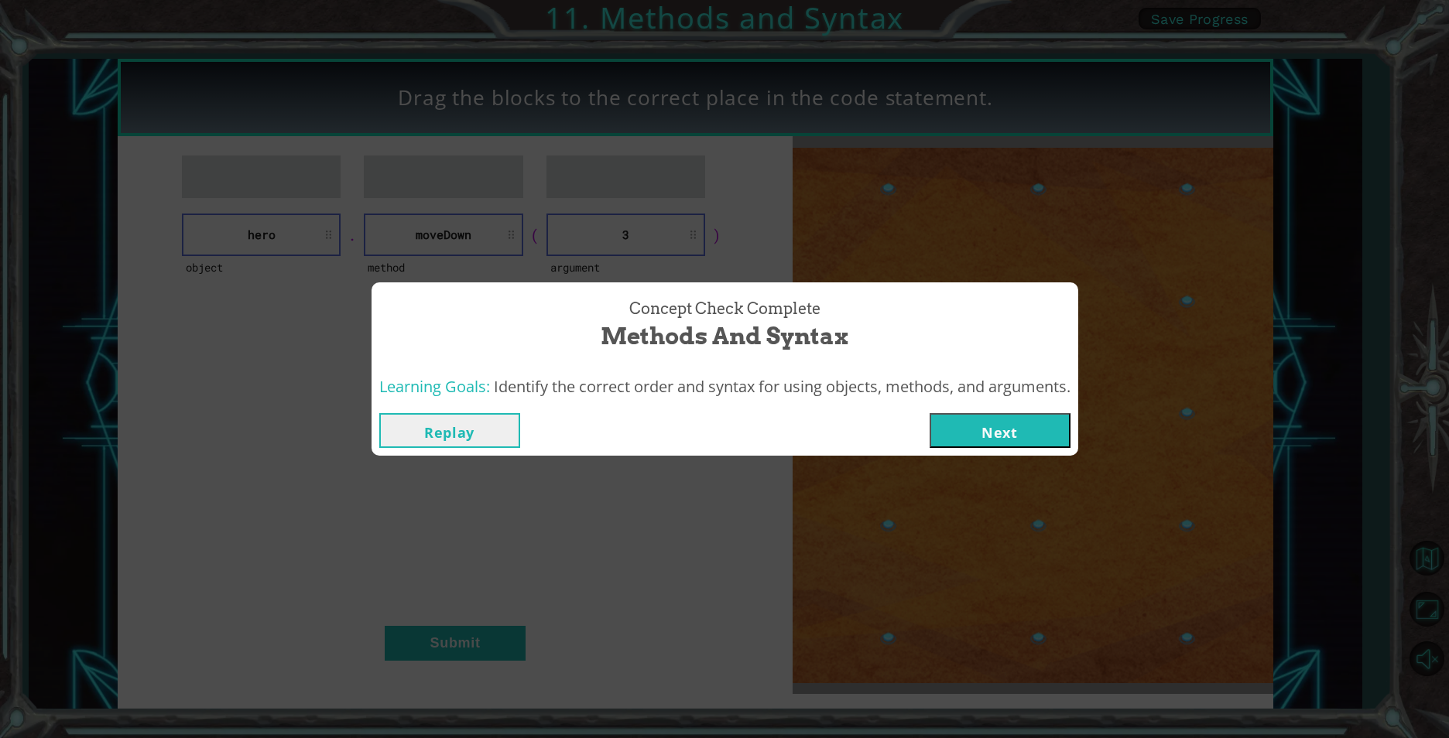
click at [968, 422] on button "Next" at bounding box center [999, 430] width 141 height 35
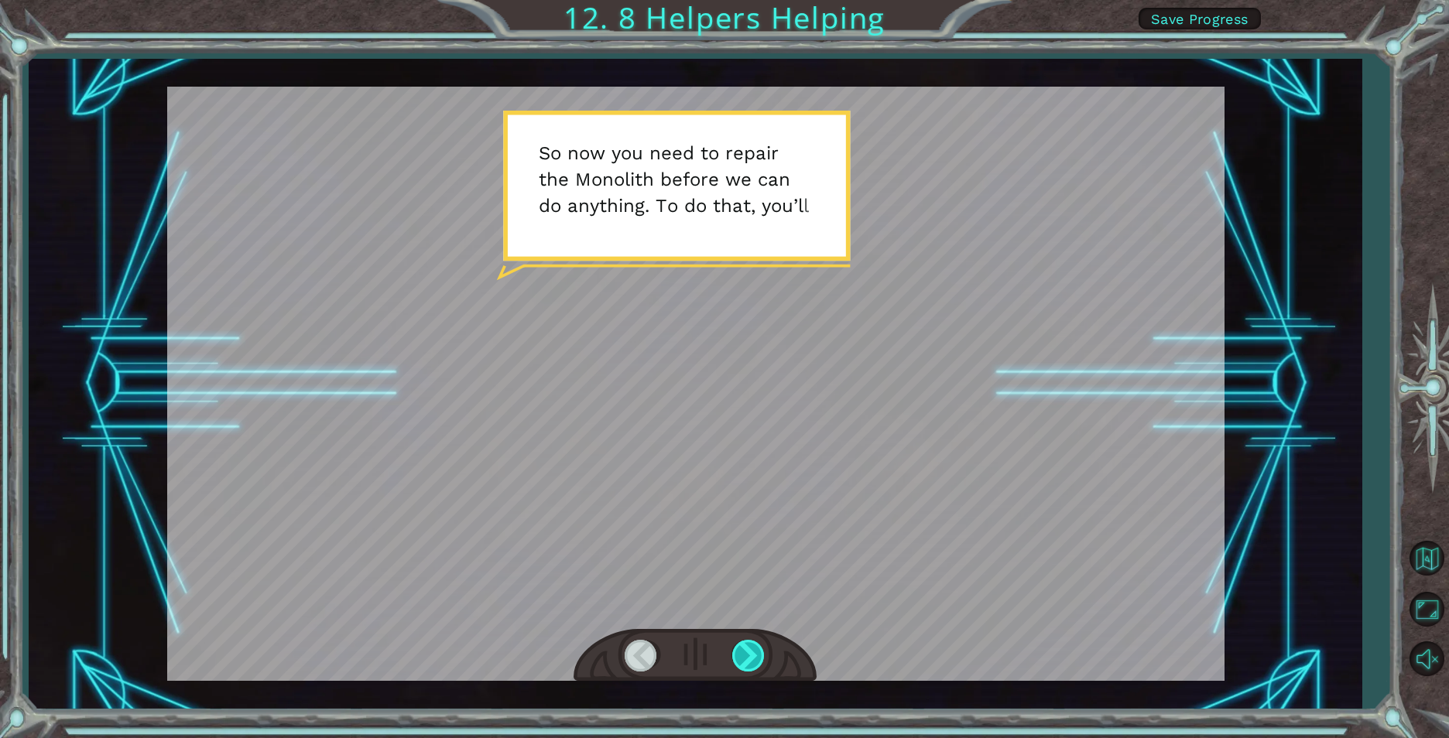
click at [751, 662] on div at bounding box center [749, 656] width 35 height 32
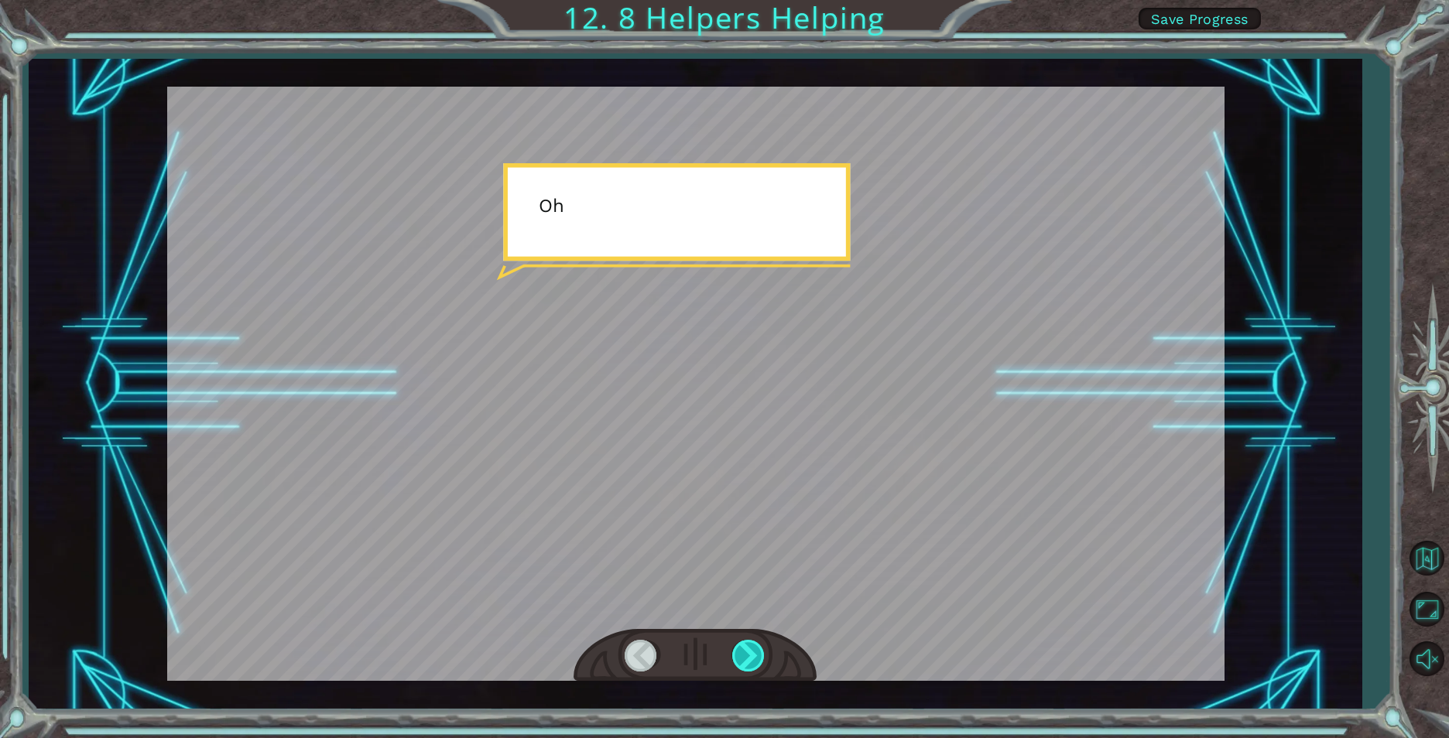
click at [751, 662] on div at bounding box center [749, 656] width 35 height 32
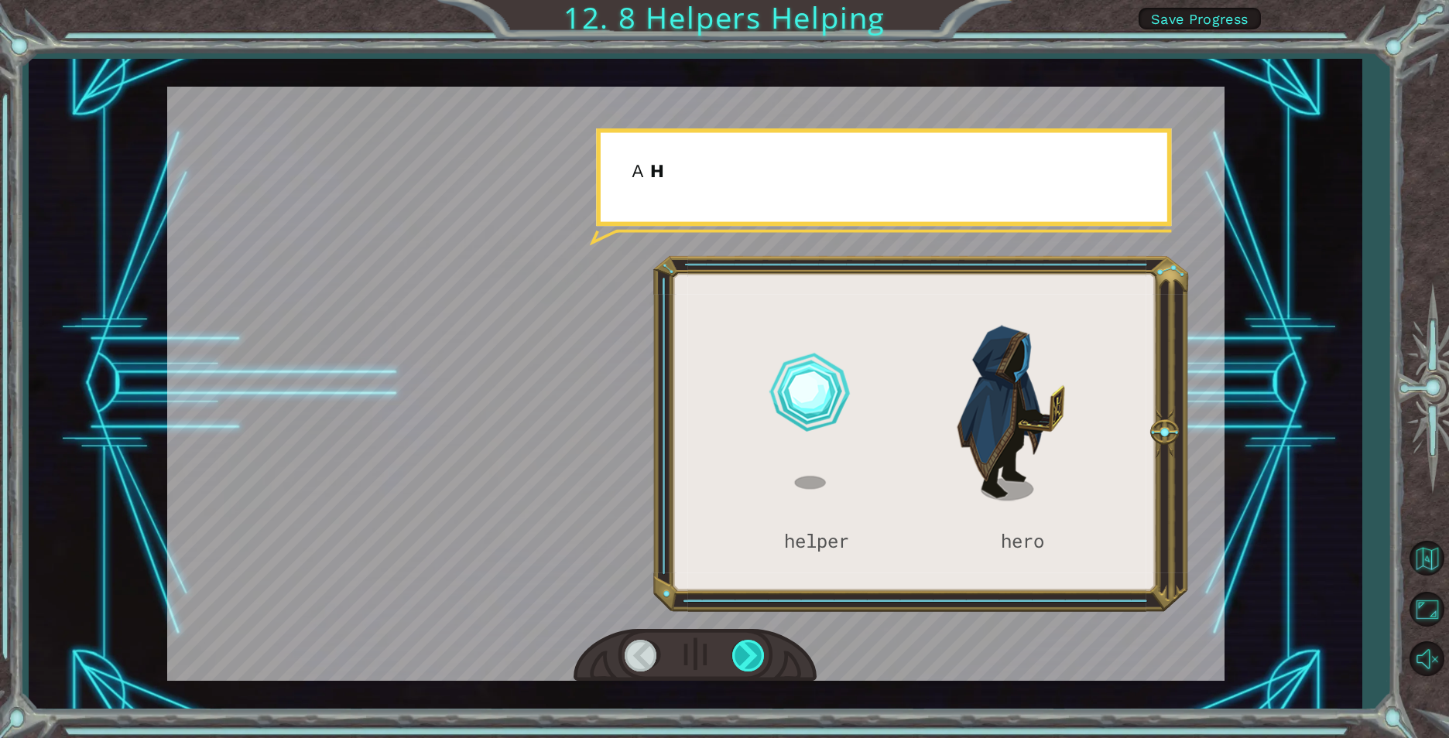
click at [751, 662] on div at bounding box center [749, 656] width 35 height 32
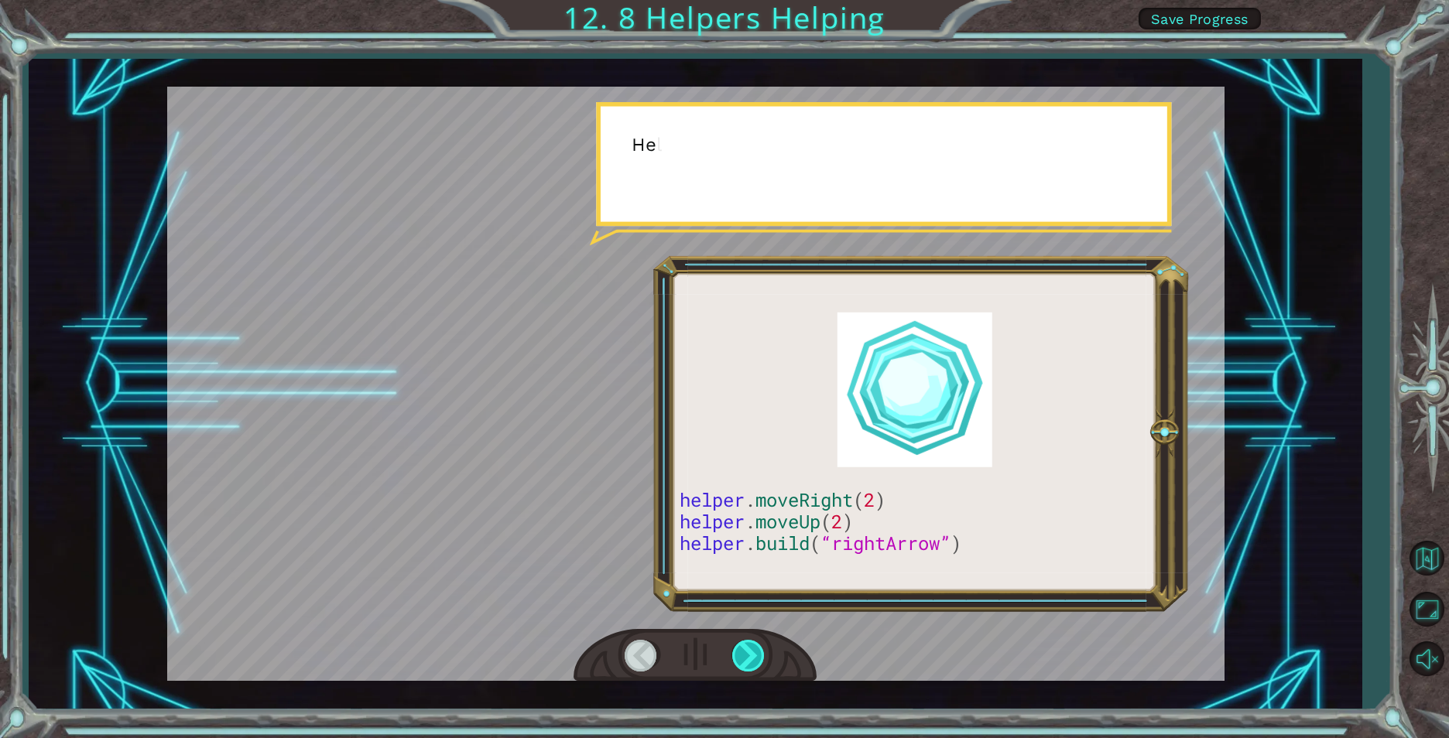
click at [751, 662] on div at bounding box center [749, 656] width 35 height 32
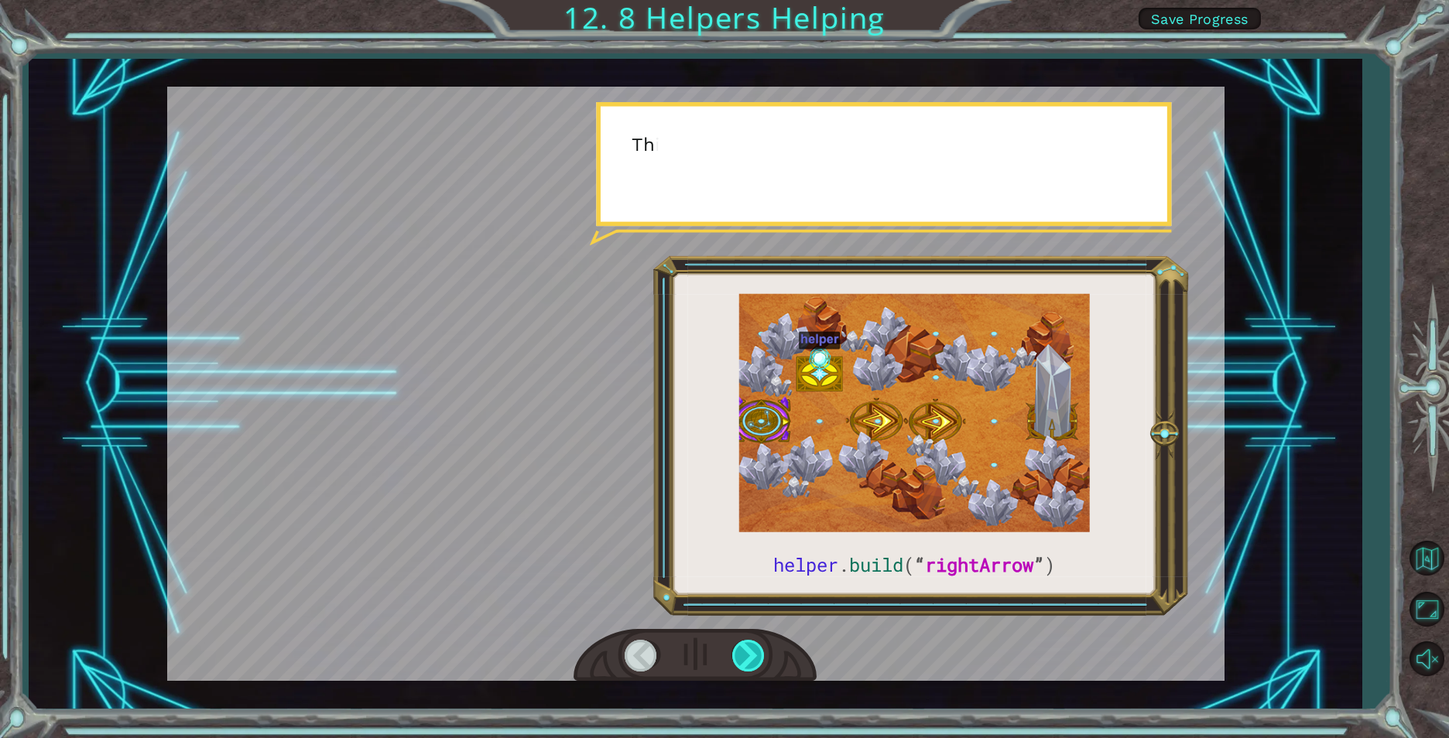
click at [751, 662] on div at bounding box center [749, 656] width 35 height 32
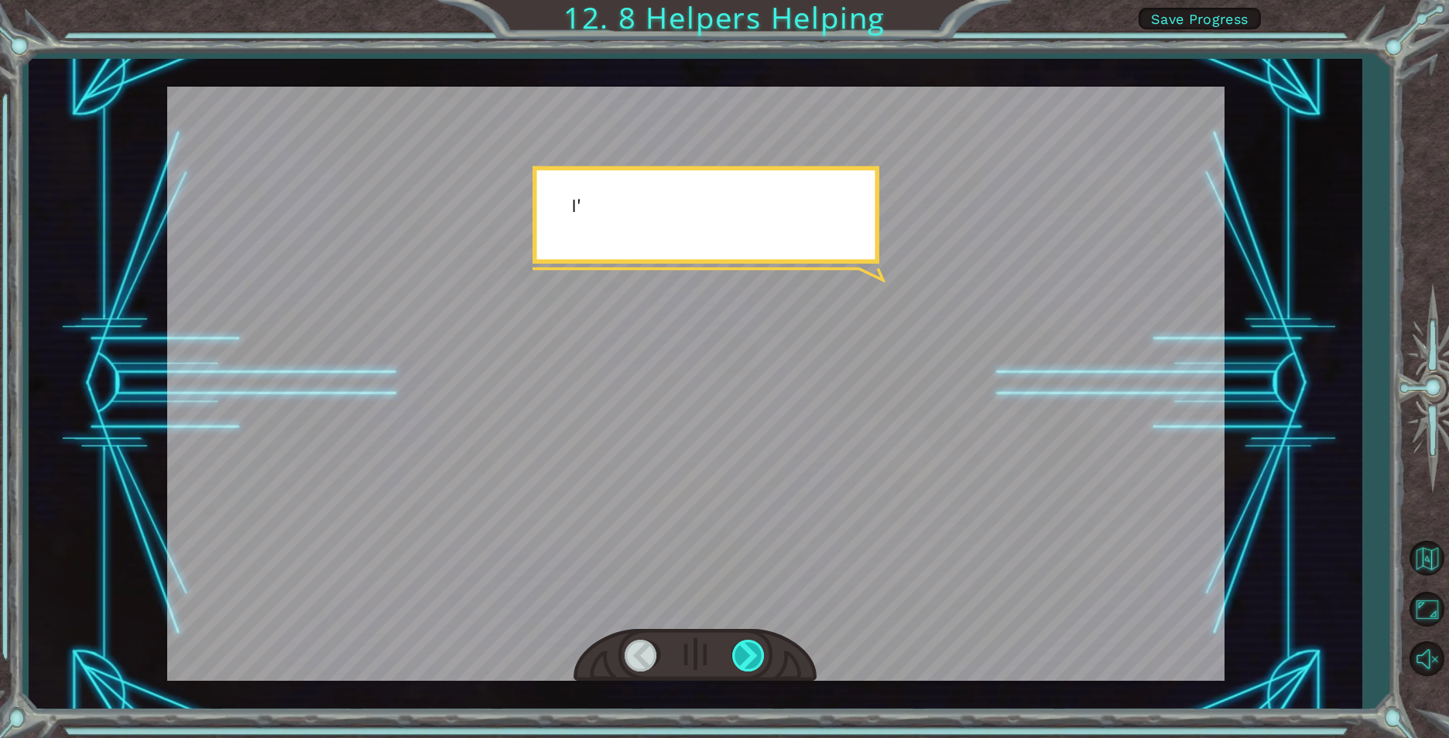
click at [751, 662] on div at bounding box center [749, 656] width 35 height 32
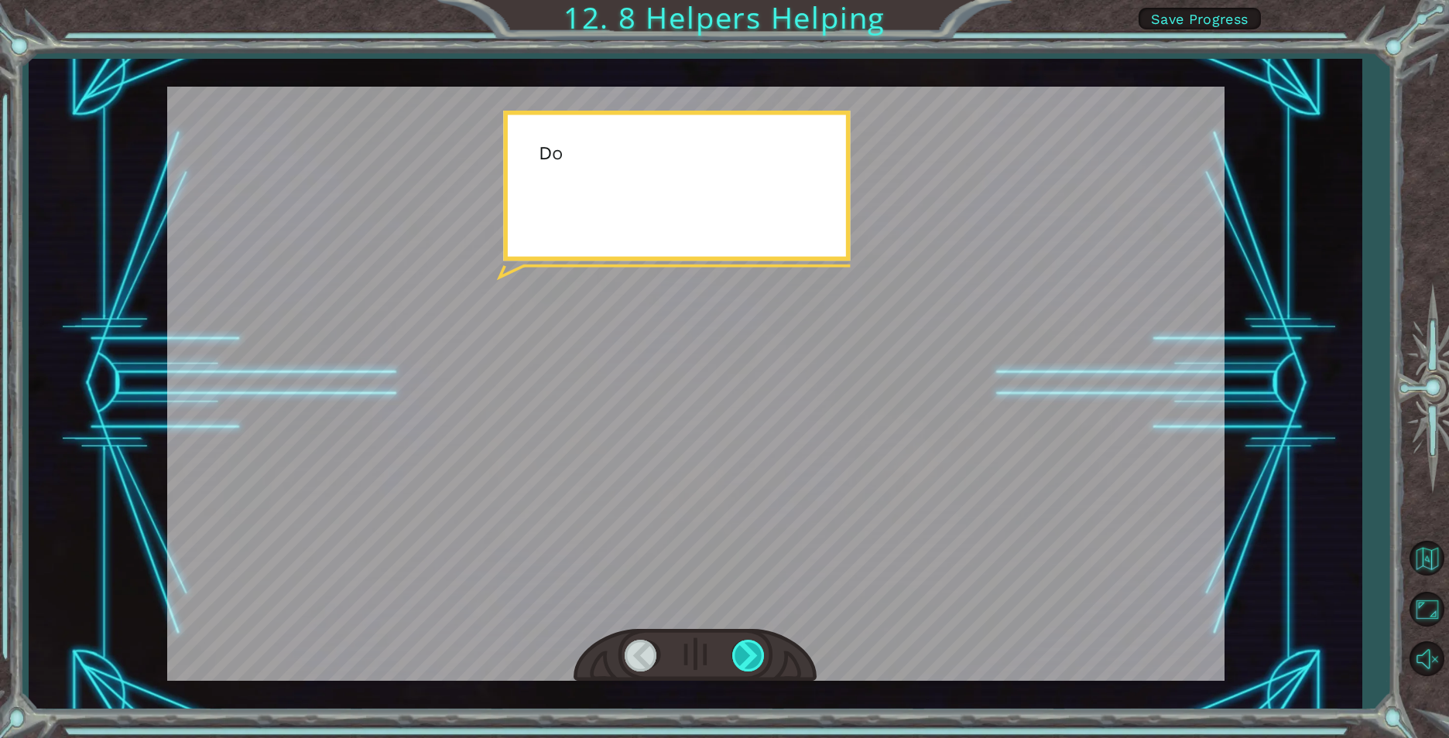
click at [751, 662] on div at bounding box center [749, 656] width 35 height 32
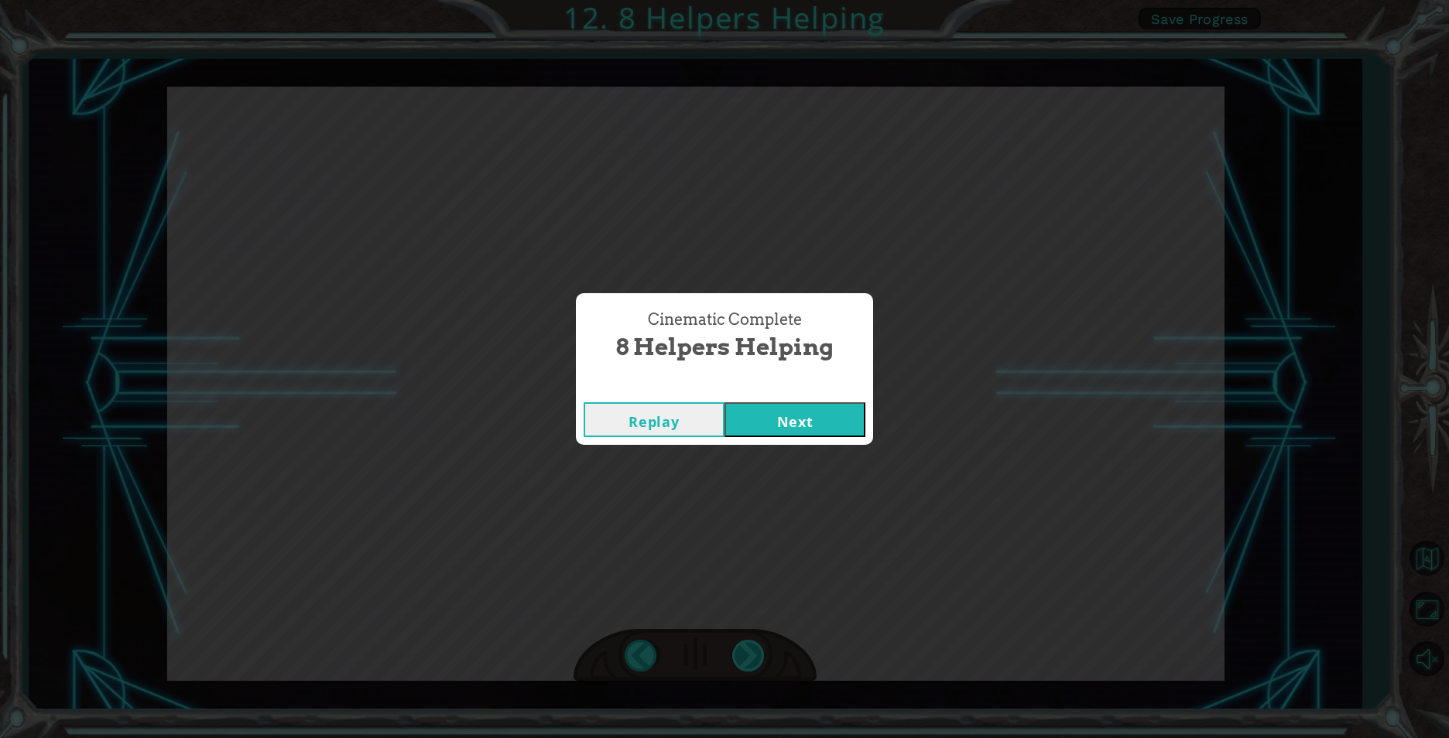
click at [751, 0] on div "helper . build ( “ rightArrow ” ) S o n o w y o u n e e d t o r e p a i r t h e…" at bounding box center [724, 0] width 1449 height 0
click at [751, 662] on div "Cinematic Complete 8 Helpers Helping Replay Next" at bounding box center [724, 369] width 1449 height 738
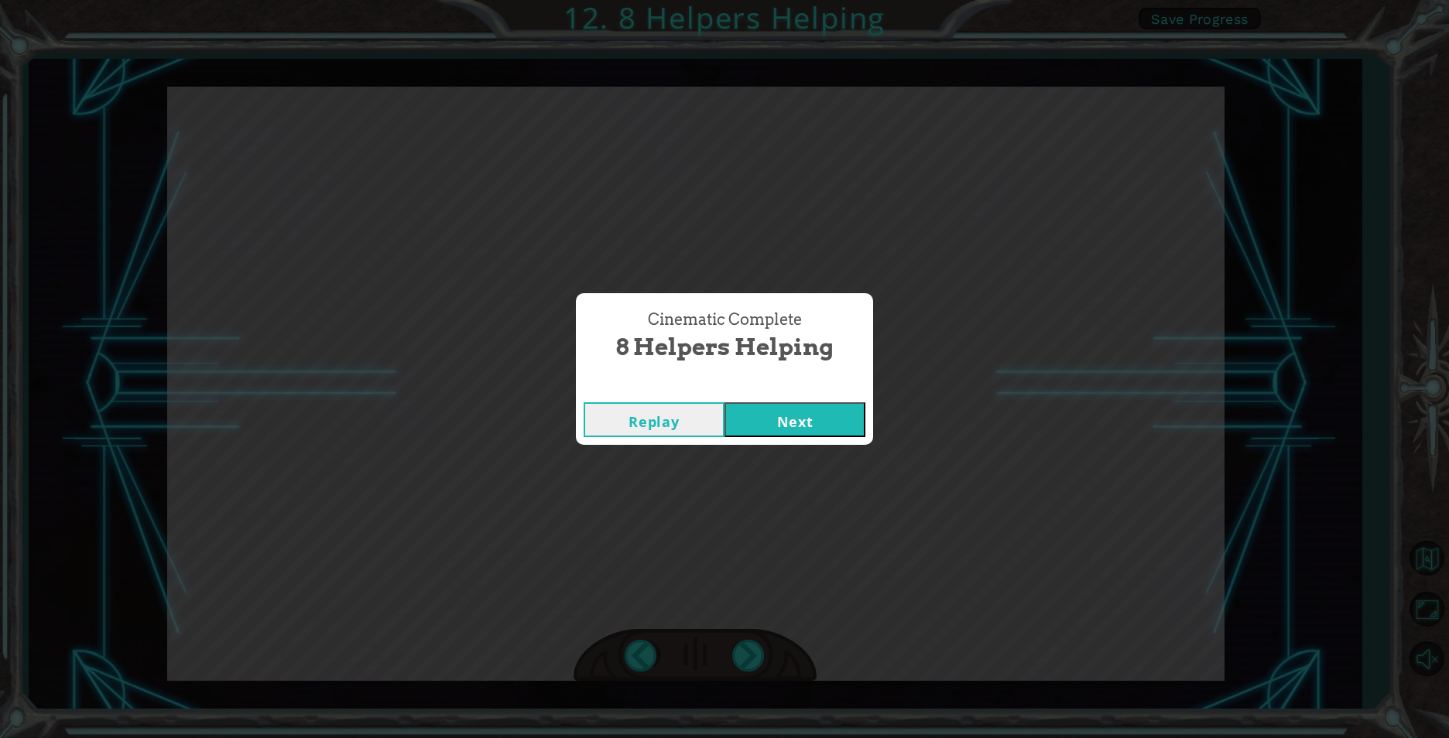
click at [751, 662] on div "Cinematic Complete 8 Helpers Helping Replay Next" at bounding box center [724, 369] width 1449 height 738
drag, startPoint x: 751, startPoint y: 662, endPoint x: 748, endPoint y: 405, distance: 256.9
click at [748, 405] on button "Next" at bounding box center [794, 419] width 141 height 35
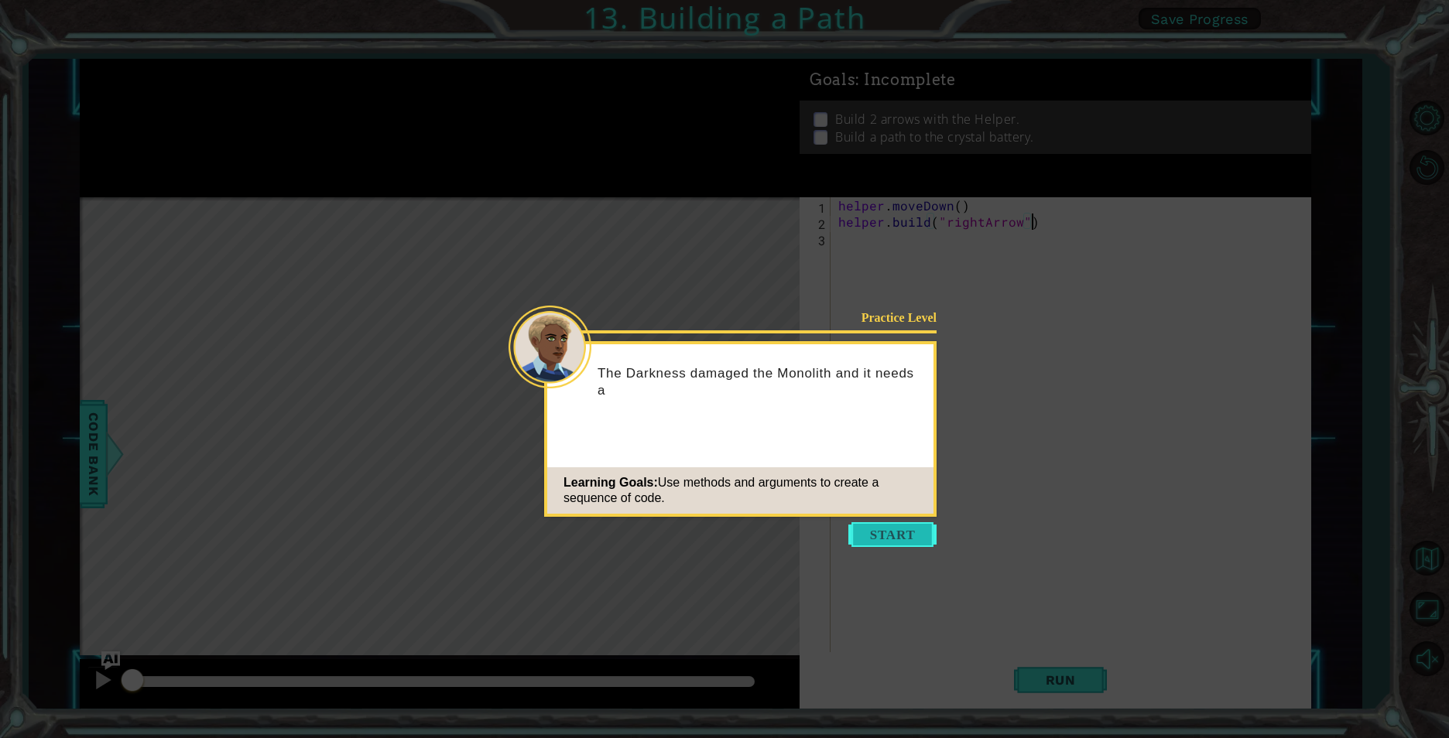
click at [848, 546] on button "Start" at bounding box center [892, 534] width 88 height 25
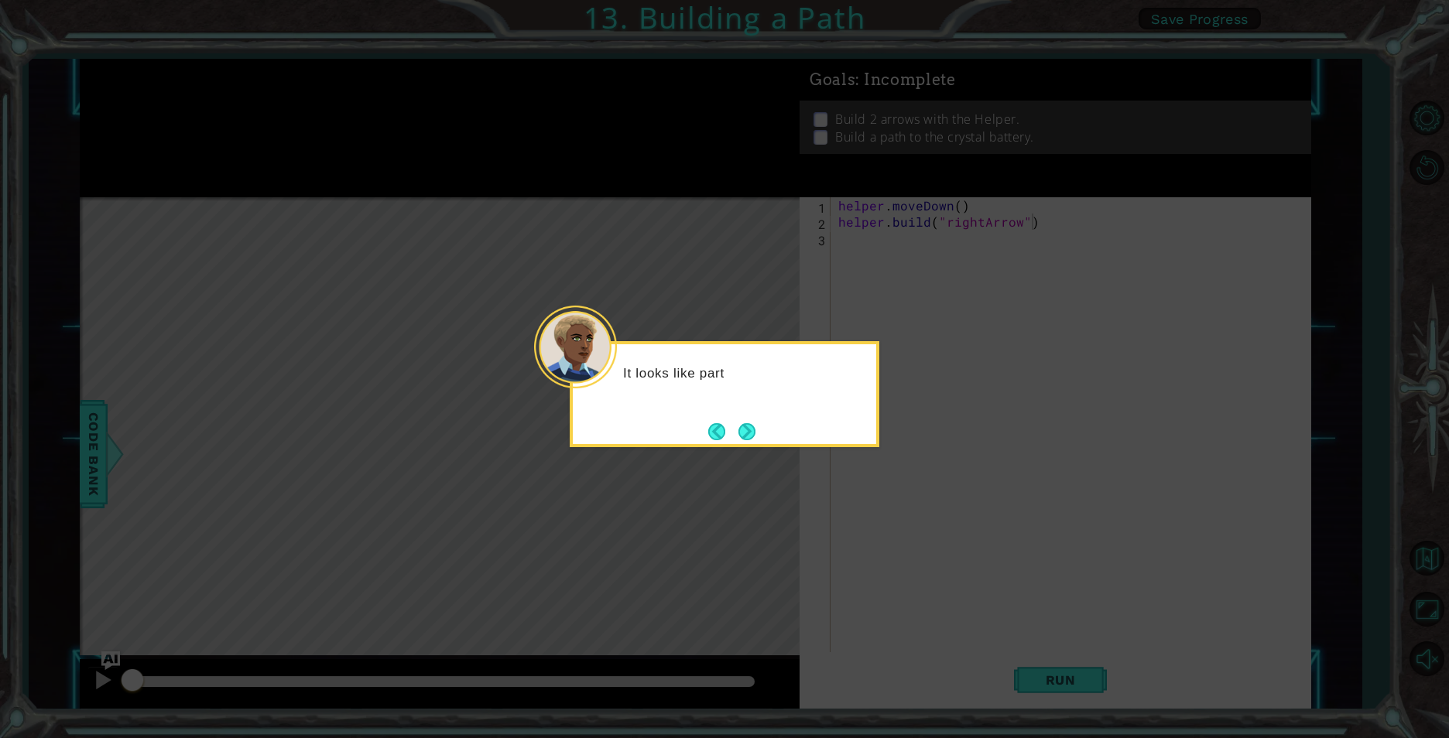
click at [802, 414] on div "It looks like part" at bounding box center [725, 394] width 310 height 106
click at [768, 427] on div "It looks like part of the path for the energy" at bounding box center [724, 390] width 303 height 78
click at [768, 427] on div "It looks like part of the path for the energy sparks is alr" at bounding box center [724, 390] width 303 height 78
click at [758, 427] on div "It looks like part of the path for the energy sparks is already done. You" at bounding box center [724, 390] width 303 height 78
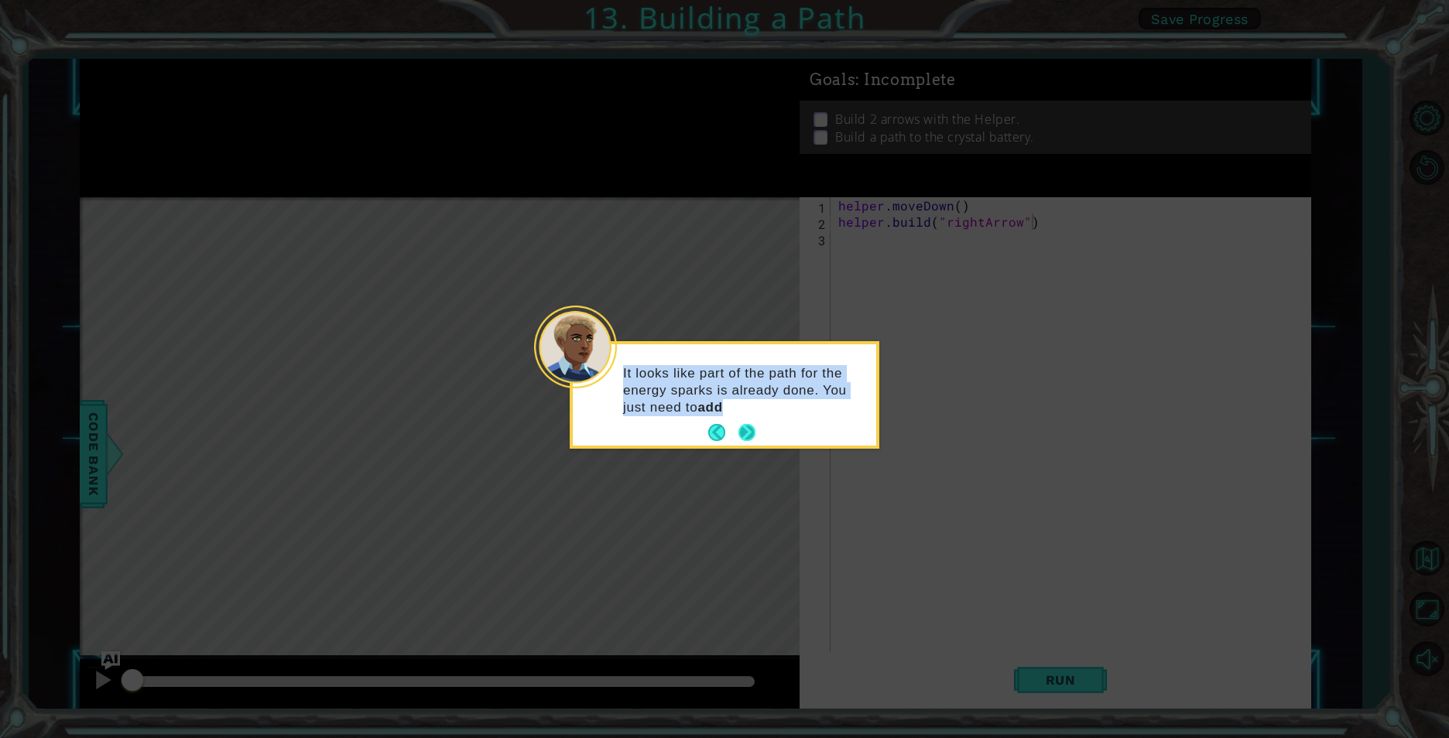
click at [748, 431] on button "Next" at bounding box center [746, 432] width 17 height 17
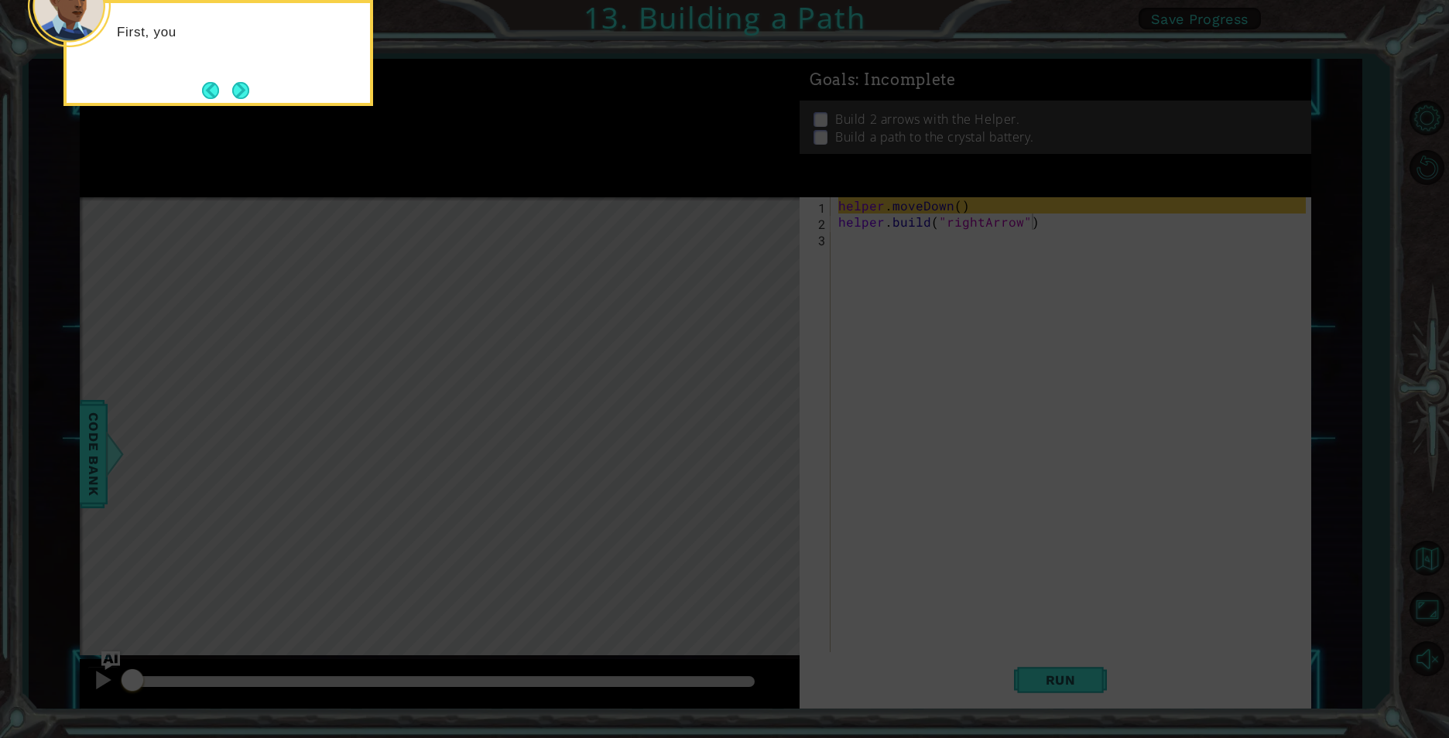
click at [748, 431] on icon at bounding box center [724, 110] width 1449 height 1255
click at [801, 370] on icon at bounding box center [724, 110] width 1449 height 1255
click at [241, 85] on button "Next" at bounding box center [240, 90] width 17 height 17
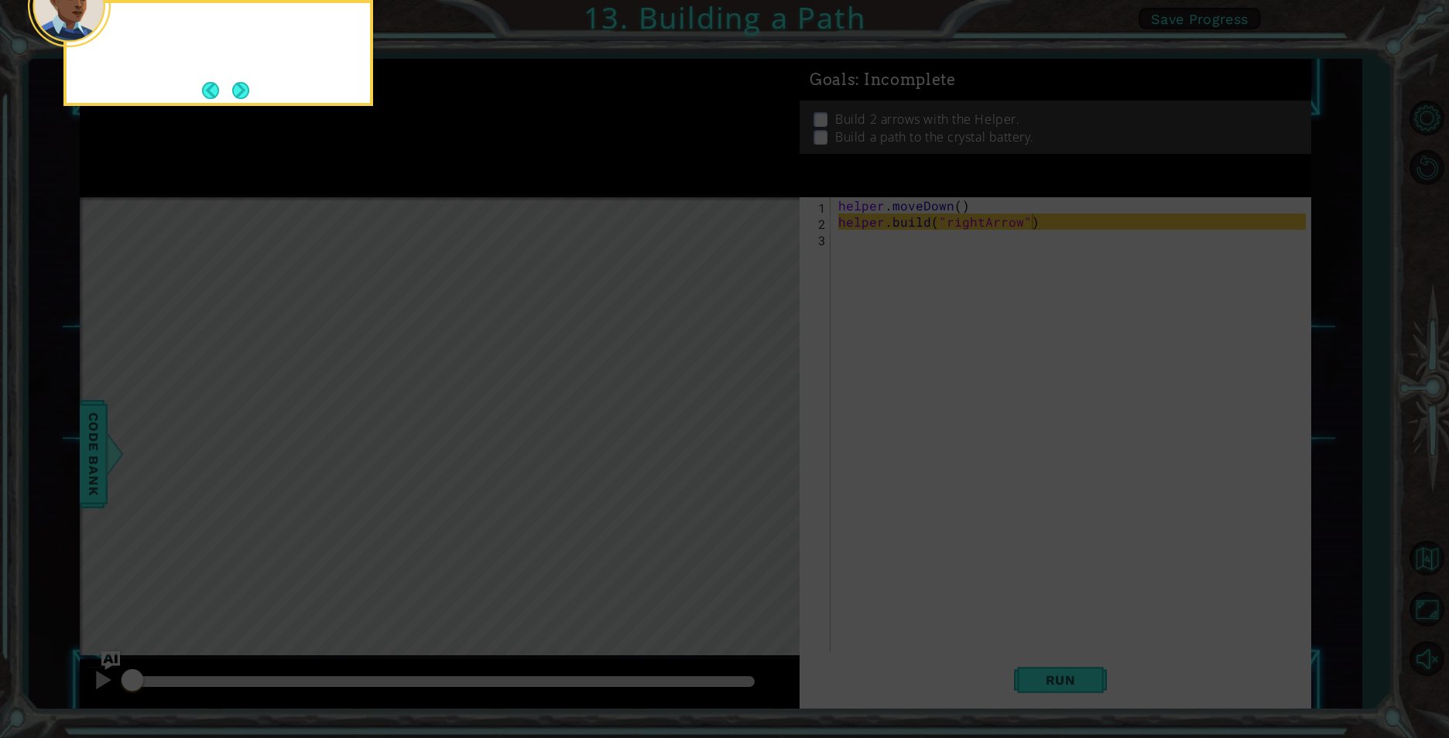
click at [241, 85] on button "Next" at bounding box center [240, 90] width 17 height 17
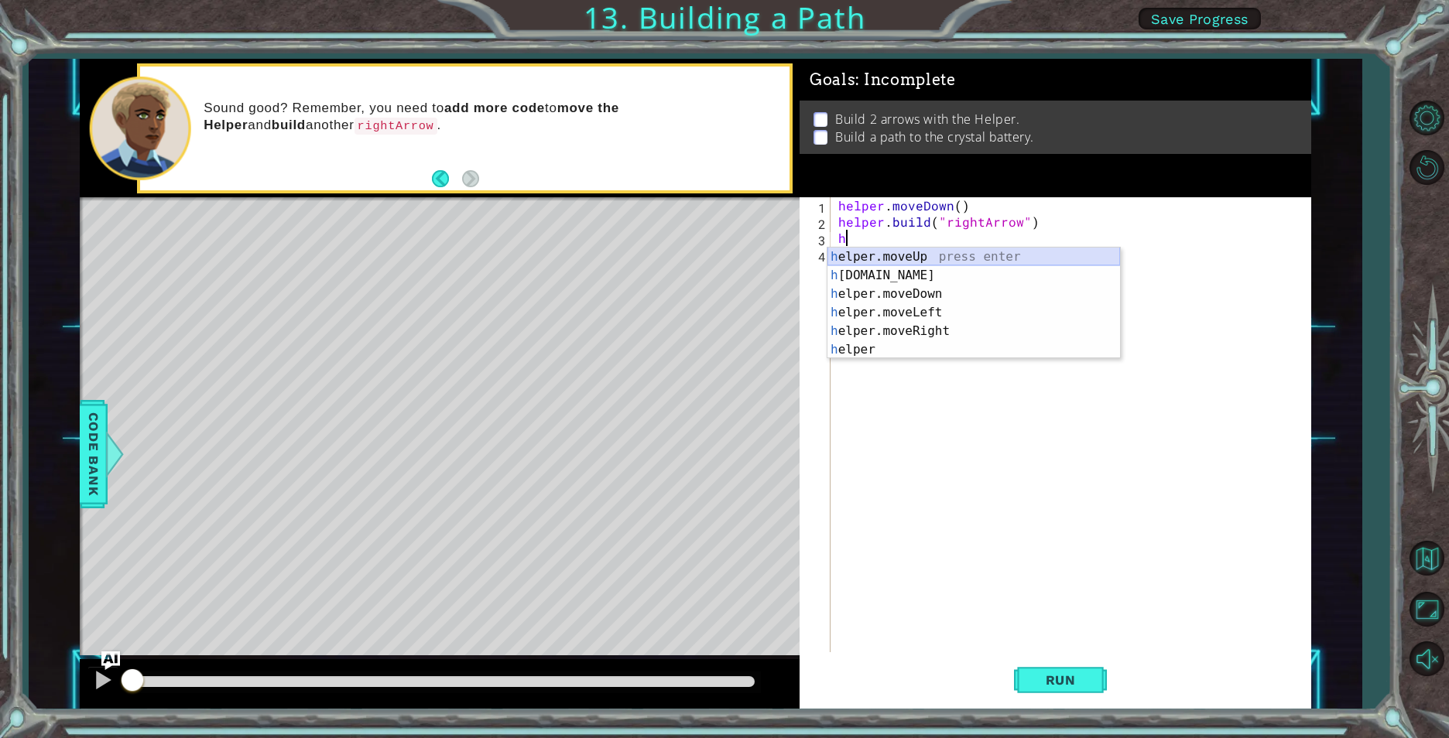
click at [878, 264] on div "h elper.moveUp press enter h [DOMAIN_NAME] press enter h elper.moveDown press e…" at bounding box center [973, 322] width 293 height 149
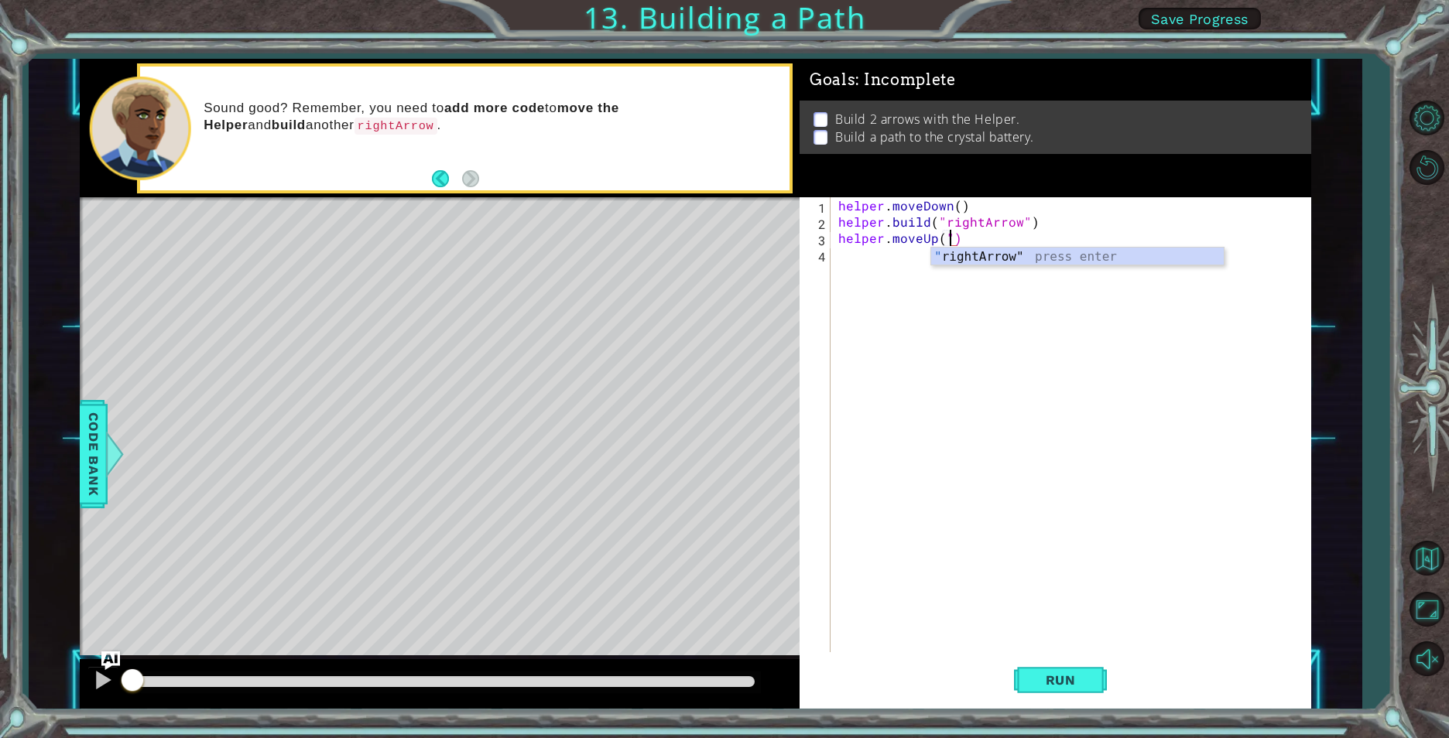
scroll to position [0, 7]
click at [993, 258] on div "" rightArrow" press enter" at bounding box center [1077, 276] width 293 height 56
type textarea "helper.moveUp("rightArrow")"
click at [1036, 673] on span "Run" at bounding box center [1060, 680] width 61 height 15
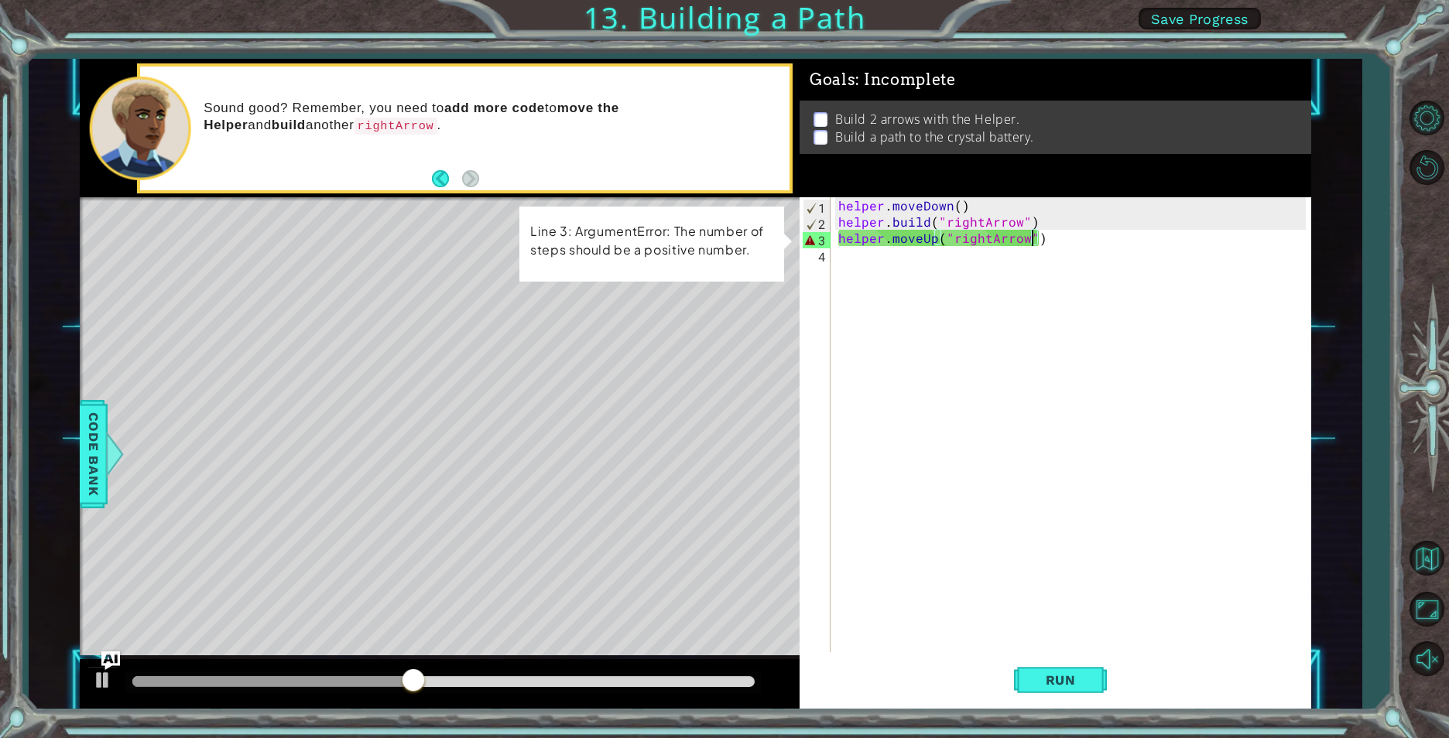
click at [1024, 302] on div "helper . moveDown ( ) helper . build ( "rightArrow" ) helper . moveUp ( "rightA…" at bounding box center [1074, 441] width 478 height 488
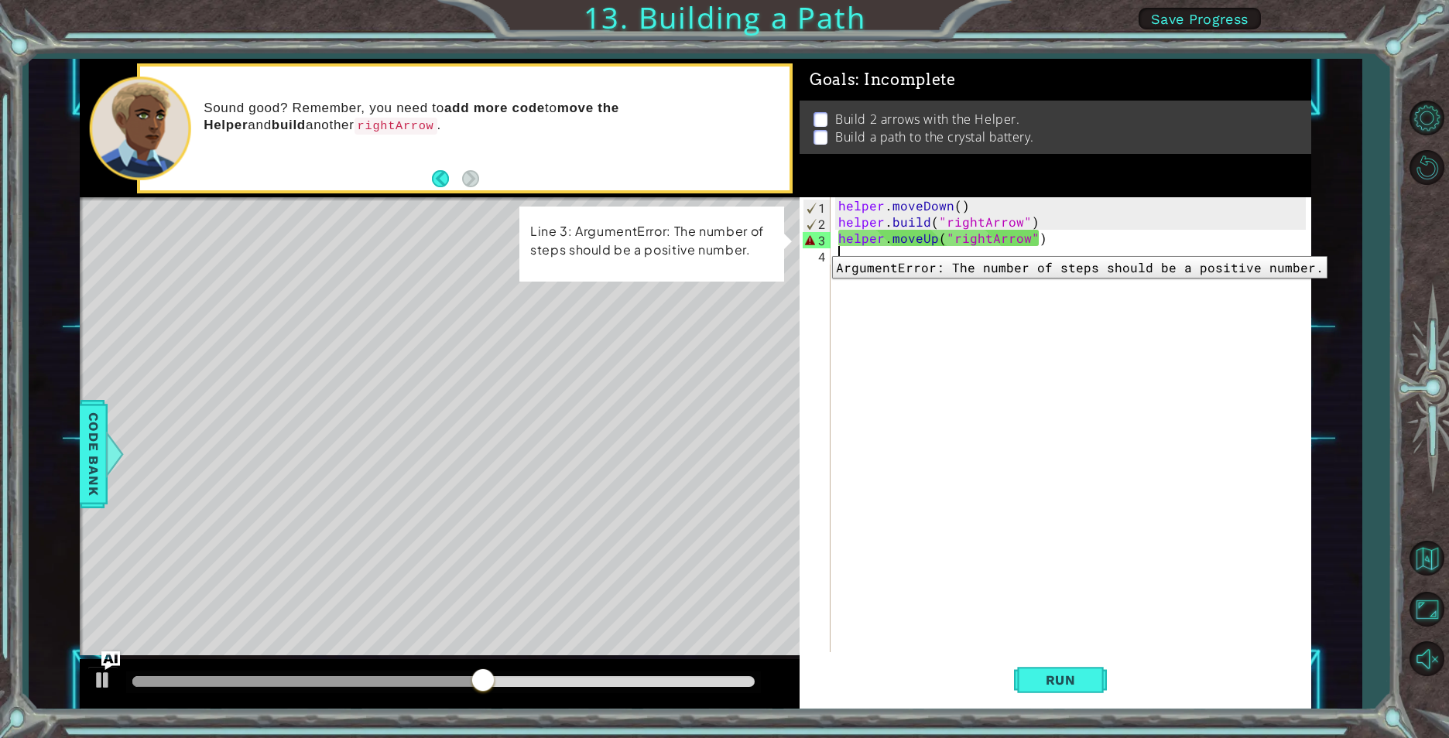
click at [820, 245] on div "3" at bounding box center [817, 240] width 28 height 16
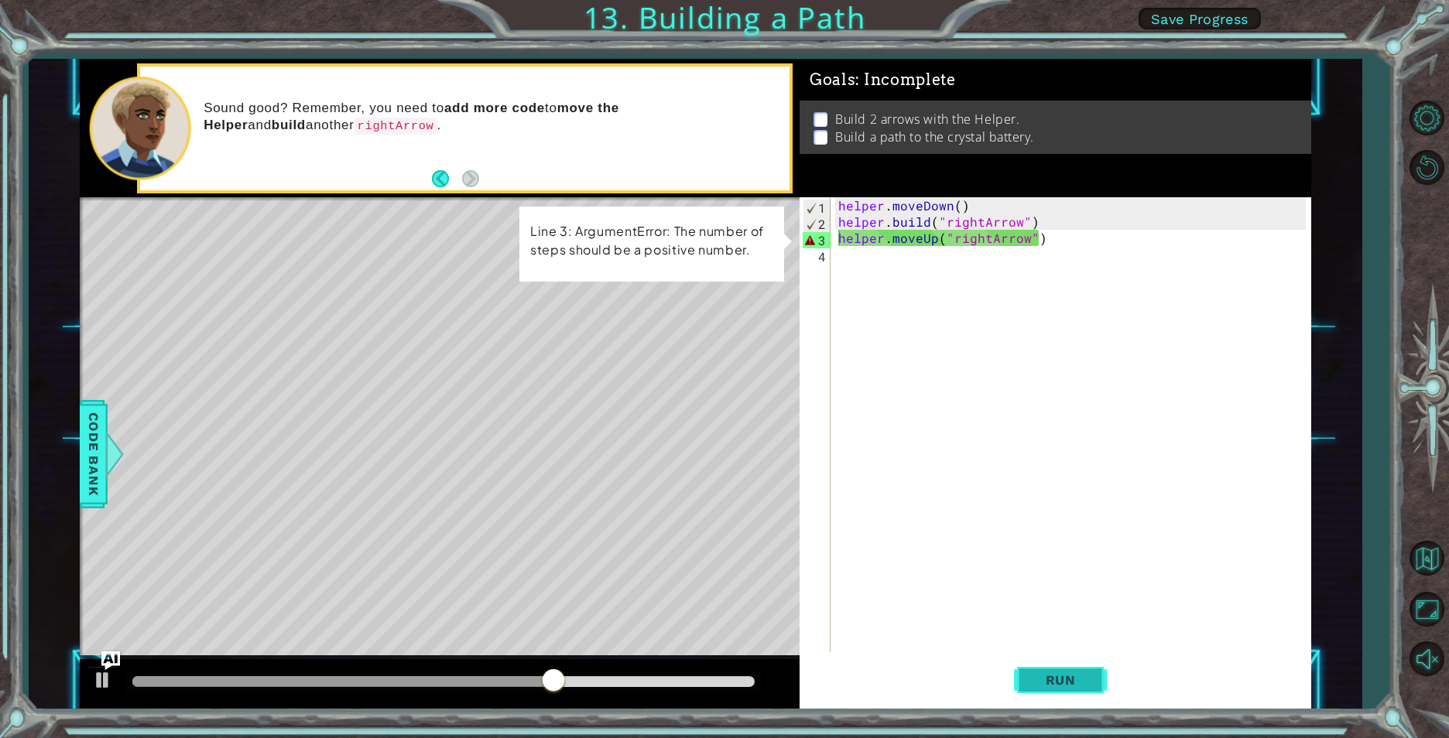
click at [1059, 680] on span "Run" at bounding box center [1060, 680] width 61 height 15
drag, startPoint x: 1034, startPoint y: 217, endPoint x: 1076, endPoint y: 245, distance: 50.5
click at [1044, 224] on div "helper . moveDown ( ) helper . build ( "rightArrow" ) helper . moveUp ( "rightA…" at bounding box center [1074, 441] width 478 height 488
type textarea "[DOMAIN_NAME]("rightArrow")"
click at [1140, 261] on div "helper . moveDown ( ) helper . build ( "rightArrow" ) helper . moveUp ( "rightA…" at bounding box center [1074, 441] width 478 height 488
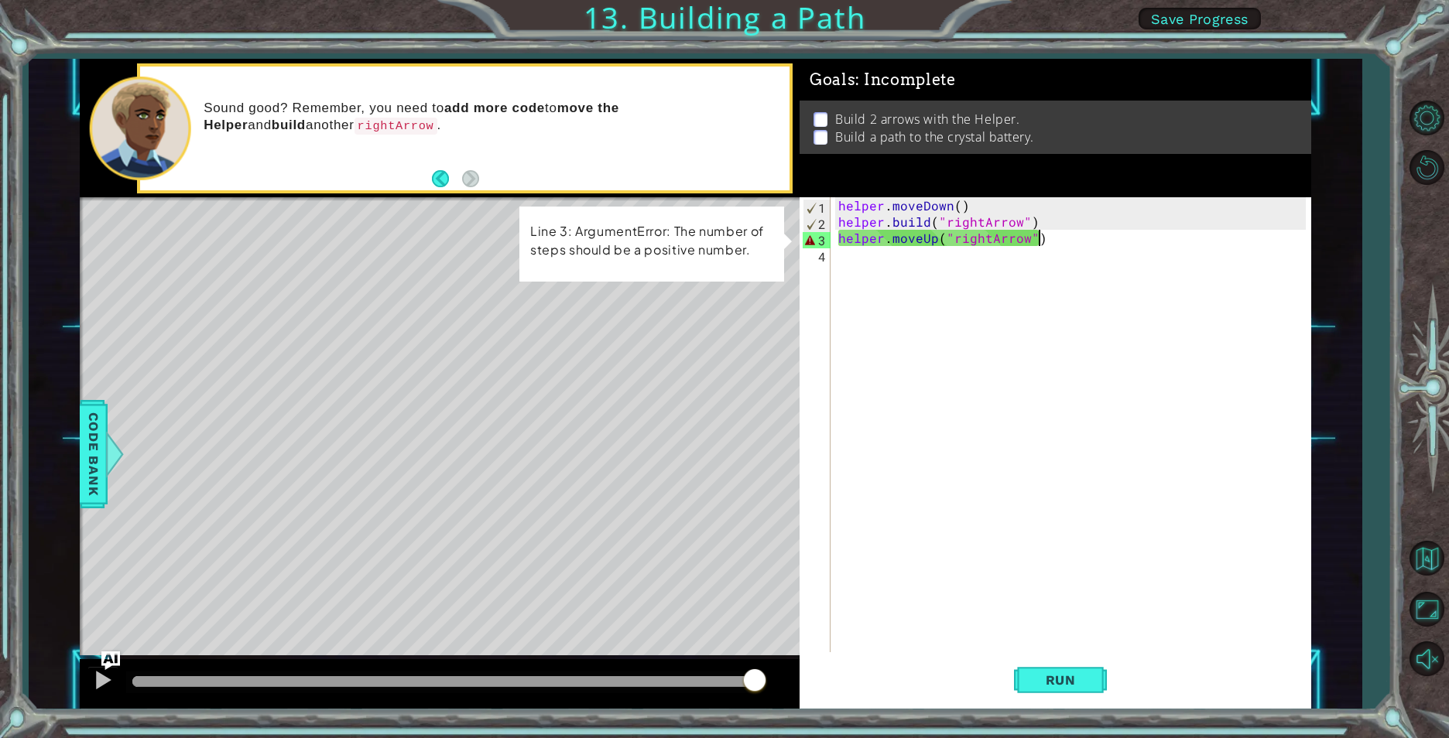
click at [1128, 245] on div "helper . moveDown ( ) helper . build ( "rightArrow" ) helper . moveUp ( "rightA…" at bounding box center [1074, 441] width 478 height 488
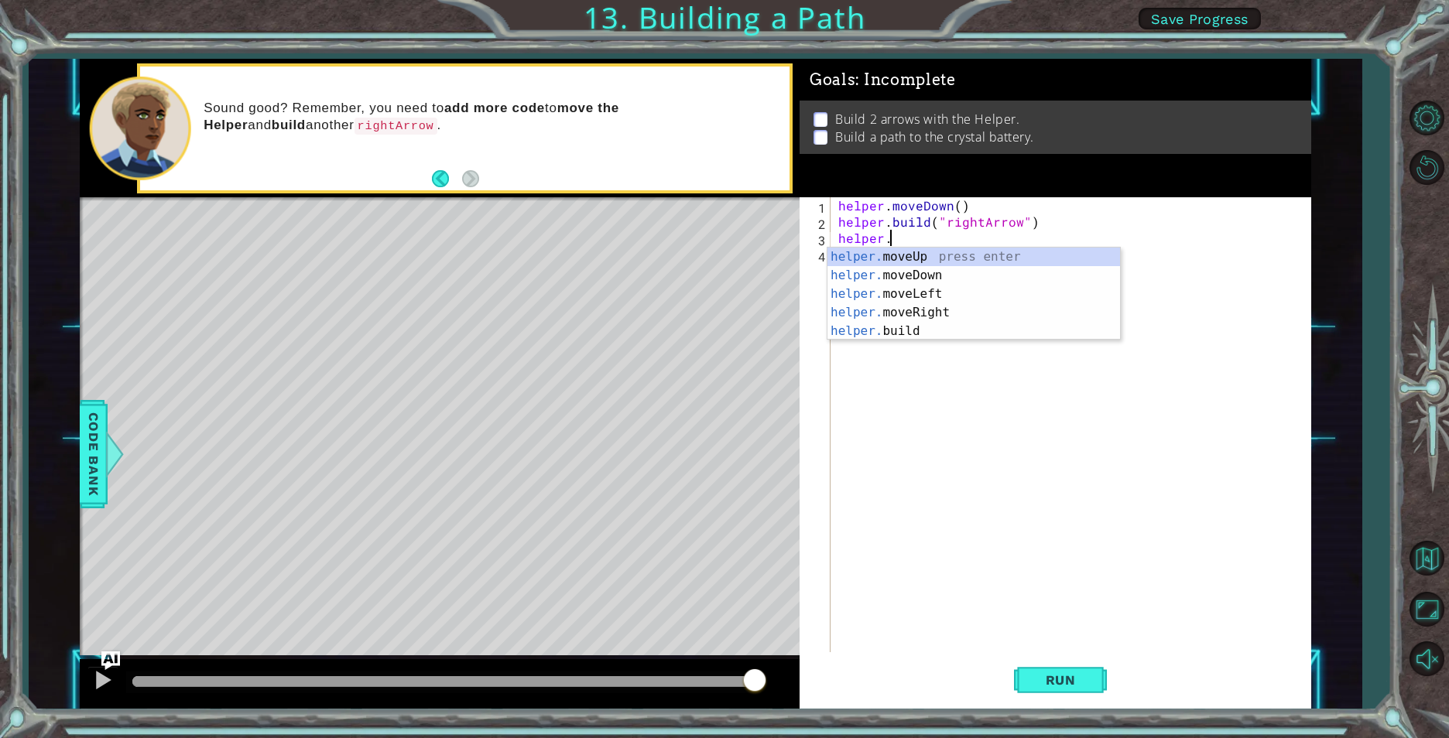
type textarea "h"
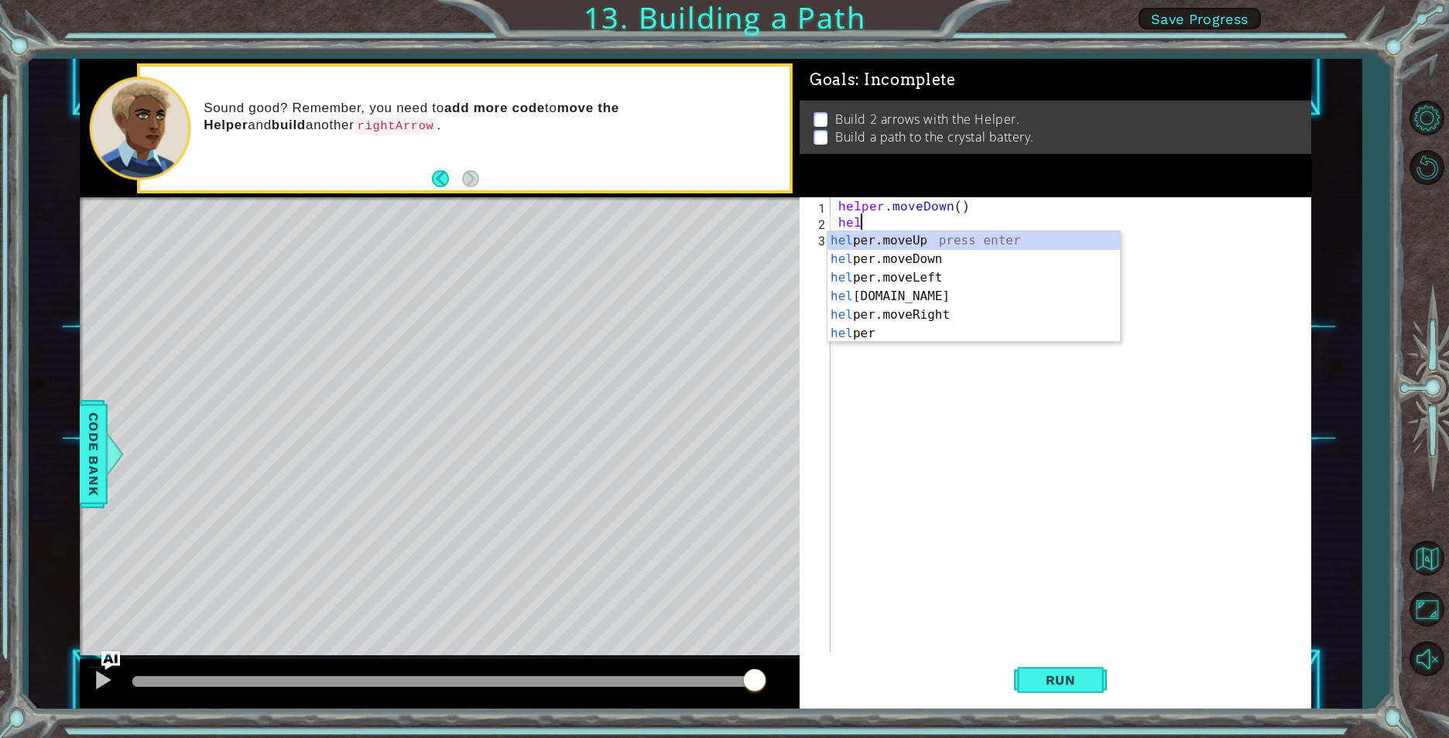
type textarea "h"
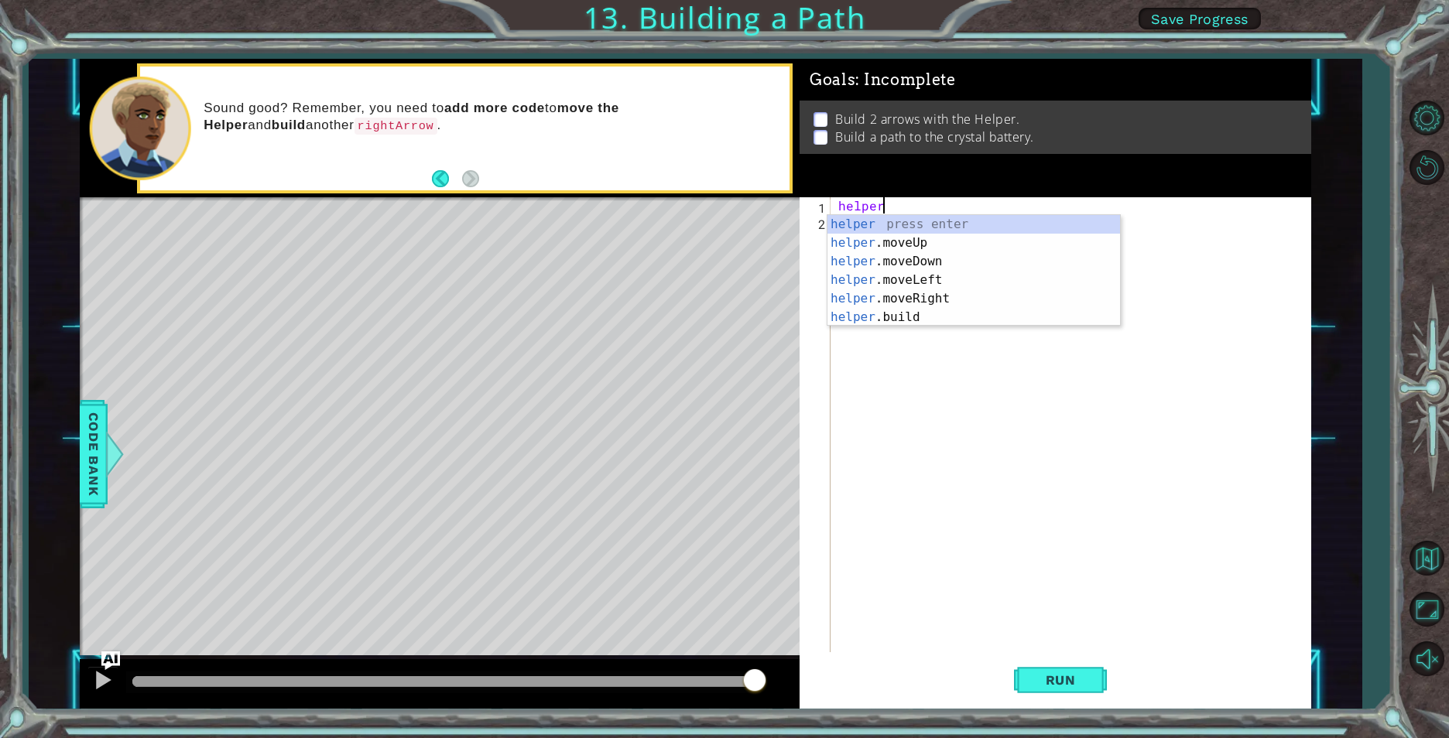
type textarea "h"
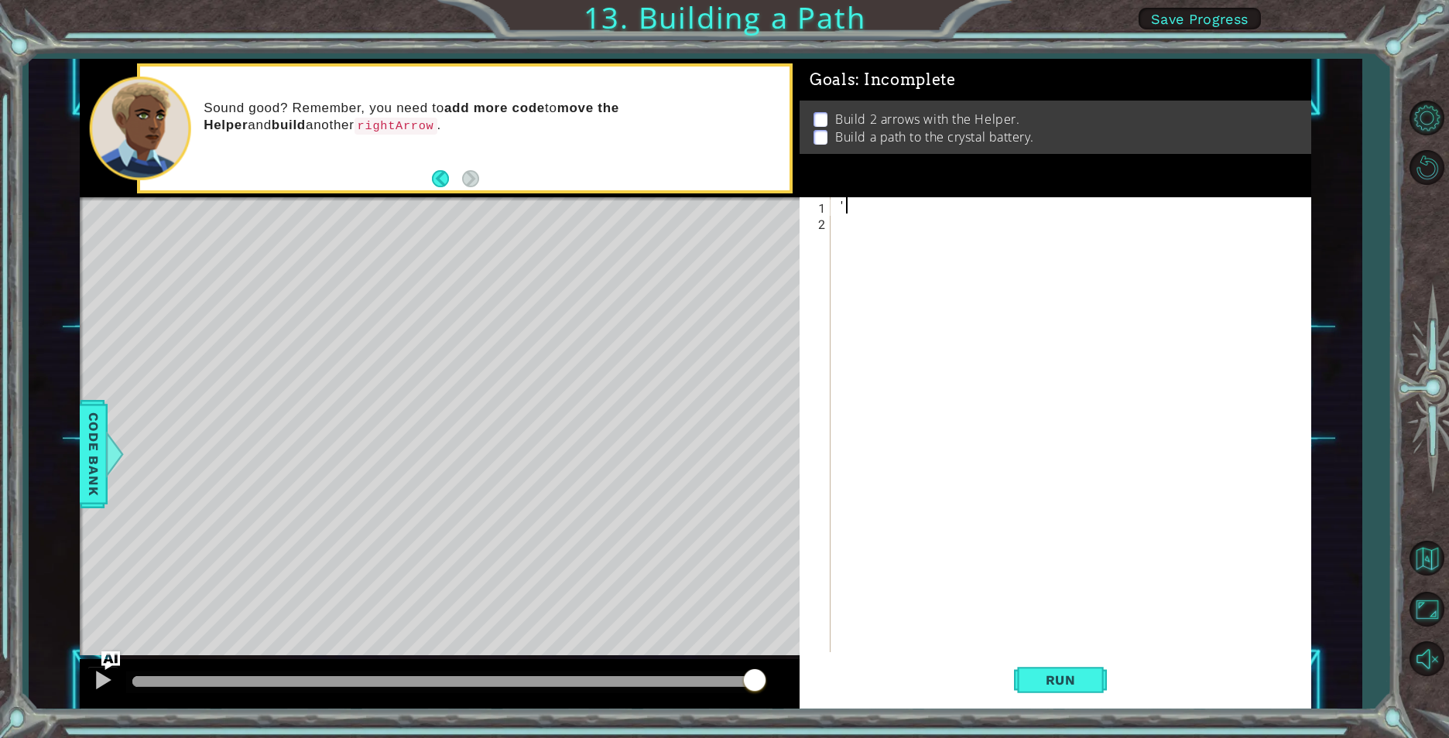
type textarea "'"
drag, startPoint x: 1128, startPoint y: 245, endPoint x: 906, endPoint y: 207, distance: 225.3
drag, startPoint x: 906, startPoint y: 207, endPoint x: 1054, endPoint y: 686, distance: 500.6
click at [1054, 686] on span "Run" at bounding box center [1060, 680] width 61 height 15
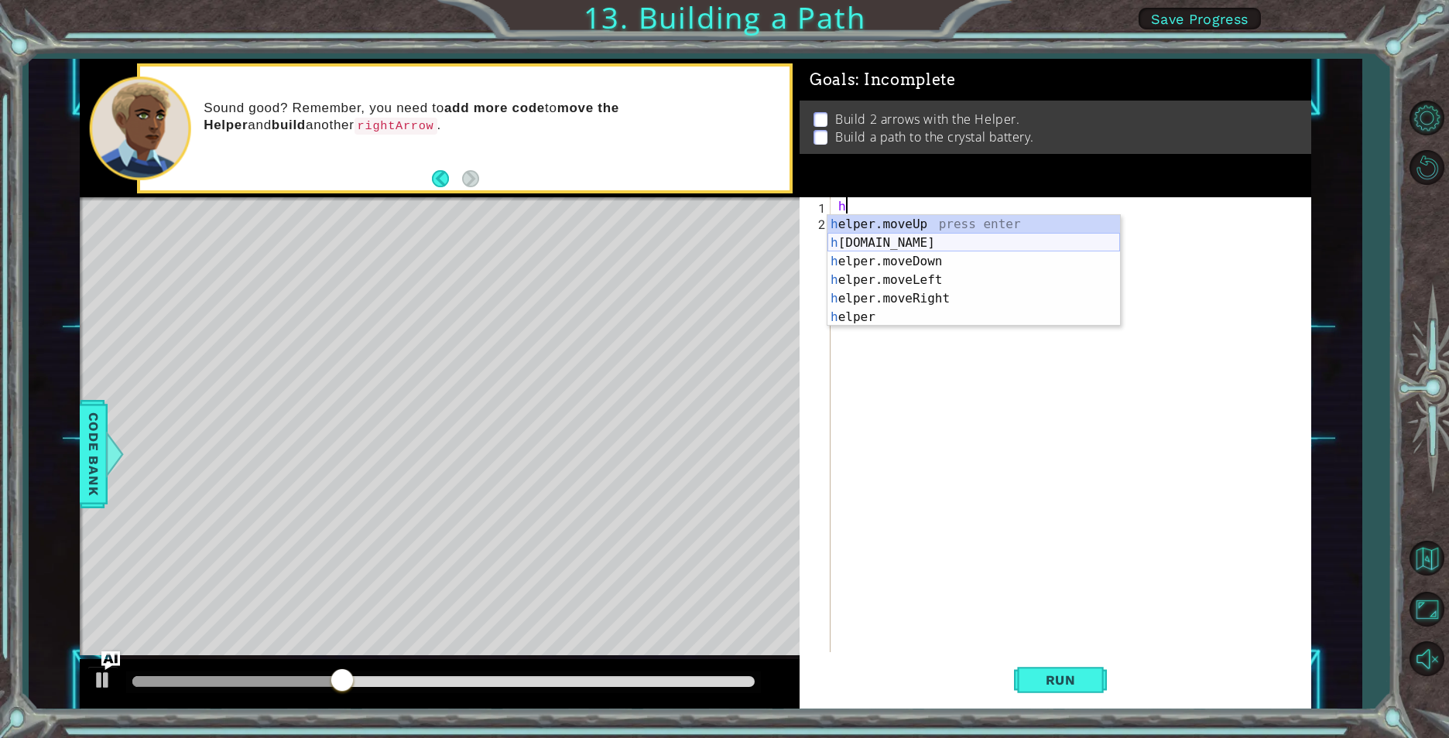
click at [921, 243] on div "h elper.moveUp press enter h [DOMAIN_NAME] press enter h elper.moveDown press e…" at bounding box center [973, 289] width 293 height 149
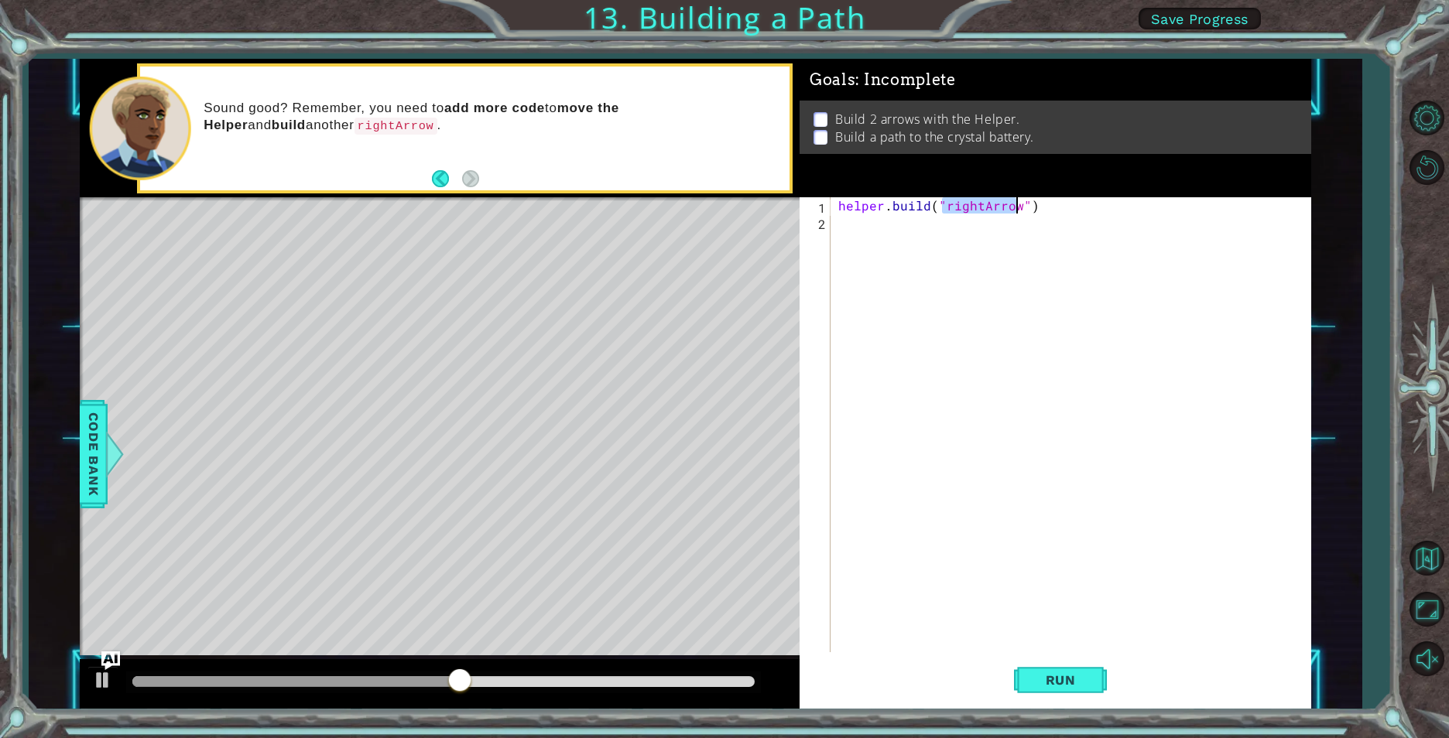
click at [1043, 200] on div "helper . build ( "rightArrow" )" at bounding box center [1074, 441] width 478 height 488
type textarea "[DOMAIN_NAME]("rightArrow")"
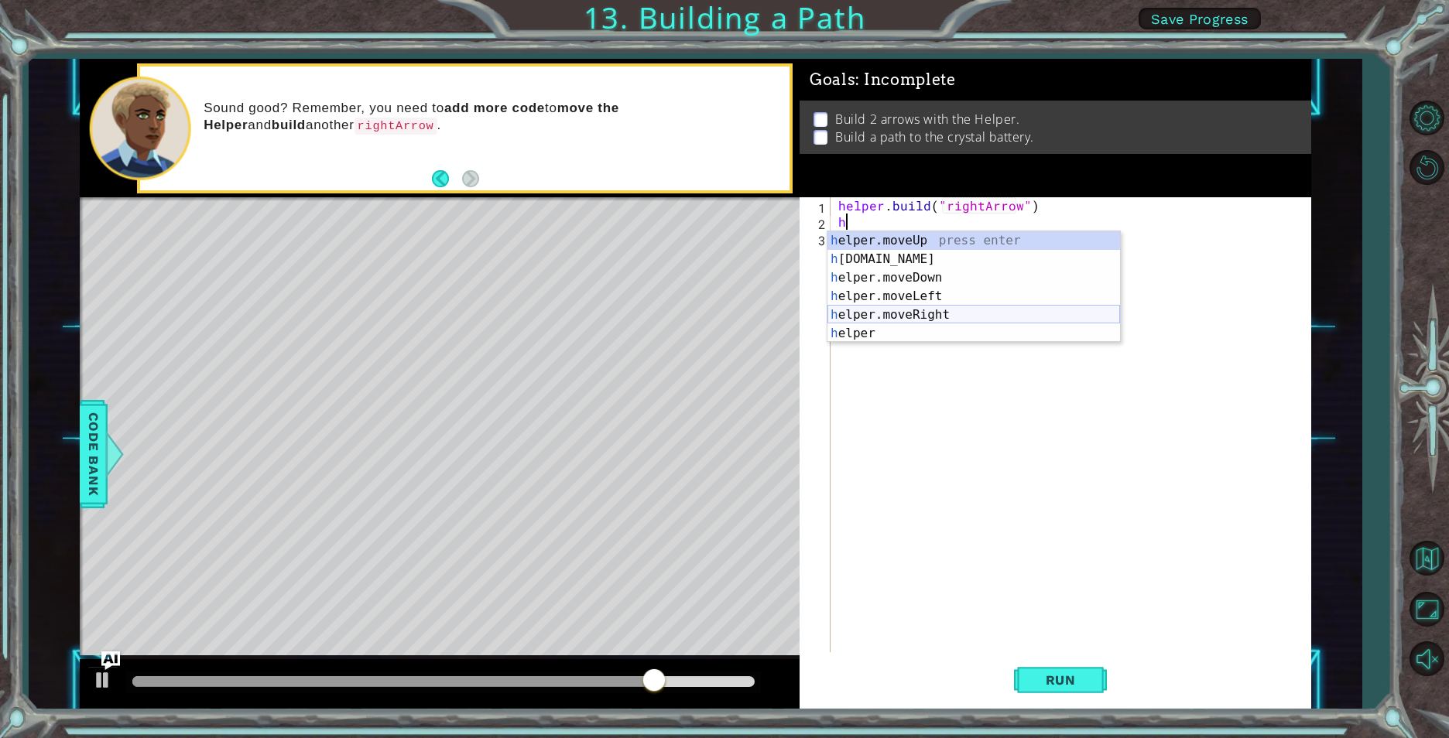
click at [998, 312] on div "h elper.moveUp press enter h [DOMAIN_NAME] press enter h elper.moveDown press e…" at bounding box center [973, 305] width 293 height 149
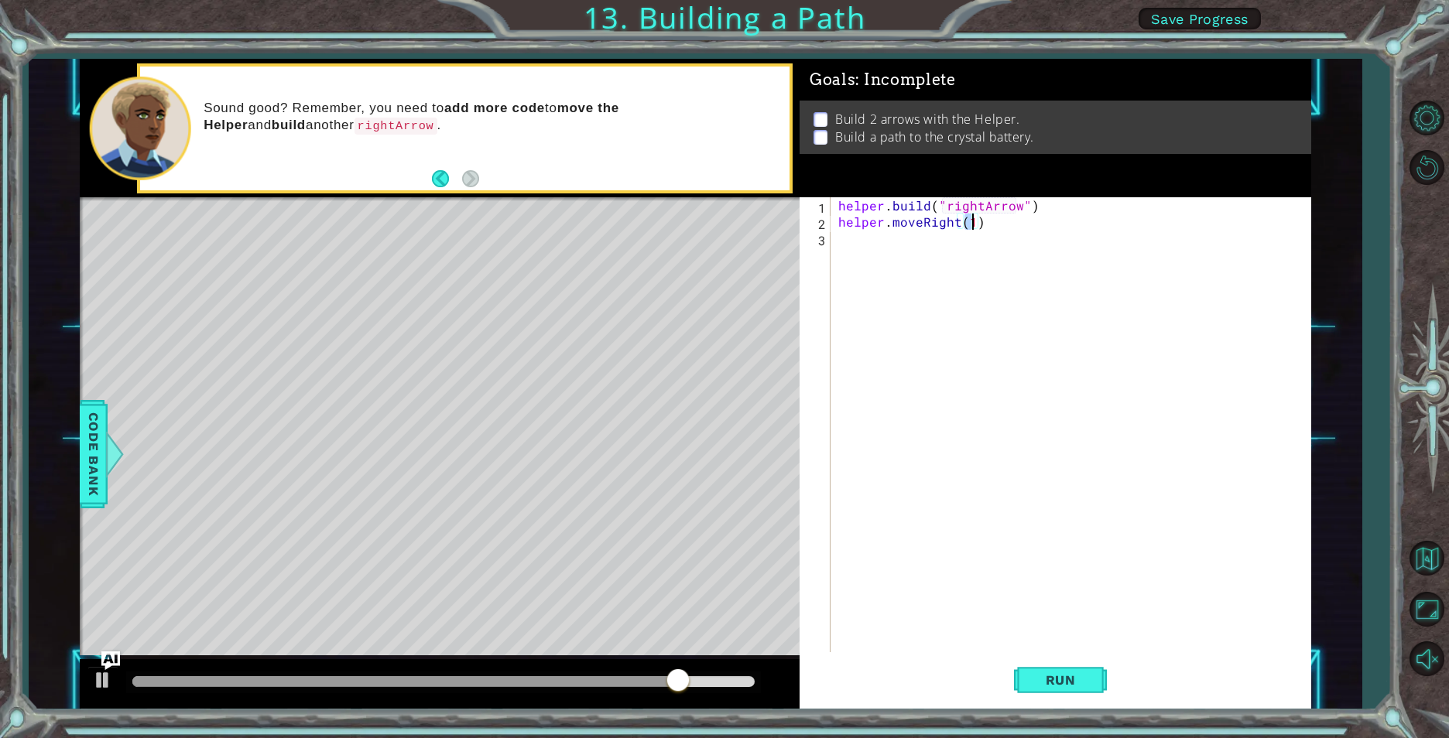
scroll to position [0, 8]
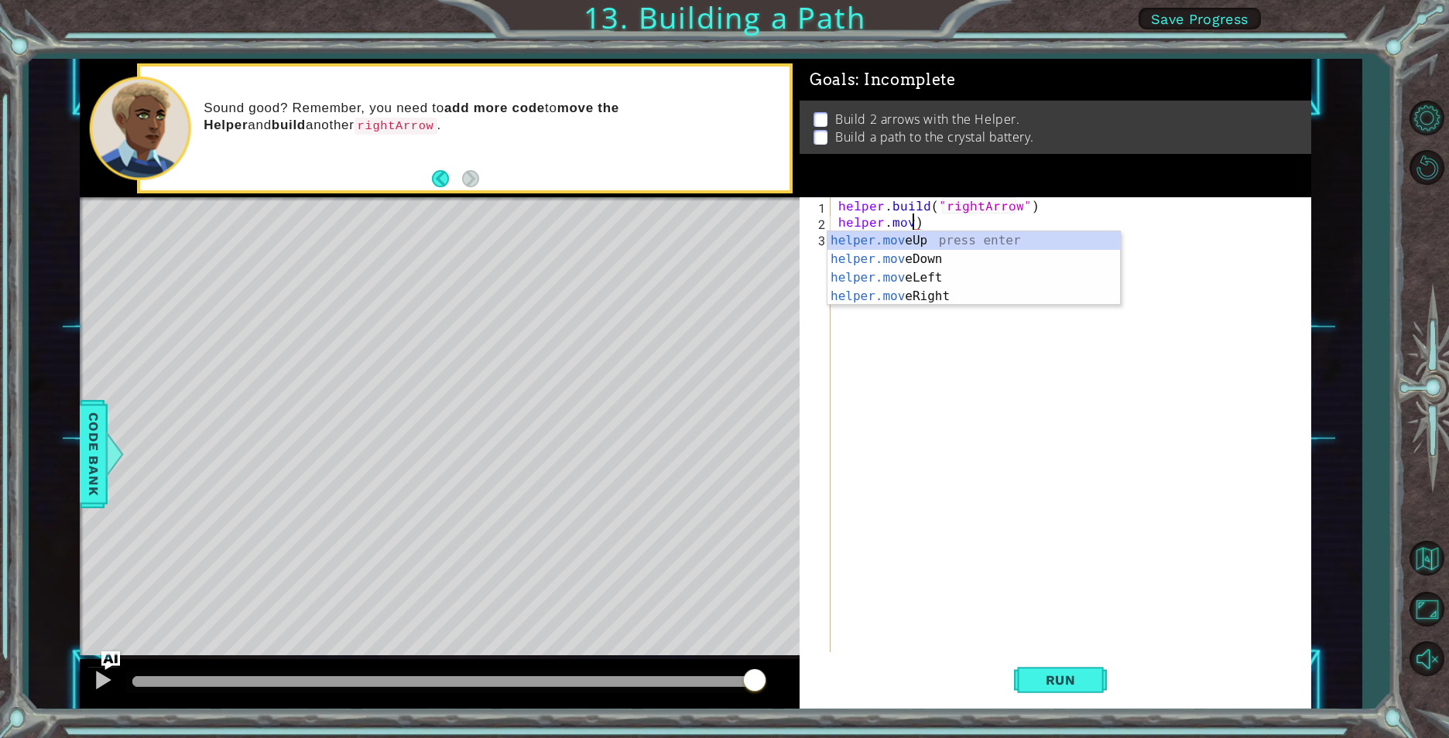
click at [939, 222] on div "helper . build ( "rightArrow" ) helper . mov )" at bounding box center [1074, 441] width 478 height 488
click at [932, 244] on div "helper.b uild press enter" at bounding box center [973, 259] width 293 height 56
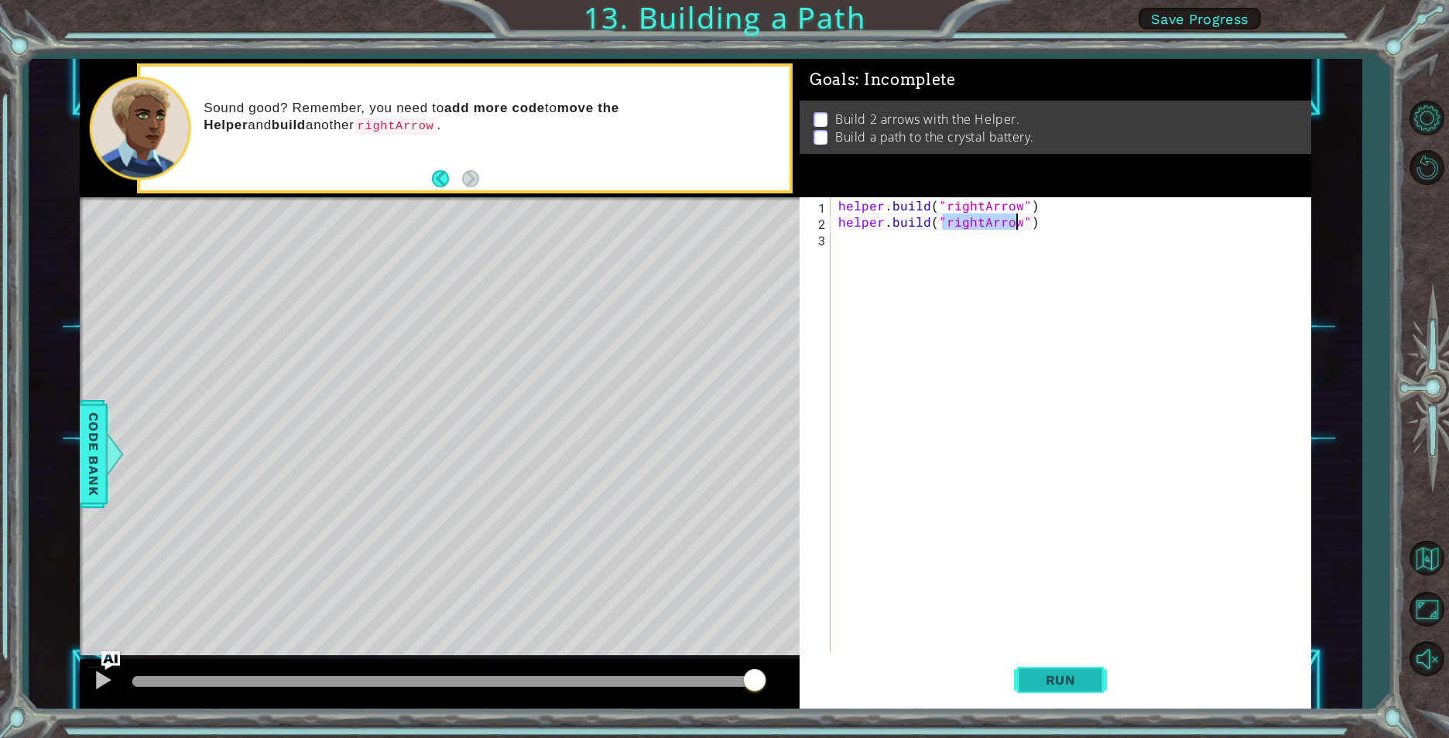
type textarea "[DOMAIN_NAME]("rightArrow")"
click at [1051, 690] on button "Run" at bounding box center [1060, 680] width 93 height 51
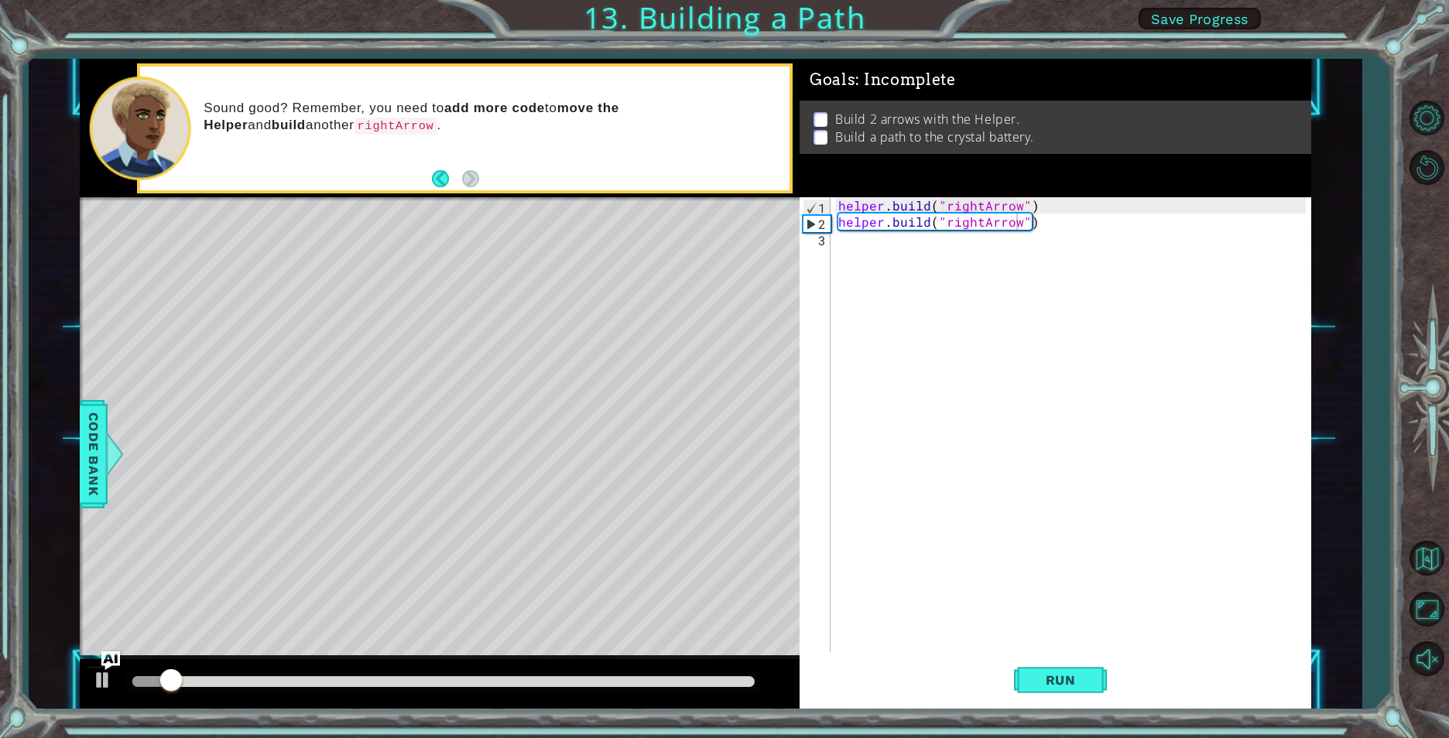
click at [153, 136] on div at bounding box center [140, 129] width 101 height 104
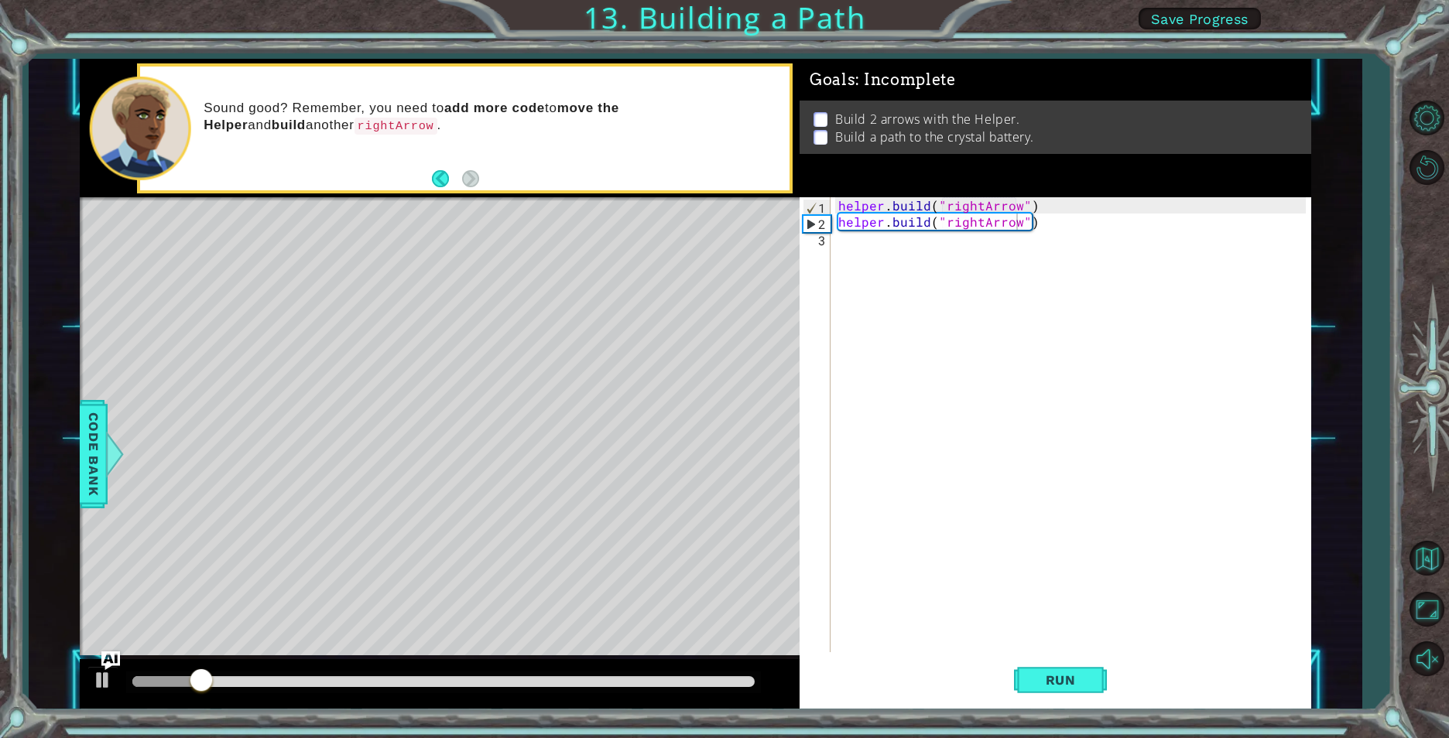
click at [153, 136] on div at bounding box center [140, 129] width 101 height 104
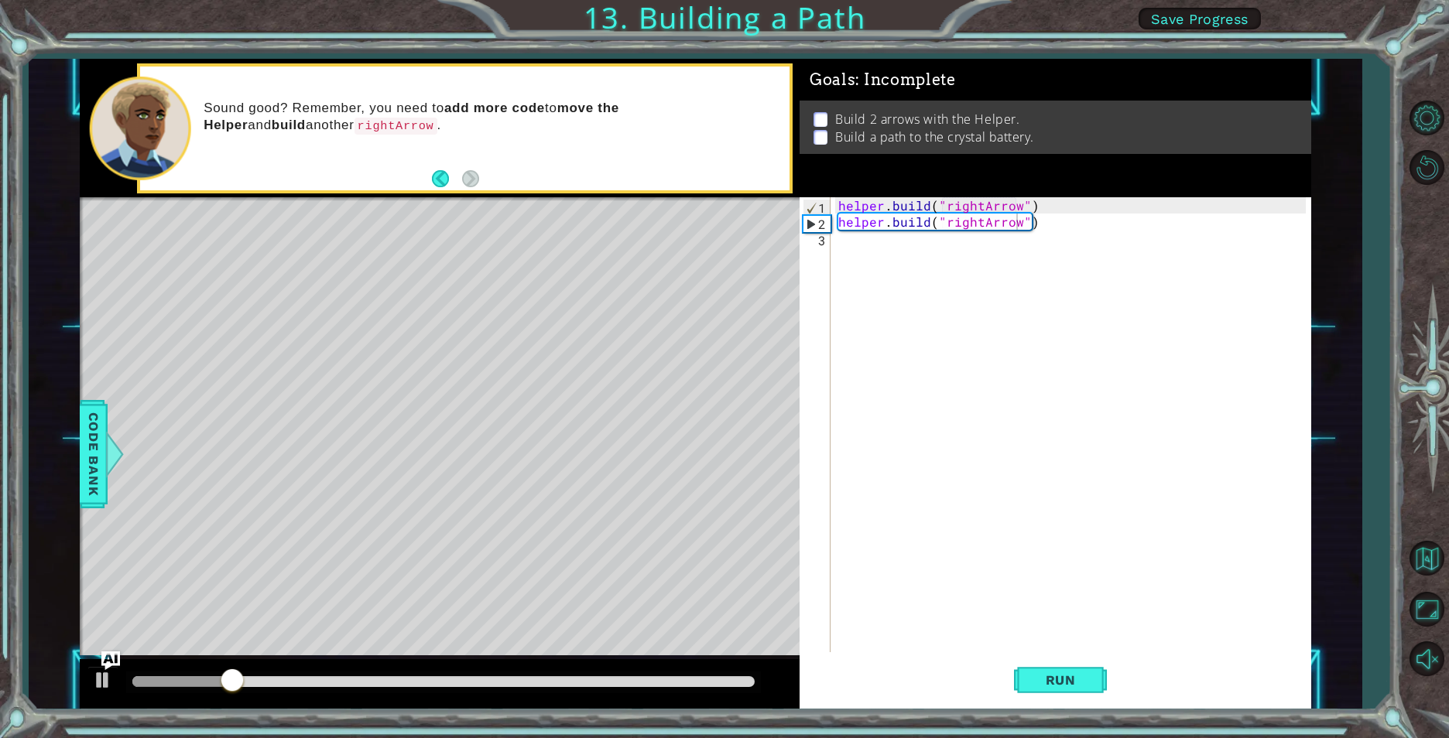
click at [153, 136] on div at bounding box center [140, 129] width 101 height 104
click at [839, 216] on div "helper . build ( "rightArrow" ) helper . build ( "rightArrow" )" at bounding box center [1074, 441] width 478 height 488
click at [1025, 206] on div "helper . build ( "rightArrow" ) helper . build ( "rightArrow" )" at bounding box center [1074, 441] width 478 height 488
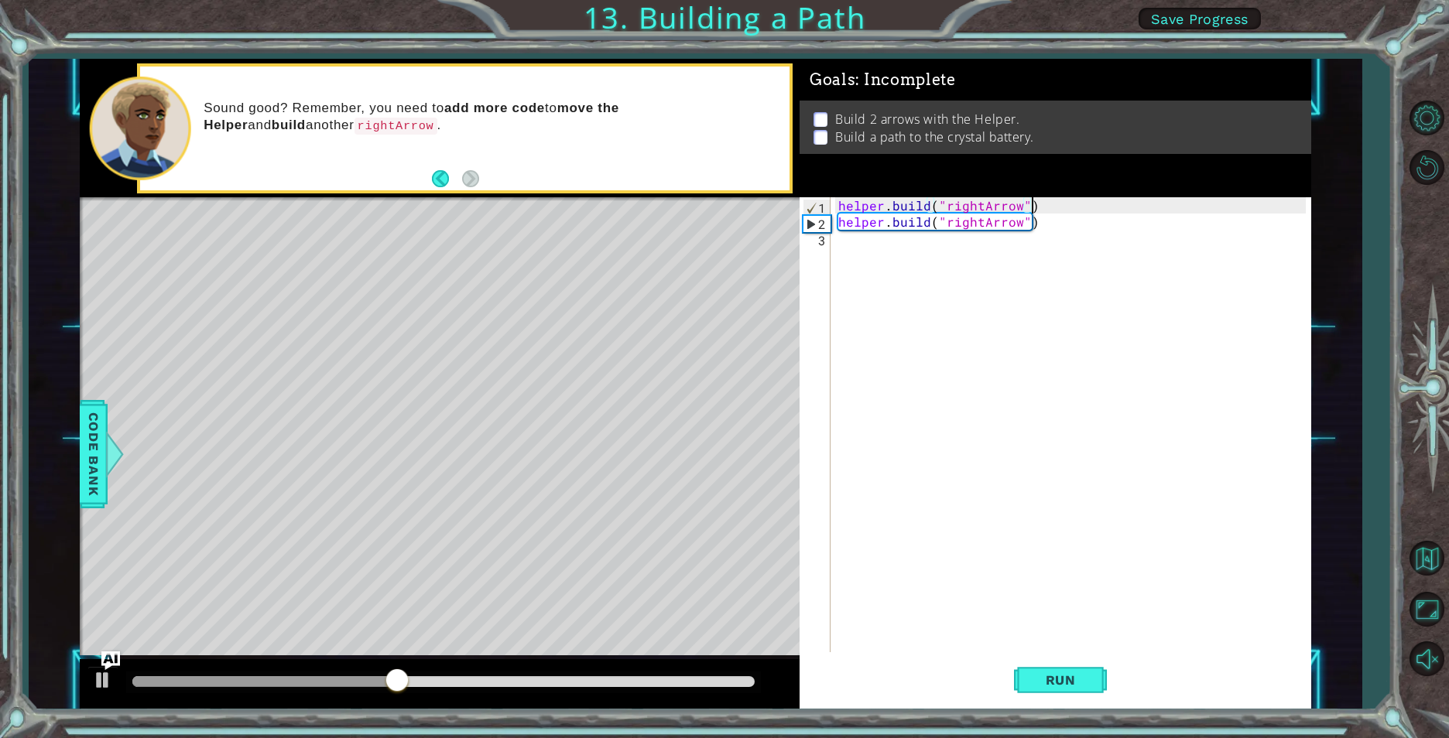
click at [1028, 203] on div "helper . build ( "rightArrow" ) helper . build ( "rightArrow" )" at bounding box center [1074, 441] width 478 height 488
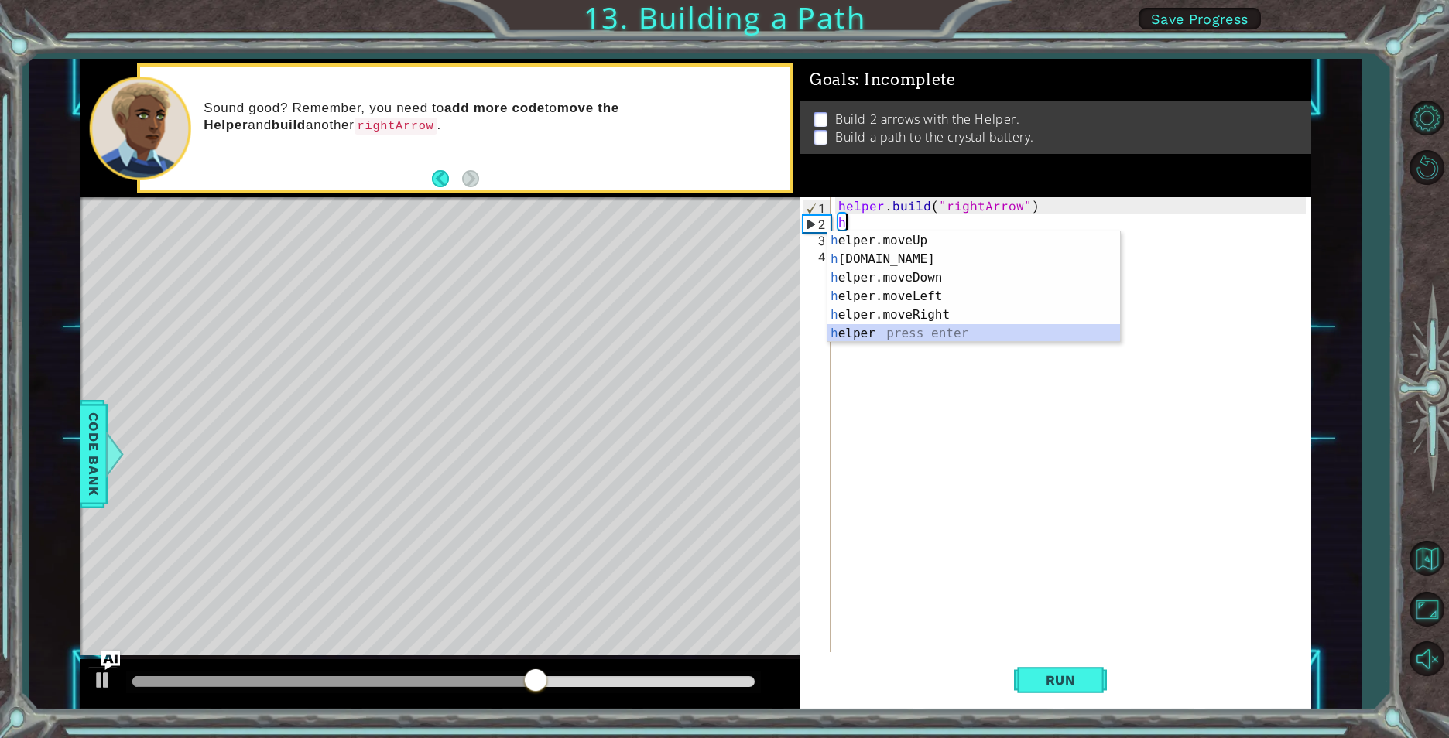
click at [871, 325] on div "h elper.moveUp press enter h [DOMAIN_NAME] press enter h elper.moveDown press e…" at bounding box center [973, 305] width 293 height 149
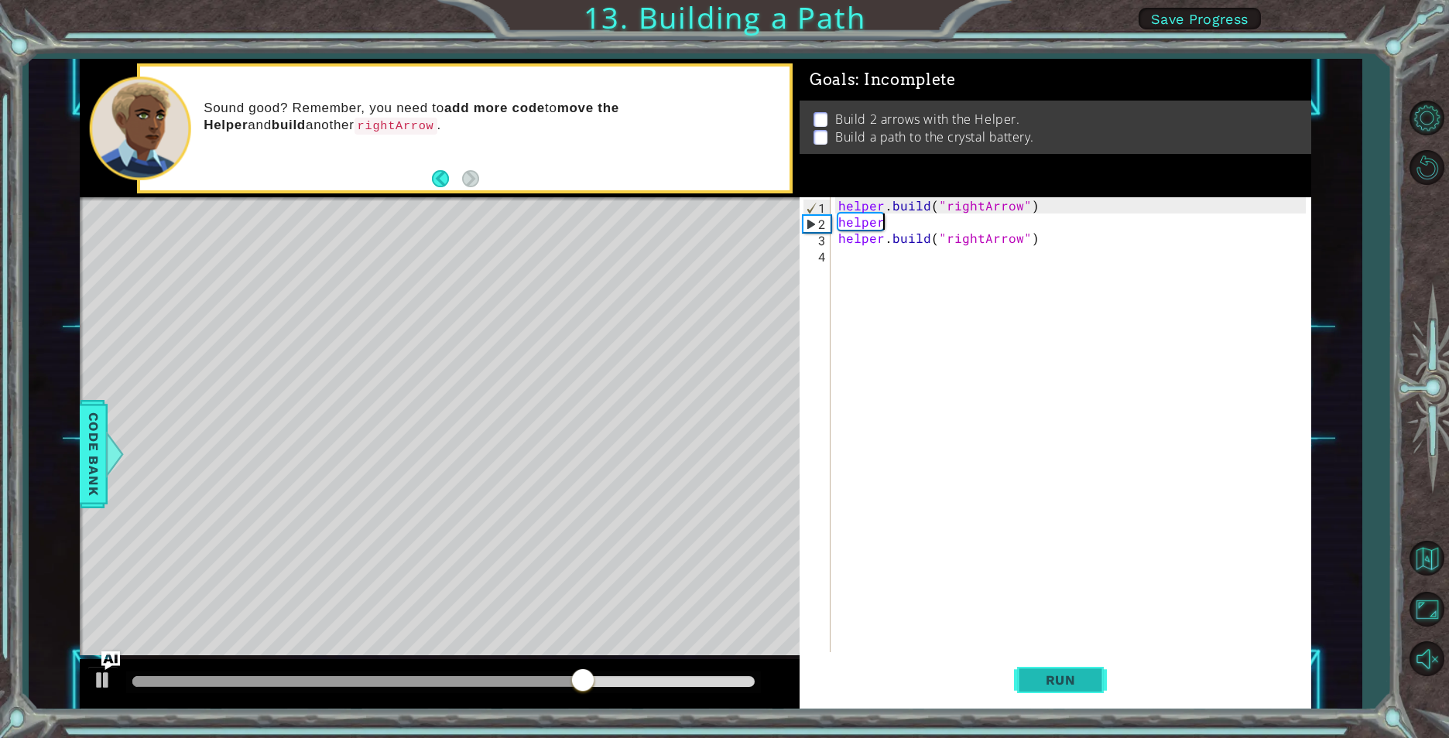
click at [1042, 686] on span "Run" at bounding box center [1060, 680] width 61 height 15
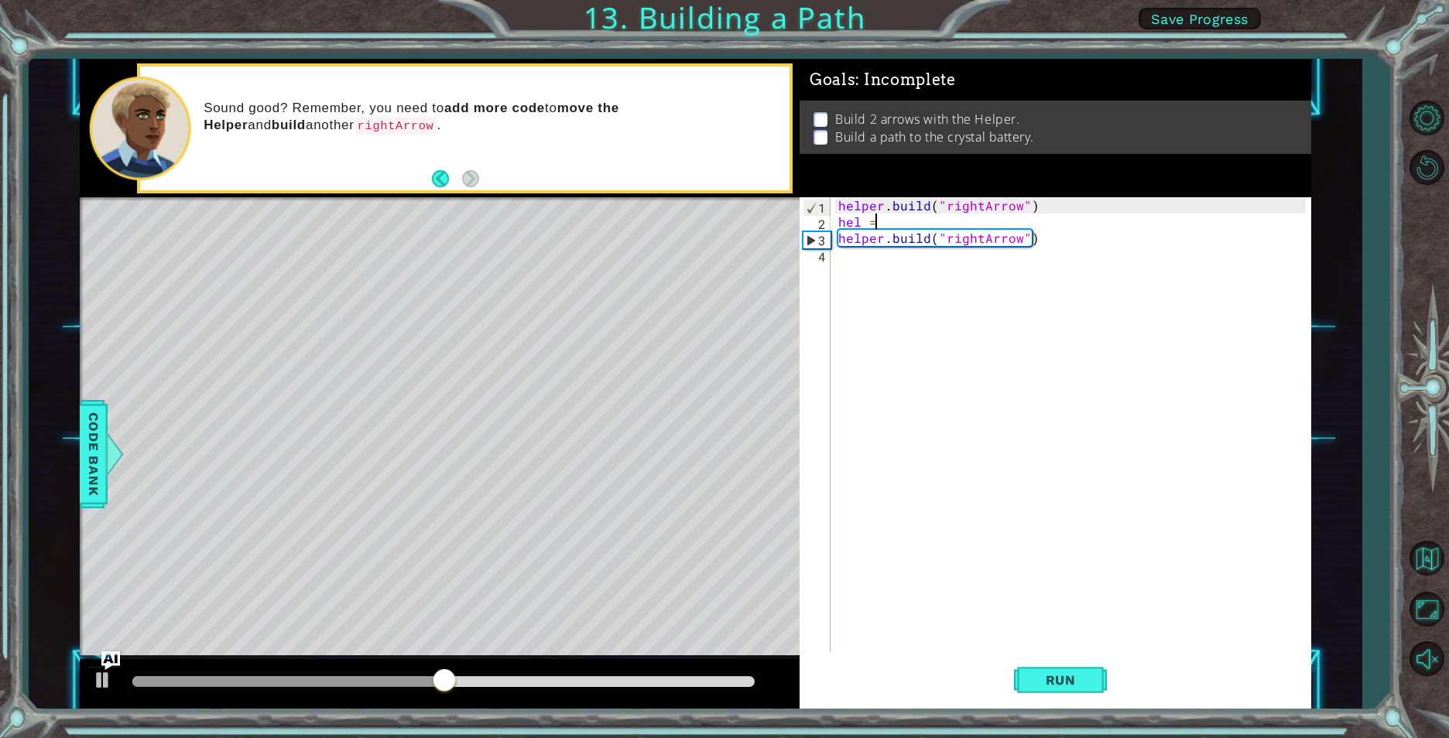
scroll to position [0, 1]
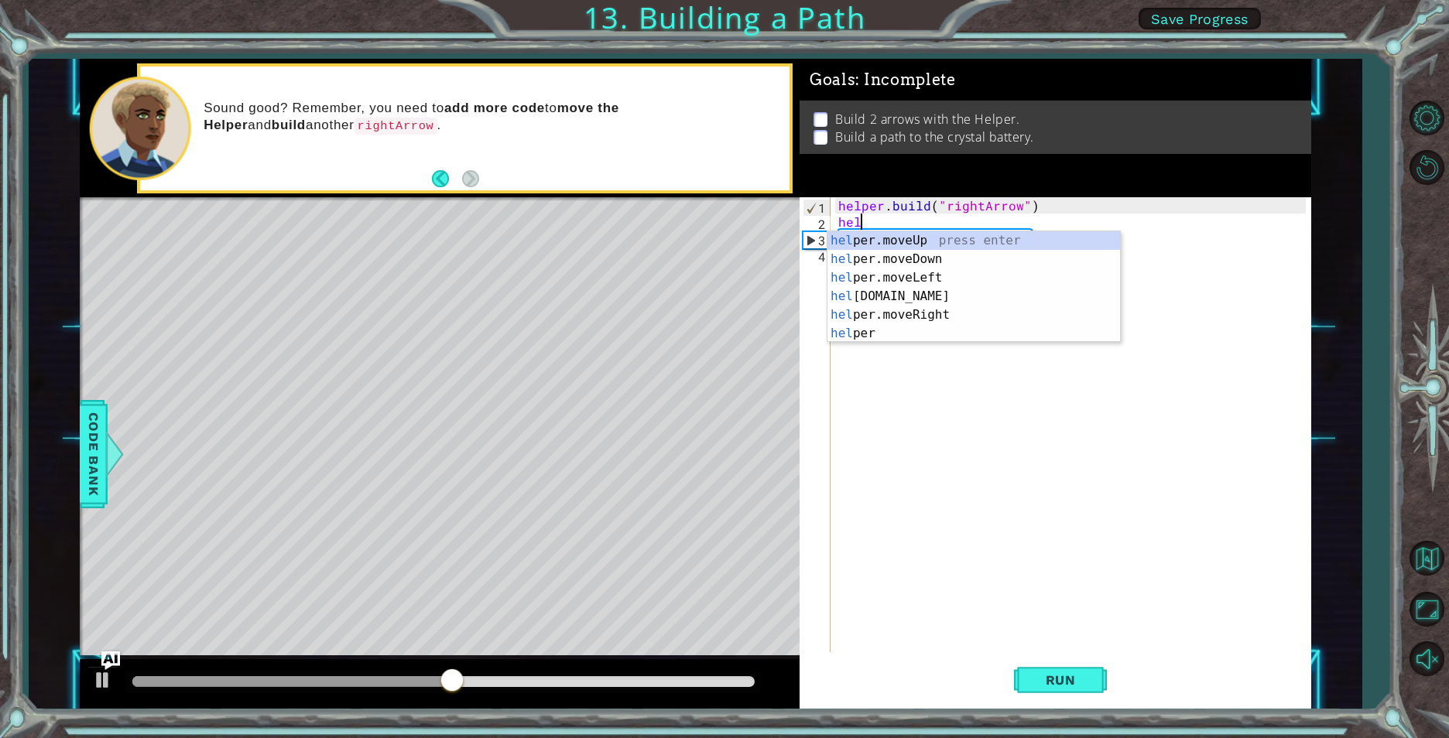
type textarea "h"
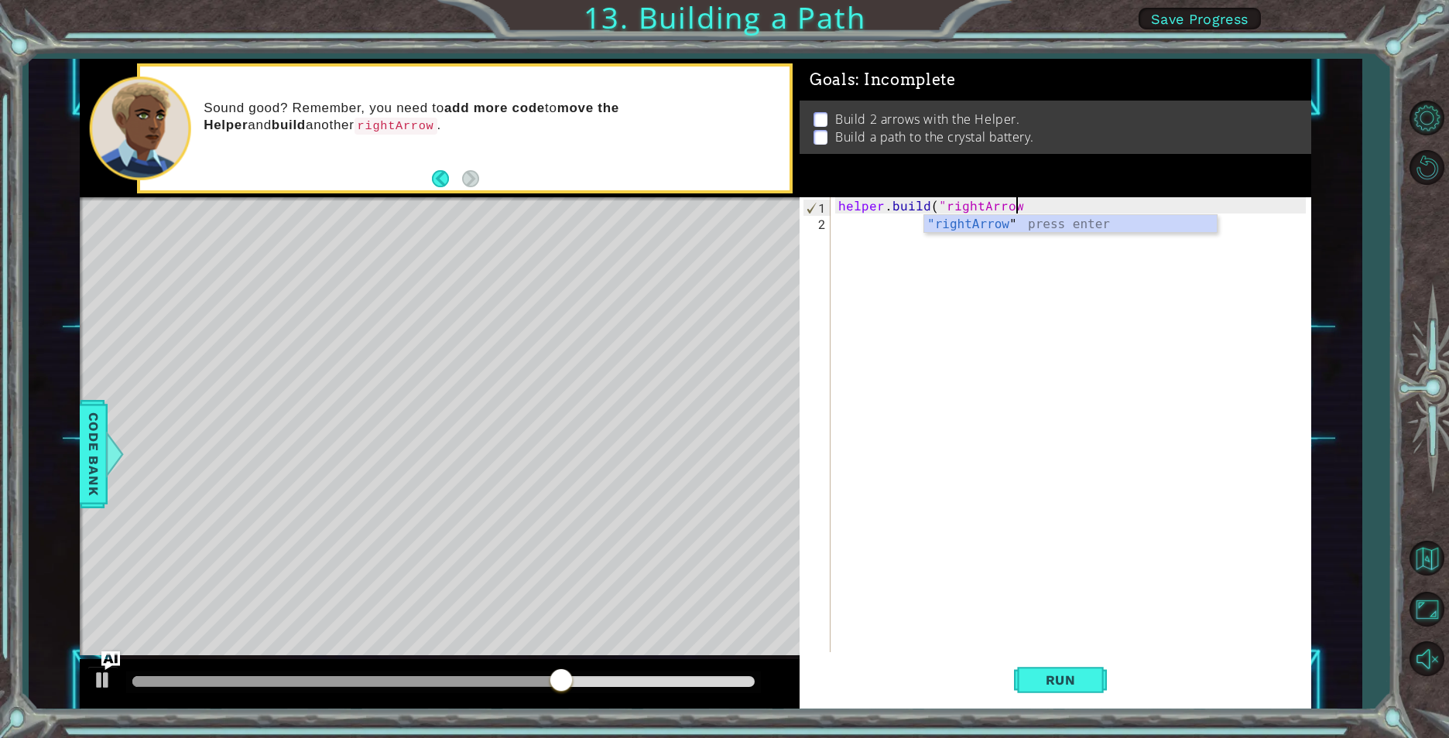
drag, startPoint x: 1042, startPoint y: 214, endPoint x: 1032, endPoint y: 217, distance: 9.6
click at [1038, 217] on body "1 ההההההההההההההההההההההההההההההההההההההההההההההההההההההההההההההההההההההההההההה…" at bounding box center [724, 369] width 1449 height 738
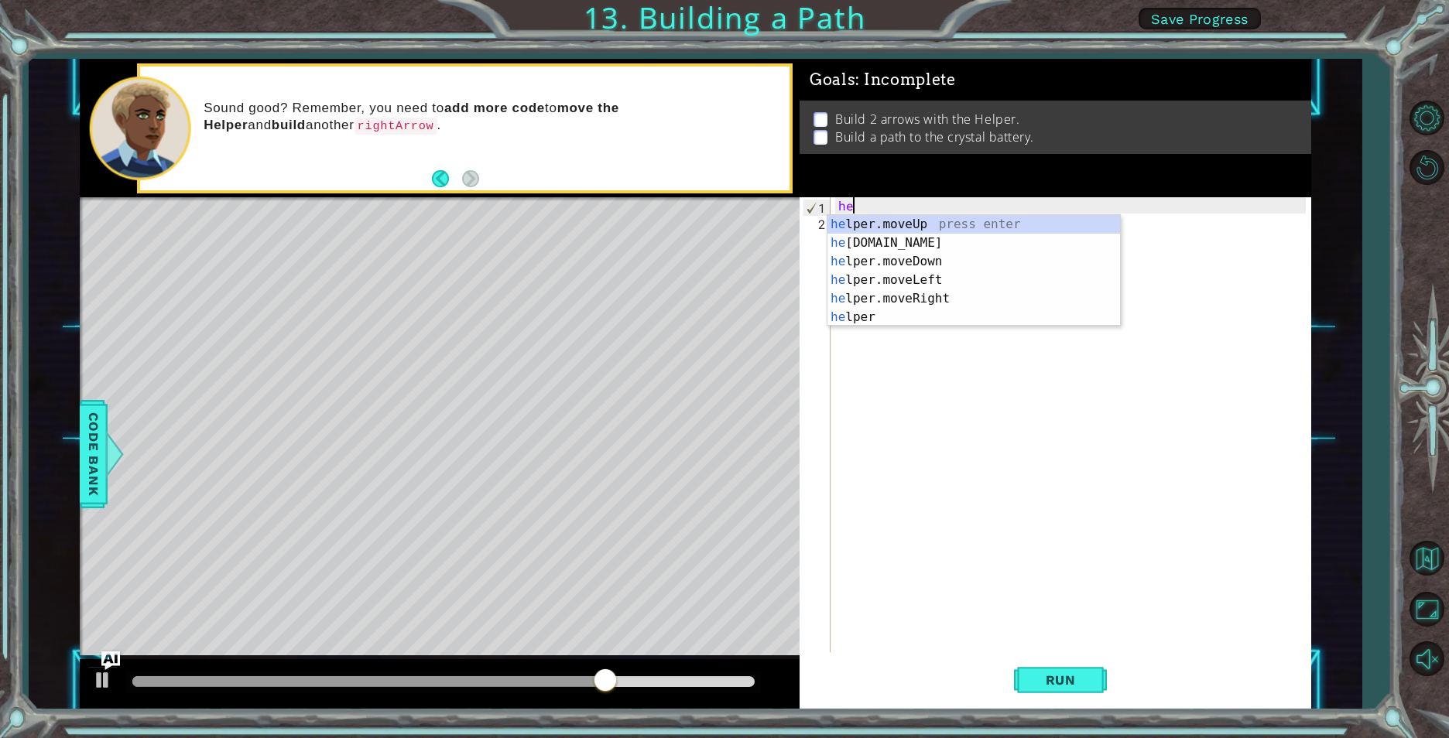
type textarea "h"
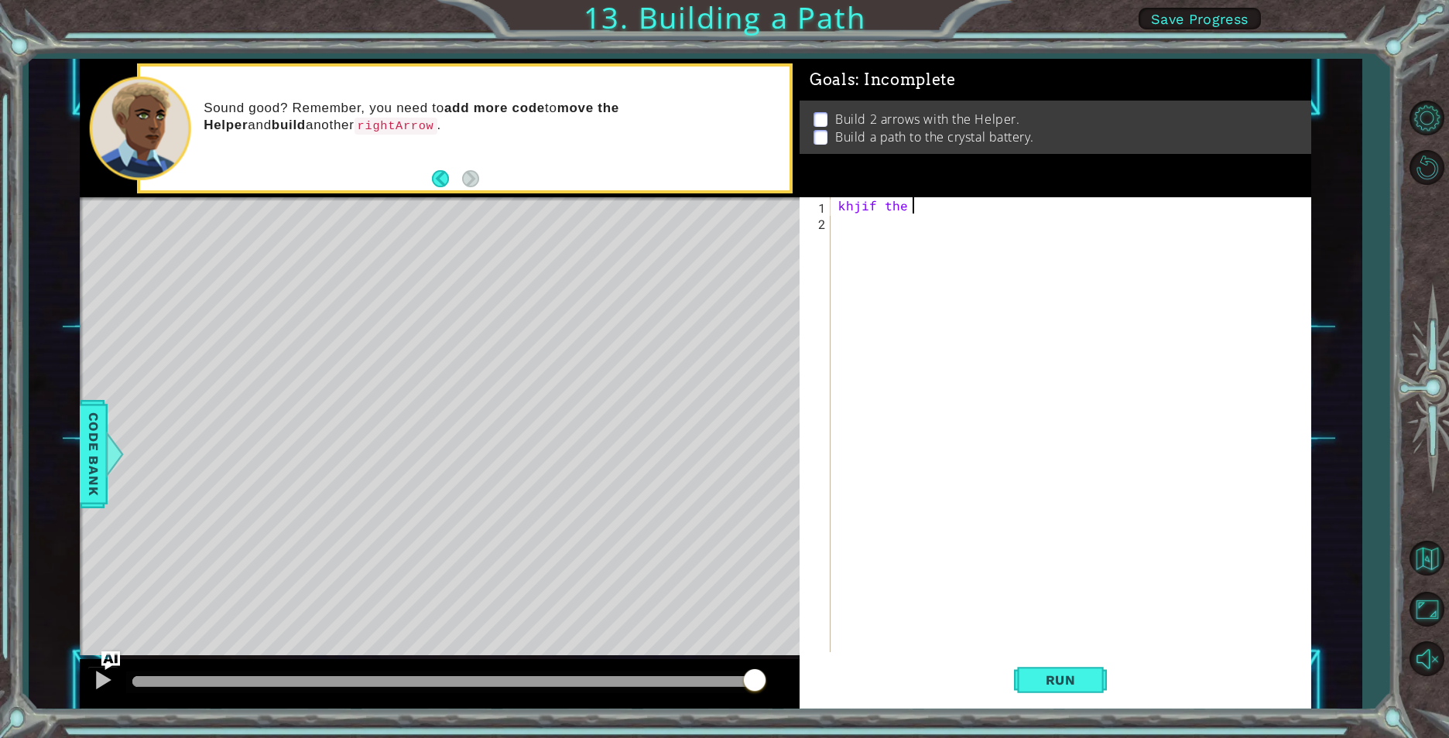
scroll to position [0, 1]
type textarea "k"
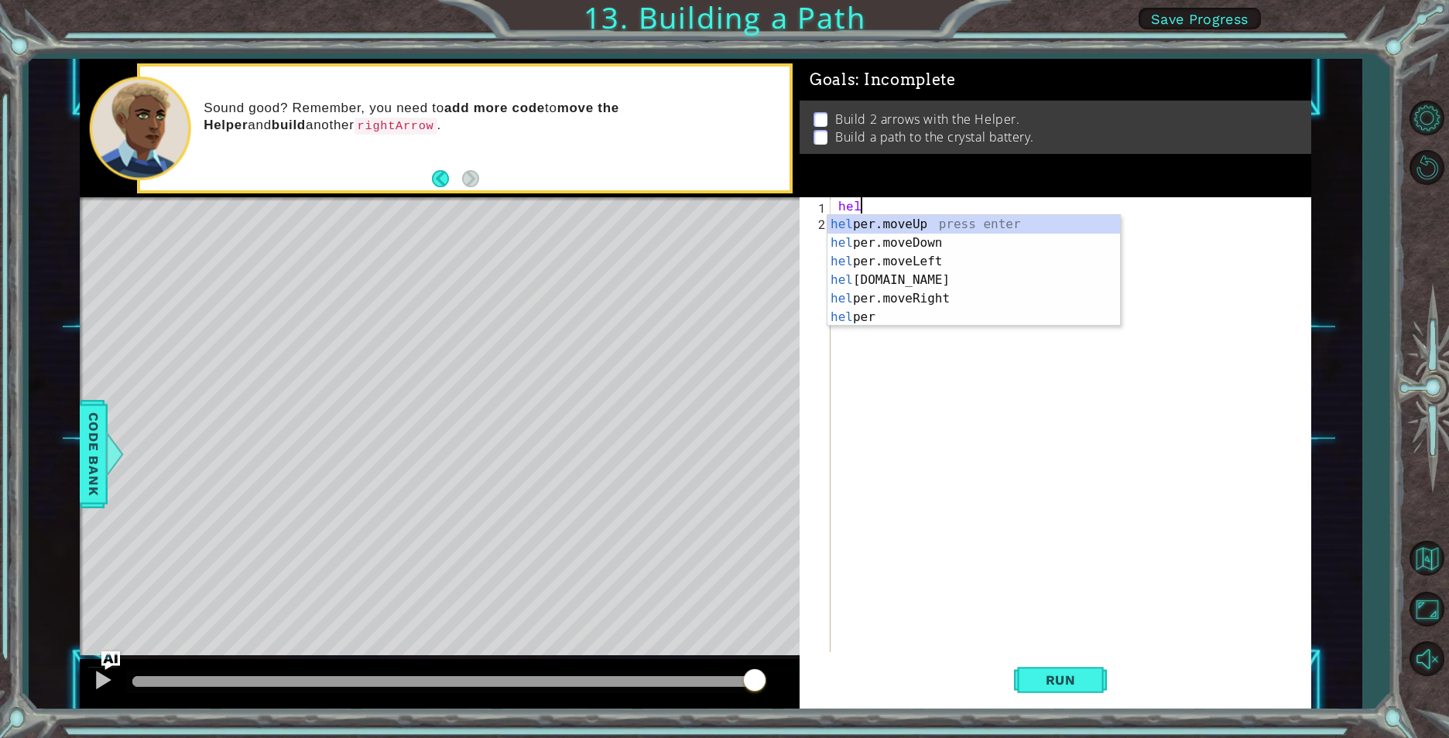
scroll to position [0, 0]
type textarea "h"
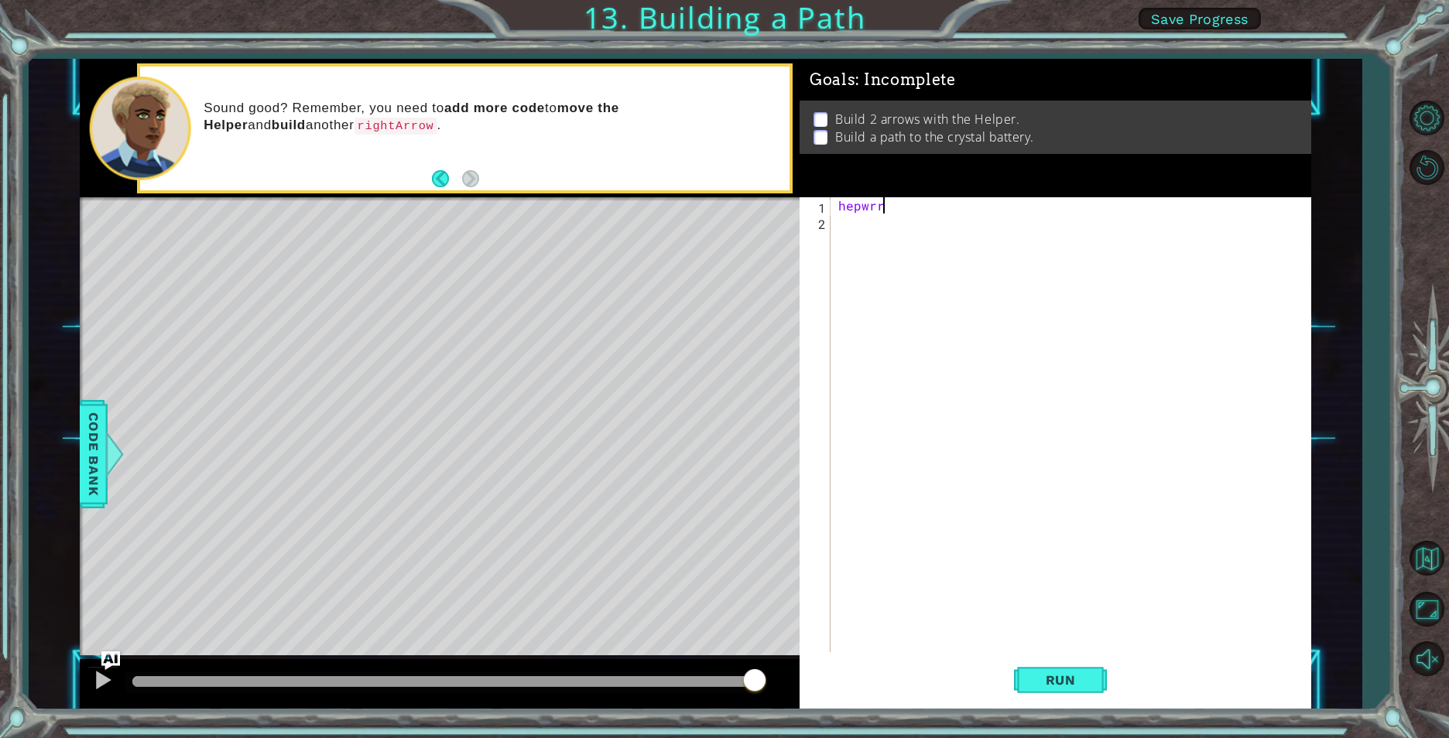
scroll to position [0, 2]
type textarea "h"
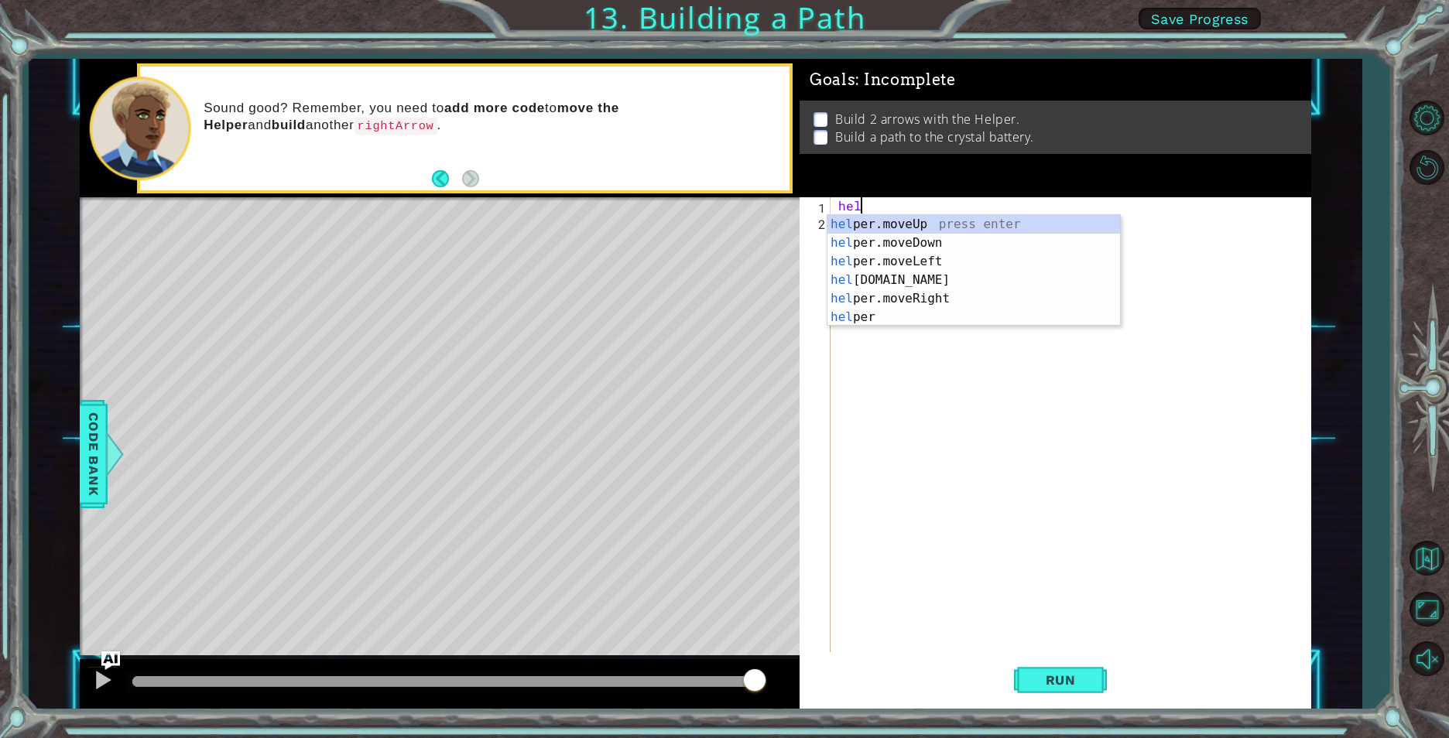
type textarea "h"
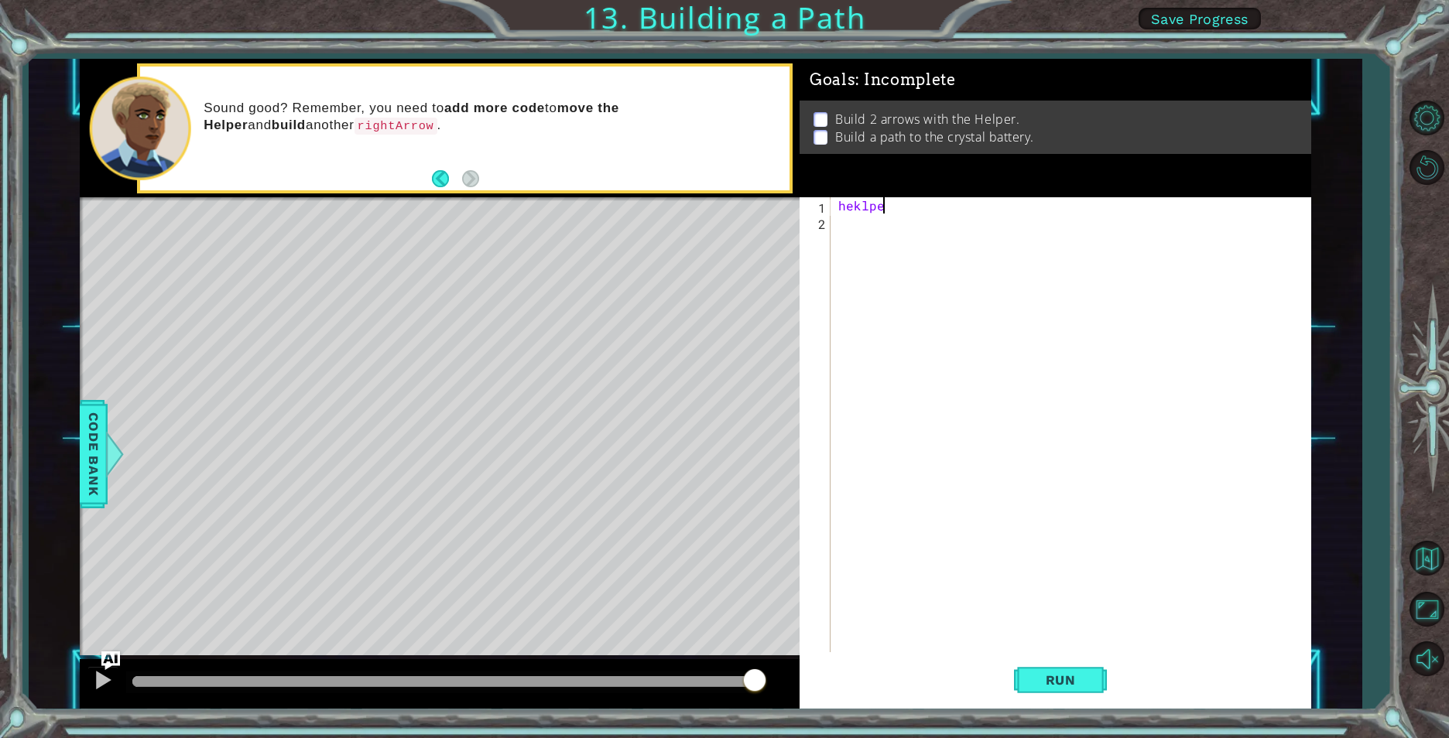
scroll to position [0, 0]
type textarea "h"
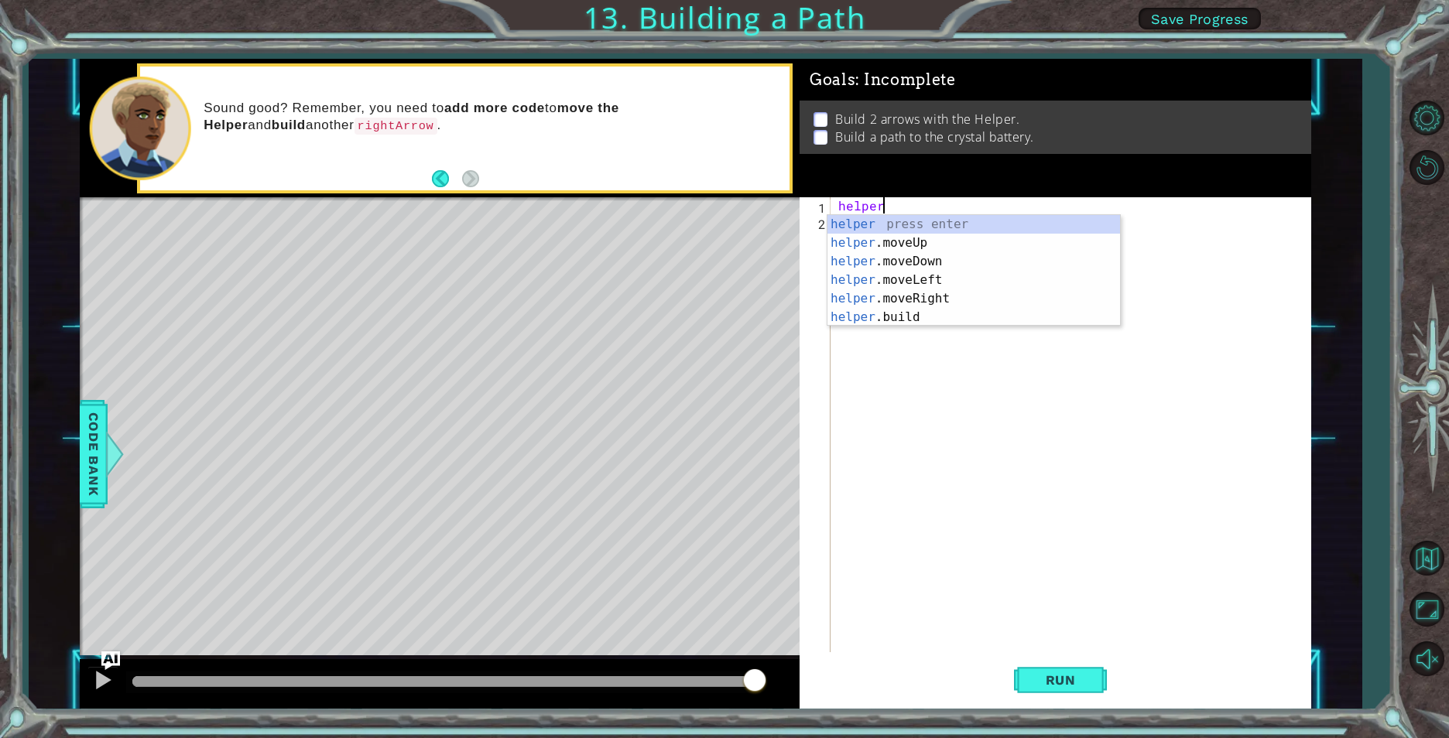
scroll to position [0, 2]
type textarea "h"
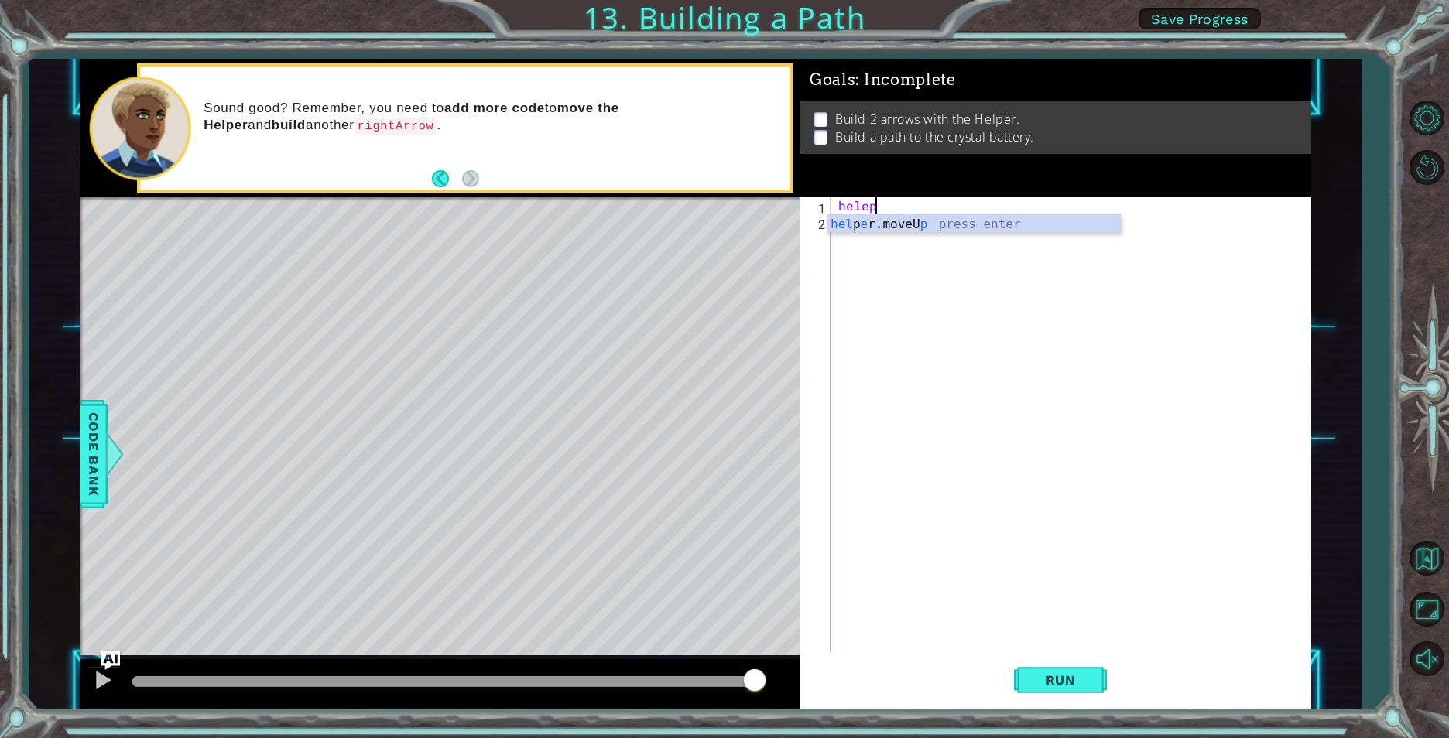
type textarea "h"
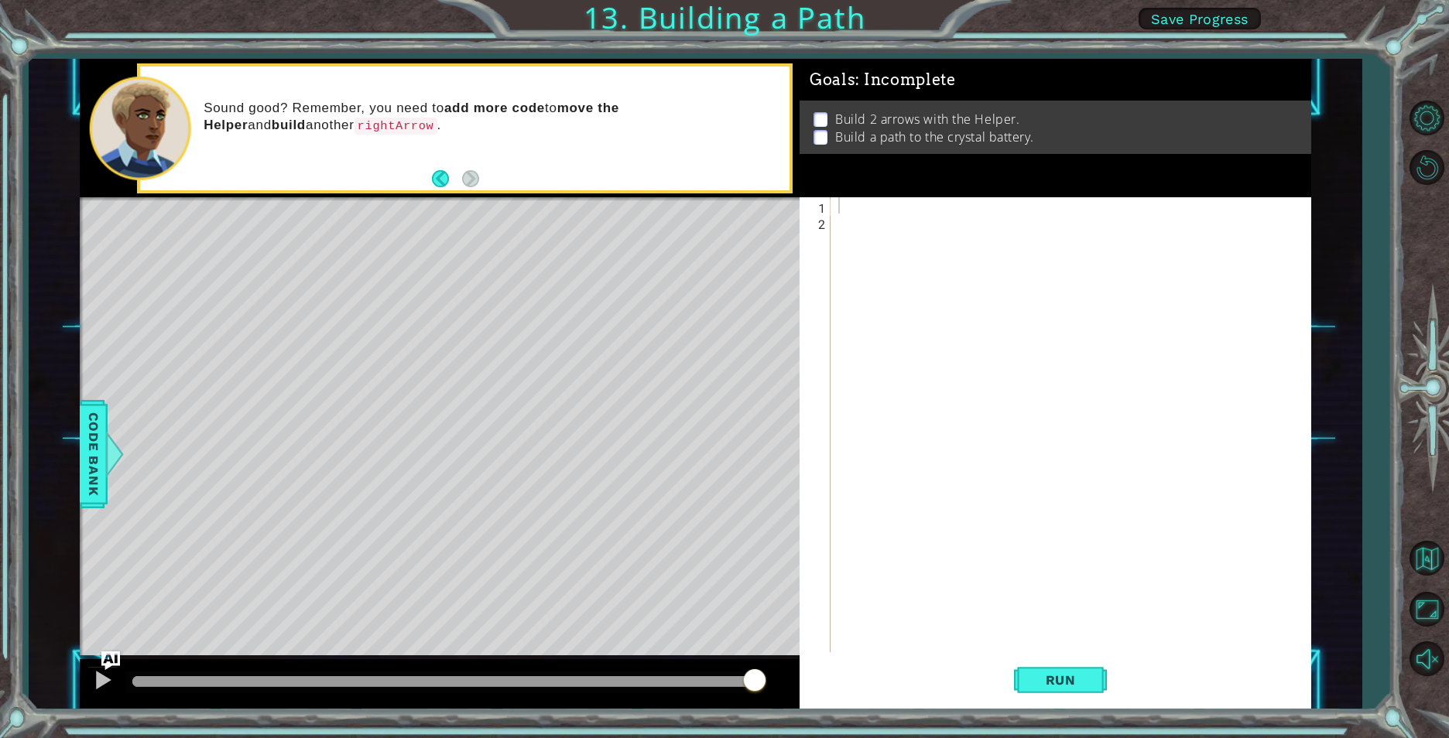
click at [1181, 16] on span "Save Progress" at bounding box center [1200, 19] width 98 height 16
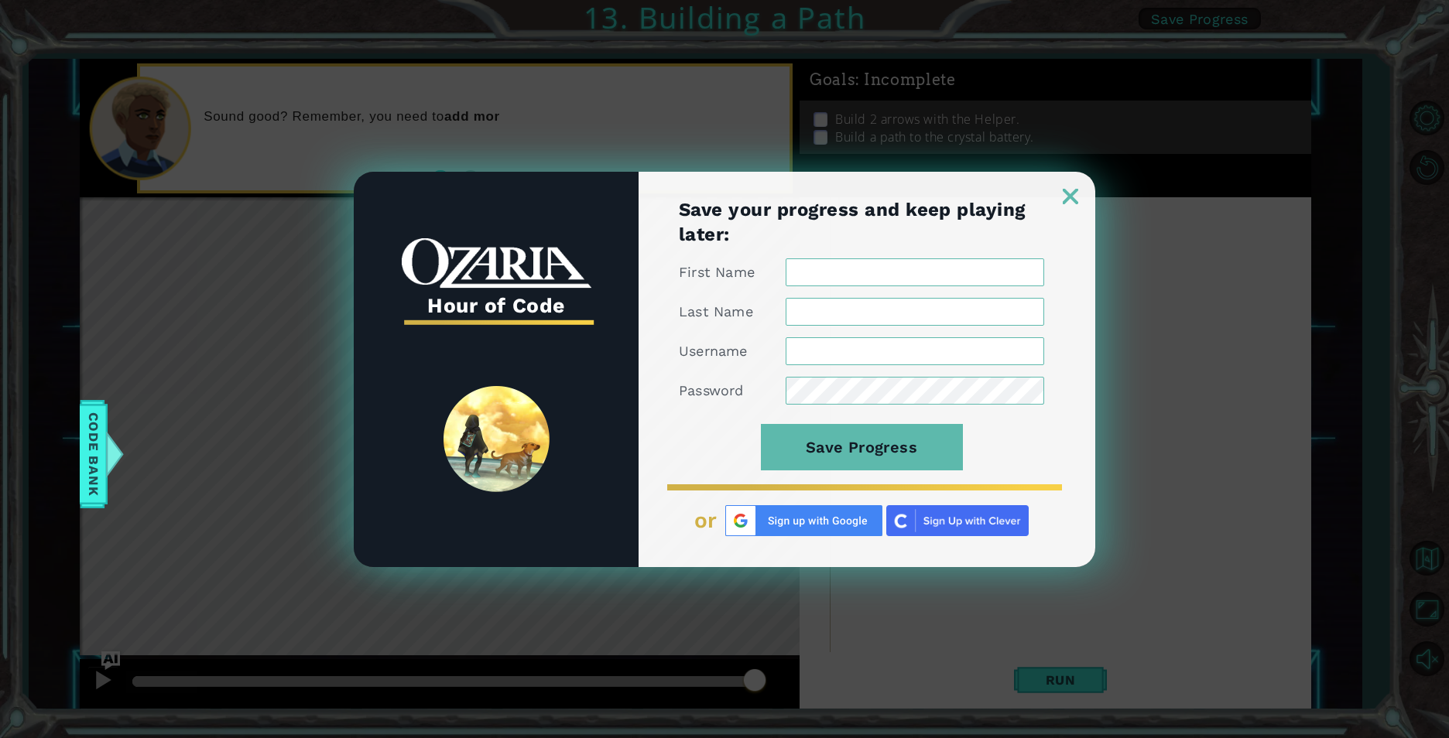
click at [1073, 193] on img at bounding box center [1070, 196] width 15 height 15
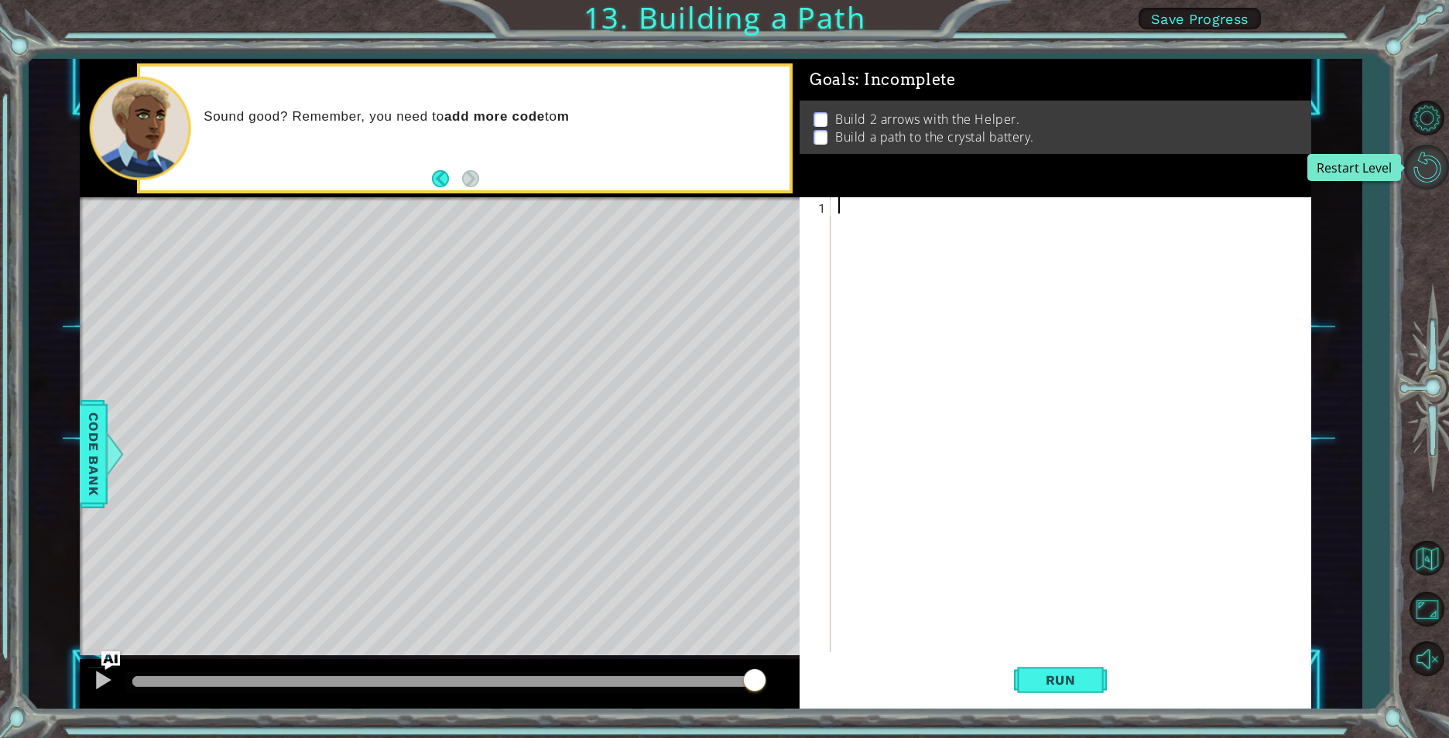
click at [1440, 159] on button "Restart Level" at bounding box center [1426, 167] width 45 height 45
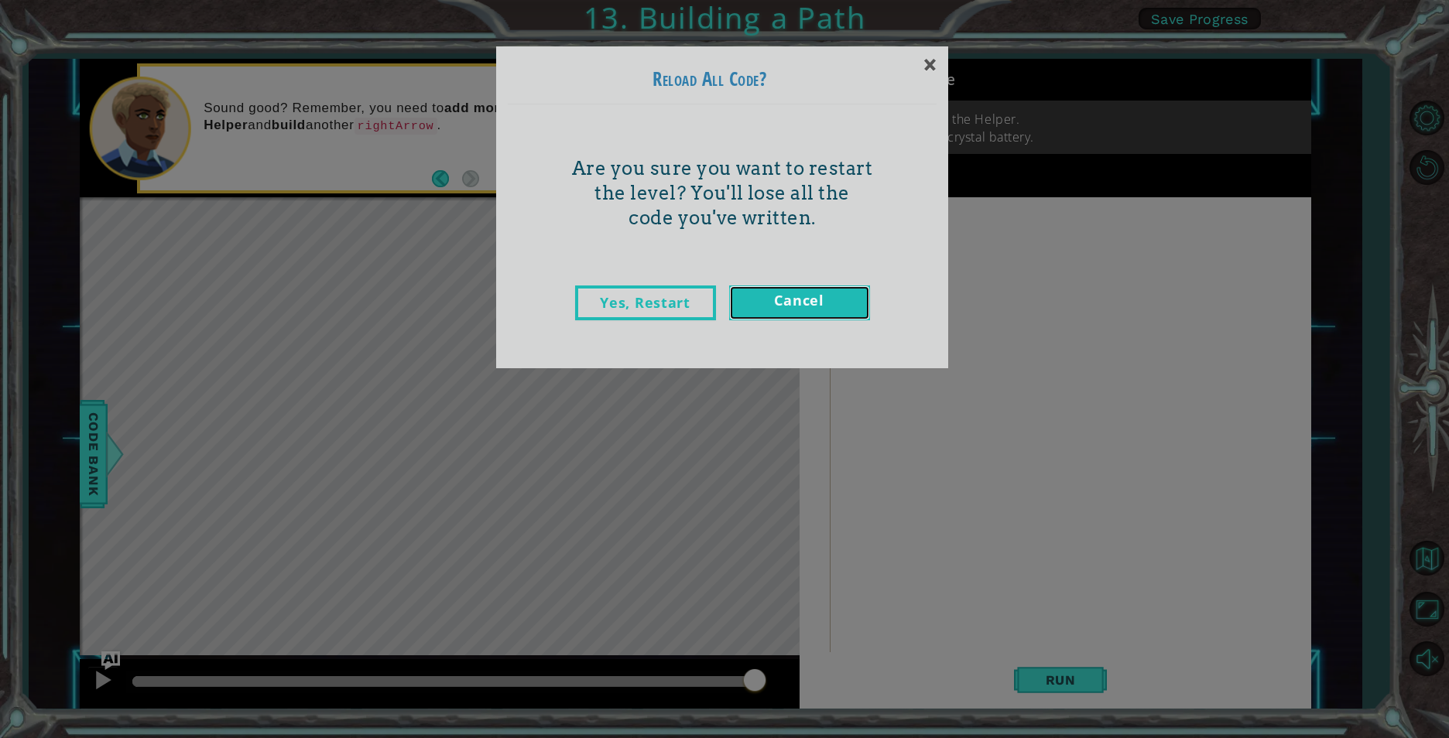
click at [816, 301] on link "Cancel" at bounding box center [799, 303] width 141 height 35
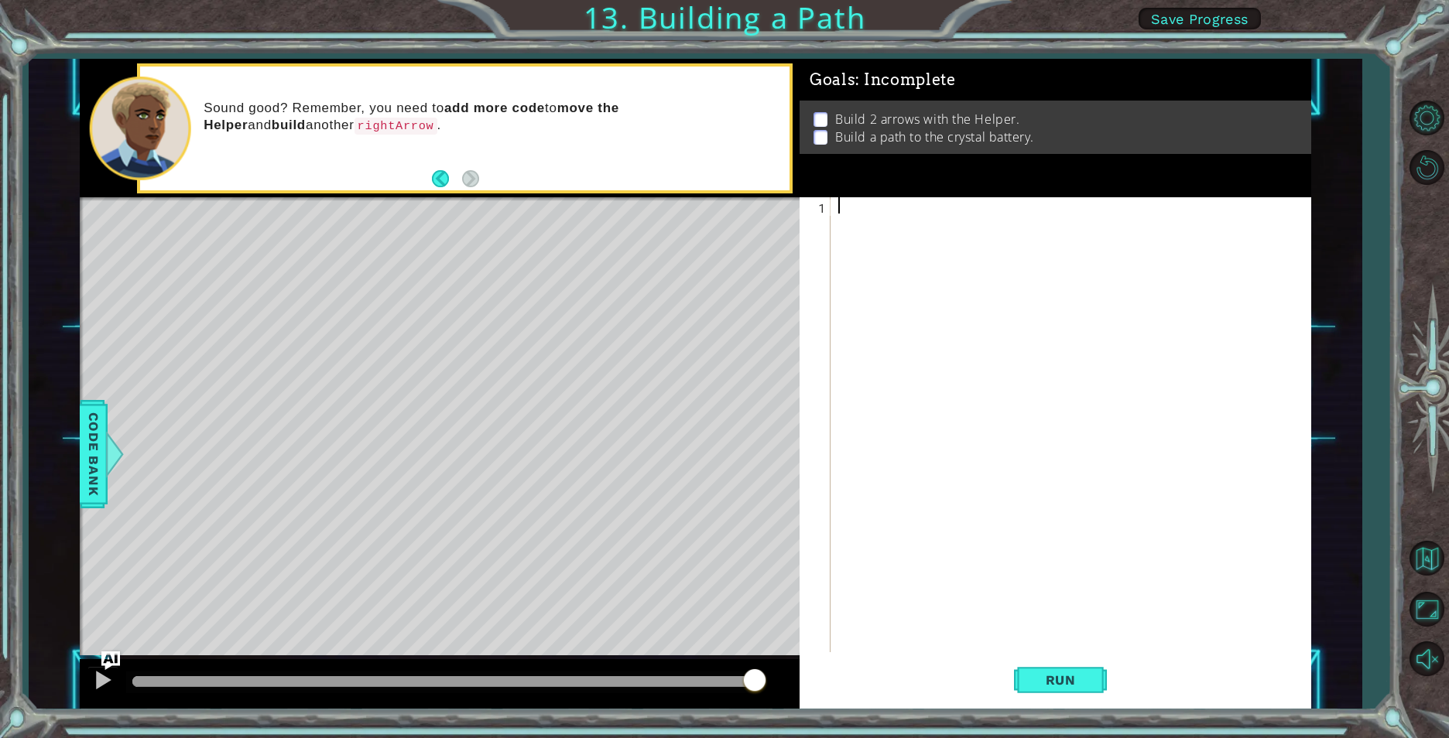
click at [845, 199] on div at bounding box center [1074, 441] width 478 height 488
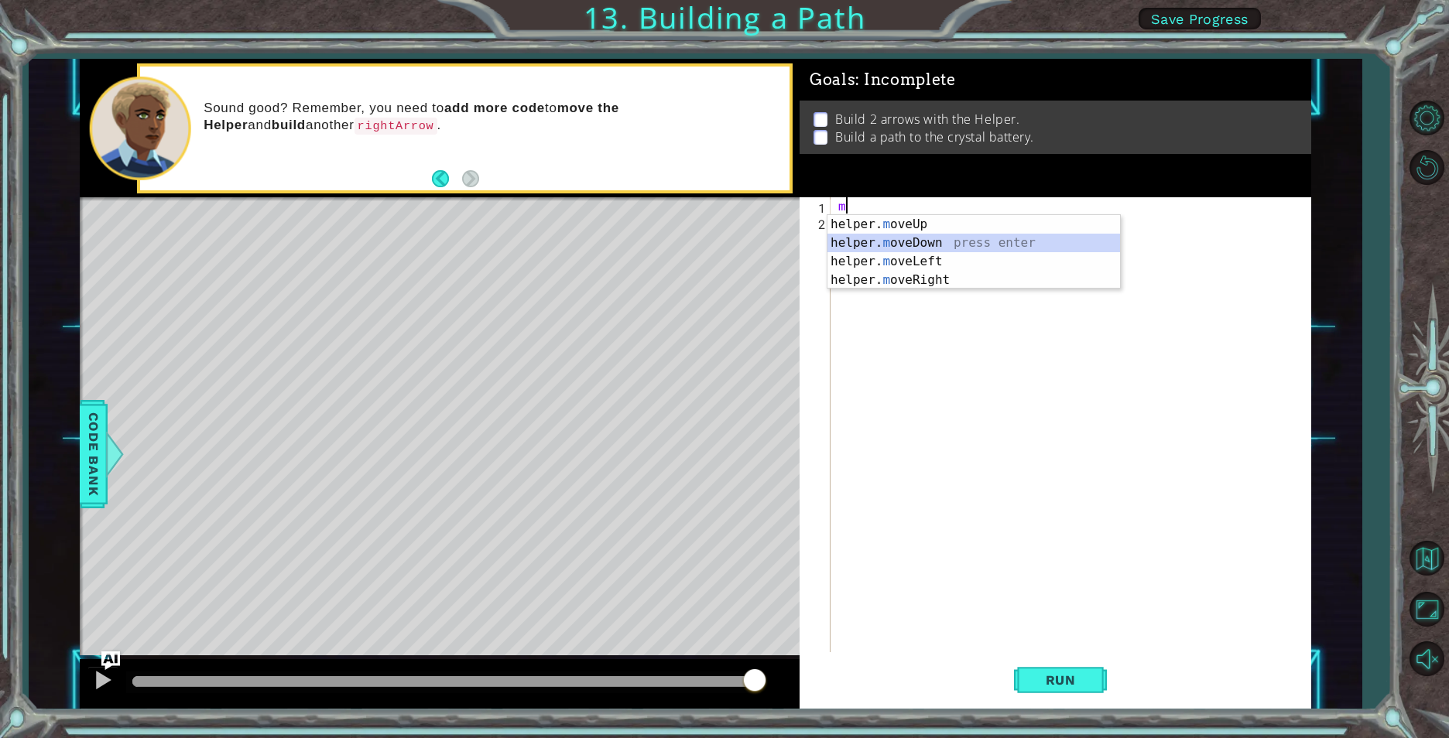
click at [905, 248] on div "helper. m oveUp press enter helper. m oveDown press enter helper. m oveLeft pre…" at bounding box center [973, 270] width 293 height 111
type textarea "helper.moveDown(1)"
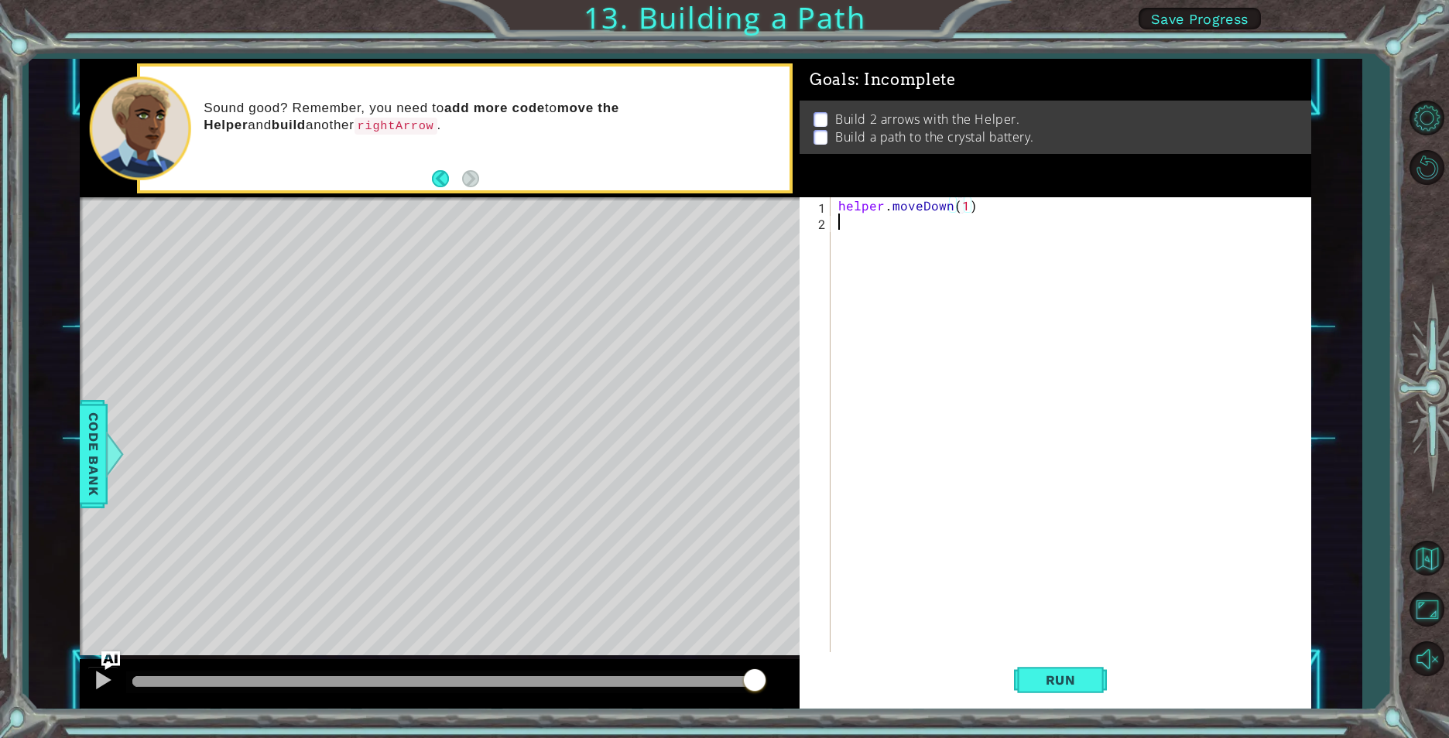
click at [881, 214] on div "helper . moveDown ( 1 )" at bounding box center [1074, 441] width 478 height 488
click at [860, 239] on div "helper. b uild press enter" at bounding box center [973, 259] width 293 height 56
type textarea "[DOMAIN_NAME]("rightArrow")"
click at [841, 245] on div "helper . moveDown ( 1 ) helper . build ( "rightArrow" )" at bounding box center [1074, 441] width 478 height 488
click at [1041, 673] on span "Run" at bounding box center [1060, 680] width 61 height 15
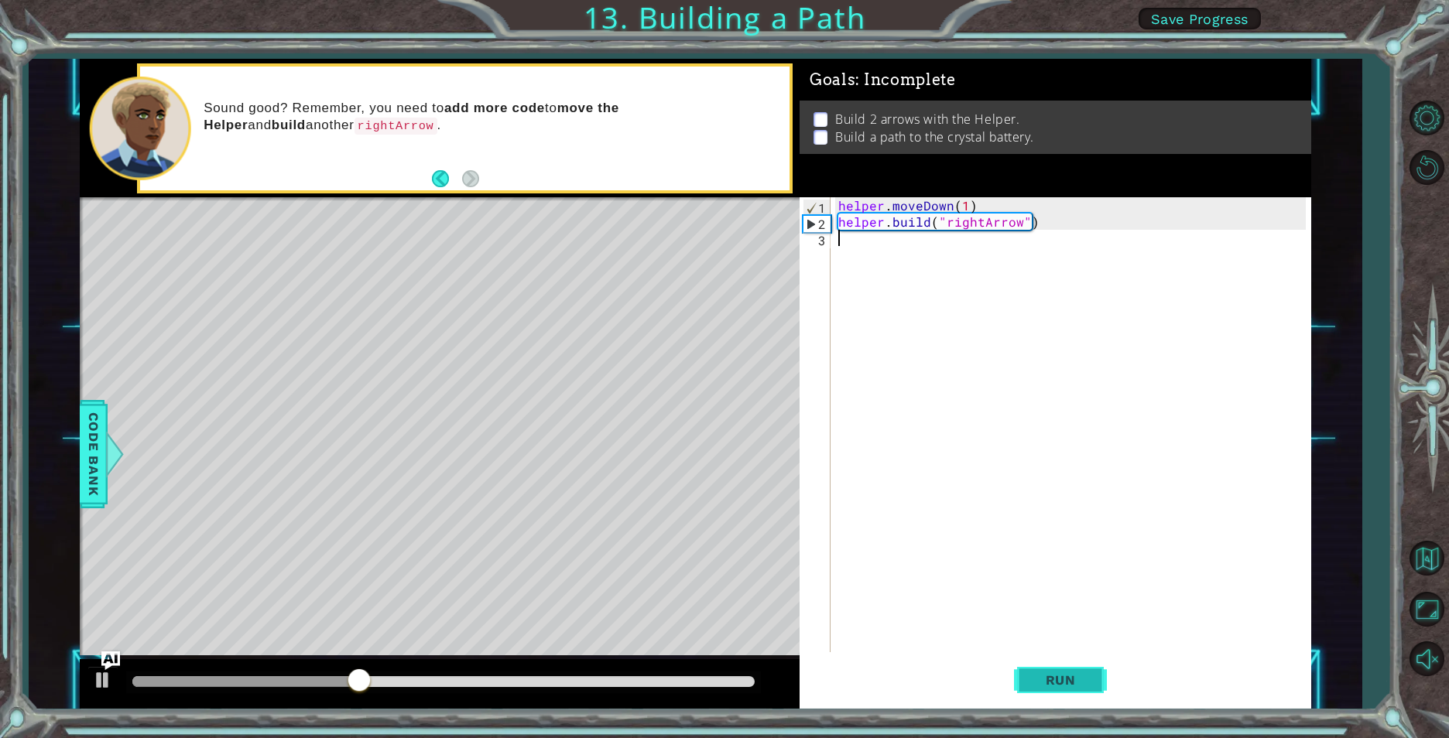
click at [1086, 688] on button "Run" at bounding box center [1060, 680] width 93 height 51
click at [851, 234] on div "helper . moveDown ( 1 ) helper . build ( "rightArrow" )" at bounding box center [1074, 441] width 478 height 488
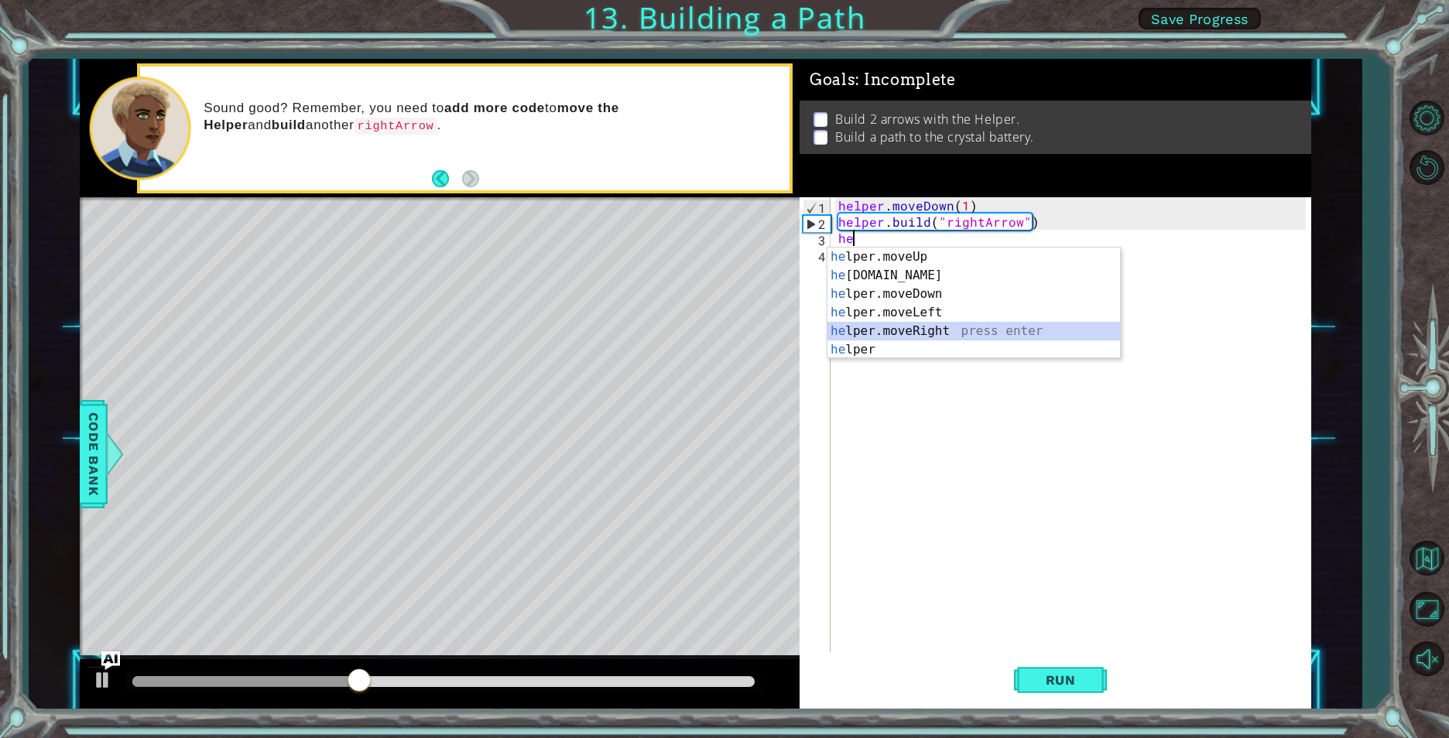
click at [898, 326] on div "he lper.moveUp press enter he [DOMAIN_NAME] press enter he lper.moveDown press …" at bounding box center [973, 322] width 293 height 149
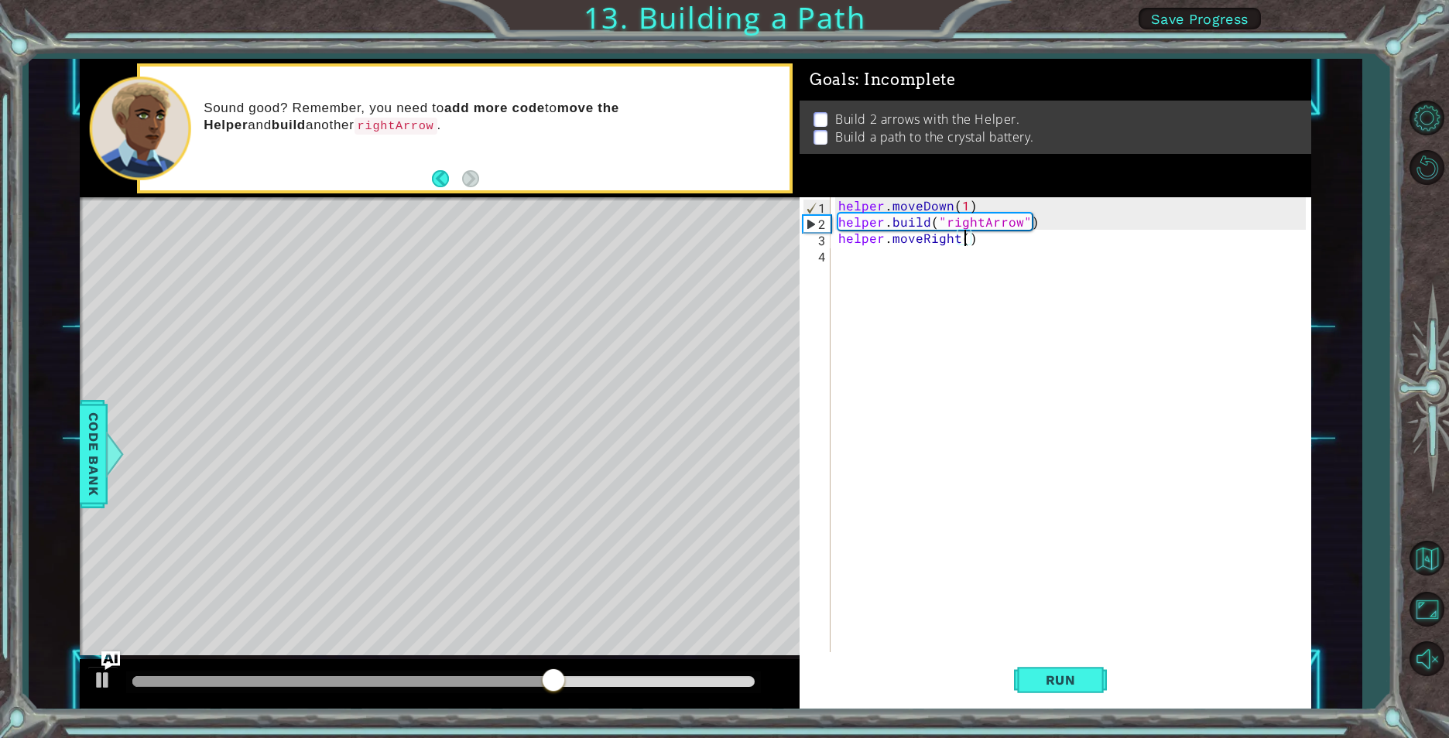
type textarea "helper.moveRight(3)"
click at [941, 266] on div "helper . moveDown ( 1 ) helper . build ( "rightArrow" ) helper . moveRight ( 3 )" at bounding box center [1074, 441] width 478 height 488
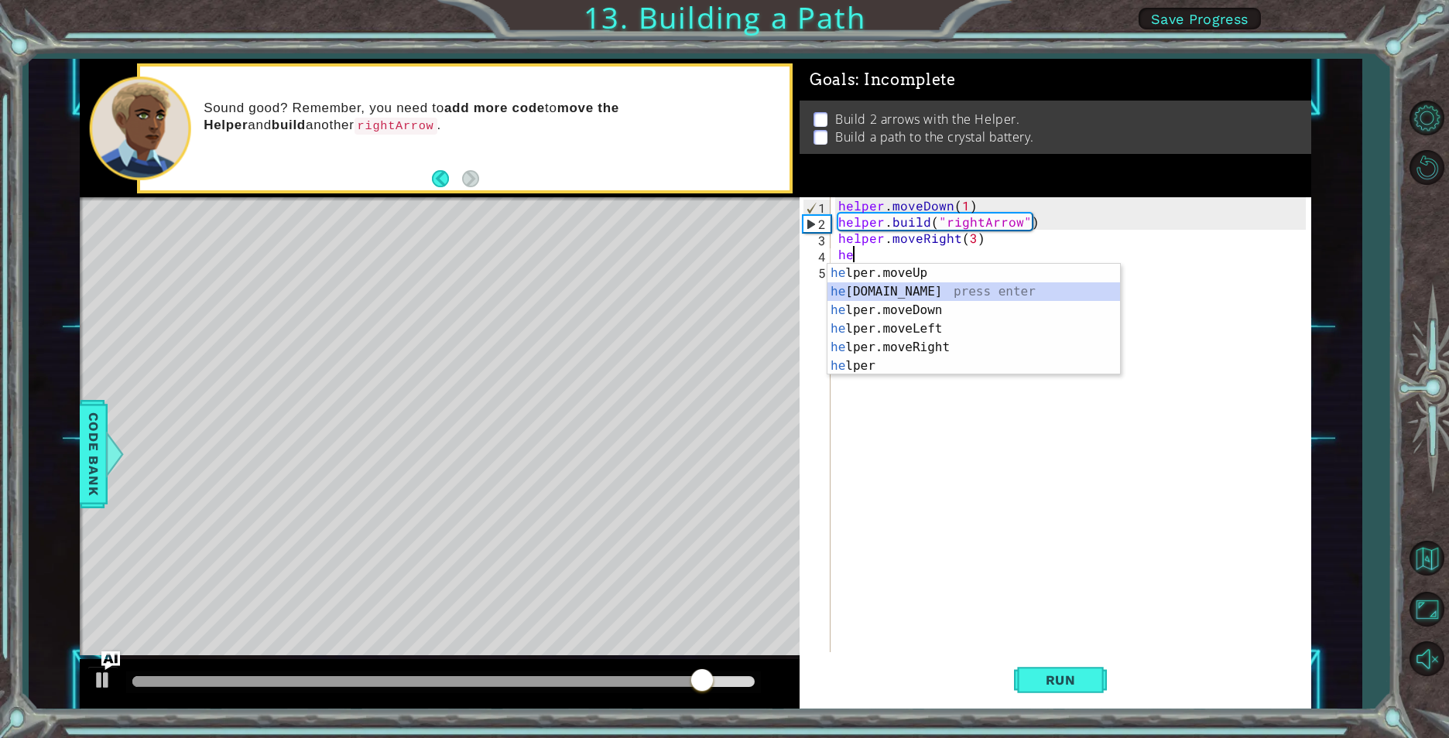
click at [905, 285] on div "he lper.moveUp press enter he [DOMAIN_NAME] press enter he lper.moveDown press …" at bounding box center [973, 338] width 293 height 149
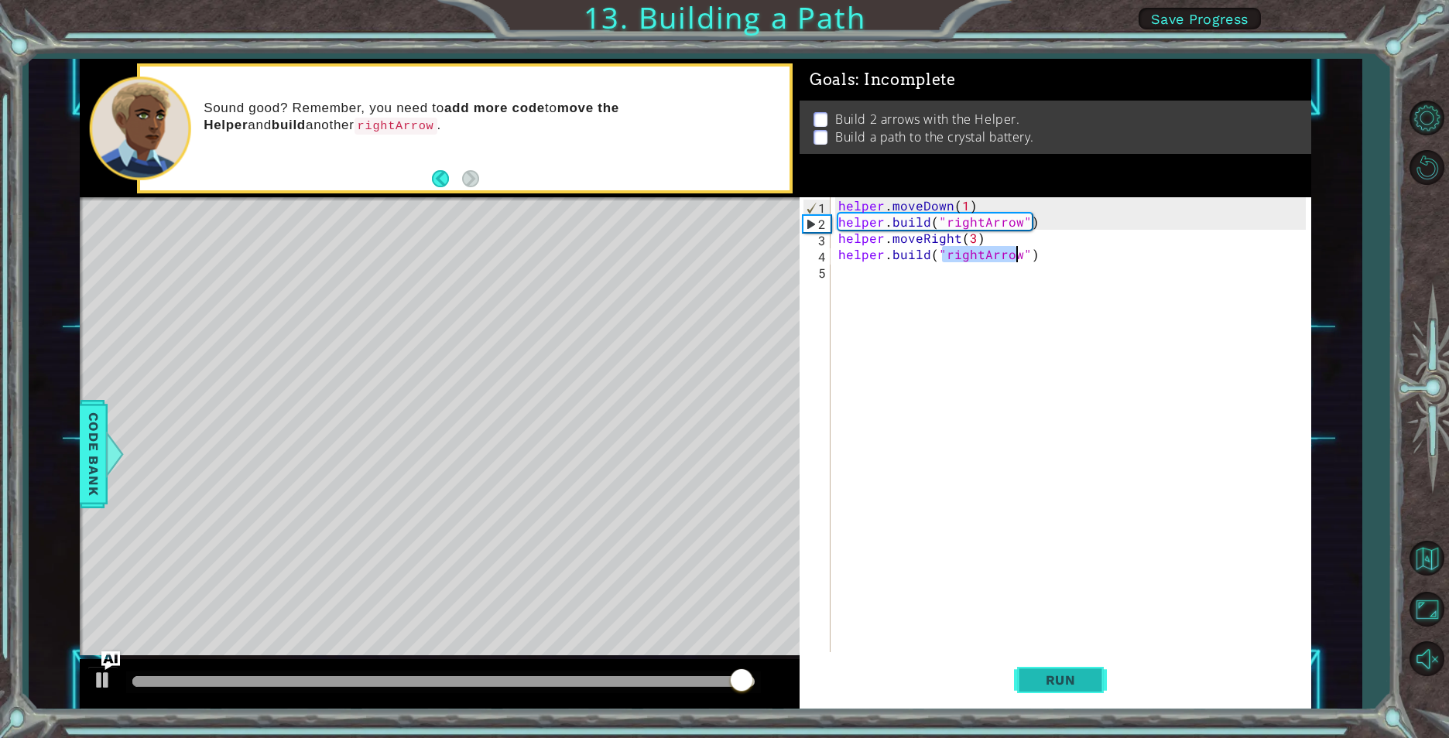
type textarea "[DOMAIN_NAME]("rightArrow")"
click at [1068, 702] on button "Run" at bounding box center [1060, 680] width 93 height 51
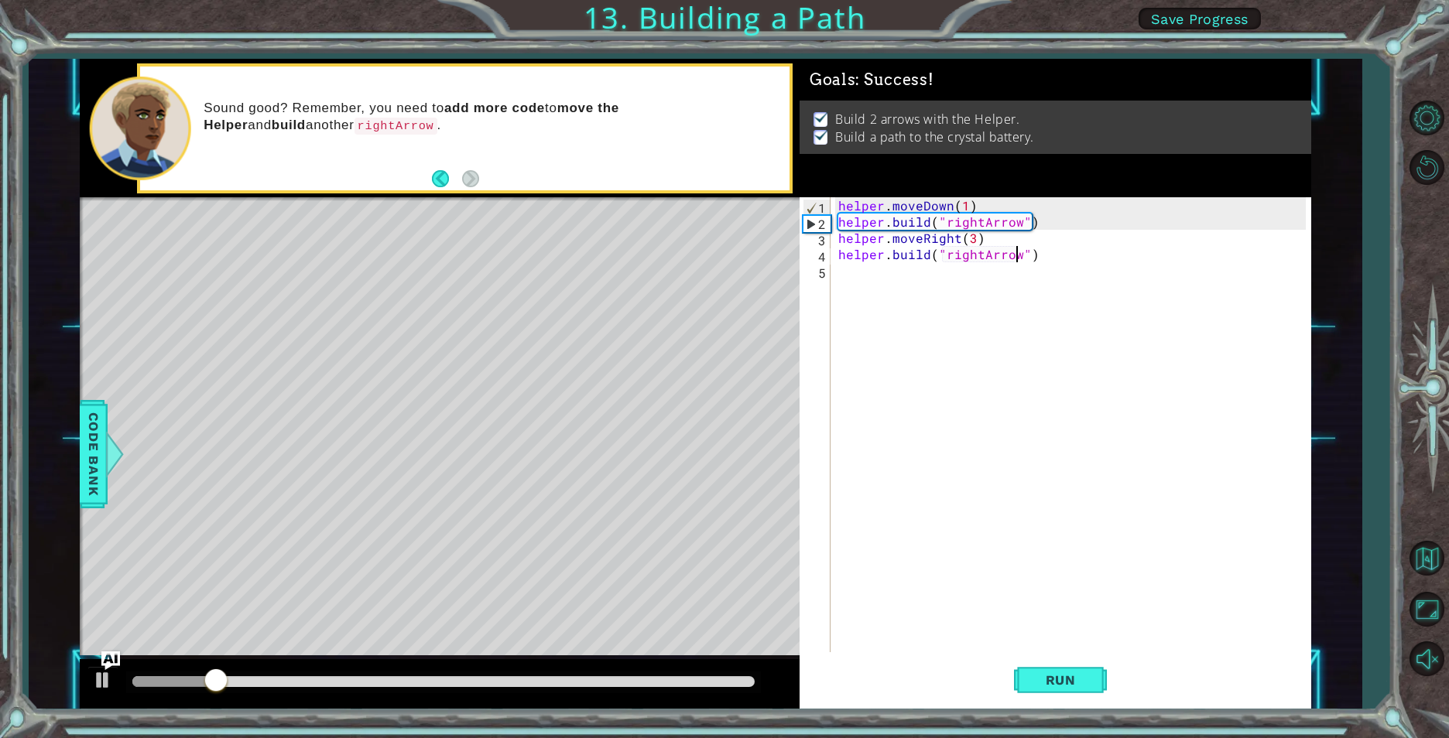
click at [716, 686] on div at bounding box center [443, 681] width 622 height 11
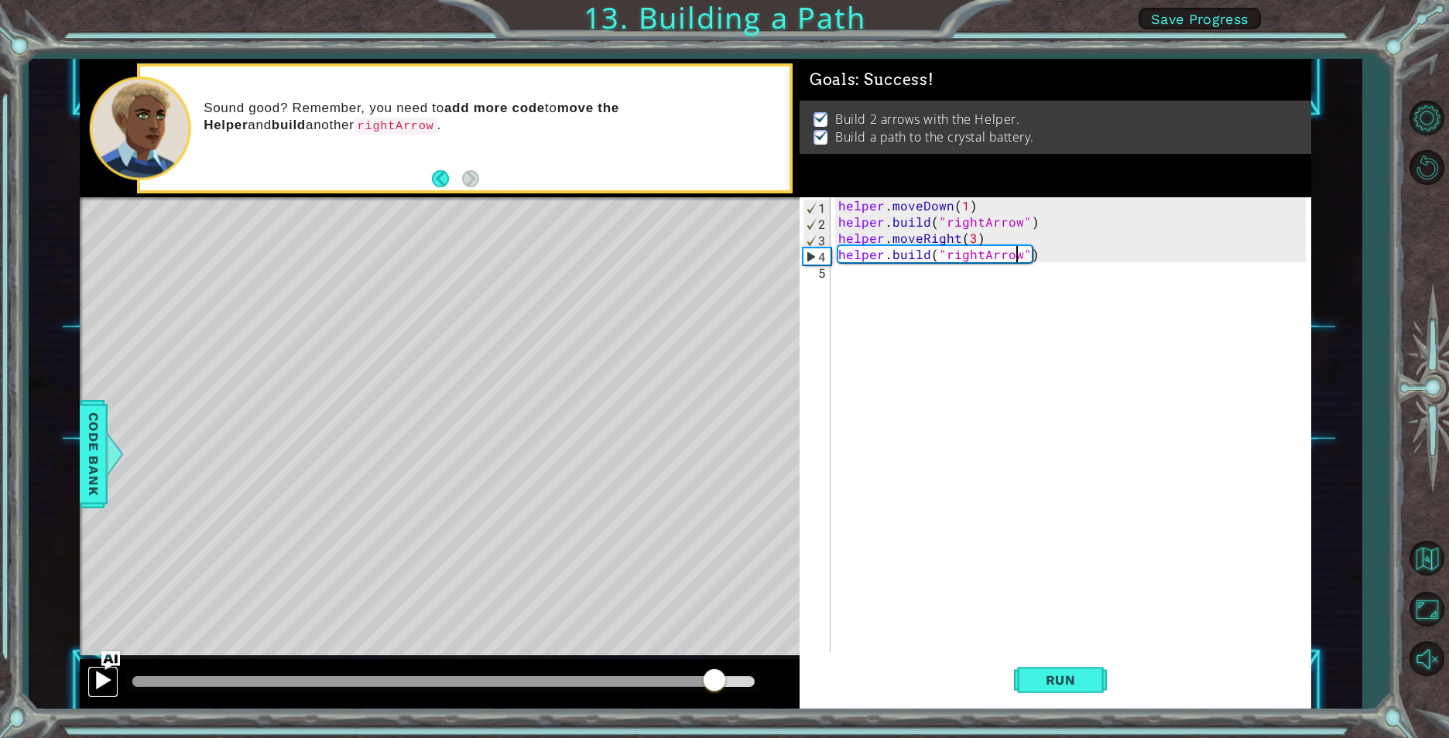
click at [95, 680] on div at bounding box center [103, 680] width 20 height 20
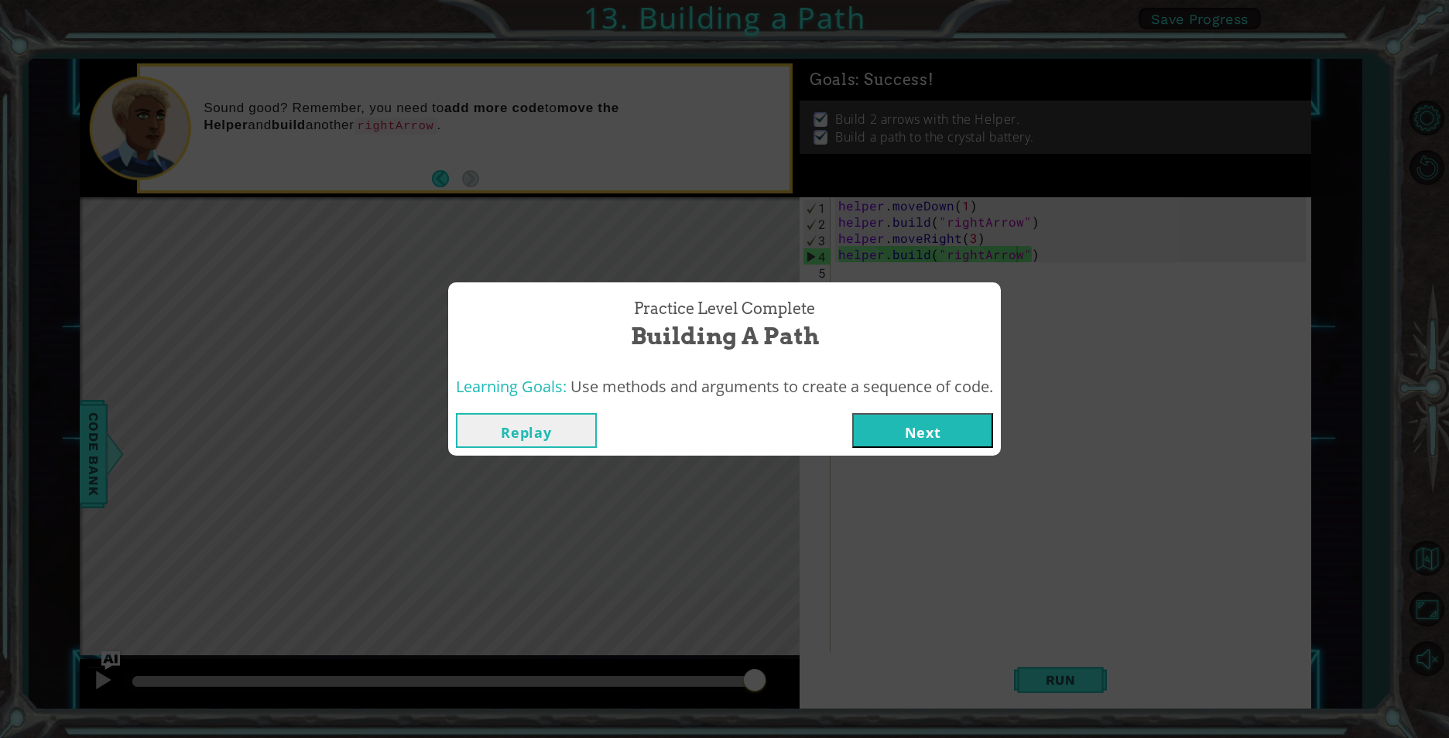
click at [885, 436] on button "Next" at bounding box center [922, 430] width 141 height 35
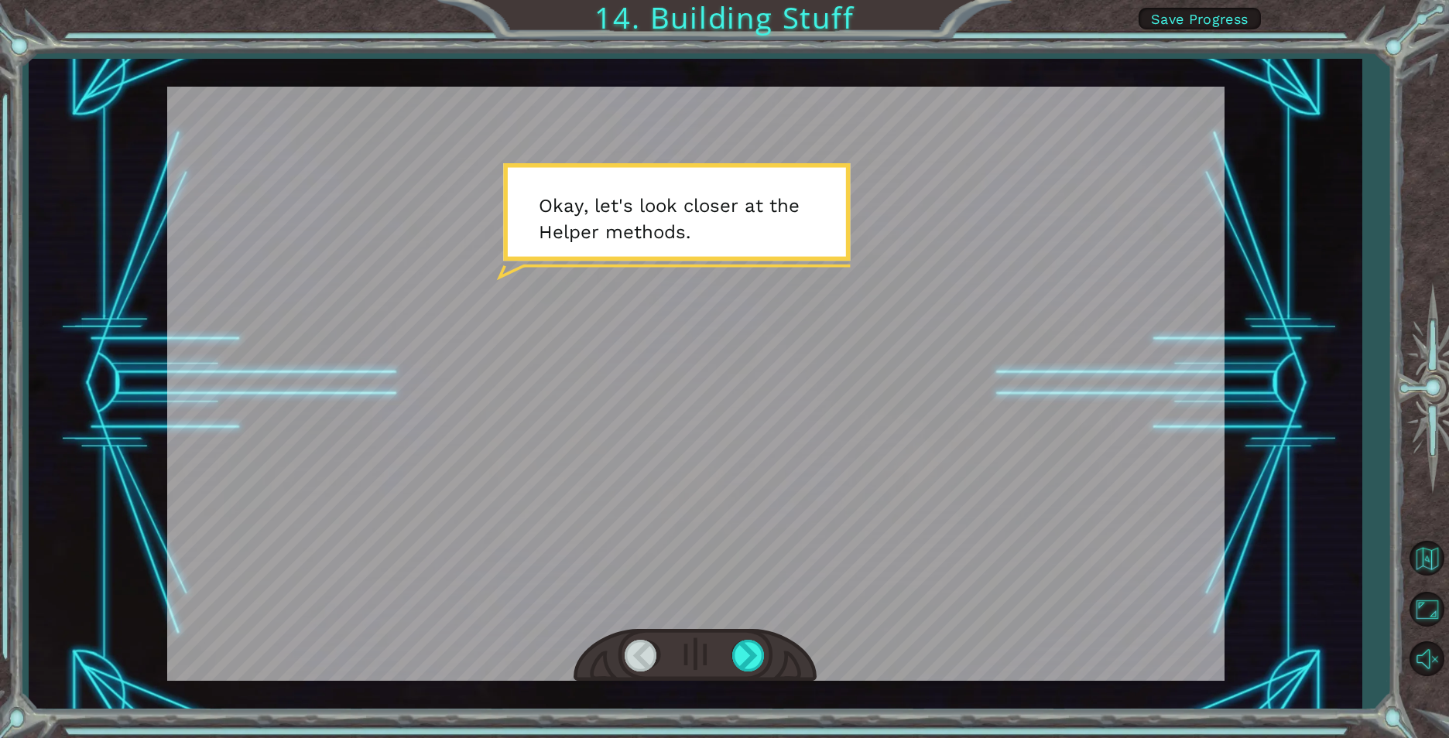
click at [762, 185] on div at bounding box center [695, 384] width 1057 height 594
click at [747, 643] on div at bounding box center [749, 656] width 35 height 32
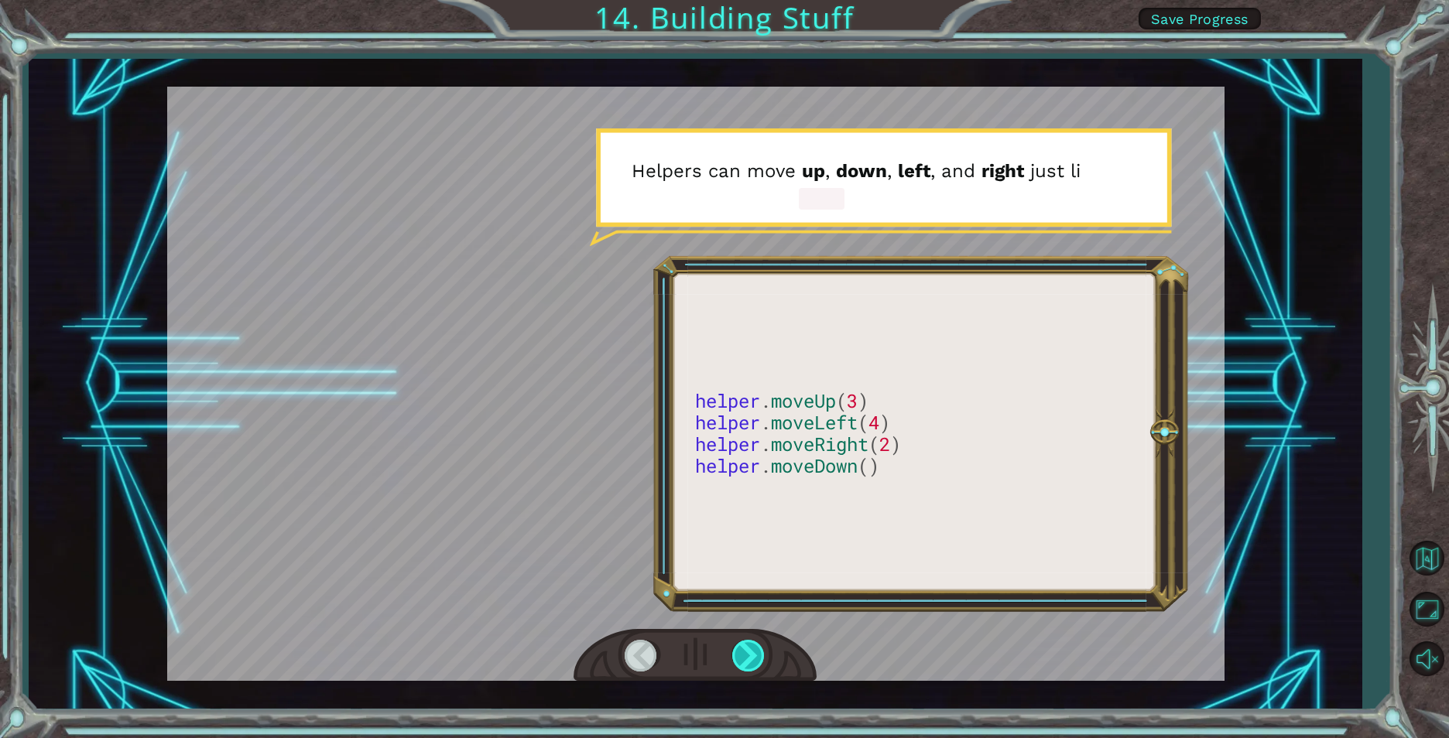
click at [749, 642] on div at bounding box center [749, 656] width 35 height 32
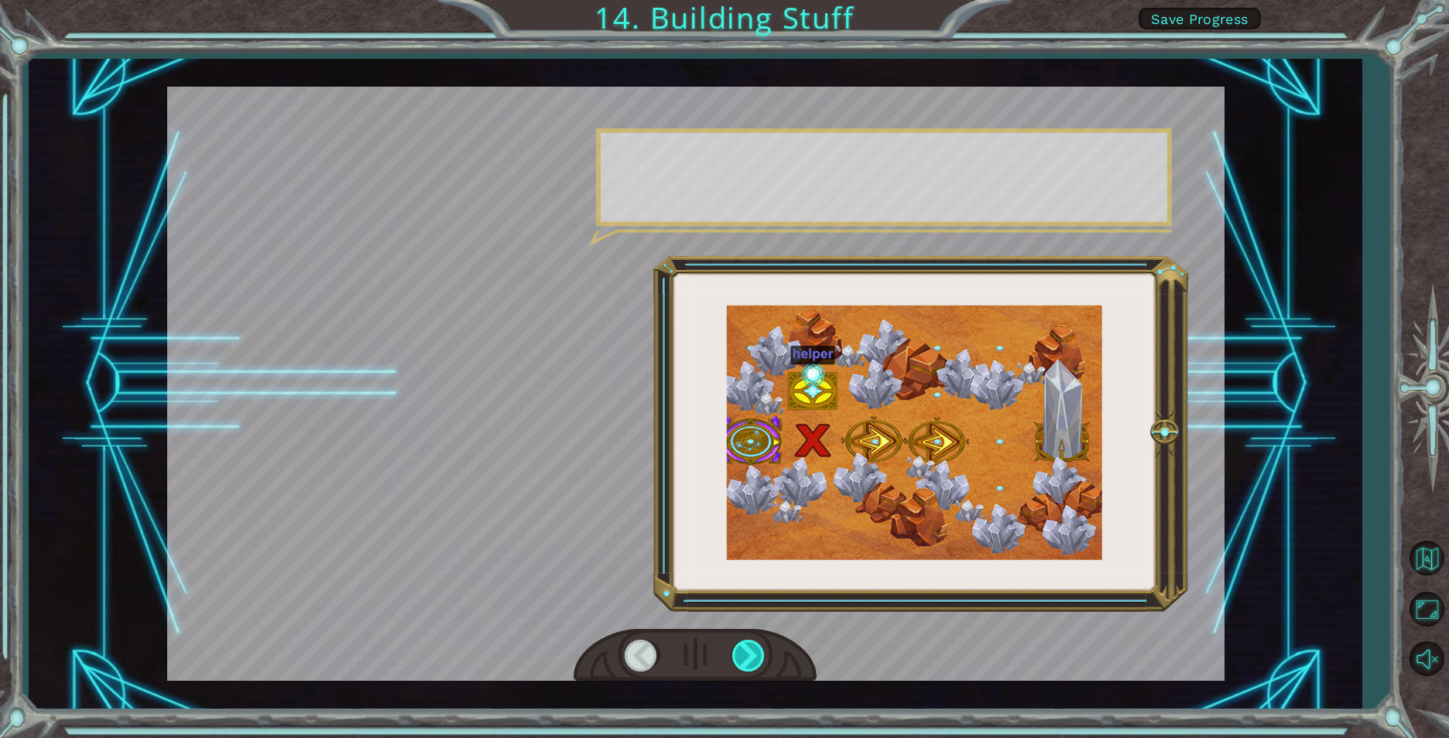
click at [749, 642] on div at bounding box center [749, 656] width 35 height 32
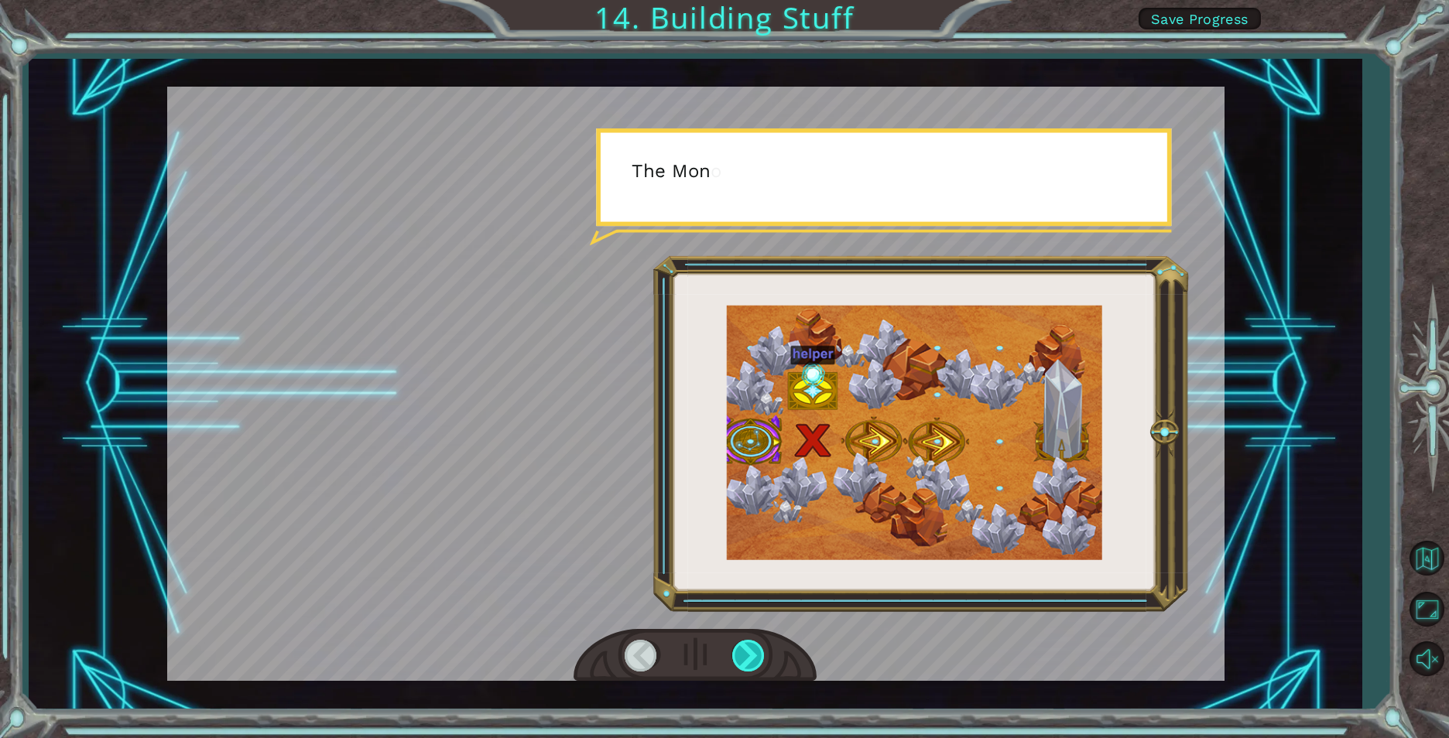
click at [749, 642] on div at bounding box center [749, 656] width 35 height 32
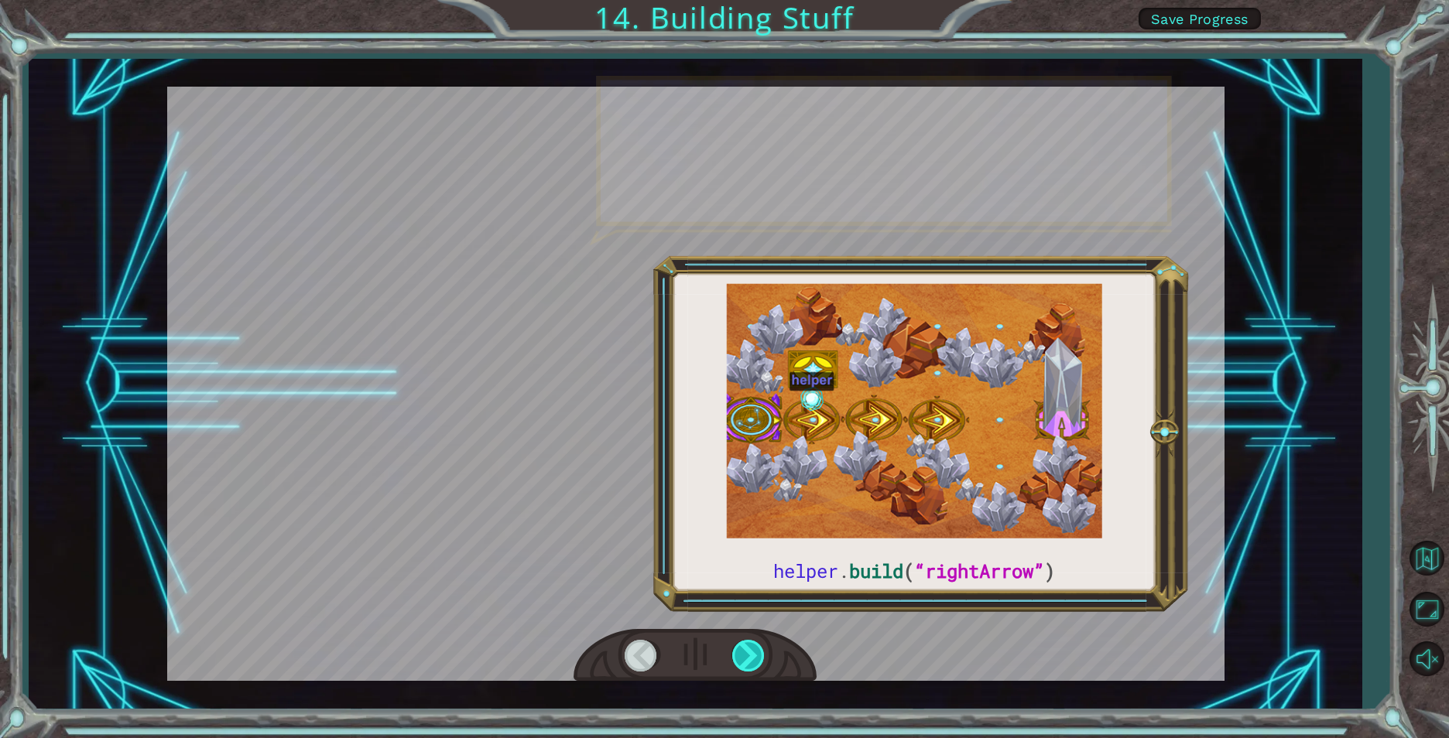
click at [750, 642] on div at bounding box center [749, 656] width 35 height 32
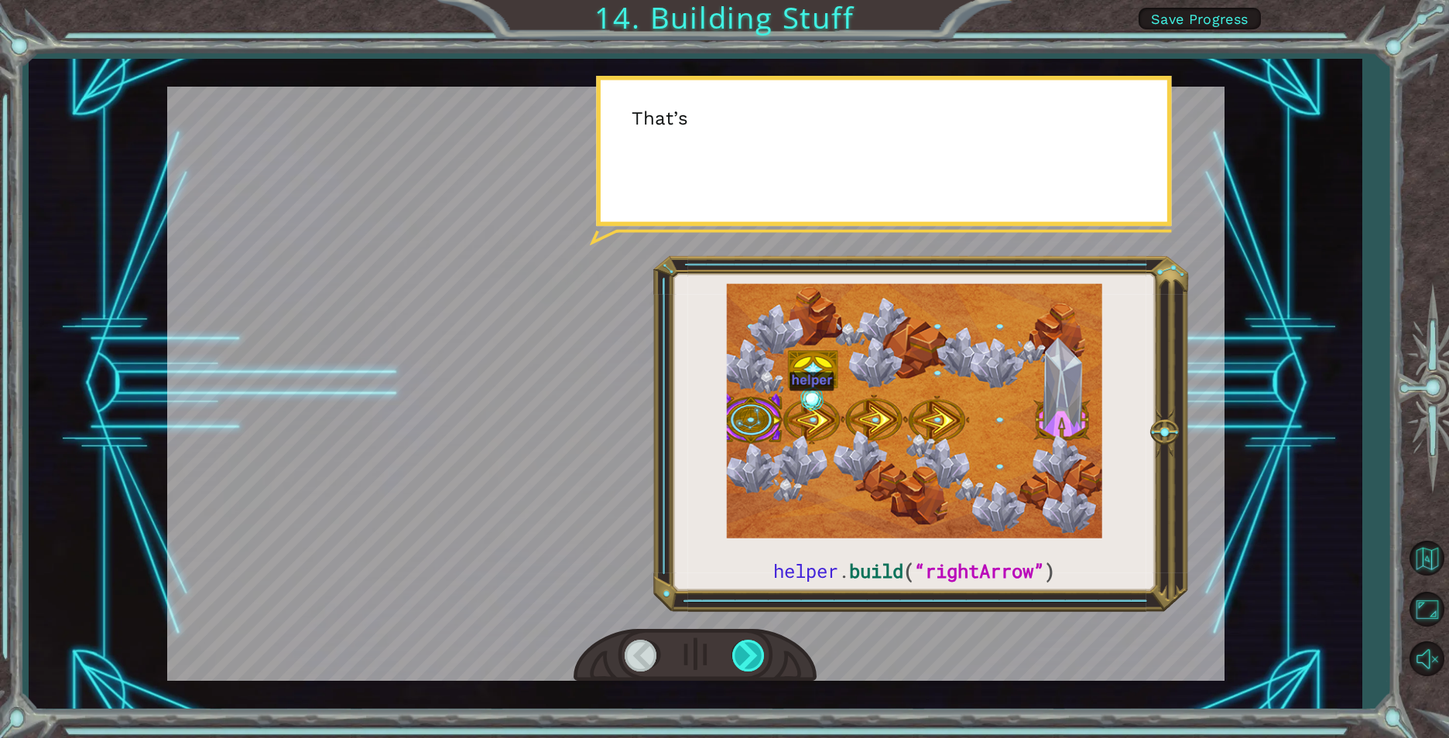
click at [751, 642] on div at bounding box center [749, 656] width 35 height 32
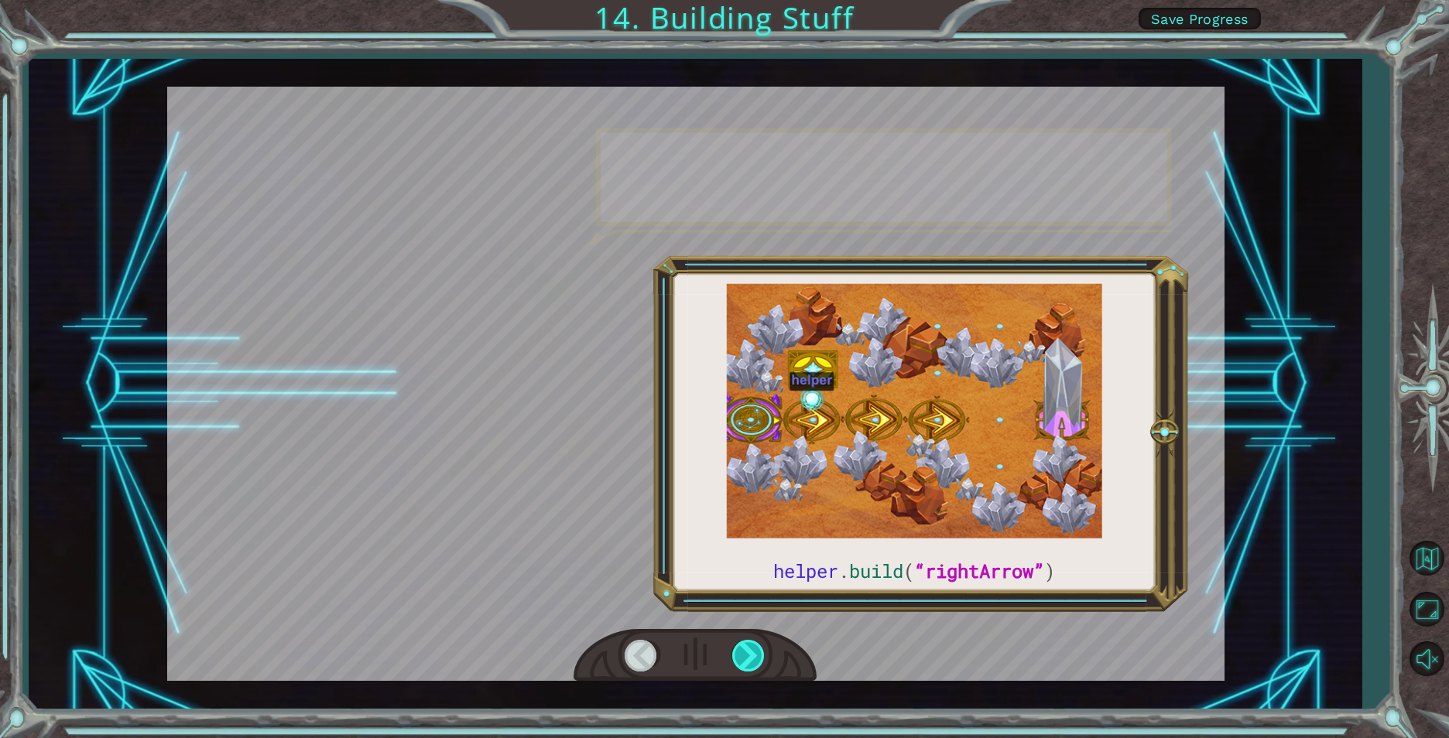
click at [752, 642] on div at bounding box center [749, 656] width 35 height 32
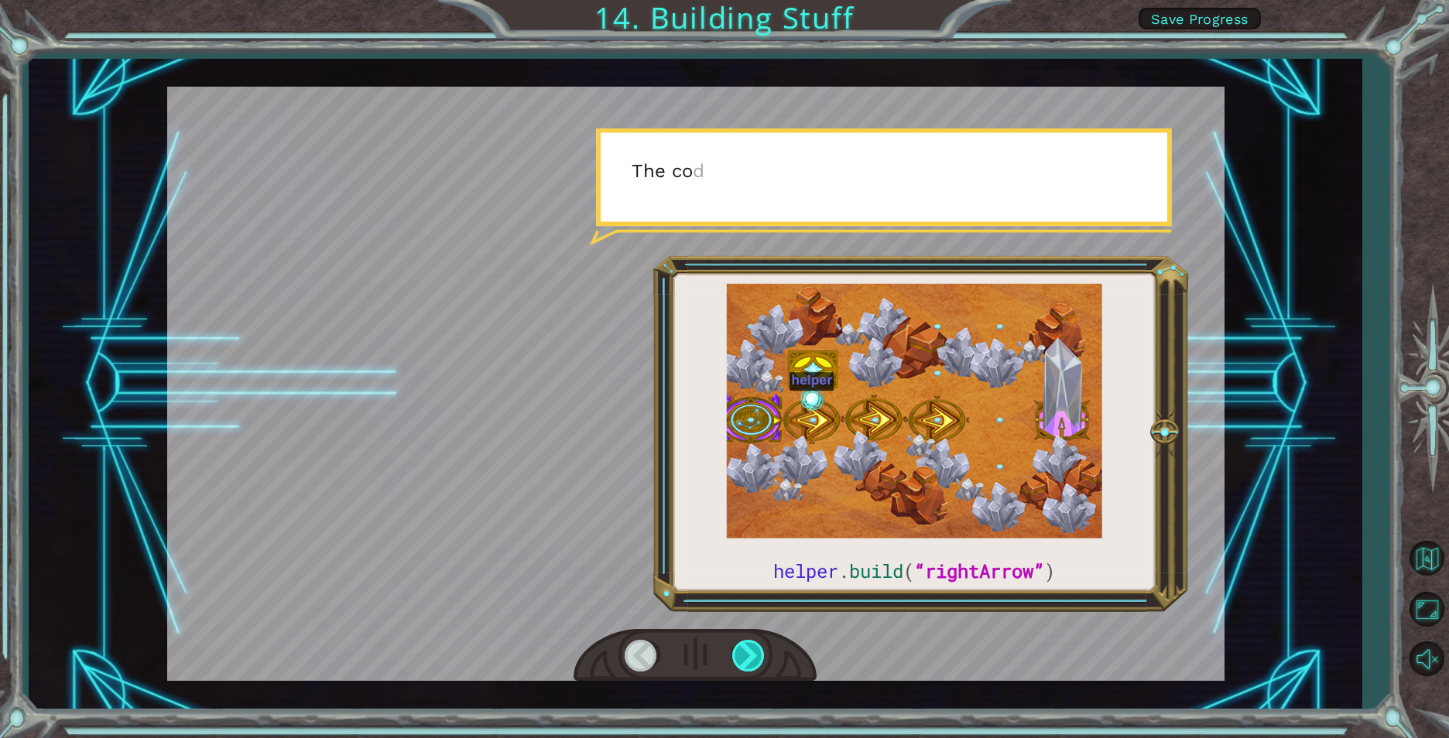
click at [752, 642] on div at bounding box center [749, 656] width 35 height 32
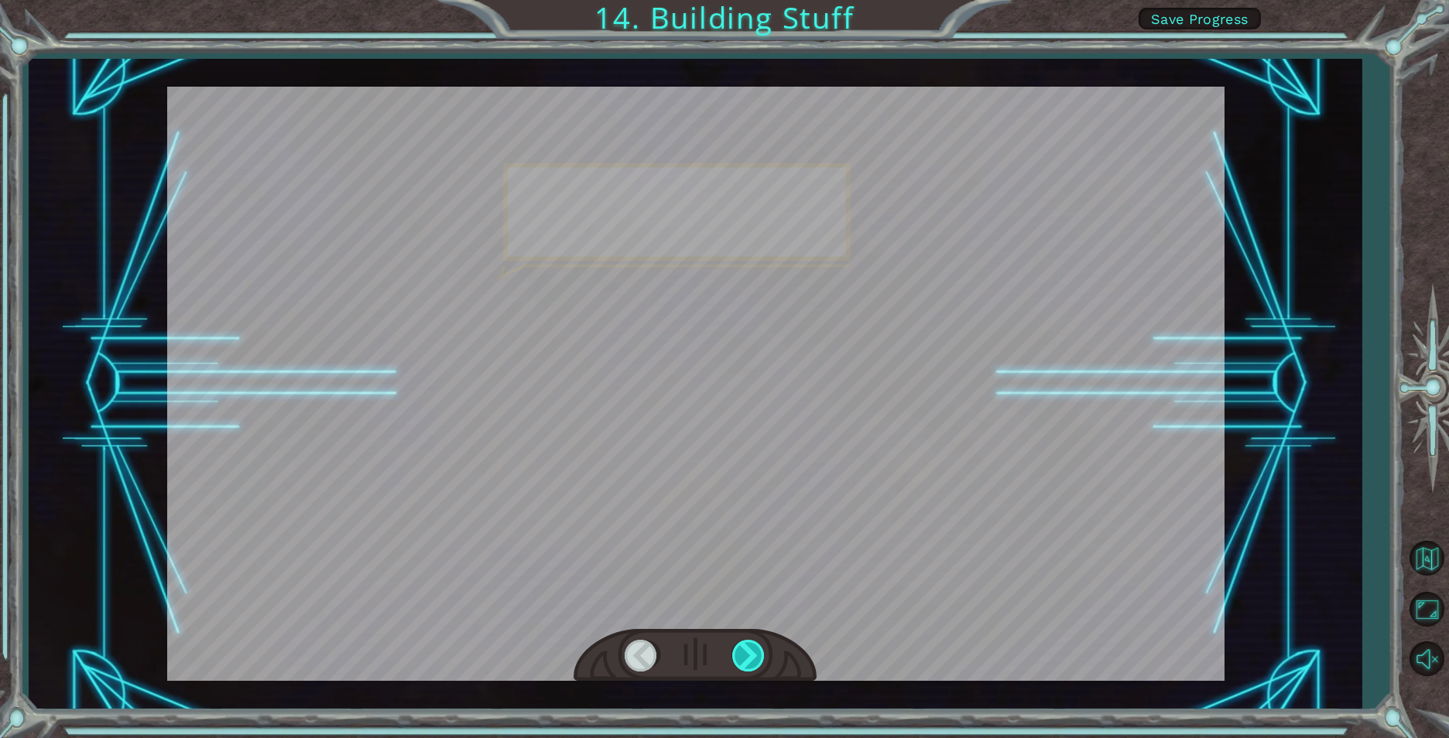
click at [752, 642] on div at bounding box center [749, 656] width 35 height 32
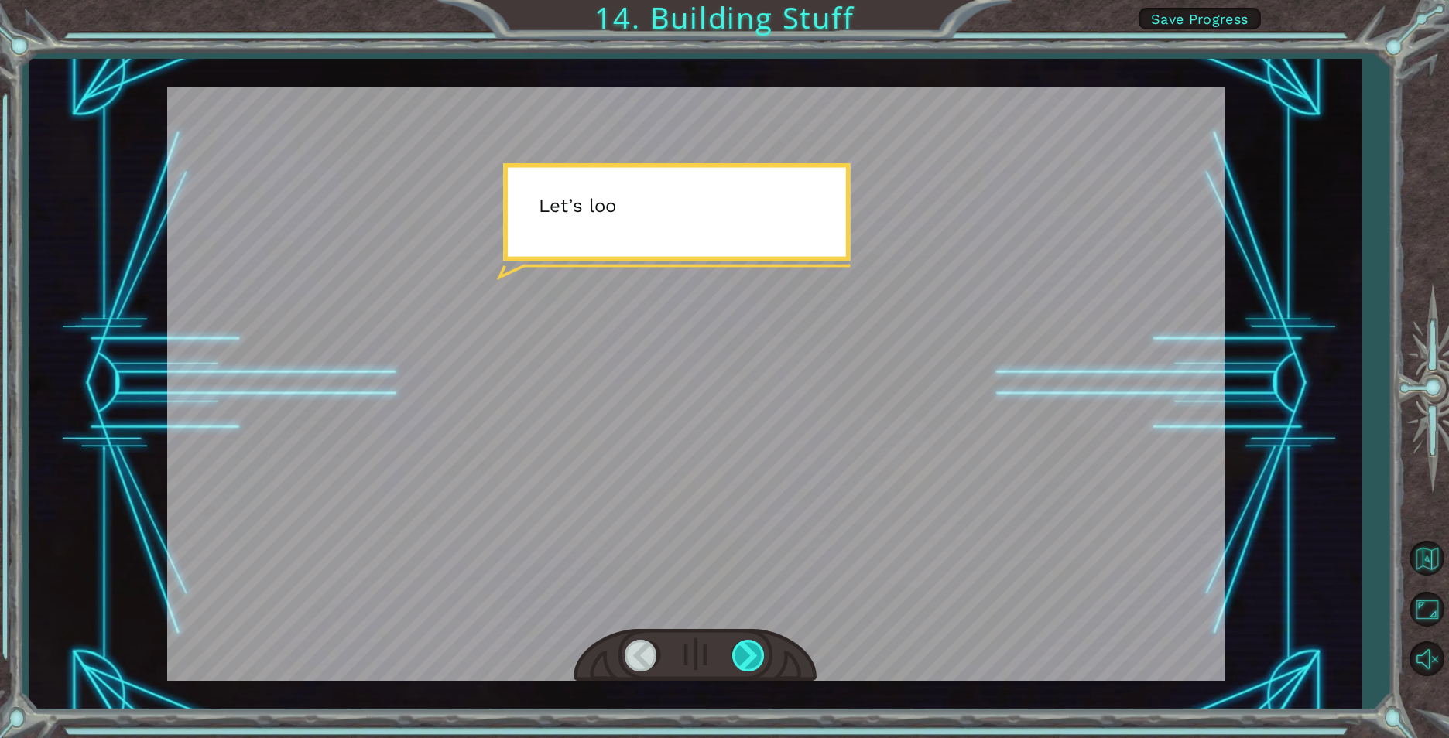
click at [752, 642] on div at bounding box center [749, 656] width 35 height 32
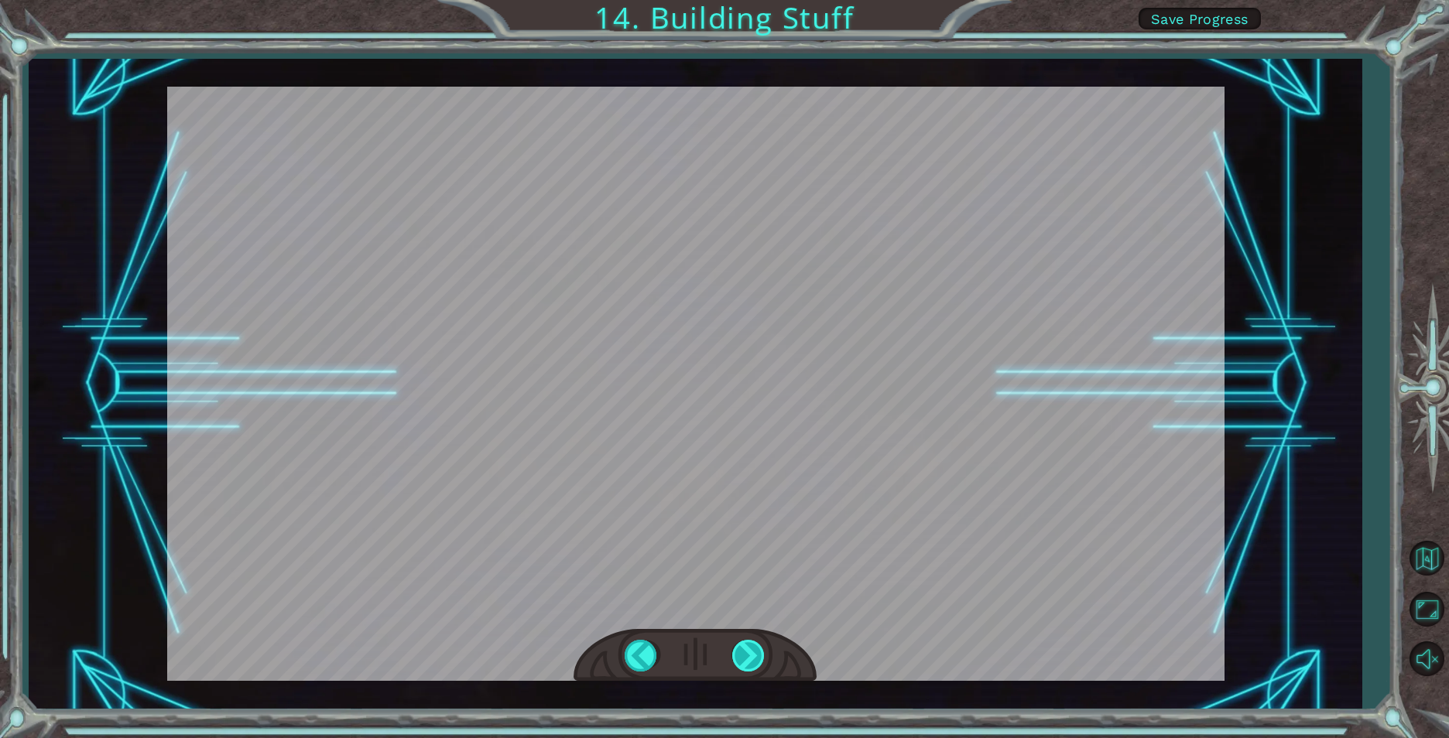
click at [752, 642] on div at bounding box center [749, 656] width 35 height 32
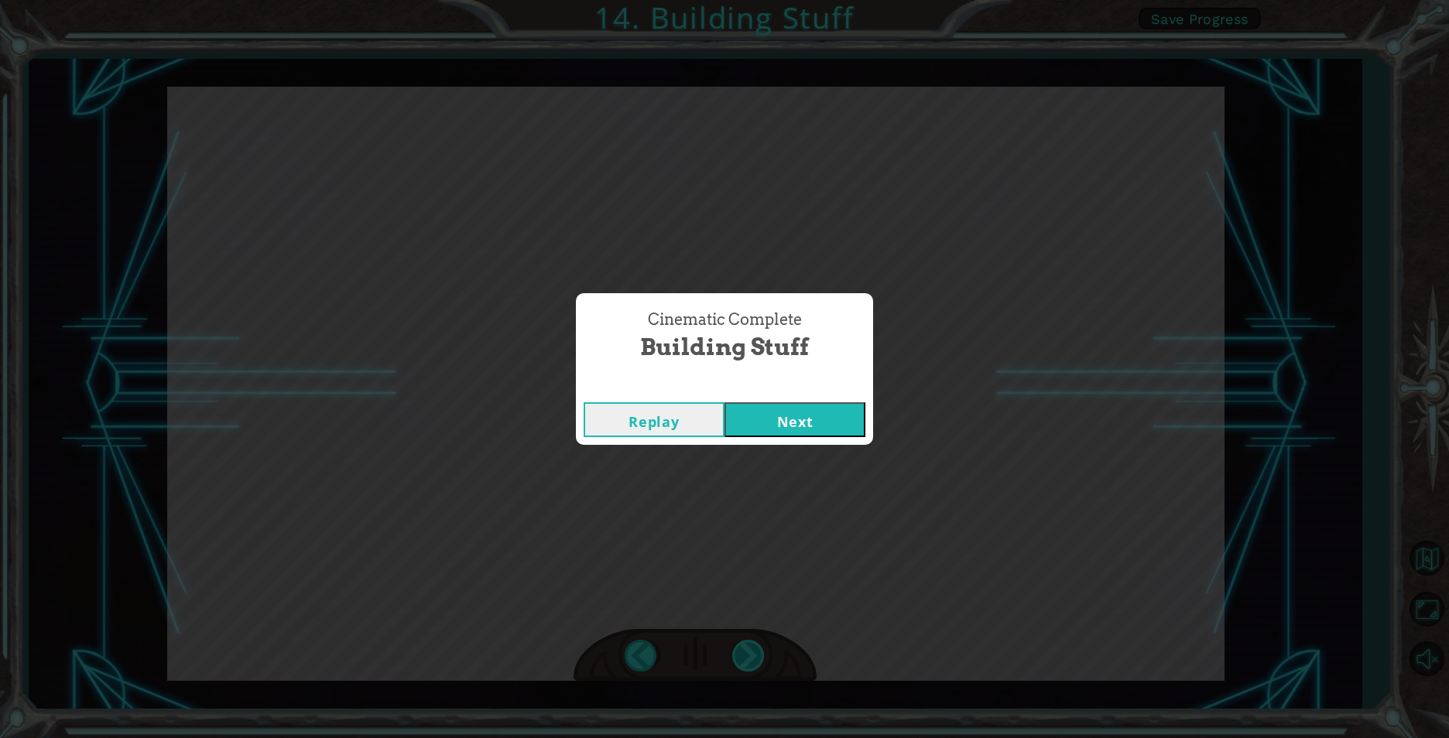
click at [752, 642] on div "Cinematic Complete Building Stuff Replay Next" at bounding box center [724, 369] width 1449 height 738
drag, startPoint x: 752, startPoint y: 642, endPoint x: 771, endPoint y: 454, distance: 188.2
click at [772, 466] on div "Cinematic Complete Building Stuff Replay Next" at bounding box center [724, 369] width 1449 height 738
click at [769, 447] on div "Cinematic Complete Building Stuff Replay Next" at bounding box center [724, 369] width 1449 height 738
click at [773, 425] on button "Next" at bounding box center [794, 419] width 141 height 35
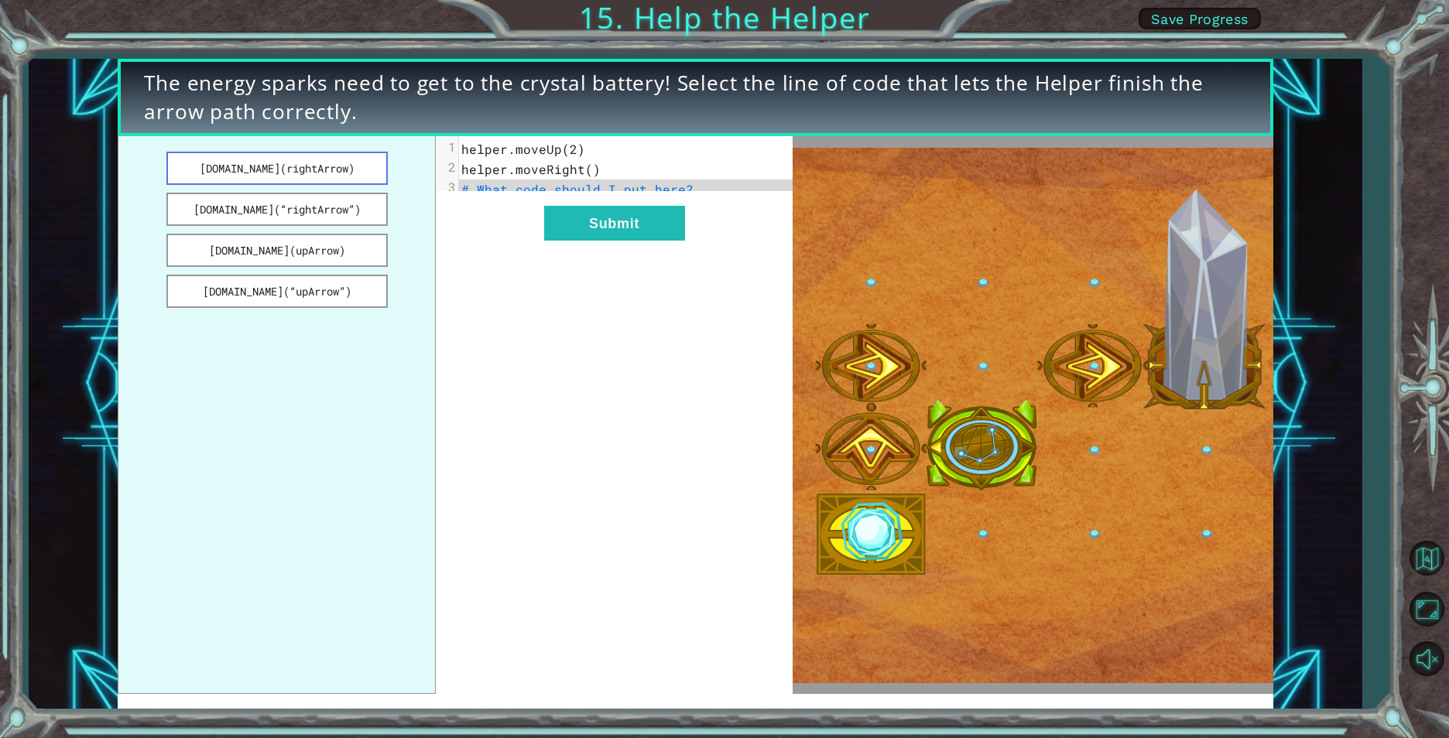
click at [381, 159] on button "[DOMAIN_NAME](rightArrow)" at bounding box center [276, 168] width 221 height 33
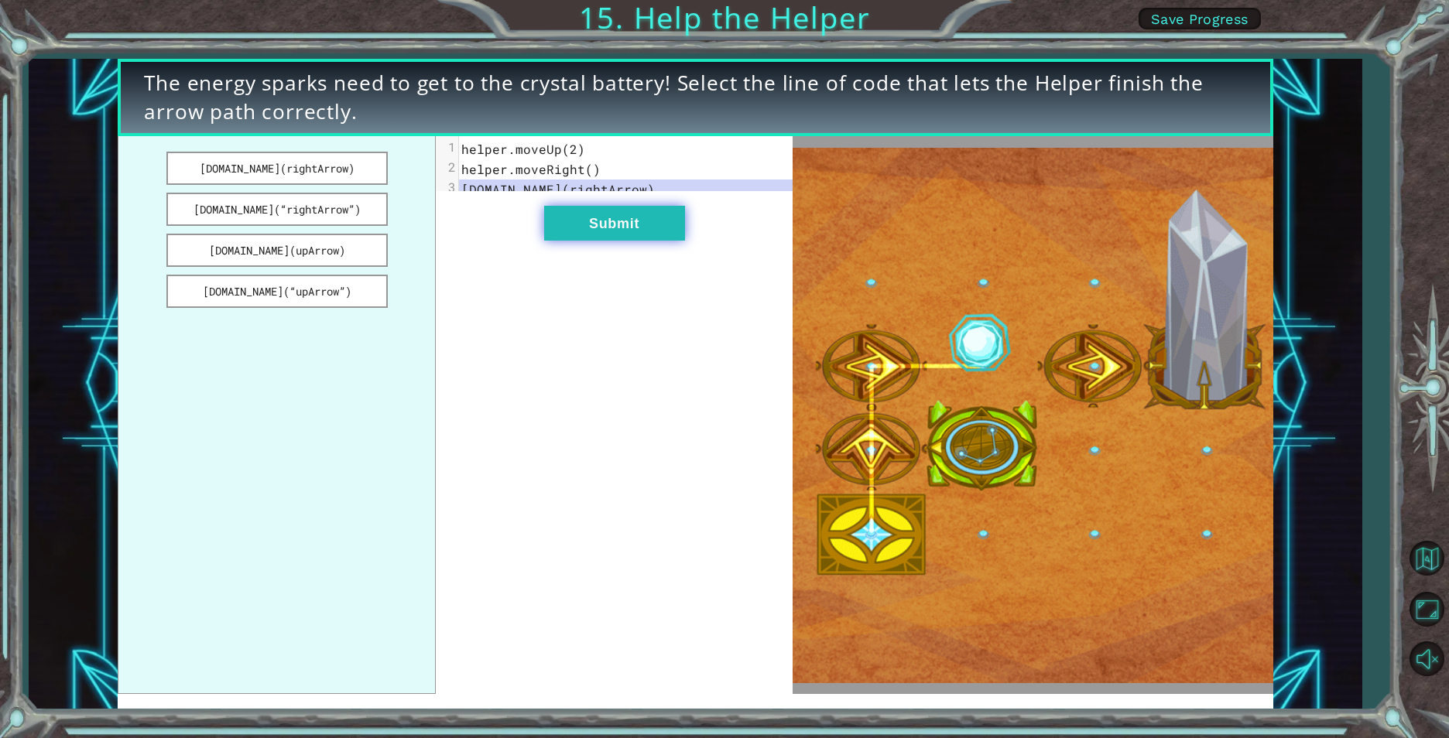
click at [572, 220] on button "Submit" at bounding box center [614, 223] width 141 height 35
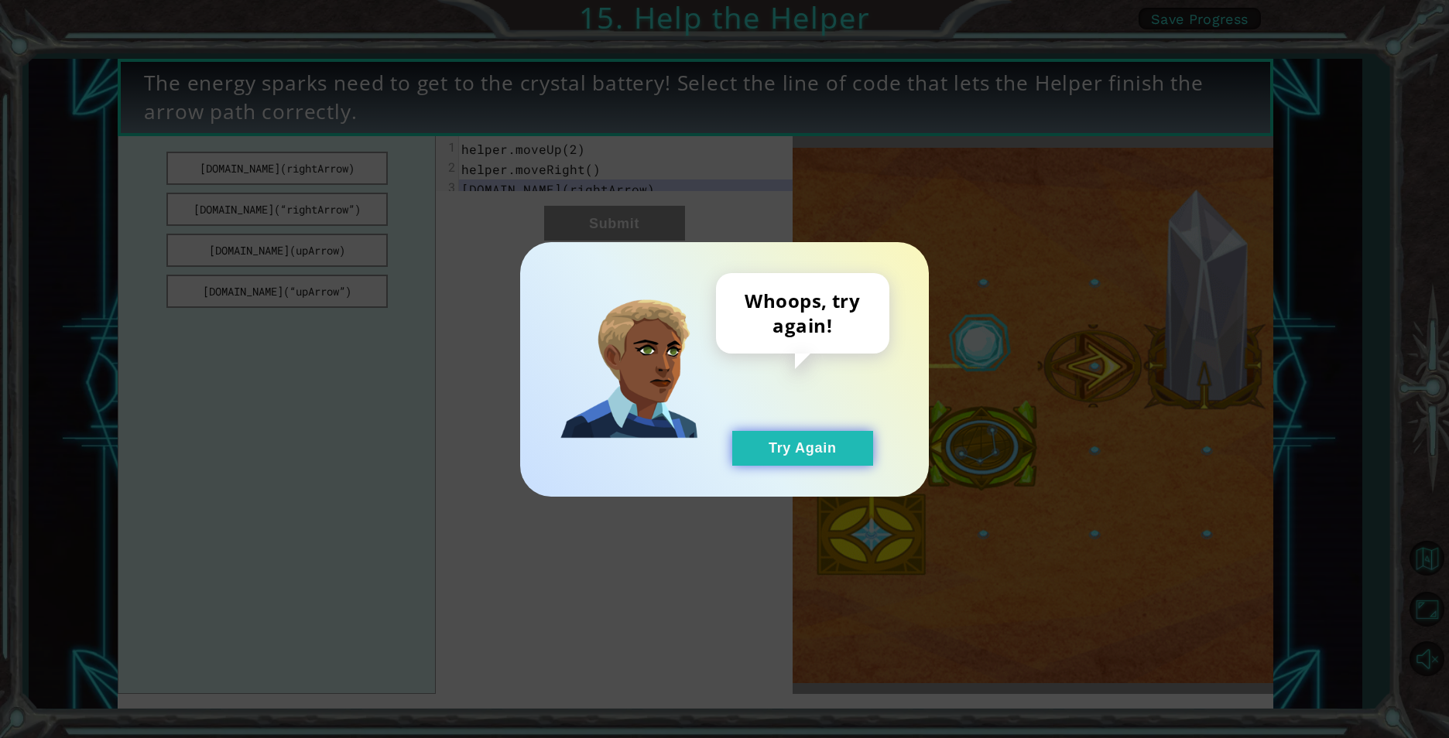
click at [831, 451] on button "Try Again" at bounding box center [802, 448] width 141 height 35
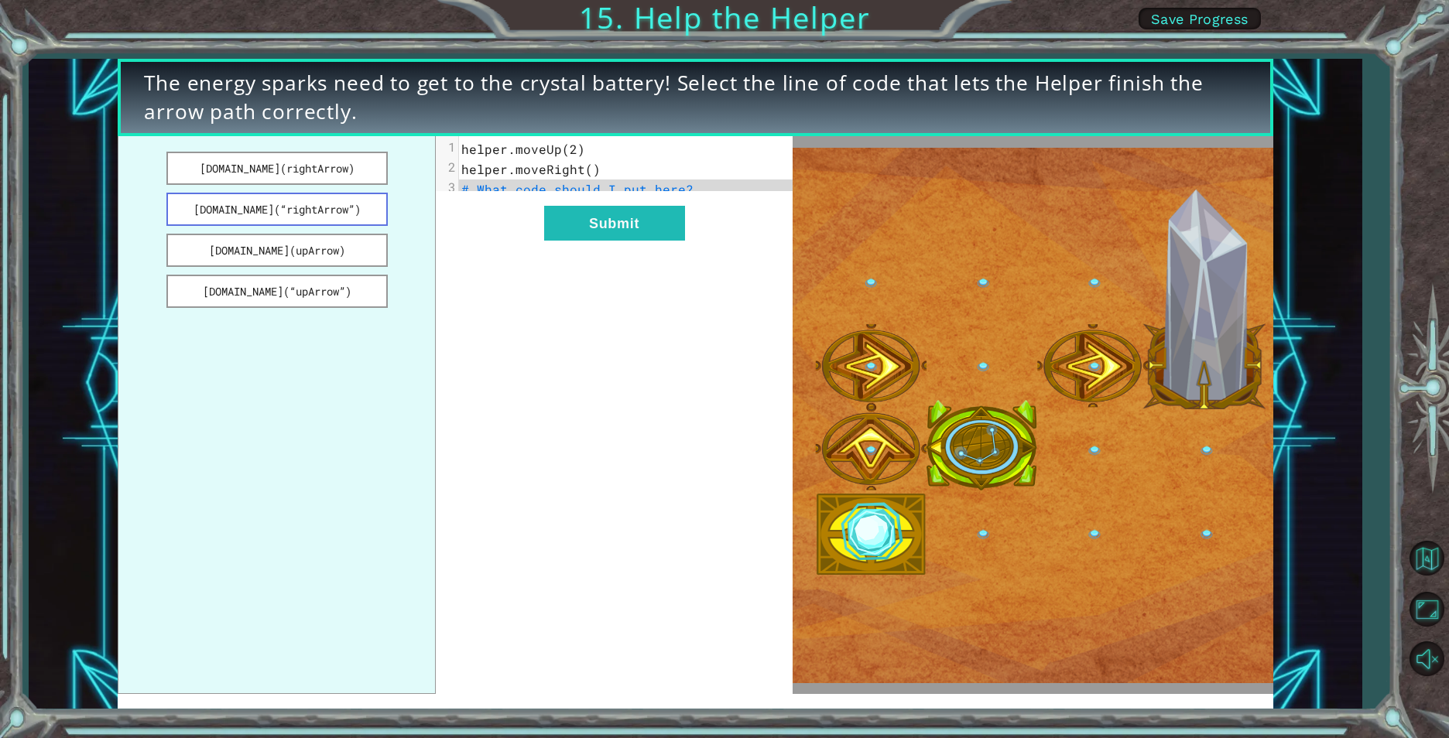
click at [299, 204] on button "[DOMAIN_NAME](“rightArrow”)" at bounding box center [276, 209] width 221 height 33
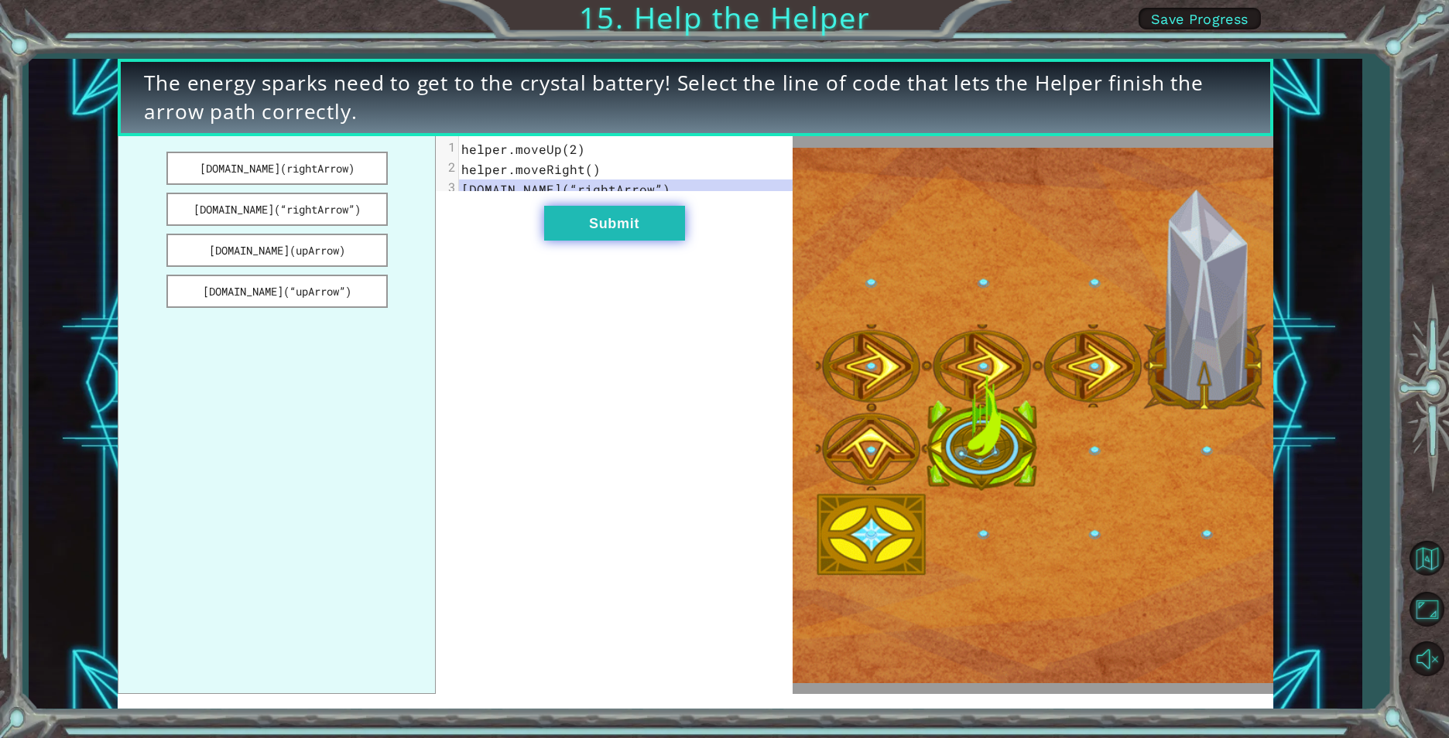
click at [614, 234] on button "Submit" at bounding box center [614, 223] width 141 height 35
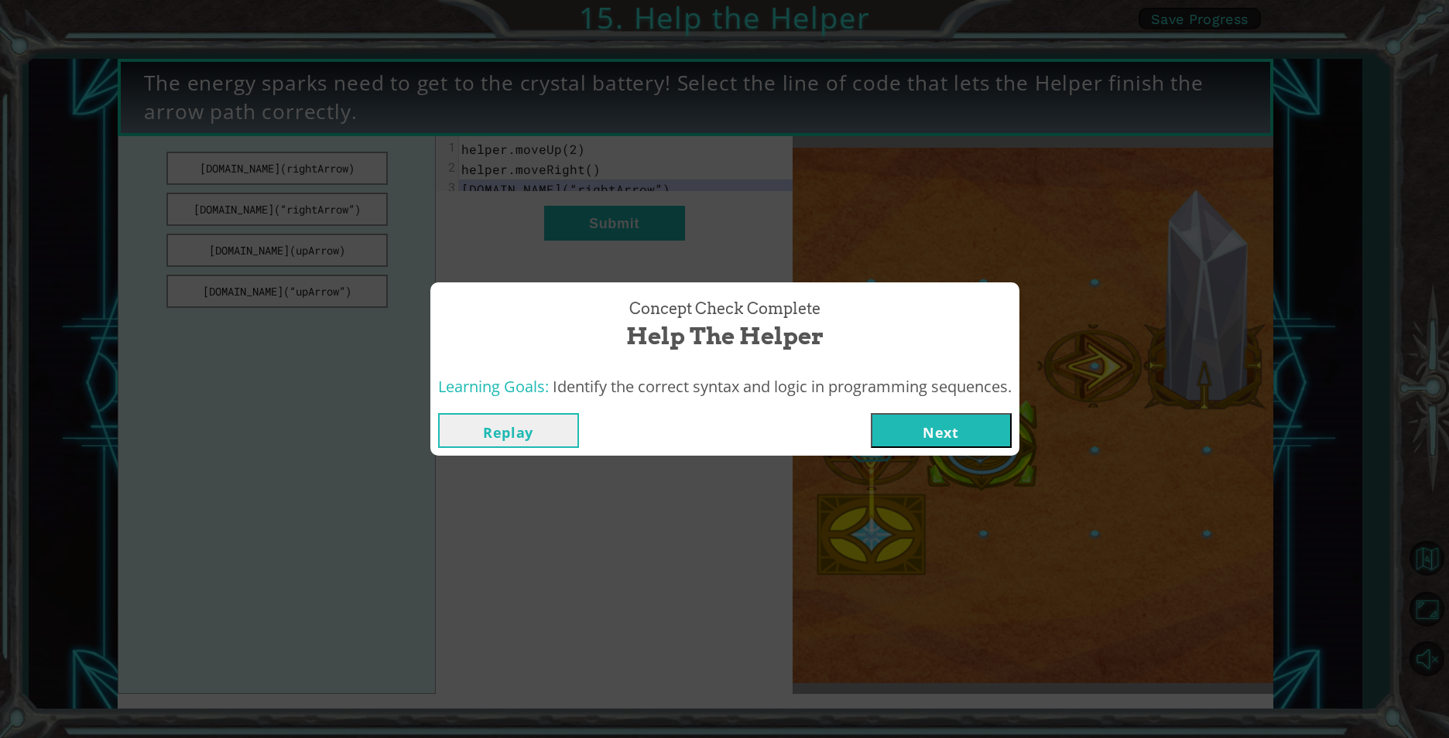
click at [931, 463] on div "Concept Check Complete Help the Helper Learning Goals: Identify the correct syn…" at bounding box center [724, 369] width 1449 height 738
click at [931, 471] on div "Concept Check Complete Help the Helper Learning Goals: Identify the correct syn…" at bounding box center [724, 369] width 1449 height 738
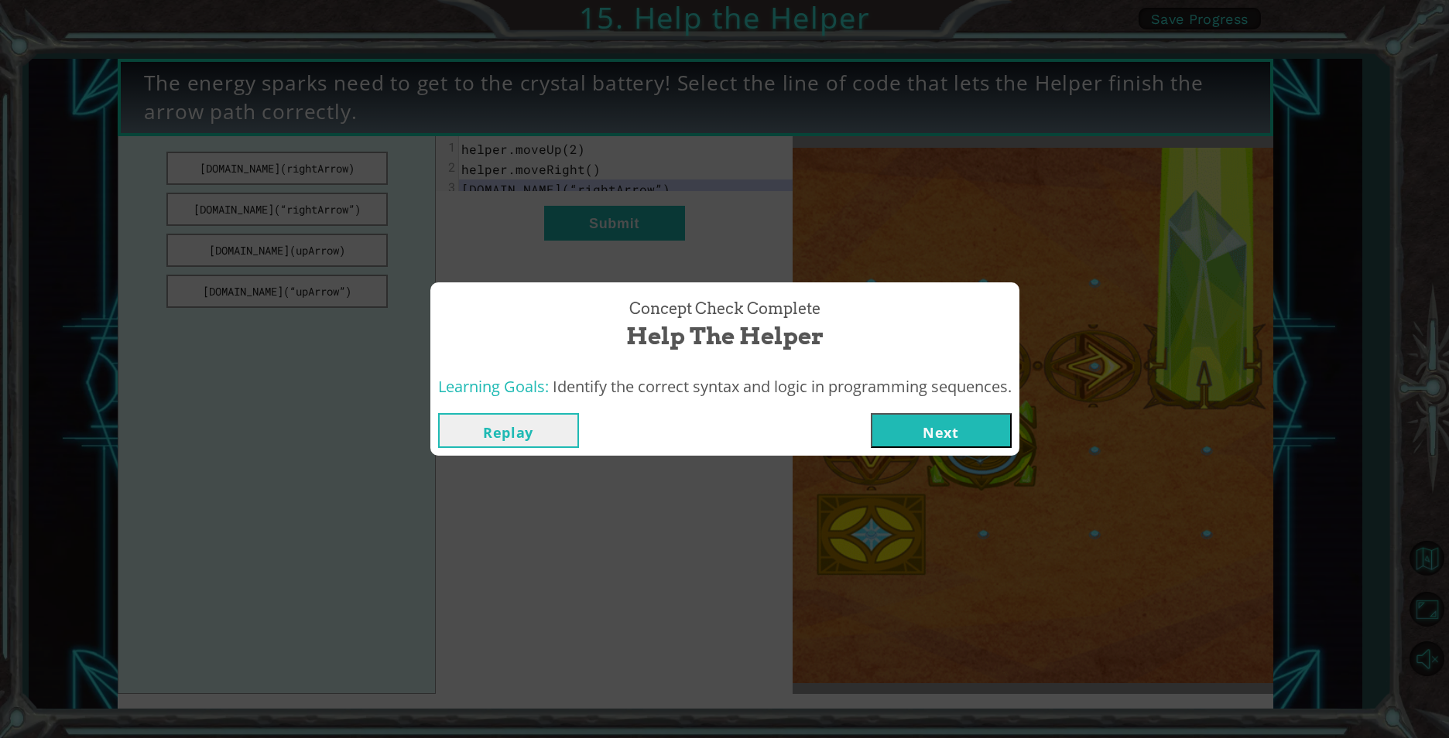
click at [931, 471] on div "Concept Check Complete Help the Helper Learning Goals: Identify the correct syn…" at bounding box center [724, 369] width 1449 height 738
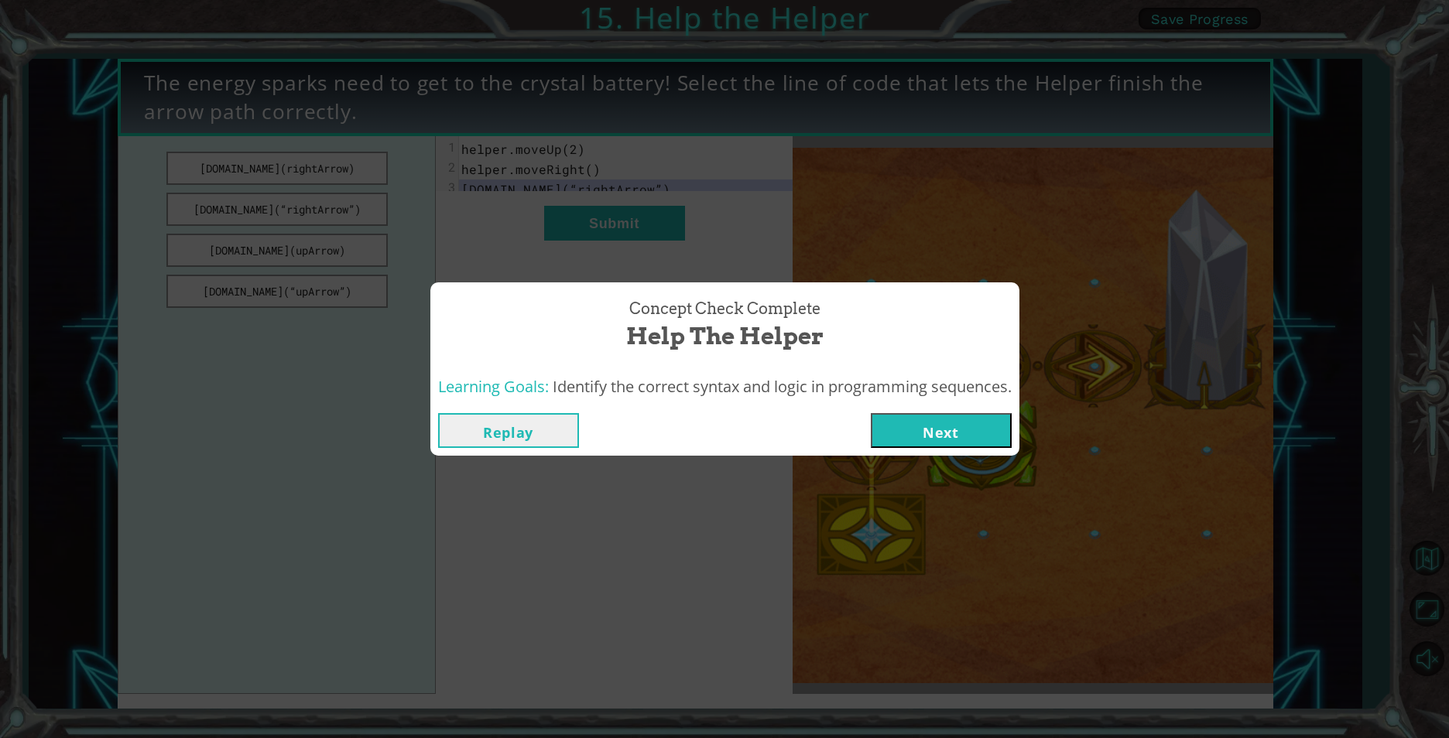
click at [934, 446] on button "Next" at bounding box center [941, 430] width 141 height 35
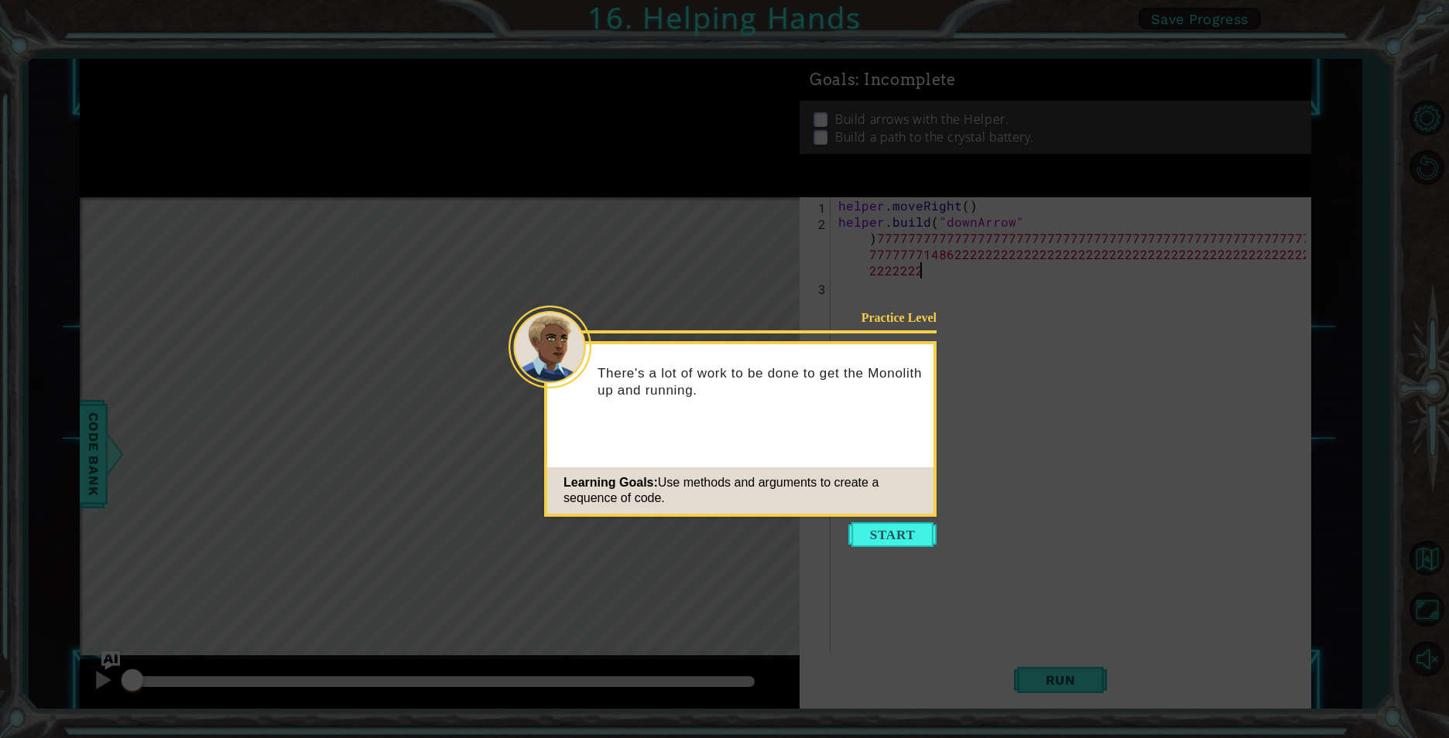
scroll to position [0, 70]
click at [921, 542] on button "Start" at bounding box center [892, 534] width 88 height 25
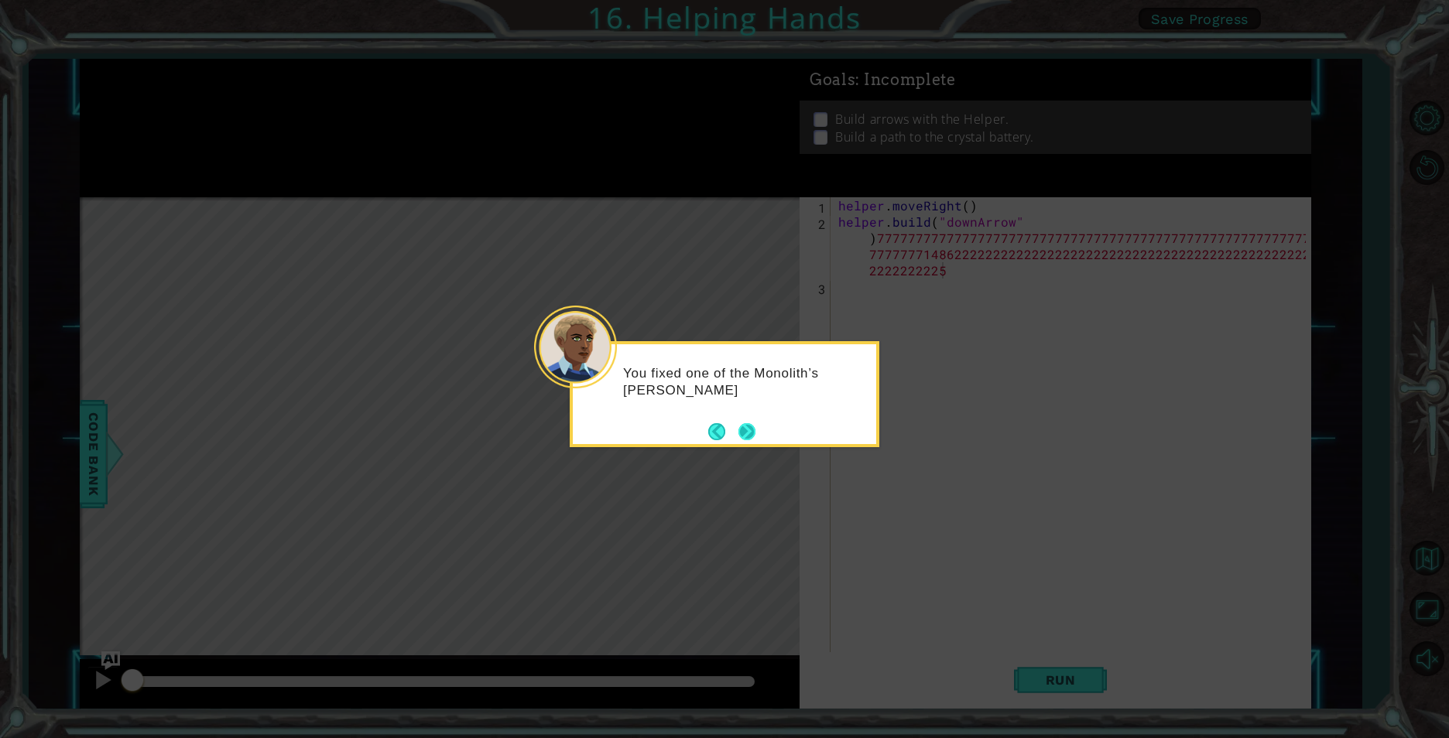
click at [741, 423] on button "Next" at bounding box center [746, 431] width 17 height 17
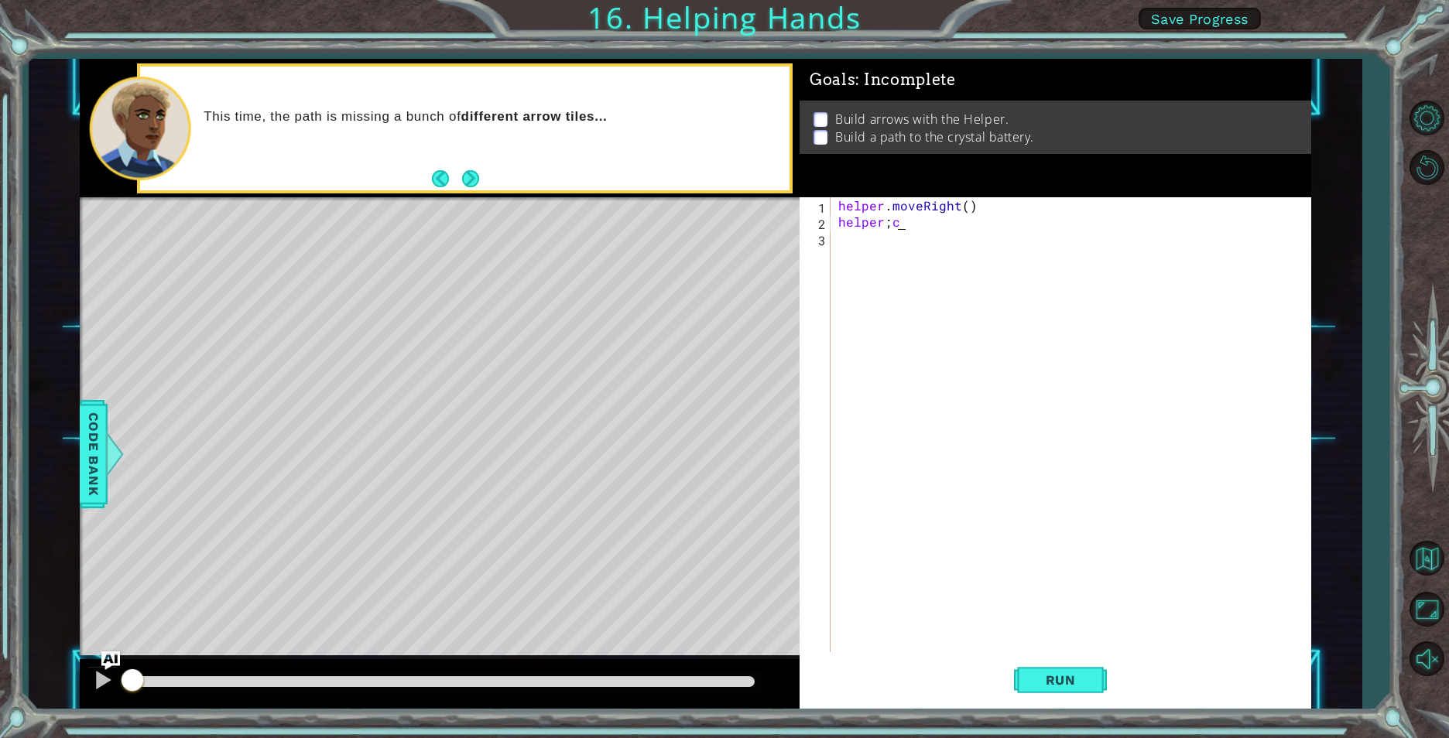
scroll to position [0, 1]
type textarea "h"
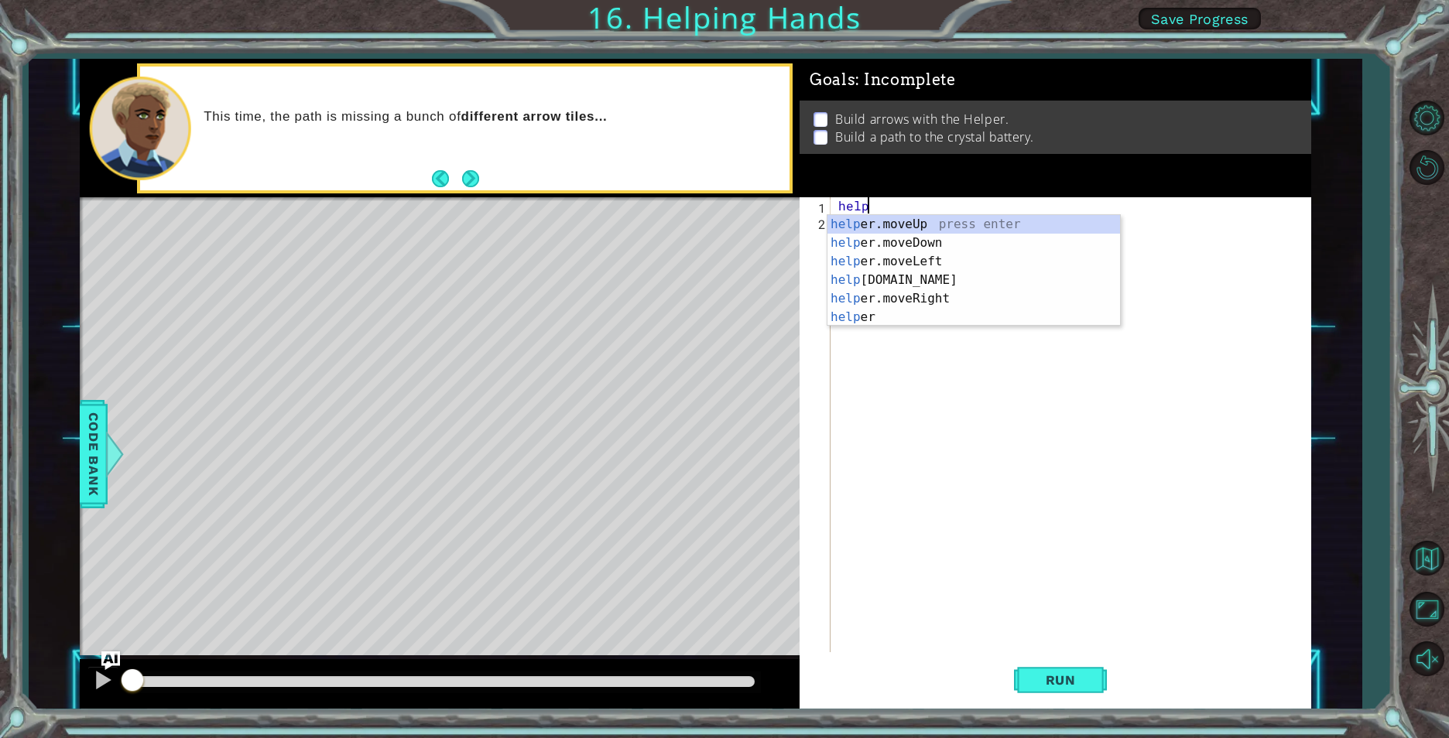
type textarea "h"
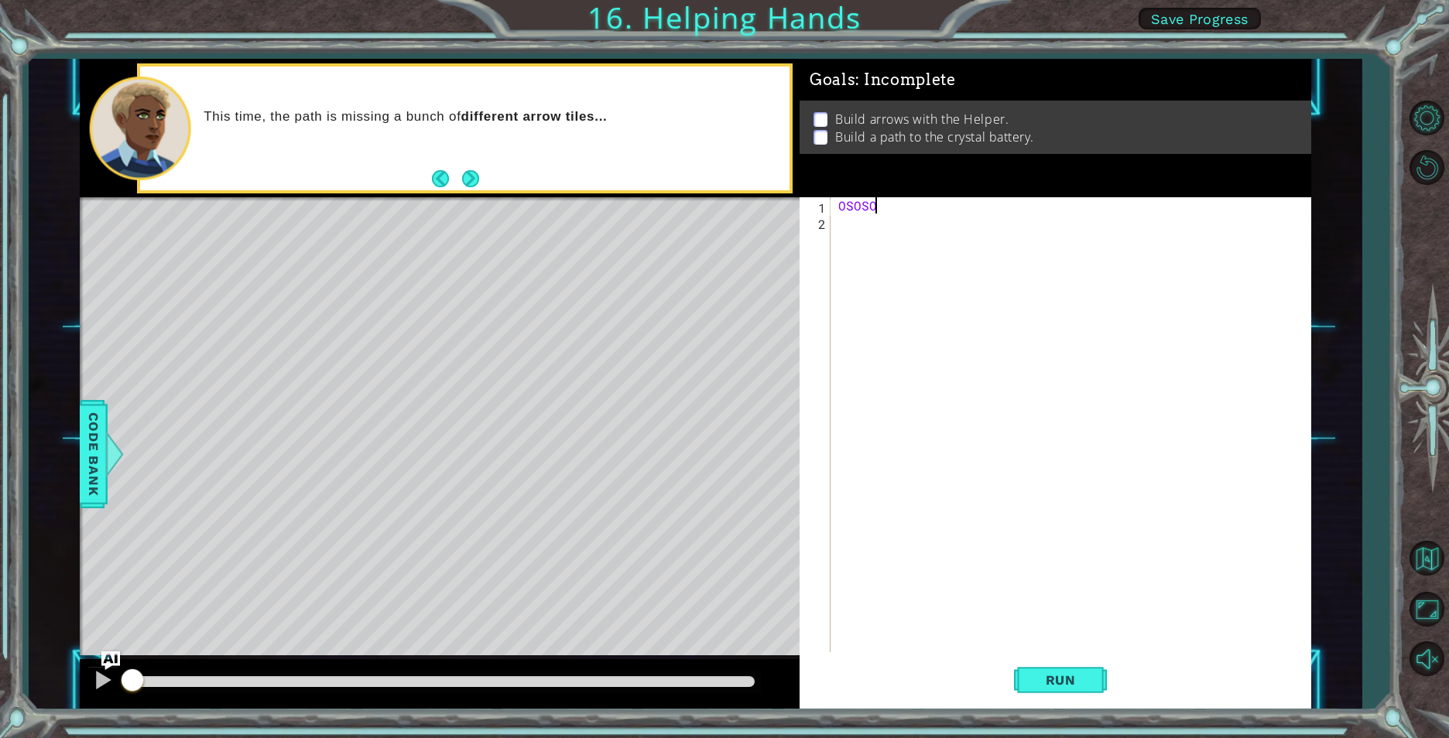
scroll to position [0, 2]
type textarea "OSOSOSO"
type textarea "S"
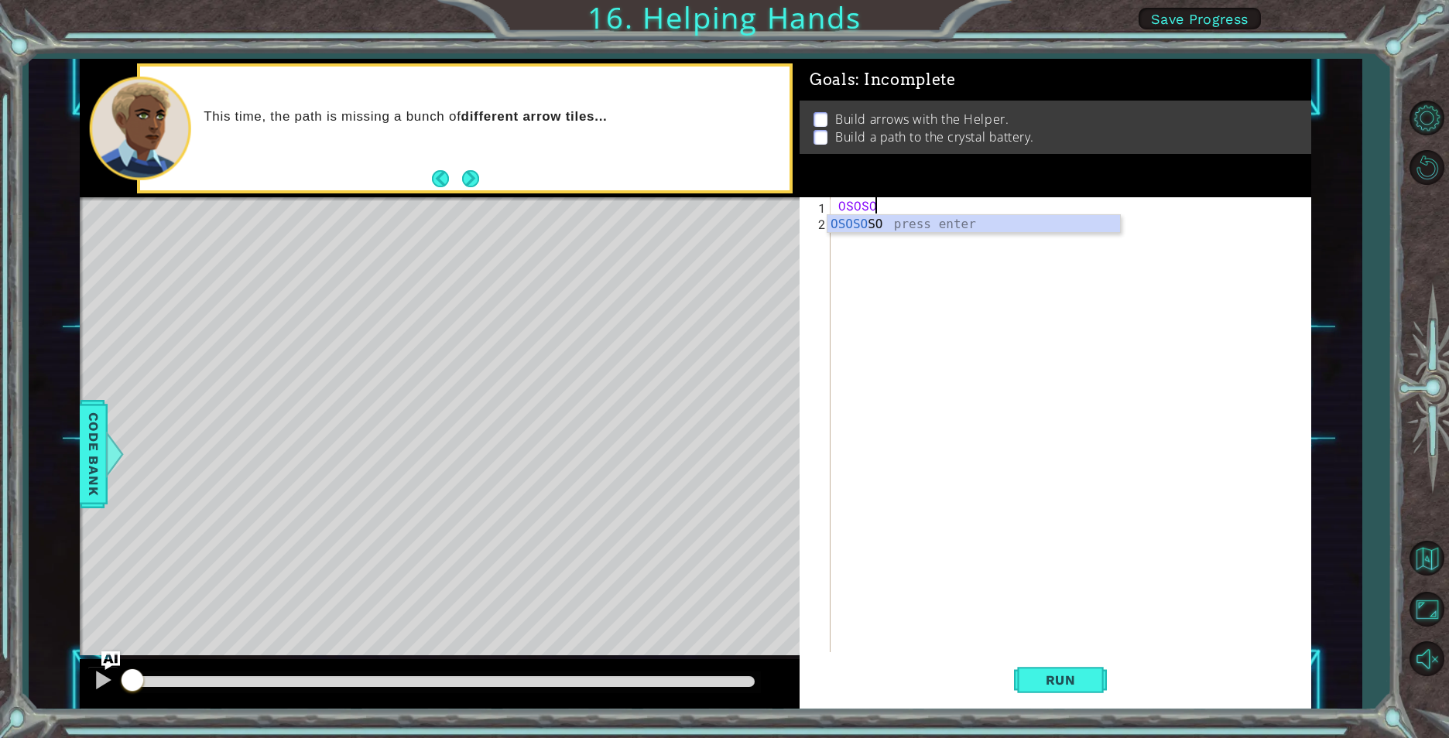
type textarea "O"
type textarea "H"
type textarea "G"
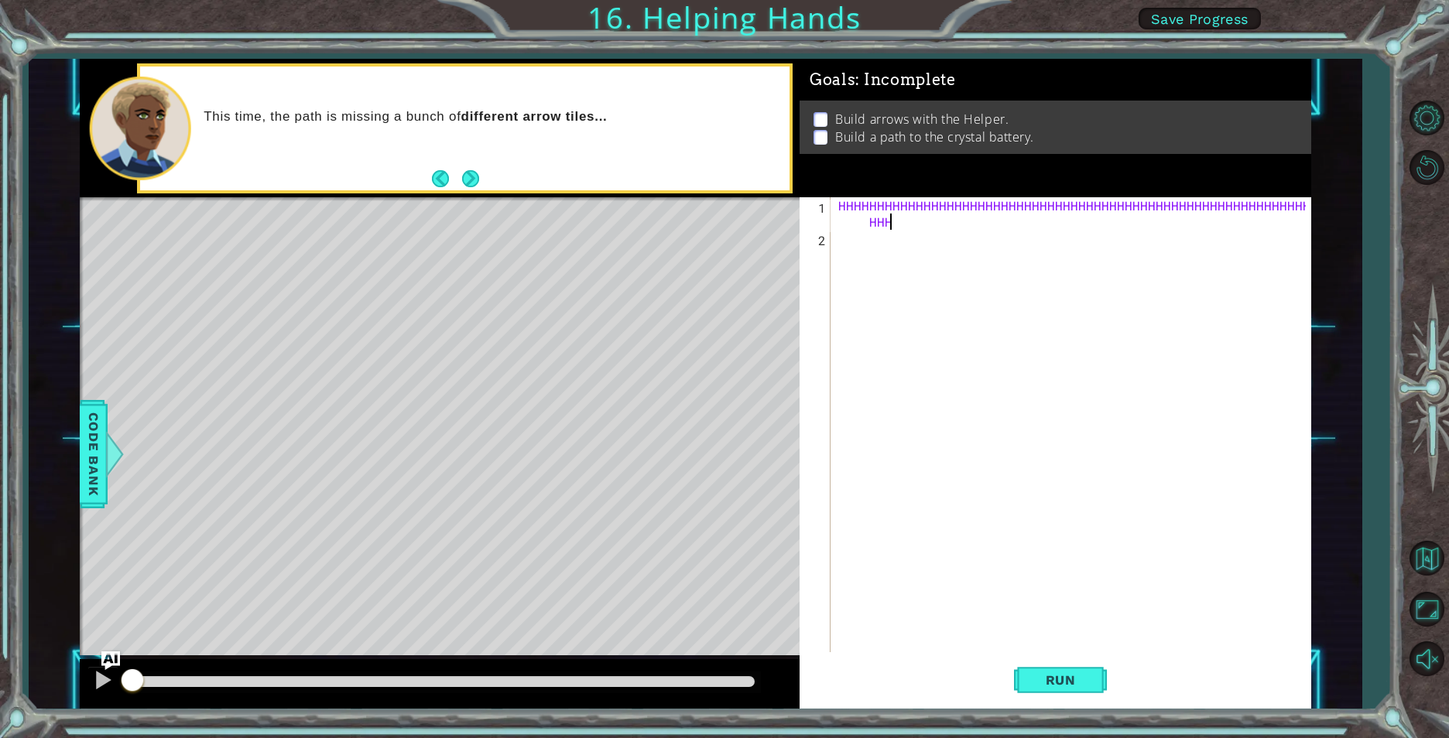
scroll to position [0, 28]
type textarea "HHHHHHHHHHHHHHHHHHHH"
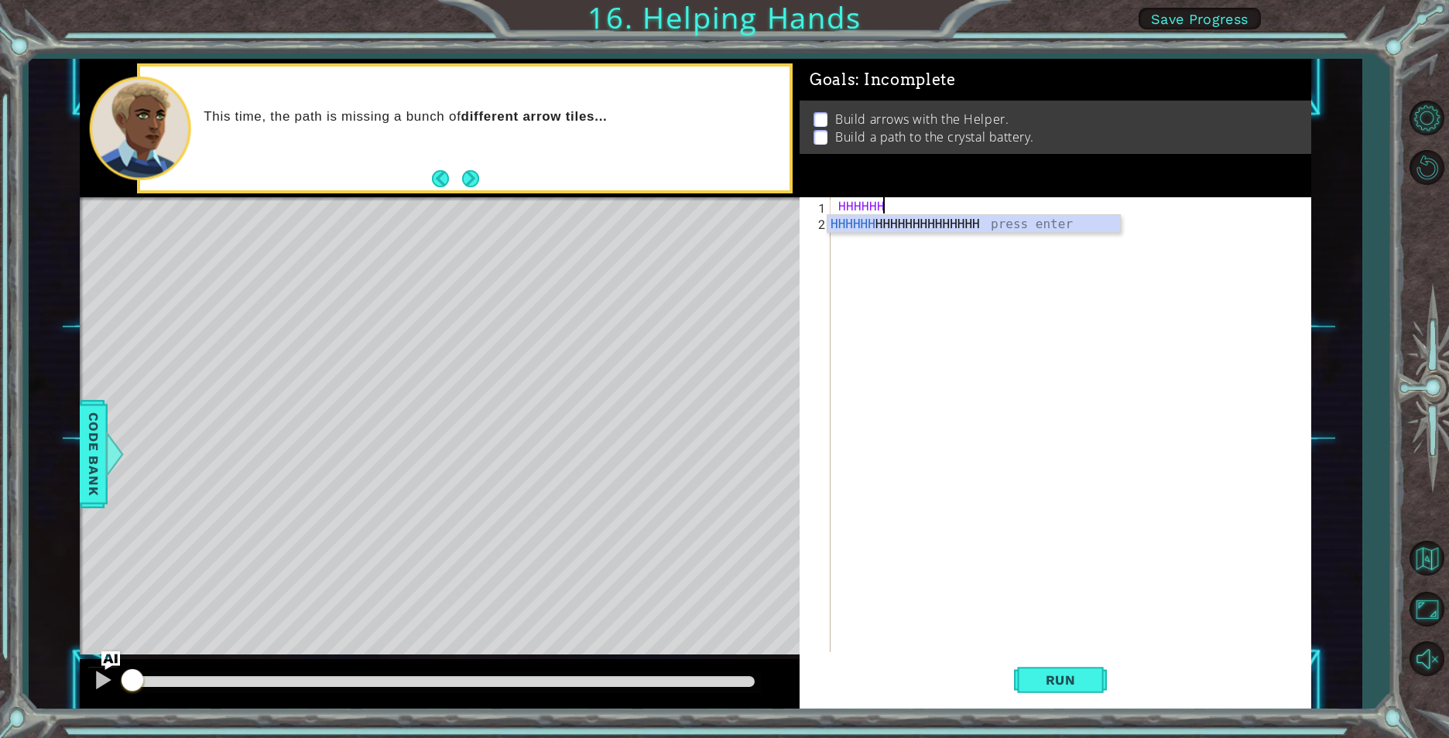
type textarea "H"
